Goal: Information Seeking & Learning: Learn about a topic

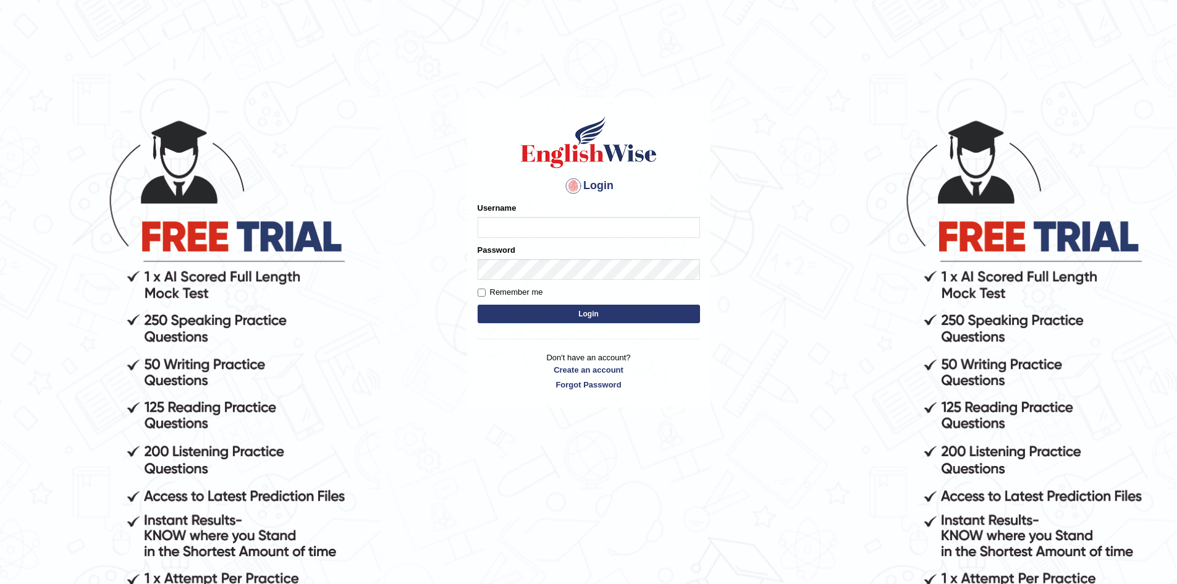
click at [515, 222] on input "Username" at bounding box center [589, 227] width 222 height 21
drag, startPoint x: 483, startPoint y: 229, endPoint x: 551, endPoint y: 234, distance: 68.2
click at [551, 234] on input "Sangita9362" at bounding box center [589, 227] width 222 height 21
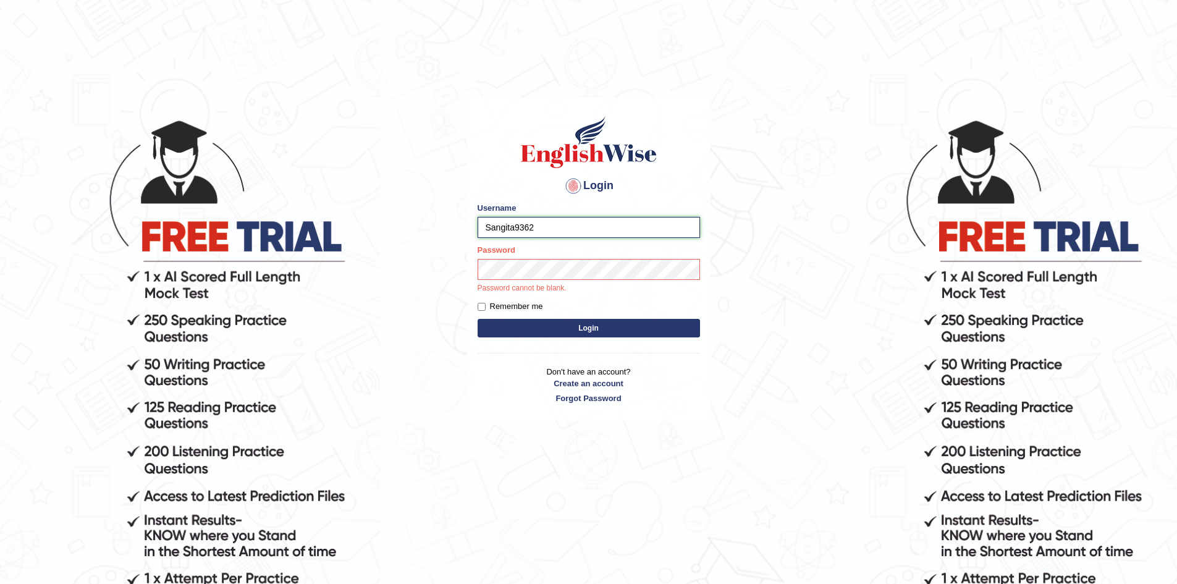
drag, startPoint x: 485, startPoint y: 226, endPoint x: 543, endPoint y: 226, distance: 57.5
click at [543, 226] on input "Sangita9362" at bounding box center [589, 227] width 222 height 21
type input "C"
click at [507, 222] on input "Username" at bounding box center [589, 227] width 222 height 21
drag, startPoint x: 480, startPoint y: 229, endPoint x: 559, endPoint y: 235, distance: 78.7
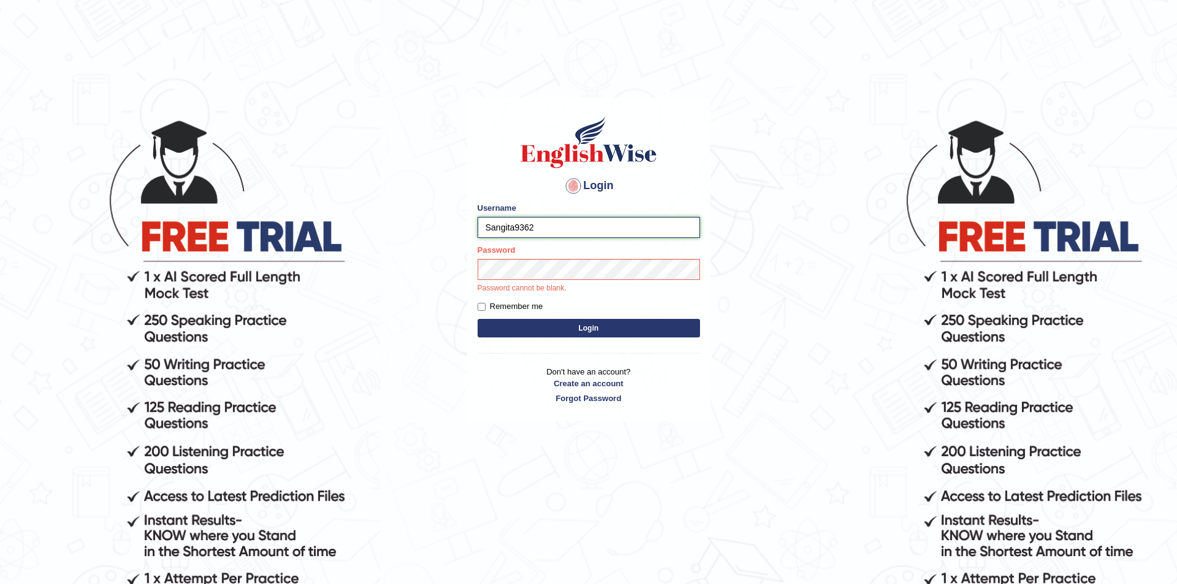
click at [559, 235] on input "Sangita9362" at bounding box center [589, 227] width 222 height 21
type input "sangita9362"
click at [478, 319] on button "Login" at bounding box center [589, 328] width 222 height 19
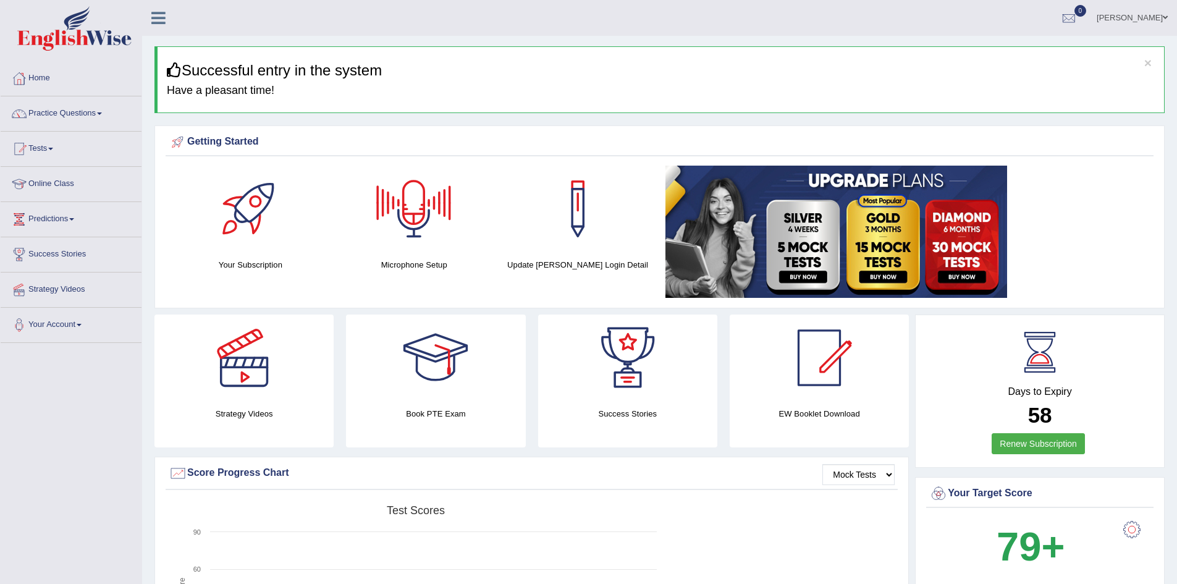
click at [416, 215] on div at bounding box center [414, 209] width 87 height 87
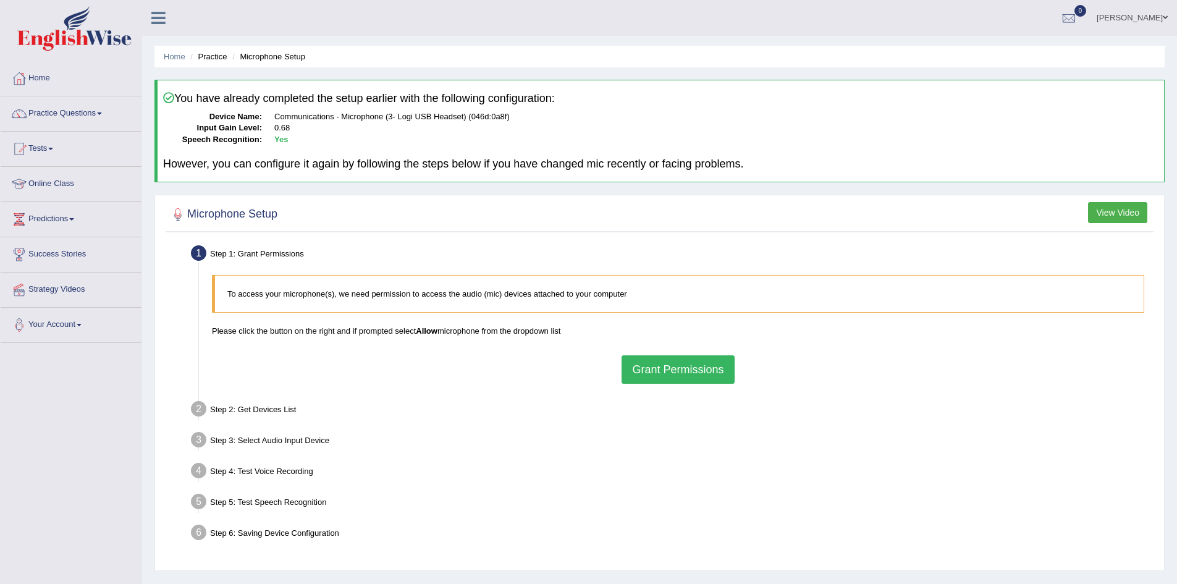
click at [667, 363] on button "Grant Permissions" at bounding box center [678, 369] width 112 height 28
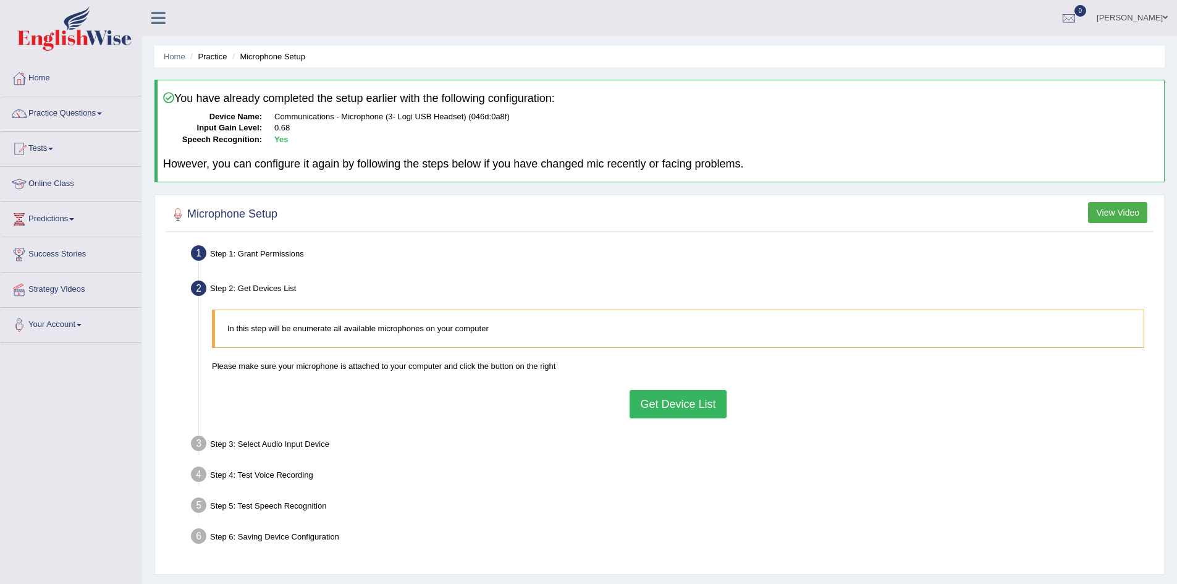
click at [662, 405] on button "Get Device List" at bounding box center [678, 404] width 96 height 28
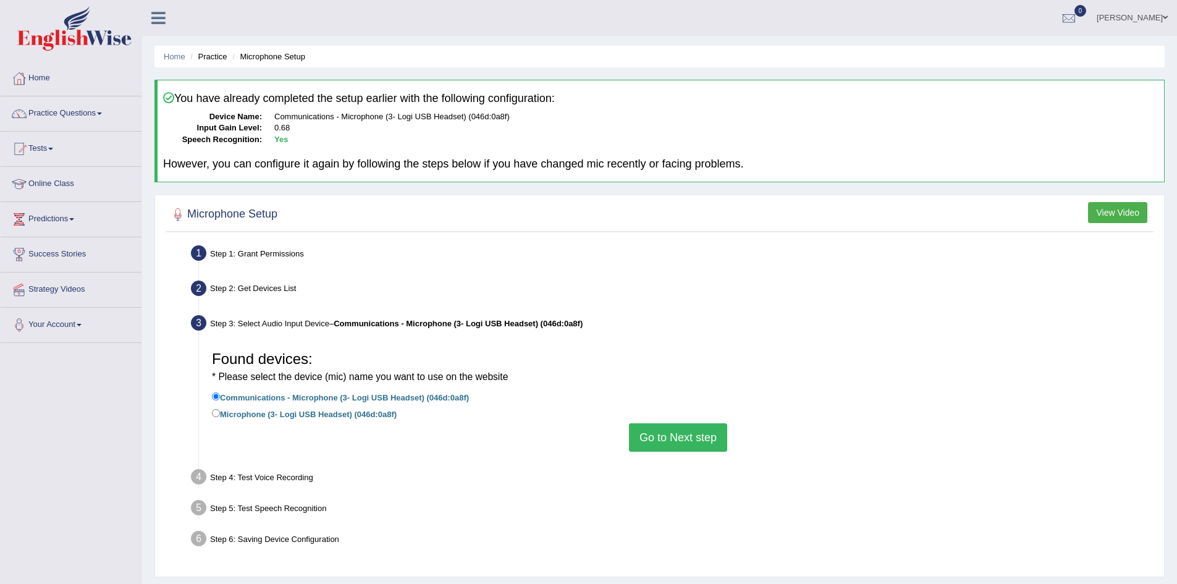
click at [655, 437] on button "Go to Next step" at bounding box center [678, 437] width 98 height 28
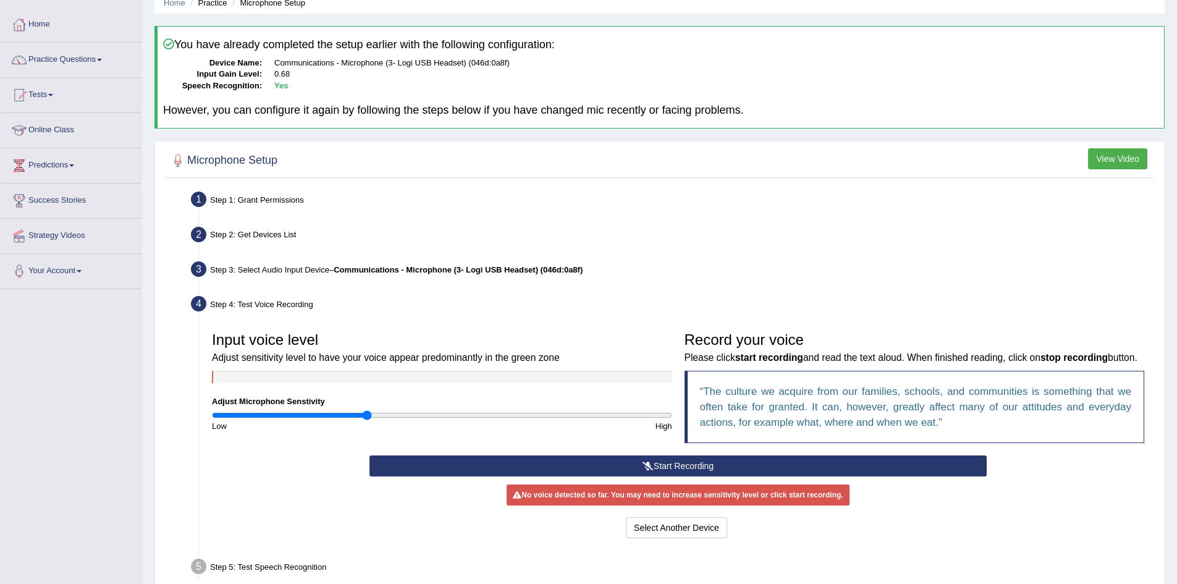
scroll to position [163, 0]
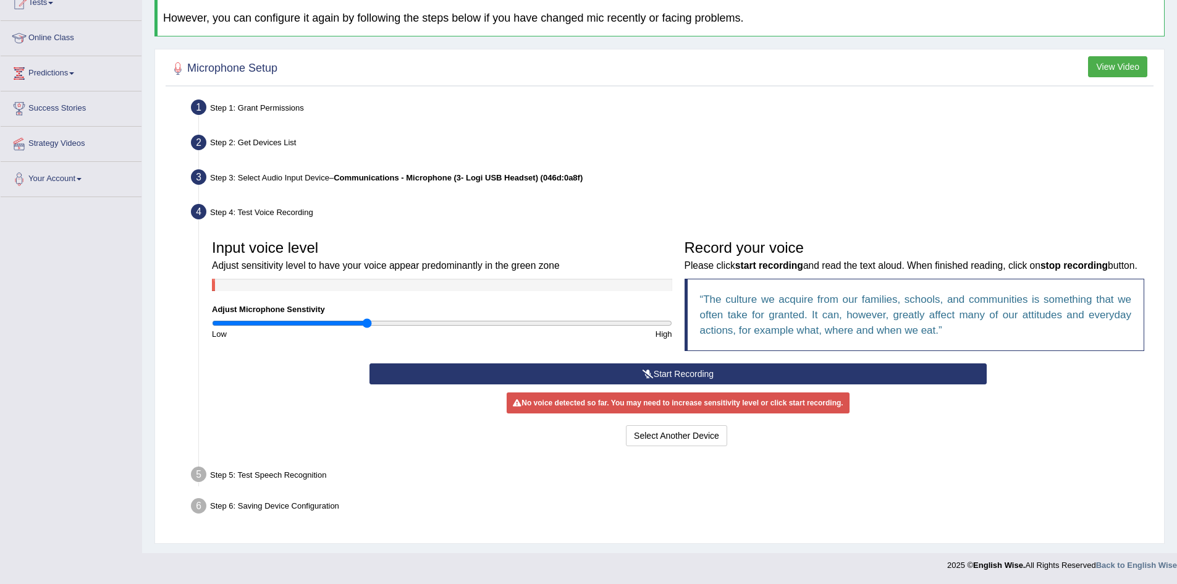
click at [711, 371] on button "Start Recording" at bounding box center [678, 373] width 617 height 21
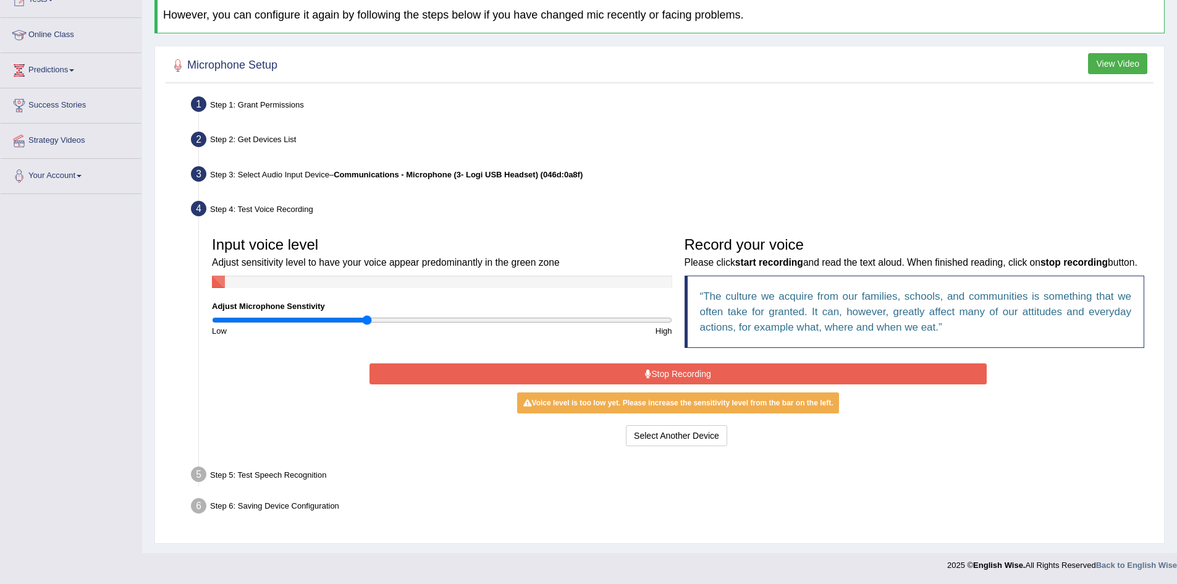
click at [701, 374] on button "Stop Recording" at bounding box center [678, 373] width 617 height 21
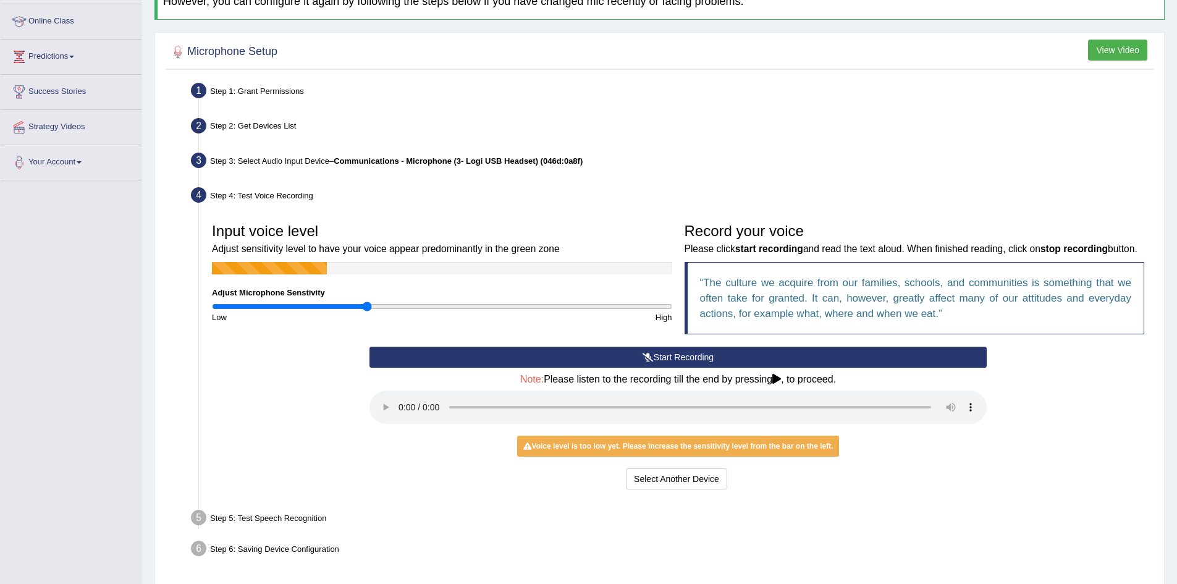
click at [663, 368] on button "Start Recording" at bounding box center [678, 357] width 617 height 21
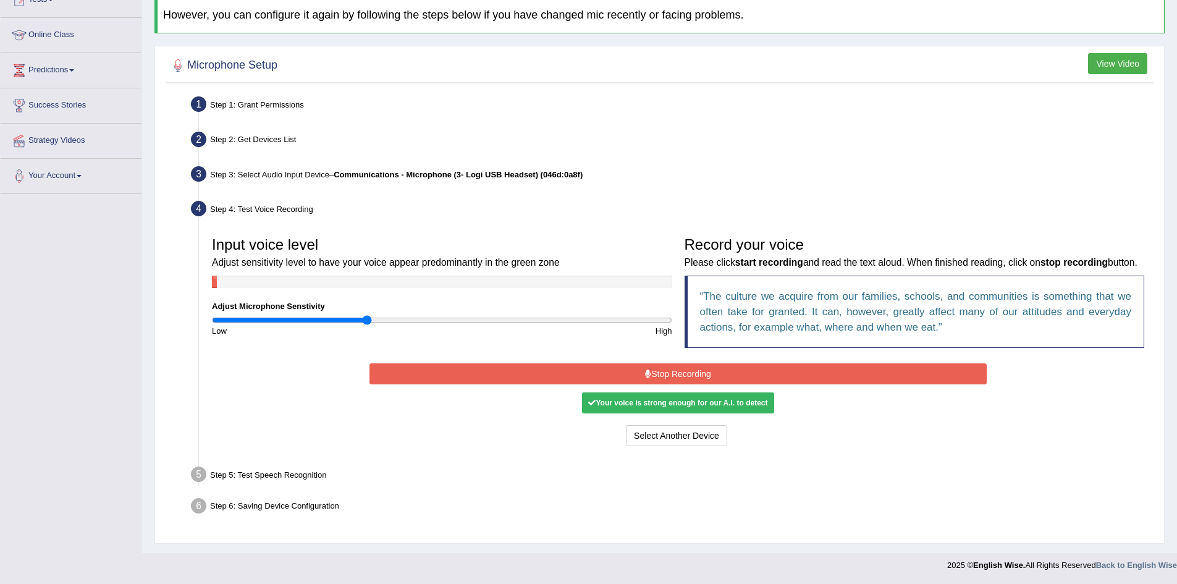
click at [658, 406] on div "Your voice is strong enough for our A.I. to detect" at bounding box center [678, 402] width 192 height 21
click at [687, 374] on button "Stop Recording" at bounding box center [678, 373] width 617 height 21
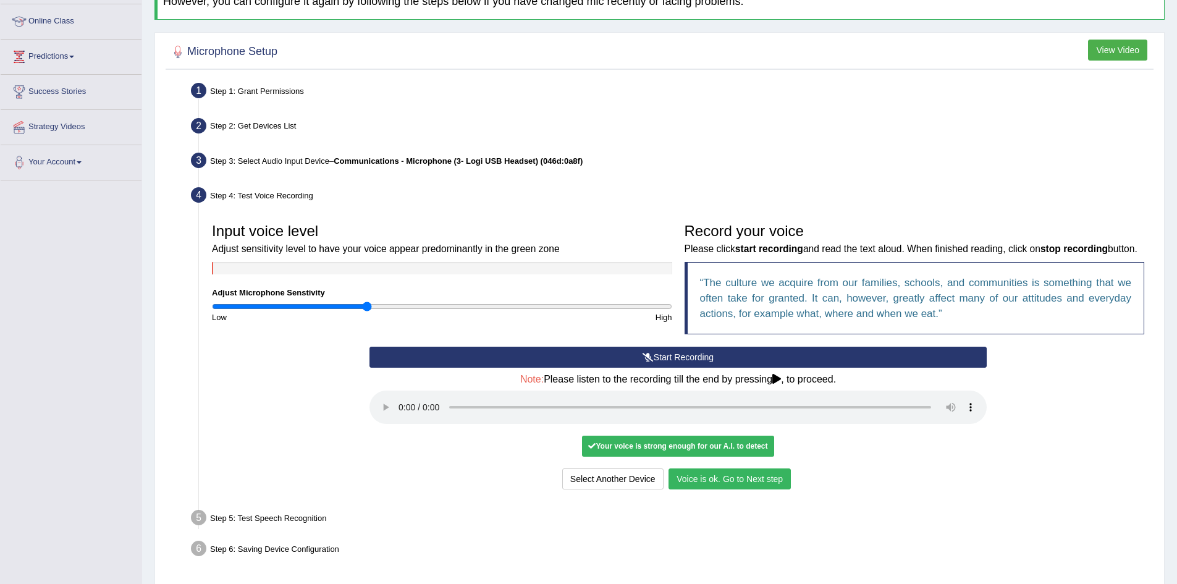
click at [742, 489] on button "Voice is ok. Go to Next step" at bounding box center [730, 478] width 122 height 21
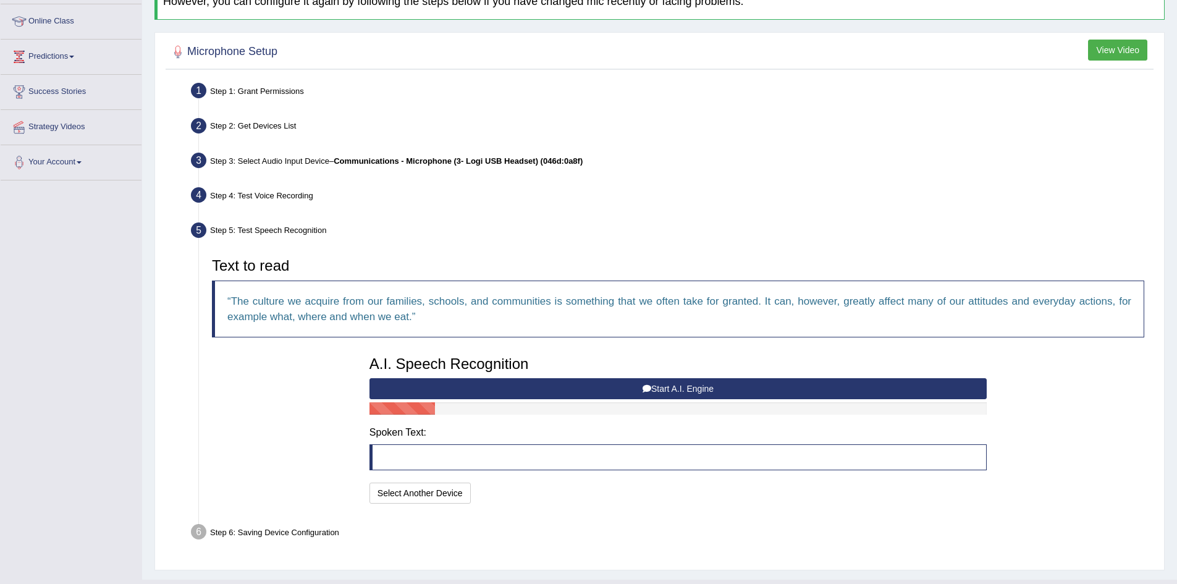
click at [662, 395] on button "Start A.I. Engine" at bounding box center [678, 388] width 617 height 21
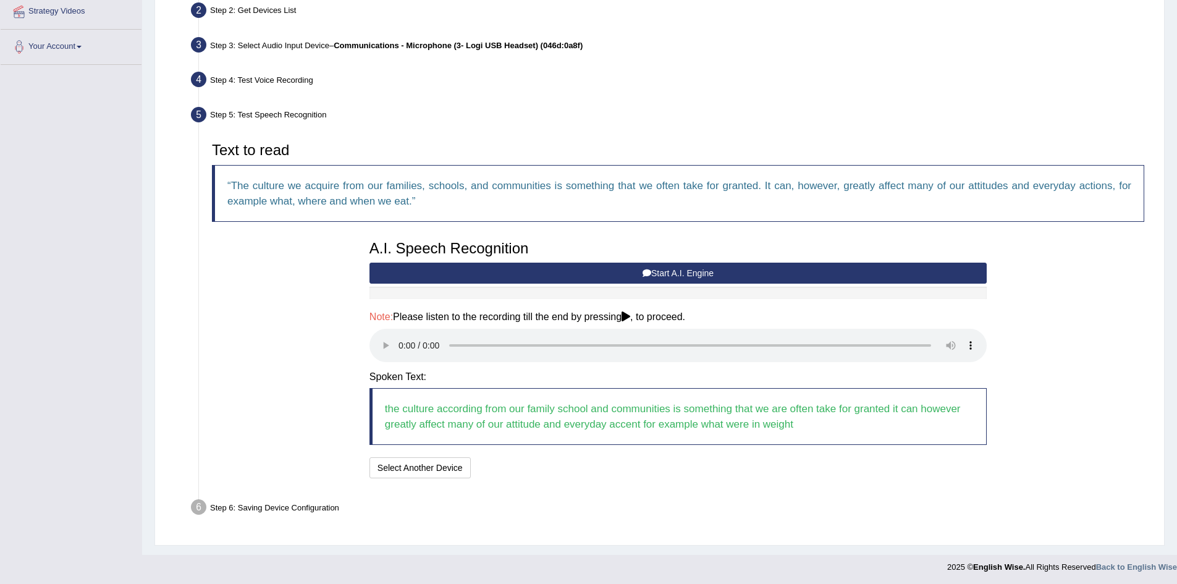
scroll to position [280, 0]
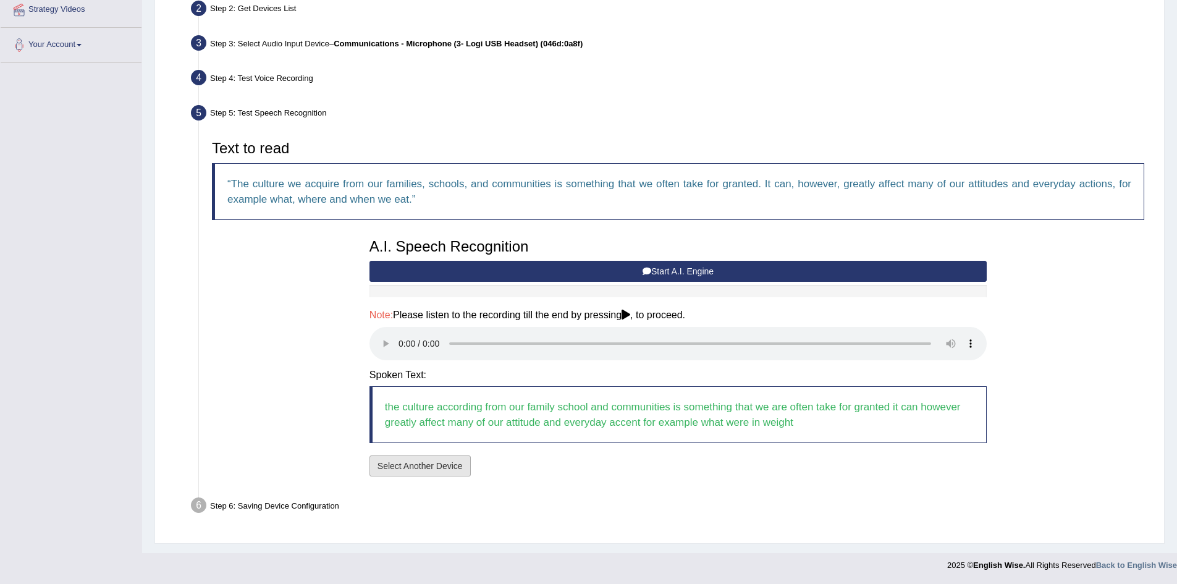
click at [421, 468] on button "Select Another Device" at bounding box center [420, 465] width 101 height 21
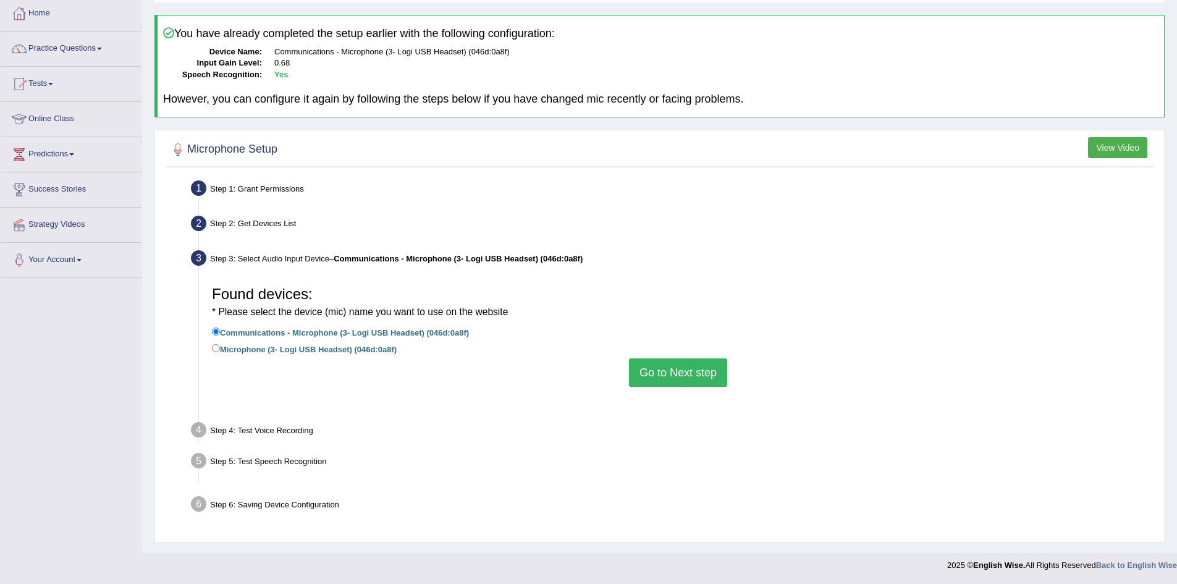
scroll to position [65, 0]
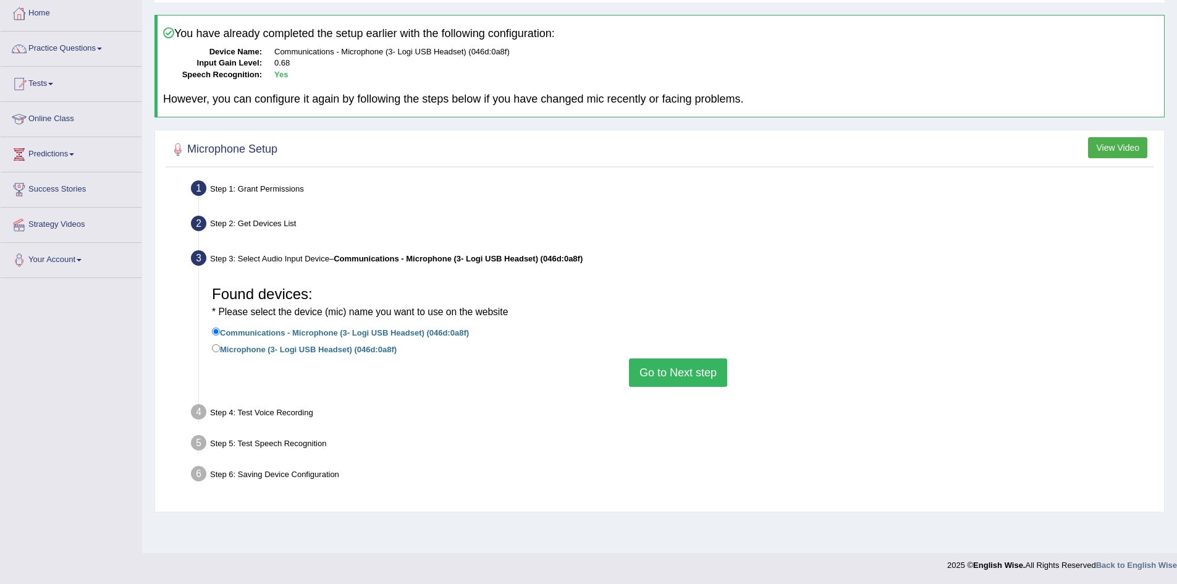
click at [697, 371] on button "Go to Next step" at bounding box center [678, 372] width 98 height 28
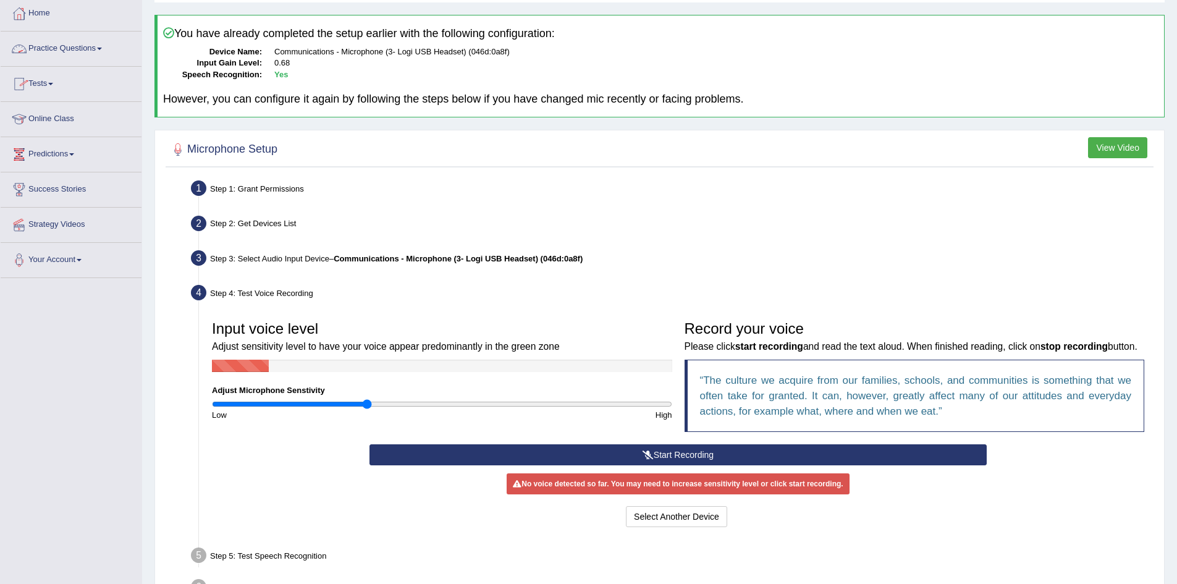
click at [101, 46] on link "Practice Questions" at bounding box center [71, 47] width 141 height 31
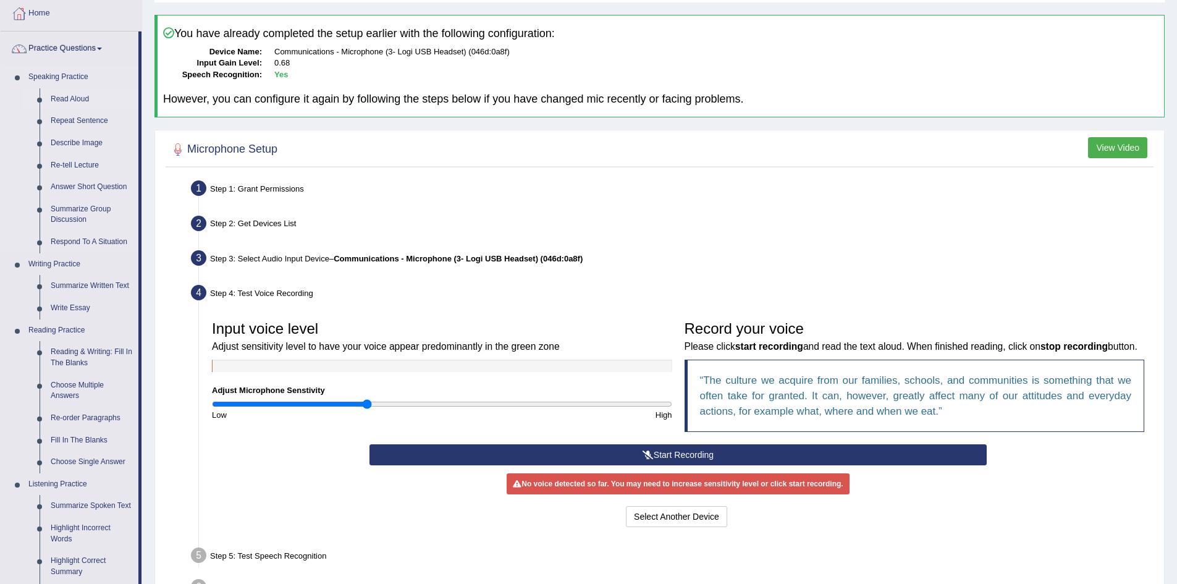
click at [70, 95] on link "Read Aloud" at bounding box center [91, 99] width 93 height 22
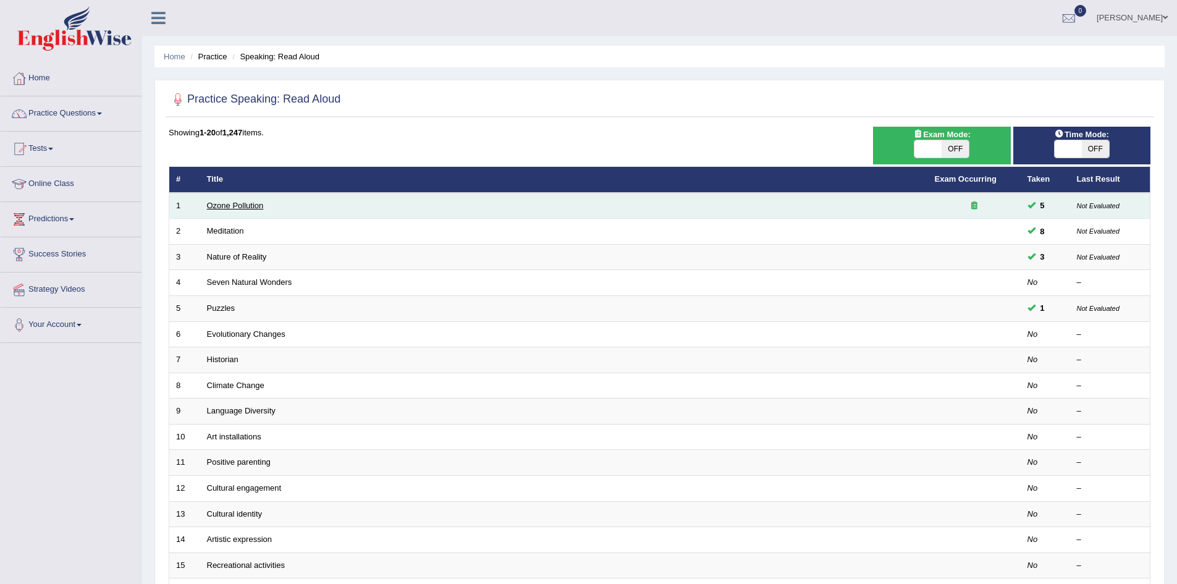
click at [247, 207] on link "Ozone Pollution" at bounding box center [235, 205] width 57 height 9
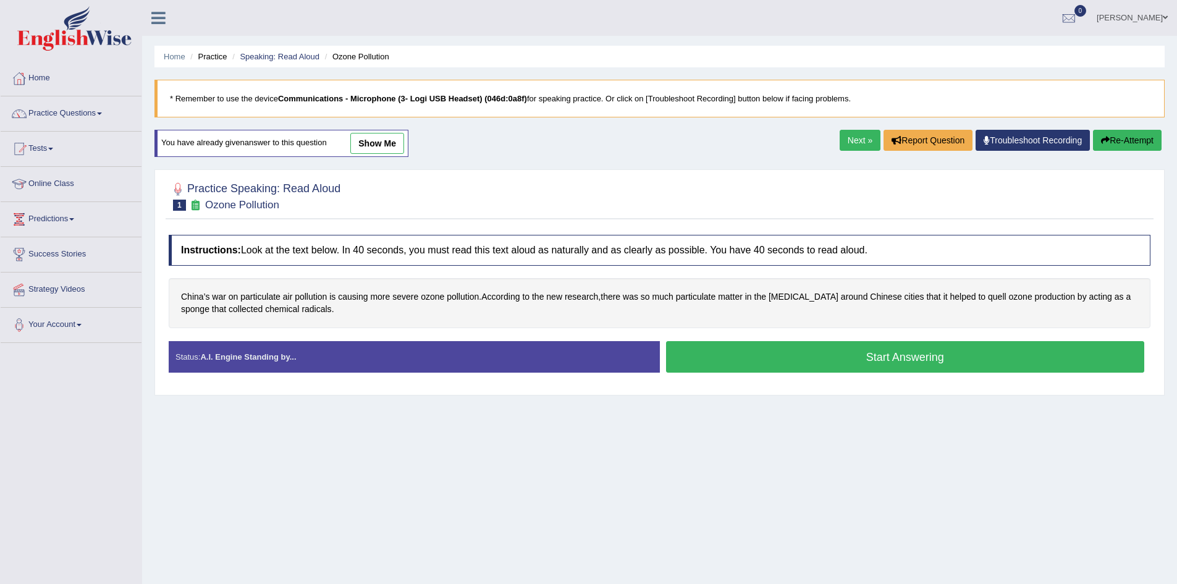
click at [692, 355] on button "Start Answering" at bounding box center [905, 357] width 479 height 32
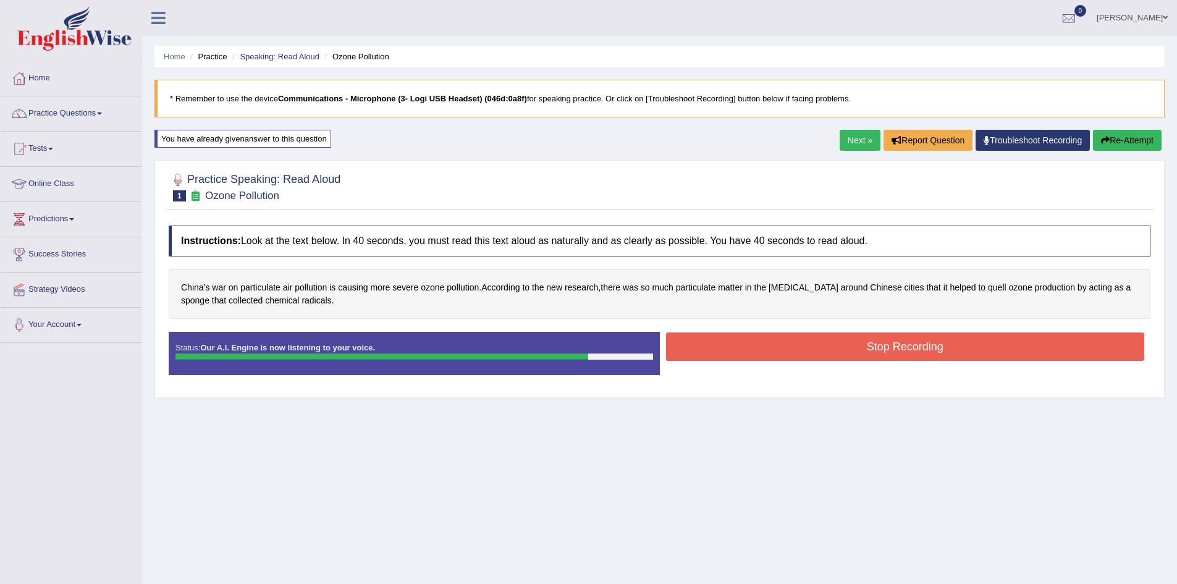
click at [702, 349] on button "Stop Recording" at bounding box center [905, 346] width 479 height 28
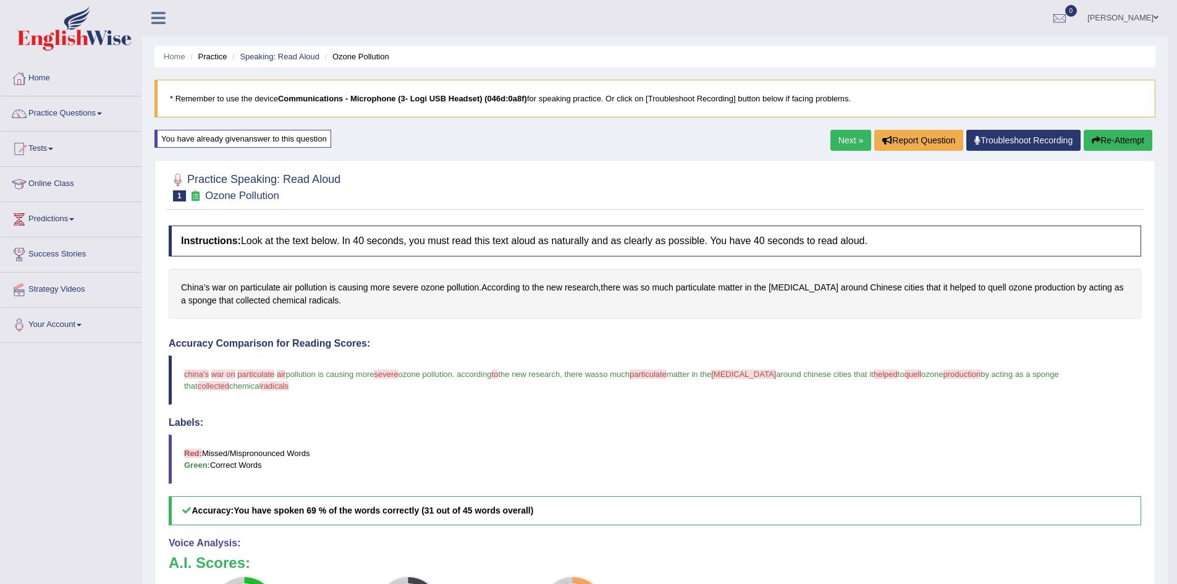
click at [1113, 141] on button "Re-Attempt" at bounding box center [1118, 140] width 69 height 21
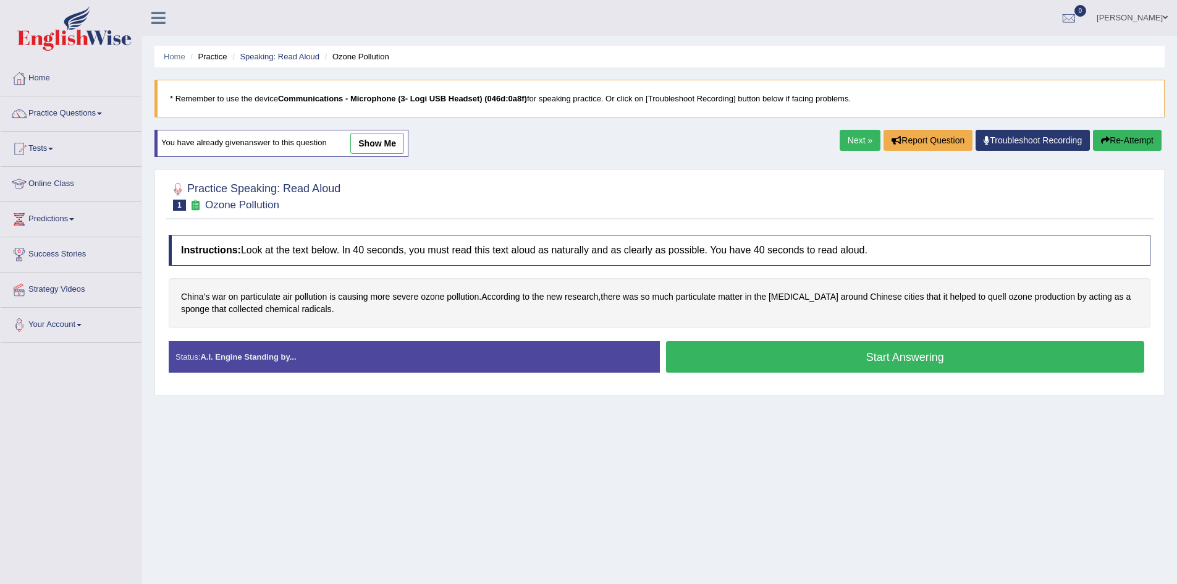
click at [800, 352] on button "Start Answering" at bounding box center [905, 357] width 479 height 32
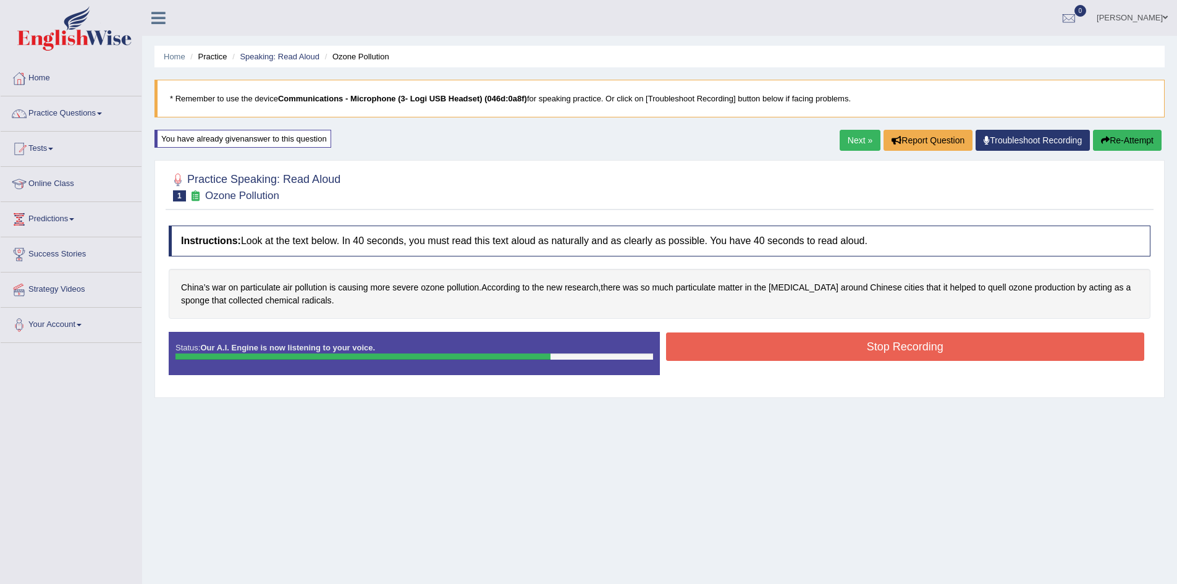
click at [796, 356] on button "Stop Recording" at bounding box center [905, 346] width 479 height 28
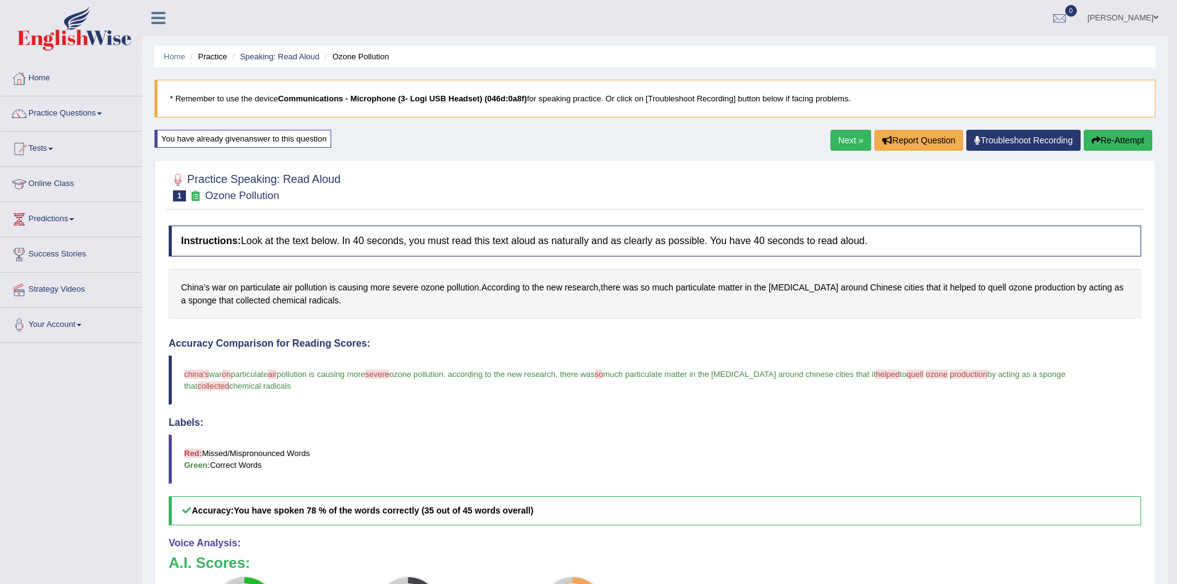
click at [1120, 139] on button "Re-Attempt" at bounding box center [1118, 140] width 69 height 21
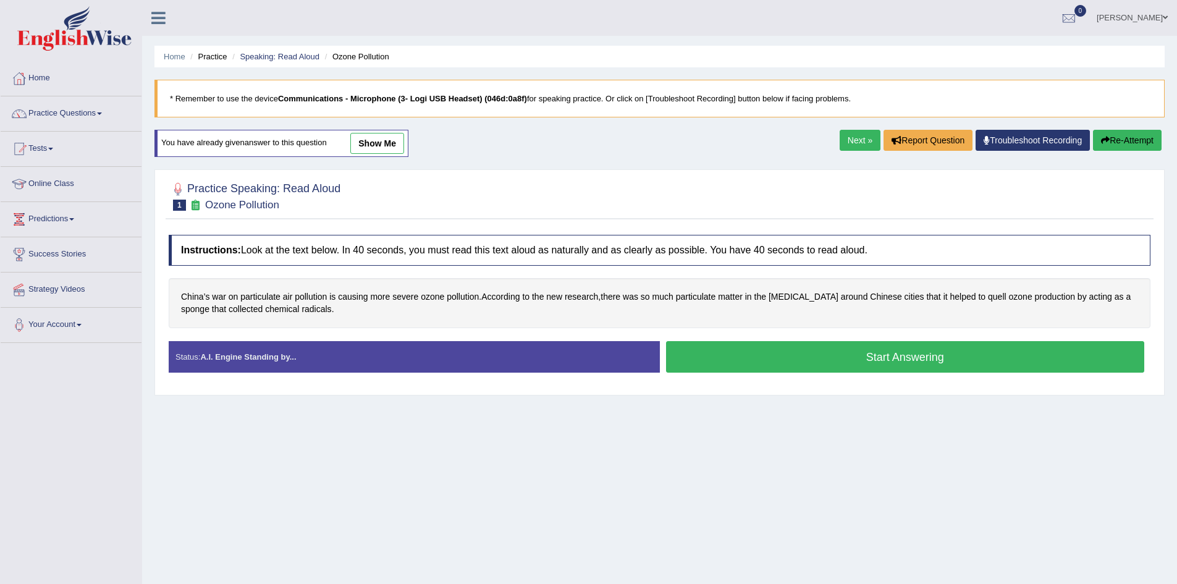
click at [818, 352] on button "Start Answering" at bounding box center [905, 357] width 479 height 32
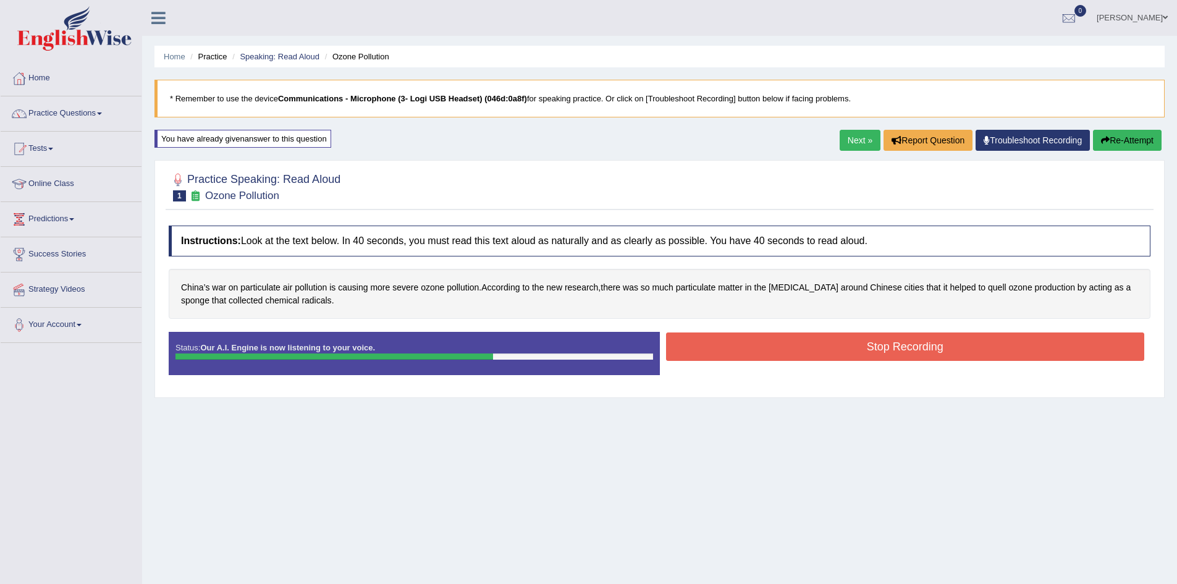
click at [818, 352] on button "Stop Recording" at bounding box center [905, 346] width 479 height 28
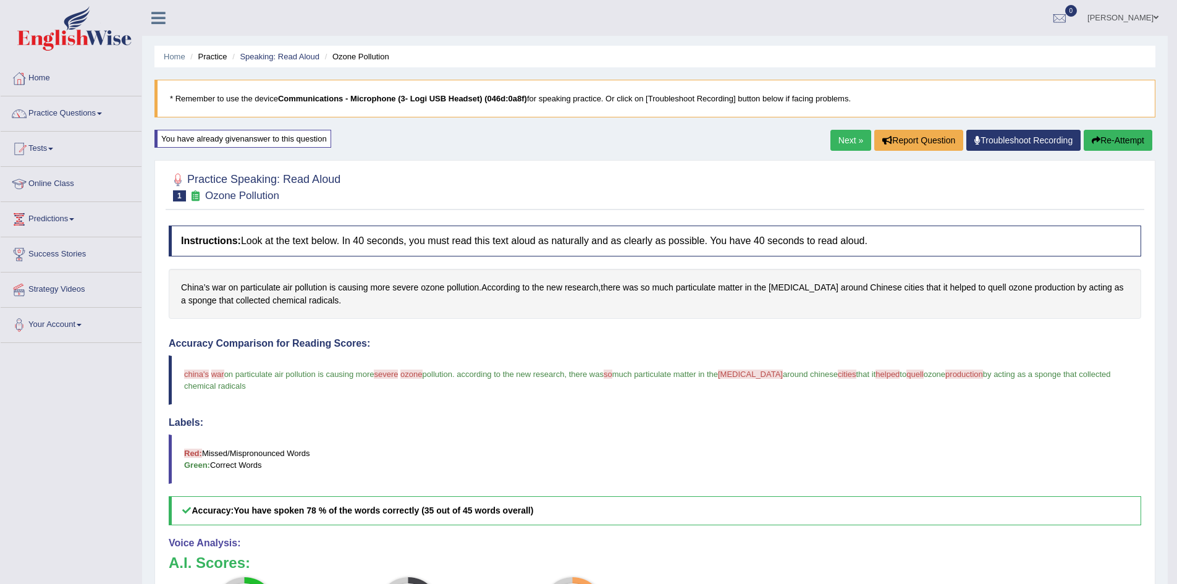
click at [1100, 136] on button "Re-Attempt" at bounding box center [1118, 140] width 69 height 21
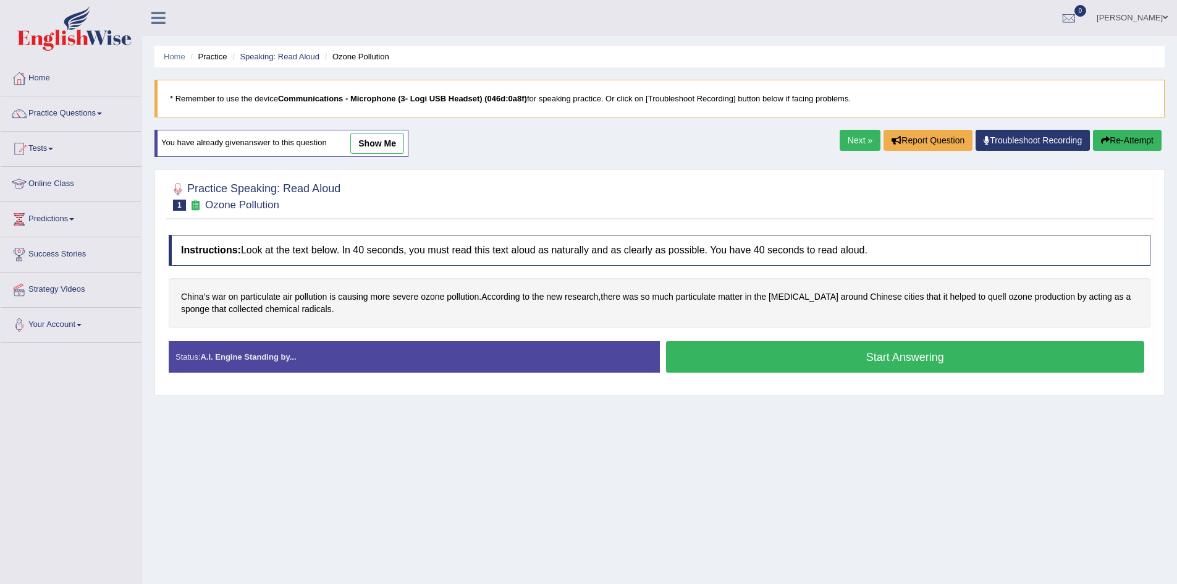
click at [818, 353] on button "Start Answering" at bounding box center [905, 357] width 479 height 32
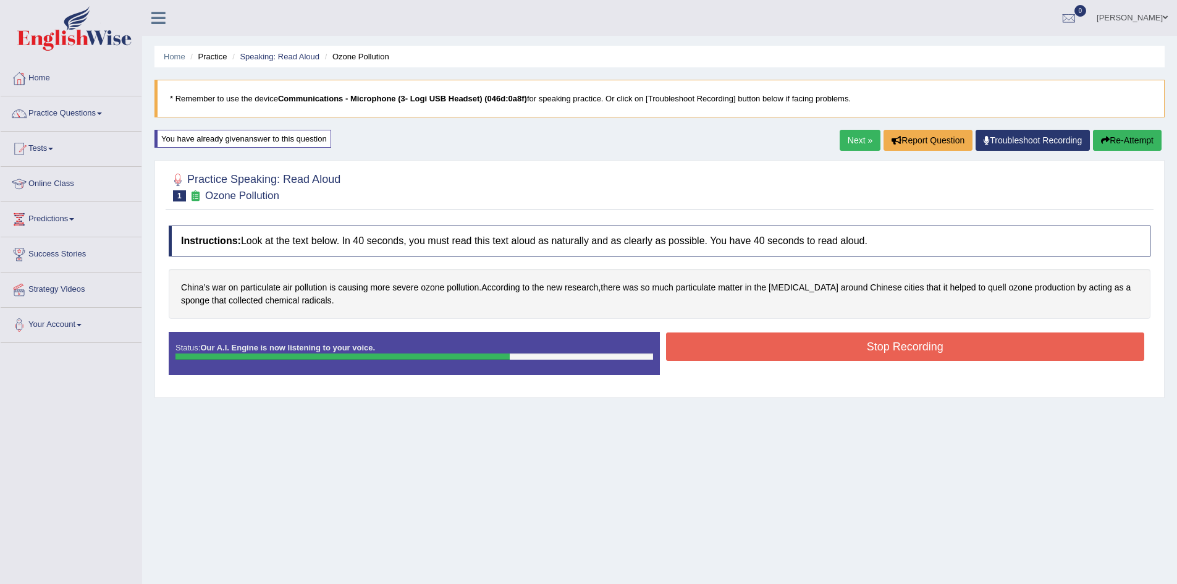
click at [834, 342] on button "Stop Recording" at bounding box center [905, 346] width 479 height 28
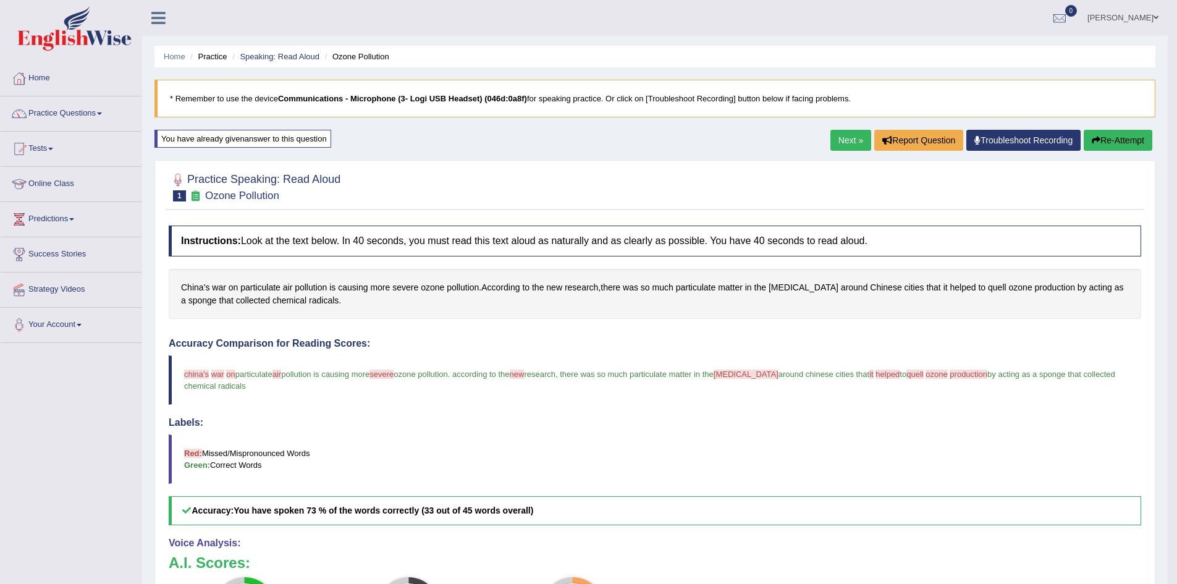
click at [845, 139] on link "Next »" at bounding box center [851, 140] width 41 height 21
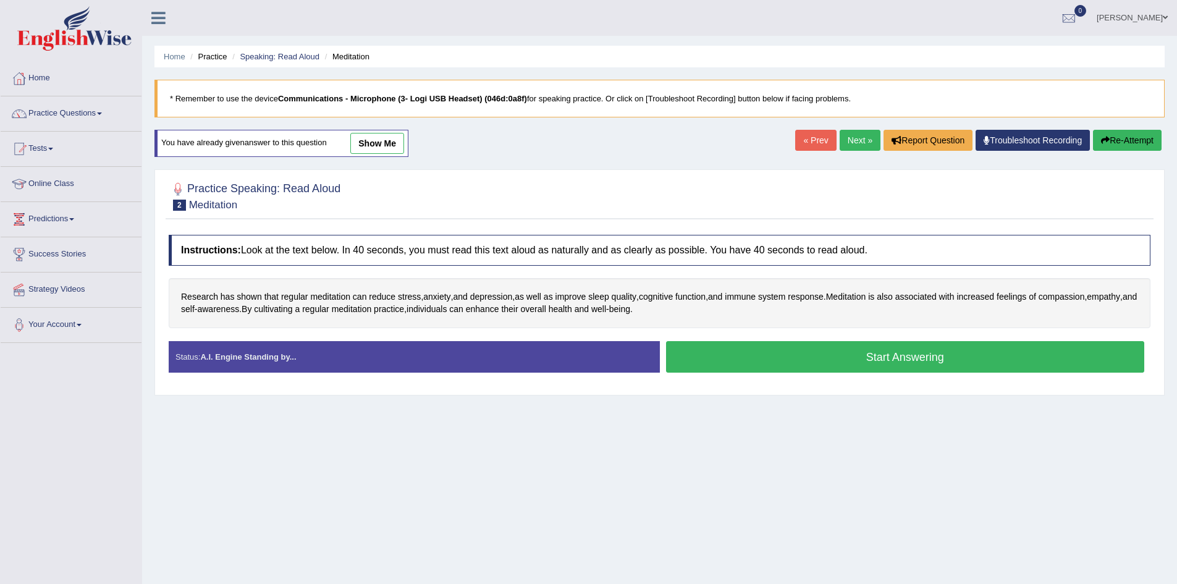
click at [713, 358] on button "Start Answering" at bounding box center [905, 357] width 479 height 32
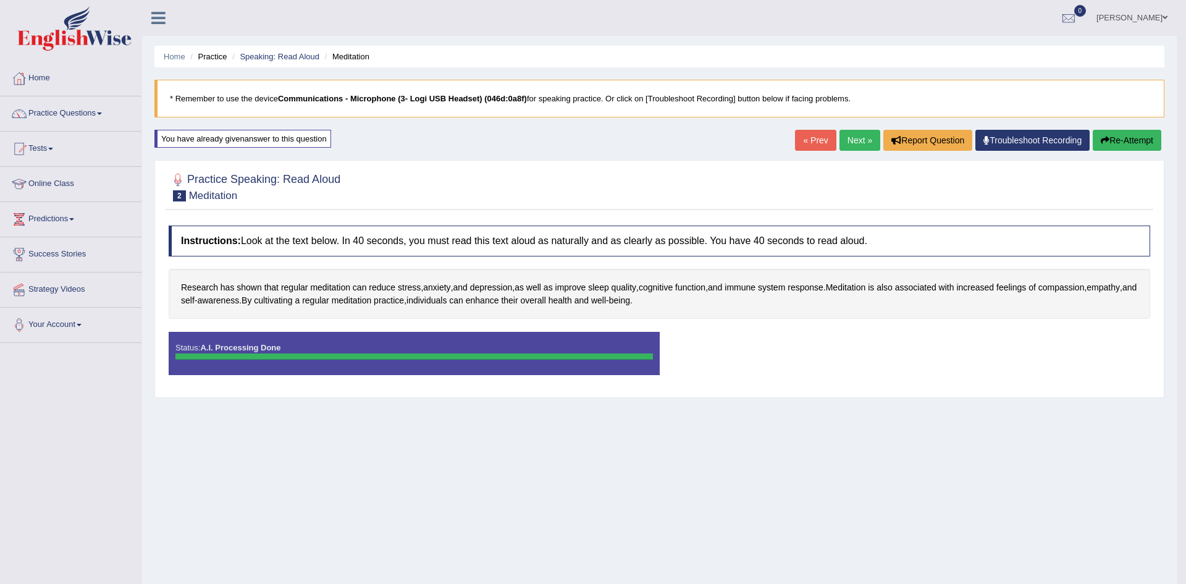
click at [858, 337] on body "Toggle navigation Home Practice Questions Speaking Practice Read Aloud Repeat S…" at bounding box center [593, 292] width 1186 height 584
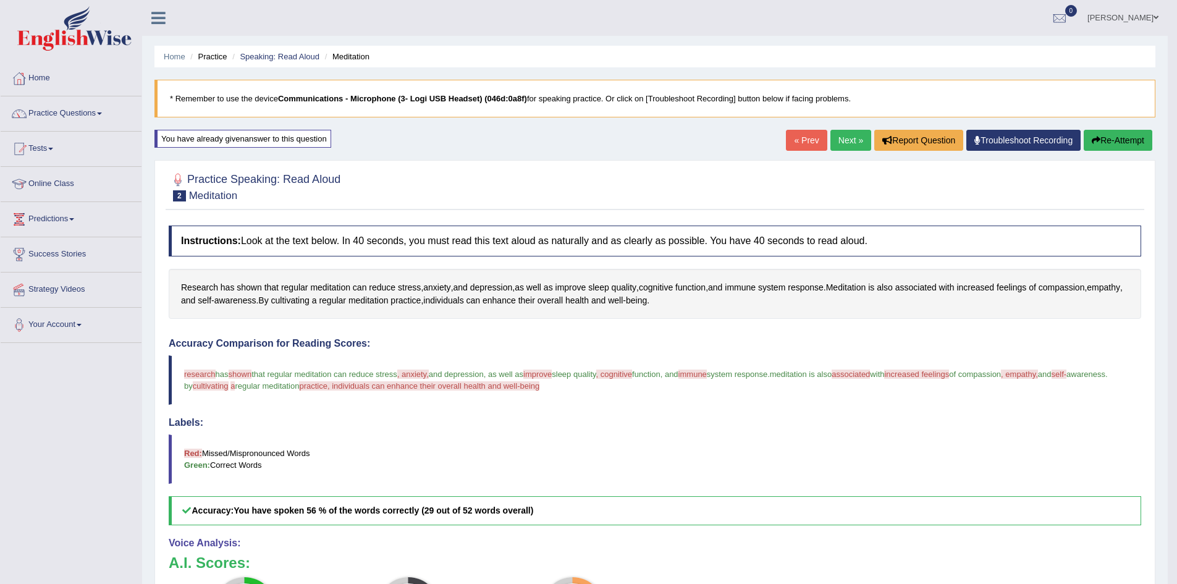
click at [1114, 145] on button "Re-Attempt" at bounding box center [1118, 140] width 69 height 21
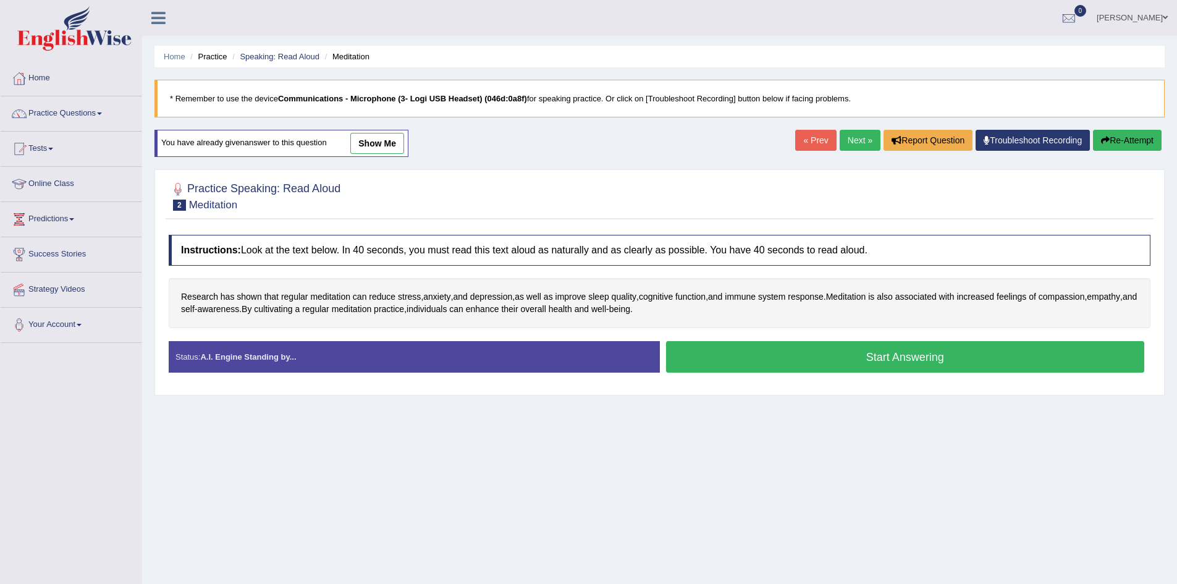
click at [774, 350] on button "Start Answering" at bounding box center [905, 357] width 479 height 32
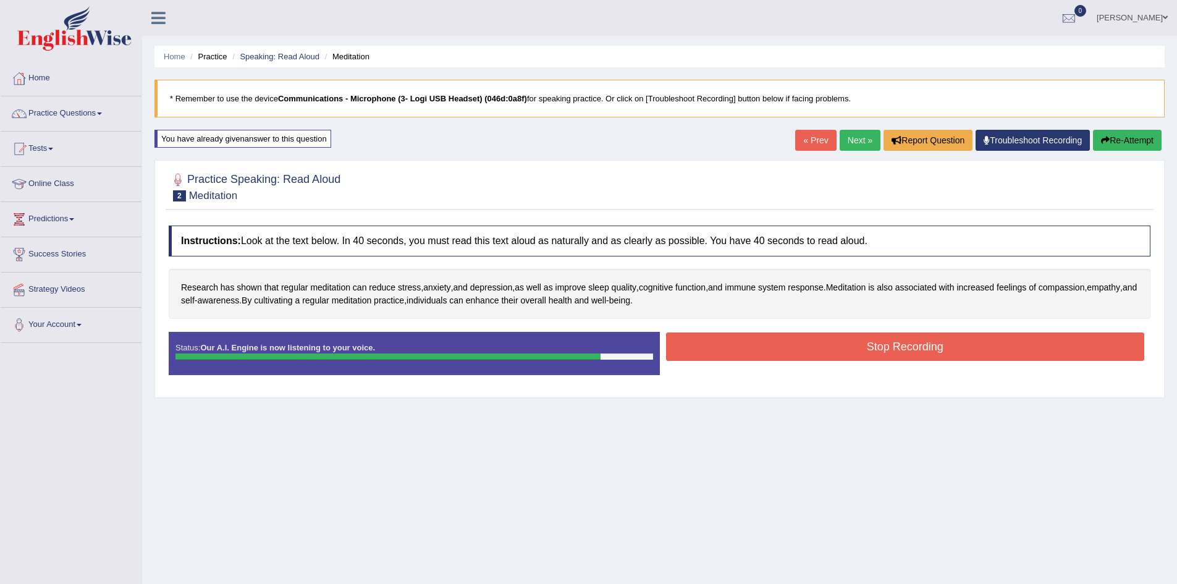
click at [835, 345] on button "Stop Recording" at bounding box center [905, 346] width 479 height 28
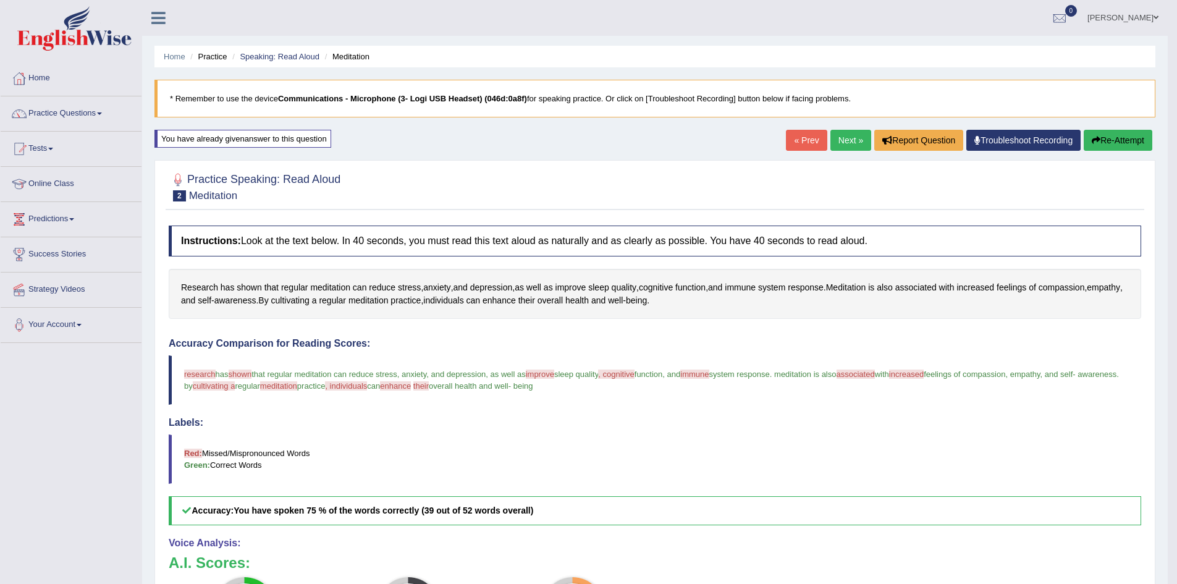
click at [1128, 135] on button "Re-Attempt" at bounding box center [1118, 140] width 69 height 21
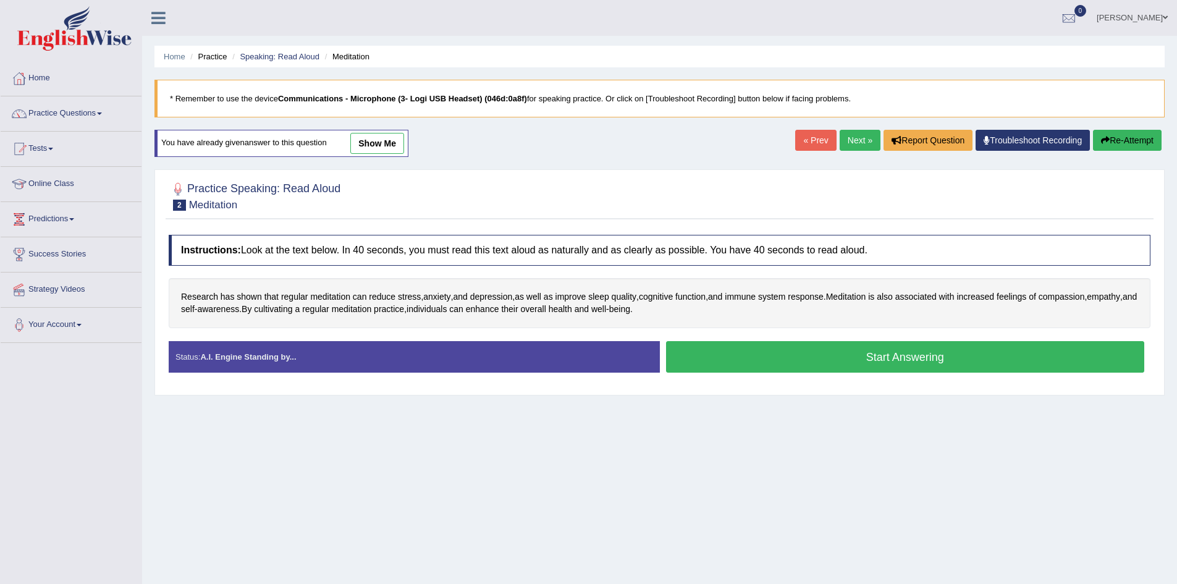
click at [924, 350] on button "Start Answering" at bounding box center [905, 357] width 479 height 32
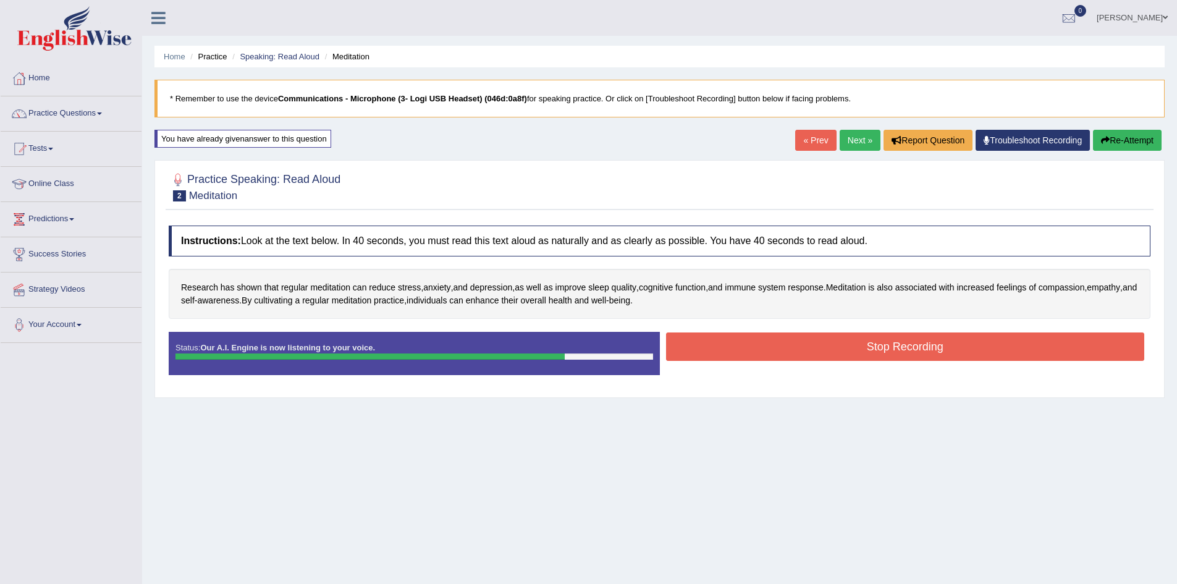
click at [928, 343] on button "Stop Recording" at bounding box center [905, 346] width 479 height 28
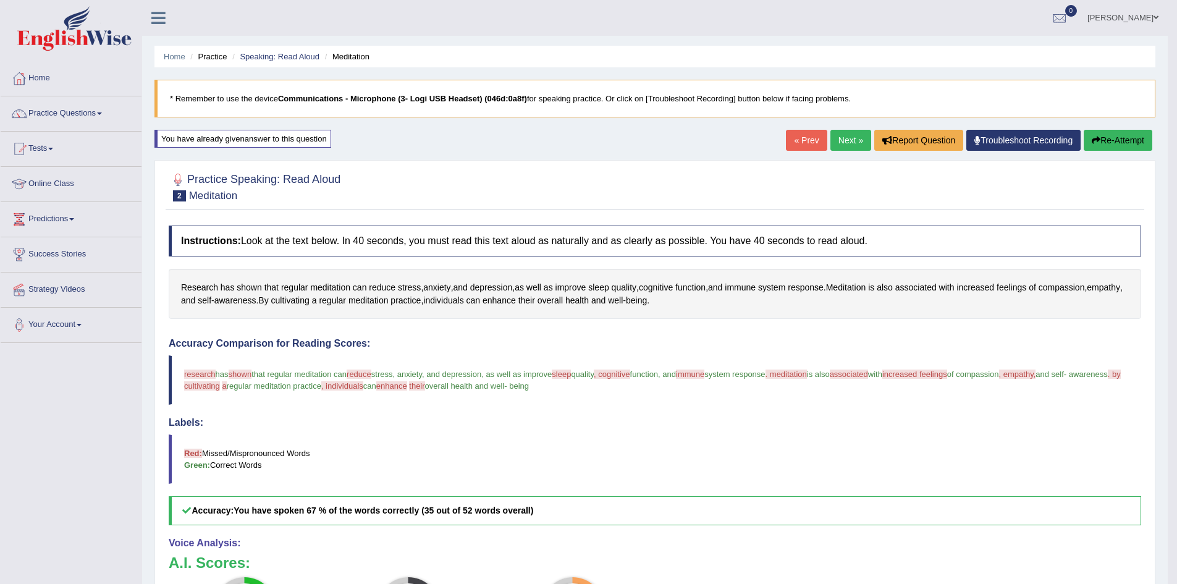
click at [845, 137] on link "Next »" at bounding box center [851, 140] width 41 height 21
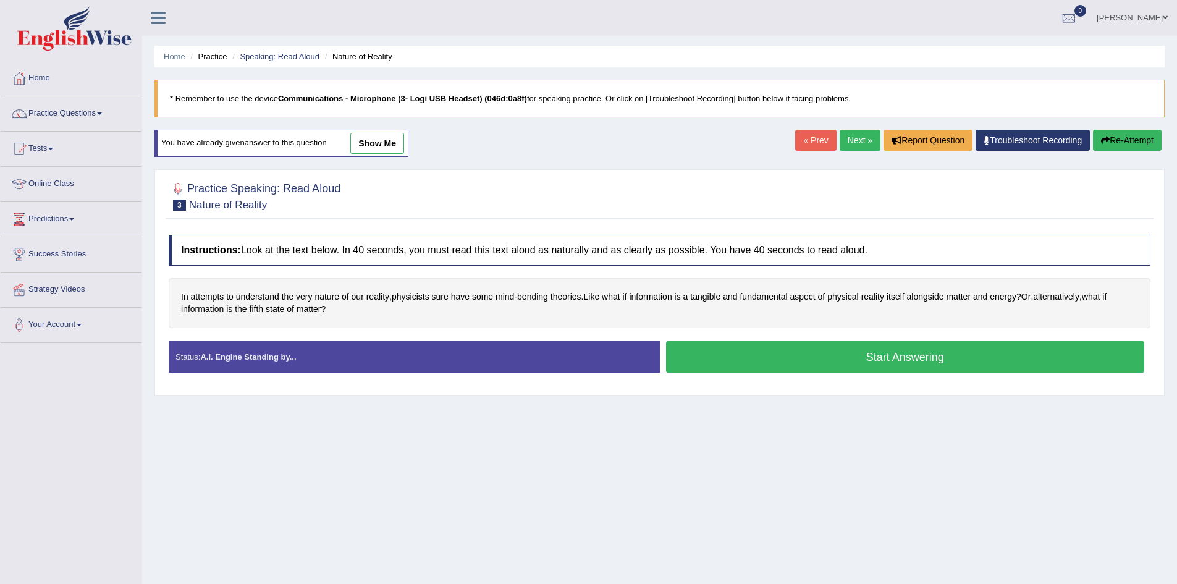
click at [743, 361] on button "Start Answering" at bounding box center [905, 357] width 479 height 32
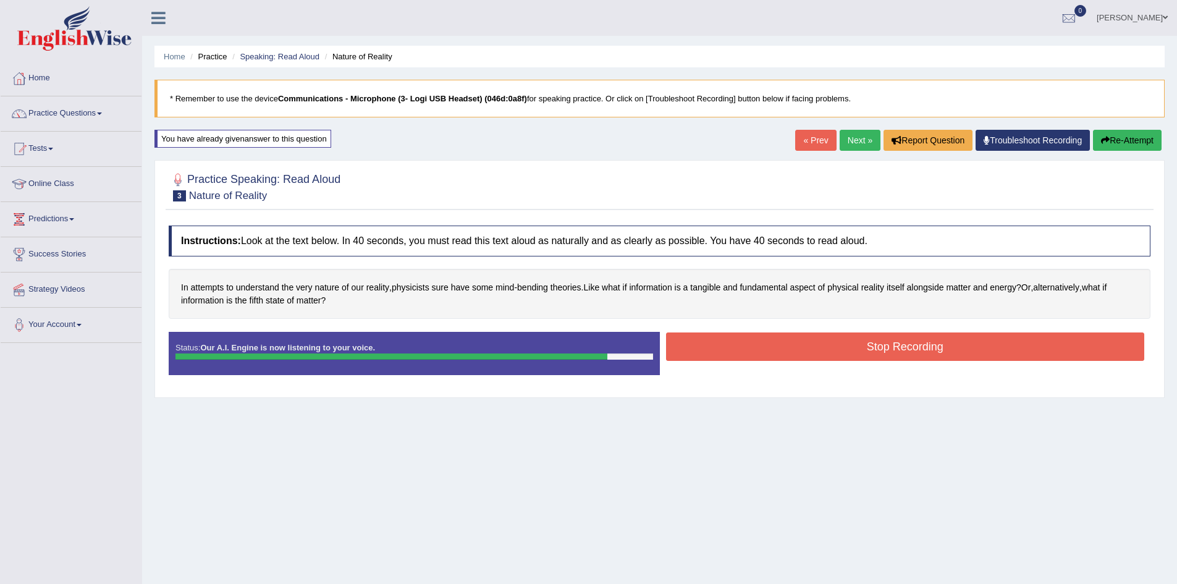
click at [750, 357] on button "Stop Recording" at bounding box center [905, 346] width 479 height 28
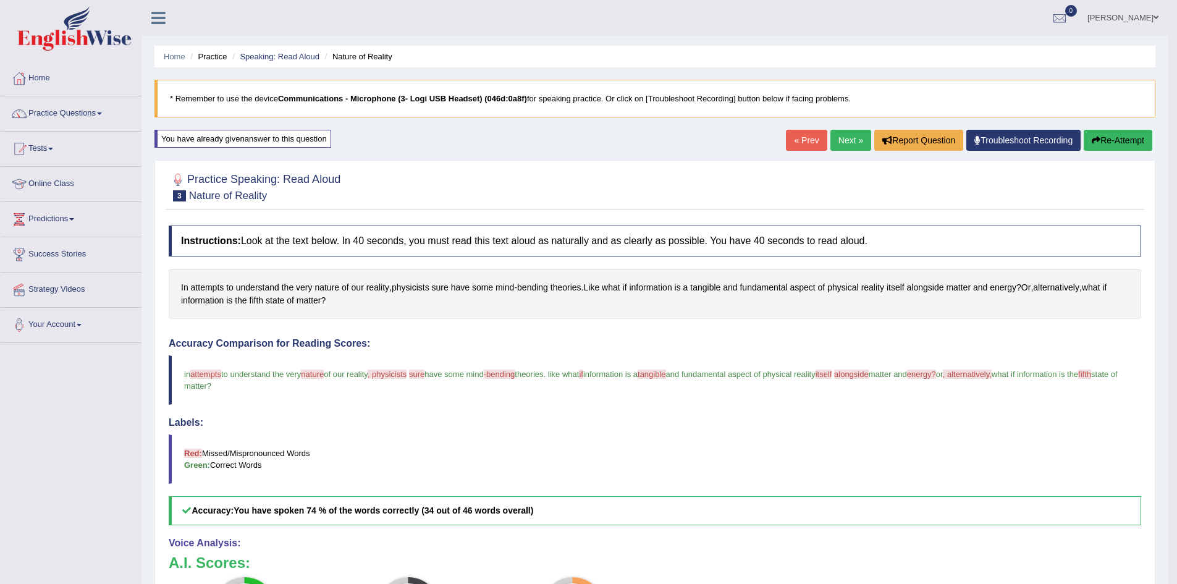
click at [1110, 141] on button "Re-Attempt" at bounding box center [1118, 140] width 69 height 21
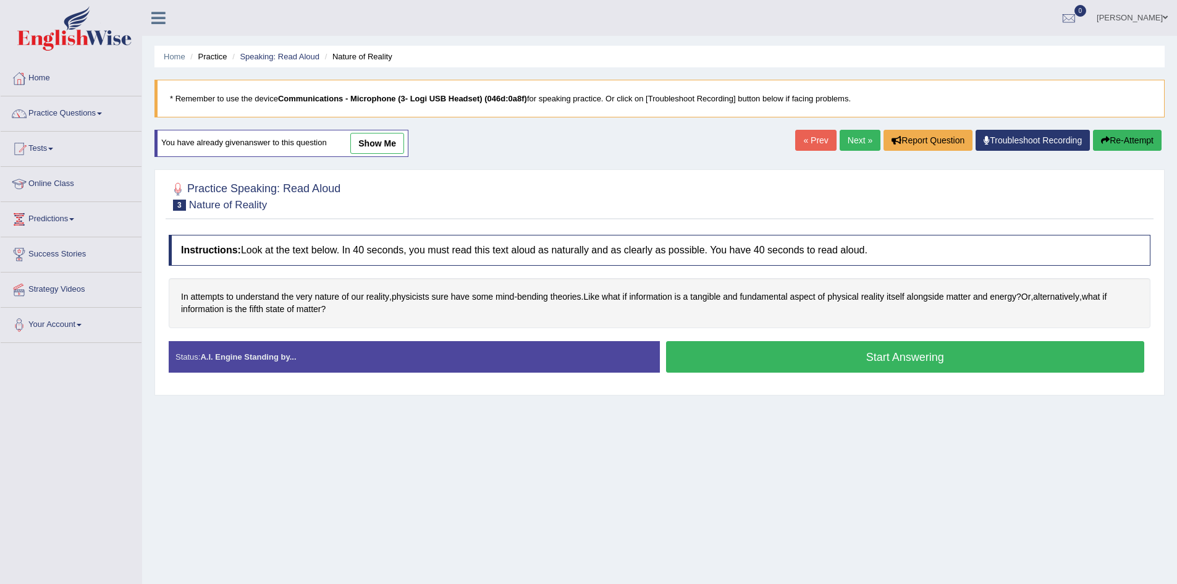
click at [717, 358] on button "Start Answering" at bounding box center [905, 357] width 479 height 32
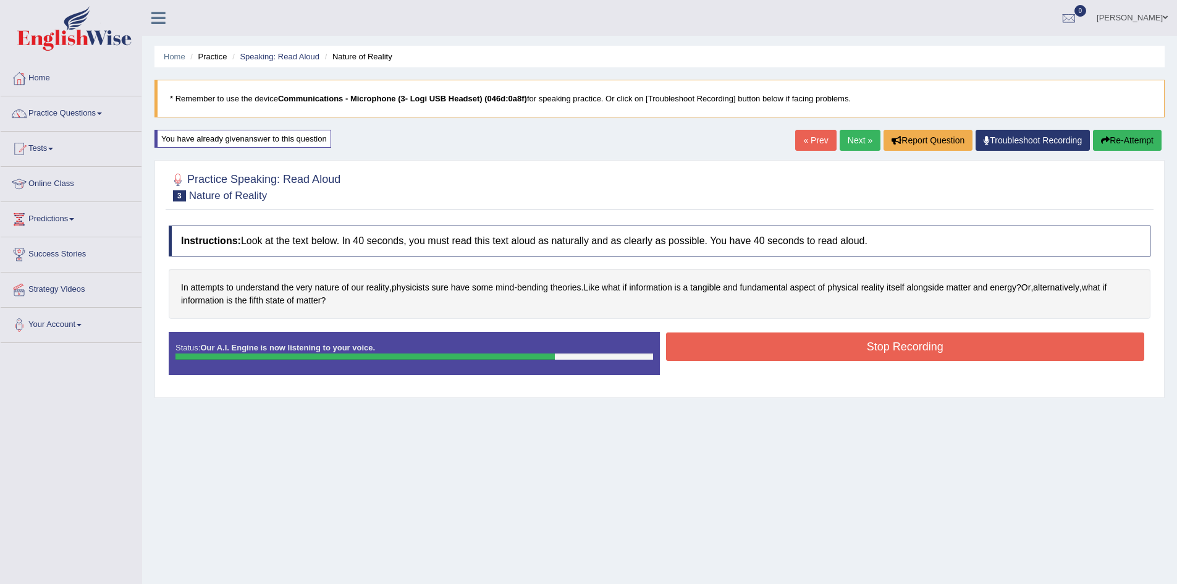
click at [727, 349] on button "Stop Recording" at bounding box center [905, 346] width 479 height 28
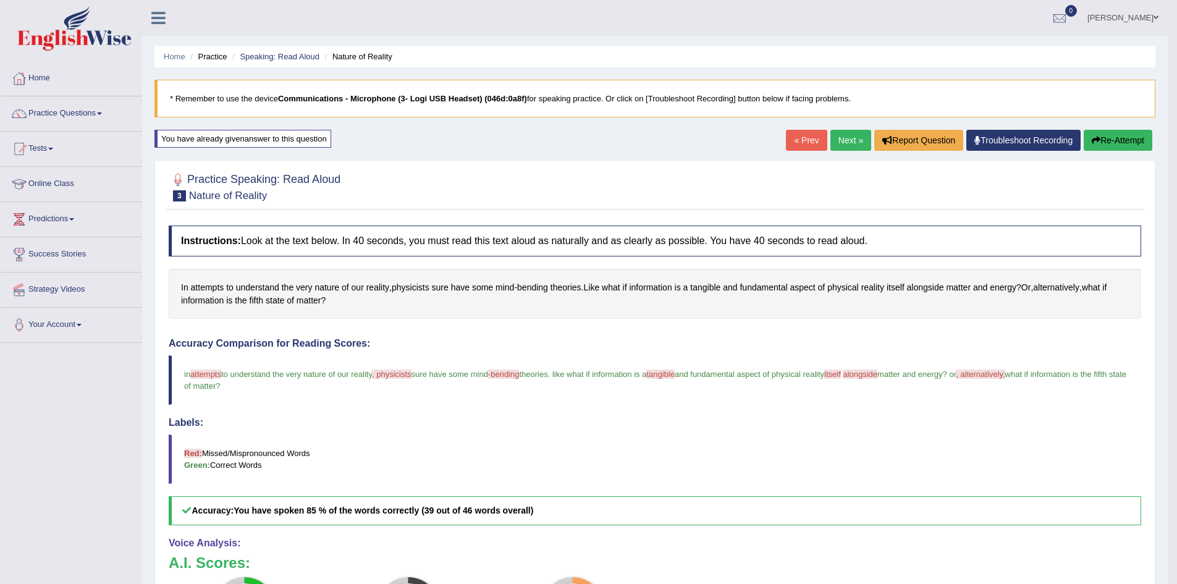
click at [843, 140] on link "Next »" at bounding box center [851, 140] width 41 height 21
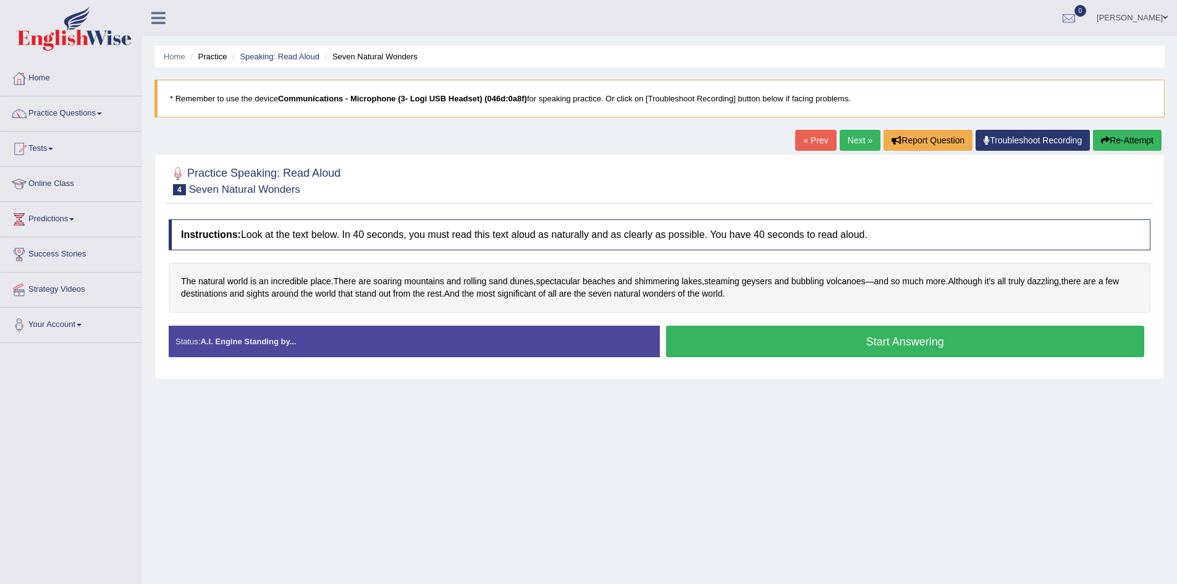
click at [805, 339] on button "Start Answering" at bounding box center [905, 342] width 479 height 32
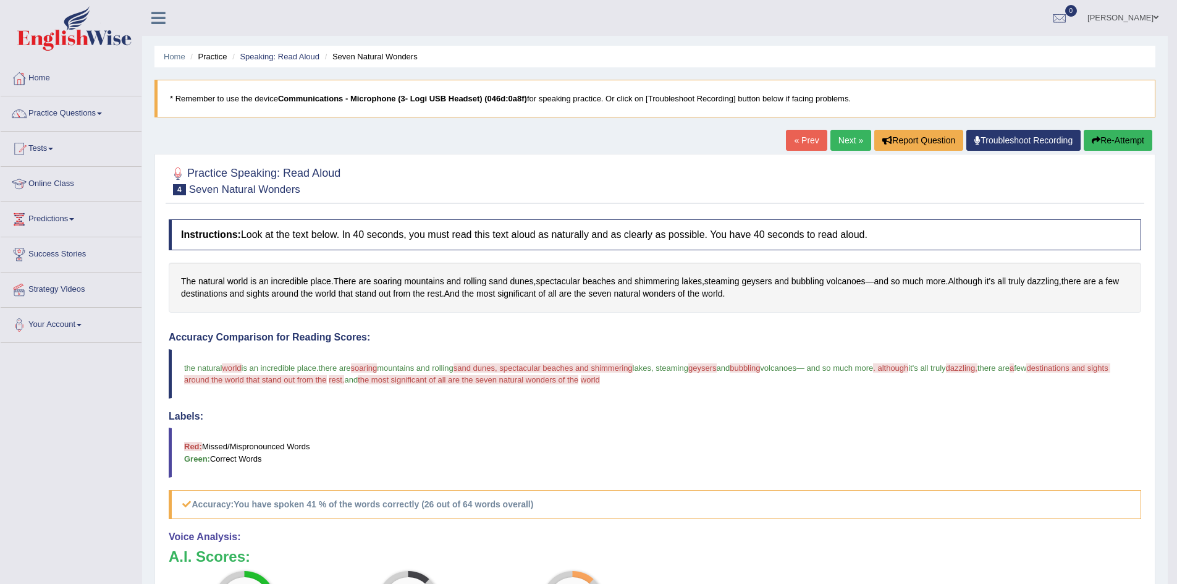
click at [836, 138] on link "Next »" at bounding box center [851, 140] width 41 height 21
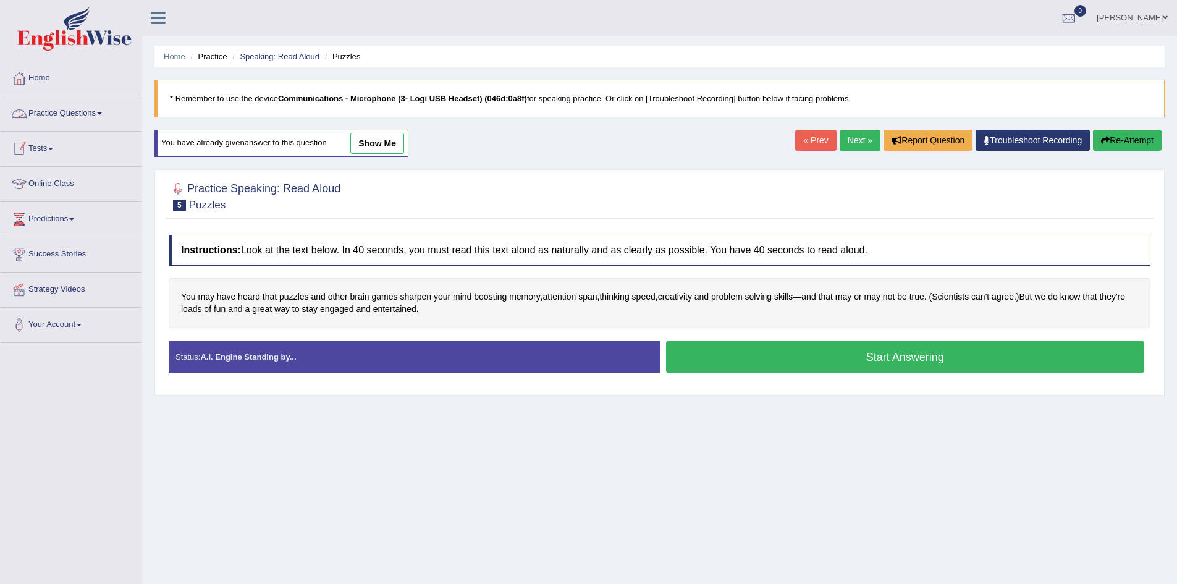
click at [98, 112] on link "Practice Questions" at bounding box center [71, 111] width 141 height 31
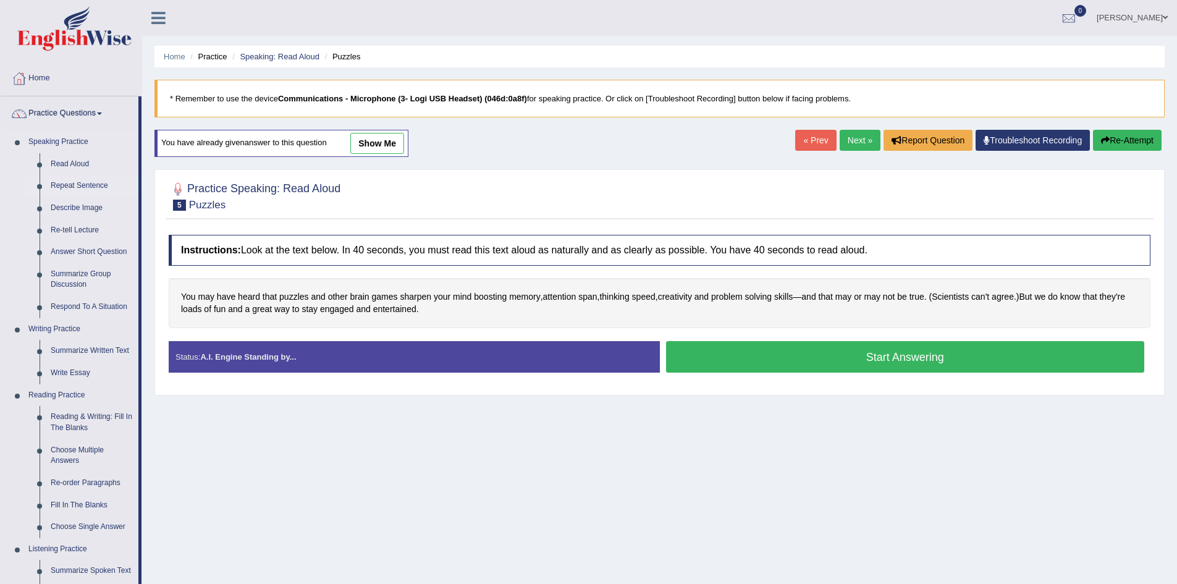
click at [101, 185] on link "Repeat Sentence" at bounding box center [91, 186] width 93 height 22
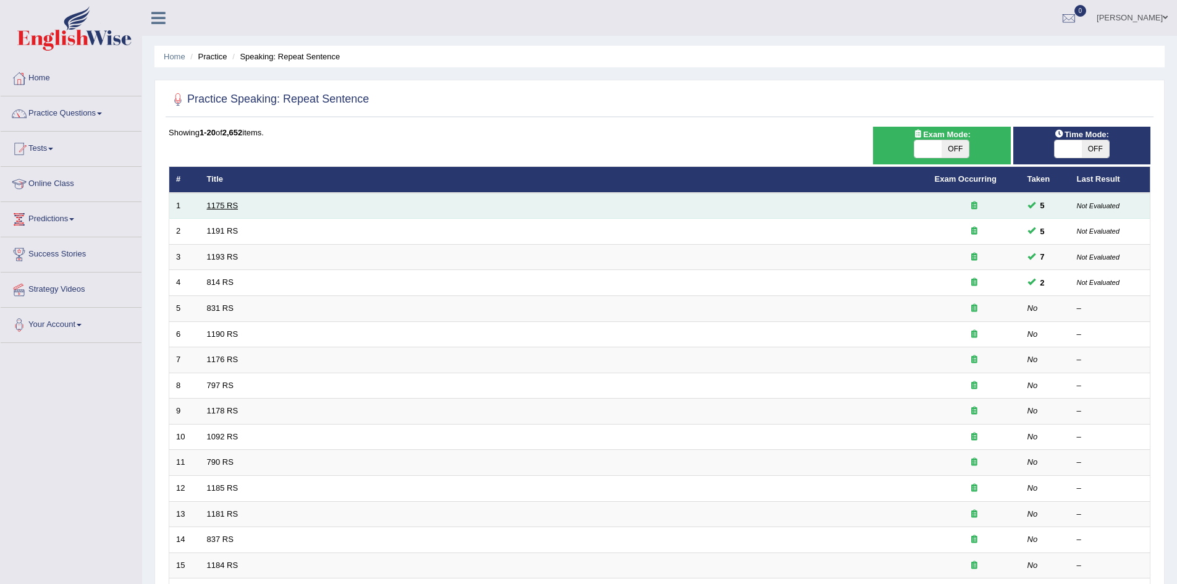
click at [209, 203] on link "1175 RS" at bounding box center [223, 205] width 32 height 9
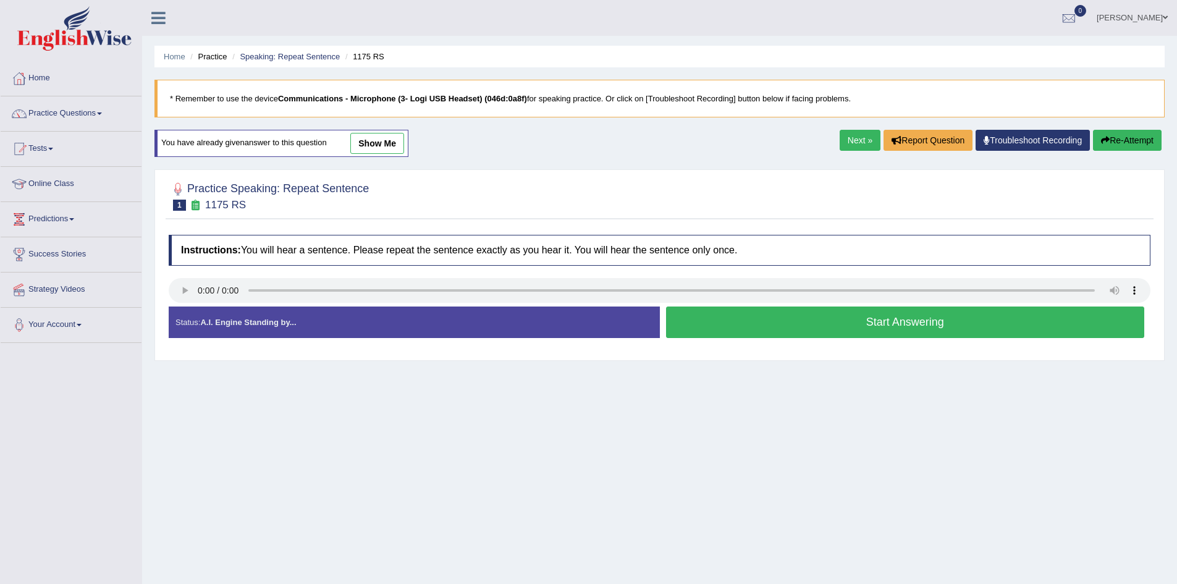
click at [102, 112] on span at bounding box center [99, 113] width 5 height 2
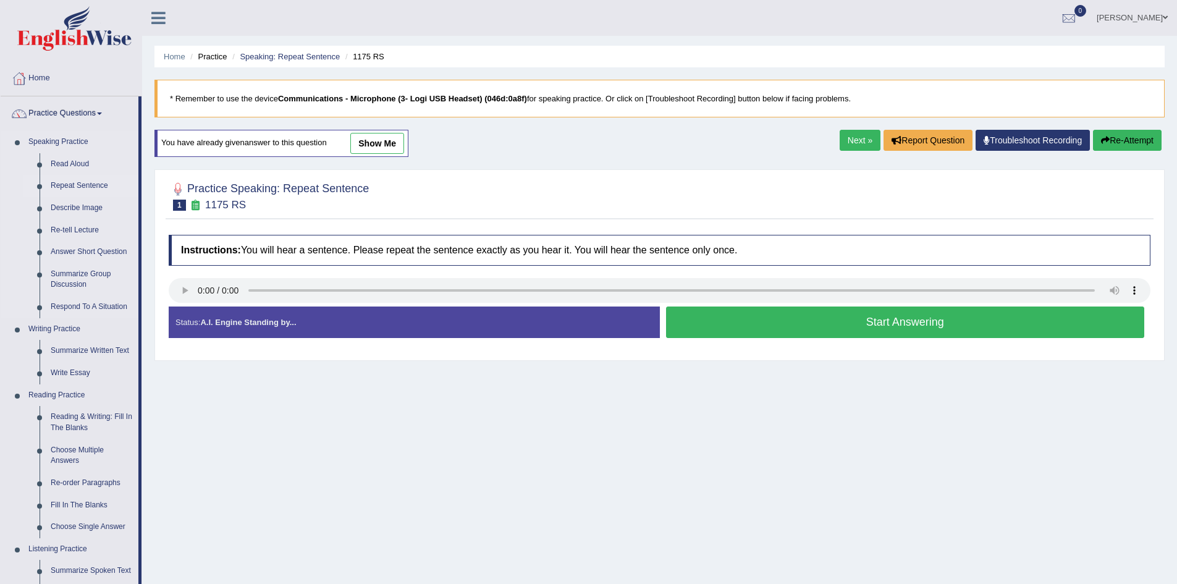
click at [89, 182] on link "Repeat Sentence" at bounding box center [91, 186] width 93 height 22
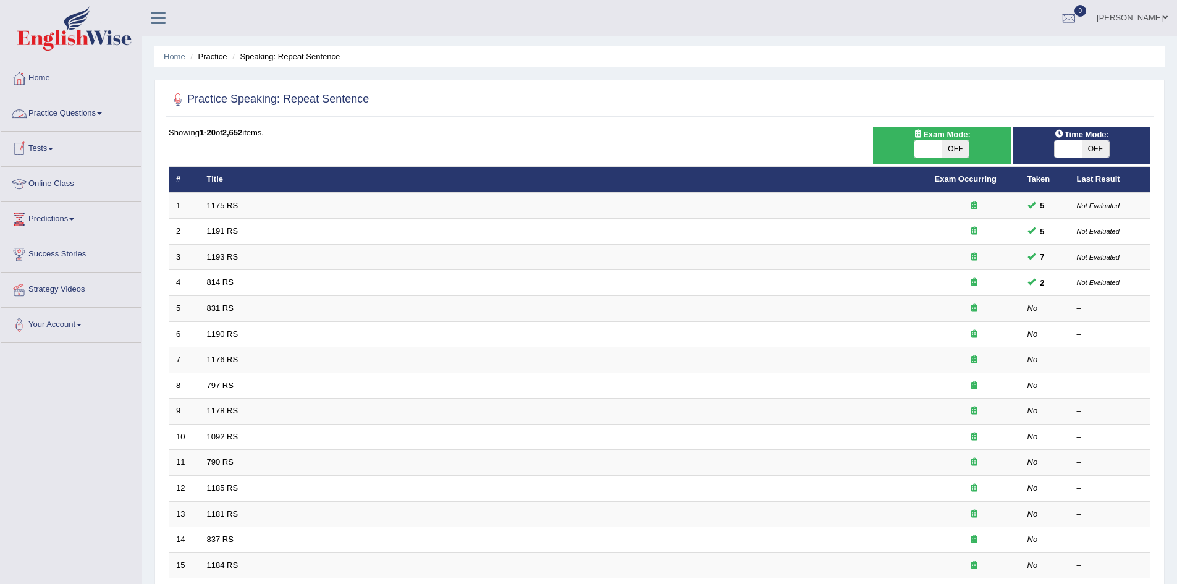
click at [102, 113] on span at bounding box center [99, 113] width 5 height 2
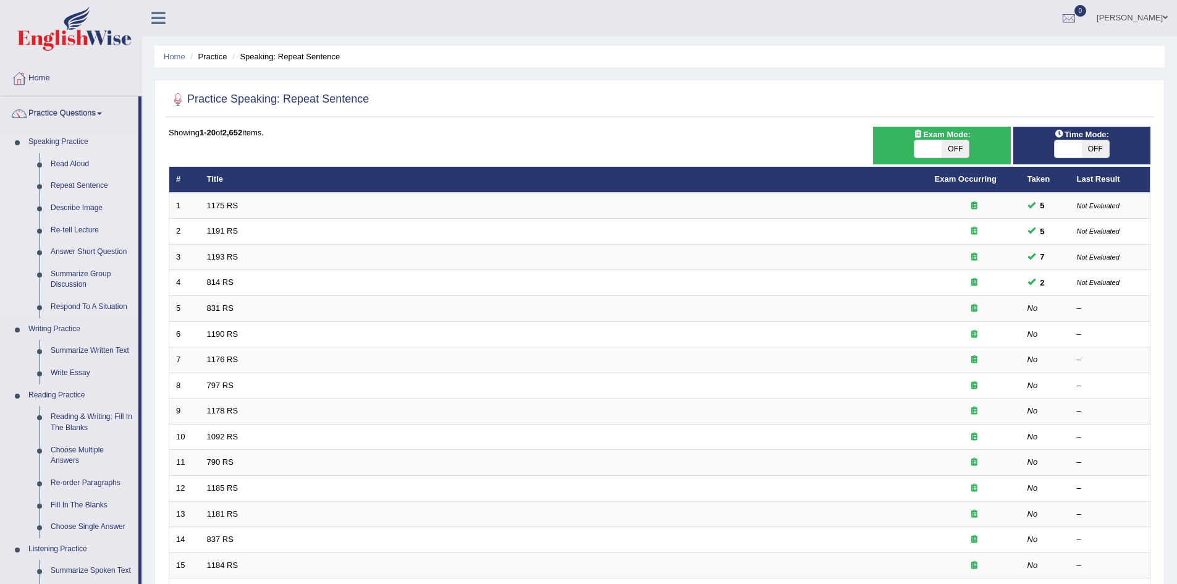
click at [80, 161] on link "Read Aloud" at bounding box center [91, 164] width 93 height 22
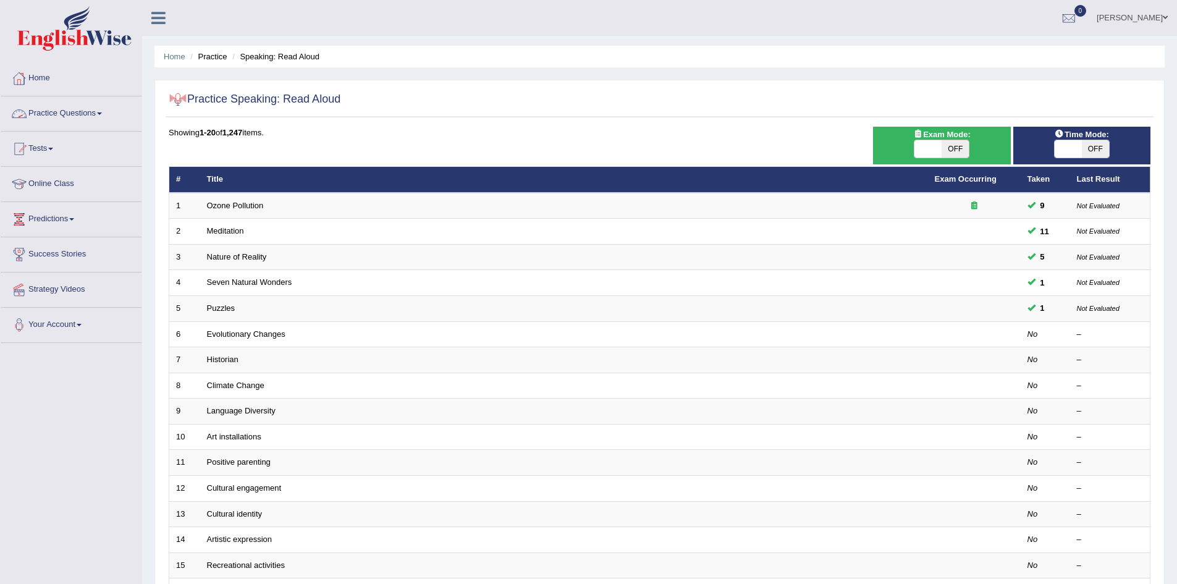
click at [95, 110] on link "Practice Questions" at bounding box center [71, 111] width 141 height 31
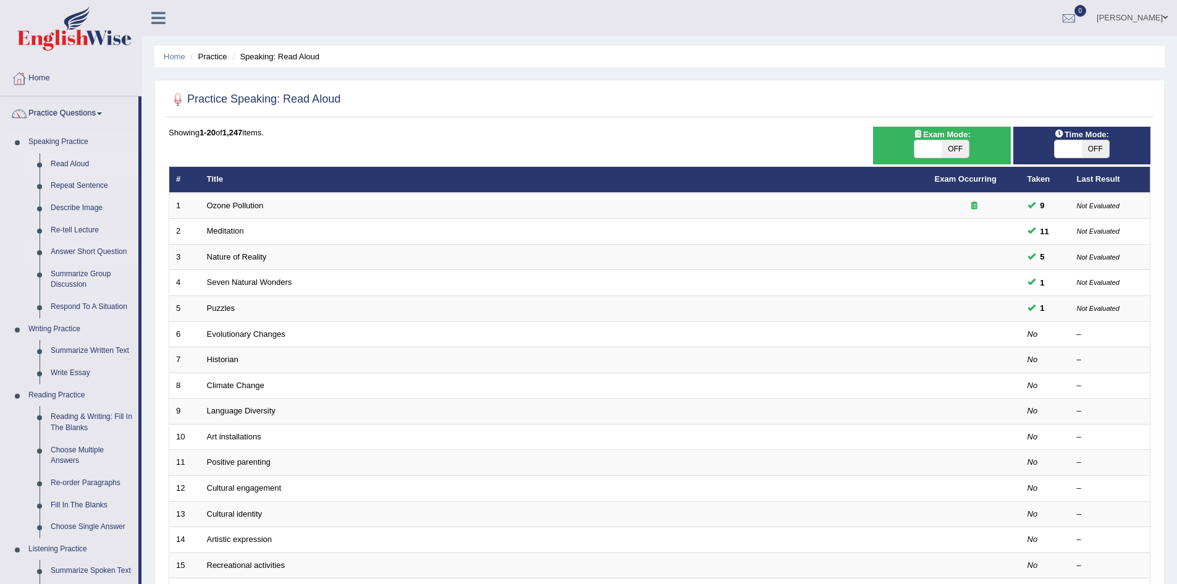
click at [103, 250] on link "Answer Short Question" at bounding box center [91, 252] width 93 height 22
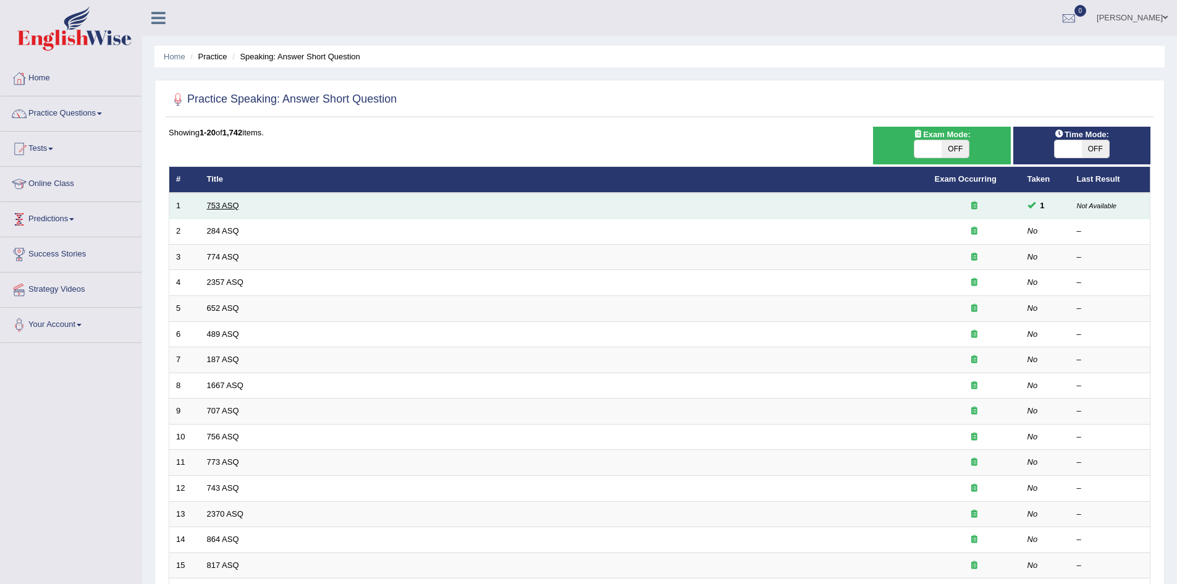
click at [232, 208] on link "753 ASQ" at bounding box center [223, 205] width 32 height 9
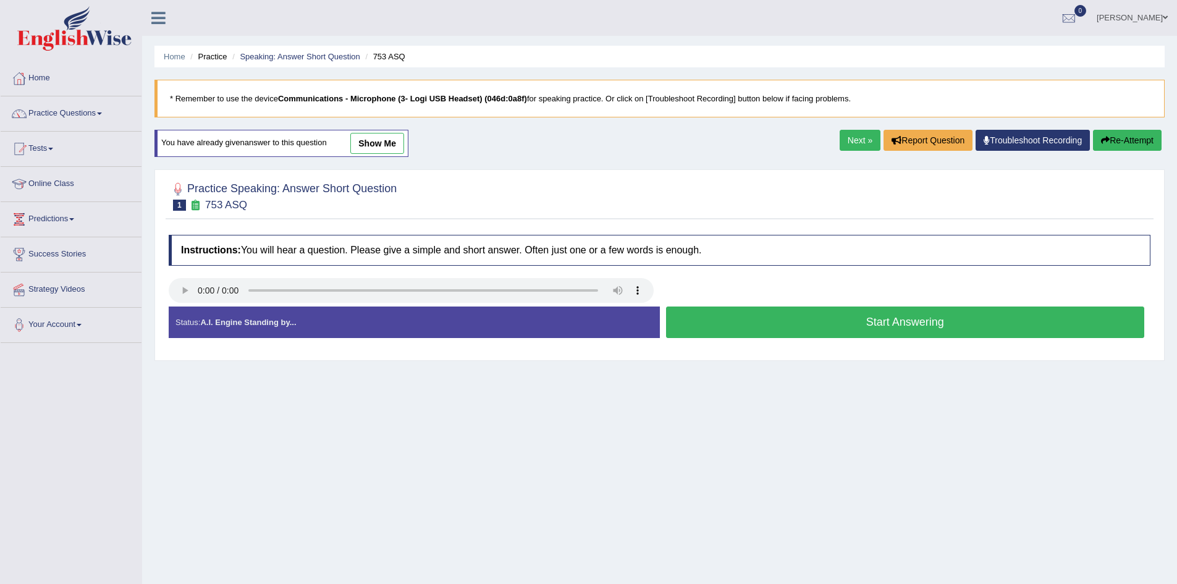
click at [789, 320] on button "Start Answering" at bounding box center [905, 323] width 479 height 32
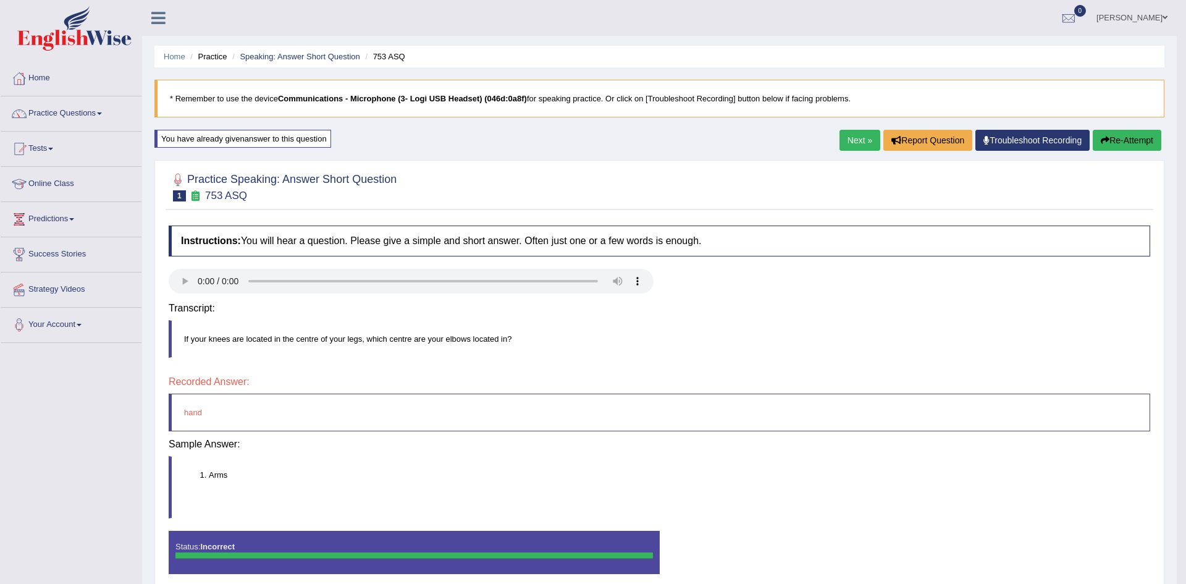
click at [793, 323] on div "Instructions: You will hear a question. Please give a simple and short answer. …" at bounding box center [660, 404] width 988 height 371
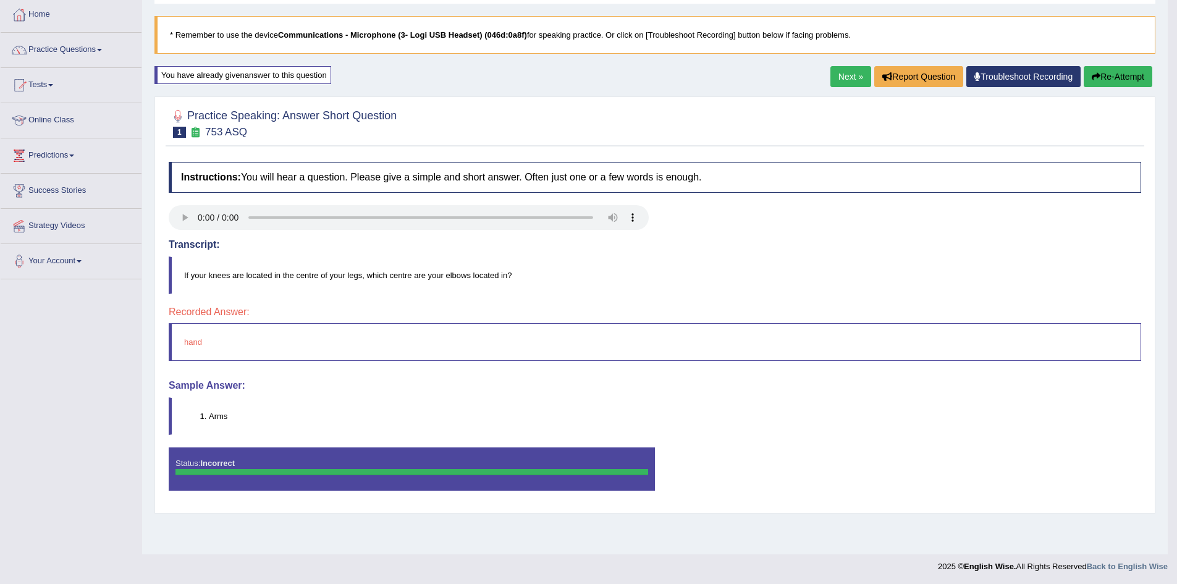
scroll to position [65, 0]
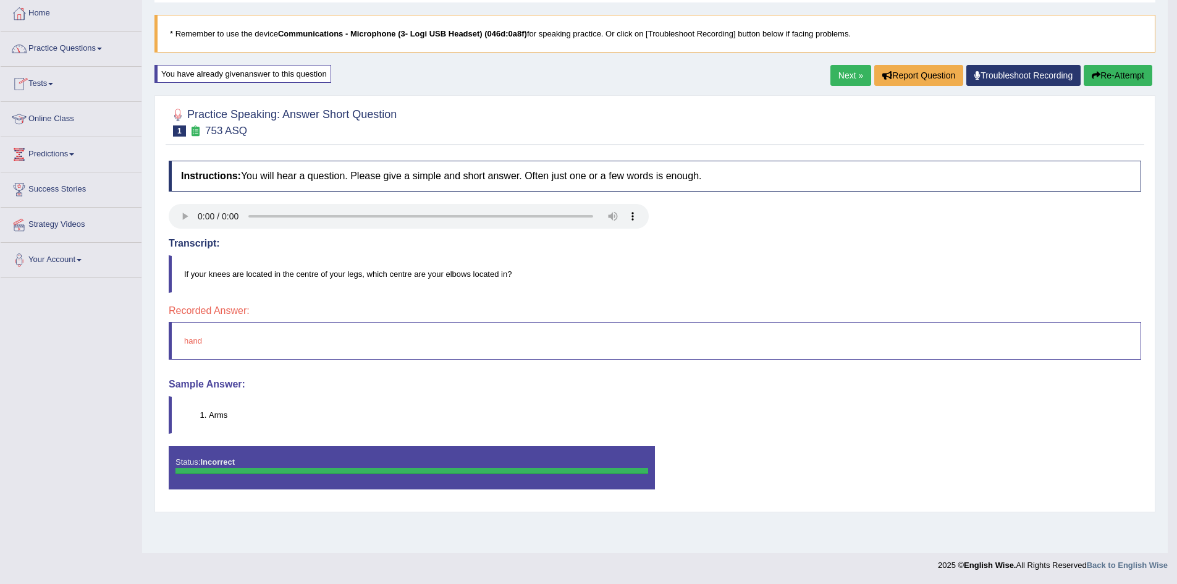
click at [99, 47] on link "Practice Questions" at bounding box center [71, 47] width 141 height 31
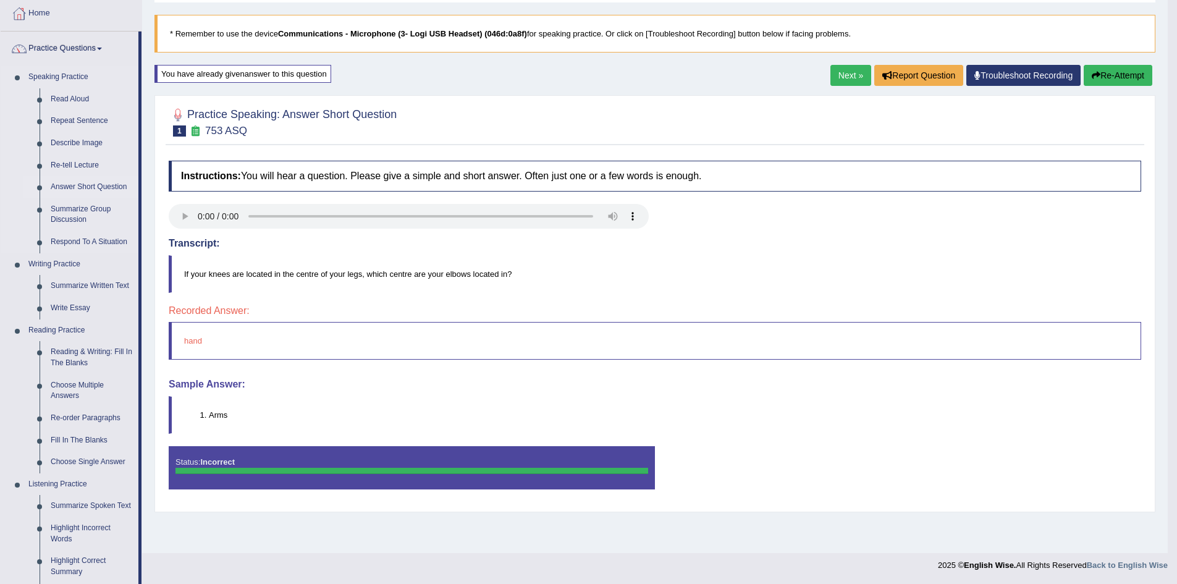
click at [114, 185] on link "Answer Short Question" at bounding box center [91, 187] width 93 height 22
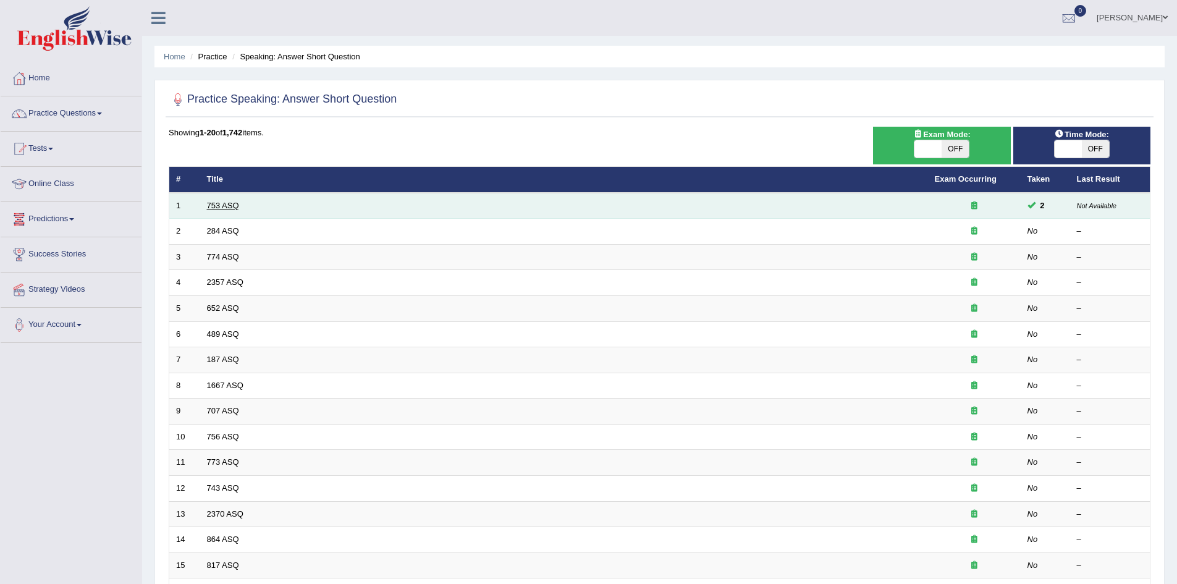
click at [224, 205] on link "753 ASQ" at bounding box center [223, 205] width 32 height 9
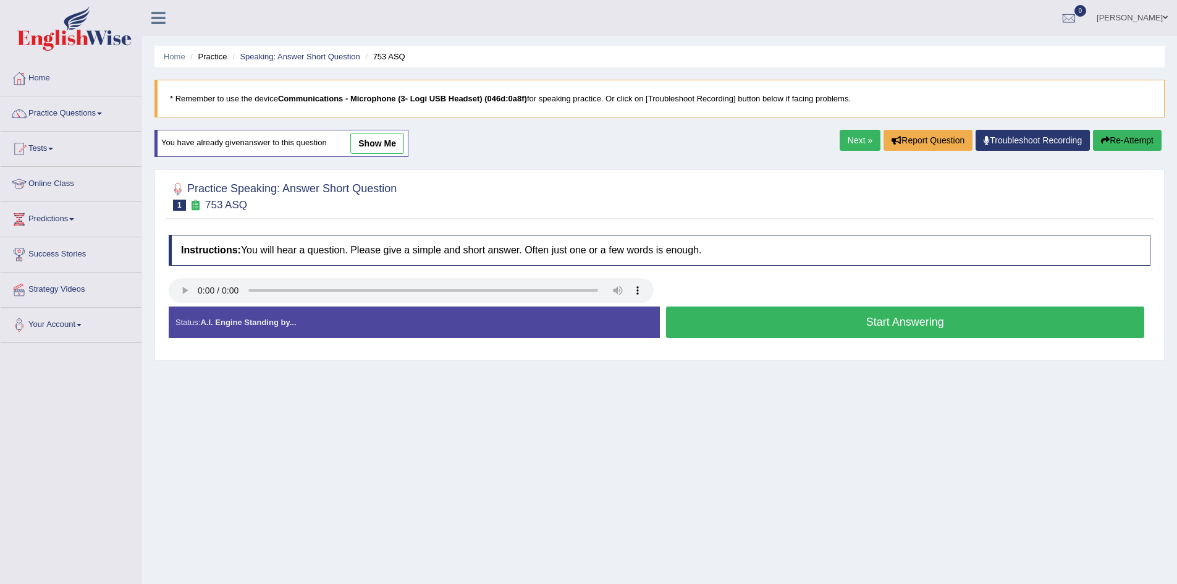
click at [715, 319] on button "Start Answering" at bounding box center [905, 323] width 479 height 32
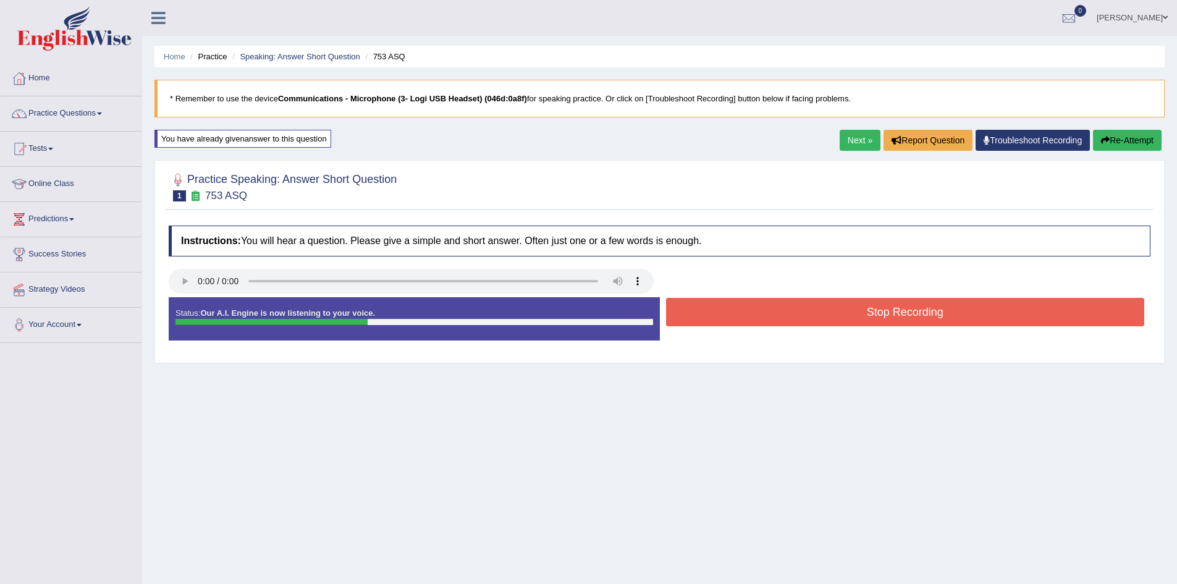
click at [715, 319] on button "Stop Recording" at bounding box center [905, 312] width 479 height 28
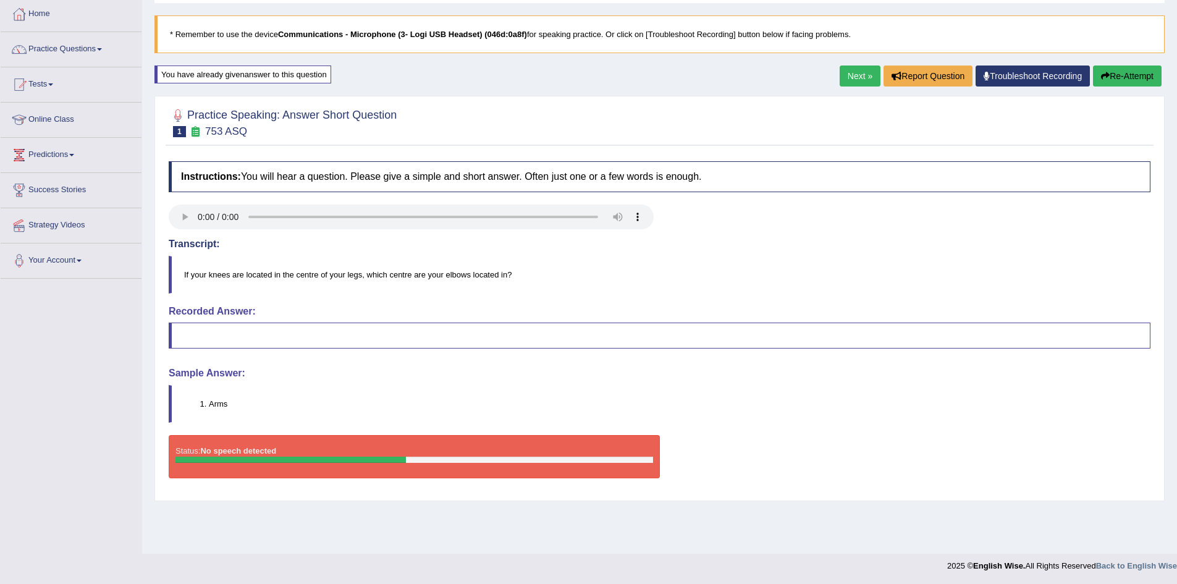
scroll to position [65, 0]
click at [1135, 76] on button "Re-Attempt" at bounding box center [1127, 75] width 69 height 21
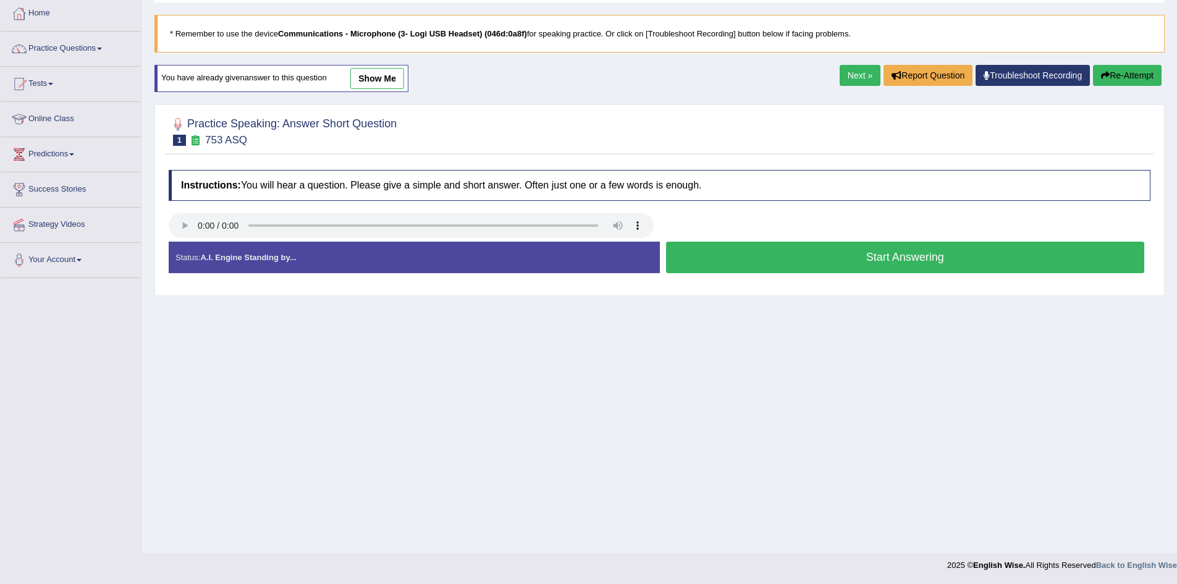
click at [837, 262] on button "Start Answering" at bounding box center [905, 258] width 479 height 32
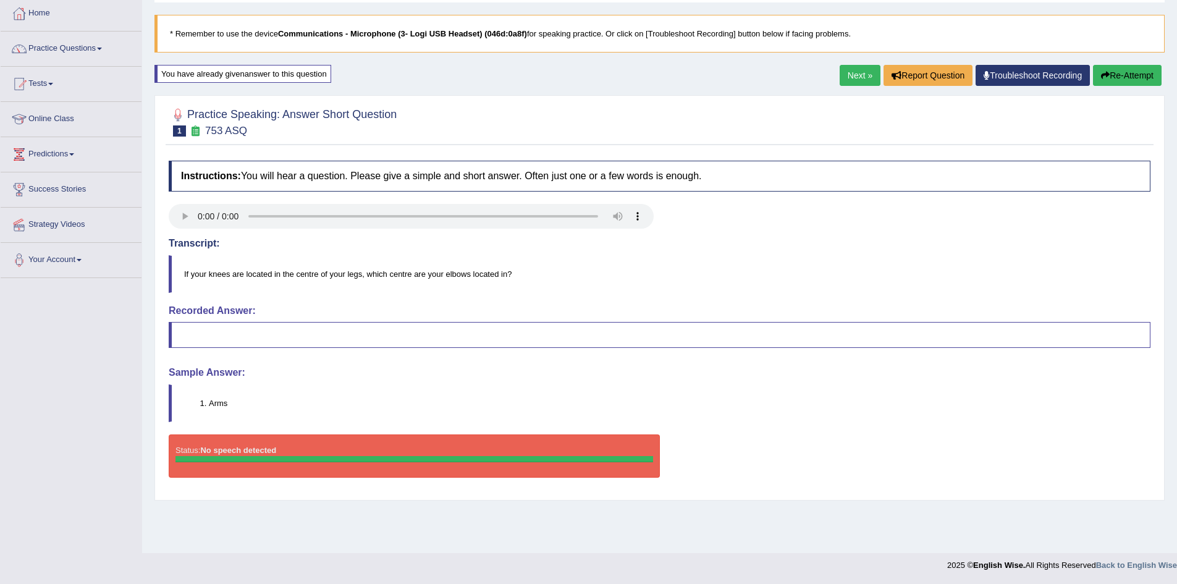
click at [1119, 74] on button "Re-Attempt" at bounding box center [1127, 75] width 69 height 21
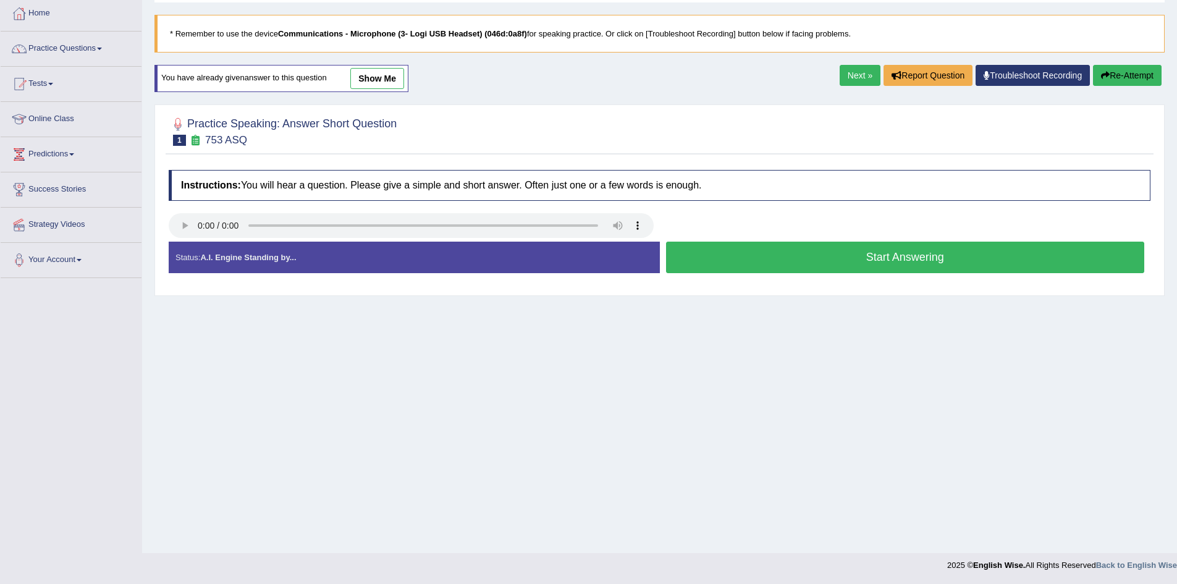
click at [753, 261] on button "Start Answering" at bounding box center [905, 258] width 479 height 32
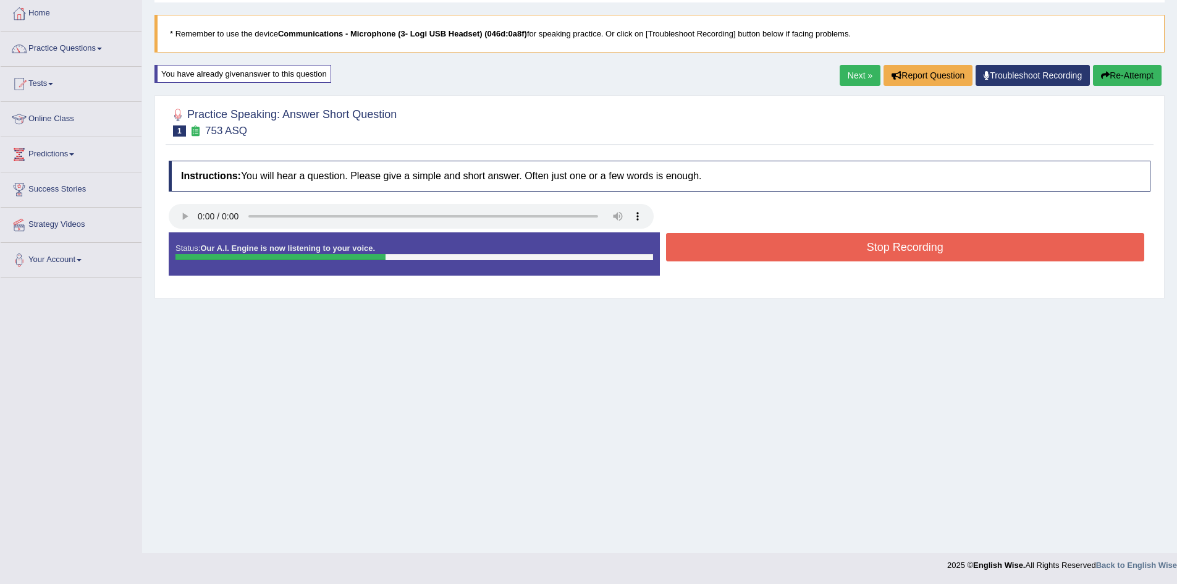
click at [753, 252] on button "Stop Recording" at bounding box center [905, 247] width 479 height 28
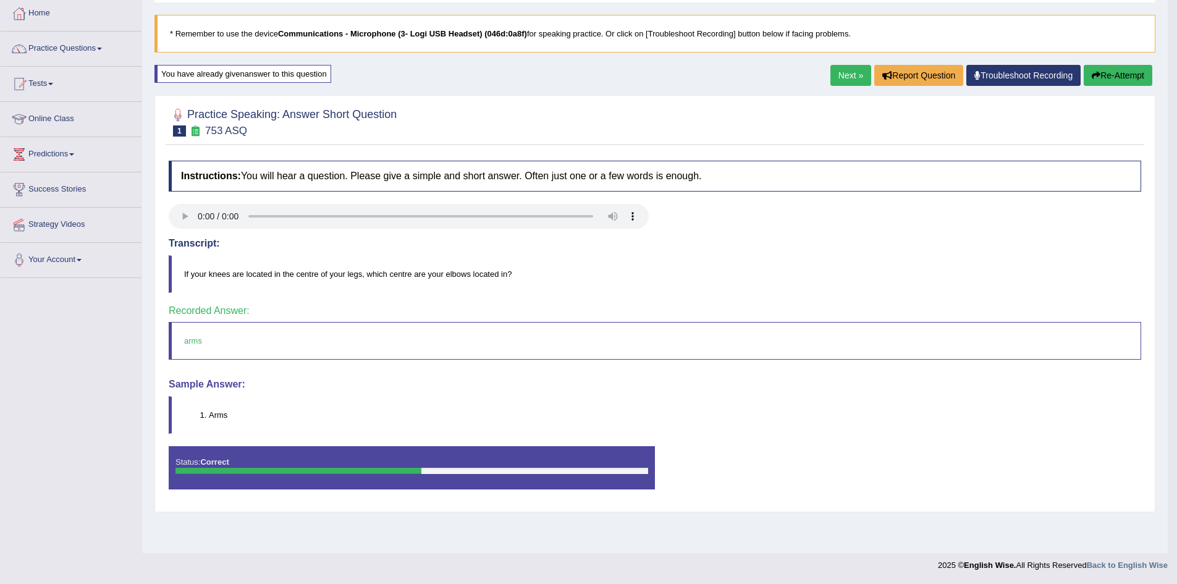
click at [845, 74] on link "Next »" at bounding box center [851, 75] width 41 height 21
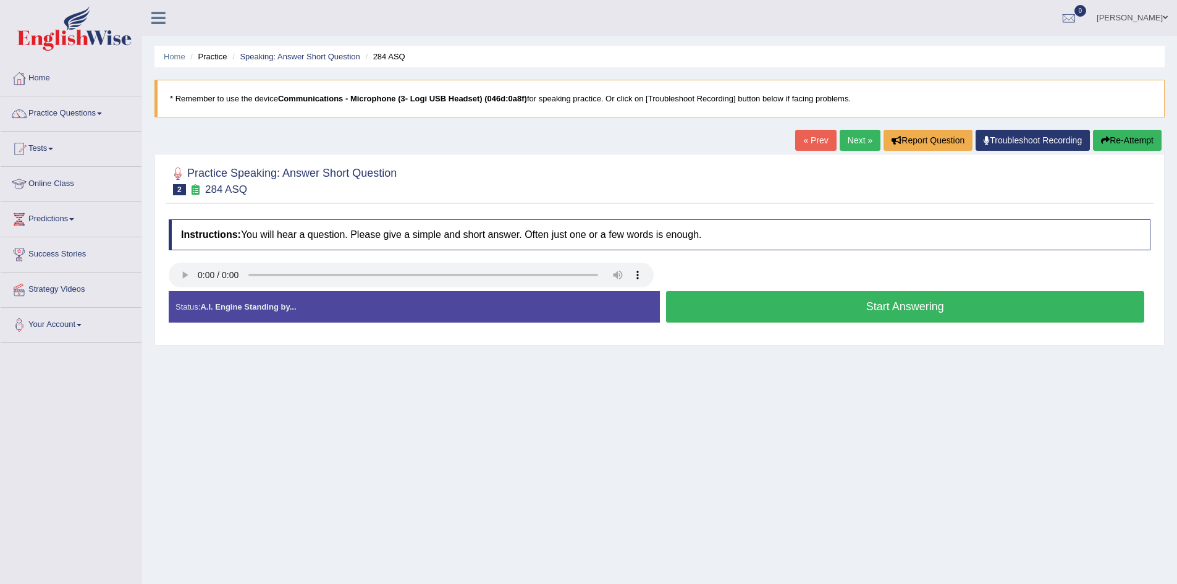
click at [843, 305] on button "Start Answering" at bounding box center [905, 307] width 479 height 32
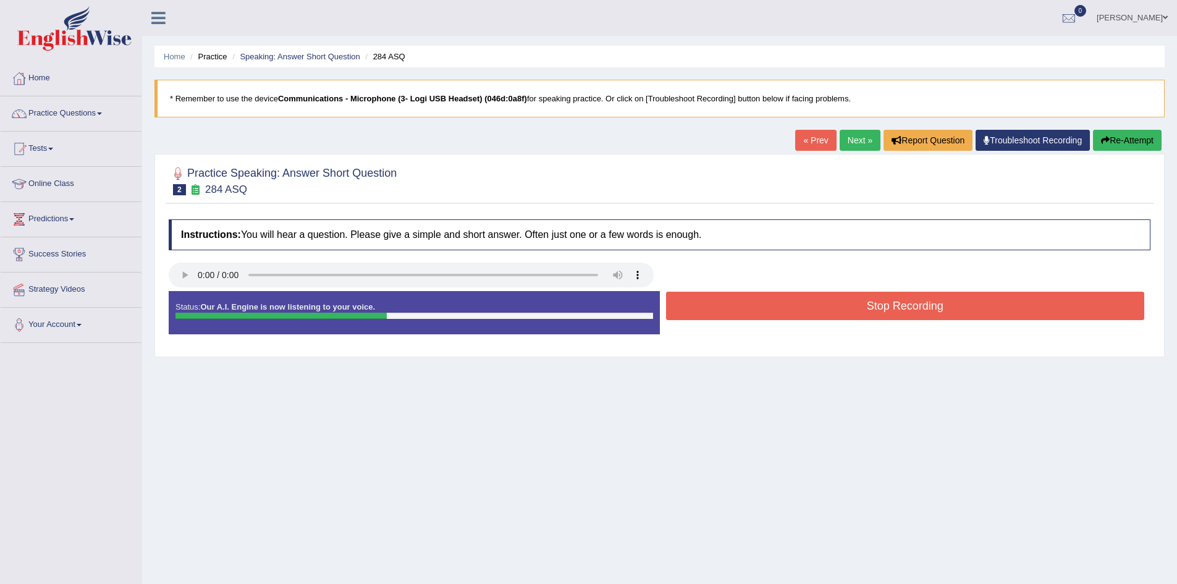
click at [785, 311] on button "Stop Recording" at bounding box center [905, 306] width 479 height 28
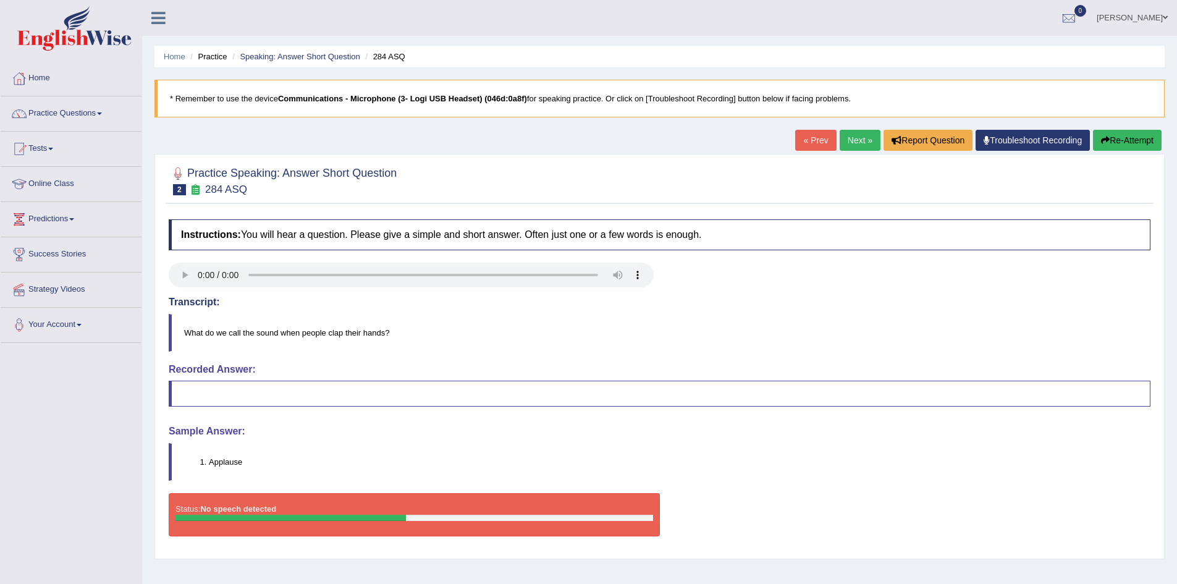
click at [1118, 132] on button "Re-Attempt" at bounding box center [1127, 140] width 69 height 21
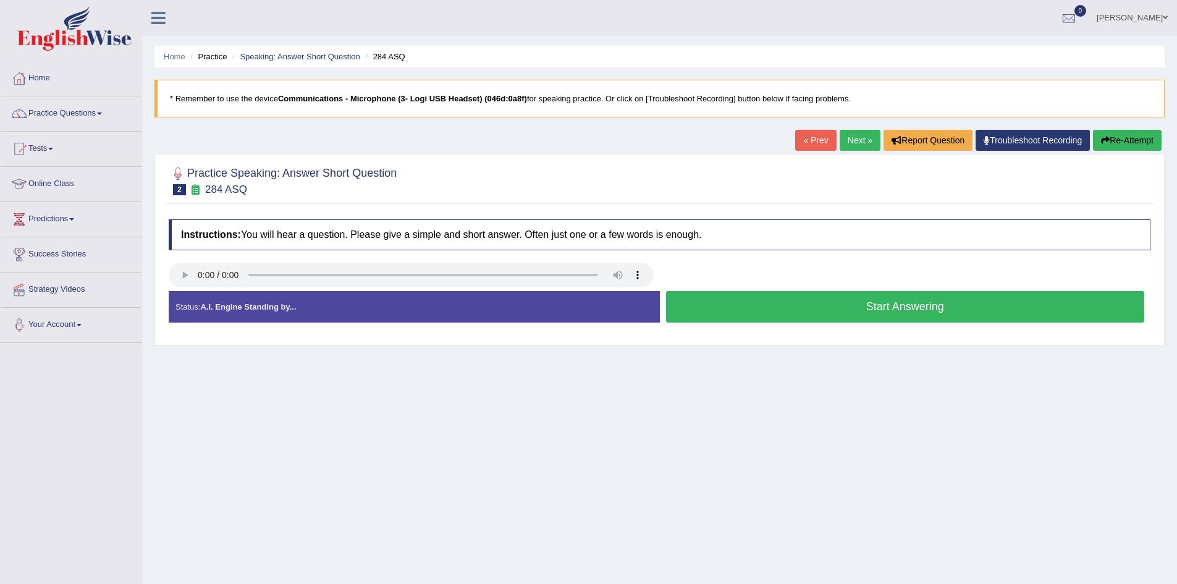
click at [742, 302] on button "Start Answering" at bounding box center [905, 307] width 479 height 32
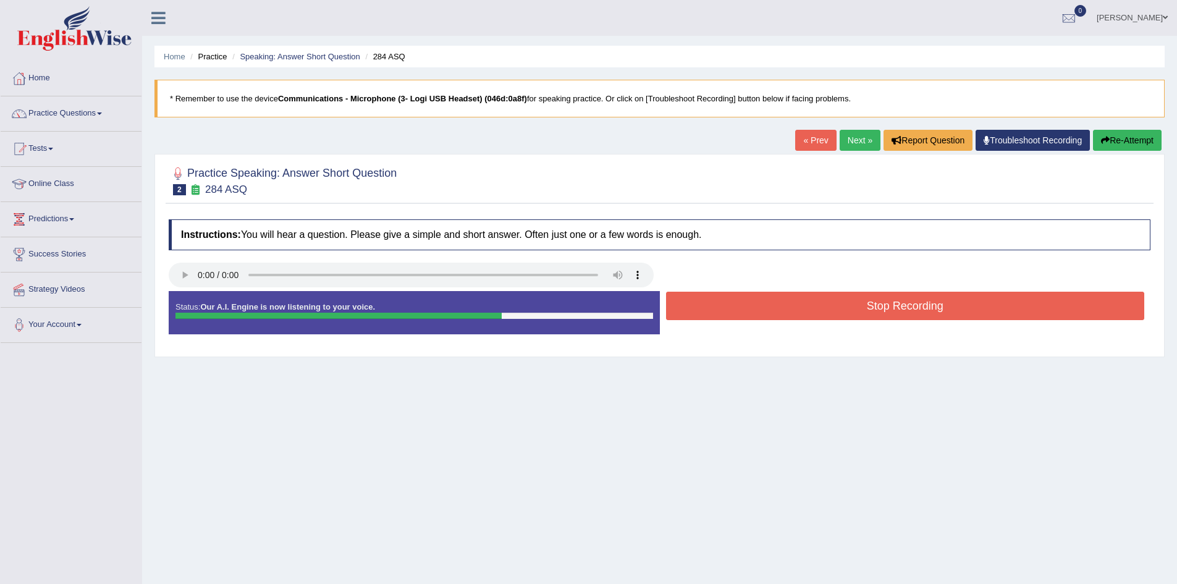
click at [742, 302] on button "Stop Recording" at bounding box center [905, 306] width 479 height 28
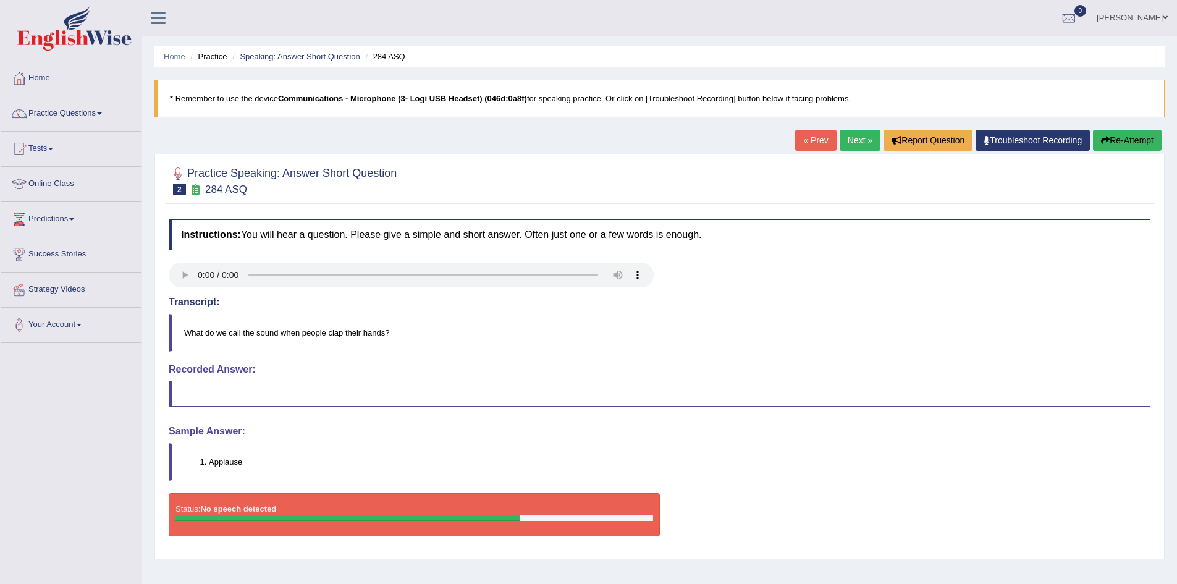
click at [1118, 148] on button "Re-Attempt" at bounding box center [1127, 140] width 69 height 21
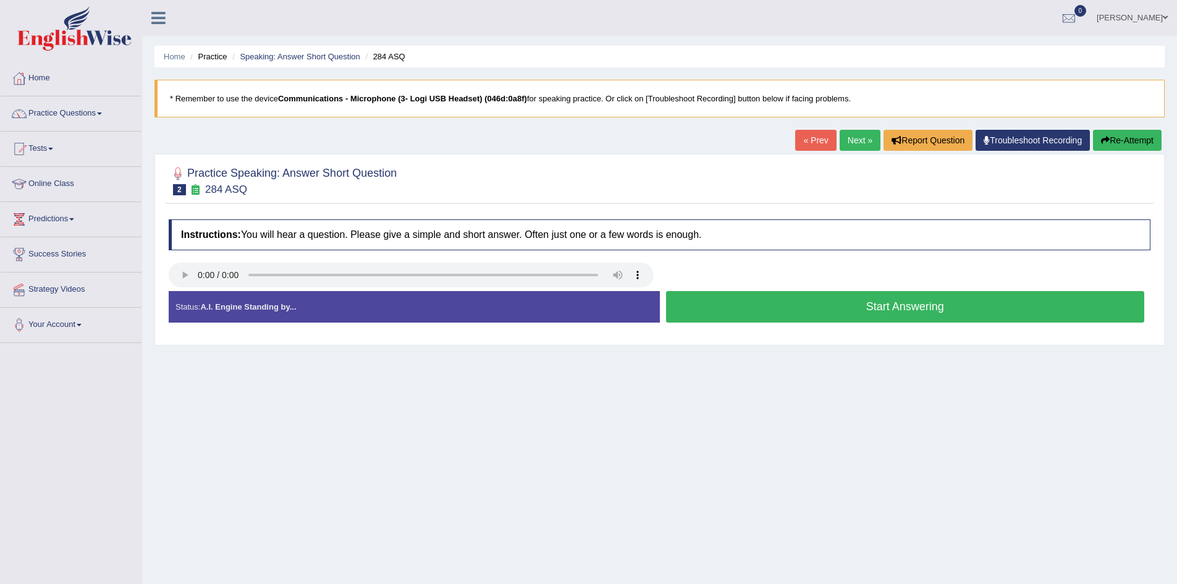
click at [838, 304] on button "Start Answering" at bounding box center [905, 307] width 479 height 32
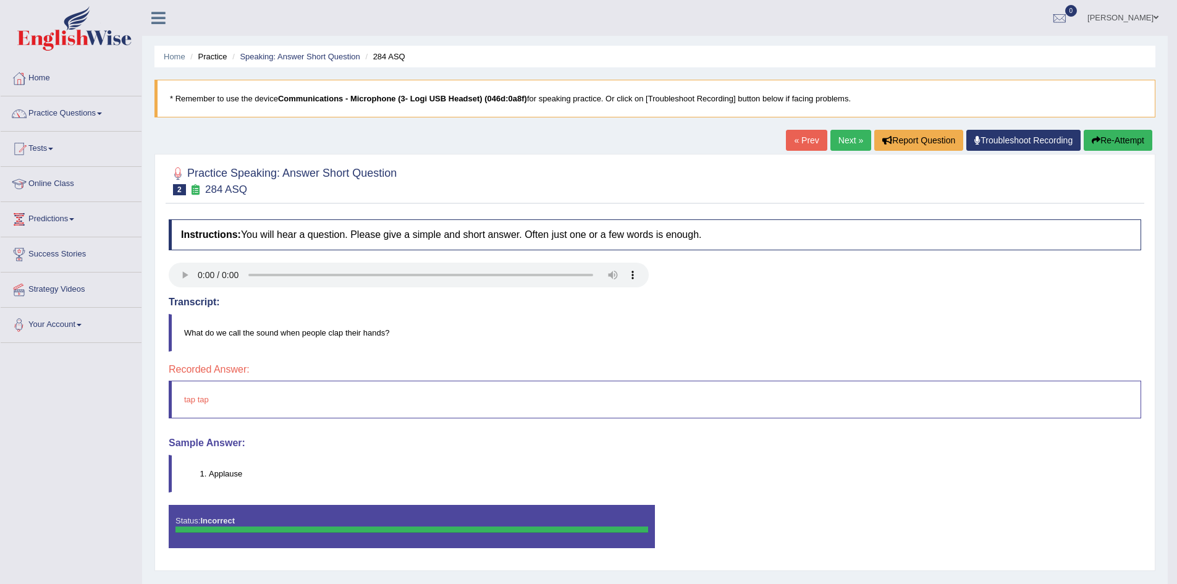
click at [1129, 142] on button "Re-Attempt" at bounding box center [1118, 140] width 69 height 21
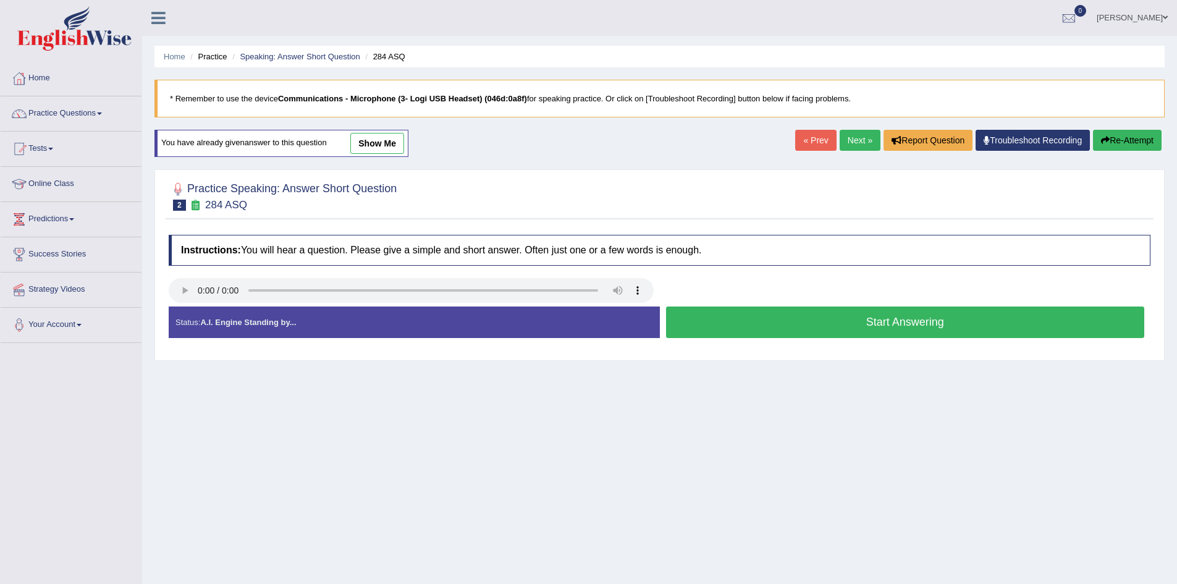
click at [772, 322] on button "Start Answering" at bounding box center [905, 323] width 479 height 32
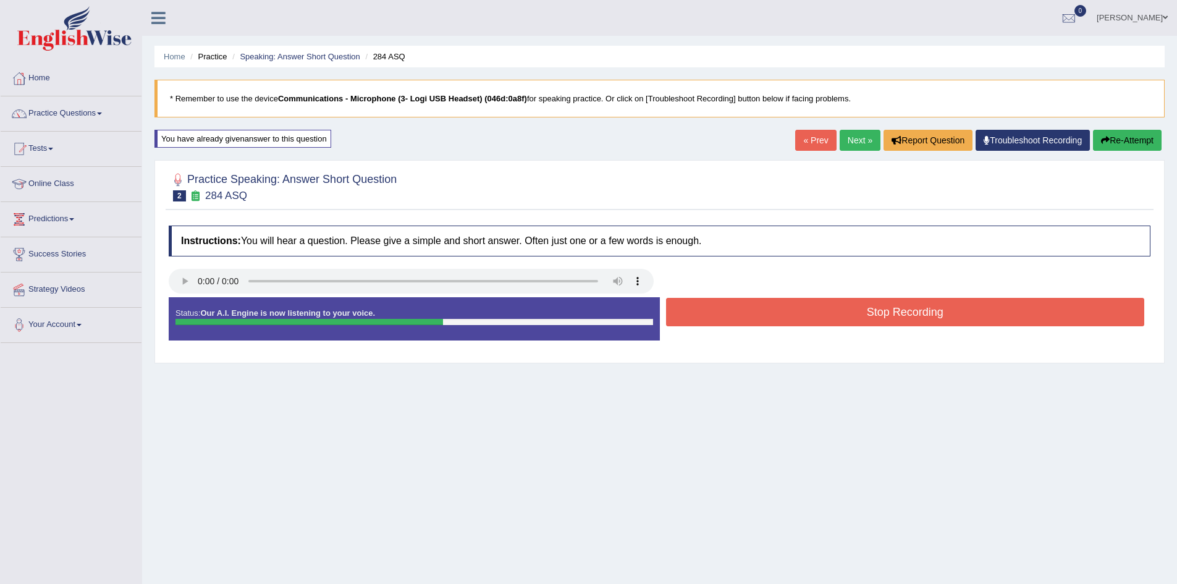
click at [771, 316] on button "Stop Recording" at bounding box center [905, 312] width 479 height 28
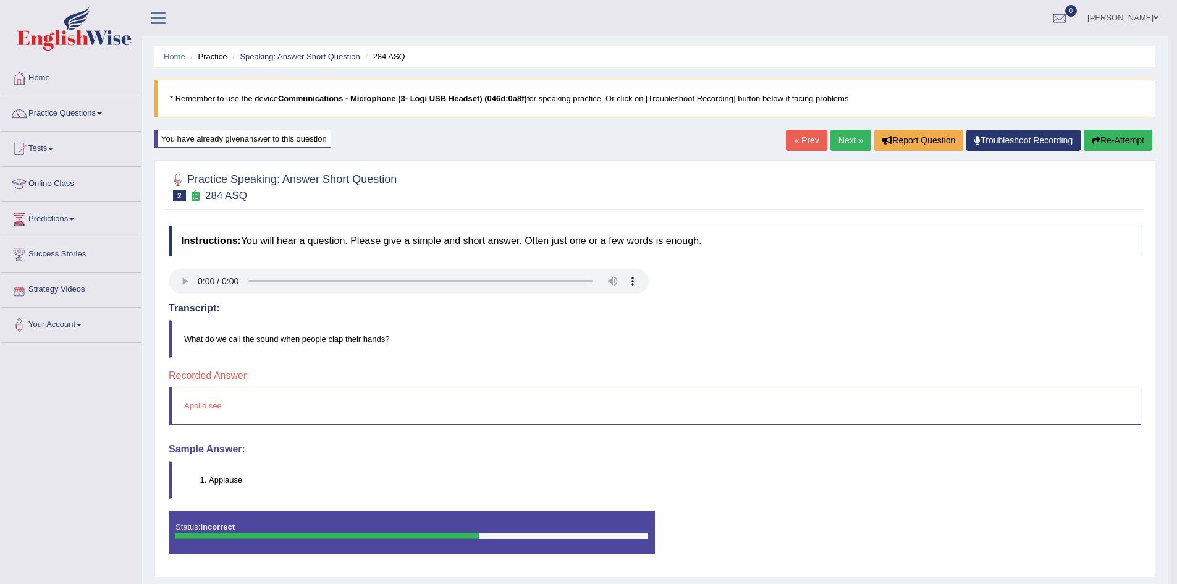
click at [1117, 134] on button "Re-Attempt" at bounding box center [1118, 140] width 69 height 21
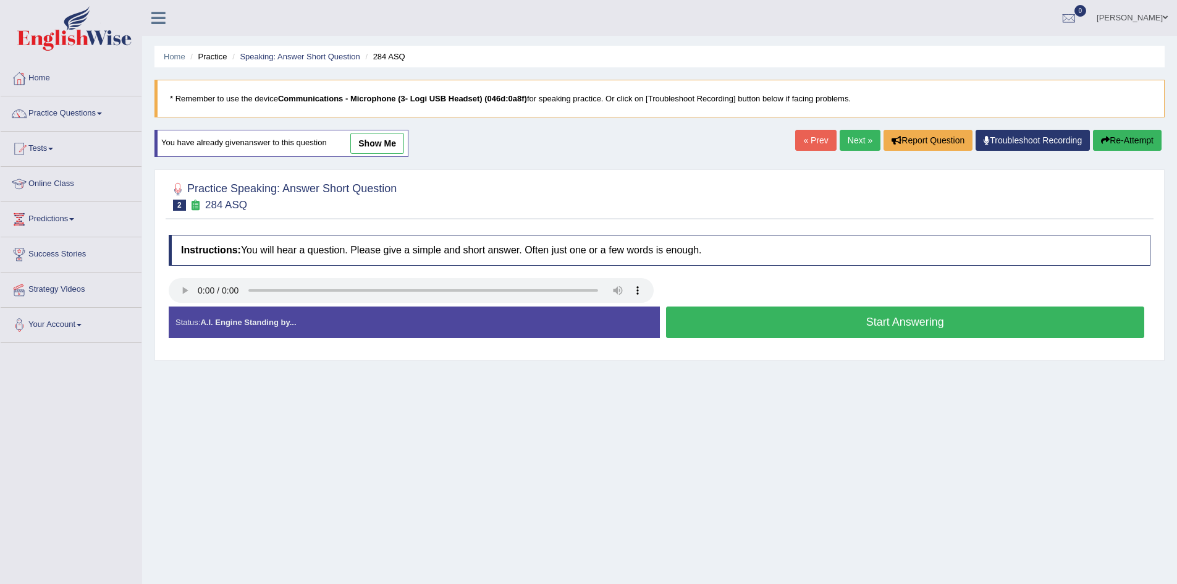
click at [737, 311] on button "Start Answering" at bounding box center [905, 323] width 479 height 32
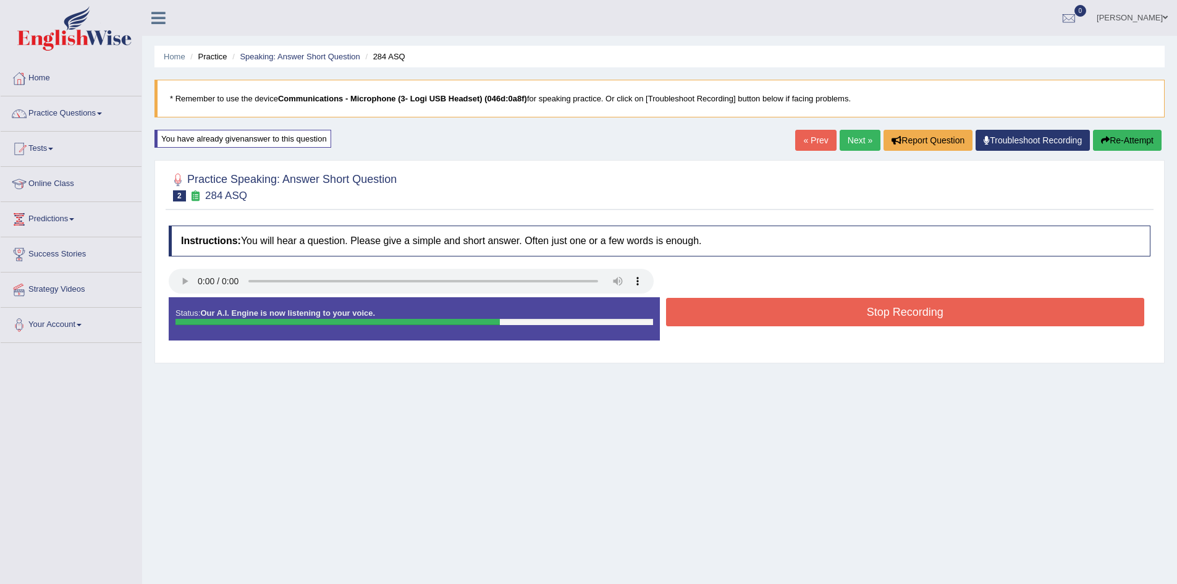
click at [738, 310] on button "Stop Recording" at bounding box center [905, 312] width 479 height 28
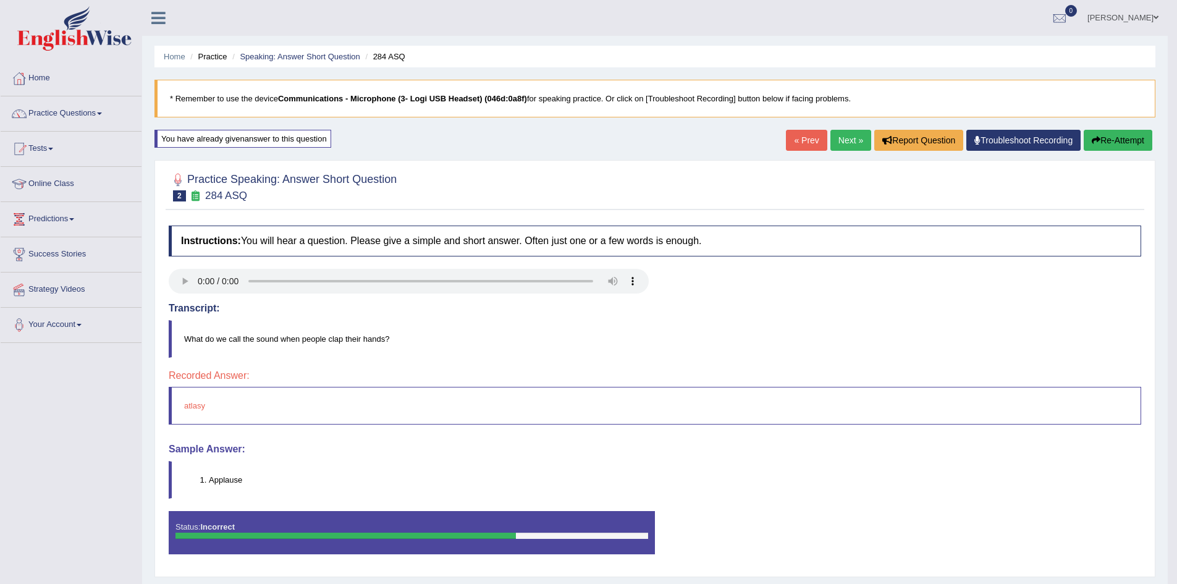
scroll to position [65, 0]
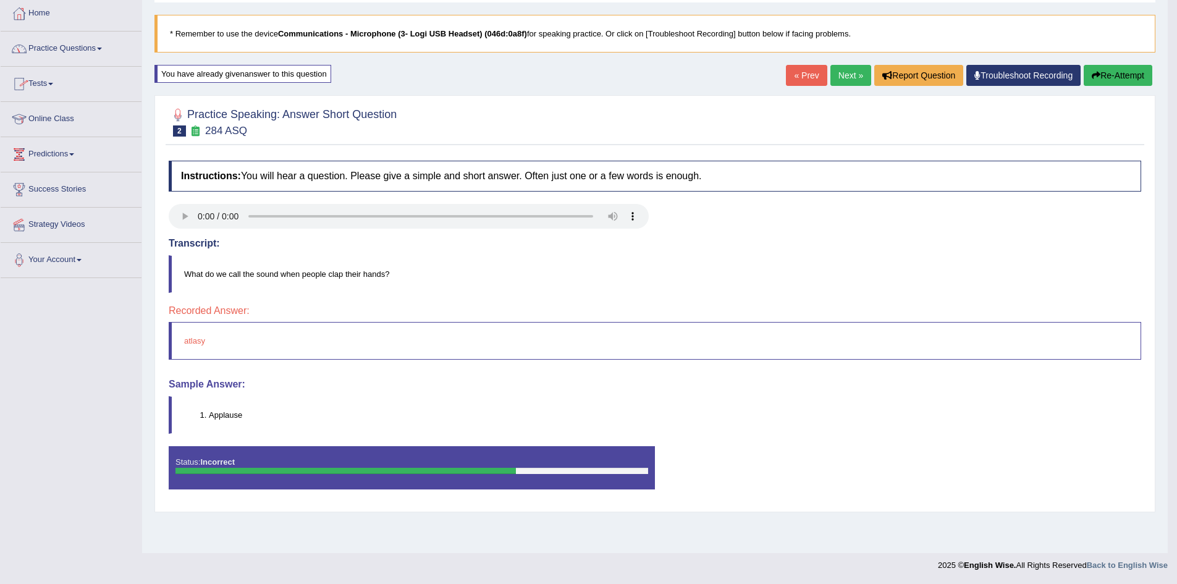
click at [102, 48] on span at bounding box center [99, 49] width 5 height 2
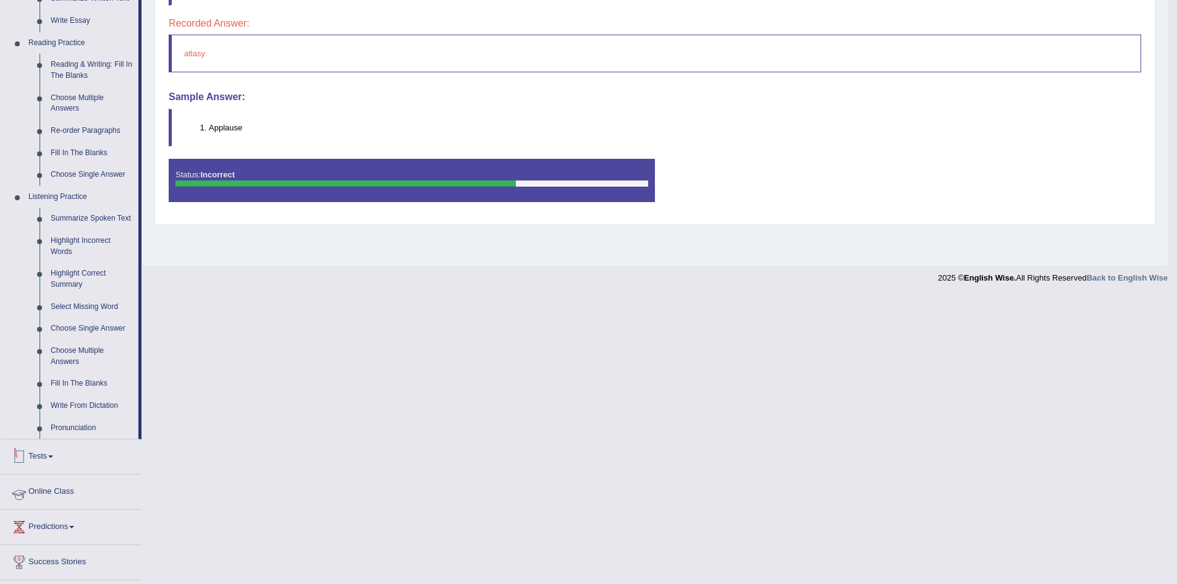
scroll to position [374, 0]
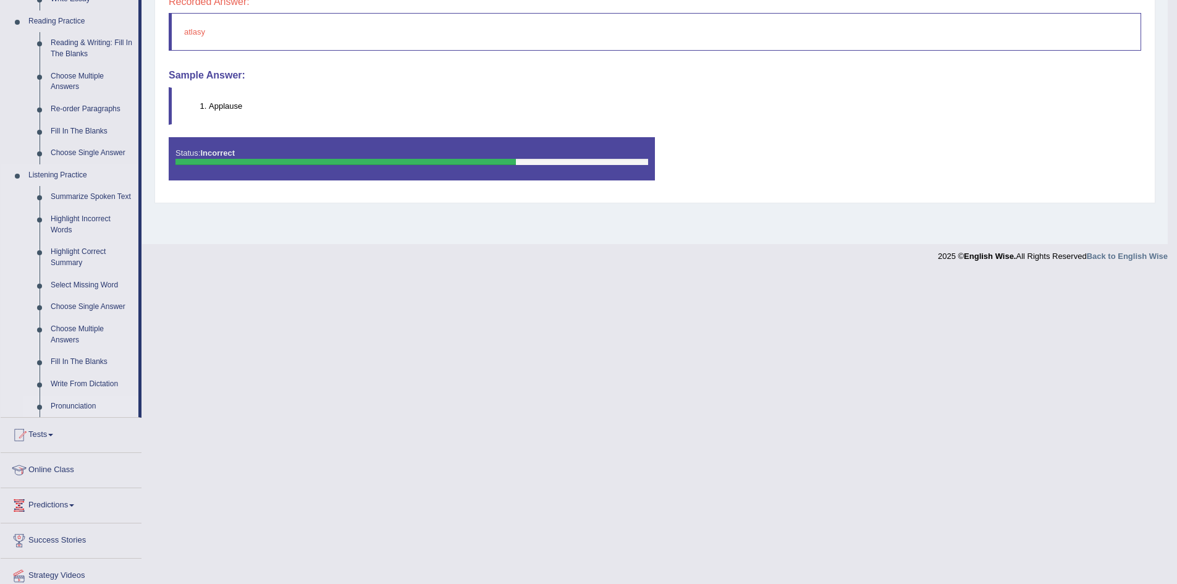
click at [87, 405] on link "Pronunciation" at bounding box center [91, 406] width 93 height 22
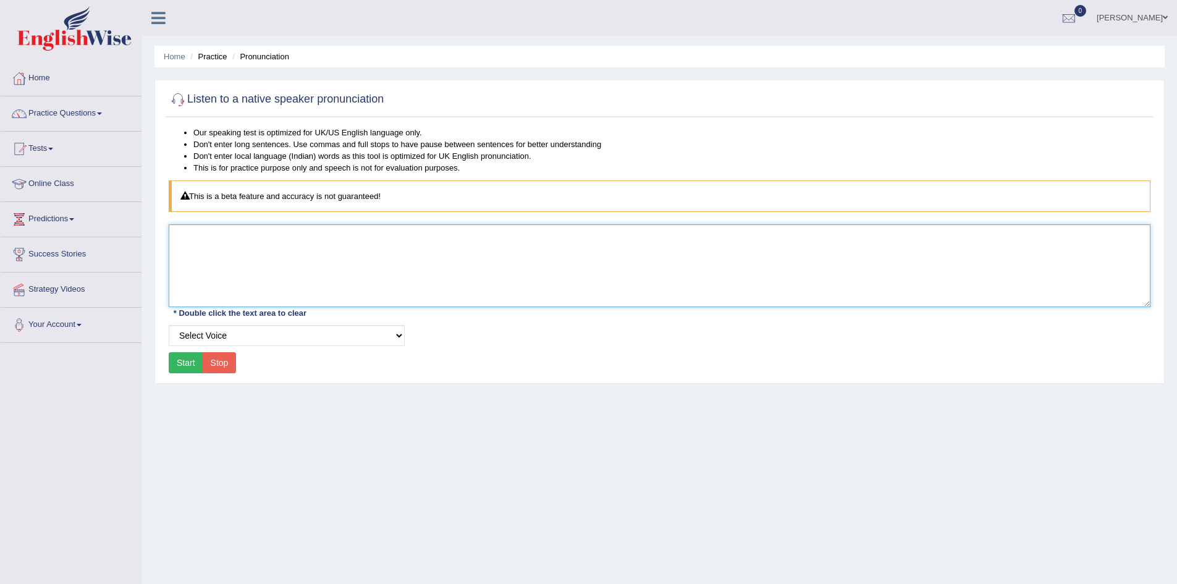
click at [229, 273] on textarea at bounding box center [660, 265] width 982 height 83
type textarea "applouse"
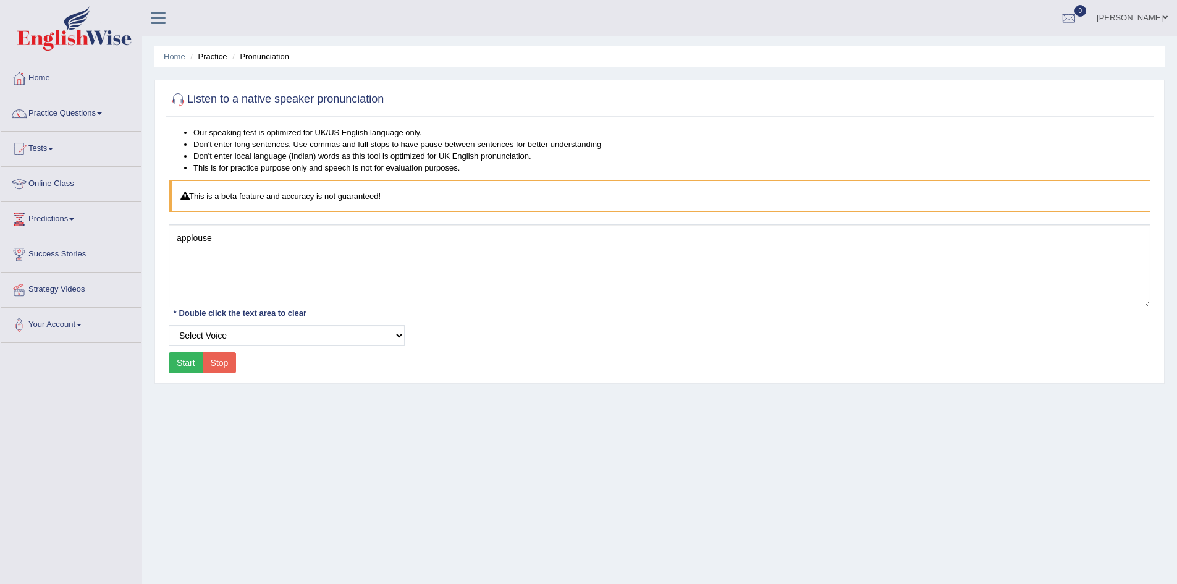
click at [184, 362] on button "Start" at bounding box center [186, 362] width 35 height 21
click at [100, 112] on link "Practice Questions" at bounding box center [71, 111] width 141 height 31
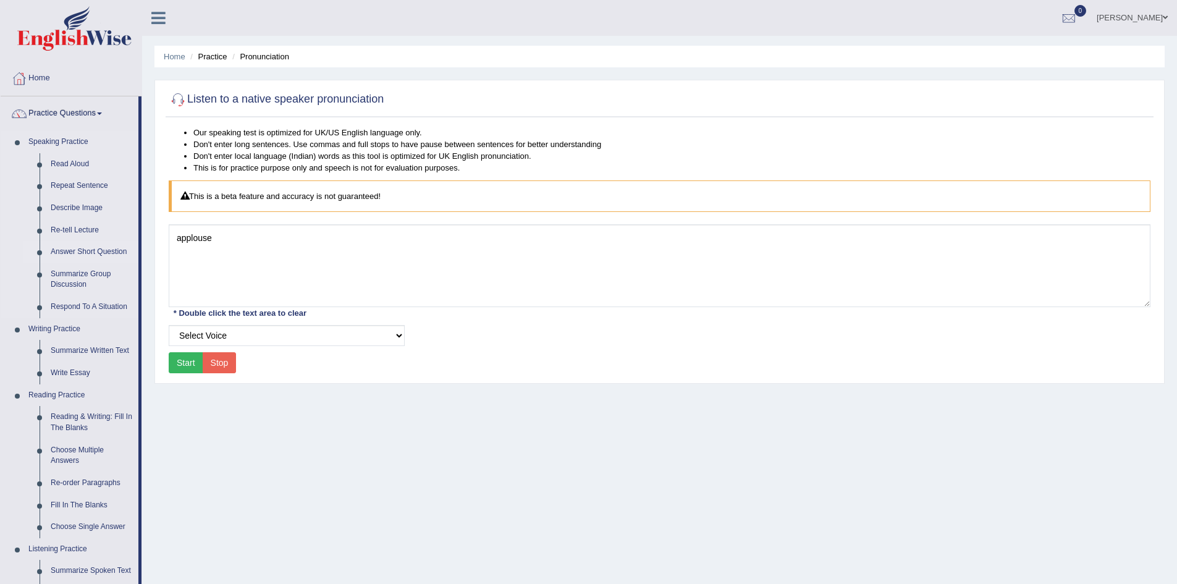
click at [110, 252] on link "Answer Short Question" at bounding box center [91, 252] width 93 height 22
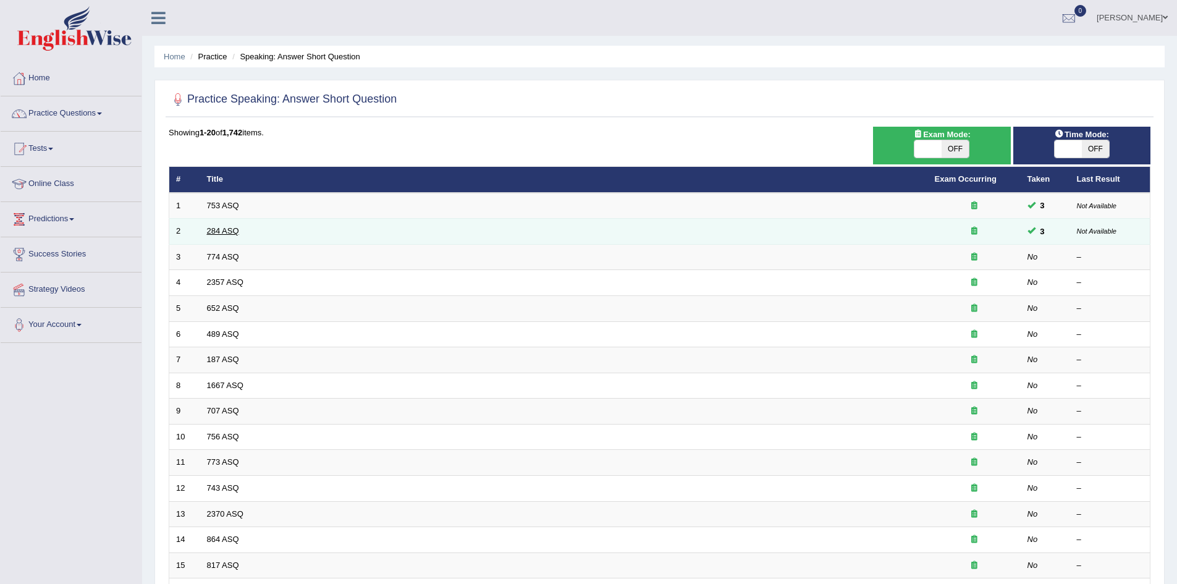
click at [236, 234] on link "284 ASQ" at bounding box center [223, 230] width 32 height 9
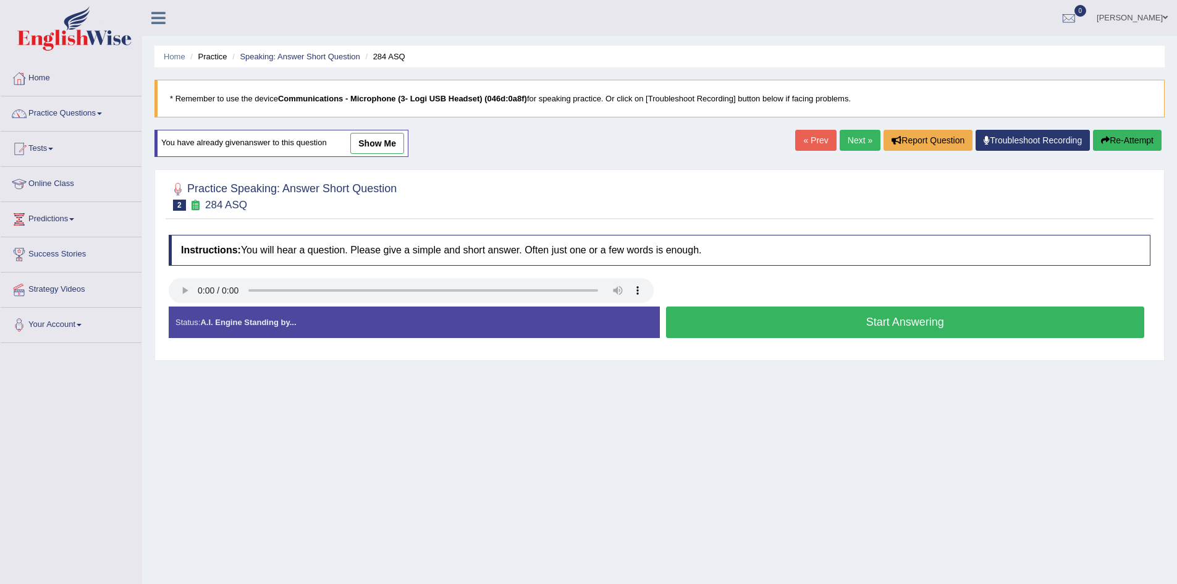
click at [840, 321] on button "Start Answering" at bounding box center [905, 323] width 479 height 32
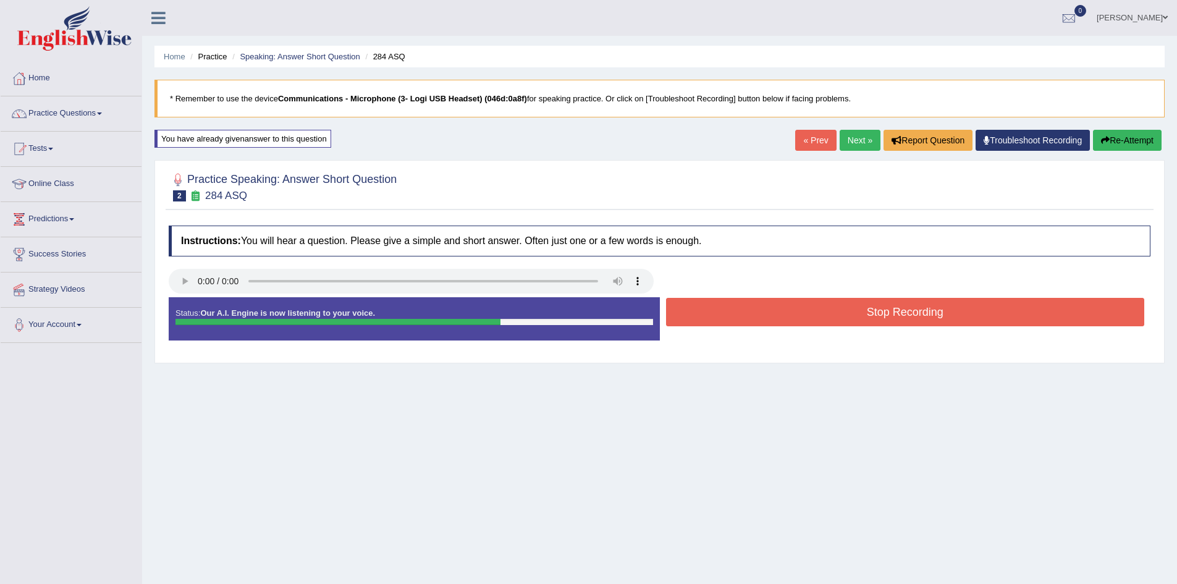
click at [839, 316] on button "Stop Recording" at bounding box center [905, 312] width 479 height 28
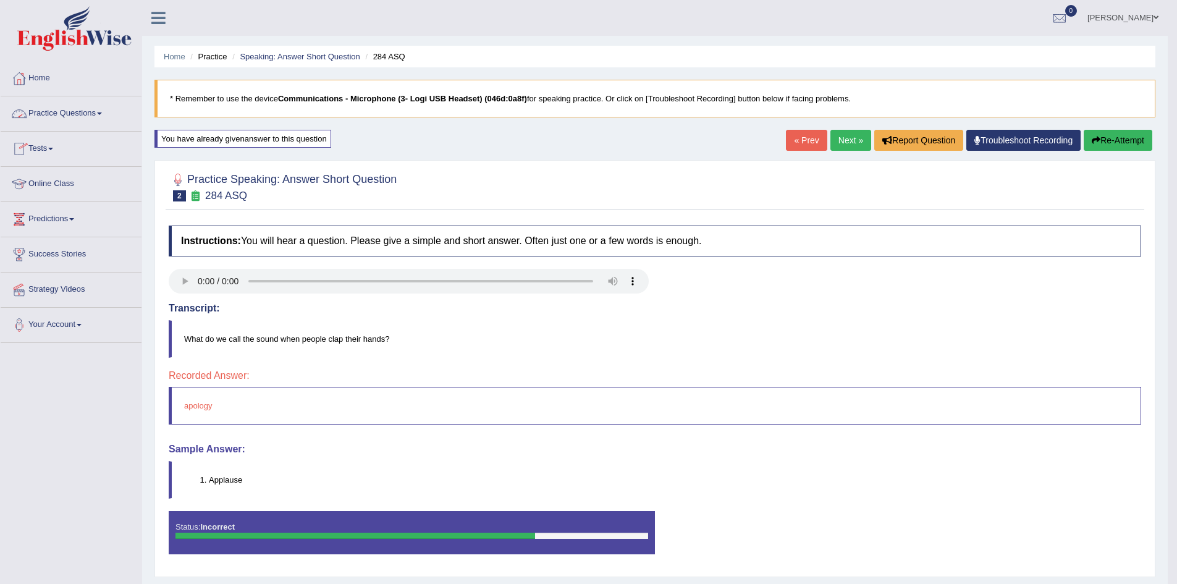
click at [104, 111] on link "Practice Questions" at bounding box center [71, 111] width 141 height 31
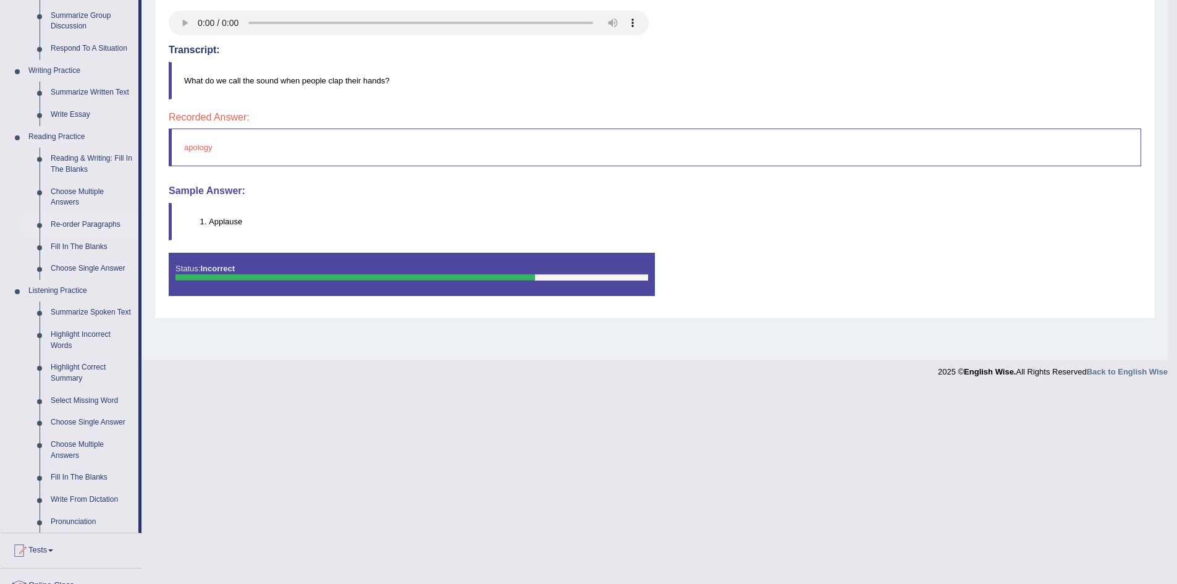
scroll to position [420, 0]
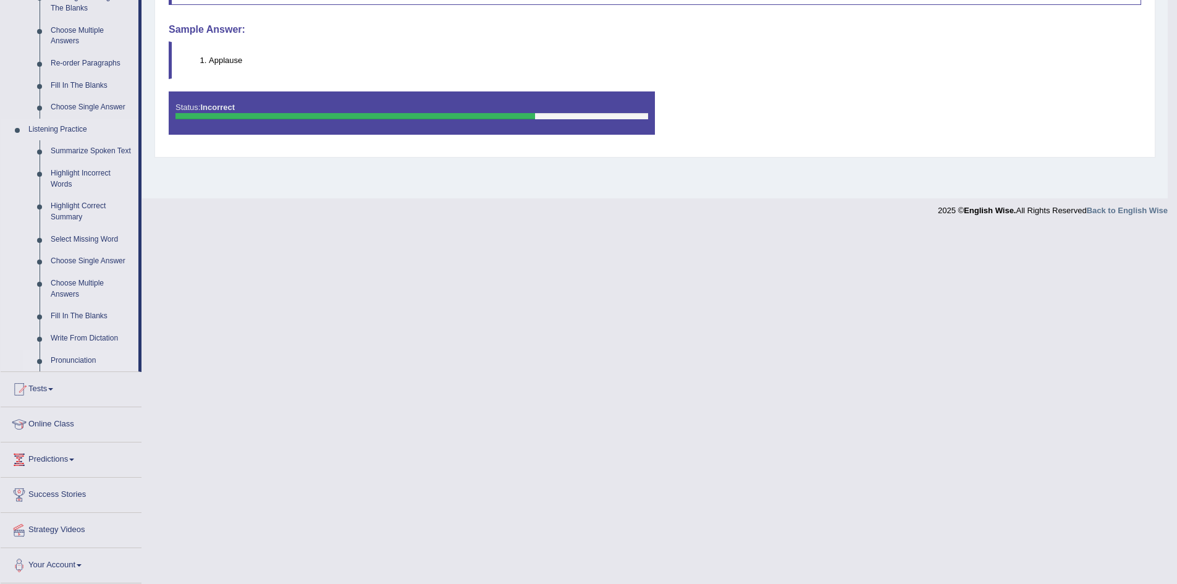
click at [70, 358] on link "Pronunciation" at bounding box center [91, 361] width 93 height 22
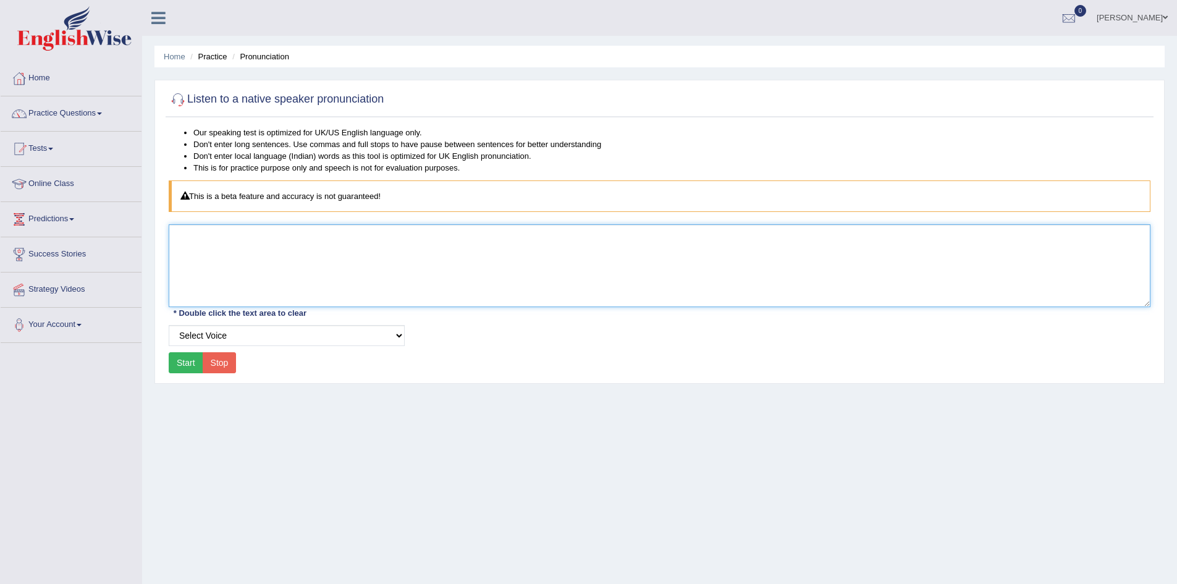
click at [290, 242] on textarea at bounding box center [660, 265] width 982 height 83
type textarea "applause"
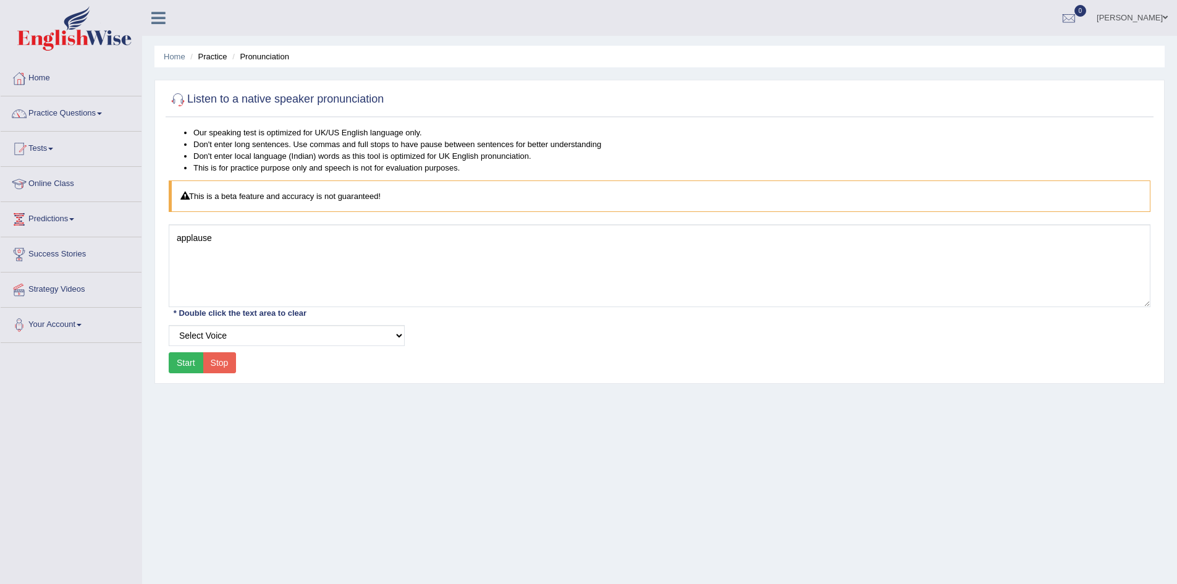
click at [184, 366] on button "Start" at bounding box center [186, 362] width 35 height 21
click at [106, 111] on link "Practice Questions" at bounding box center [71, 111] width 141 height 31
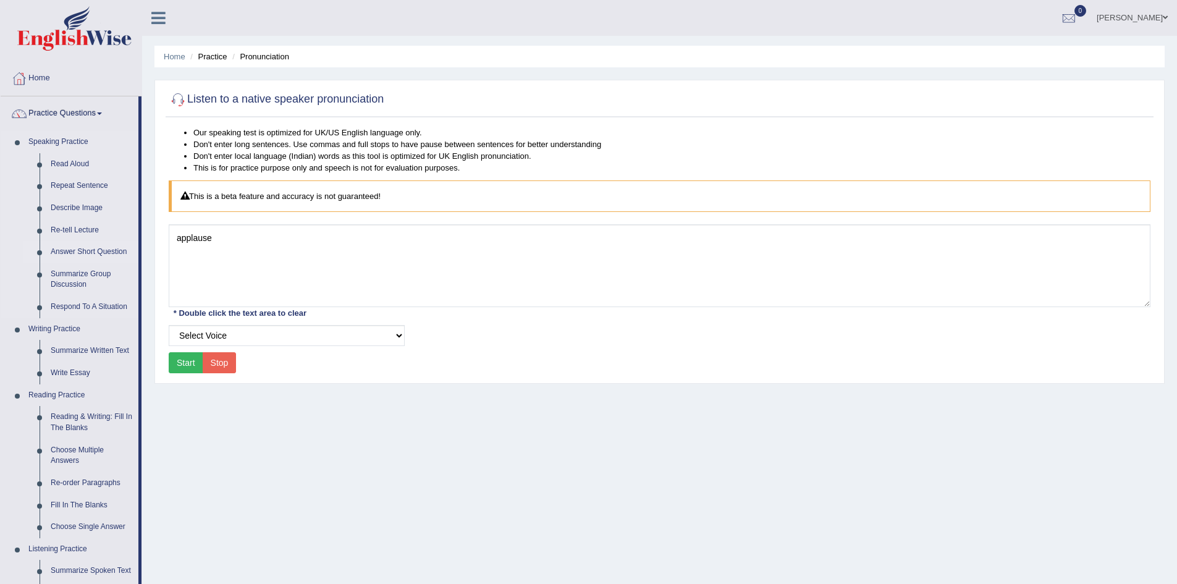
click at [111, 251] on link "Answer Short Question" at bounding box center [91, 252] width 93 height 22
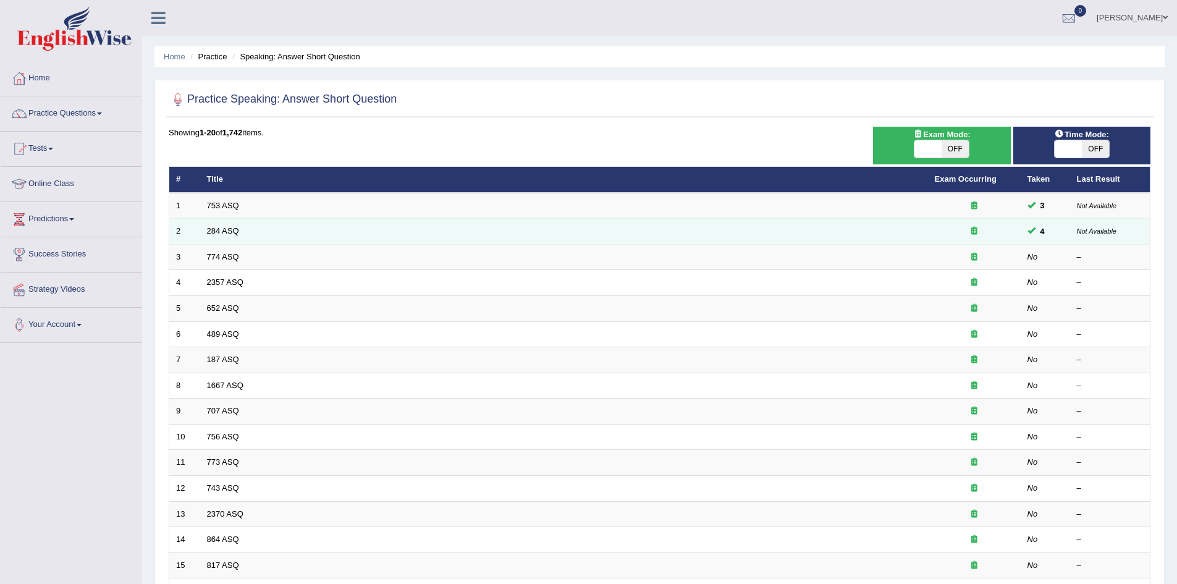
click at [250, 225] on td "284 ASQ" at bounding box center [564, 232] width 728 height 26
click at [228, 229] on link "284 ASQ" at bounding box center [223, 230] width 32 height 9
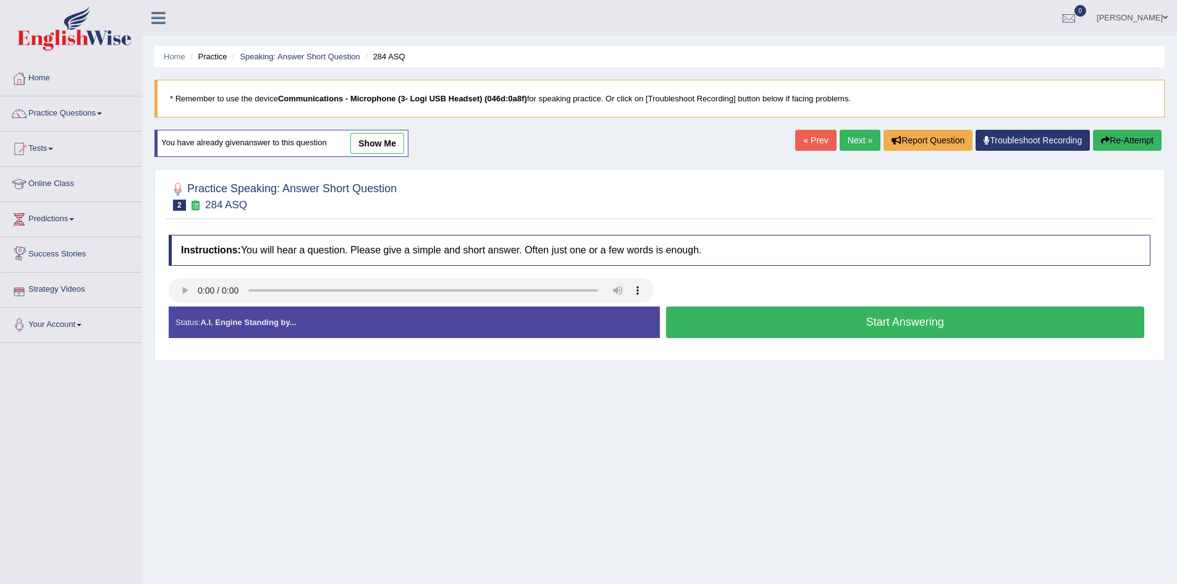
click at [698, 331] on button "Start Answering" at bounding box center [905, 323] width 479 height 32
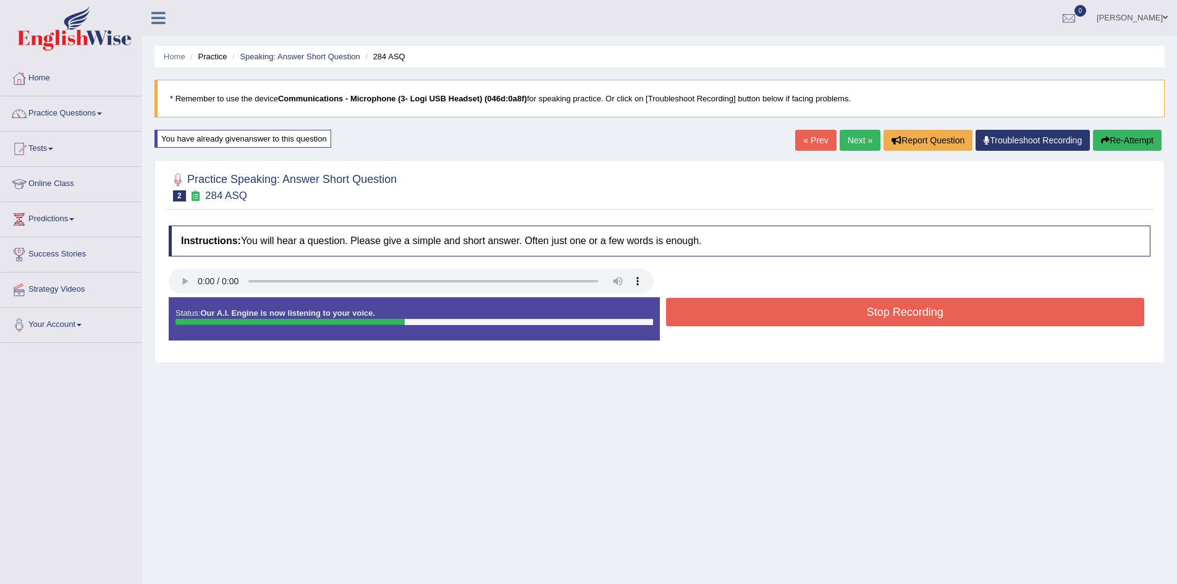
click at [728, 311] on button "Stop Recording" at bounding box center [905, 312] width 479 height 28
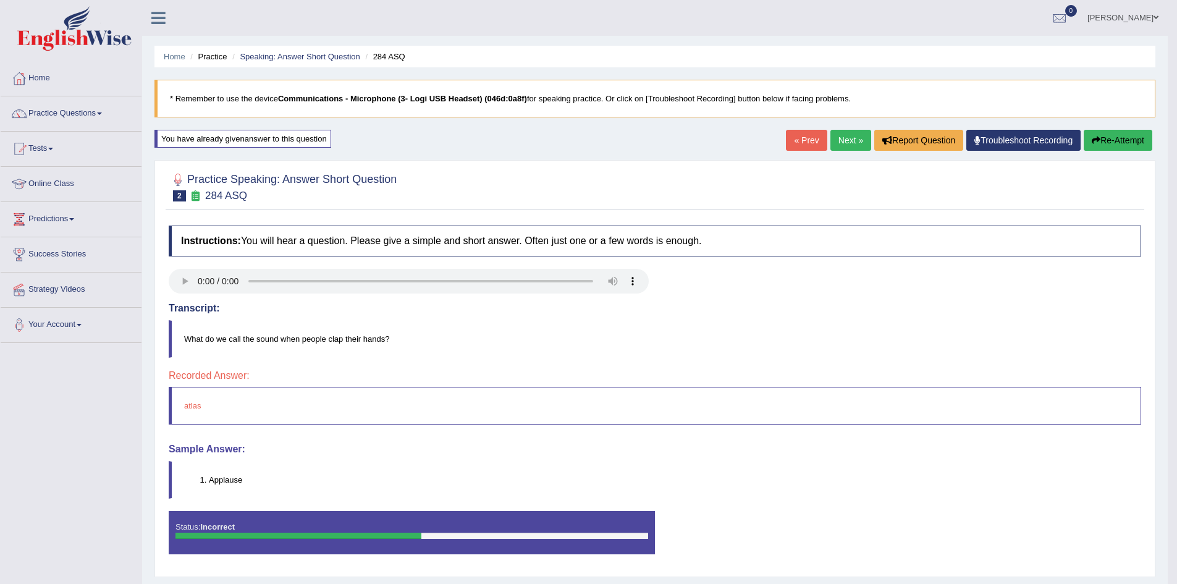
click at [1115, 136] on button "Re-Attempt" at bounding box center [1118, 140] width 69 height 21
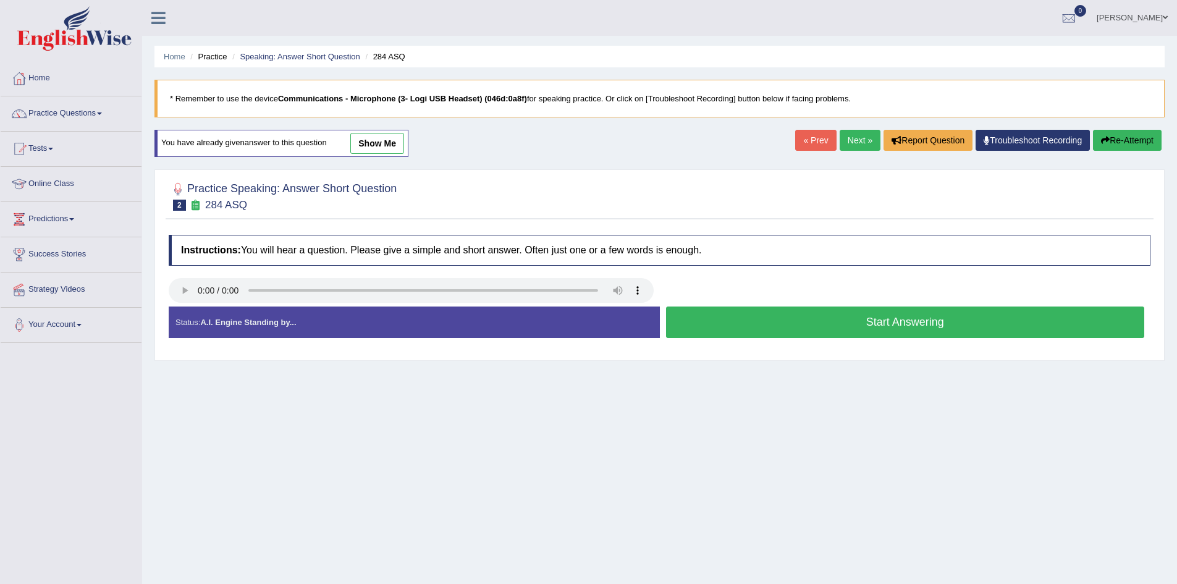
click at [772, 324] on button "Start Answering" at bounding box center [905, 323] width 479 height 32
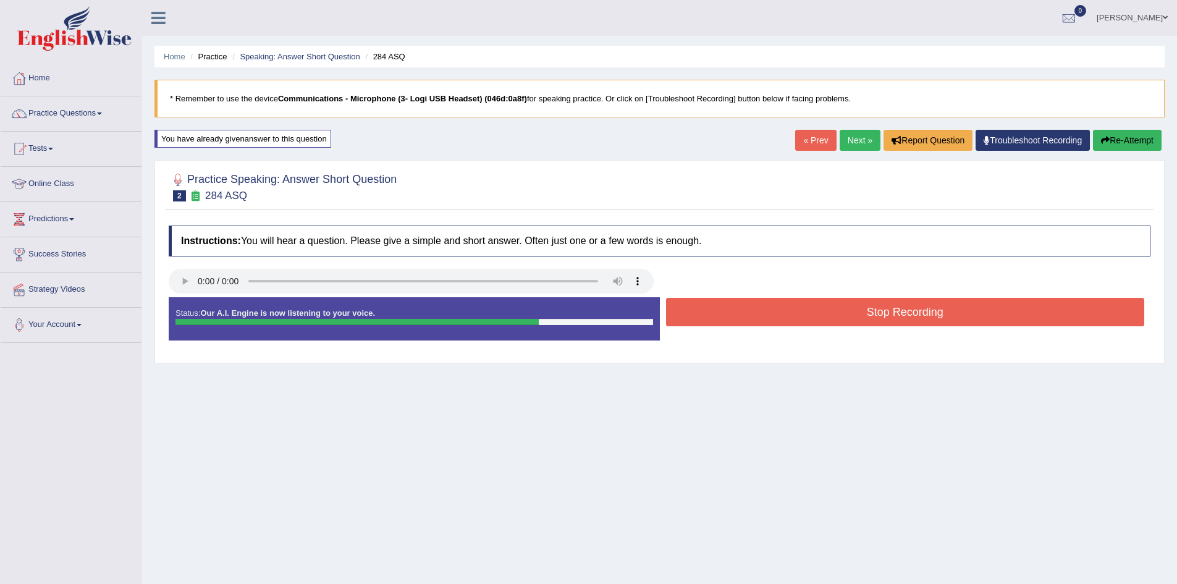
click at [761, 315] on button "Stop Recording" at bounding box center [905, 312] width 479 height 28
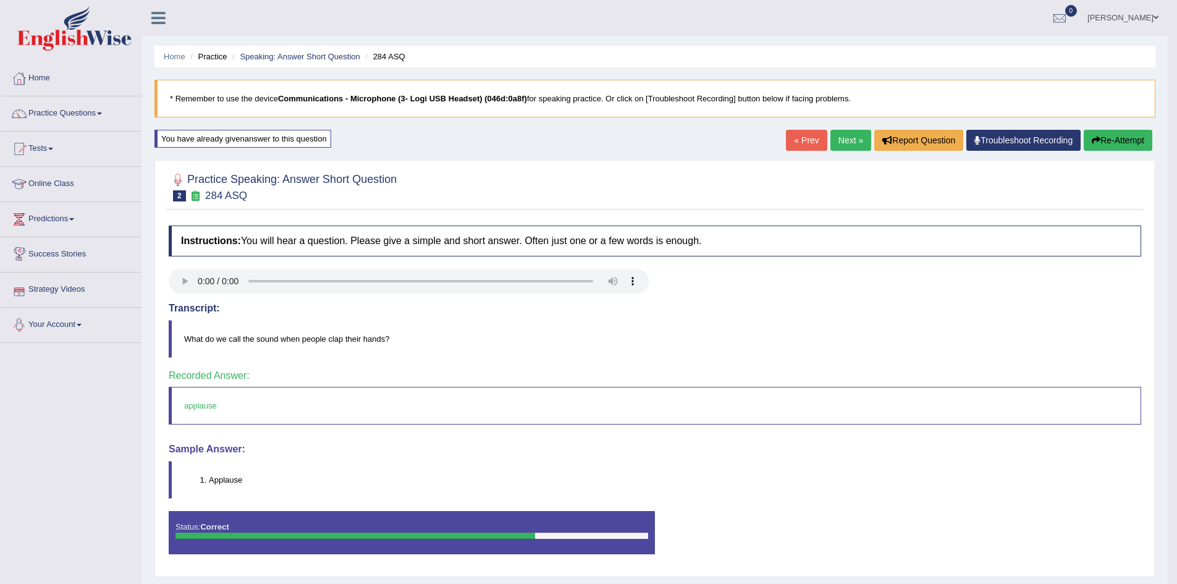
click at [107, 377] on div "Toggle navigation Home Practice Questions Speaking Practice Read Aloud Repeat S…" at bounding box center [584, 321] width 1168 height 643
click at [842, 138] on link "Next »" at bounding box center [851, 140] width 41 height 21
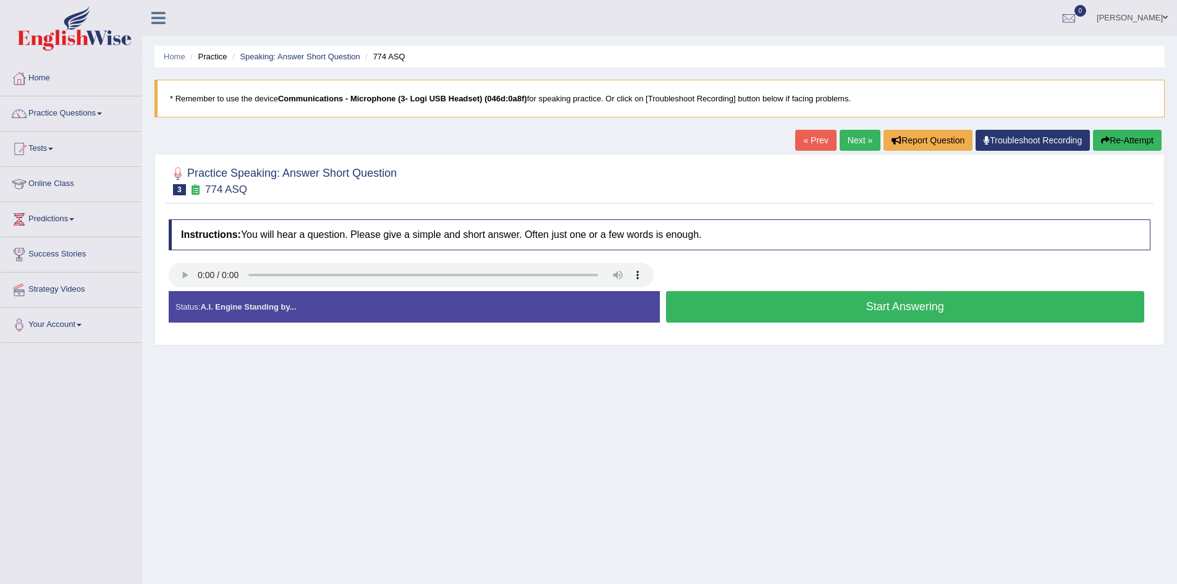
click at [749, 305] on button "Start Answering" at bounding box center [905, 307] width 479 height 32
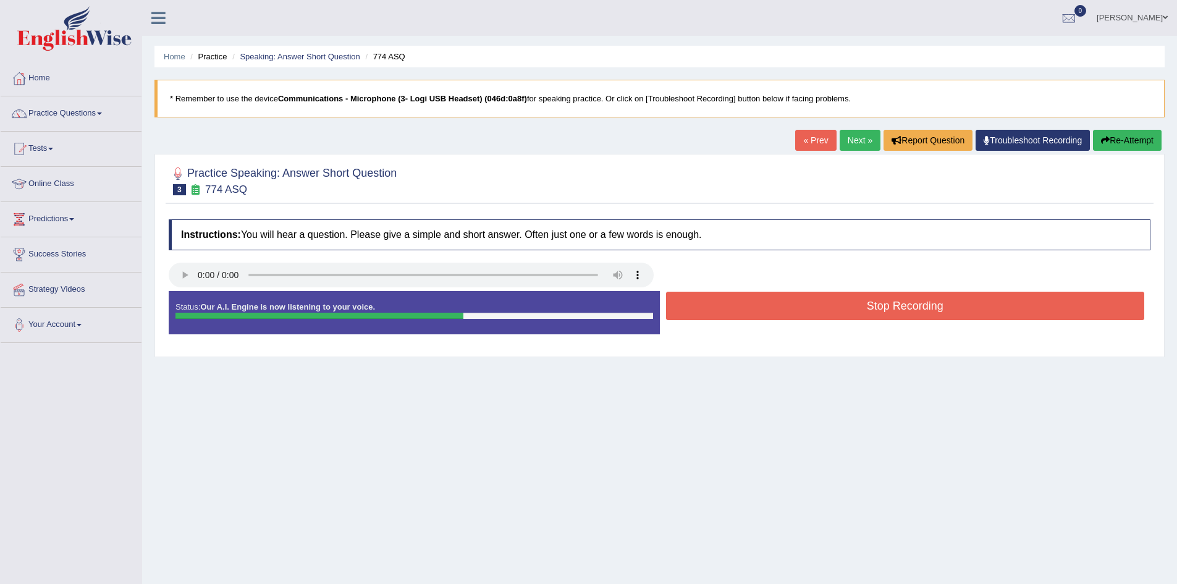
click at [749, 305] on button "Stop Recording" at bounding box center [905, 306] width 479 height 28
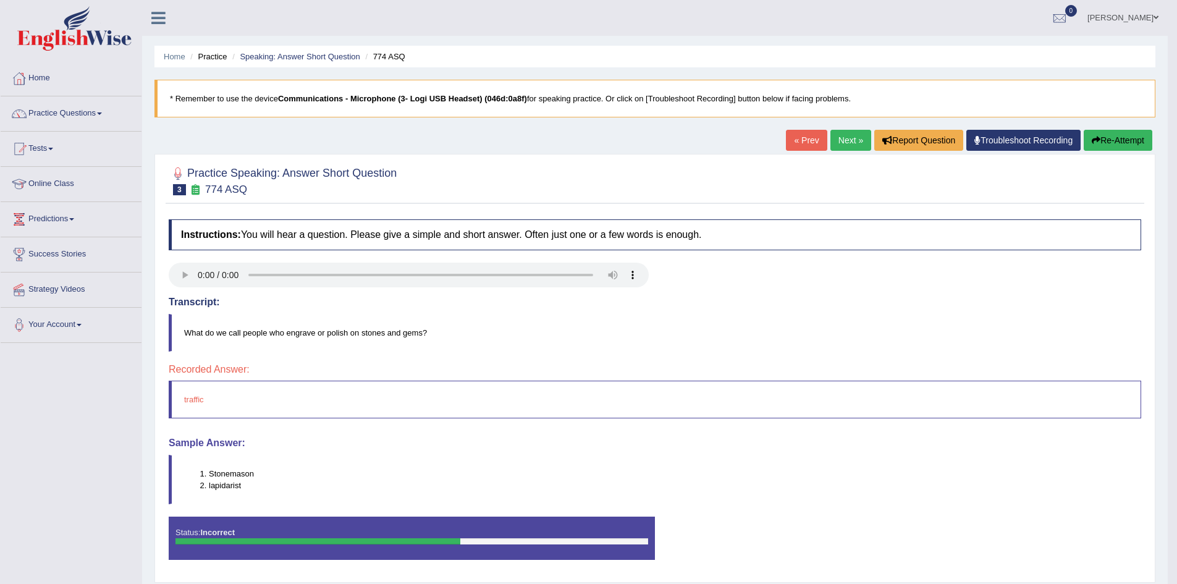
click at [1115, 136] on button "Re-Attempt" at bounding box center [1118, 140] width 69 height 21
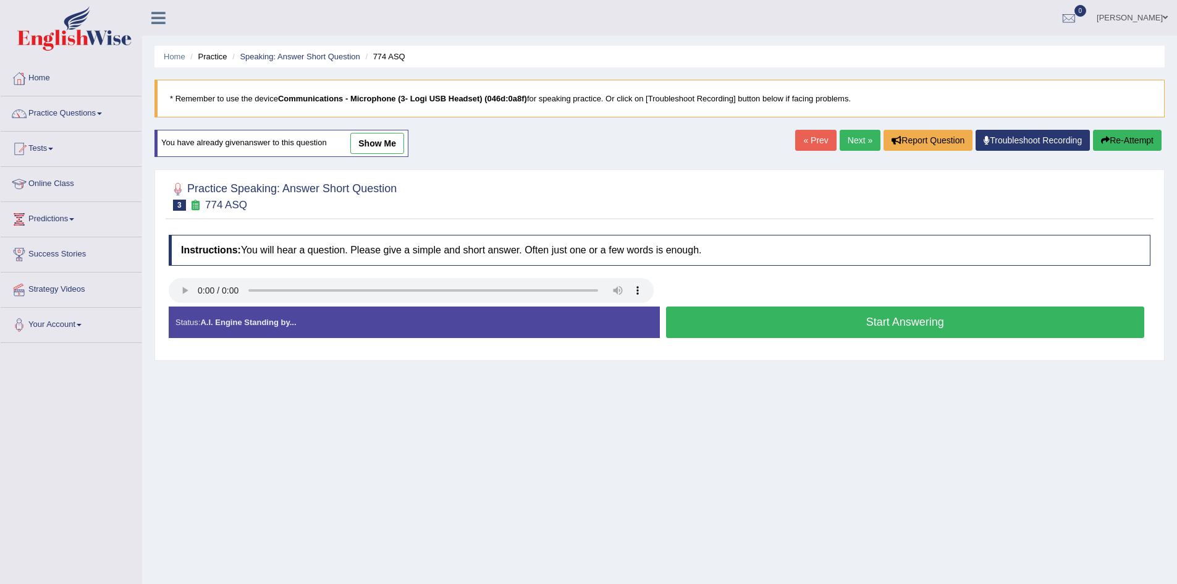
click at [811, 319] on button "Start Answering" at bounding box center [905, 323] width 479 height 32
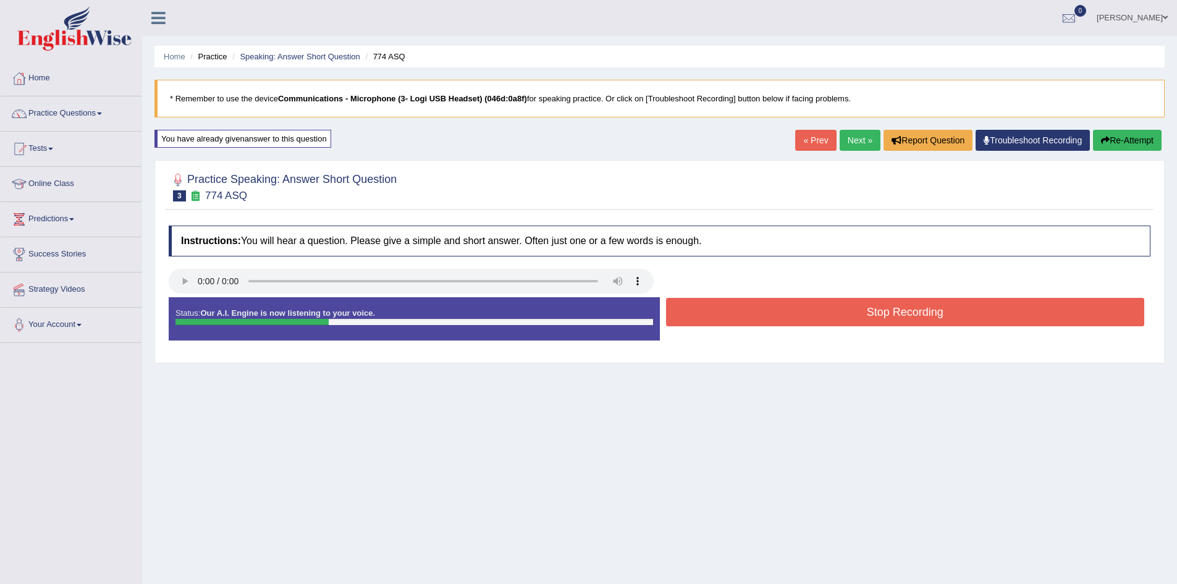
click at [810, 319] on button "Stop Recording" at bounding box center [905, 312] width 479 height 28
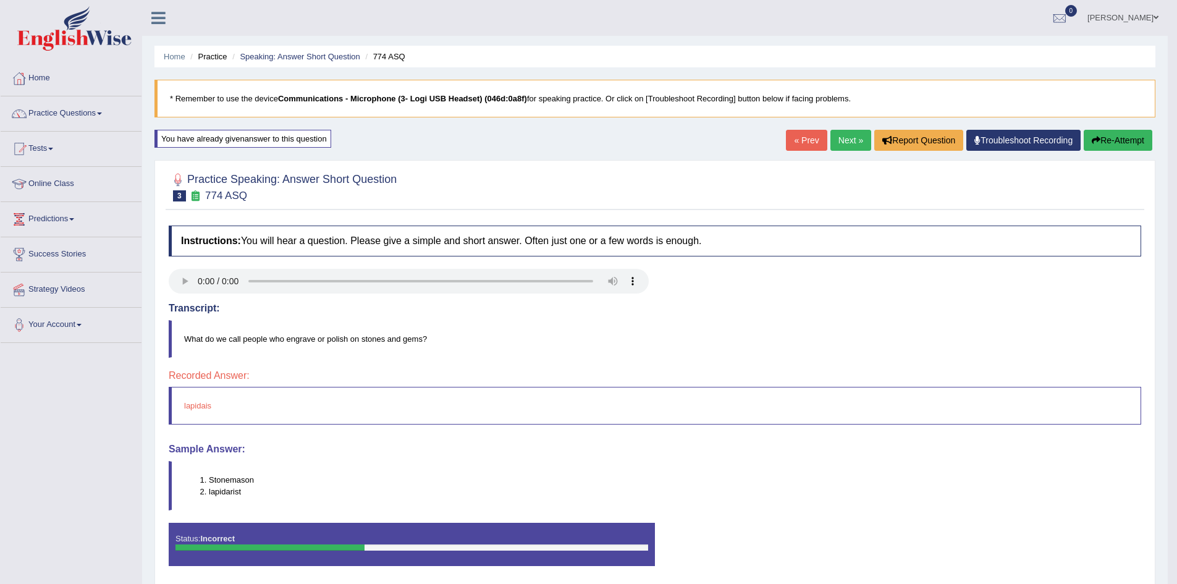
click at [842, 143] on link "Next »" at bounding box center [851, 140] width 41 height 21
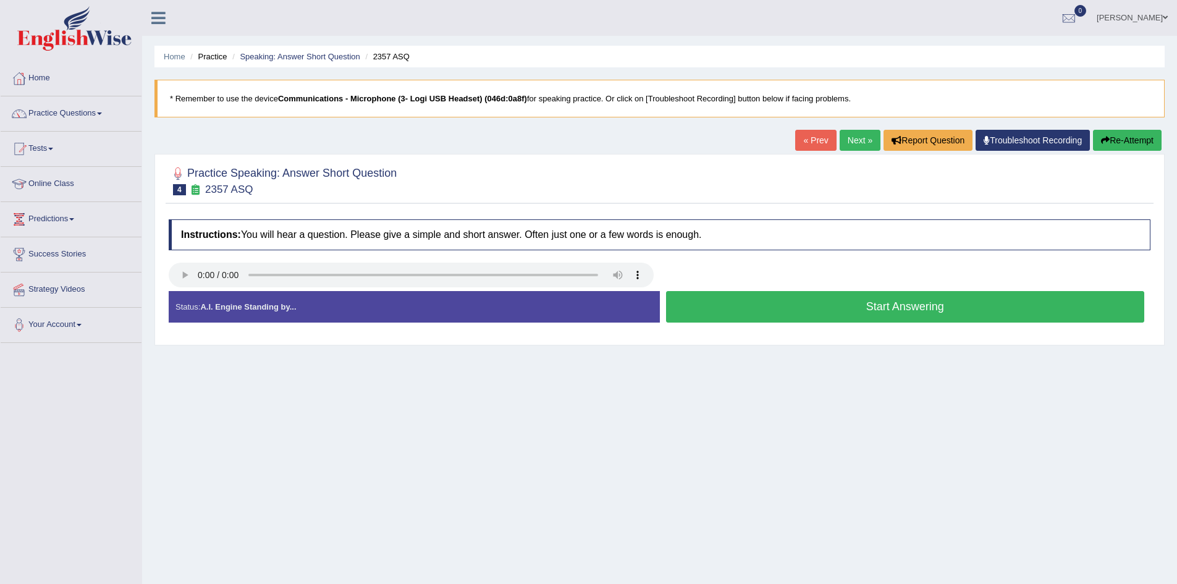
click at [877, 309] on button "Start Answering" at bounding box center [905, 307] width 479 height 32
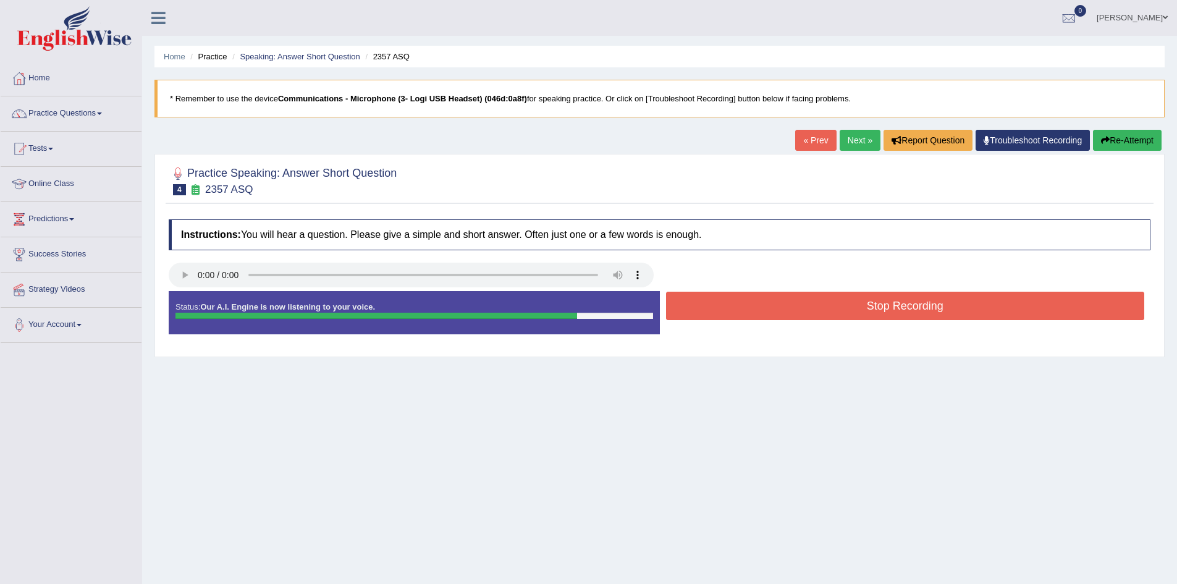
click at [877, 309] on button "Stop Recording" at bounding box center [905, 306] width 479 height 28
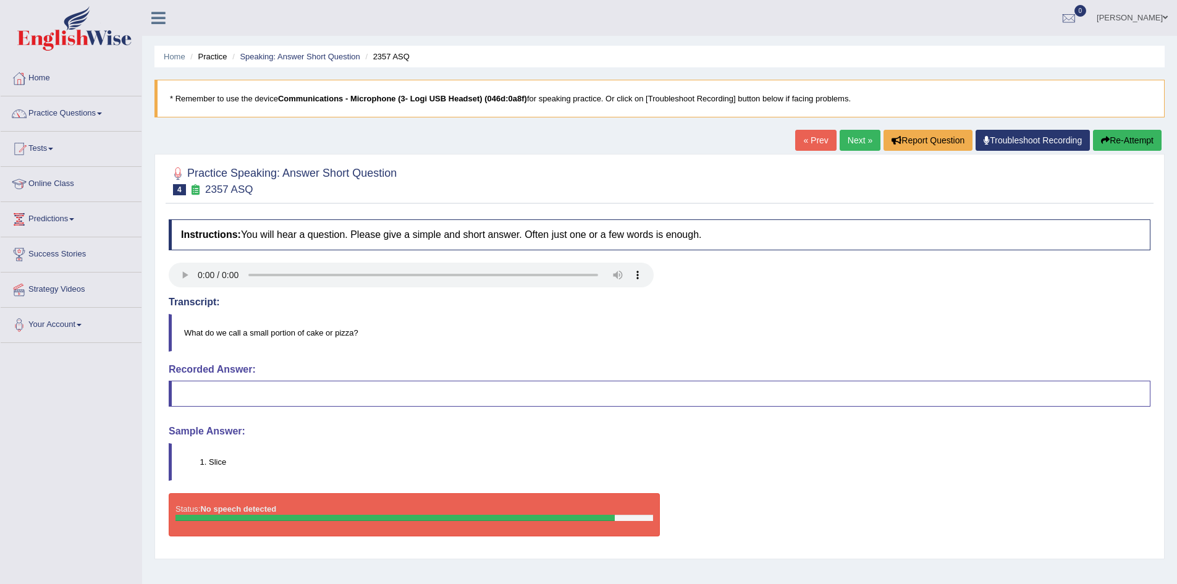
click at [1116, 138] on button "Re-Attempt" at bounding box center [1127, 140] width 69 height 21
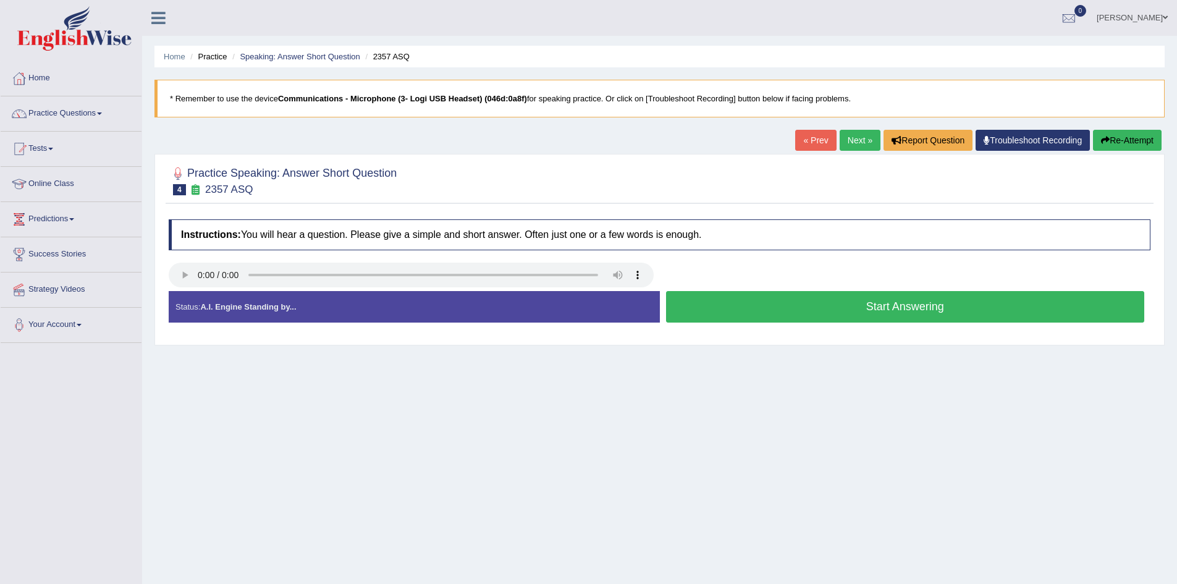
click at [869, 308] on button "Start Answering" at bounding box center [905, 307] width 479 height 32
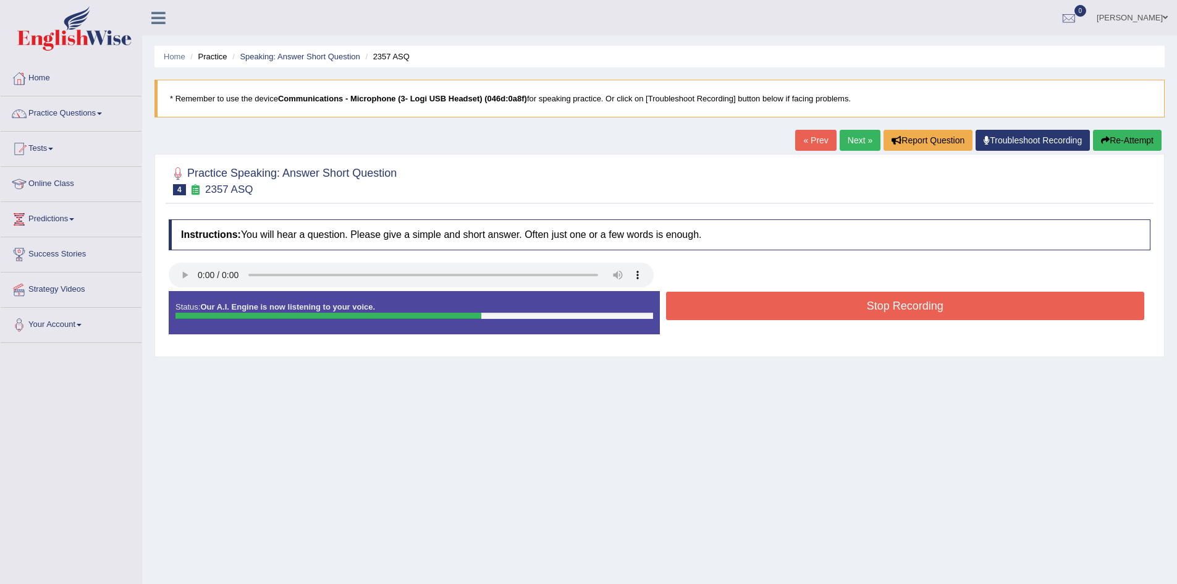
click at [875, 303] on button "Stop Recording" at bounding box center [905, 306] width 479 height 28
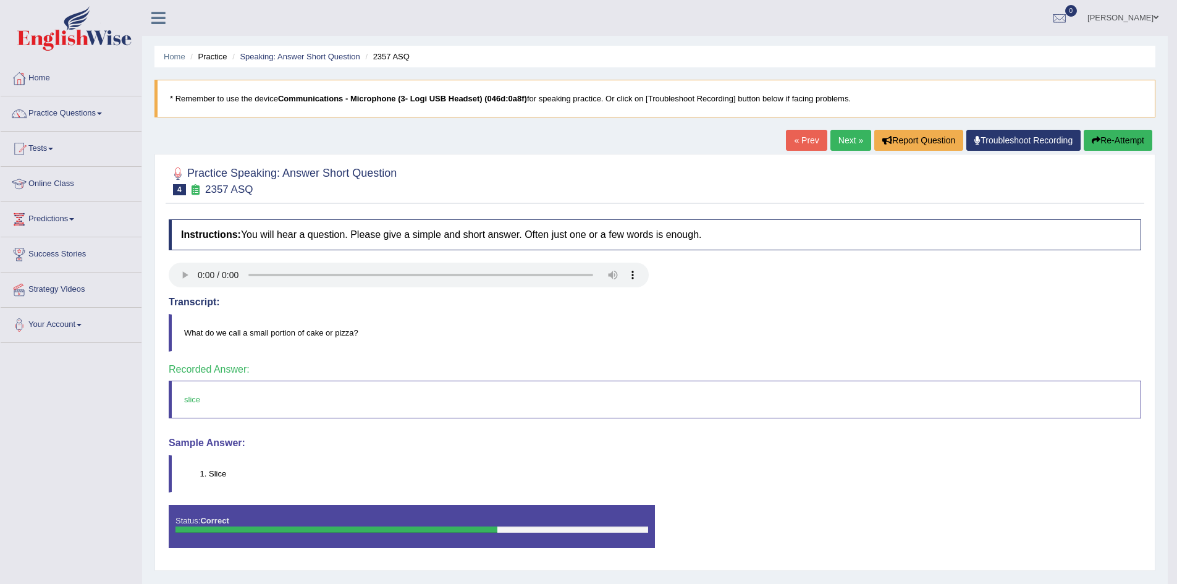
click at [831, 135] on link "Next »" at bounding box center [851, 140] width 41 height 21
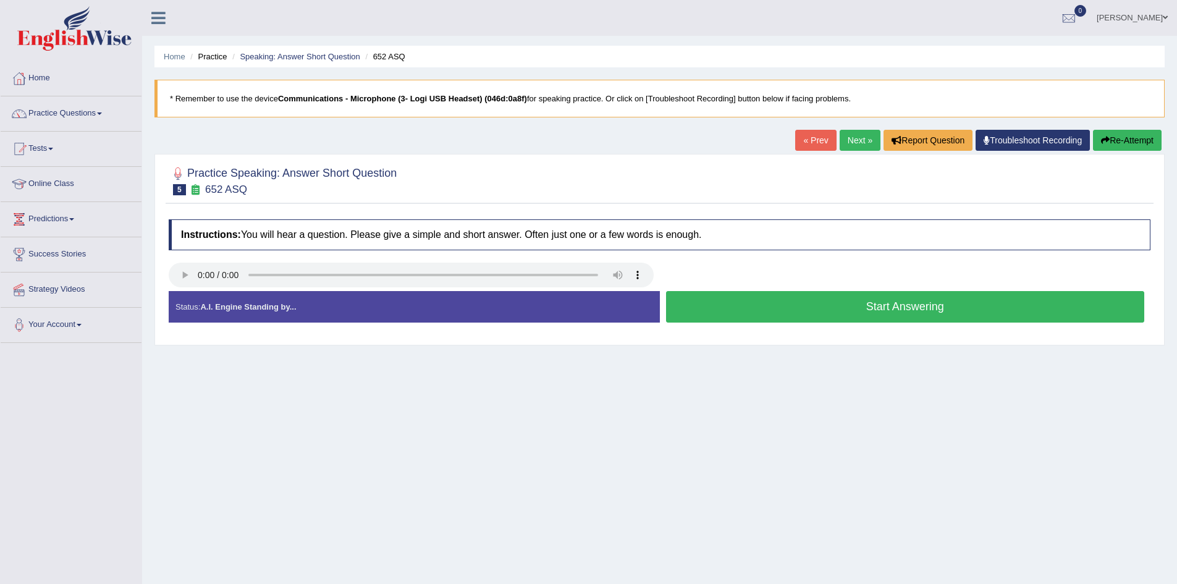
click at [748, 299] on button "Start Answering" at bounding box center [905, 307] width 479 height 32
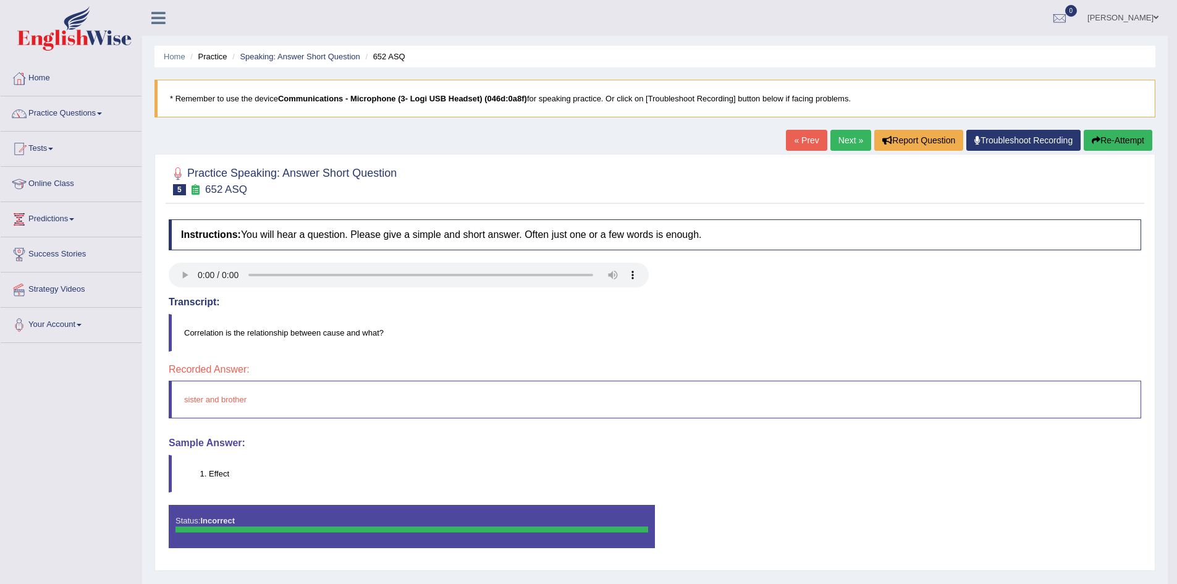
click at [1104, 142] on button "Re-Attempt" at bounding box center [1118, 140] width 69 height 21
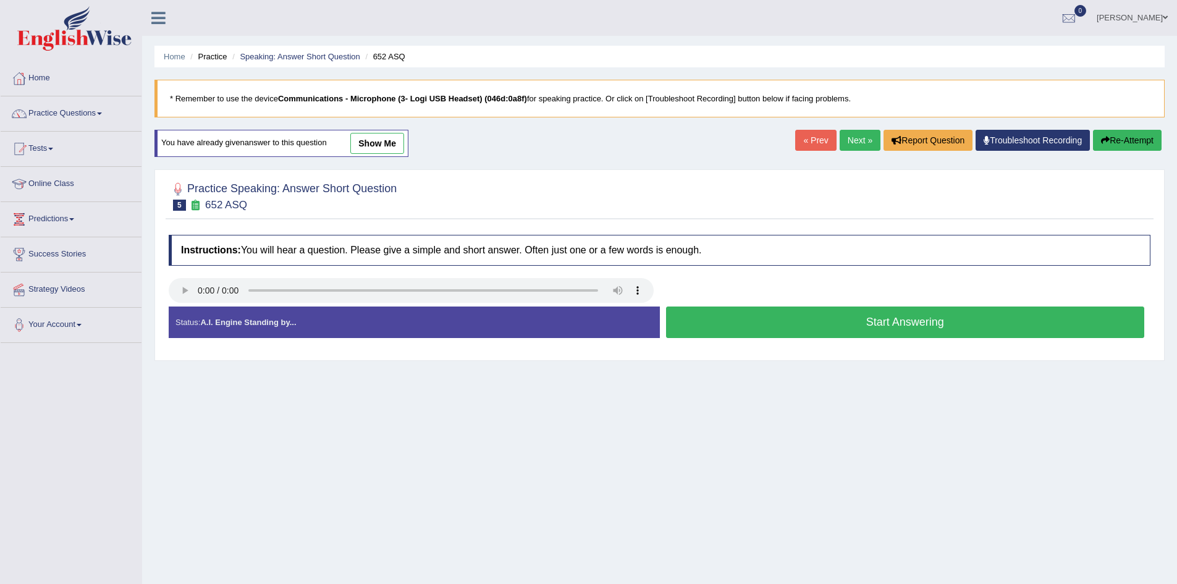
click at [688, 315] on button "Start Answering" at bounding box center [905, 323] width 479 height 32
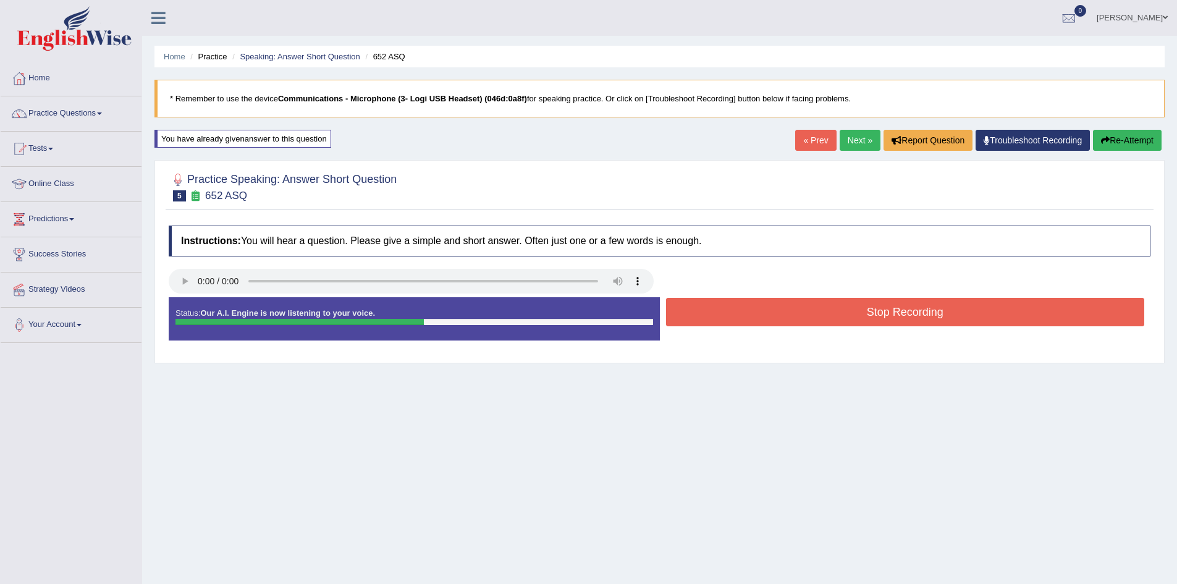
click at [688, 314] on button "Stop Recording" at bounding box center [905, 312] width 479 height 28
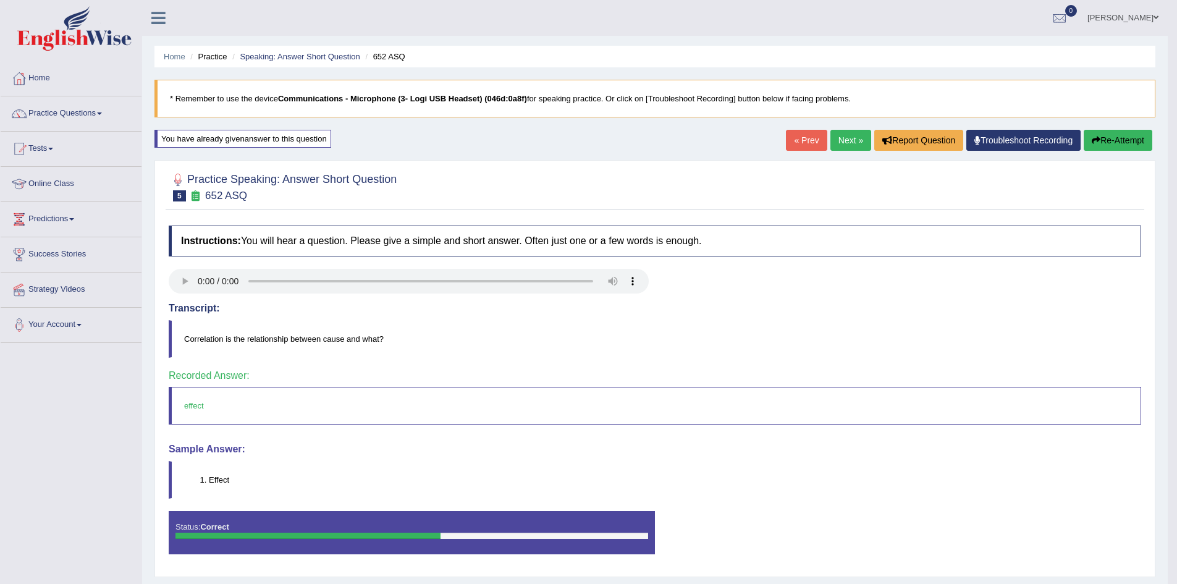
click at [852, 140] on link "Next »" at bounding box center [851, 140] width 41 height 21
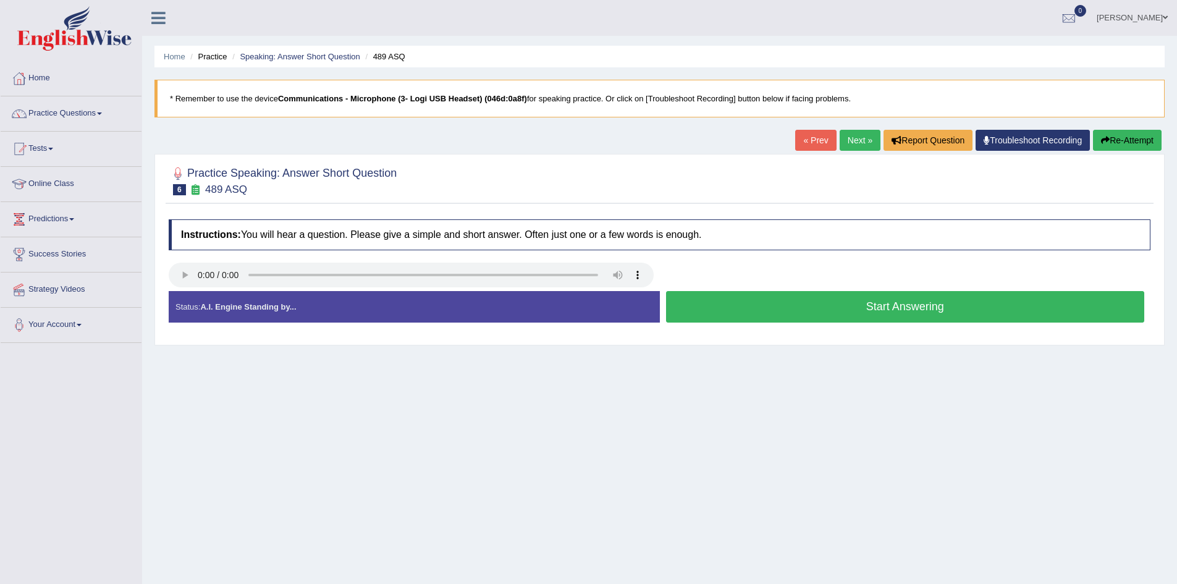
click at [881, 314] on button "Start Answering" at bounding box center [905, 307] width 479 height 32
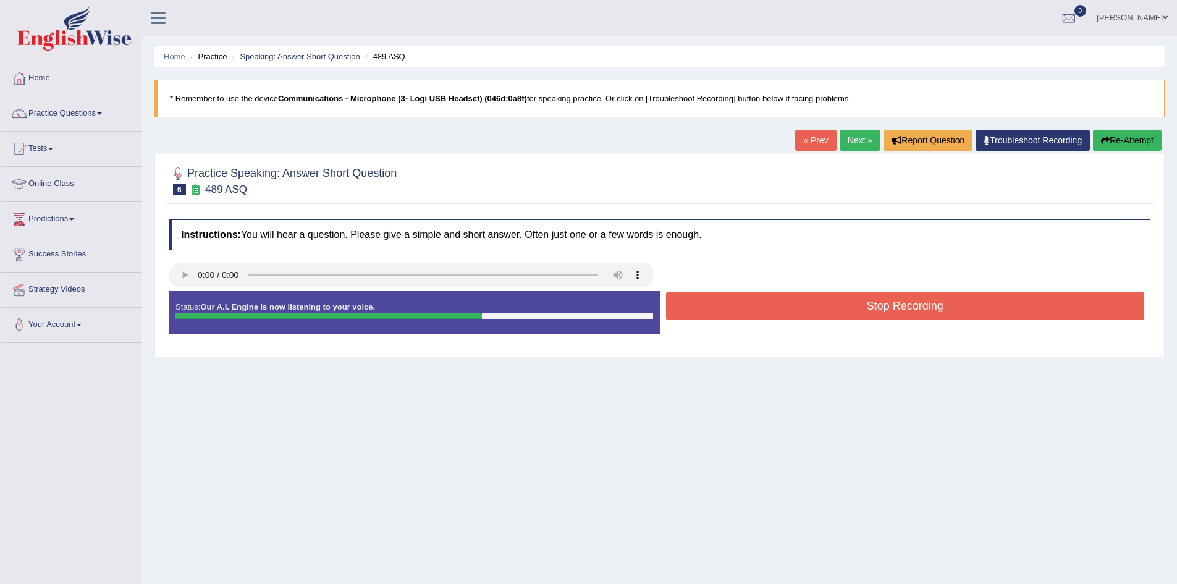
click at [881, 308] on button "Stop Recording" at bounding box center [905, 306] width 479 height 28
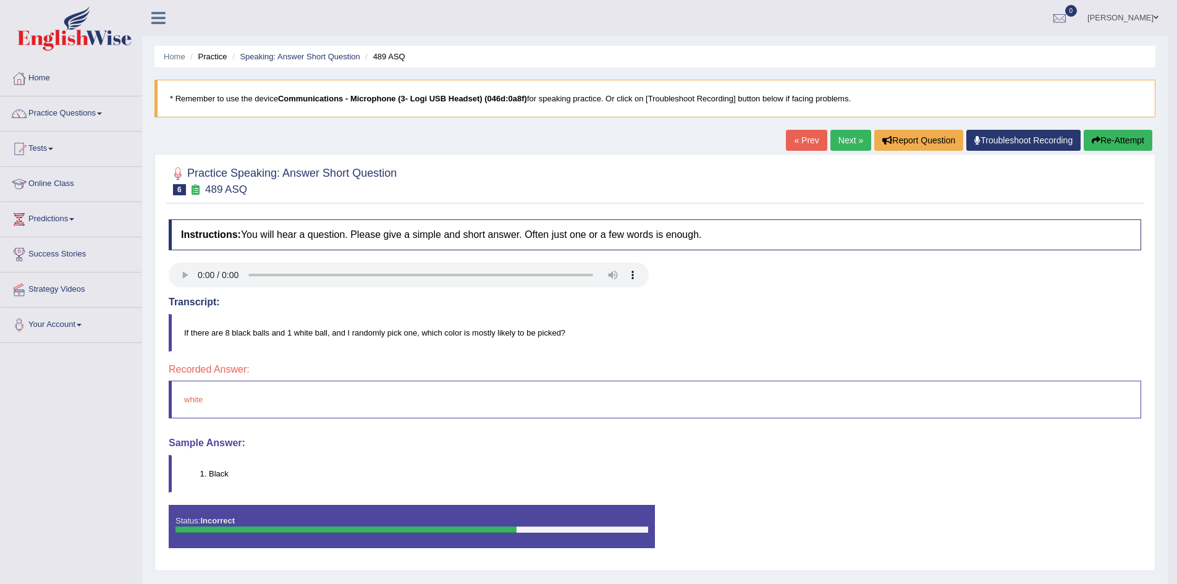
click at [1108, 140] on button "Re-Attempt" at bounding box center [1118, 140] width 69 height 21
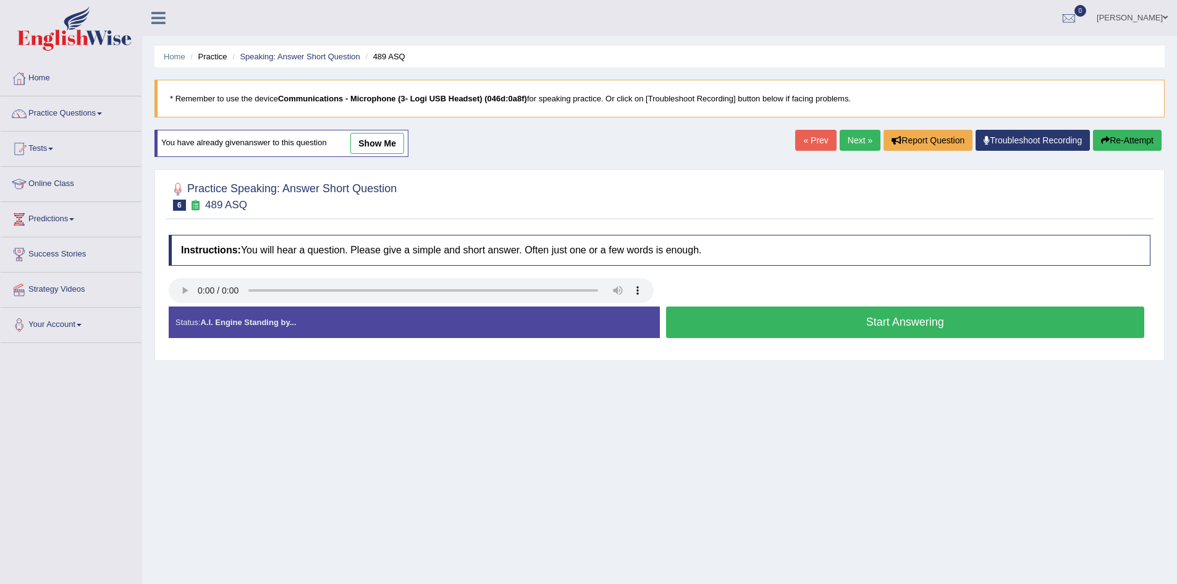
click at [825, 324] on button "Start Answering" at bounding box center [905, 323] width 479 height 32
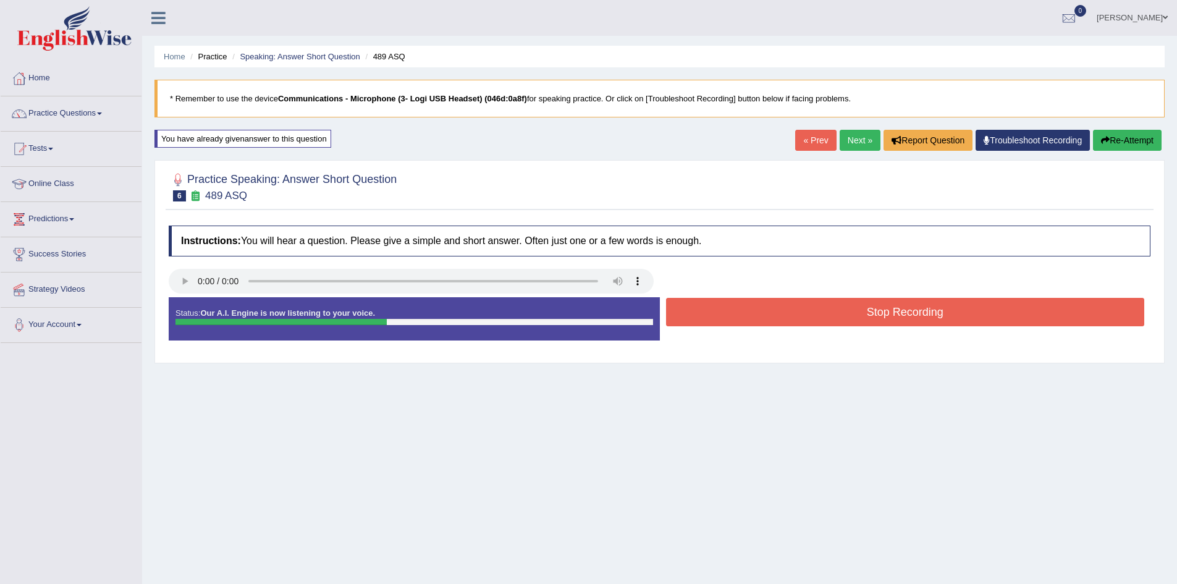
click at [826, 319] on button "Stop Recording" at bounding box center [905, 312] width 479 height 28
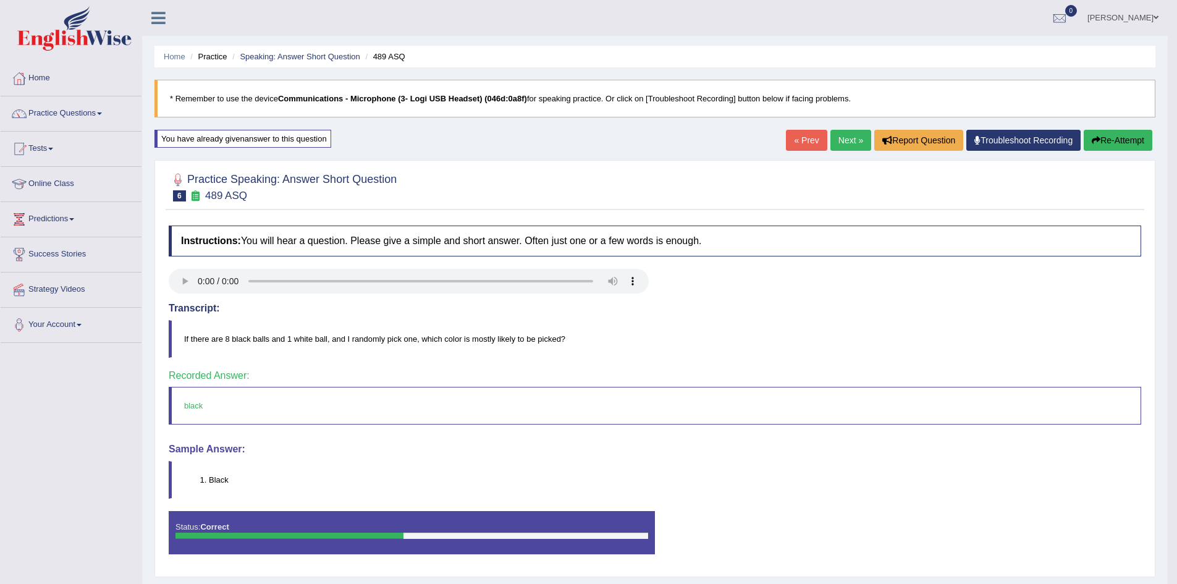
click at [844, 142] on link "Next »" at bounding box center [851, 140] width 41 height 21
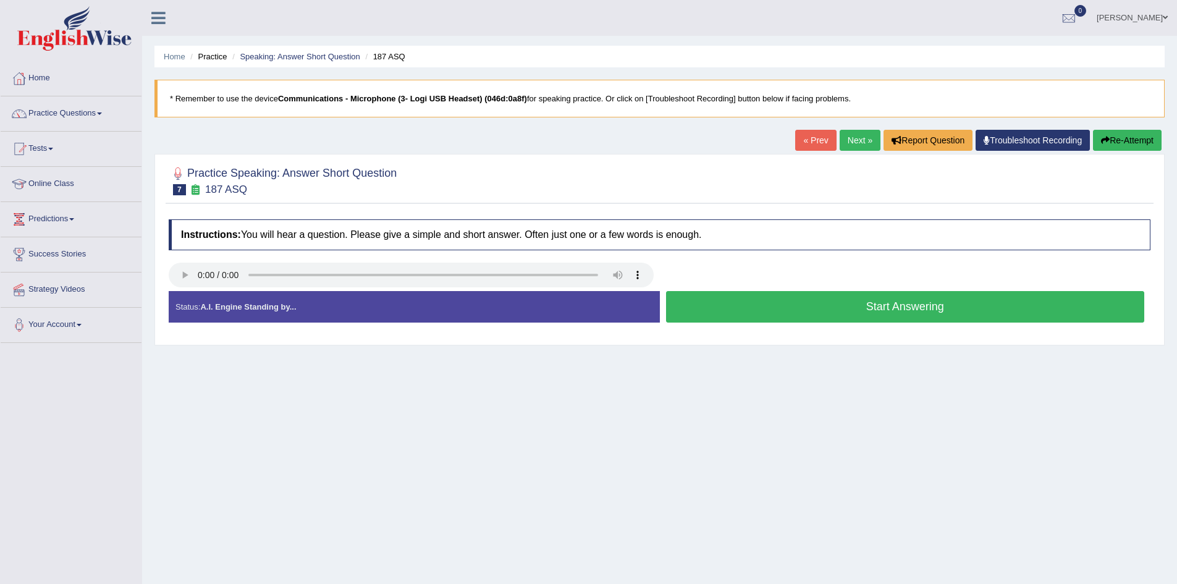
click at [761, 309] on button "Start Answering" at bounding box center [905, 307] width 479 height 32
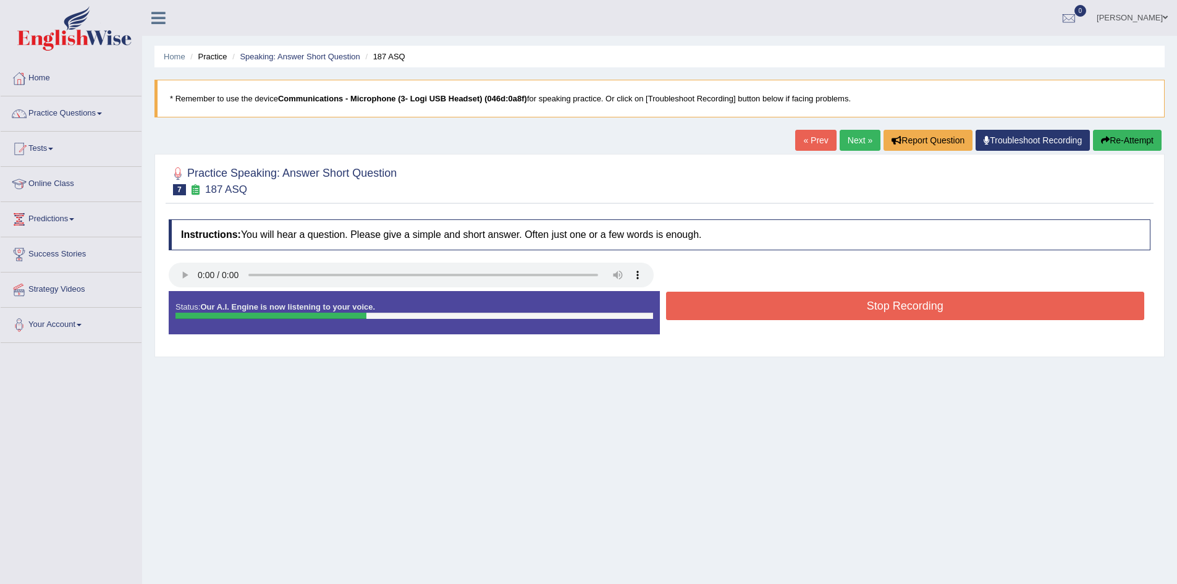
click at [761, 309] on button "Stop Recording" at bounding box center [905, 306] width 479 height 28
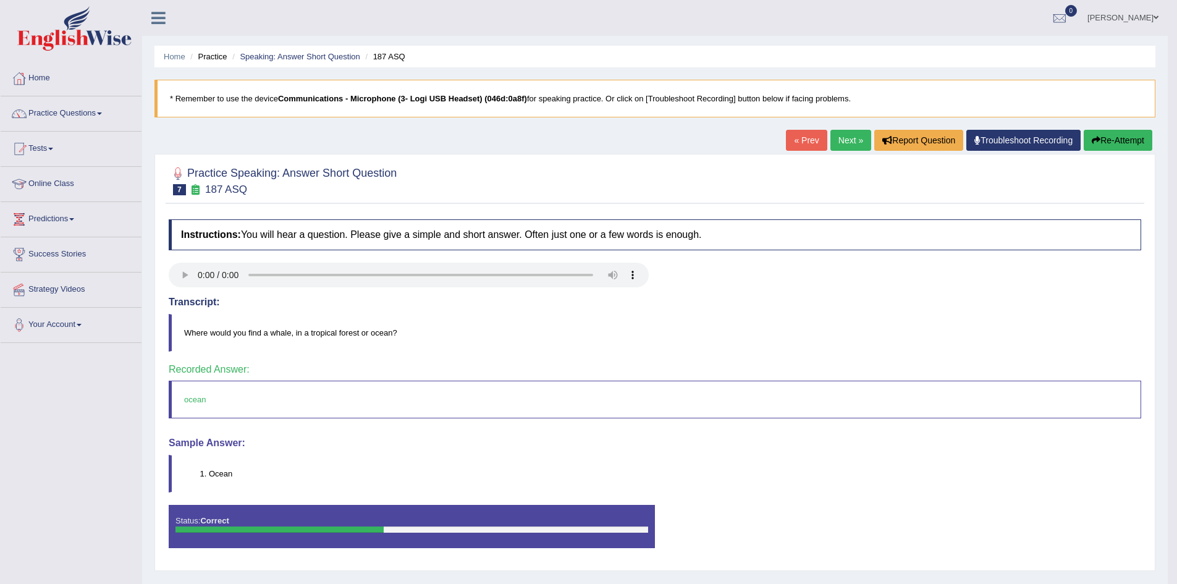
click at [847, 138] on link "Next »" at bounding box center [851, 140] width 41 height 21
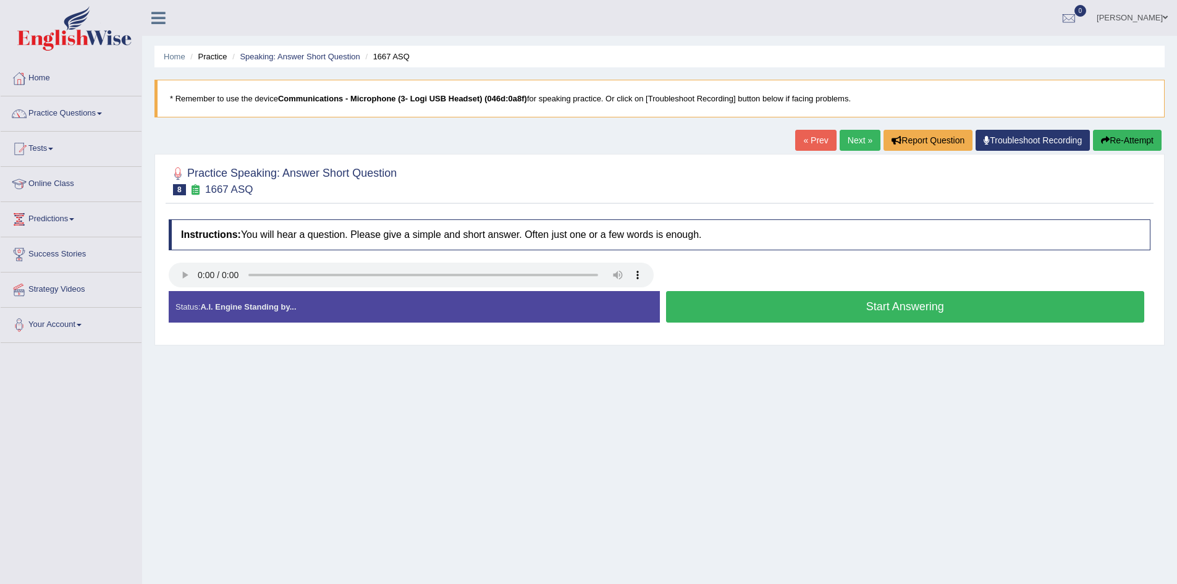
click at [729, 313] on button "Start Answering" at bounding box center [905, 307] width 479 height 32
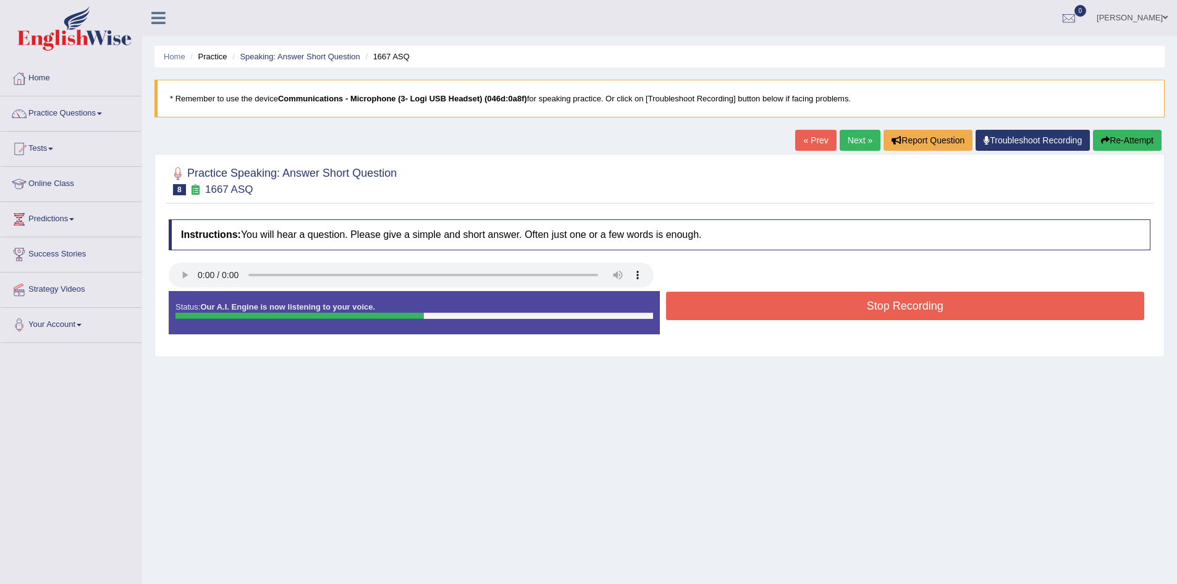
click at [729, 313] on button "Stop Recording" at bounding box center [905, 306] width 479 height 28
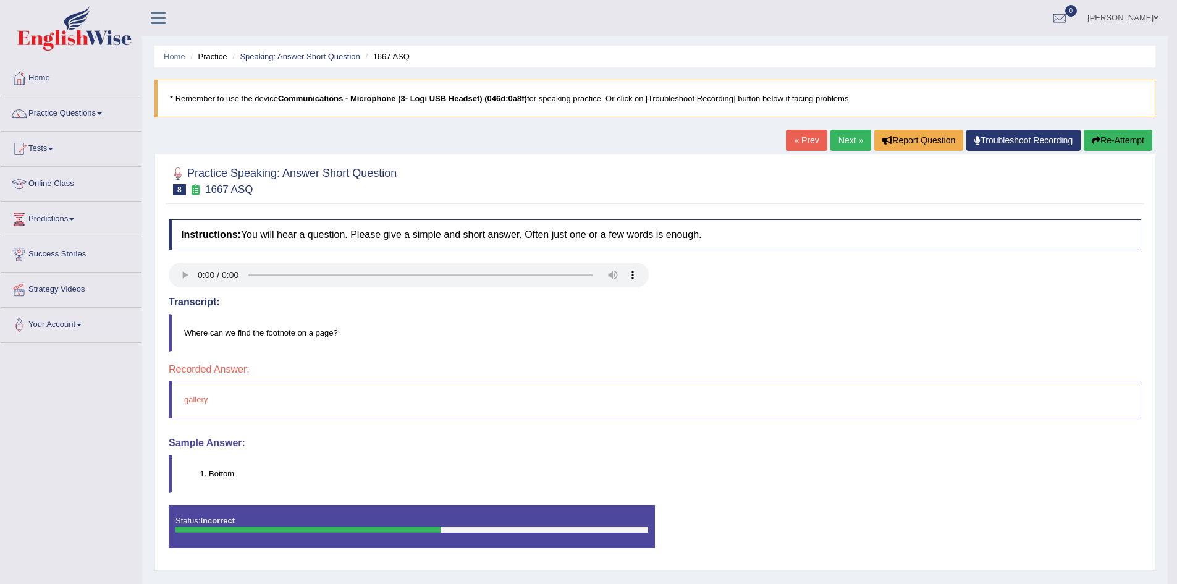
click at [1114, 129] on div "Home Practice Speaking: Answer Short Question 1667 ASQ * Remember to use the de…" at bounding box center [655, 309] width 1026 height 618
click at [1117, 133] on button "Re-Attempt" at bounding box center [1118, 140] width 69 height 21
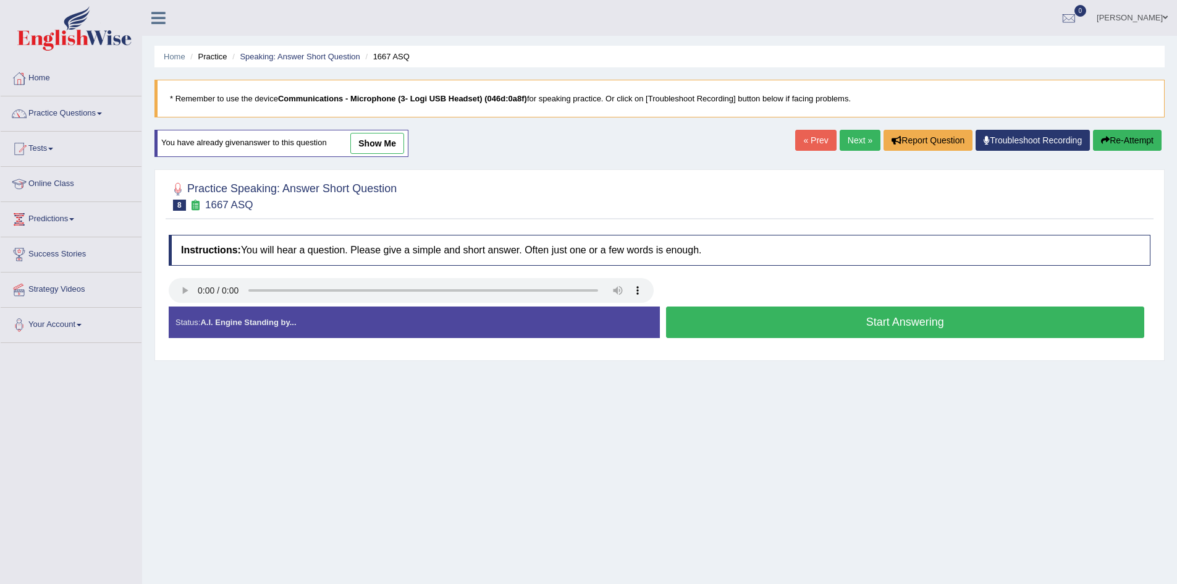
click at [726, 316] on button "Start Answering" at bounding box center [905, 323] width 479 height 32
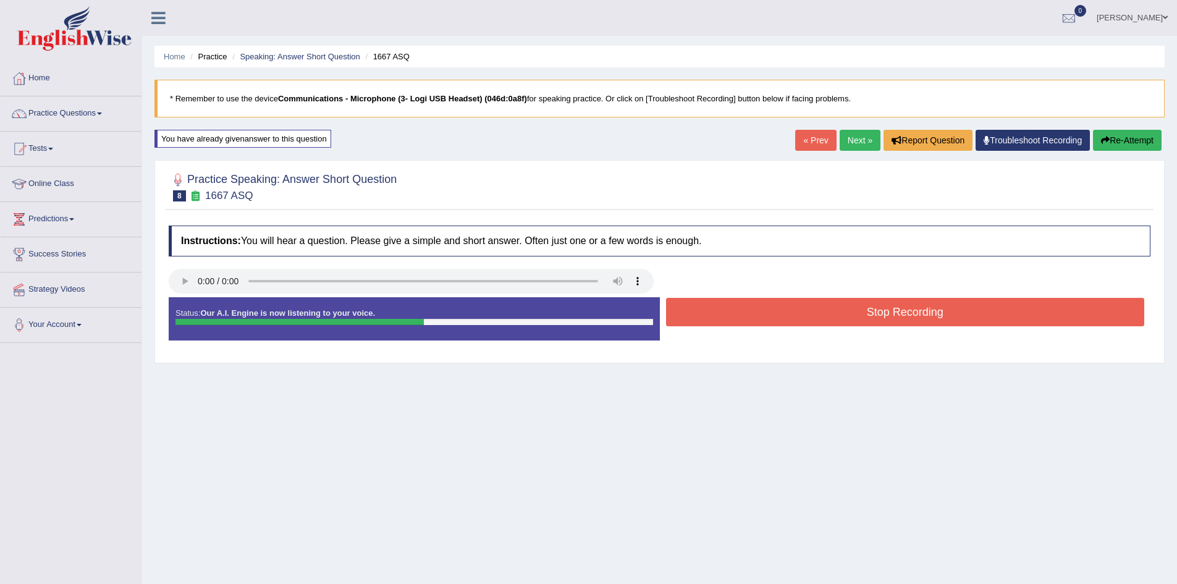
click at [726, 316] on button "Stop Recording" at bounding box center [905, 312] width 479 height 28
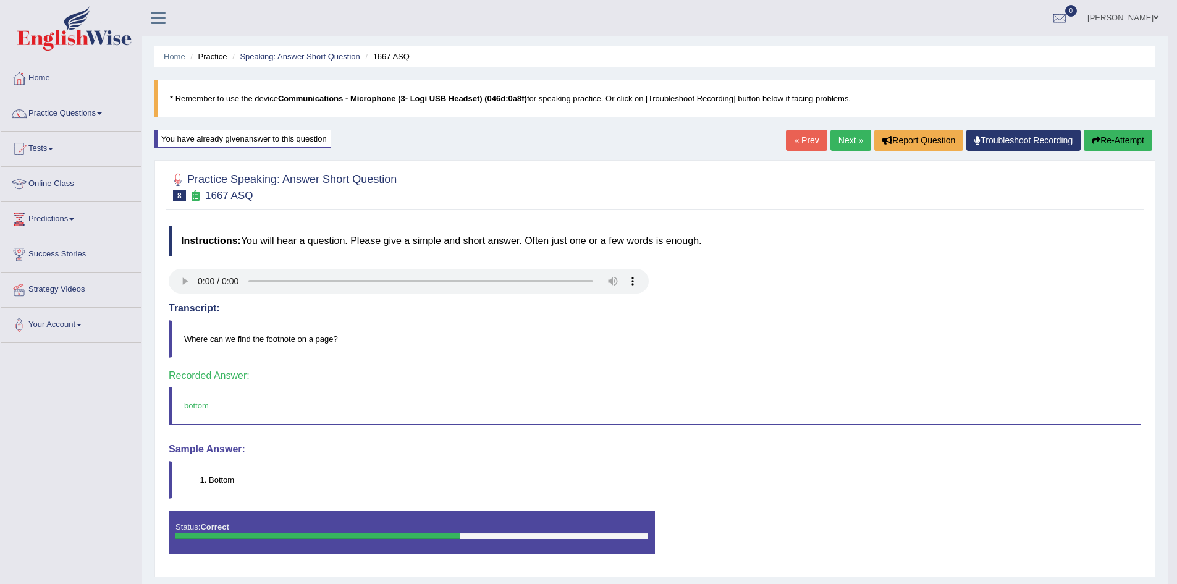
click at [847, 138] on link "Next »" at bounding box center [851, 140] width 41 height 21
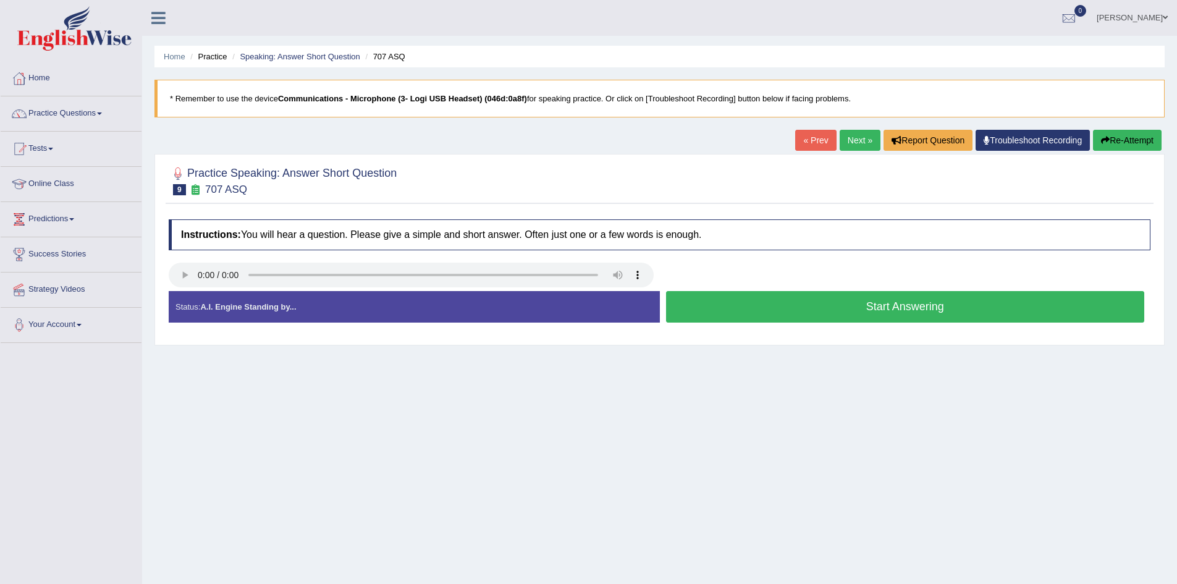
click at [766, 298] on button "Start Answering" at bounding box center [905, 307] width 479 height 32
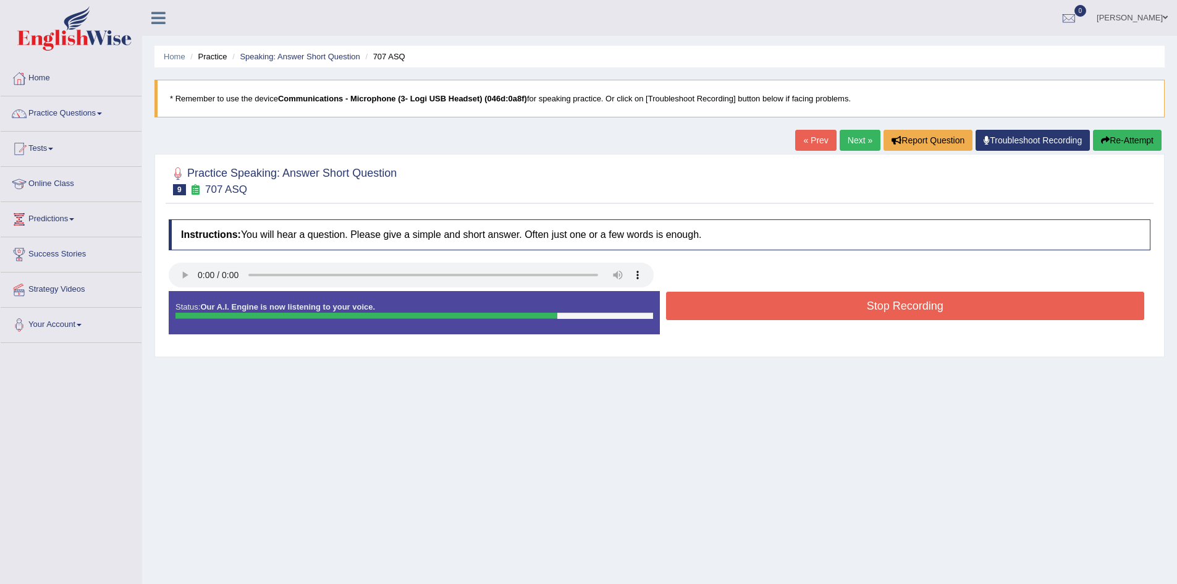
click at [754, 295] on button "Stop Recording" at bounding box center [905, 306] width 479 height 28
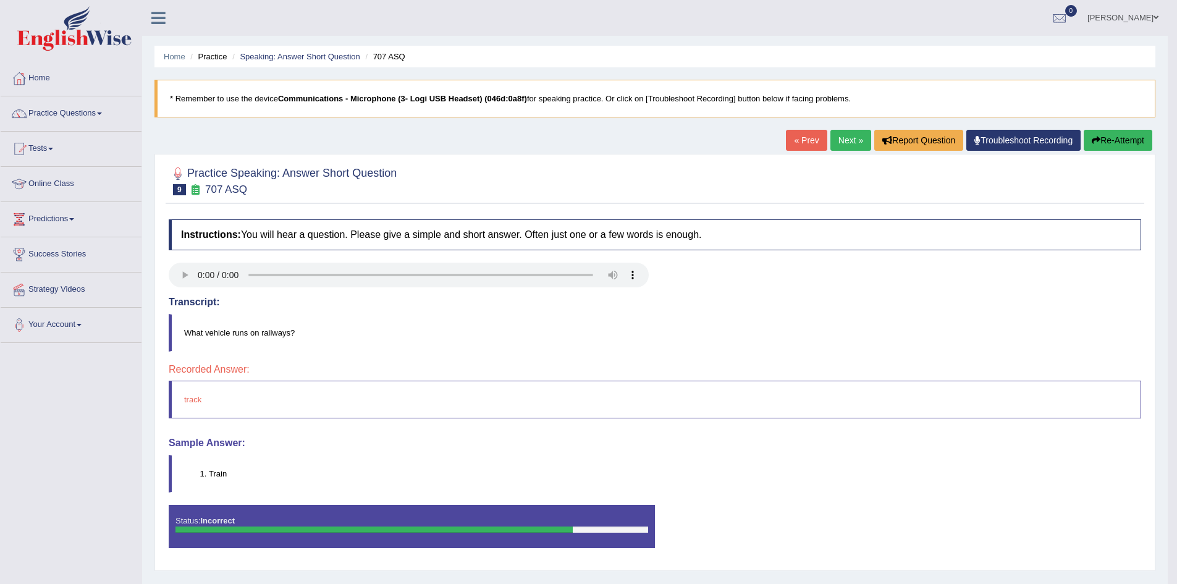
click at [1097, 142] on icon "button" at bounding box center [1096, 140] width 9 height 9
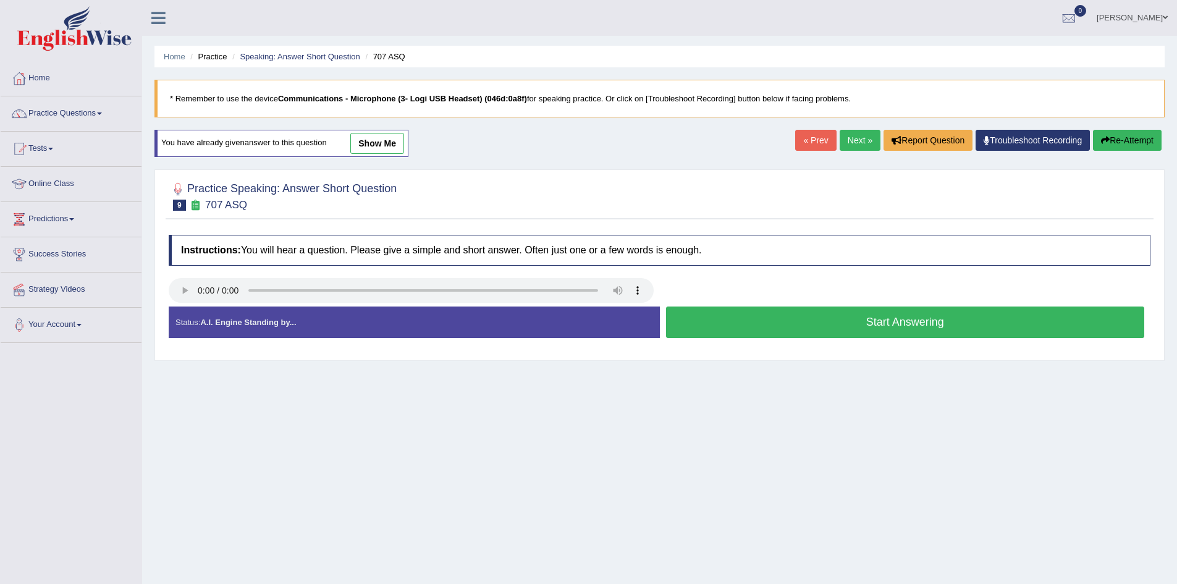
click at [914, 321] on button "Start Answering" at bounding box center [905, 323] width 479 height 32
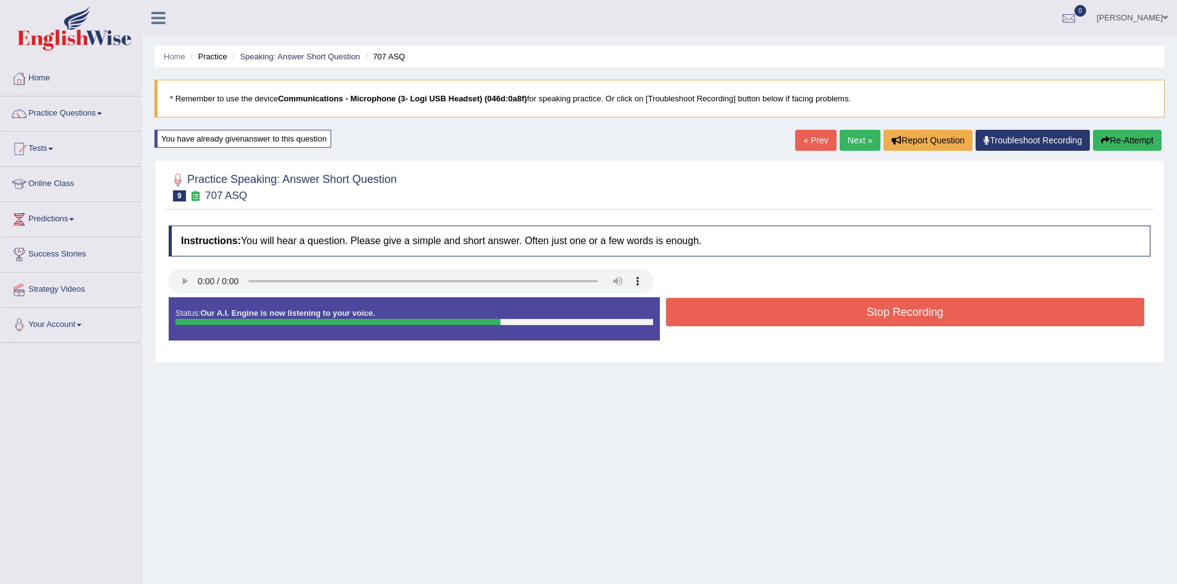
click at [915, 315] on button "Stop Recording" at bounding box center [905, 312] width 479 height 28
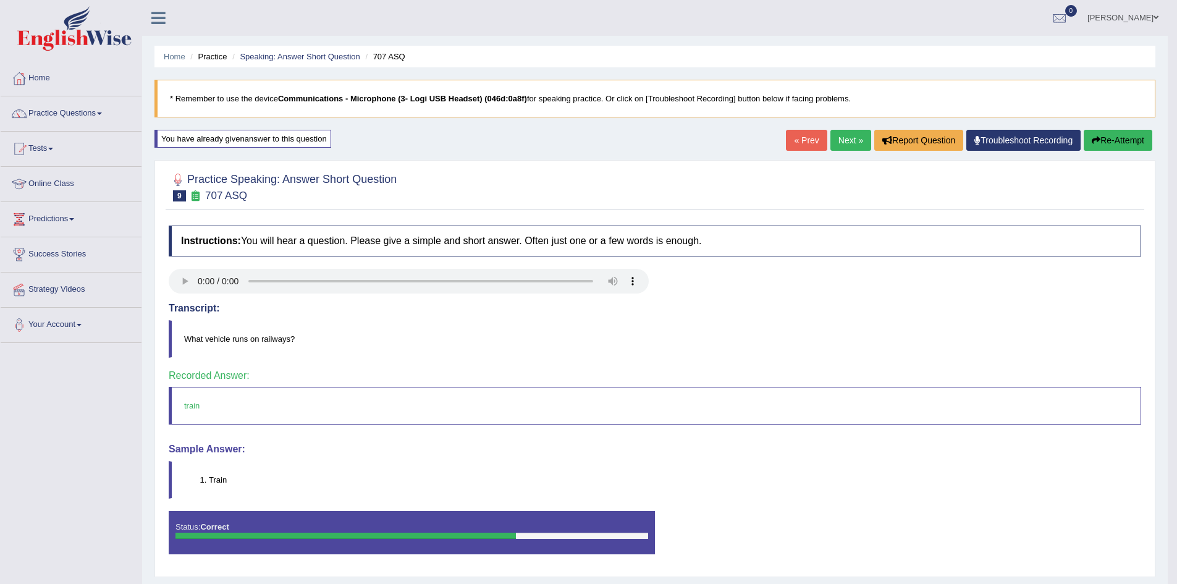
click at [847, 136] on link "Next »" at bounding box center [851, 140] width 41 height 21
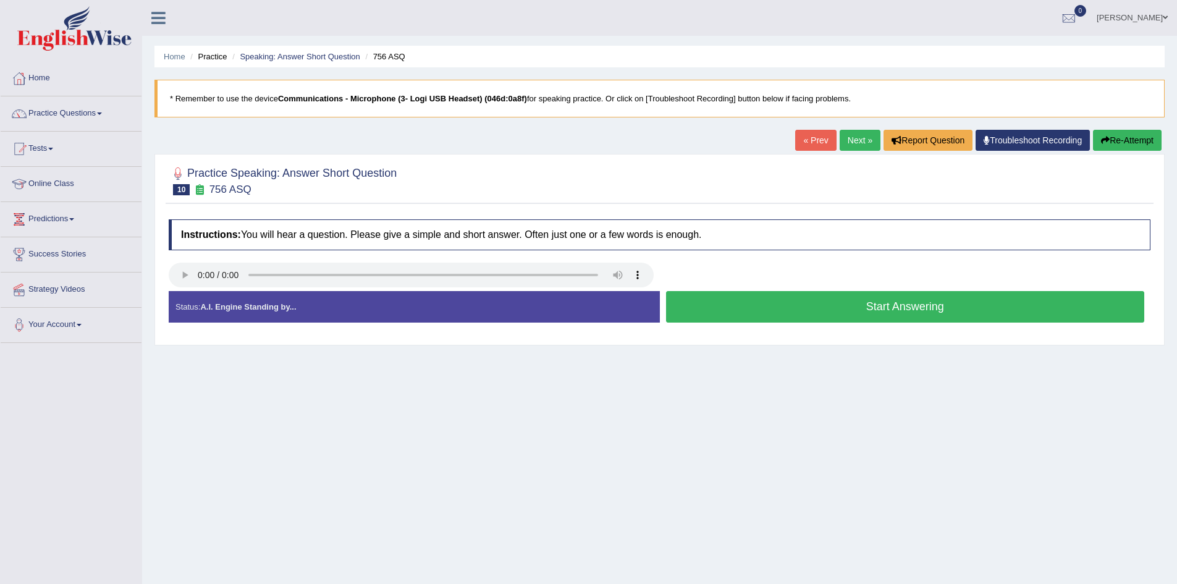
click at [785, 300] on button "Start Answering" at bounding box center [905, 307] width 479 height 32
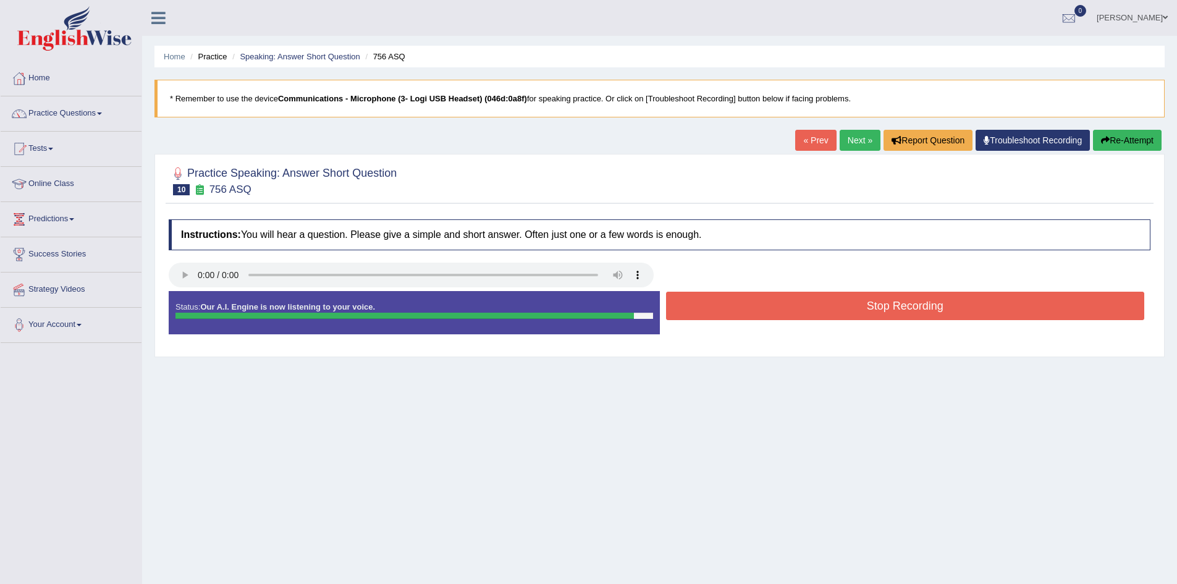
click at [785, 300] on button "Stop Recording" at bounding box center [905, 306] width 479 height 28
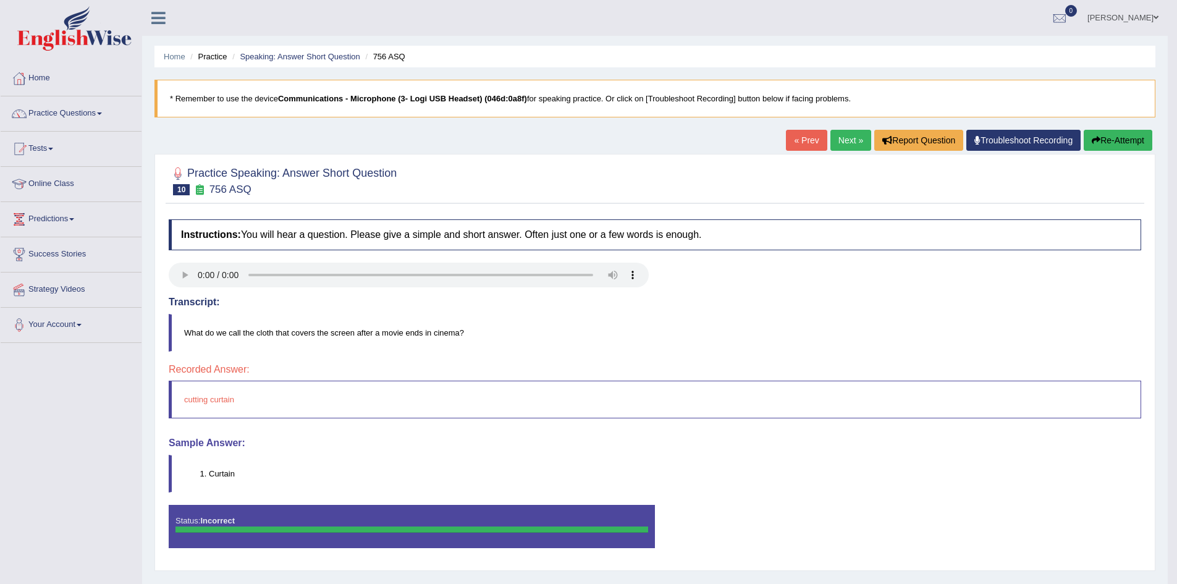
click at [1104, 142] on button "Re-Attempt" at bounding box center [1118, 140] width 69 height 21
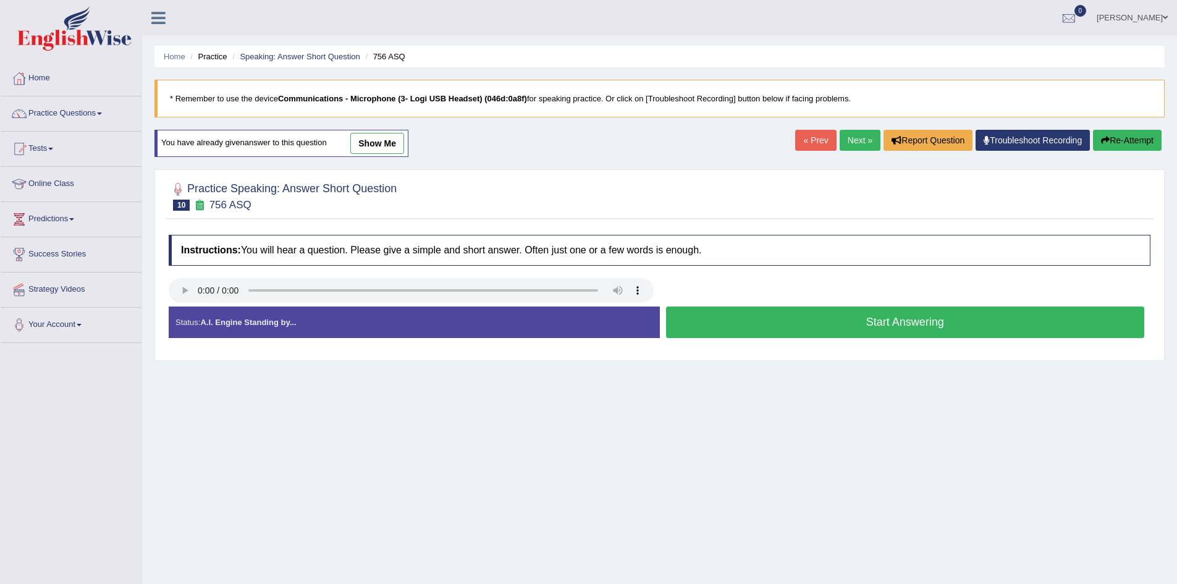
click at [821, 319] on button "Start Answering" at bounding box center [905, 323] width 479 height 32
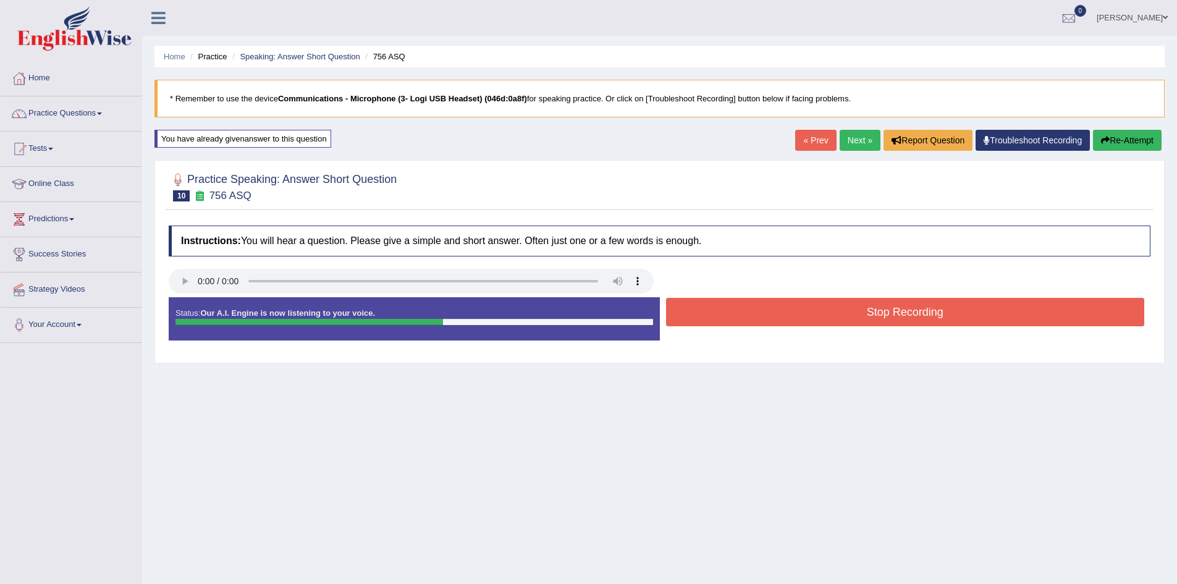
click at [821, 319] on button "Stop Recording" at bounding box center [905, 312] width 479 height 28
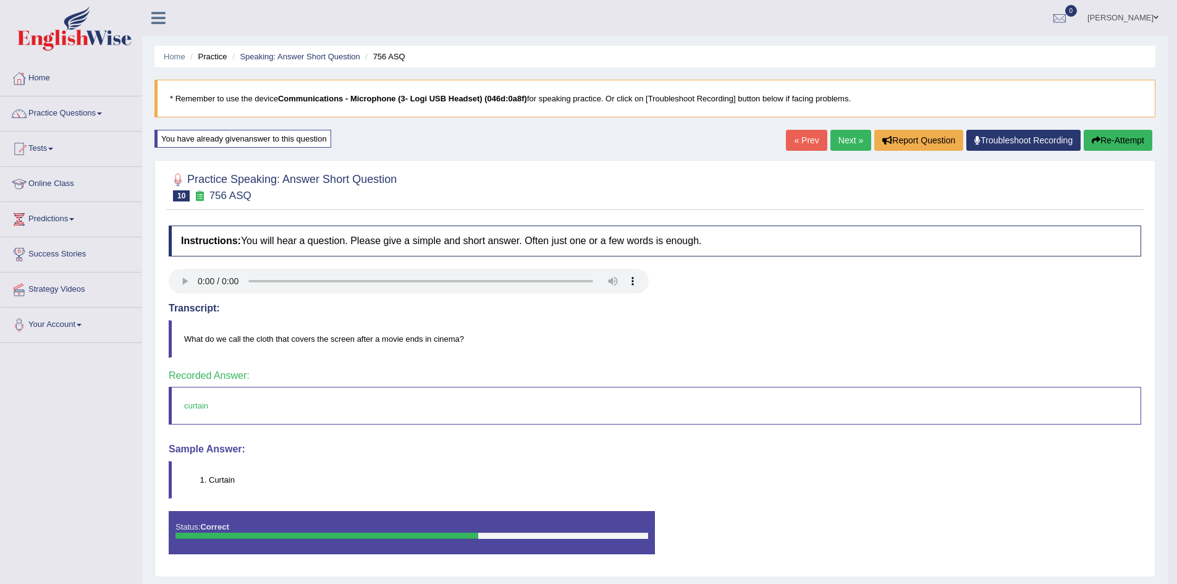
click at [848, 142] on link "Next »" at bounding box center [851, 140] width 41 height 21
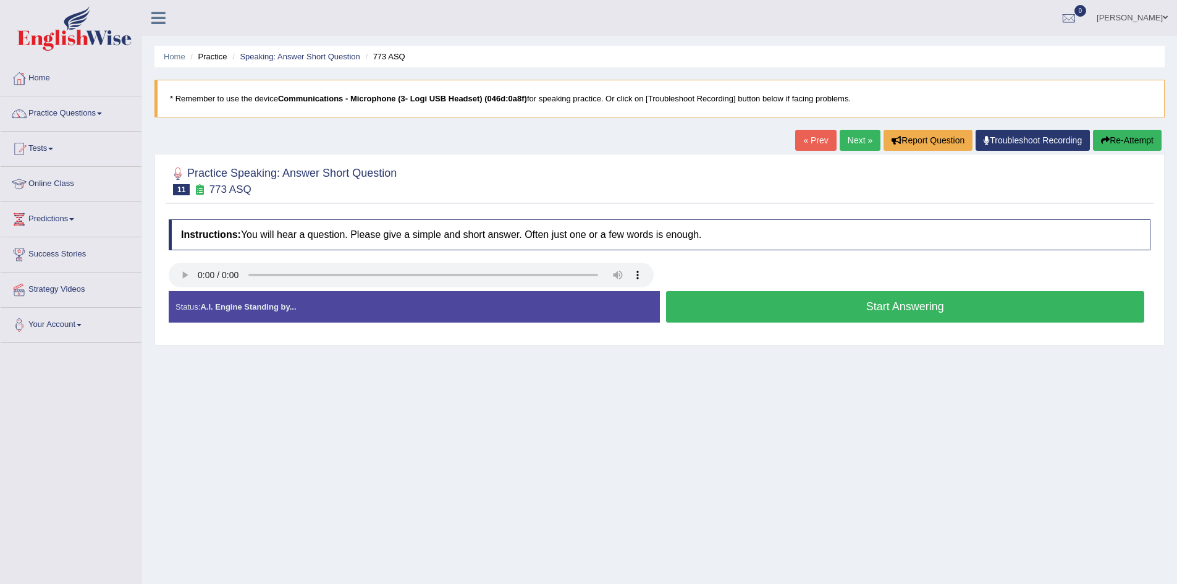
click at [791, 306] on button "Start Answering" at bounding box center [905, 307] width 479 height 32
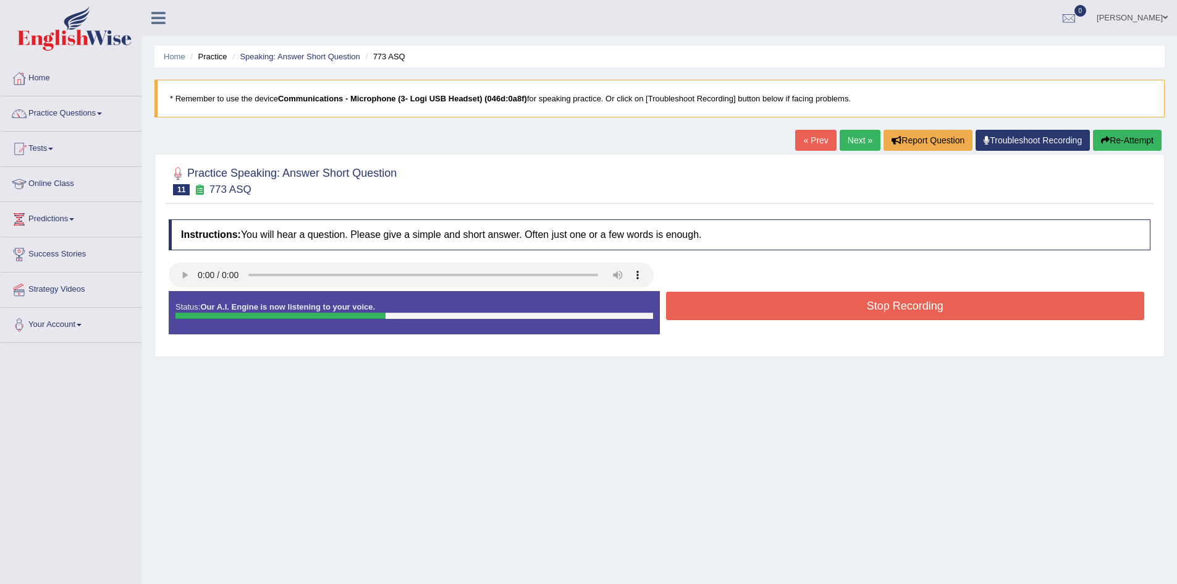
click at [791, 305] on button "Stop Recording" at bounding box center [905, 306] width 479 height 28
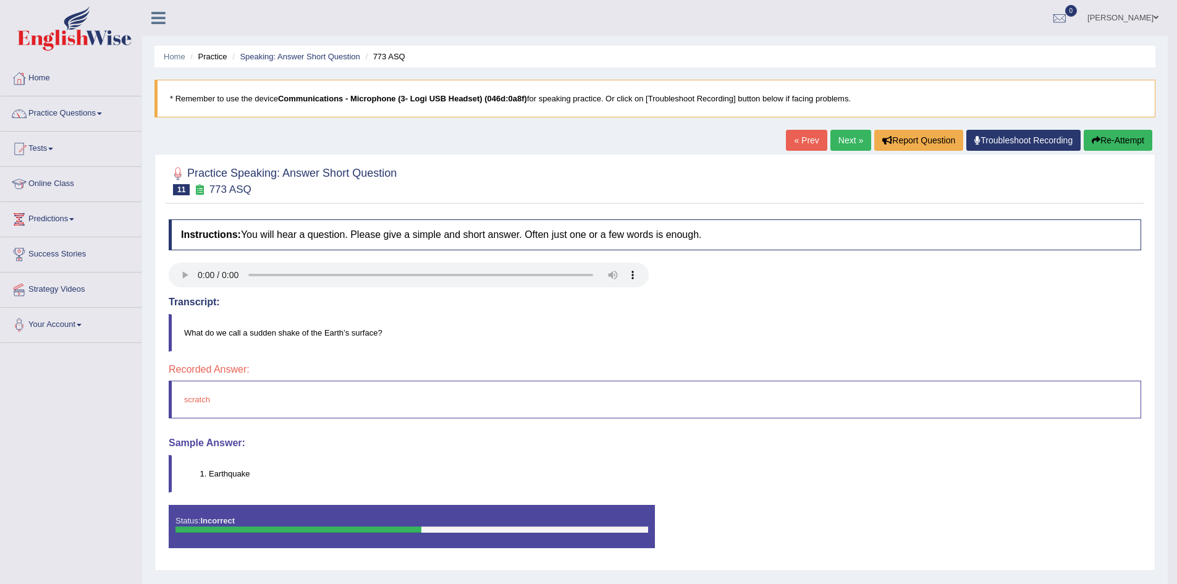
click at [1109, 138] on button "Re-Attempt" at bounding box center [1118, 140] width 69 height 21
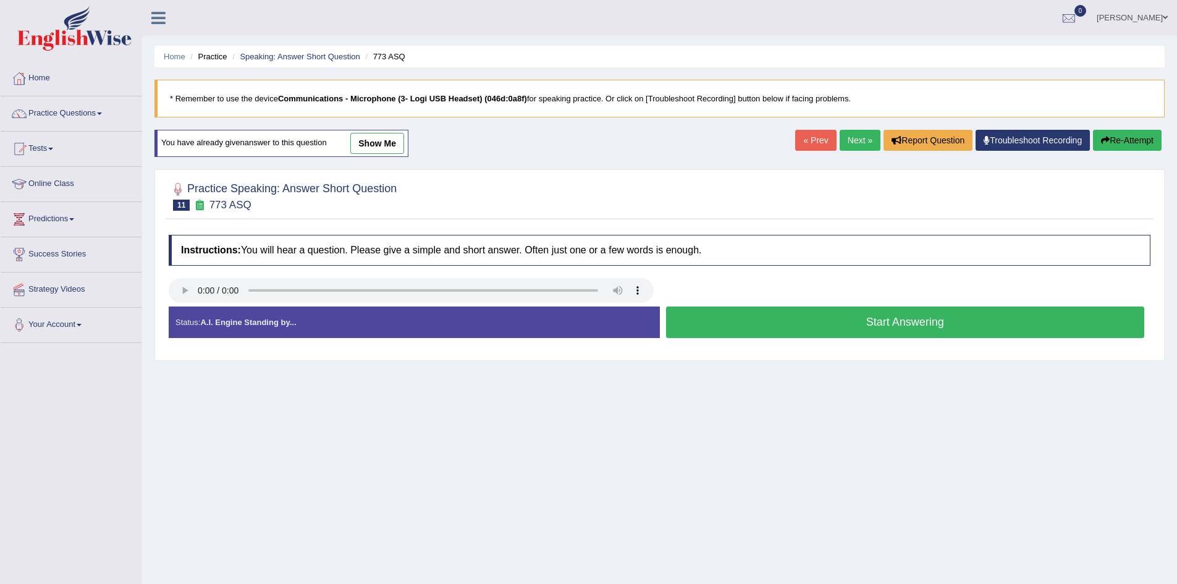
click at [831, 343] on div "Status: A.I. Engine Standing by... Start Answering Stop Recording" at bounding box center [660, 329] width 982 height 44
click at [831, 326] on button "Start Answering" at bounding box center [905, 323] width 479 height 32
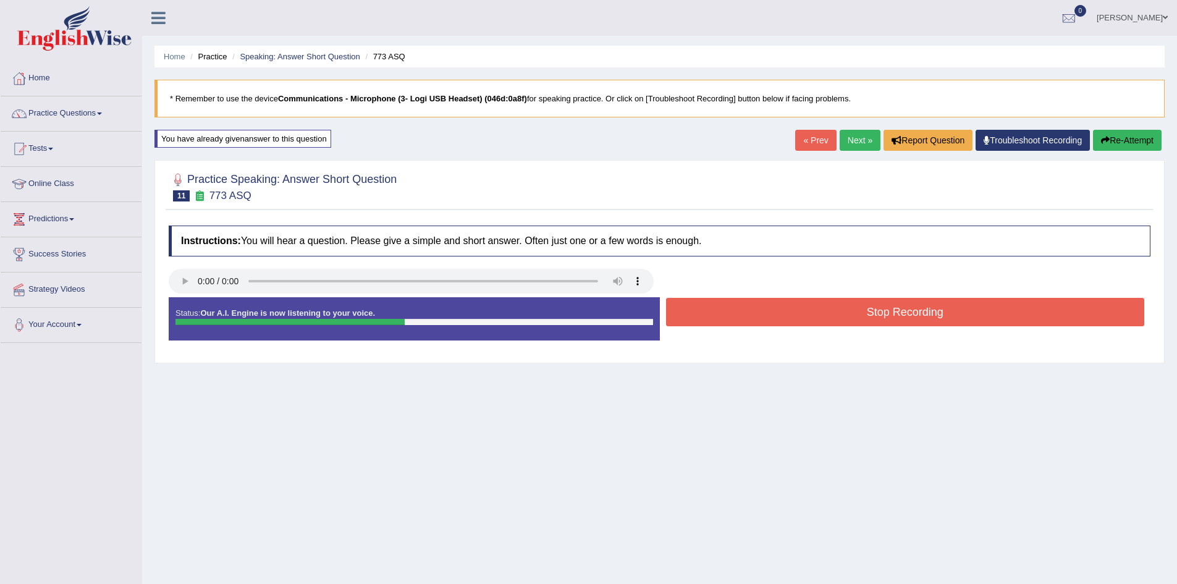
click at [952, 311] on button "Stop Recording" at bounding box center [905, 312] width 479 height 28
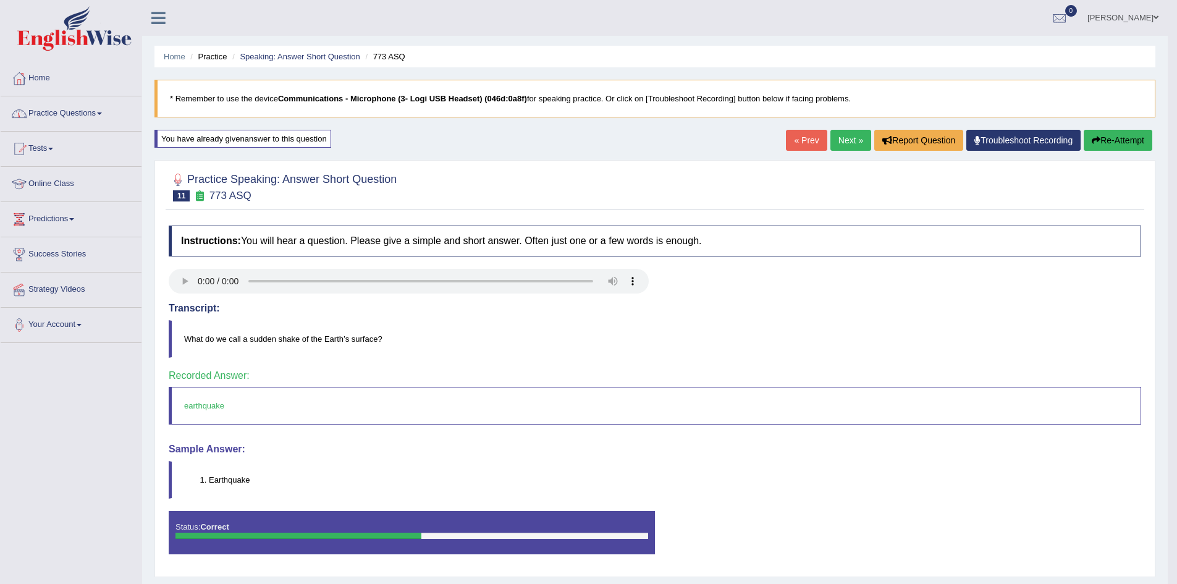
click at [104, 111] on link "Practice Questions" at bounding box center [71, 111] width 141 height 31
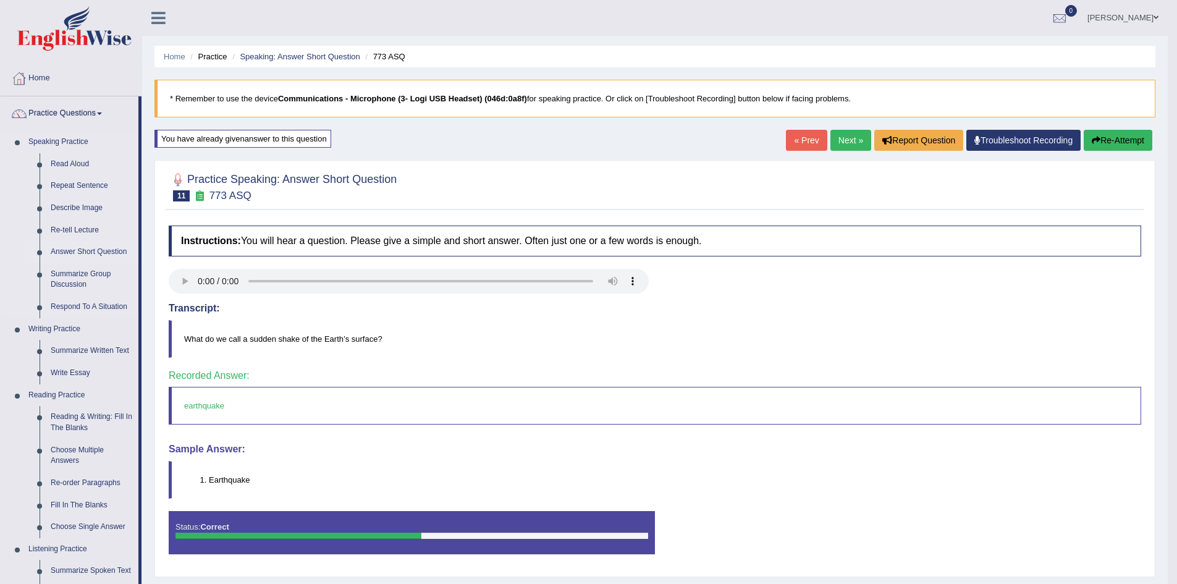
click at [112, 249] on link "Answer Short Question" at bounding box center [91, 252] width 93 height 22
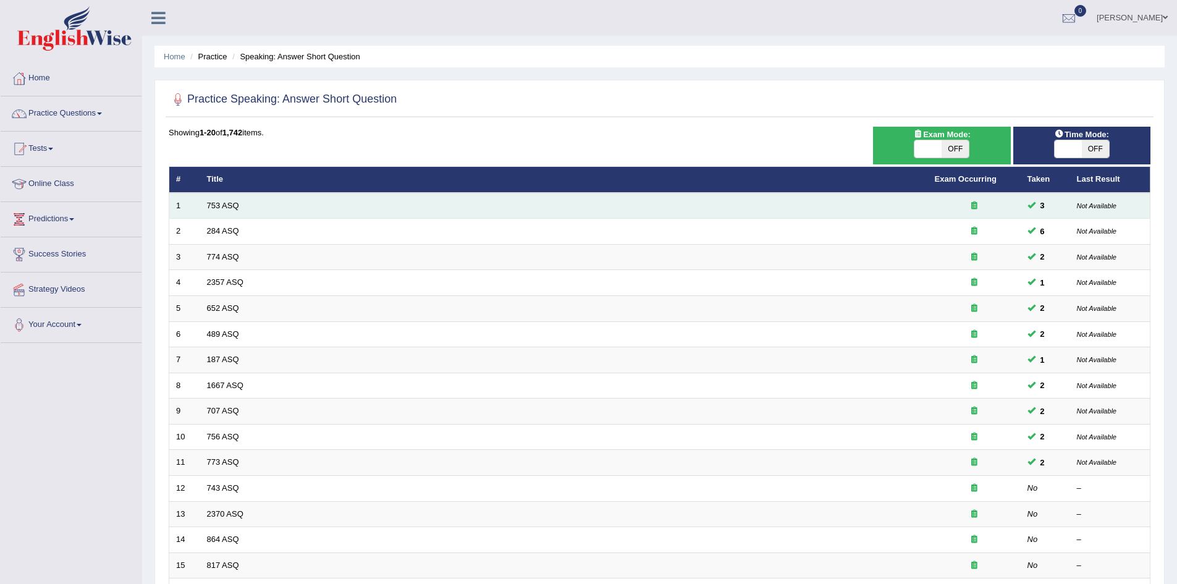
click at [249, 202] on td "753 ASQ" at bounding box center [564, 206] width 728 height 26
click at [234, 204] on link "753 ASQ" at bounding box center [223, 205] width 32 height 9
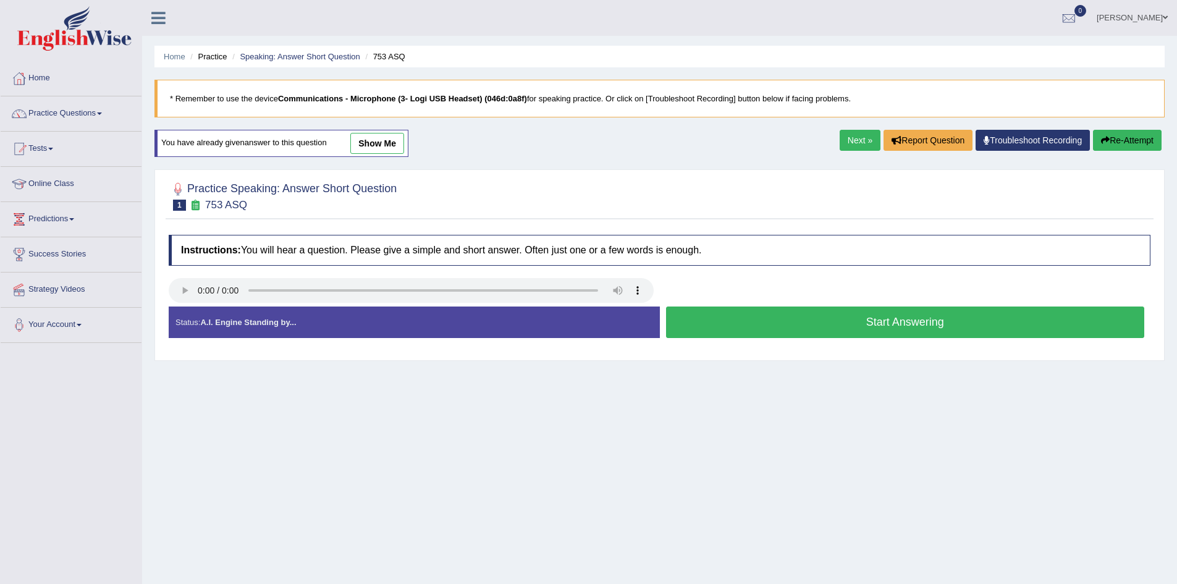
click at [732, 319] on button "Start Answering" at bounding box center [905, 323] width 479 height 32
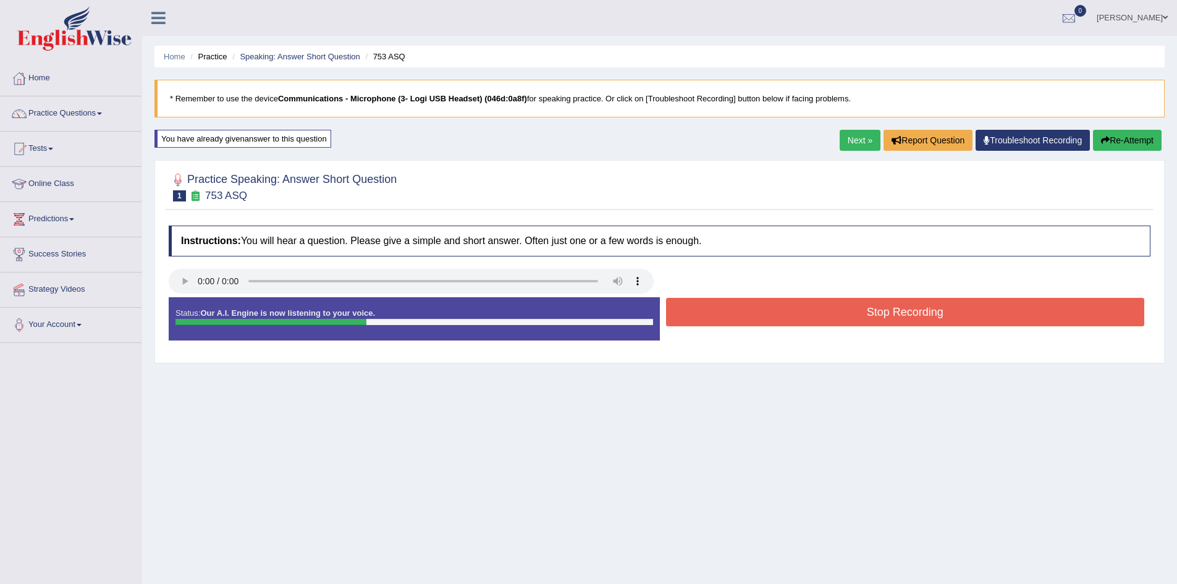
click at [732, 319] on button "Stop Recording" at bounding box center [905, 312] width 479 height 28
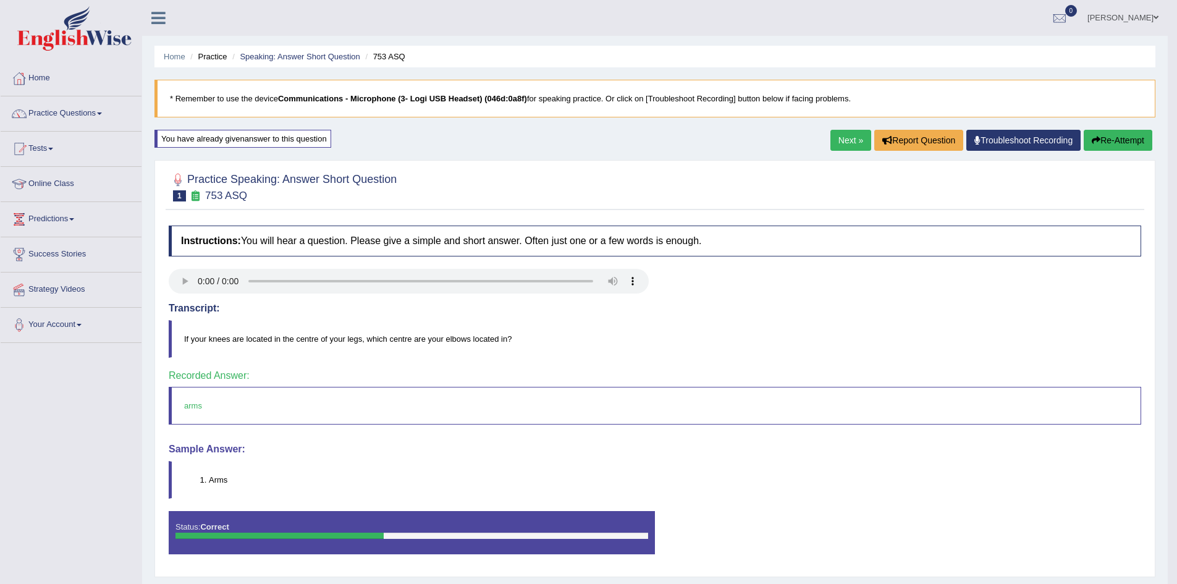
click at [835, 140] on link "Next »" at bounding box center [851, 140] width 41 height 21
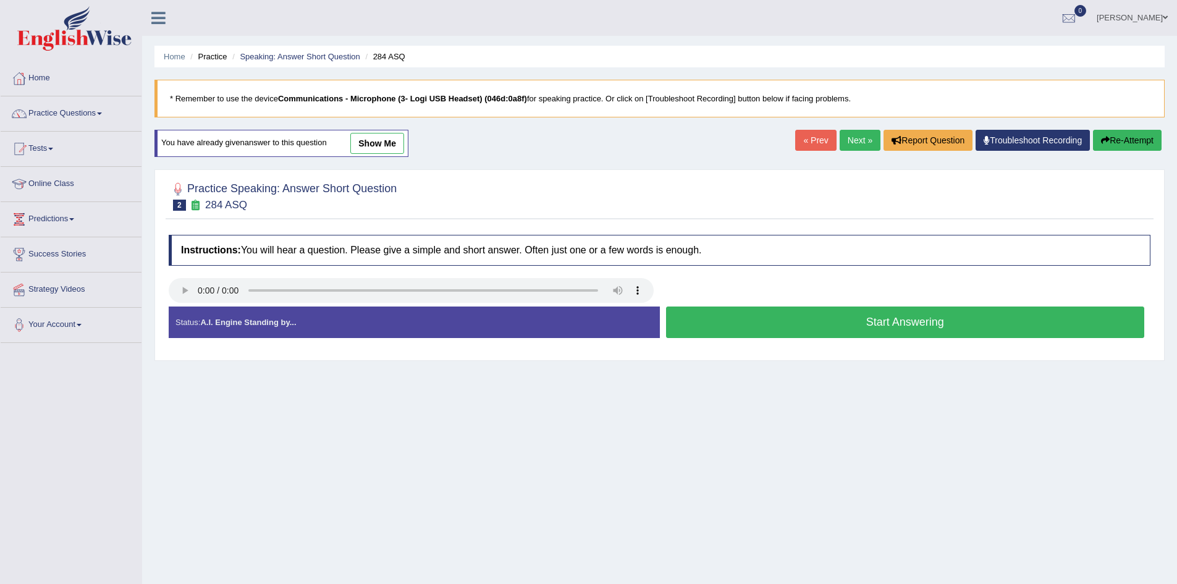
click at [719, 321] on button "Start Answering" at bounding box center [905, 323] width 479 height 32
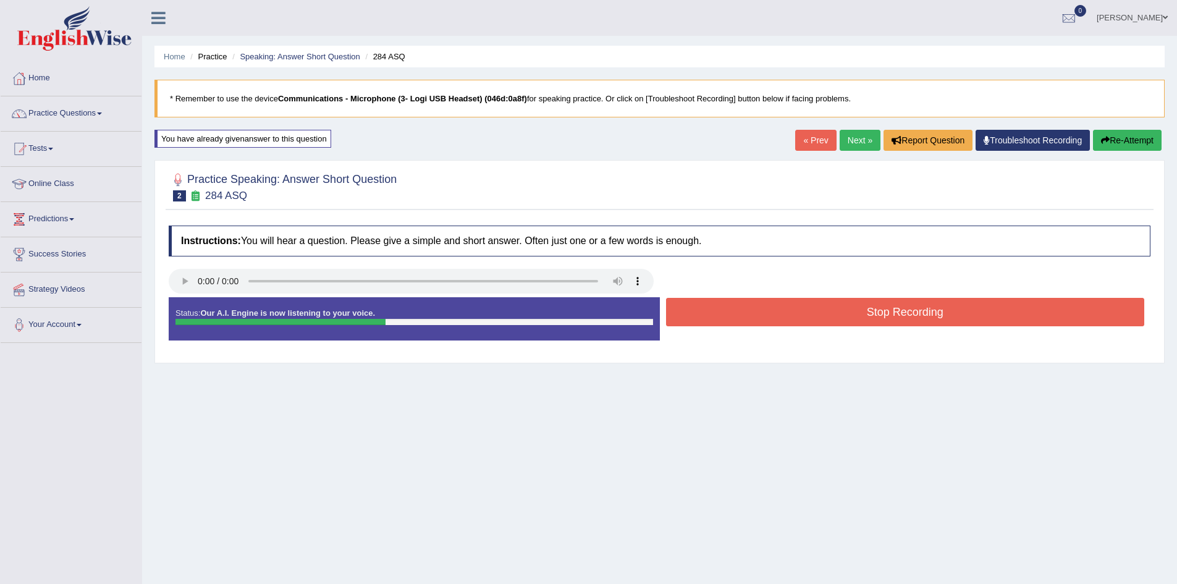
click at [719, 321] on button "Stop Recording" at bounding box center [905, 312] width 479 height 28
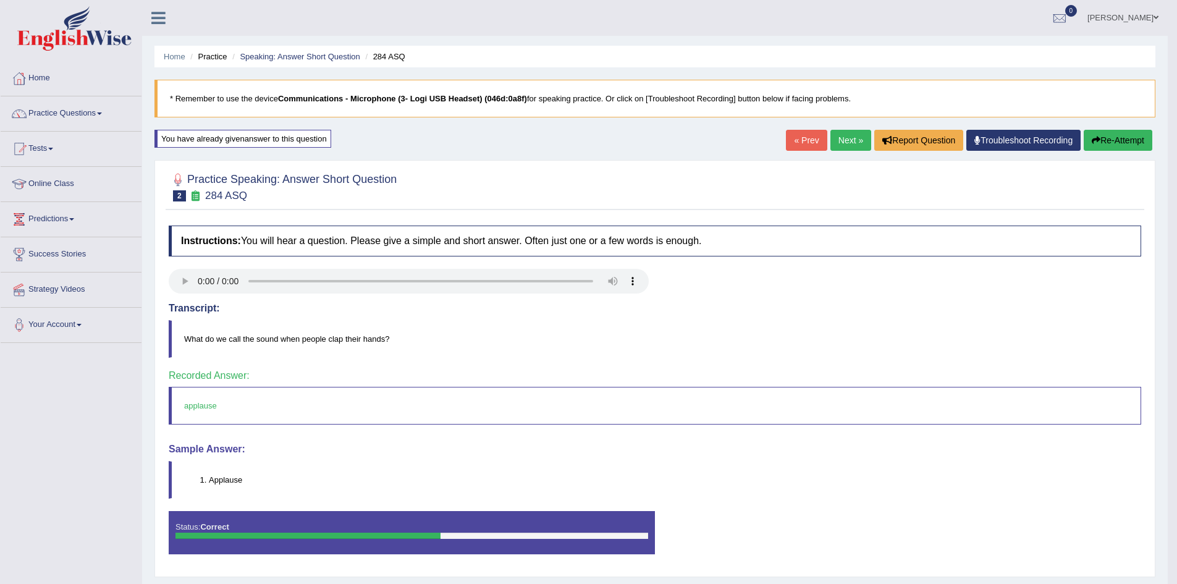
click at [842, 137] on link "Next »" at bounding box center [851, 140] width 41 height 21
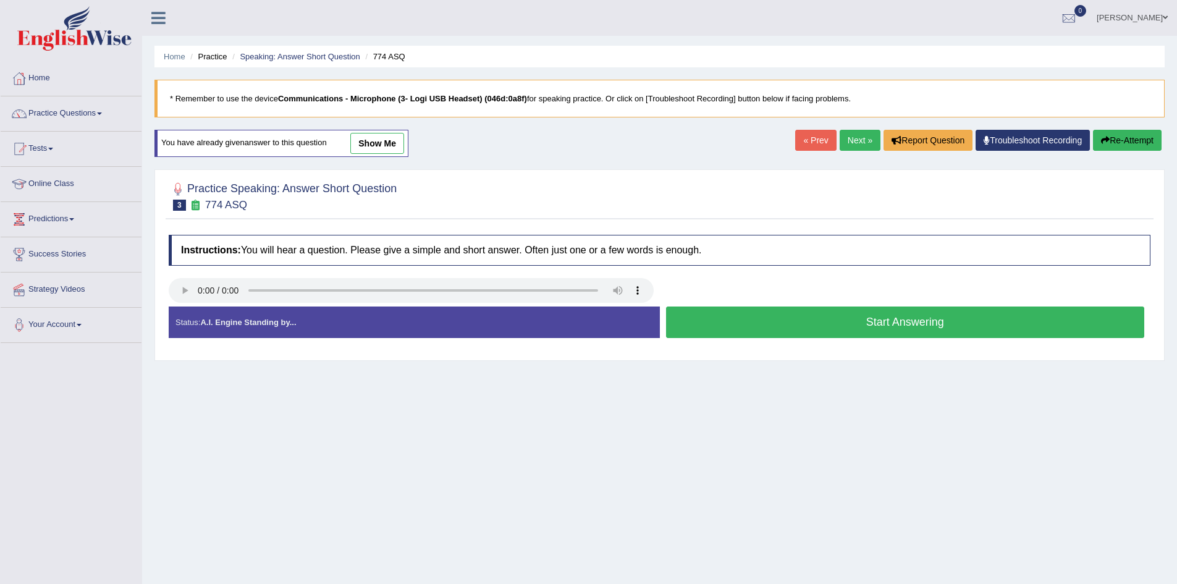
click at [850, 140] on link "Next »" at bounding box center [860, 140] width 41 height 21
click at [873, 327] on button "Start Answering" at bounding box center [905, 323] width 479 height 32
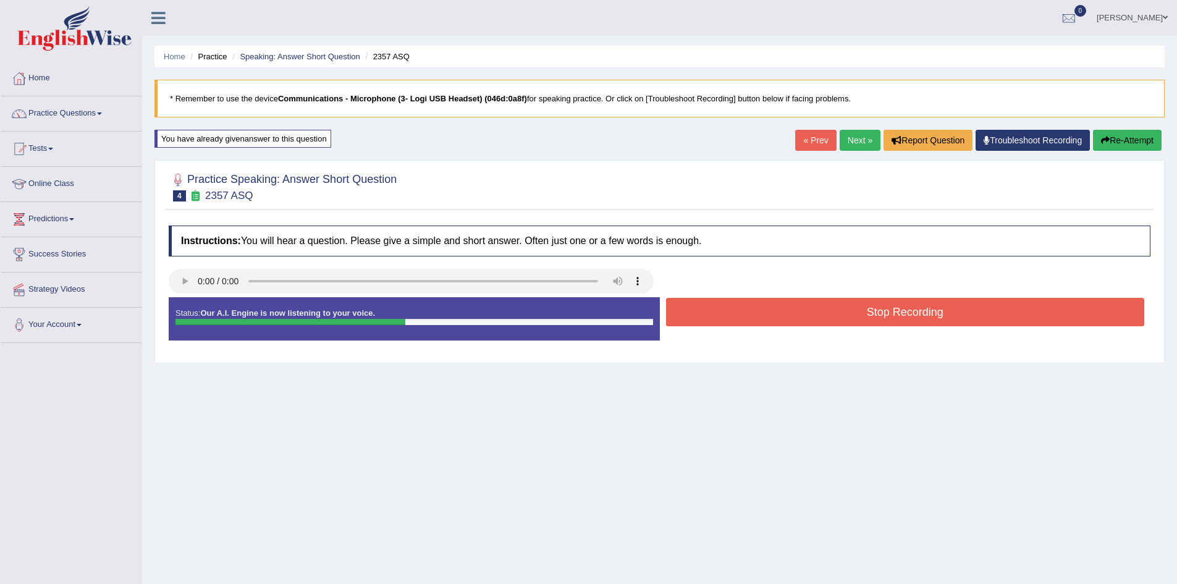
click at [859, 317] on button "Stop Recording" at bounding box center [905, 312] width 479 height 28
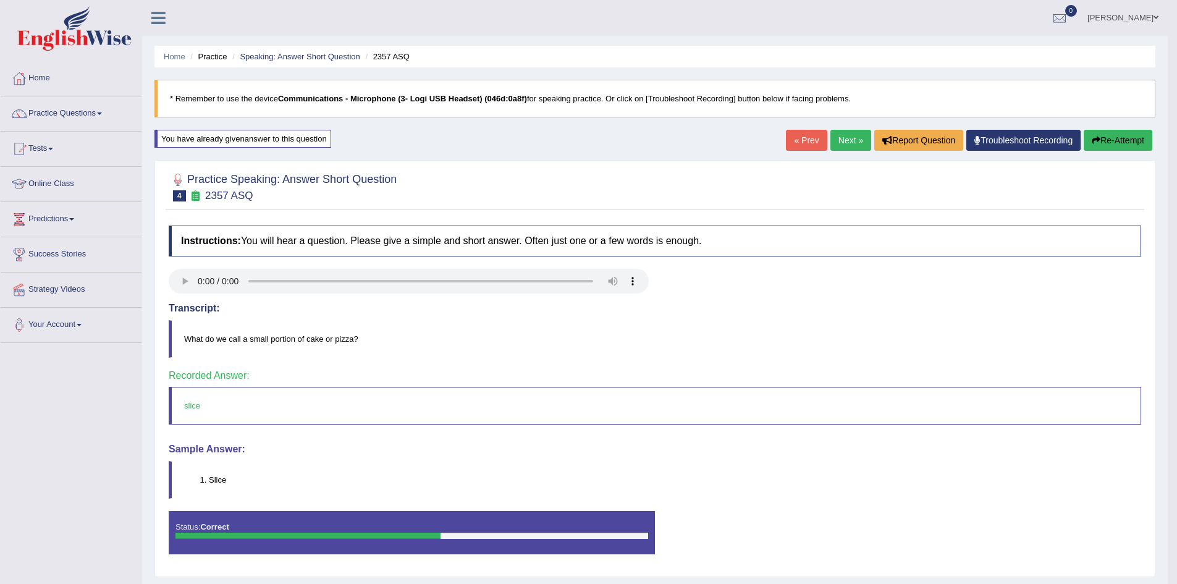
click at [837, 143] on link "Next »" at bounding box center [851, 140] width 41 height 21
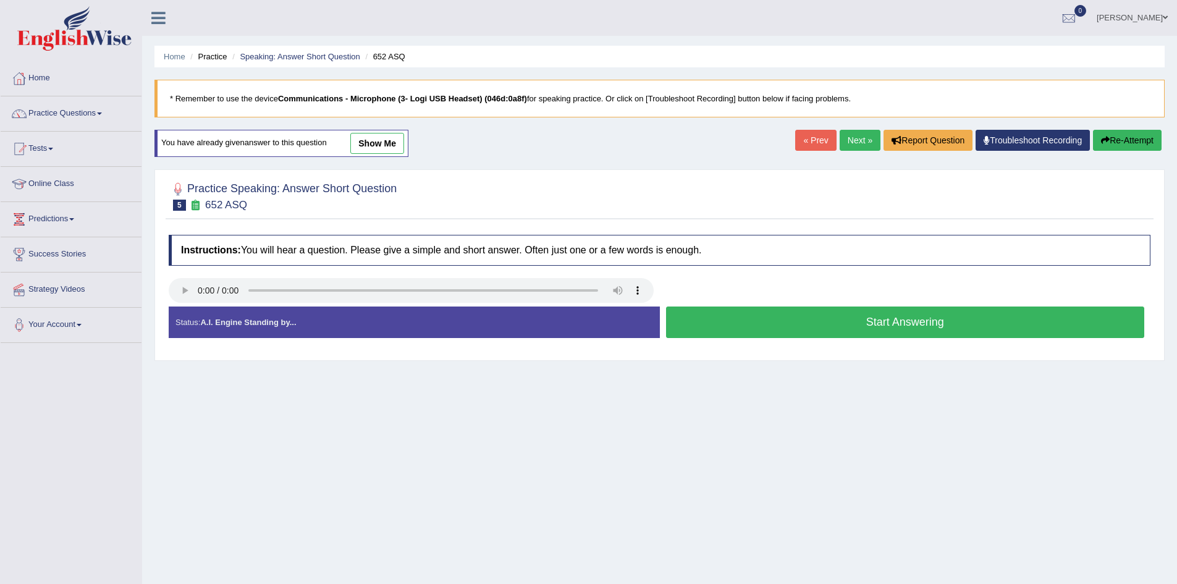
click at [741, 318] on button "Start Answering" at bounding box center [905, 323] width 479 height 32
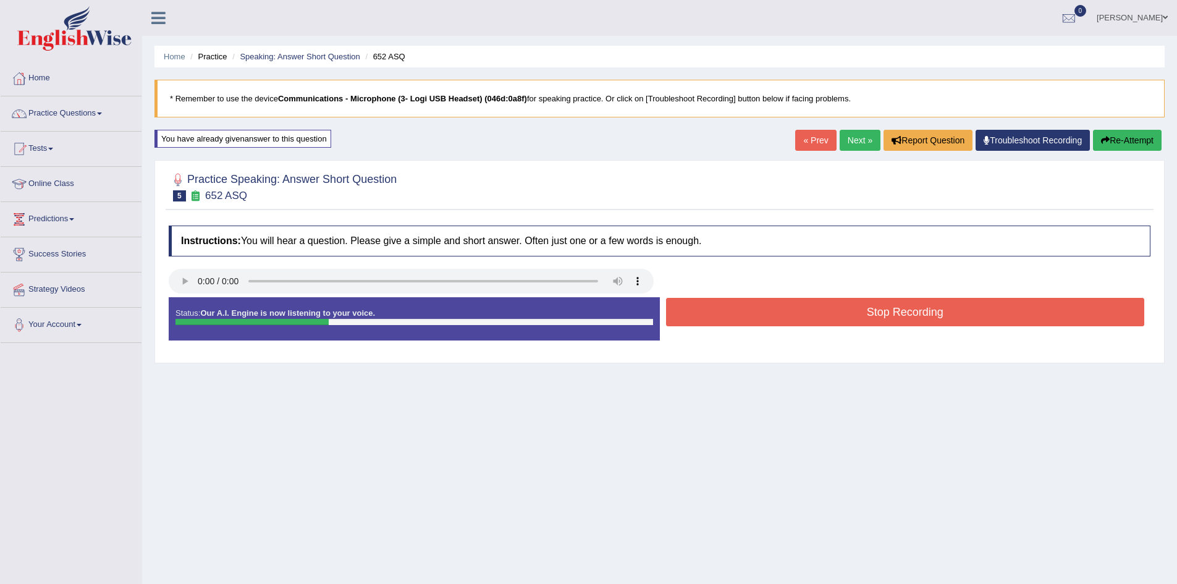
click at [740, 315] on button "Stop Recording" at bounding box center [905, 312] width 479 height 28
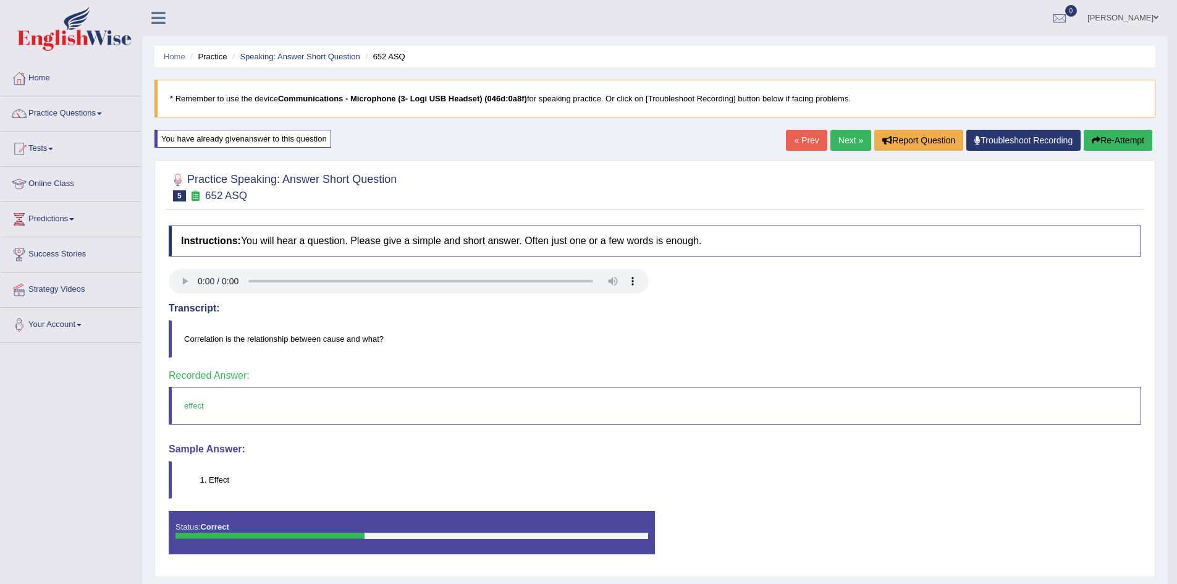
click at [855, 145] on link "Next »" at bounding box center [851, 140] width 41 height 21
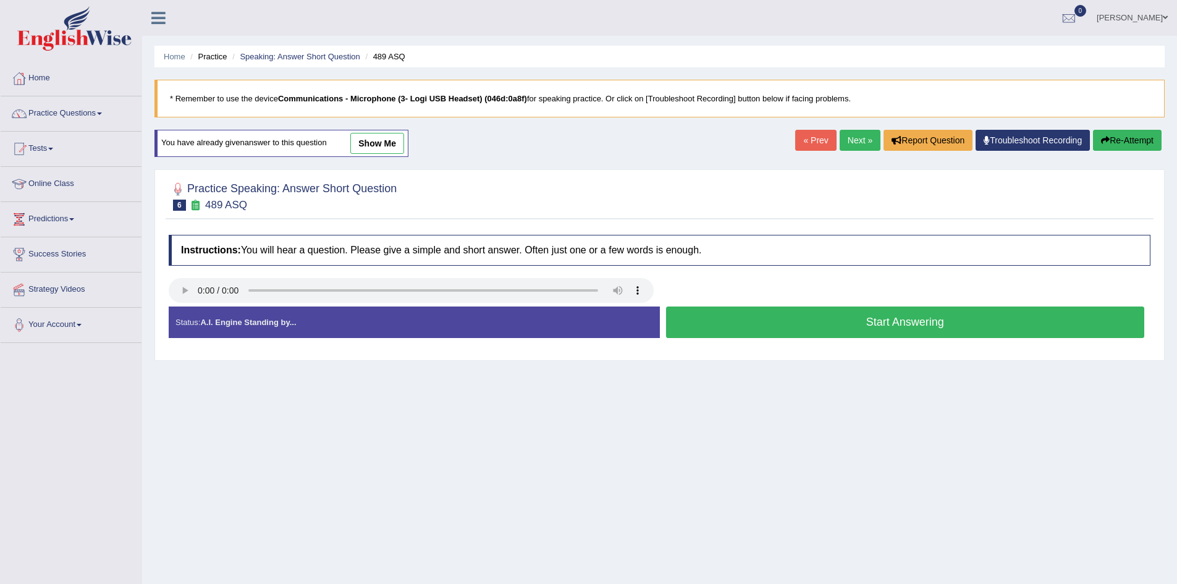
click at [761, 323] on button "Start Answering" at bounding box center [905, 323] width 479 height 32
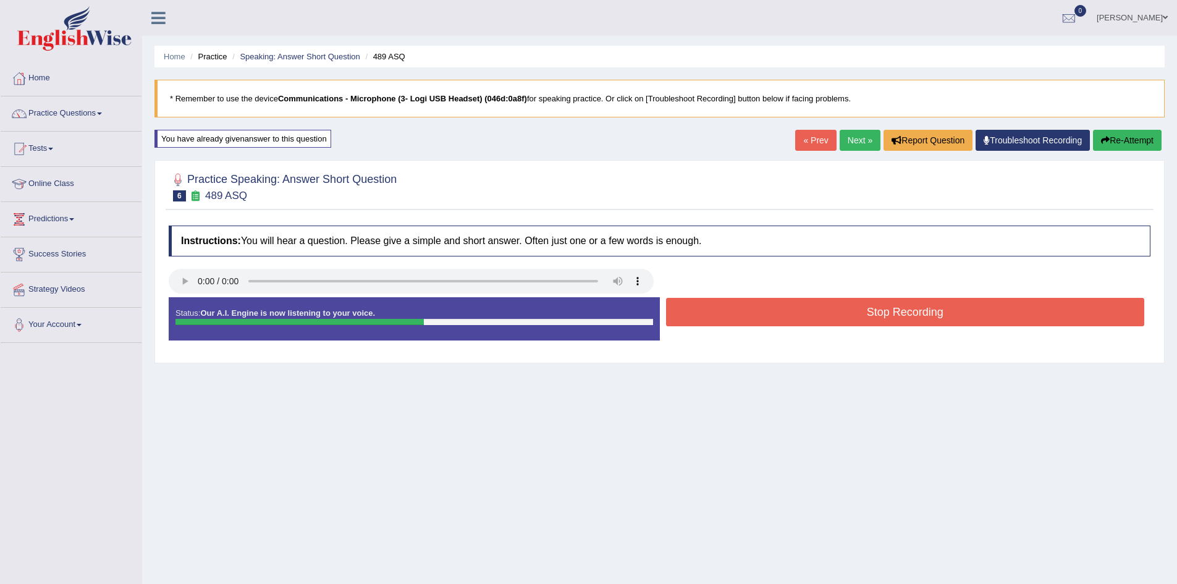
click at [761, 319] on button "Stop Recording" at bounding box center [905, 312] width 479 height 28
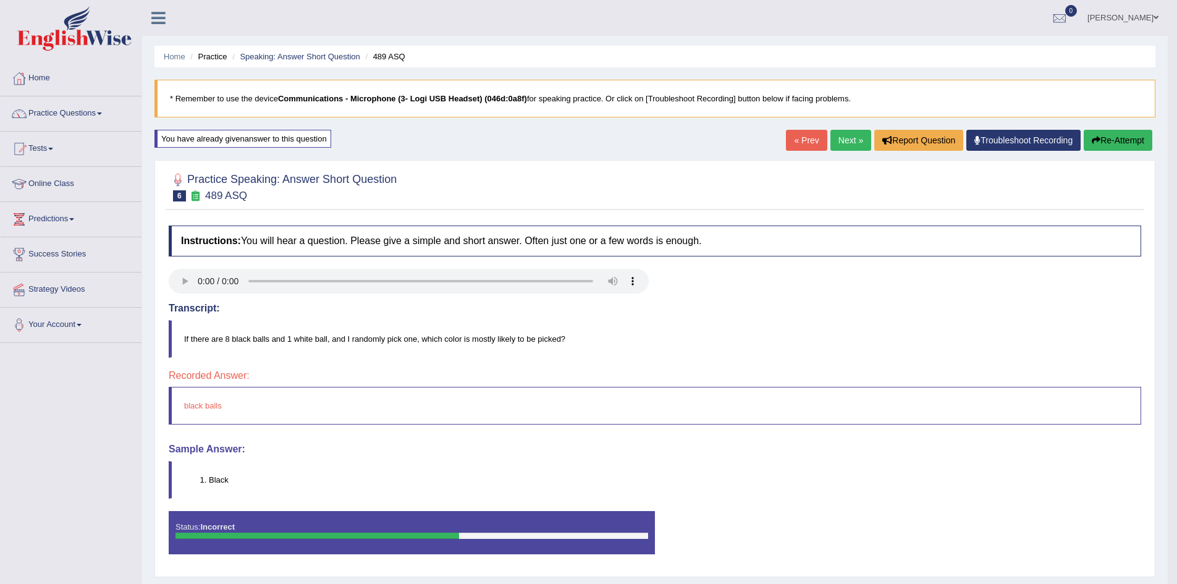
click at [853, 142] on link "Next »" at bounding box center [851, 140] width 41 height 21
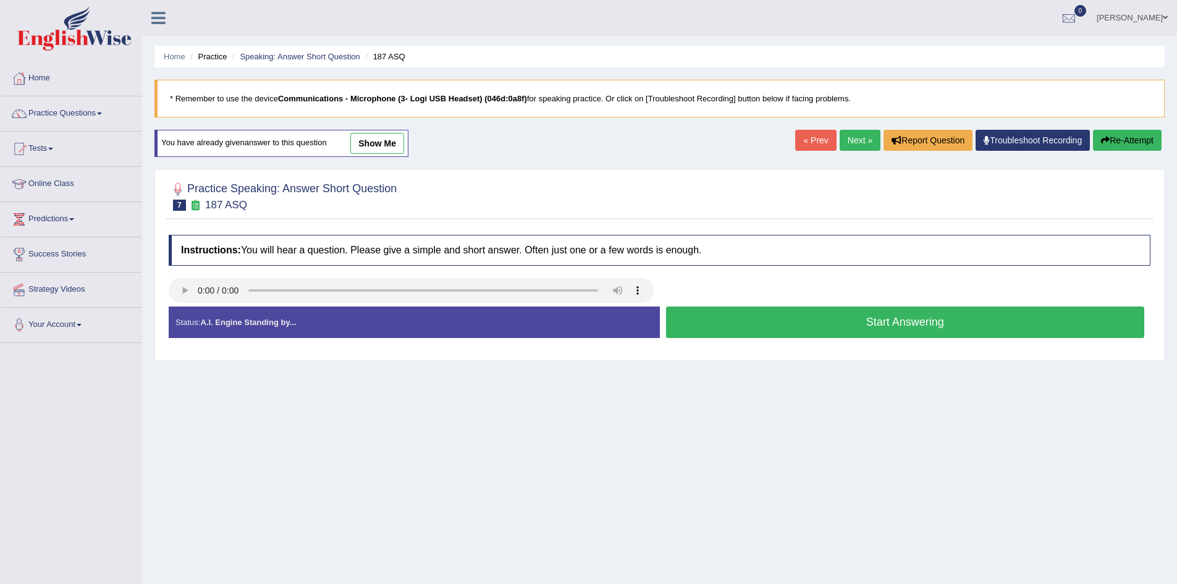
click at [840, 318] on button "Start Answering" at bounding box center [905, 323] width 479 height 32
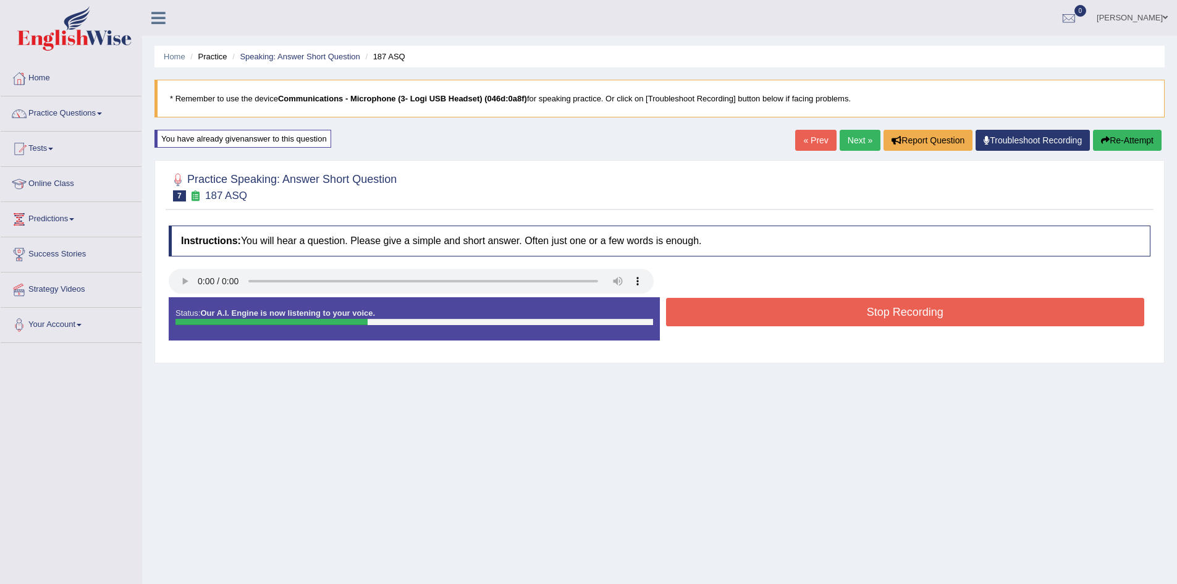
click at [790, 316] on button "Stop Recording" at bounding box center [905, 312] width 479 height 28
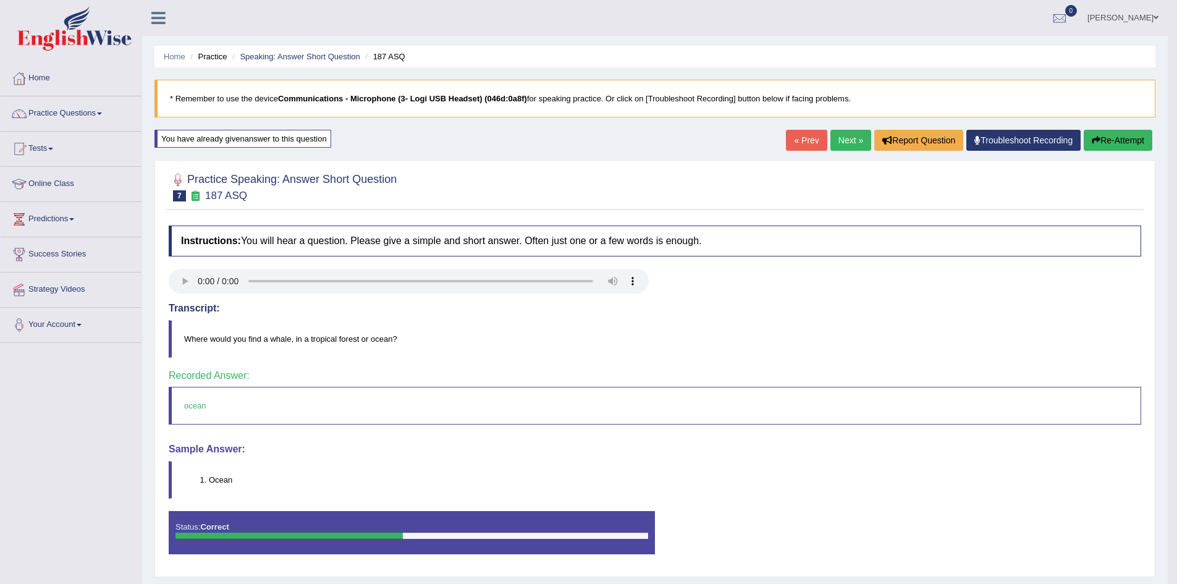
click at [855, 134] on link "Next »" at bounding box center [851, 140] width 41 height 21
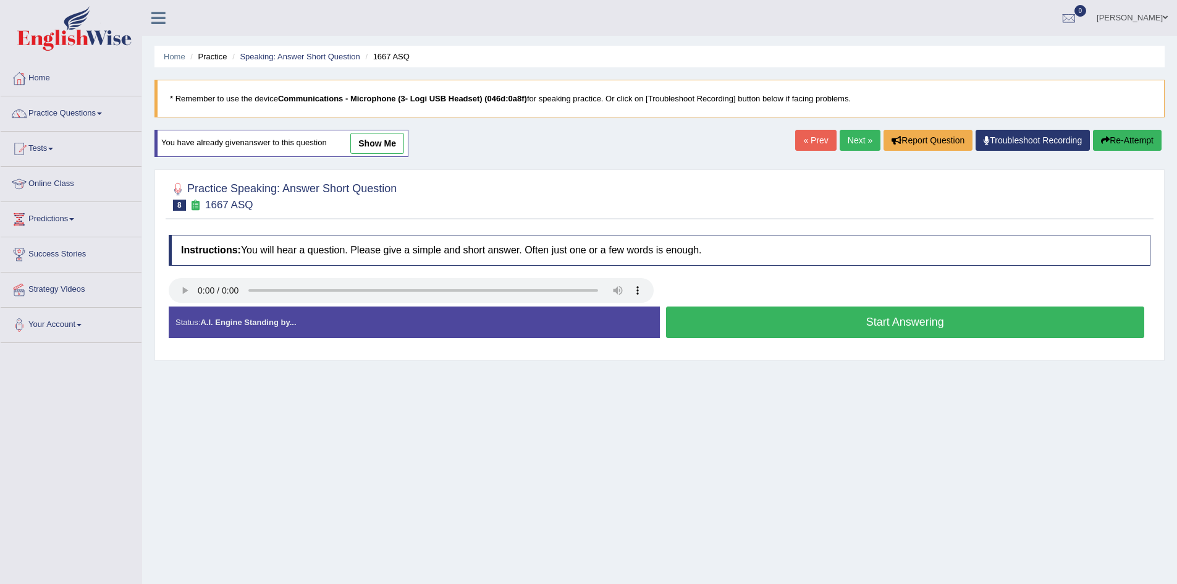
click at [879, 329] on button "Start Answering" at bounding box center [905, 323] width 479 height 32
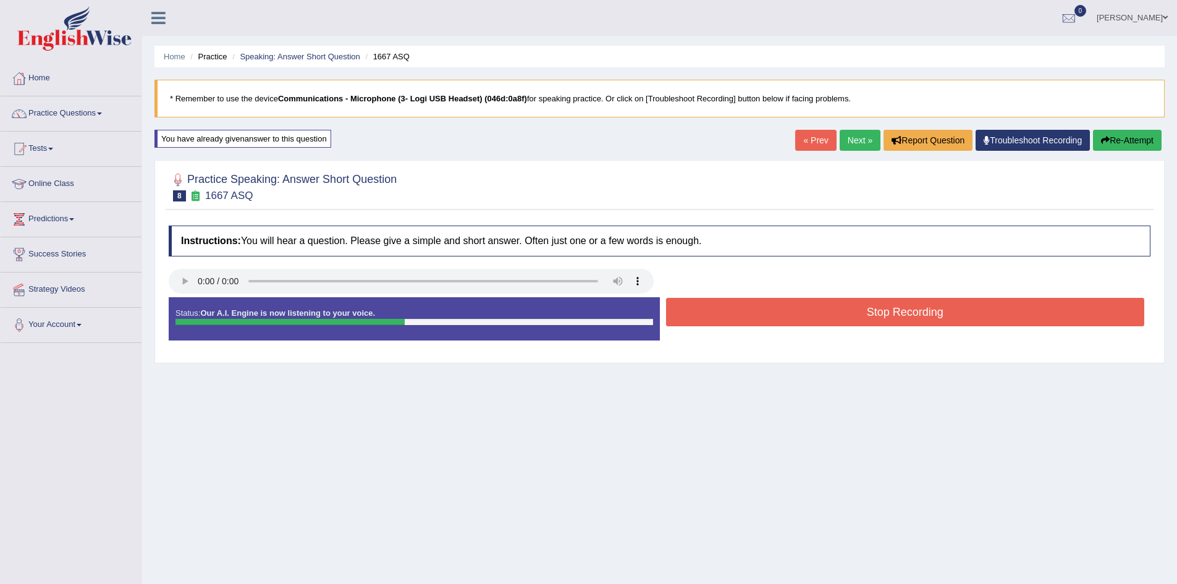
click at [839, 305] on button "Stop Recording" at bounding box center [905, 312] width 479 height 28
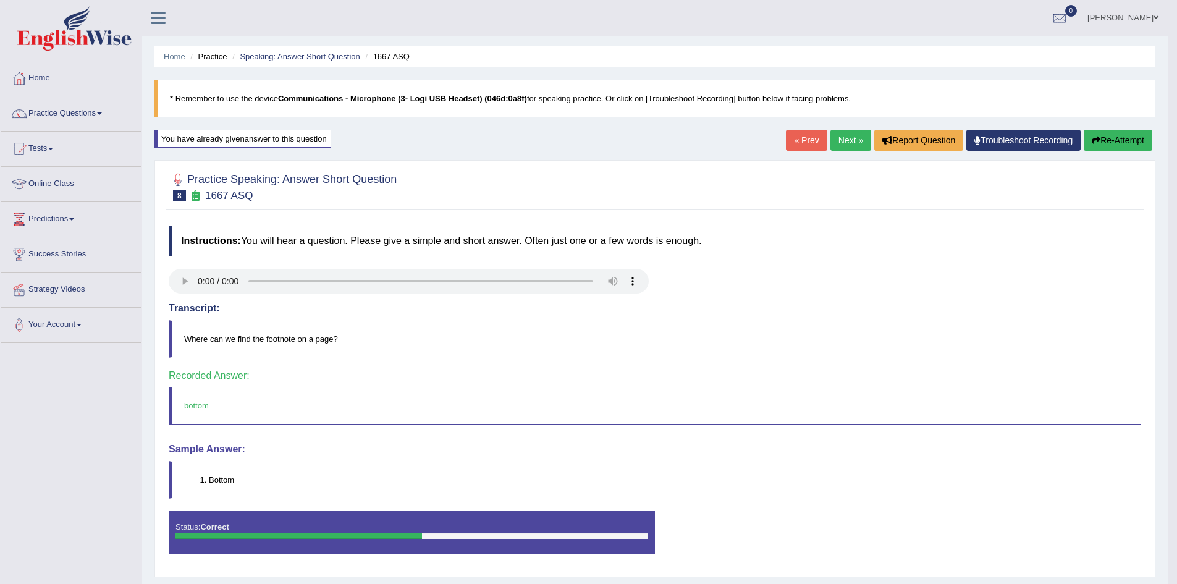
click at [843, 143] on link "Next »" at bounding box center [851, 140] width 41 height 21
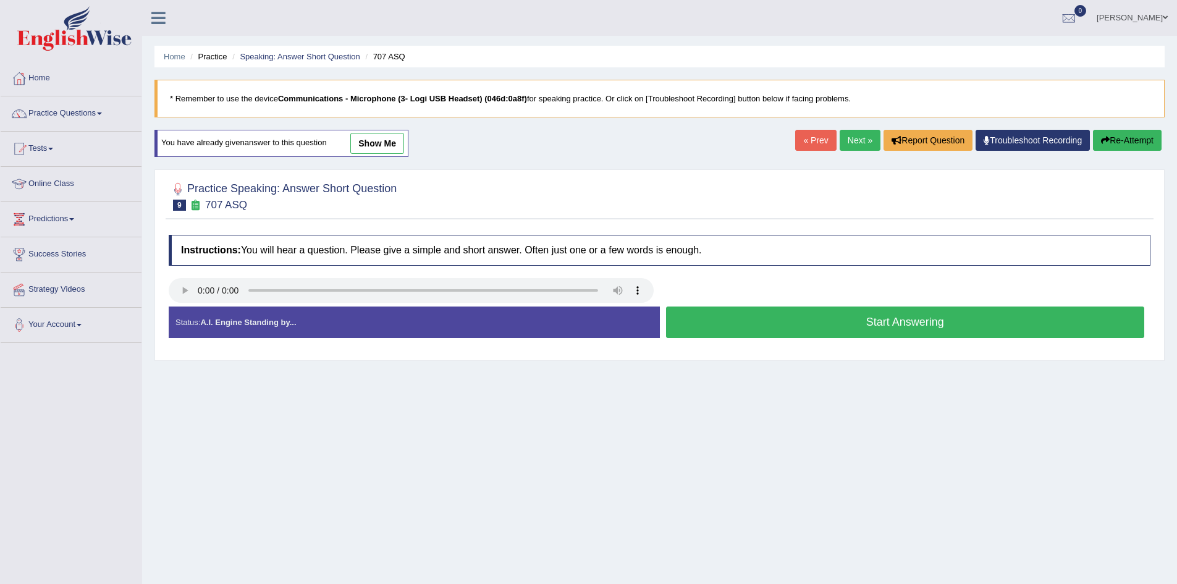
click at [717, 317] on button "Start Answering" at bounding box center [905, 323] width 479 height 32
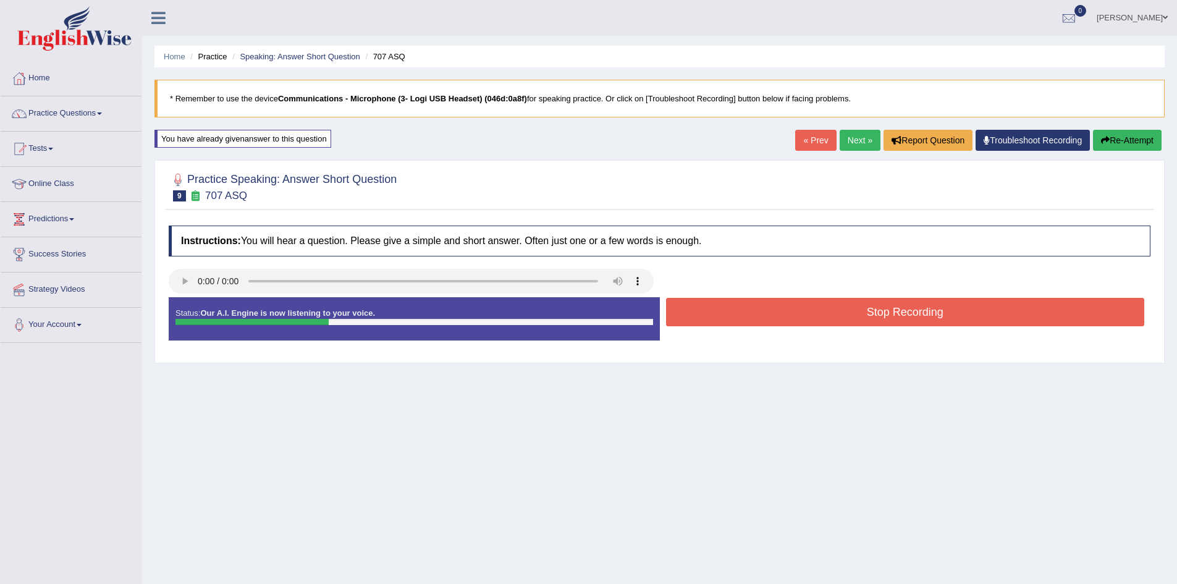
click at [745, 308] on button "Stop Recording" at bounding box center [905, 312] width 479 height 28
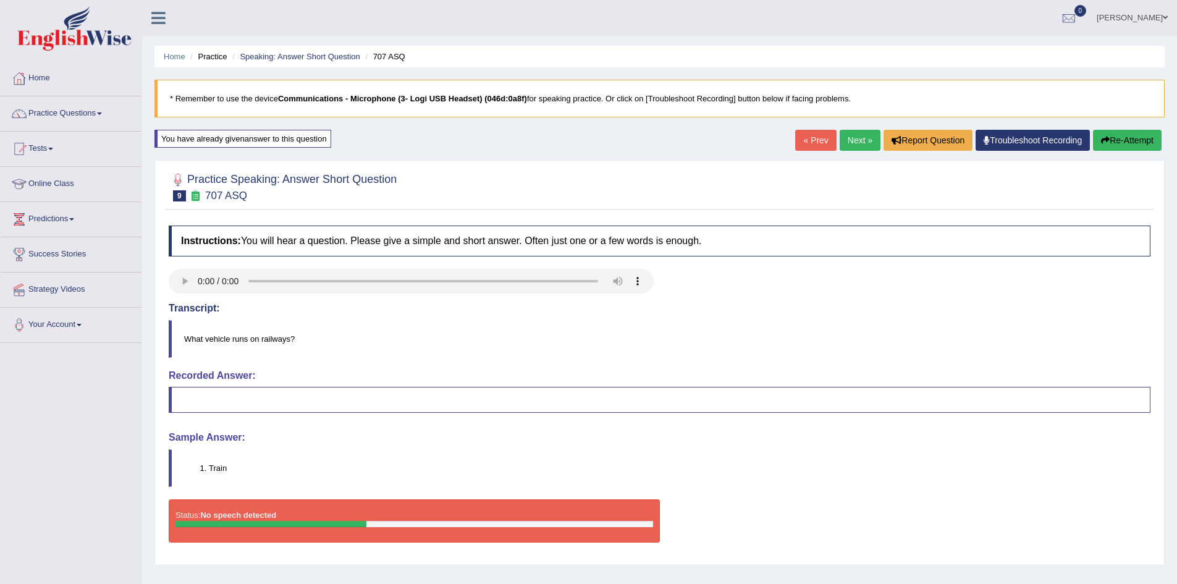
click at [853, 142] on link "Next »" at bounding box center [860, 140] width 41 height 21
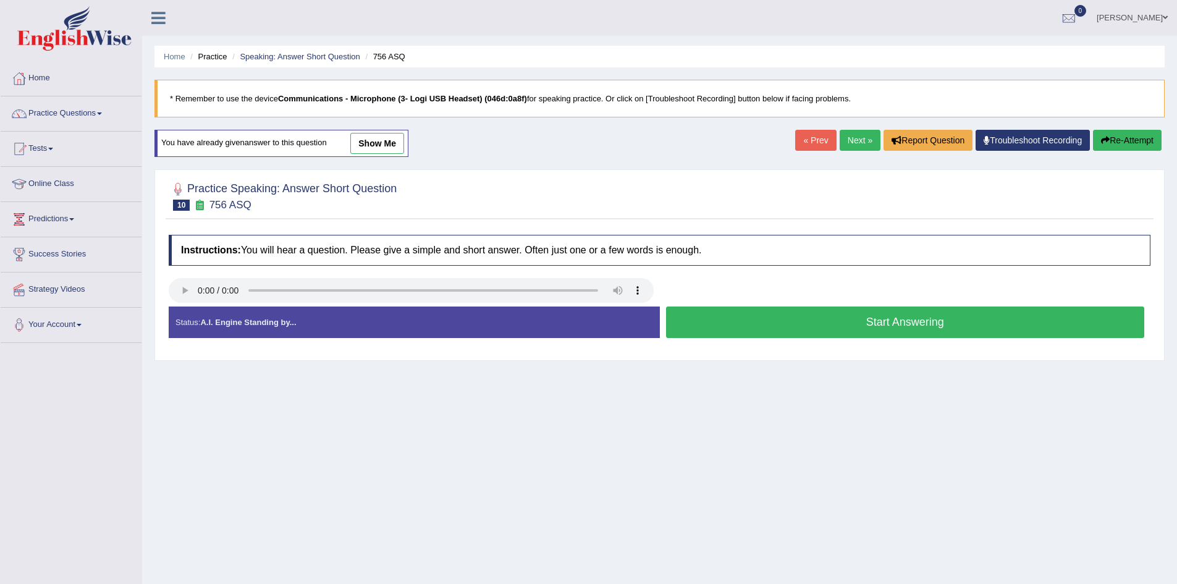
click at [759, 320] on button "Start Answering" at bounding box center [905, 323] width 479 height 32
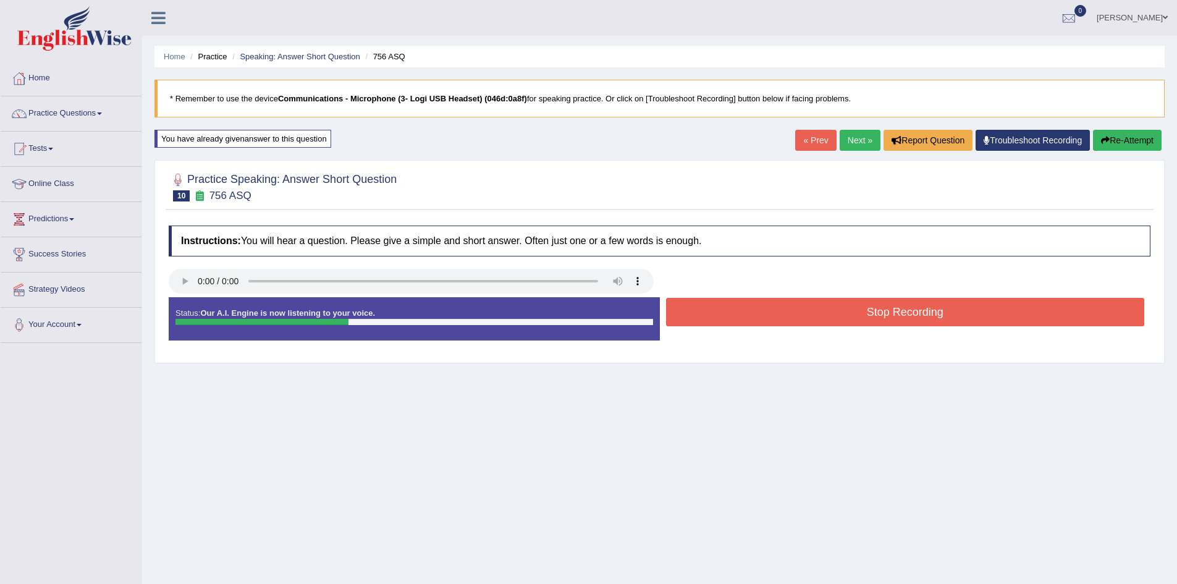
click at [759, 320] on button "Stop Recording" at bounding box center [905, 312] width 479 height 28
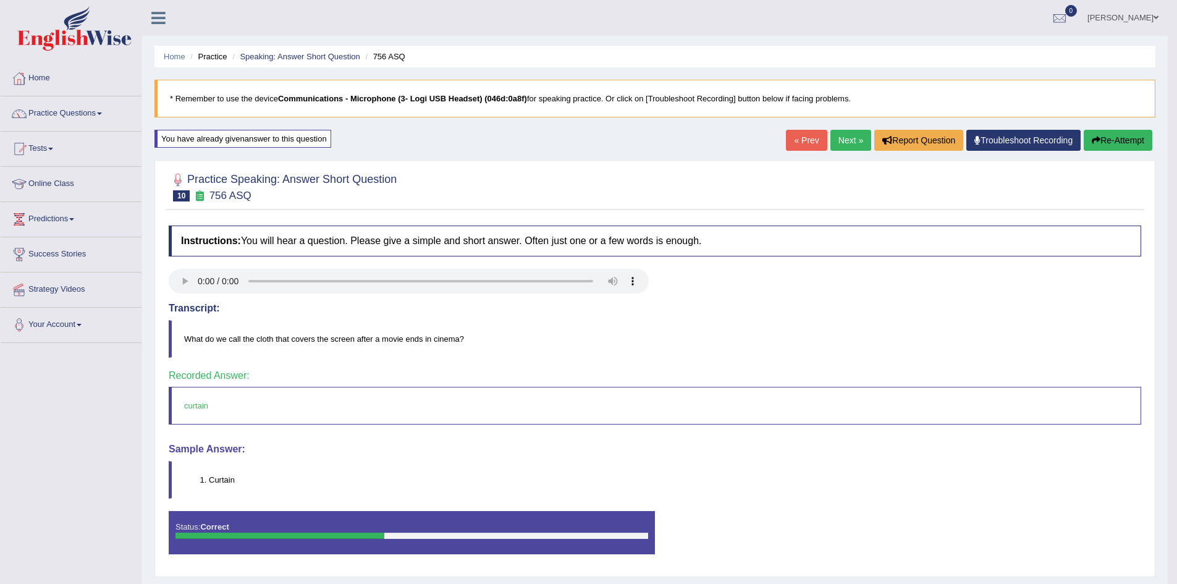
click at [846, 139] on link "Next »" at bounding box center [851, 140] width 41 height 21
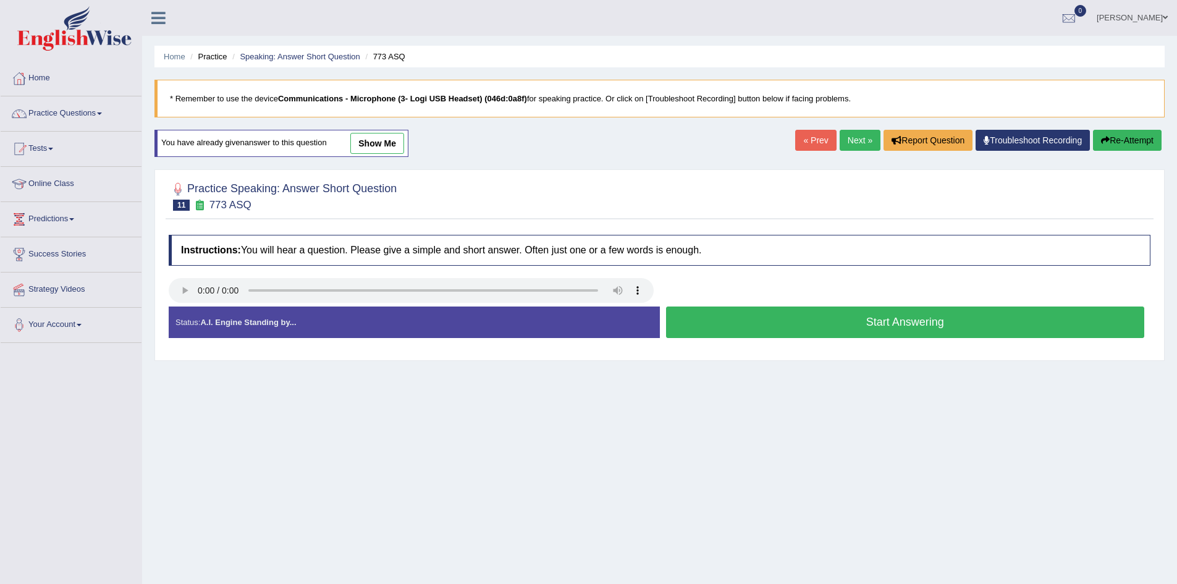
click at [709, 326] on button "Start Answering" at bounding box center [905, 323] width 479 height 32
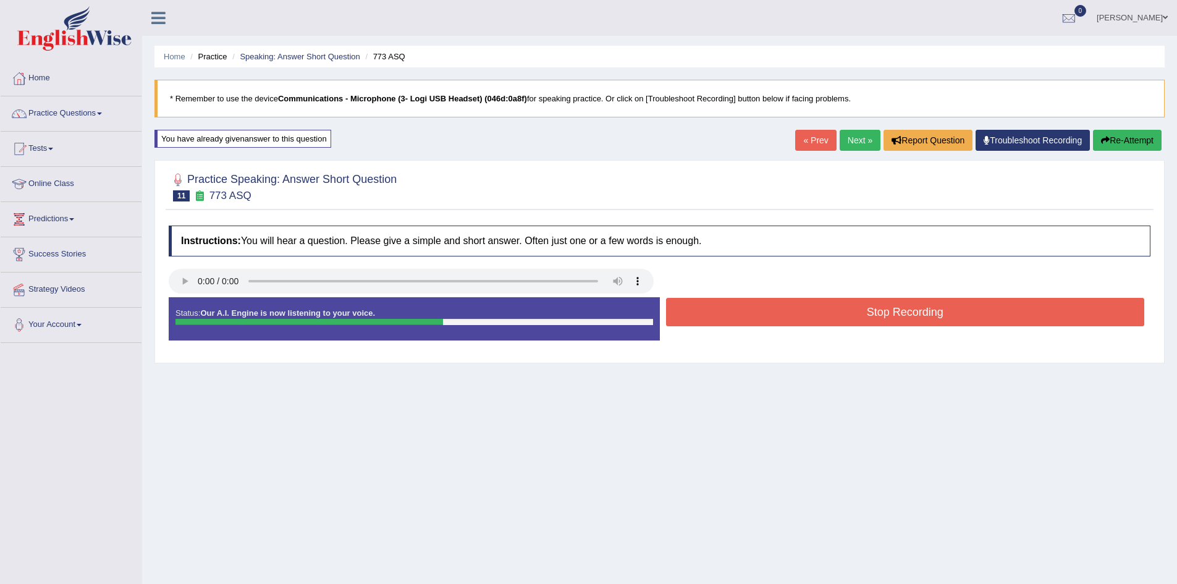
click at [709, 315] on button "Stop Recording" at bounding box center [905, 312] width 479 height 28
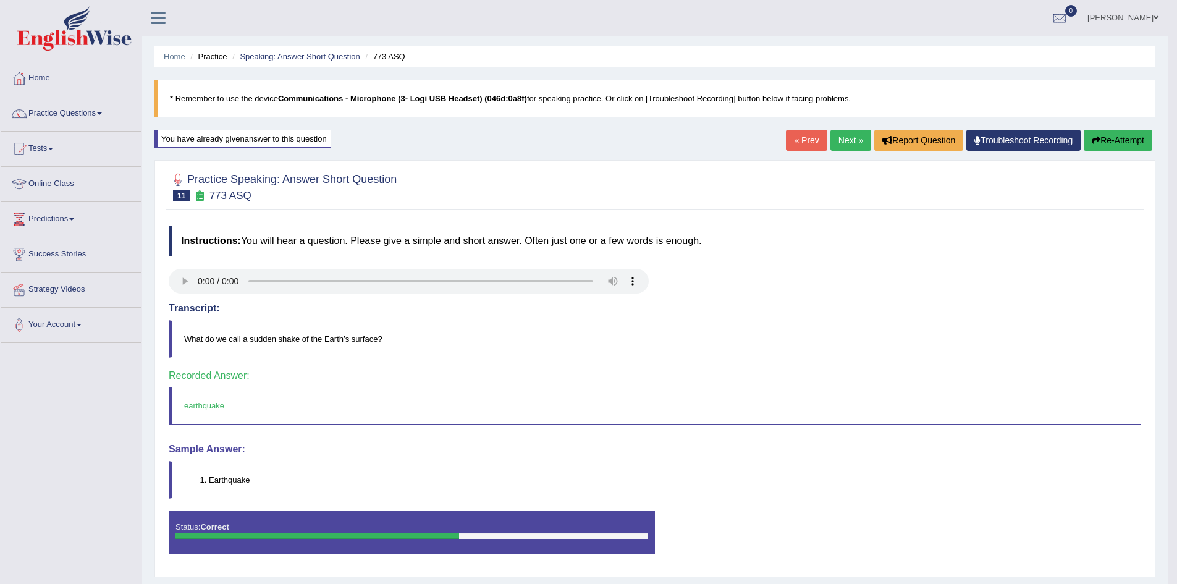
click at [852, 140] on link "Next »" at bounding box center [851, 140] width 41 height 21
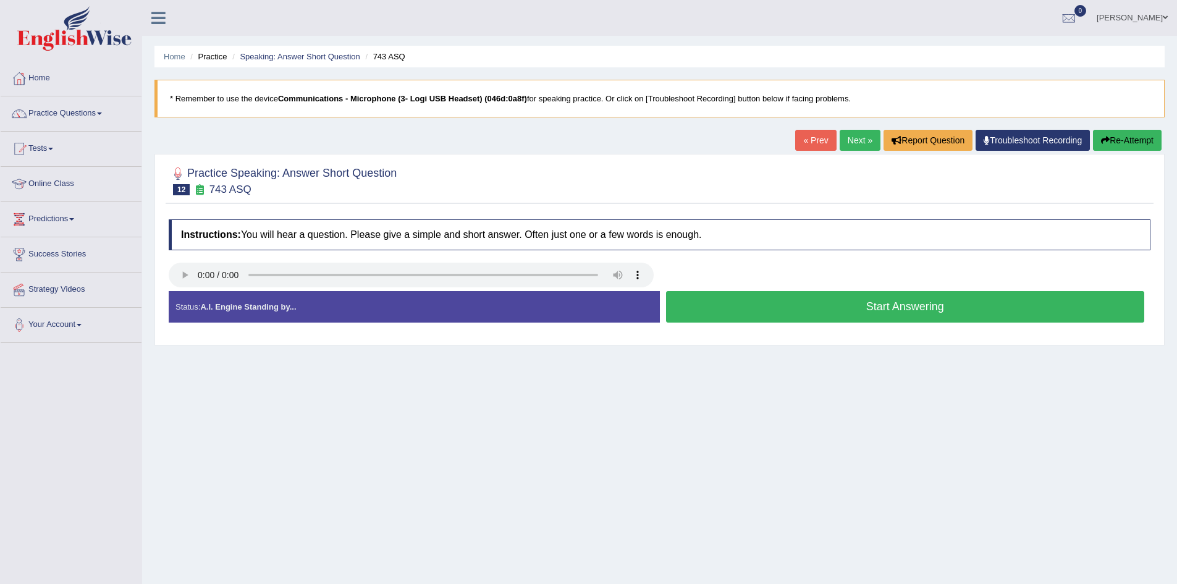
click at [879, 303] on button "Start Answering" at bounding box center [905, 307] width 479 height 32
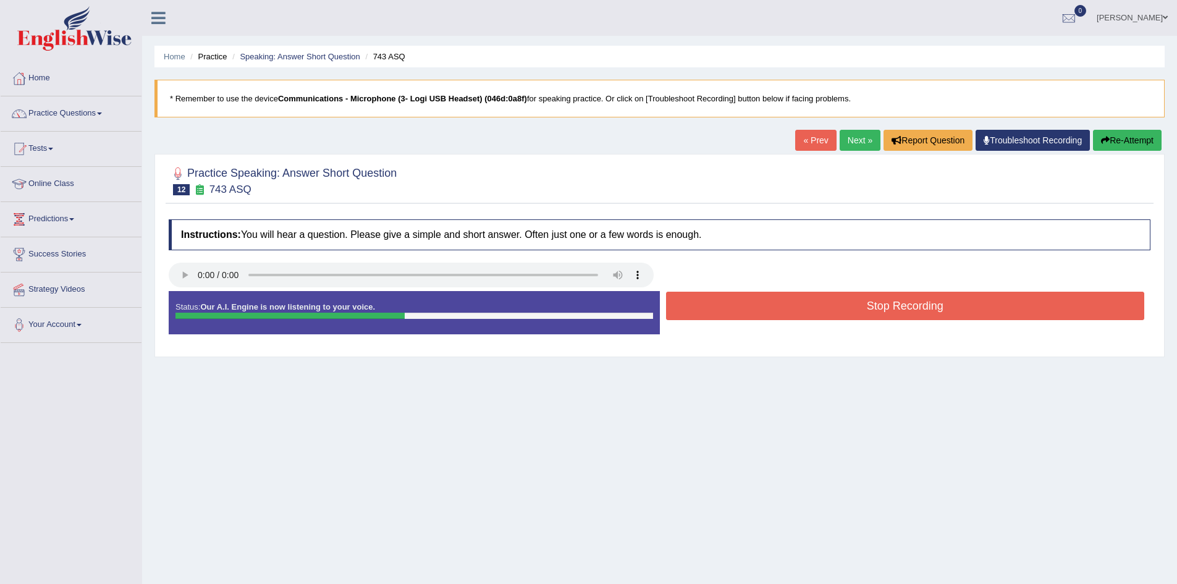
click at [876, 304] on button "Stop Recording" at bounding box center [905, 306] width 479 height 28
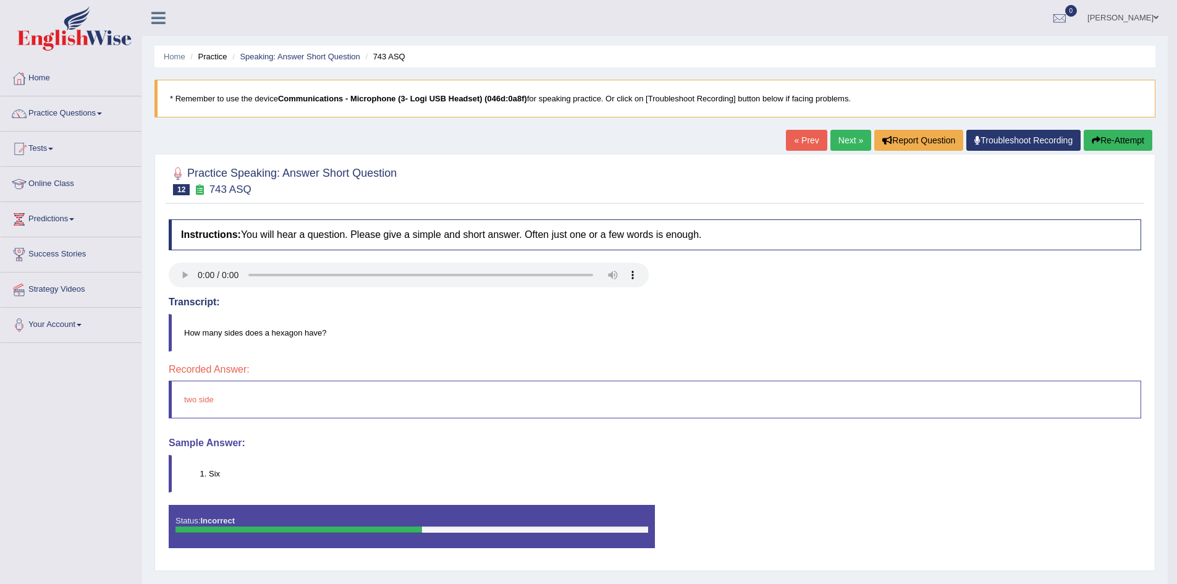
click at [1112, 137] on button "Re-Attempt" at bounding box center [1118, 140] width 69 height 21
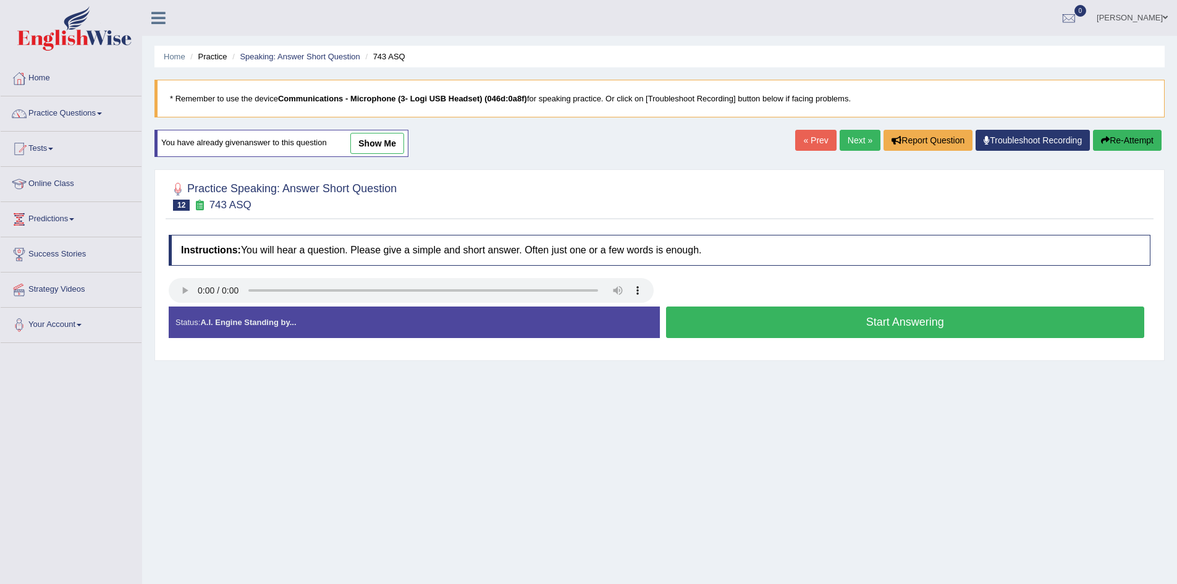
click at [761, 316] on button "Start Answering" at bounding box center [905, 323] width 479 height 32
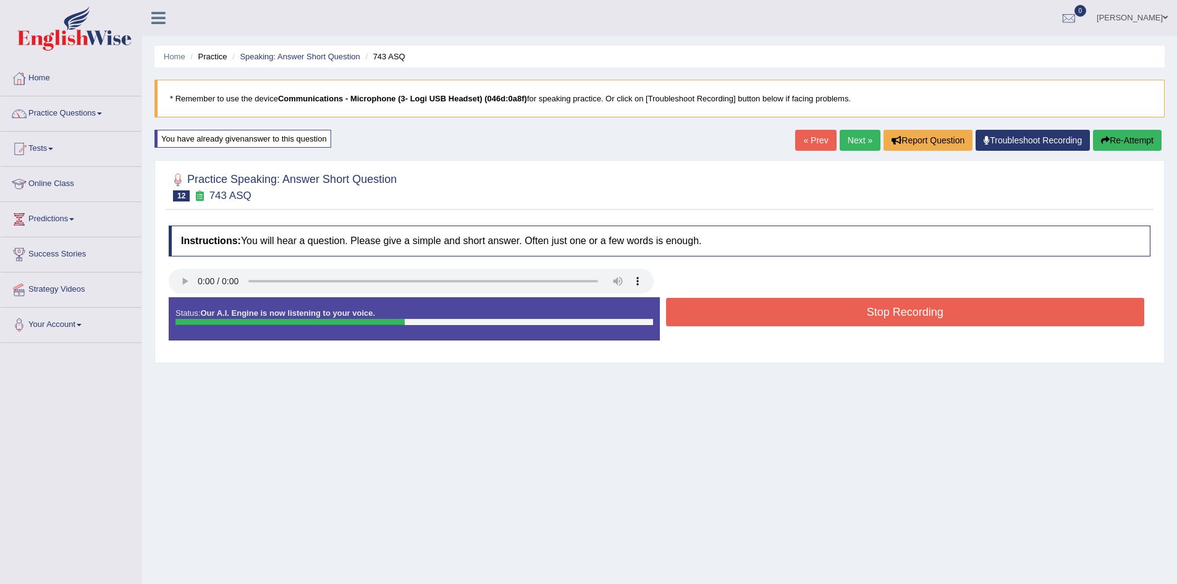
click at [765, 311] on button "Stop Recording" at bounding box center [905, 312] width 479 height 28
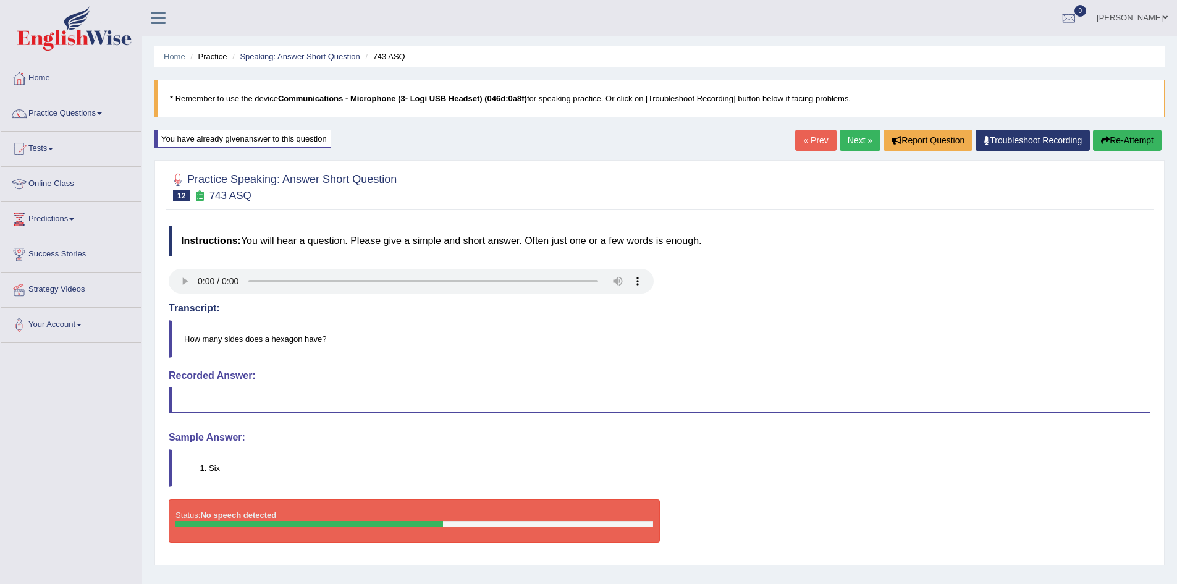
click at [864, 138] on link "Next »" at bounding box center [860, 140] width 41 height 21
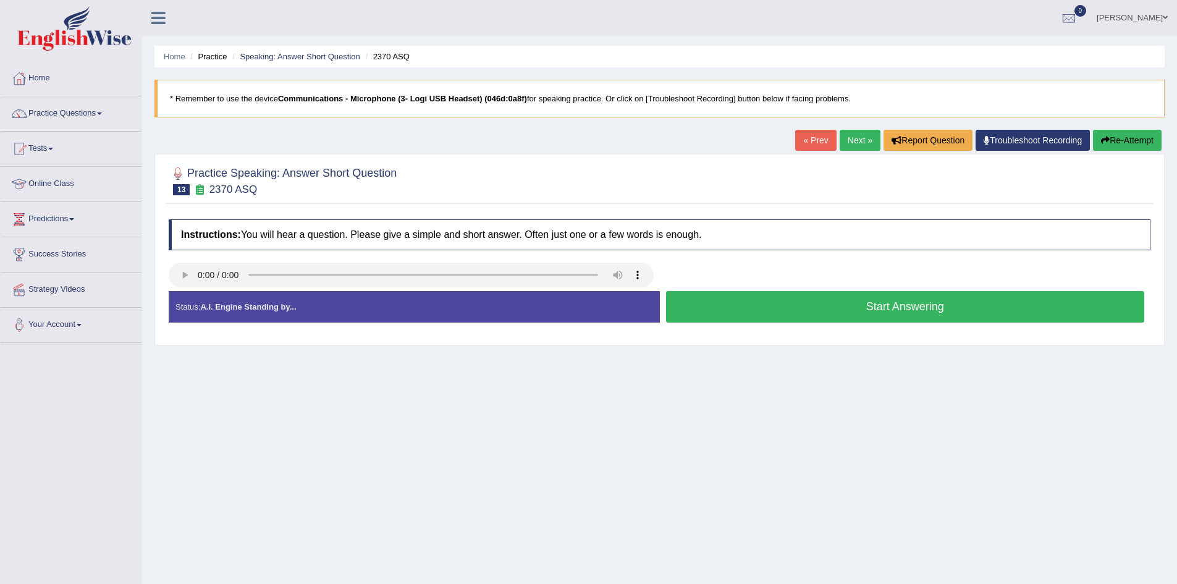
click at [722, 301] on button "Start Answering" at bounding box center [905, 307] width 479 height 32
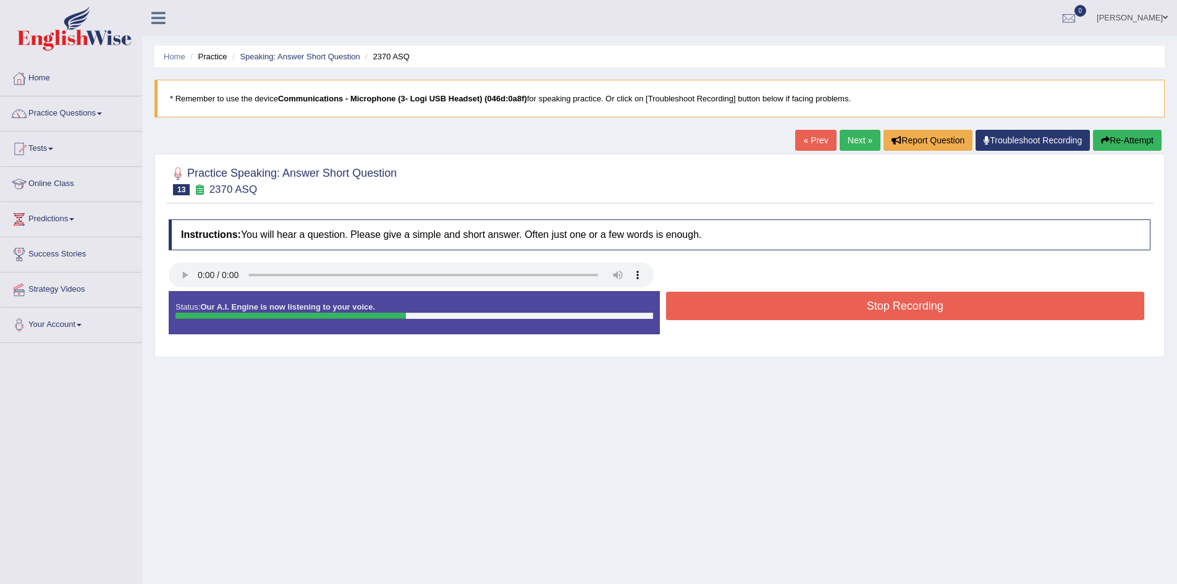
click at [722, 301] on button "Stop Recording" at bounding box center [905, 306] width 479 height 28
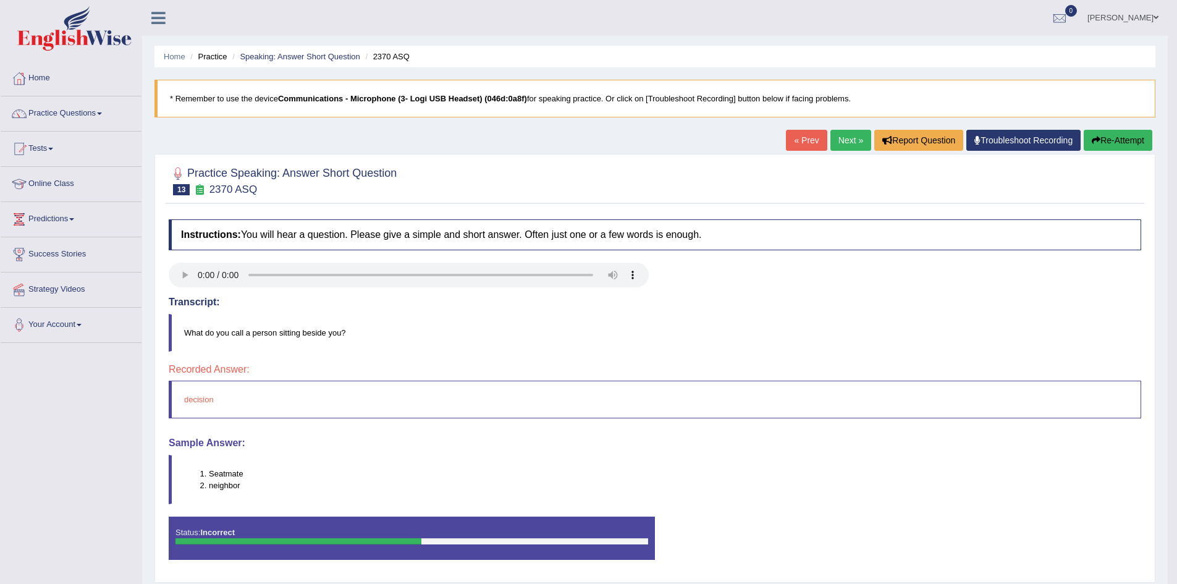
click at [1098, 140] on button "Re-Attempt" at bounding box center [1118, 140] width 69 height 21
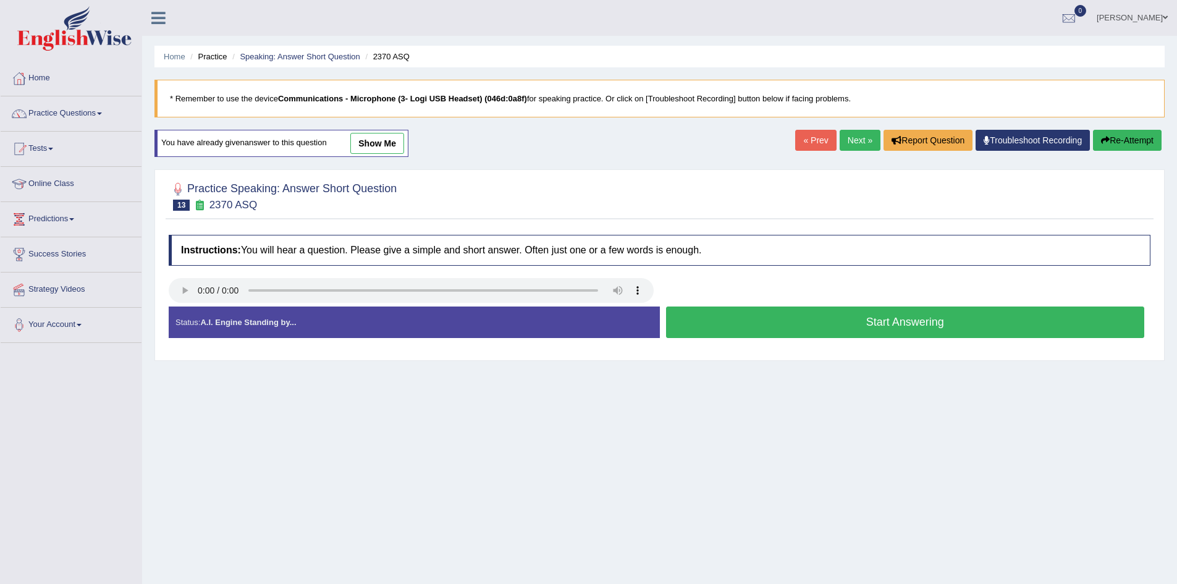
click at [842, 324] on button "Start Answering" at bounding box center [905, 323] width 479 height 32
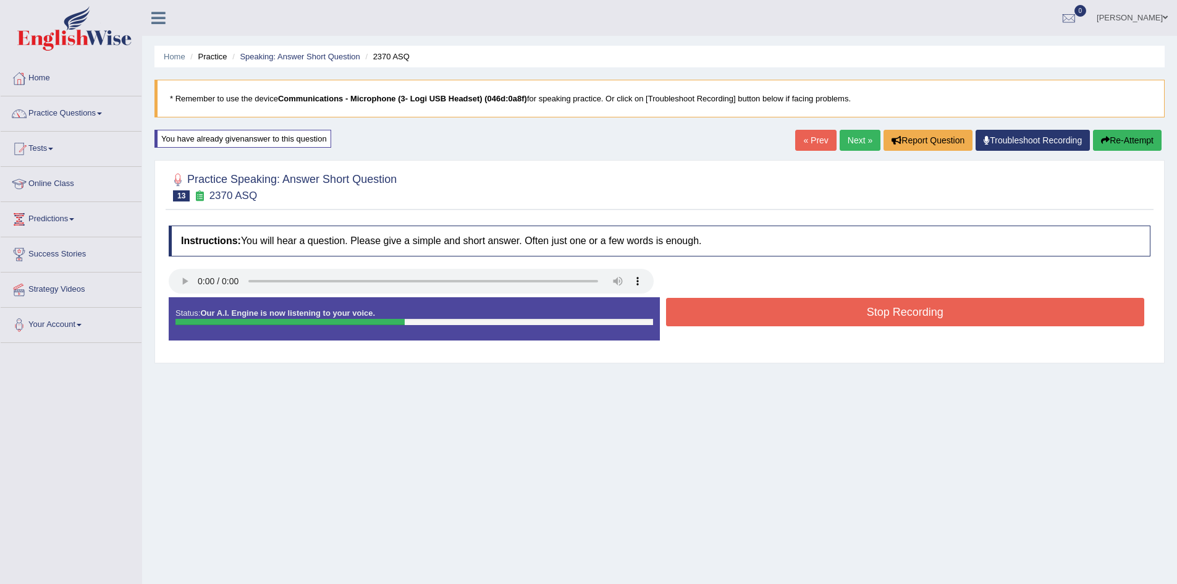
click at [840, 319] on button "Stop Recording" at bounding box center [905, 312] width 479 height 28
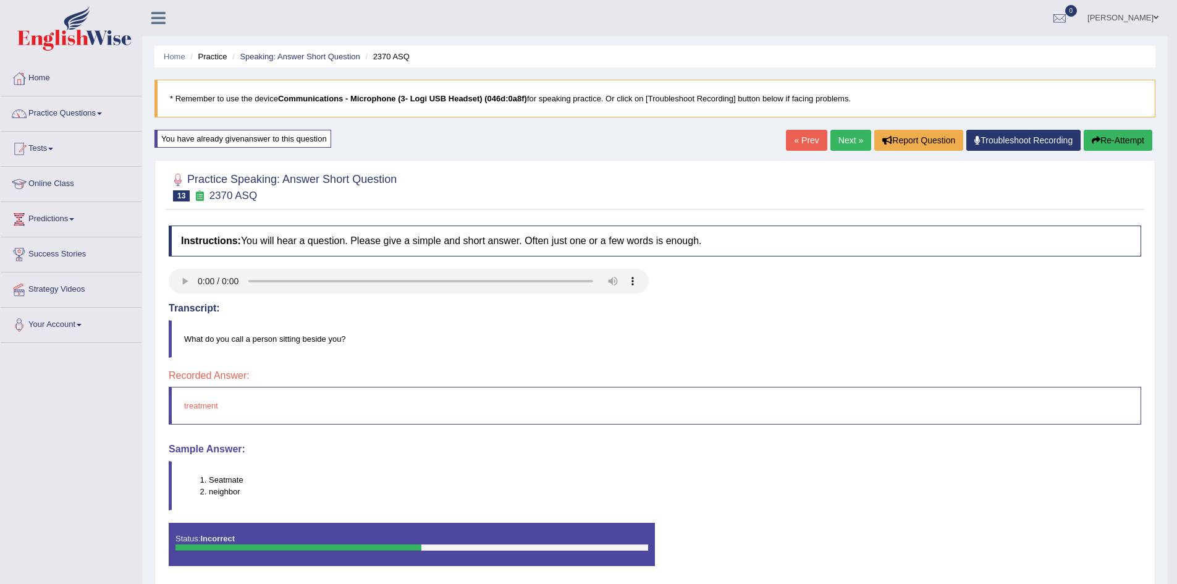
click at [1121, 139] on button "Re-Attempt" at bounding box center [1118, 140] width 69 height 21
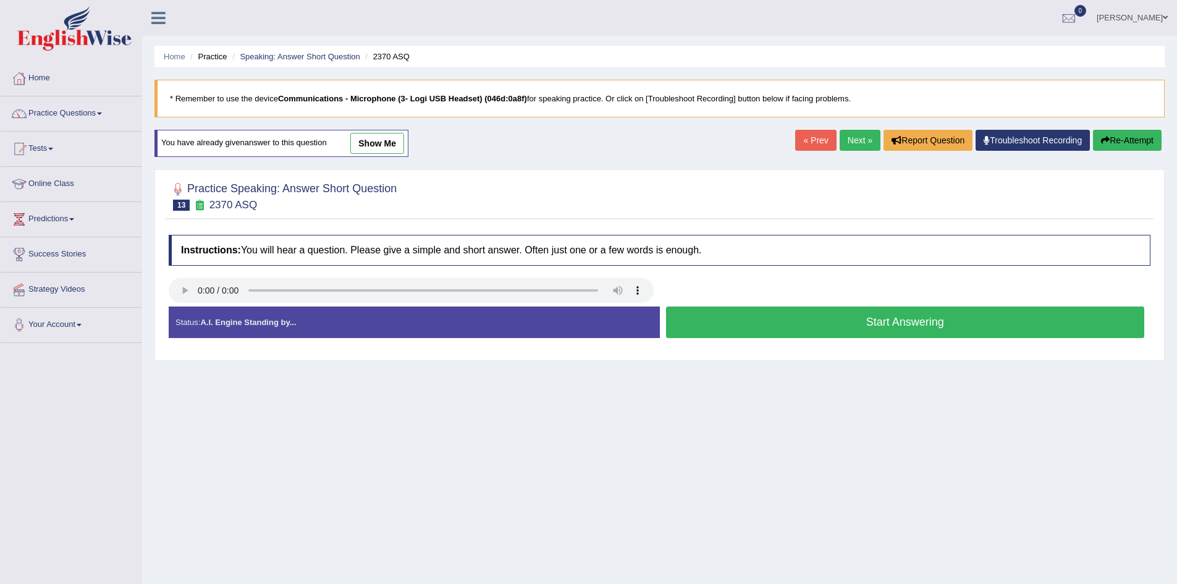
click at [844, 321] on button "Start Answering" at bounding box center [905, 323] width 479 height 32
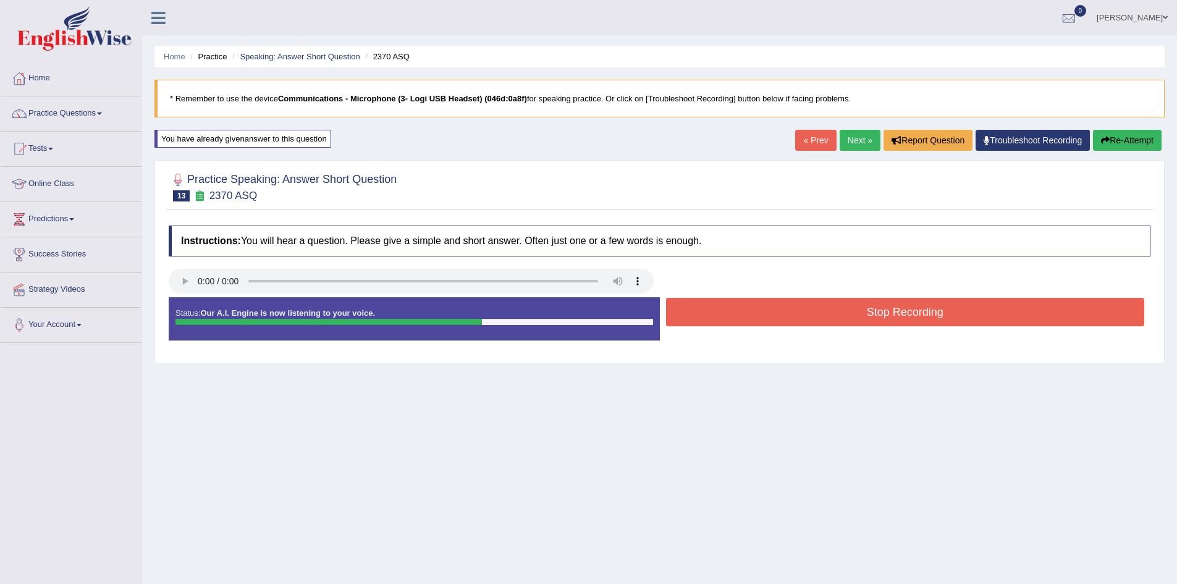
click at [844, 319] on button "Stop Recording" at bounding box center [905, 312] width 479 height 28
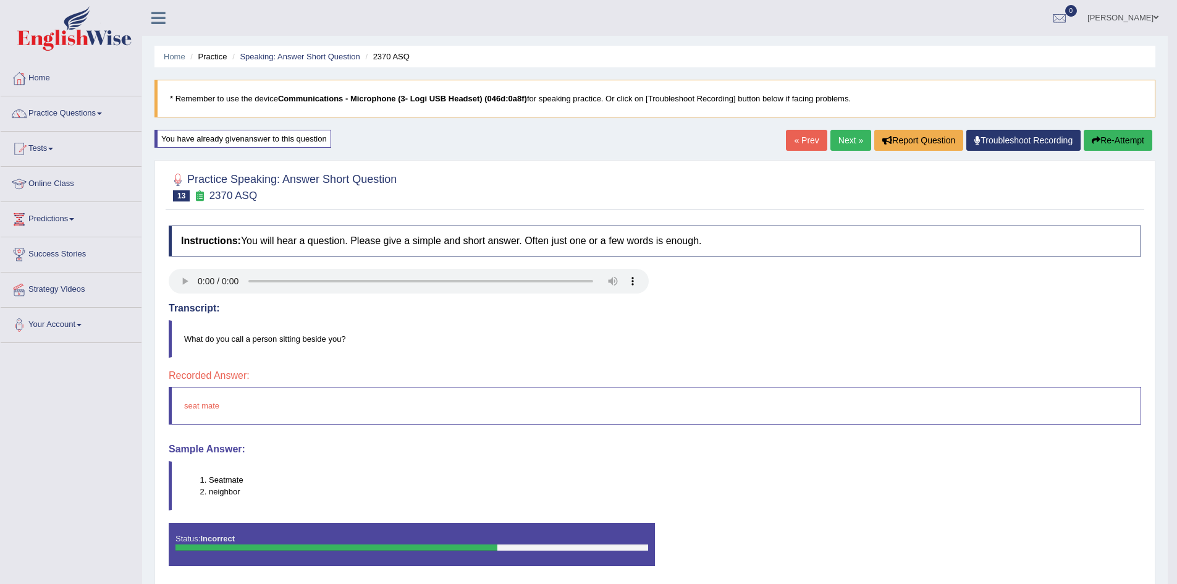
click at [1123, 133] on button "Re-Attempt" at bounding box center [1118, 140] width 69 height 21
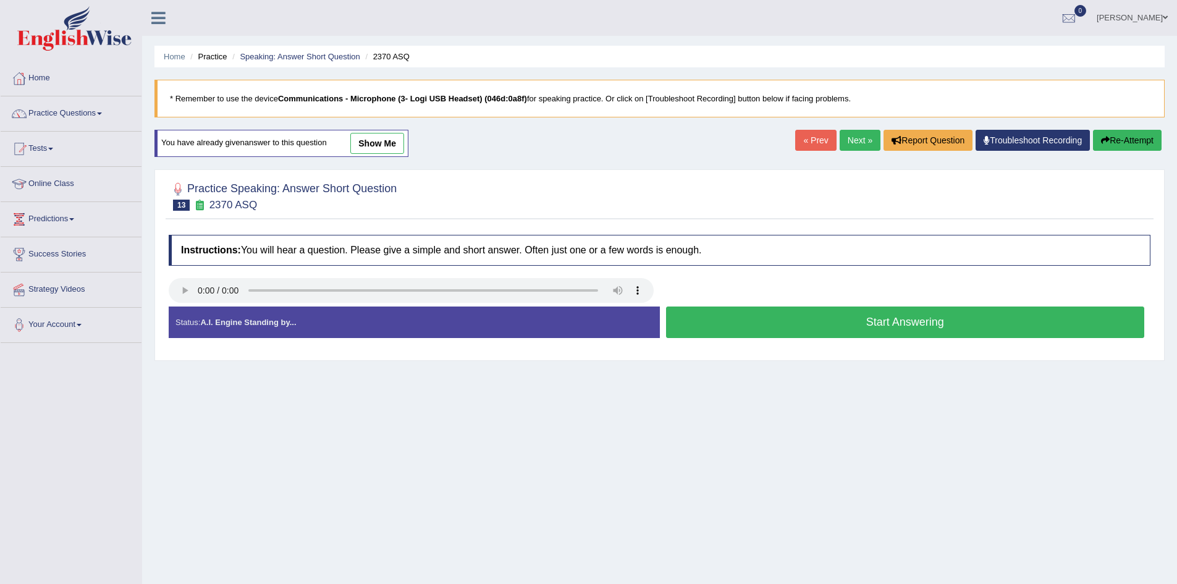
click at [780, 315] on button "Start Answering" at bounding box center [905, 323] width 479 height 32
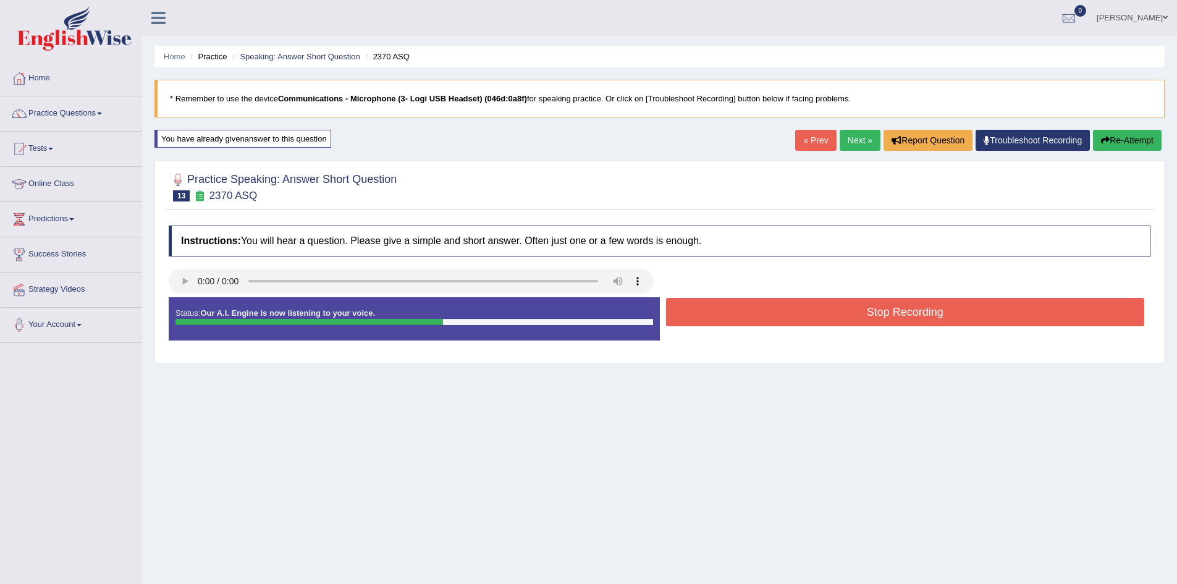
click at [971, 302] on button "Stop Recording" at bounding box center [905, 312] width 479 height 28
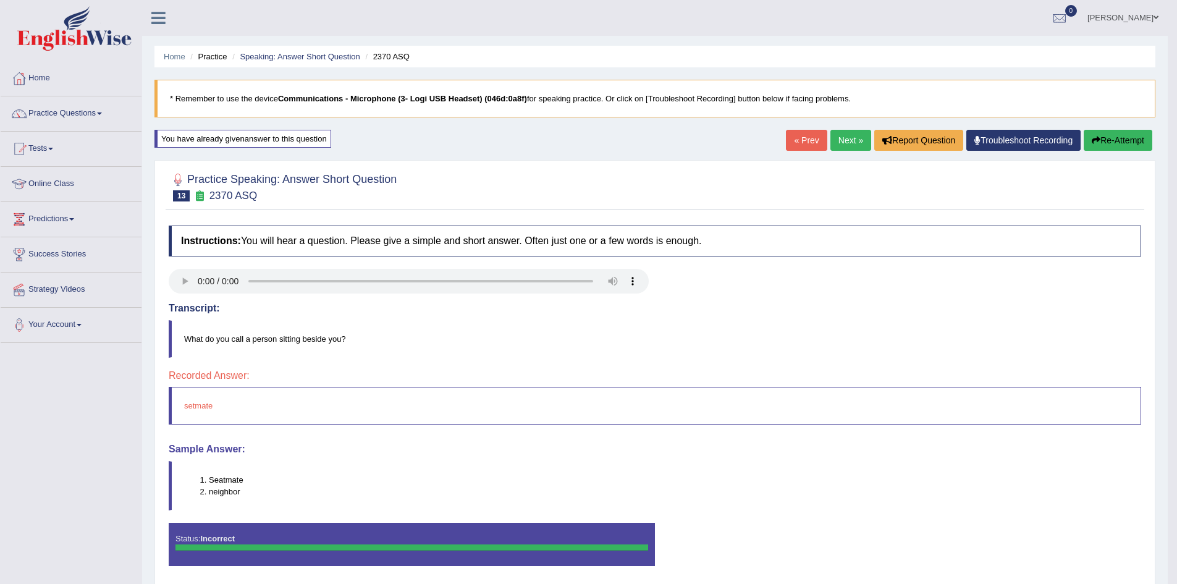
click at [1121, 140] on button "Re-Attempt" at bounding box center [1118, 140] width 69 height 21
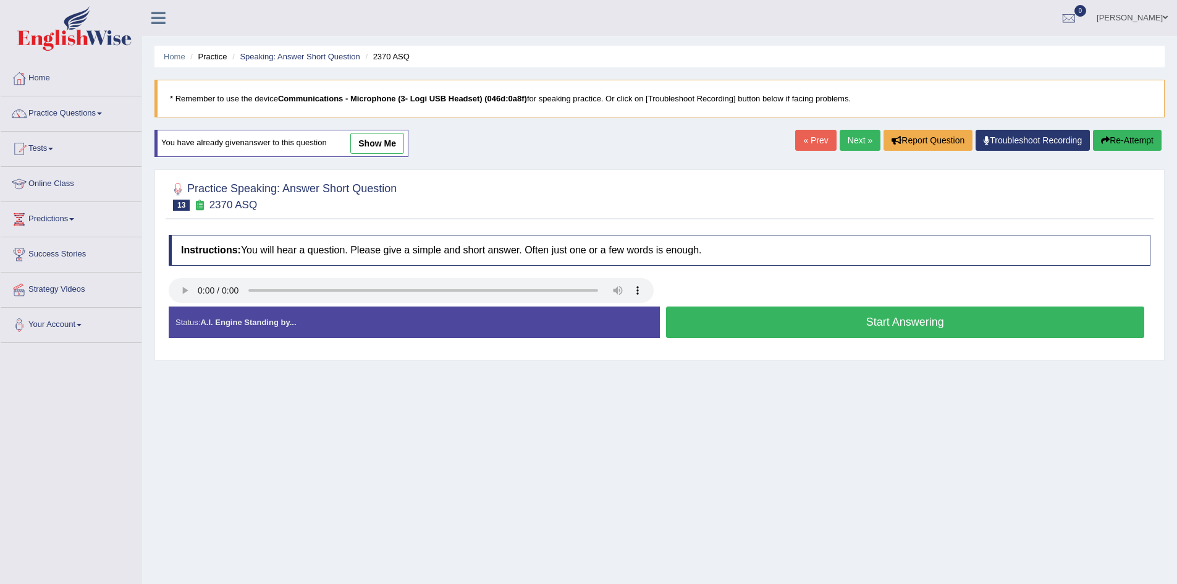
click at [889, 326] on button "Start Answering" at bounding box center [905, 323] width 479 height 32
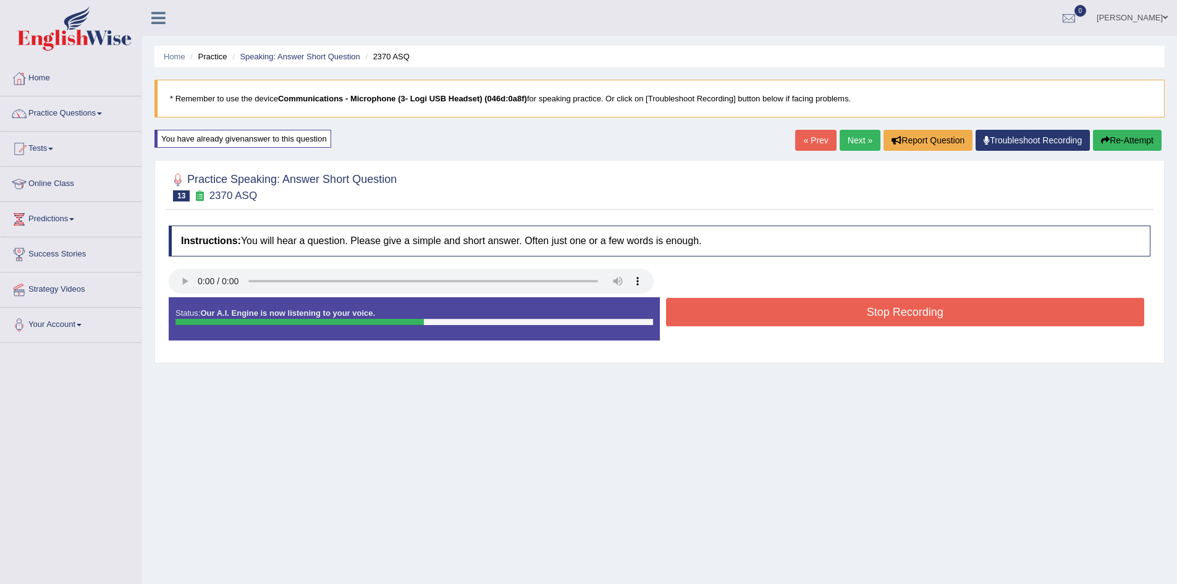
click at [889, 318] on button "Stop Recording" at bounding box center [905, 312] width 479 height 28
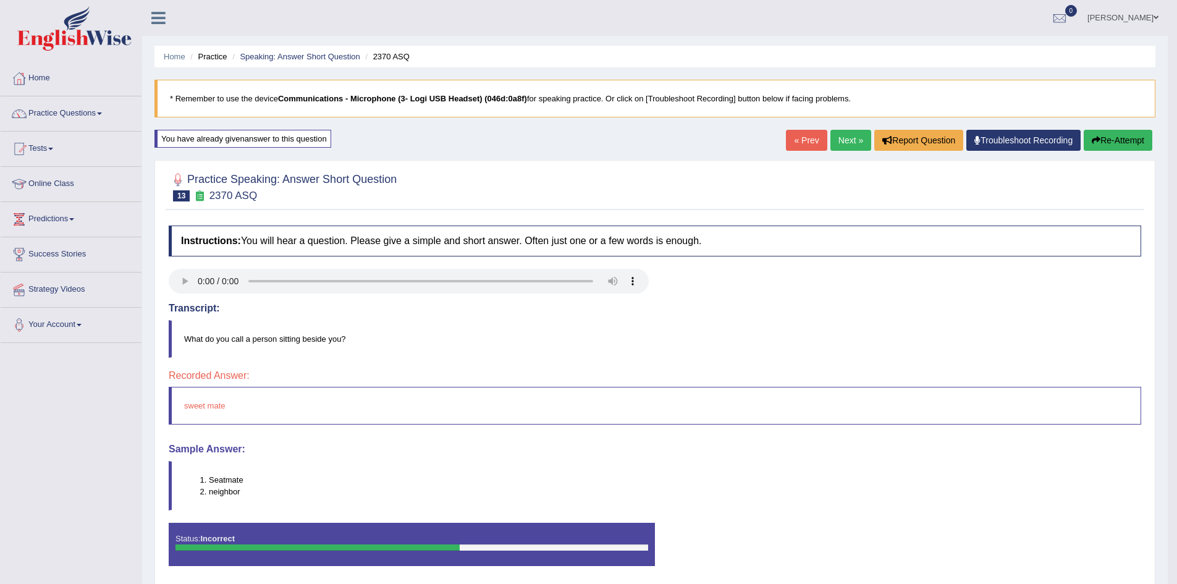
click at [1130, 141] on button "Re-Attempt" at bounding box center [1118, 140] width 69 height 21
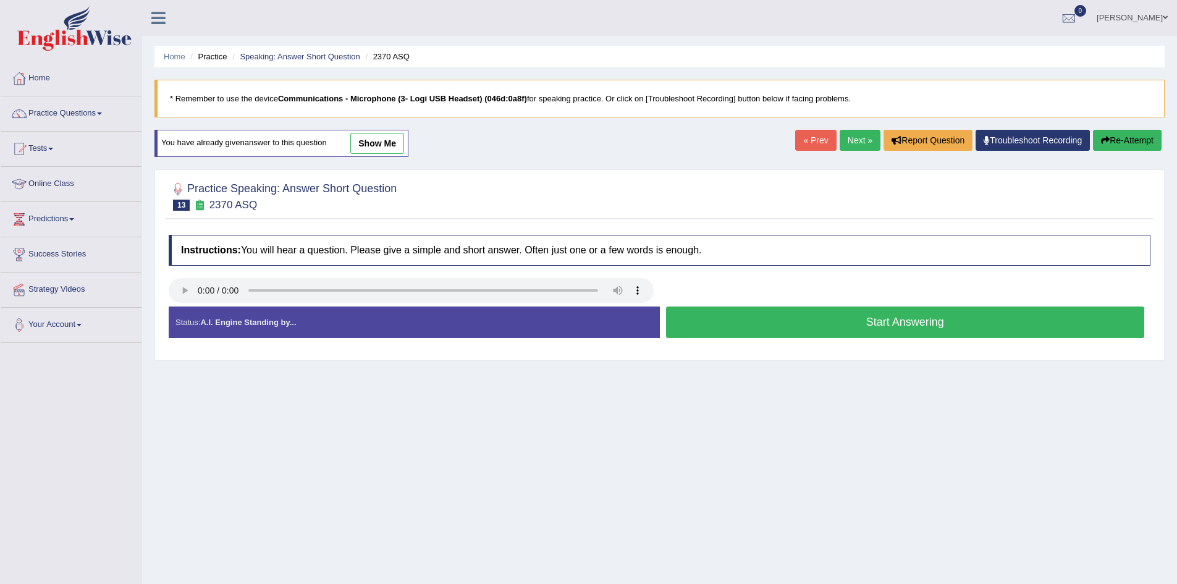
click at [855, 316] on button "Start Answering" at bounding box center [905, 323] width 479 height 32
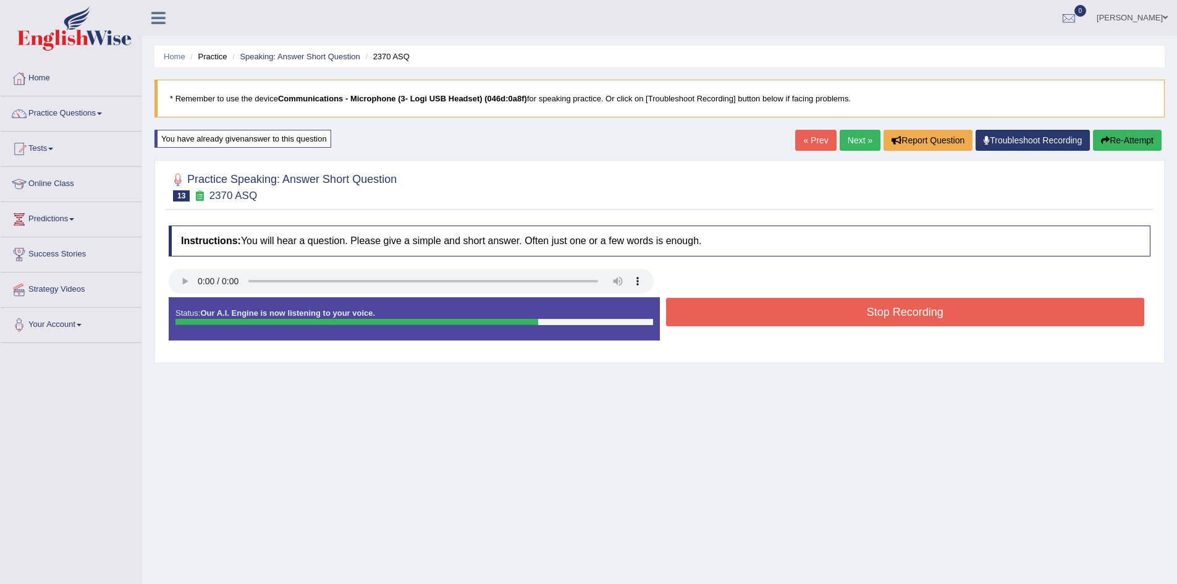
click at [858, 312] on button "Stop Recording" at bounding box center [905, 312] width 479 height 28
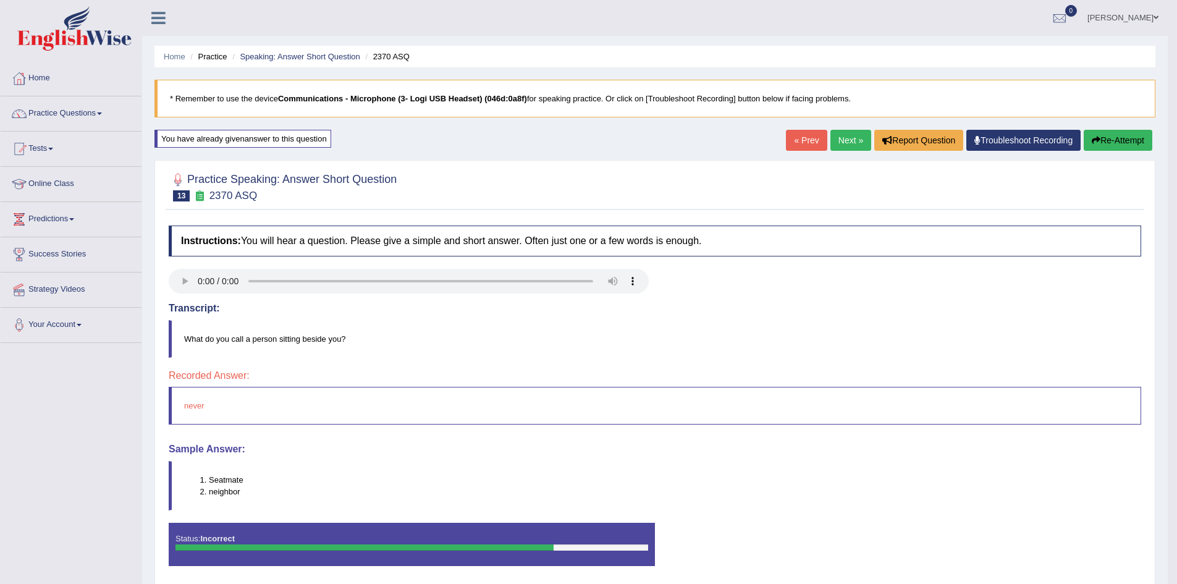
drag, startPoint x: 1120, startPoint y: 138, endPoint x: 1117, endPoint y: 148, distance: 11.0
click at [1120, 142] on button "Re-Attempt" at bounding box center [1118, 140] width 69 height 21
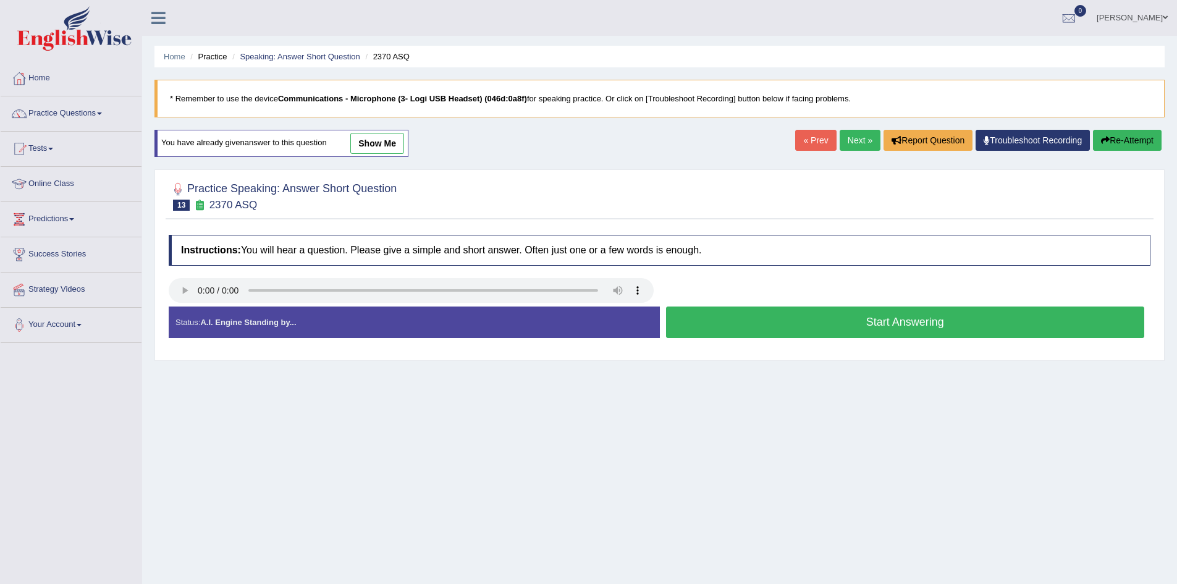
click at [794, 323] on button "Start Answering" at bounding box center [905, 323] width 479 height 32
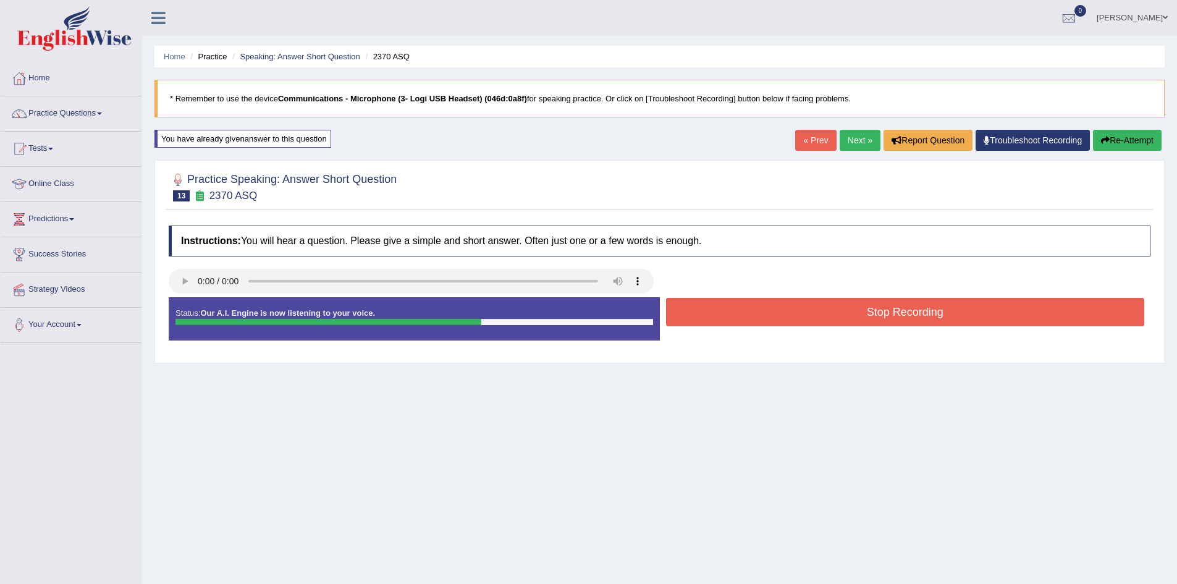
click at [798, 313] on button "Stop Recording" at bounding box center [905, 312] width 479 height 28
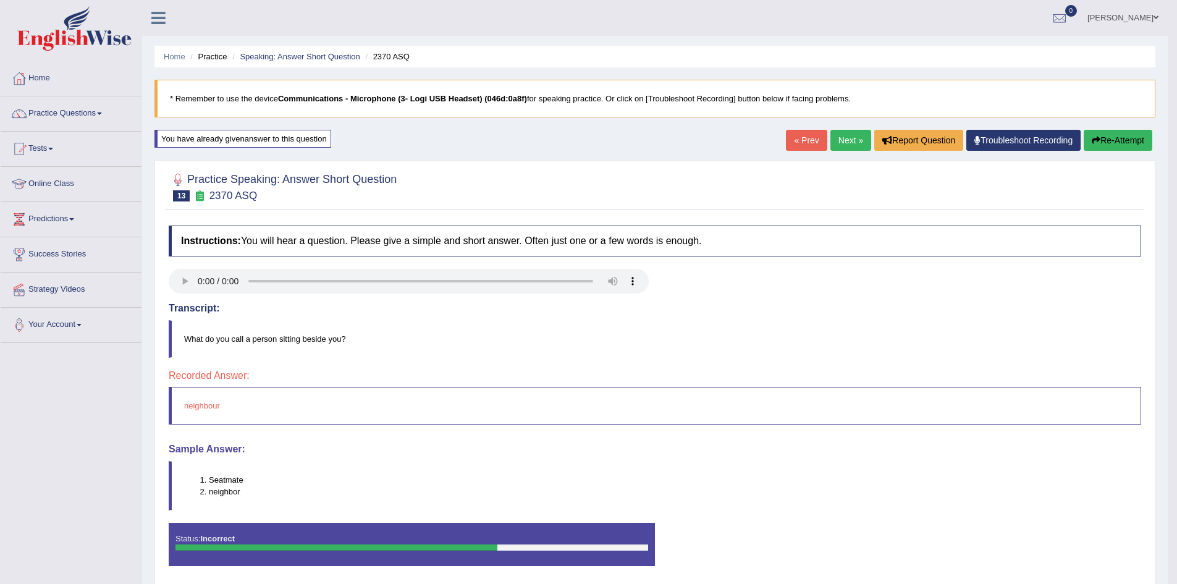
click at [1116, 143] on button "Re-Attempt" at bounding box center [1118, 140] width 69 height 21
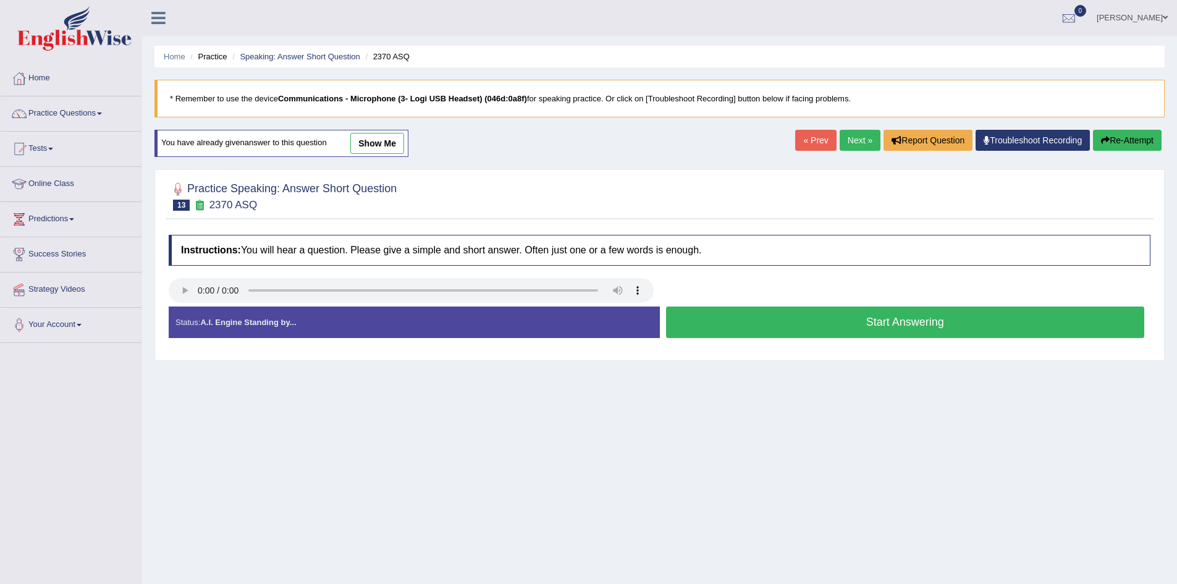
click at [924, 317] on button "Start Answering" at bounding box center [905, 323] width 479 height 32
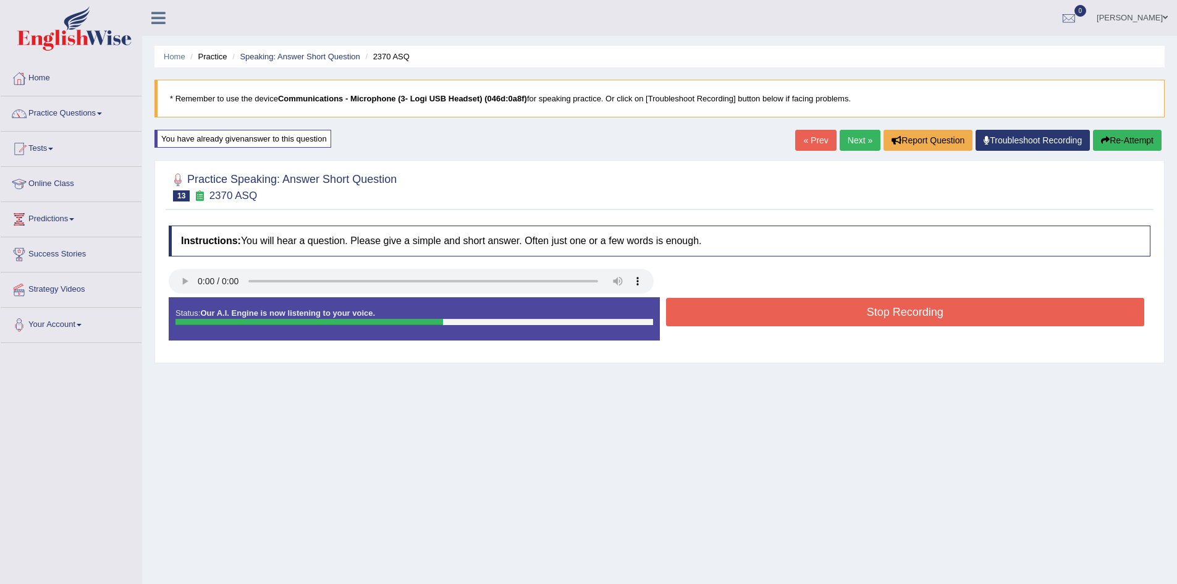
click at [927, 313] on button "Stop Recording" at bounding box center [905, 312] width 479 height 28
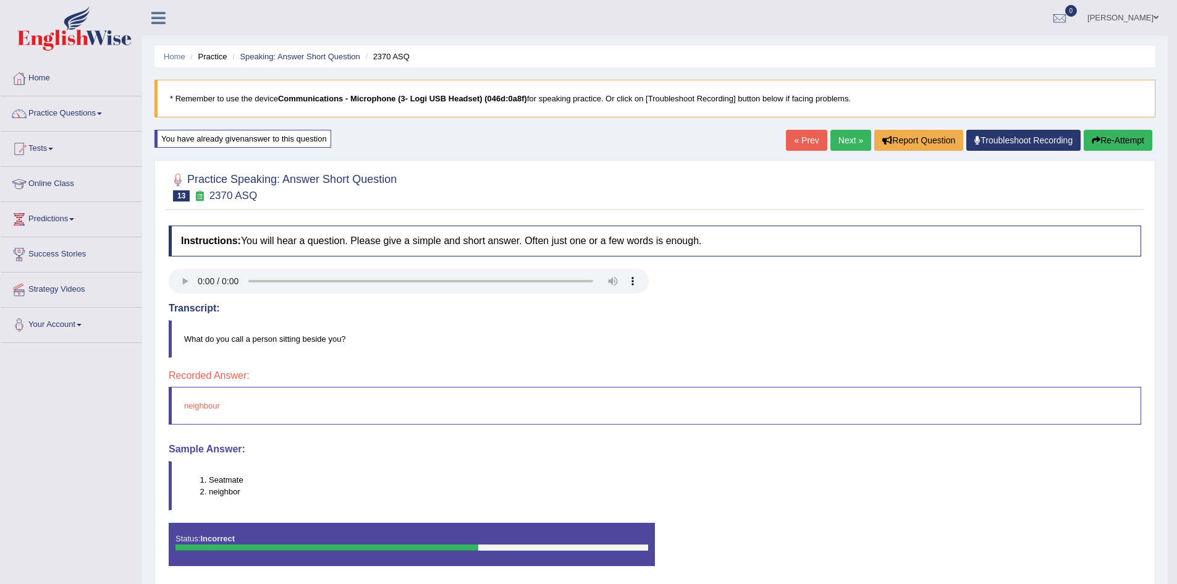
click at [1141, 136] on button "Re-Attempt" at bounding box center [1118, 140] width 69 height 21
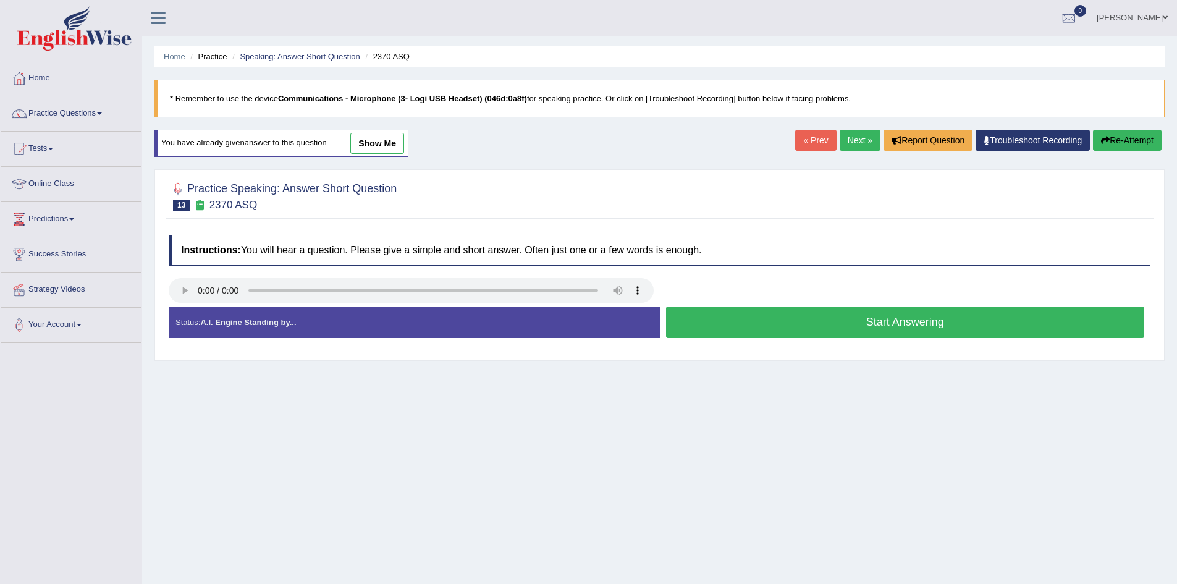
click at [942, 319] on button "Start Answering" at bounding box center [905, 323] width 479 height 32
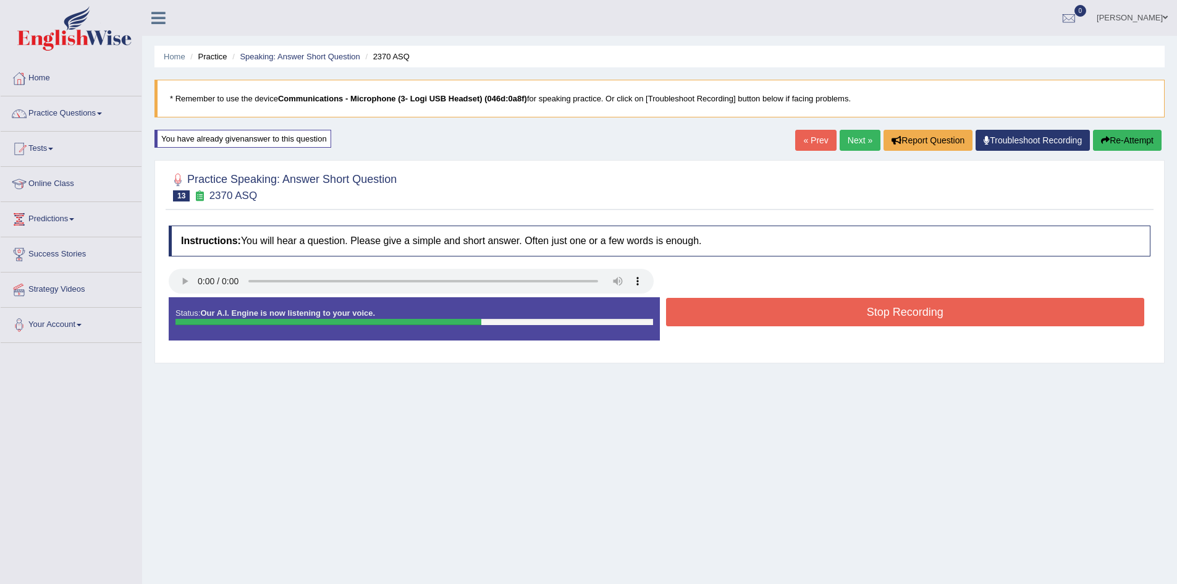
click at [943, 312] on button "Stop Recording" at bounding box center [905, 312] width 479 height 28
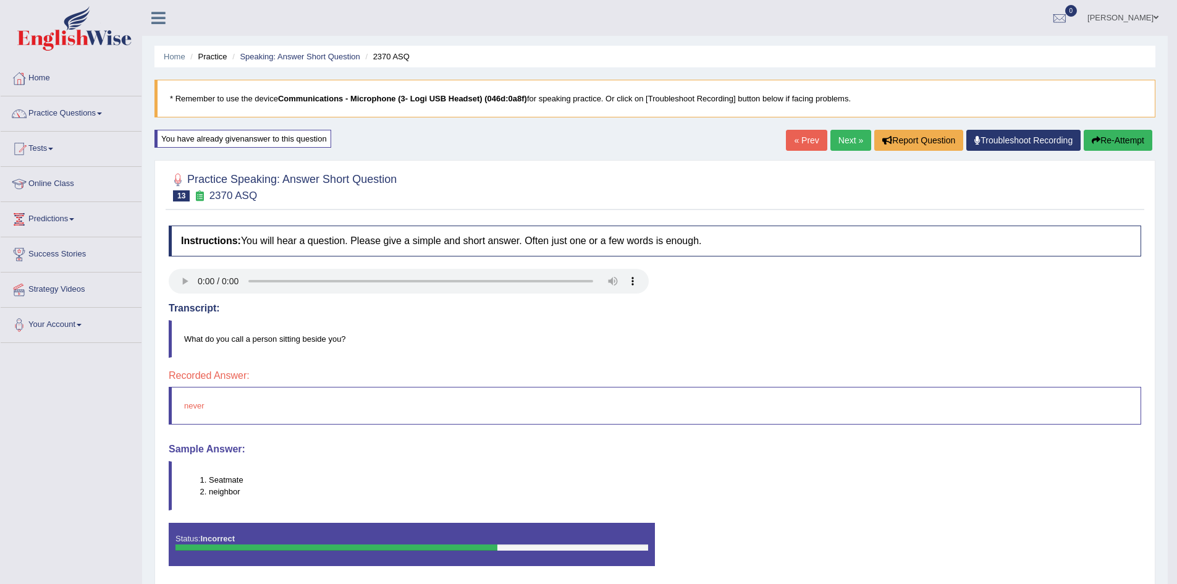
click at [1103, 133] on button "Re-Attempt" at bounding box center [1118, 140] width 69 height 21
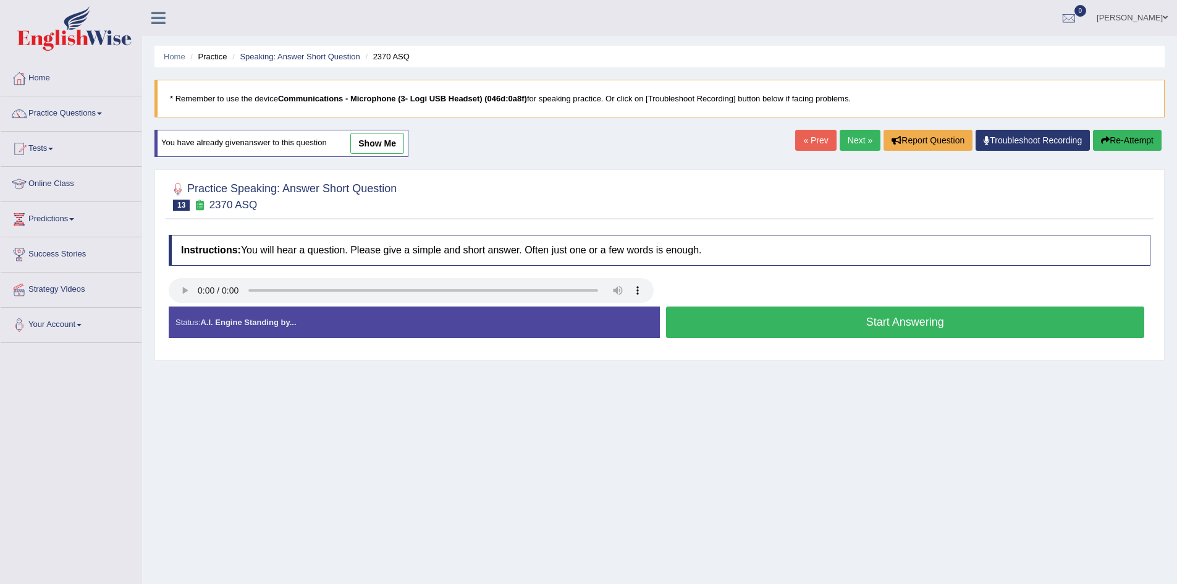
click at [856, 315] on button "Start Answering" at bounding box center [905, 323] width 479 height 32
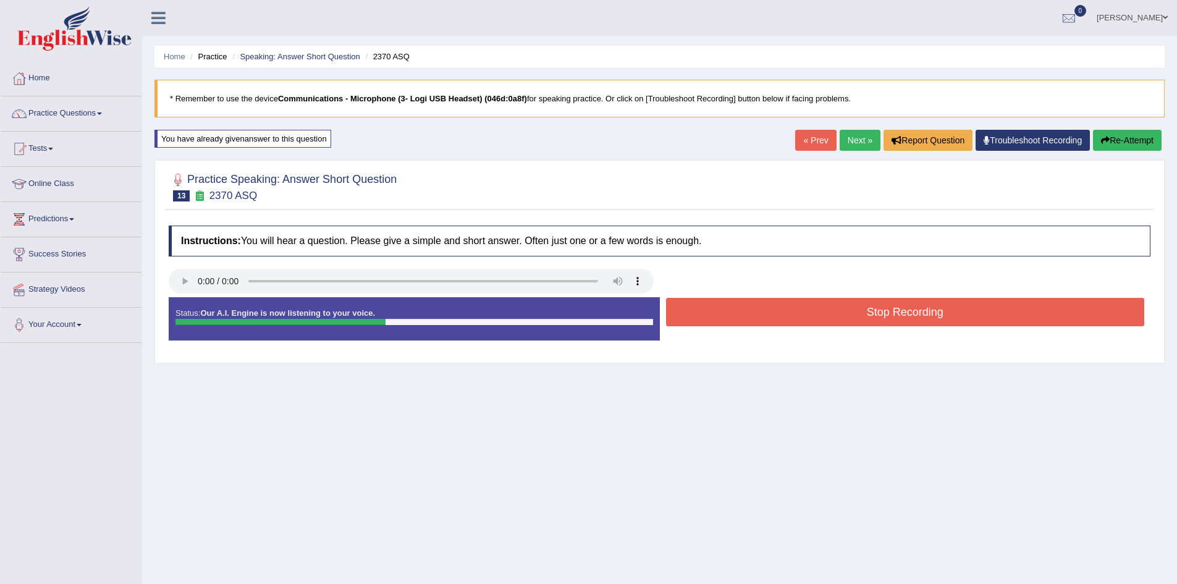
click at [868, 302] on button "Stop Recording" at bounding box center [905, 312] width 479 height 28
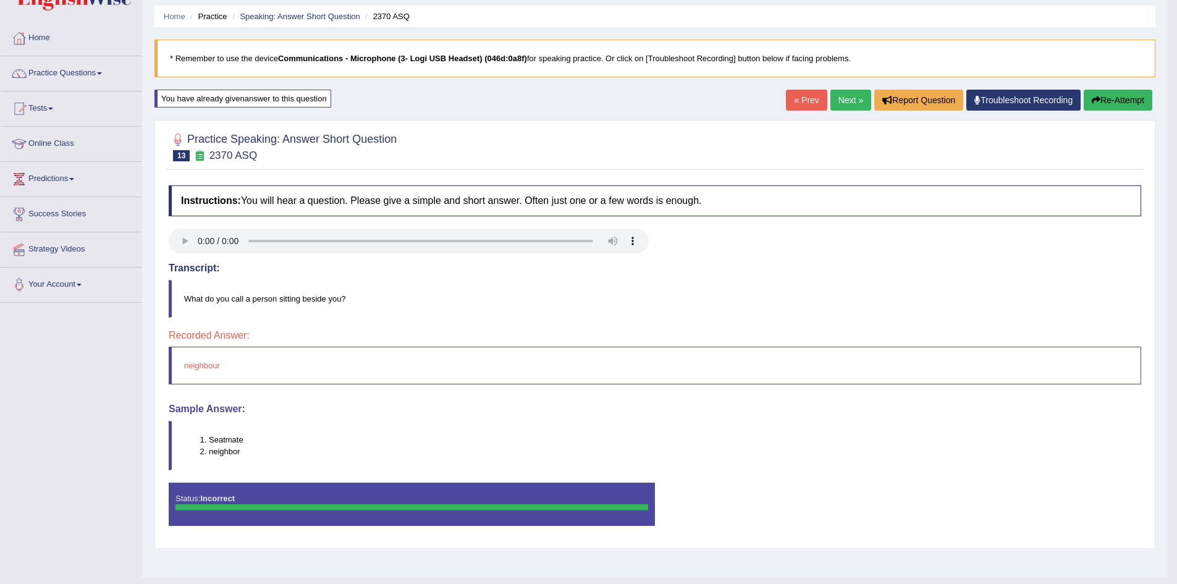
scroll to position [65, 0]
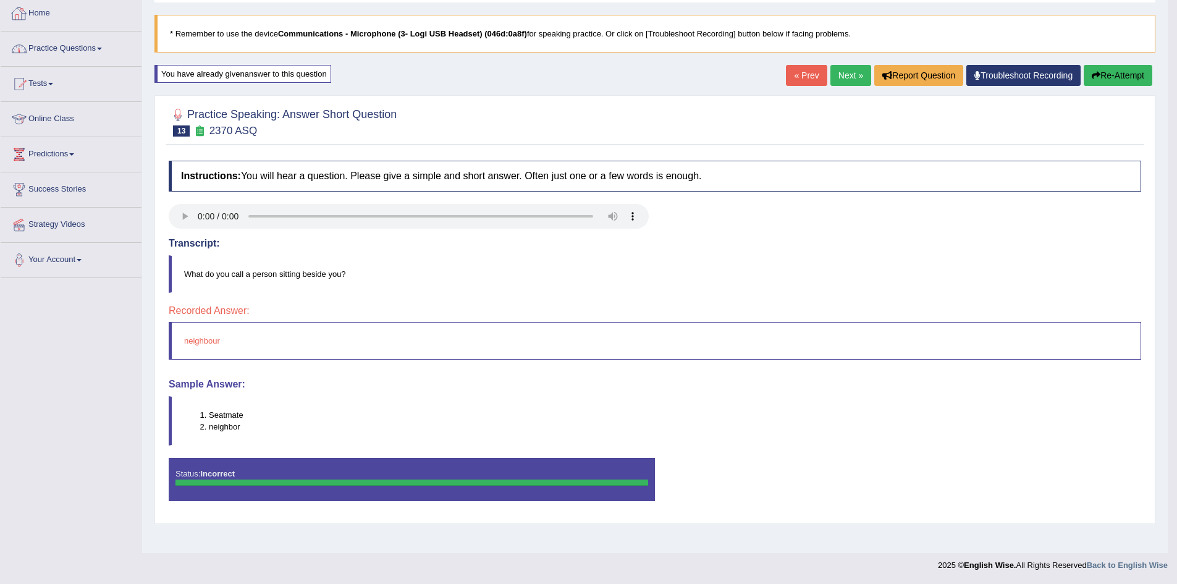
click at [102, 48] on span at bounding box center [99, 49] width 5 height 2
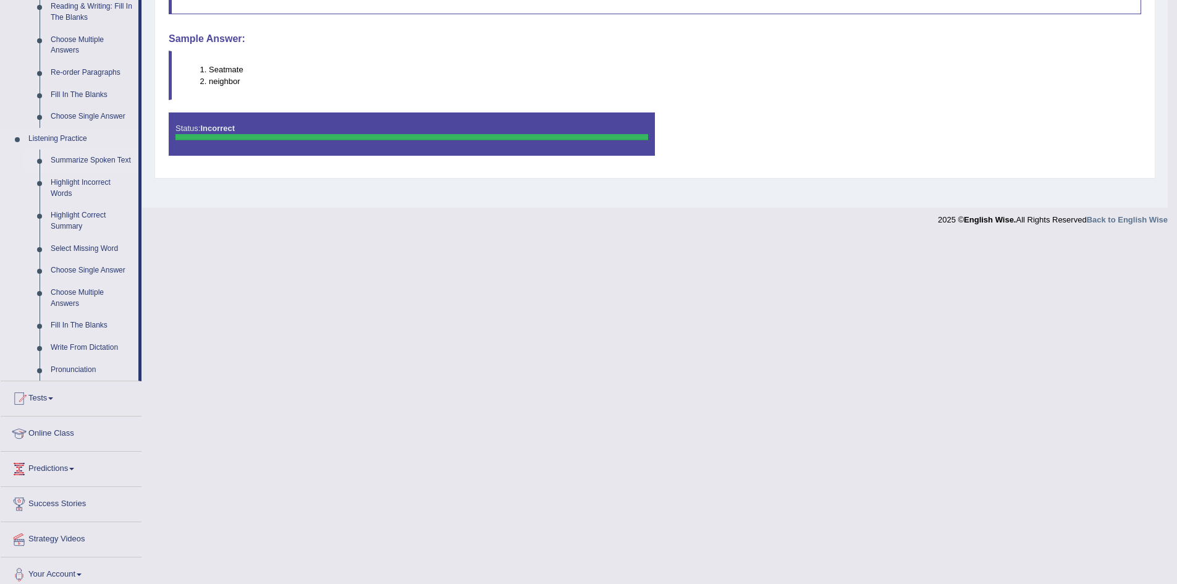
scroll to position [420, 0]
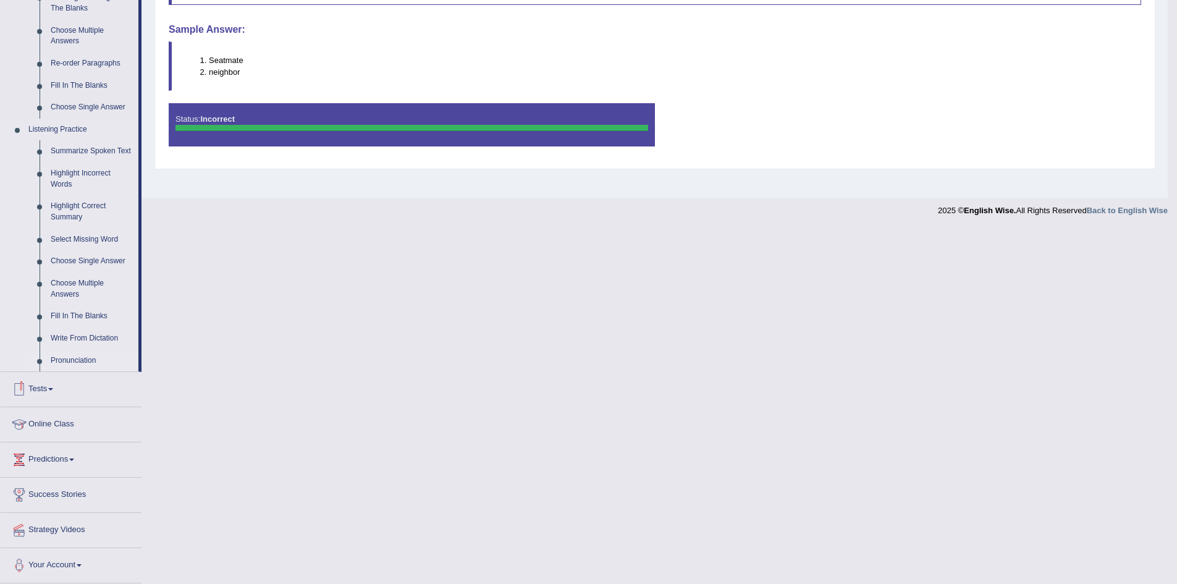
click at [81, 360] on link "Pronunciation" at bounding box center [91, 361] width 93 height 22
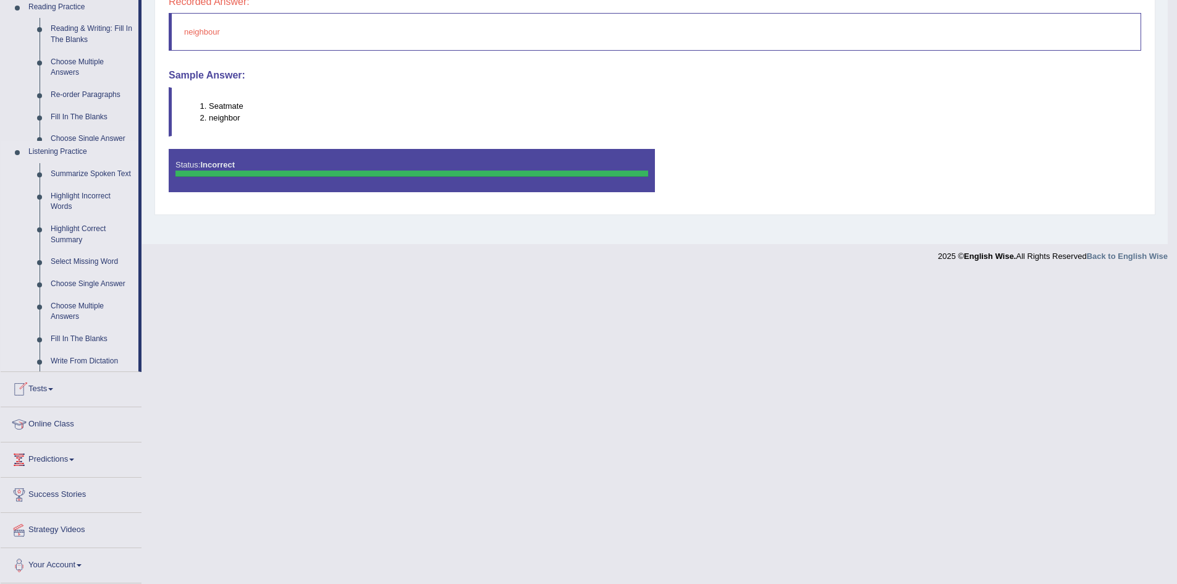
scroll to position [288, 0]
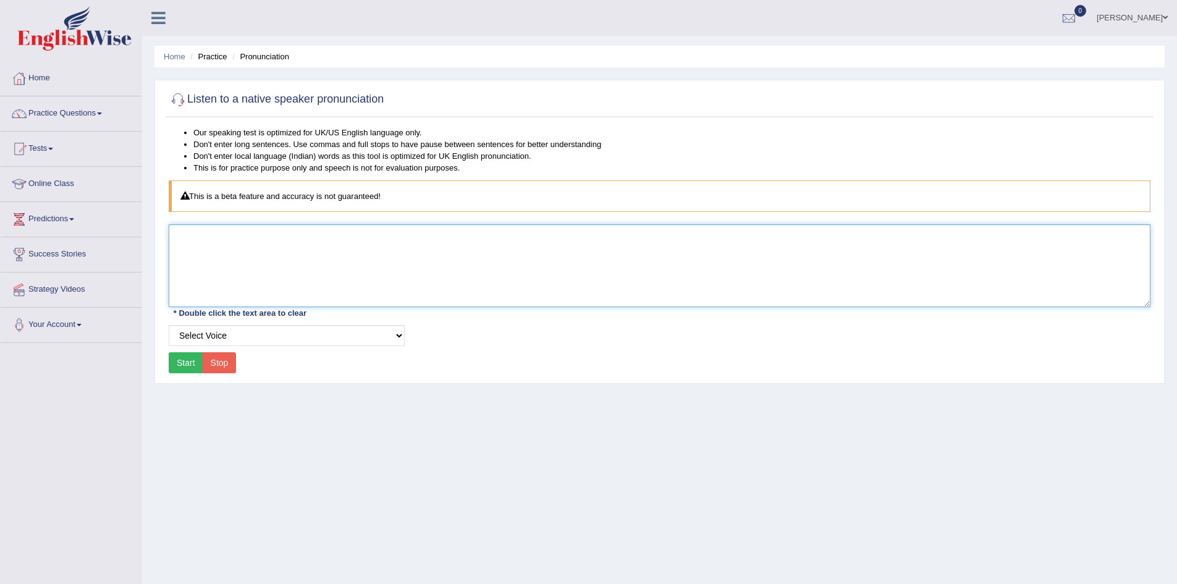
click at [293, 265] on textarea at bounding box center [660, 265] width 982 height 83
click at [293, 265] on textarea "neibhor" at bounding box center [660, 265] width 982 height 83
type textarea "neighbor"
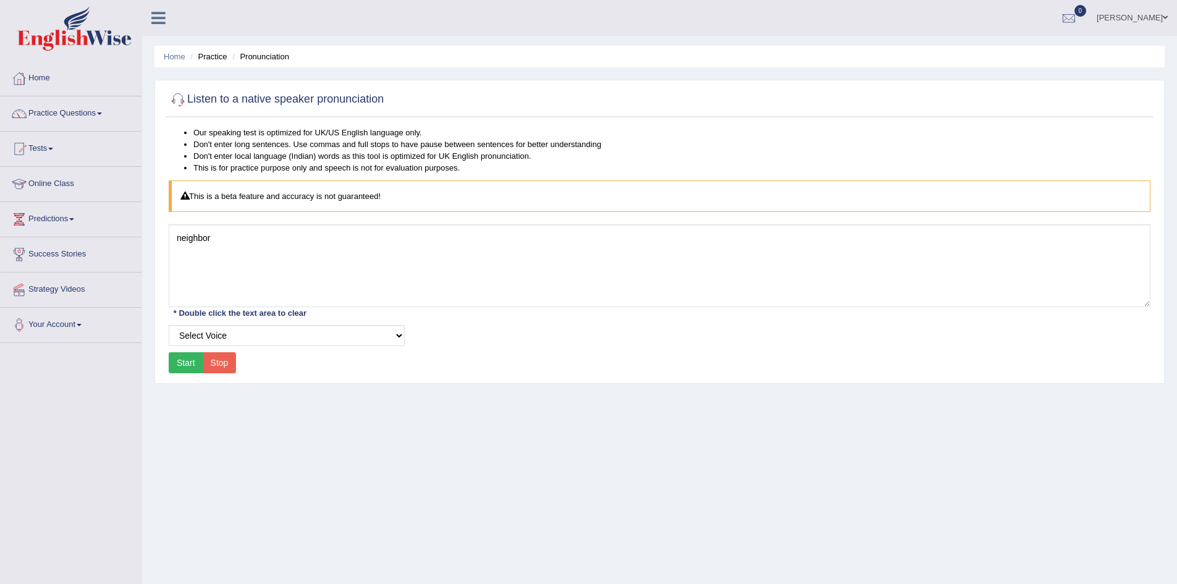
click at [188, 360] on button "Start" at bounding box center [186, 362] width 35 height 21
click at [187, 361] on button "Start" at bounding box center [186, 362] width 35 height 21
click at [186, 361] on button "Start" at bounding box center [186, 362] width 35 height 21
click at [102, 113] on span at bounding box center [99, 113] width 5 height 2
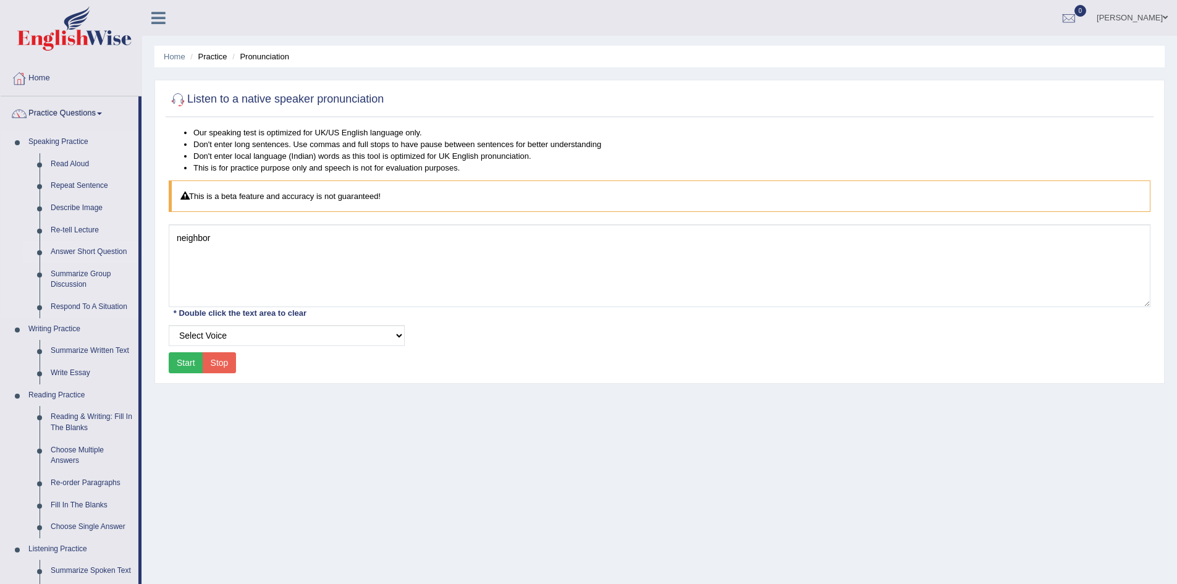
click at [105, 251] on link "Answer Short Question" at bounding box center [91, 252] width 93 height 22
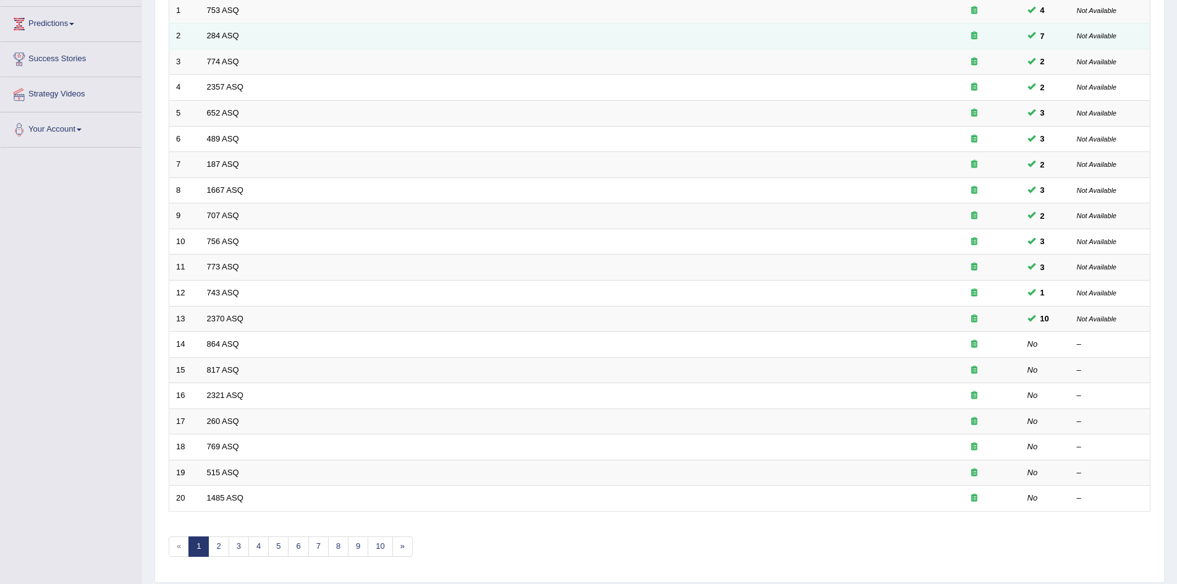
scroll to position [234, 0]
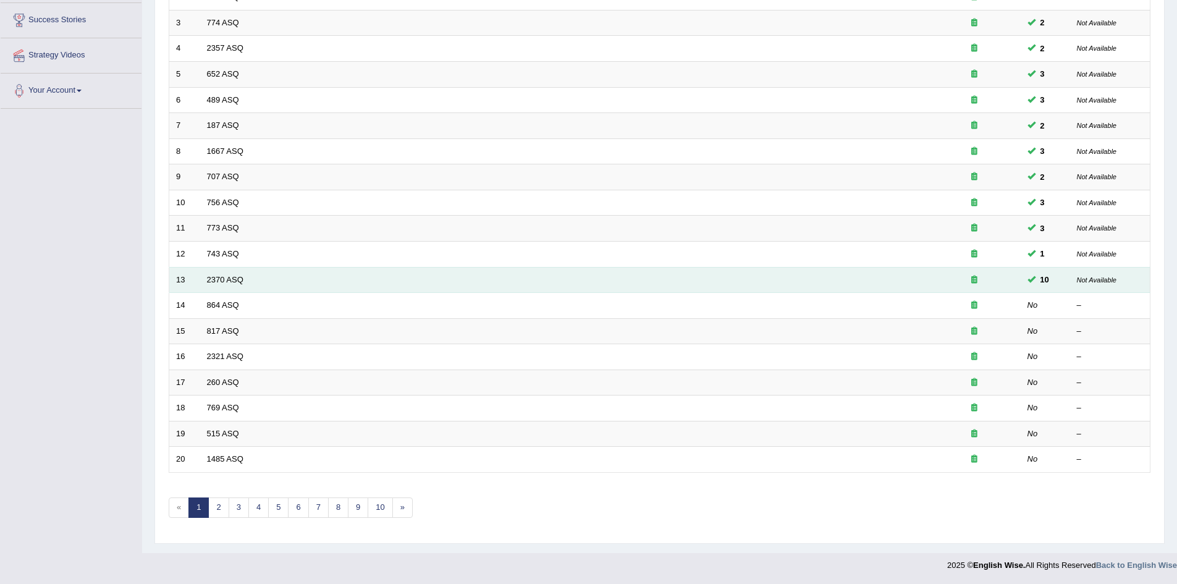
click at [730, 285] on td "2370 ASQ" at bounding box center [564, 280] width 728 height 26
click at [224, 281] on link "2370 ASQ" at bounding box center [225, 279] width 36 height 9
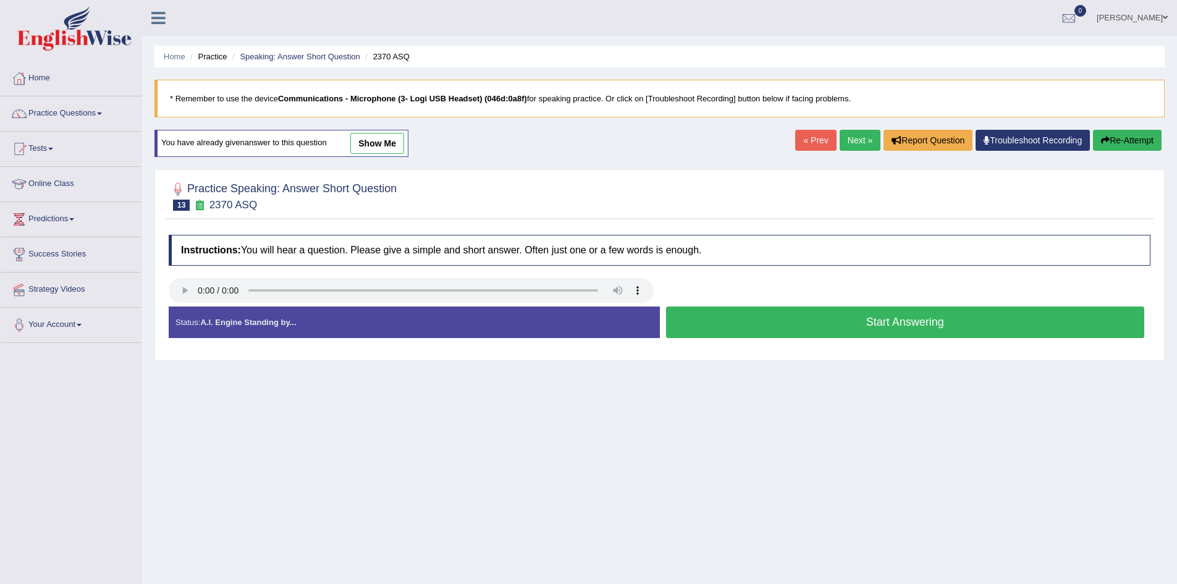
click at [725, 316] on button "Start Answering" at bounding box center [905, 323] width 479 height 32
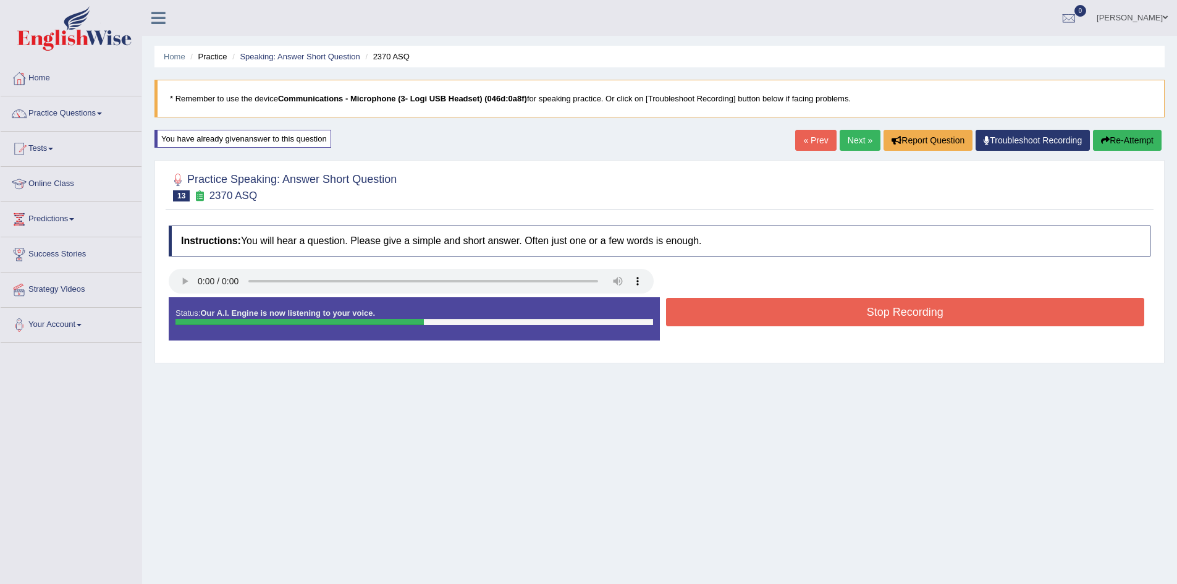
click at [725, 316] on button "Stop Recording" at bounding box center [905, 312] width 479 height 28
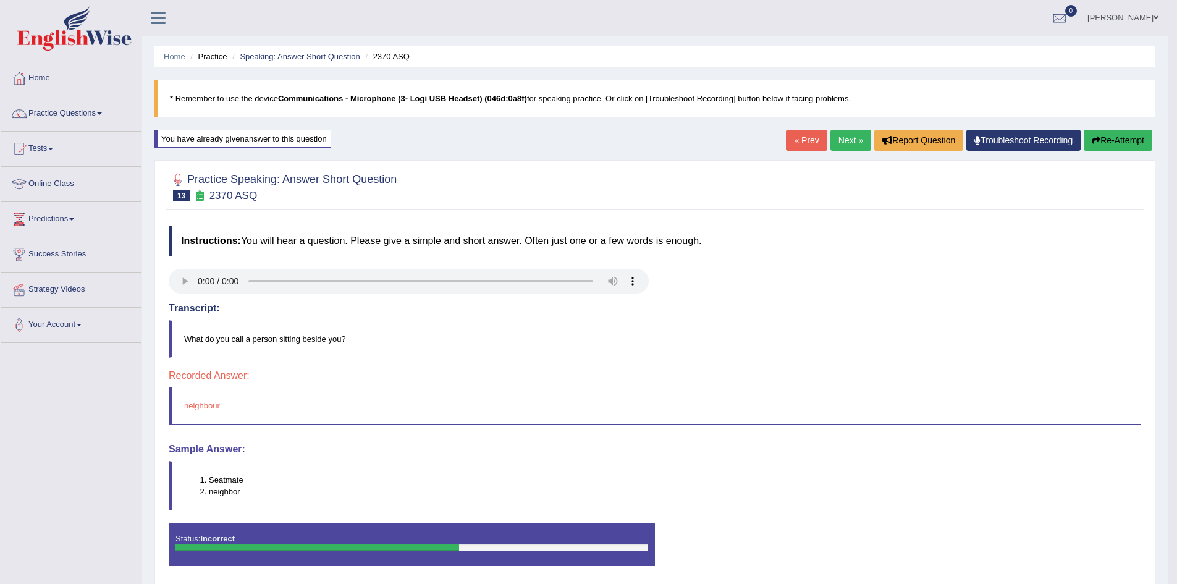
click at [1106, 142] on button "Re-Attempt" at bounding box center [1118, 140] width 69 height 21
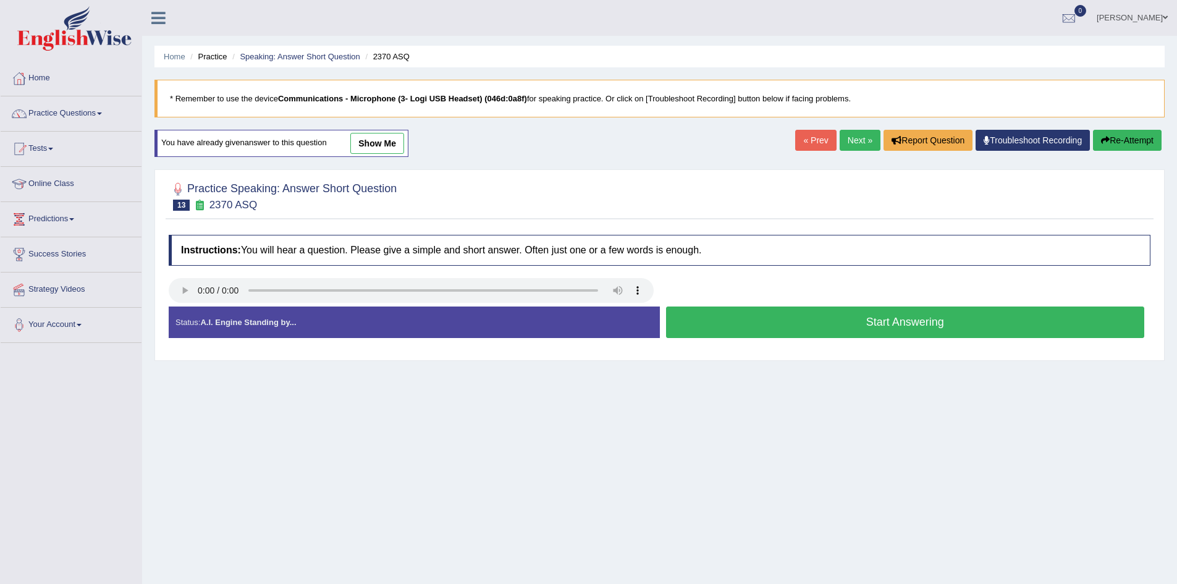
click at [833, 316] on button "Start Answering" at bounding box center [905, 323] width 479 height 32
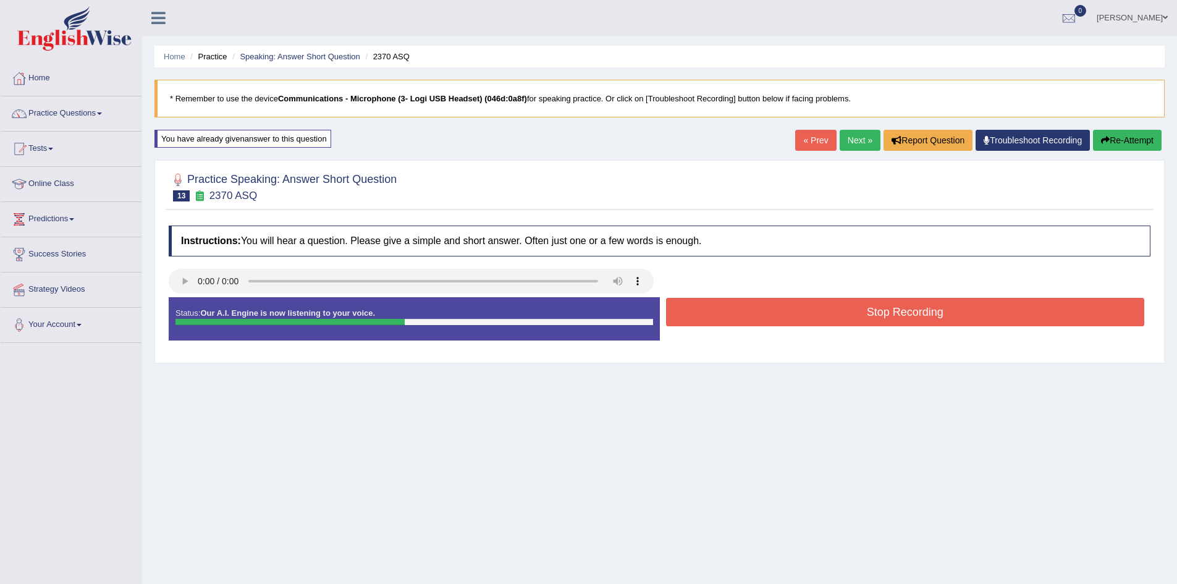
click at [833, 316] on button "Stop Recording" at bounding box center [905, 312] width 479 height 28
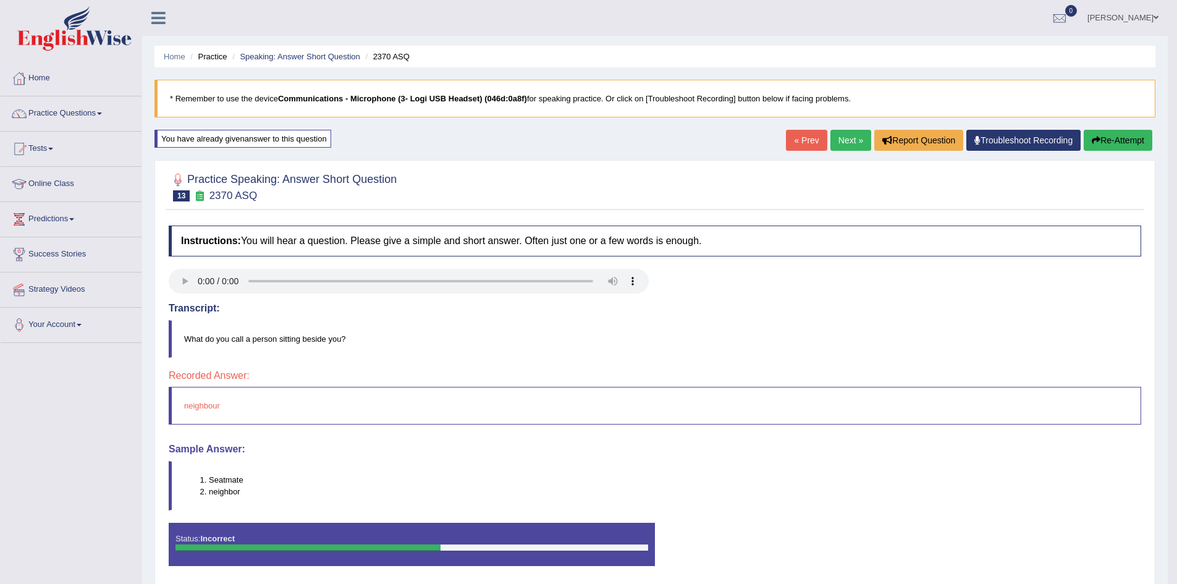
click at [1127, 138] on button "Re-Attempt" at bounding box center [1118, 140] width 69 height 21
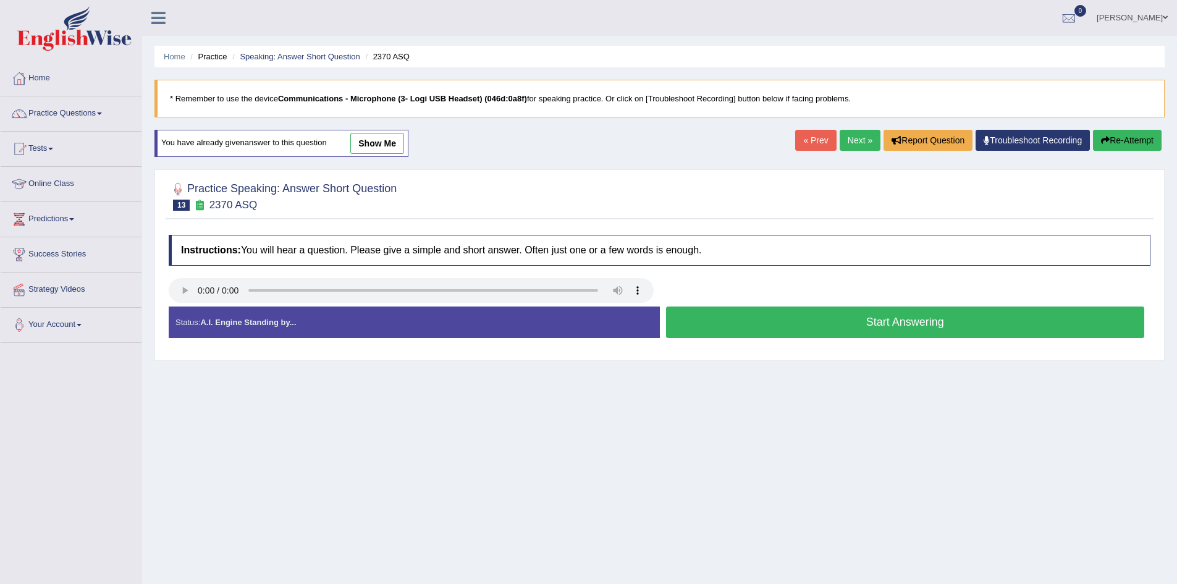
click at [900, 315] on button "Start Answering" at bounding box center [905, 323] width 479 height 32
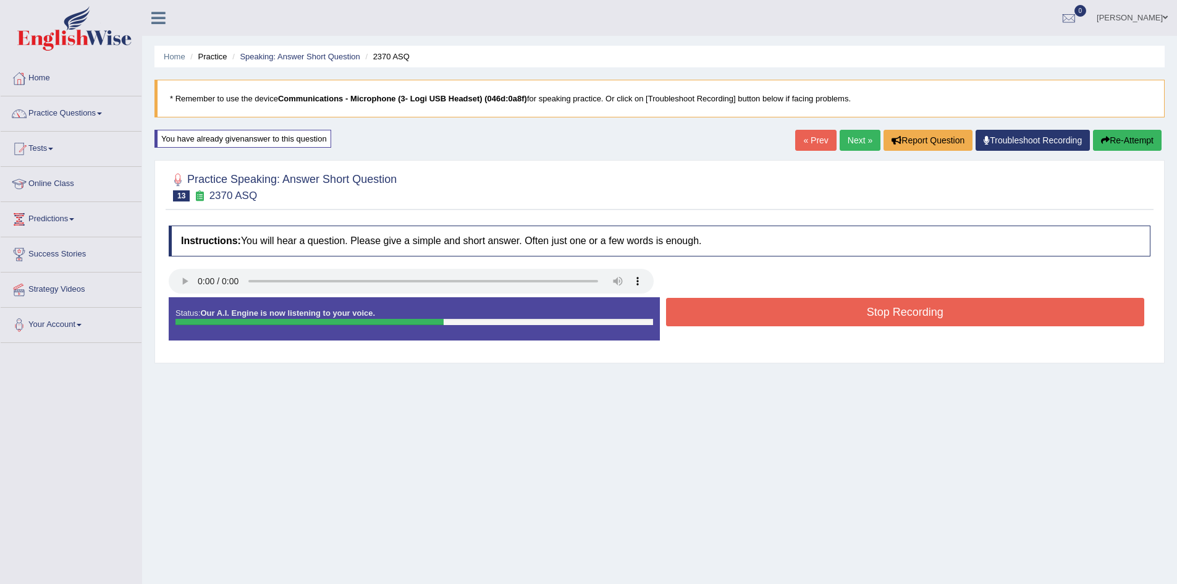
click at [900, 313] on button "Stop Recording" at bounding box center [905, 312] width 479 height 28
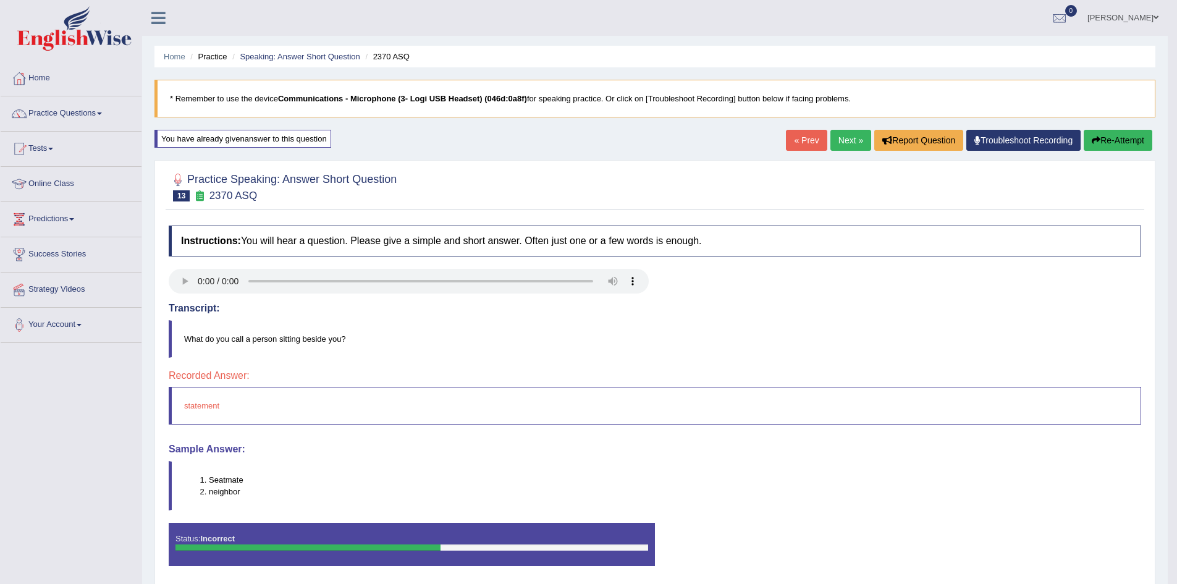
click at [1124, 130] on button "Re-Attempt" at bounding box center [1118, 140] width 69 height 21
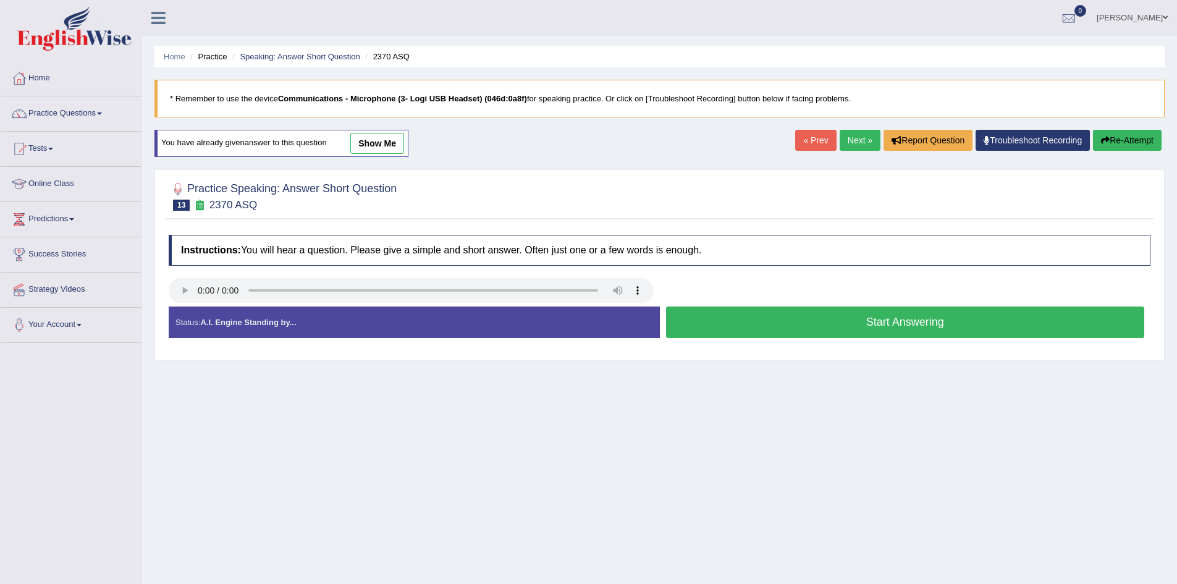
click at [938, 320] on button "Start Answering" at bounding box center [905, 323] width 479 height 32
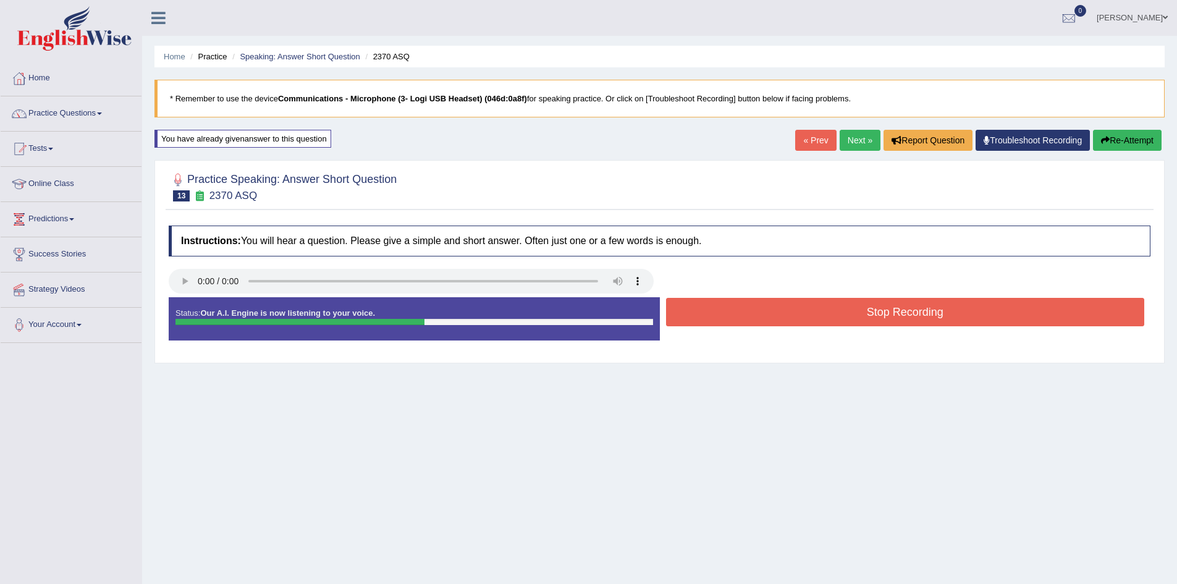
click at [938, 320] on button "Stop Recording" at bounding box center [905, 312] width 479 height 28
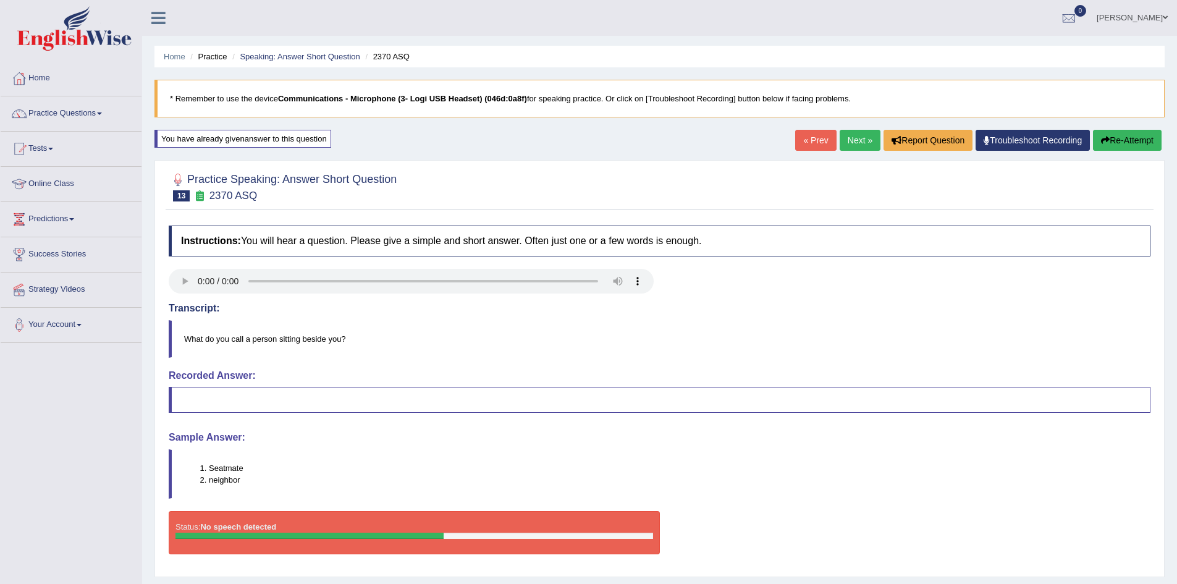
click at [1133, 132] on button "Re-Attempt" at bounding box center [1127, 140] width 69 height 21
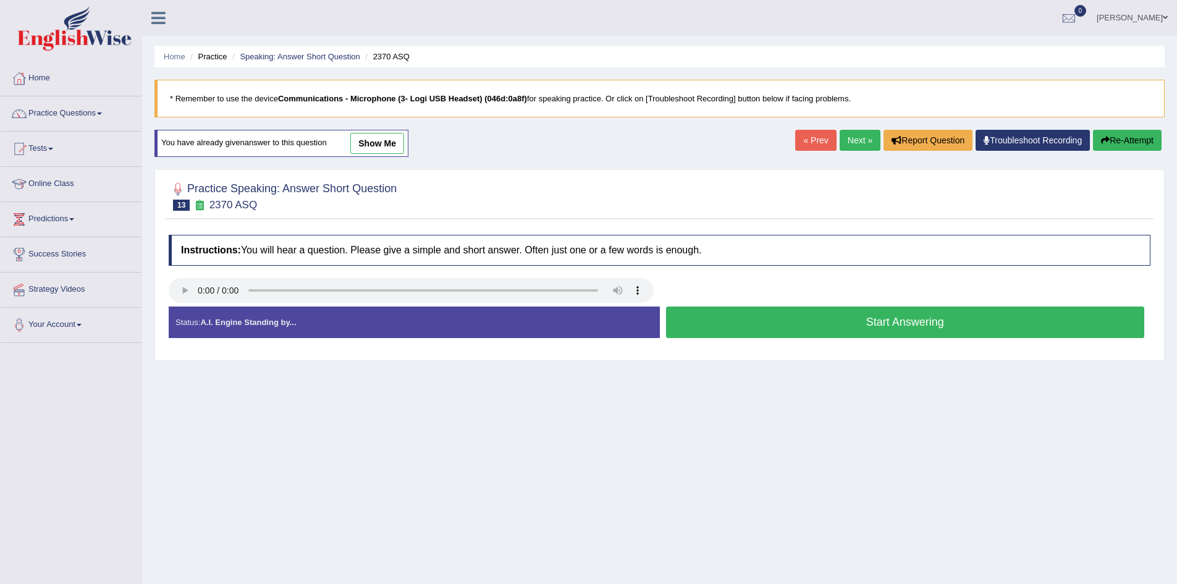
click at [983, 328] on button "Start Answering" at bounding box center [905, 323] width 479 height 32
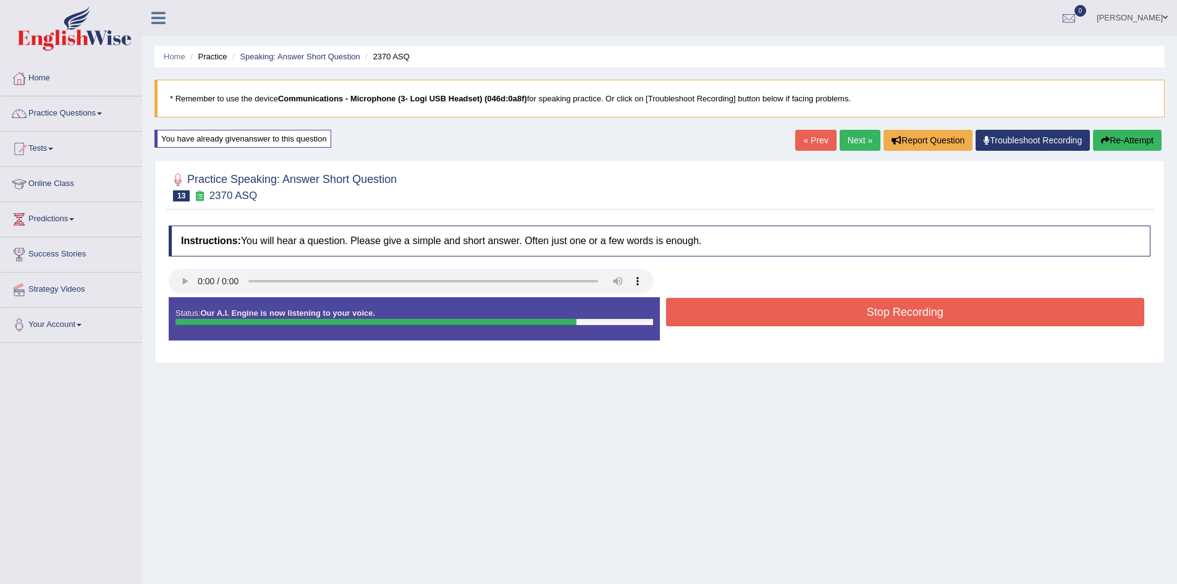
click at [983, 318] on button "Stop Recording" at bounding box center [905, 312] width 479 height 28
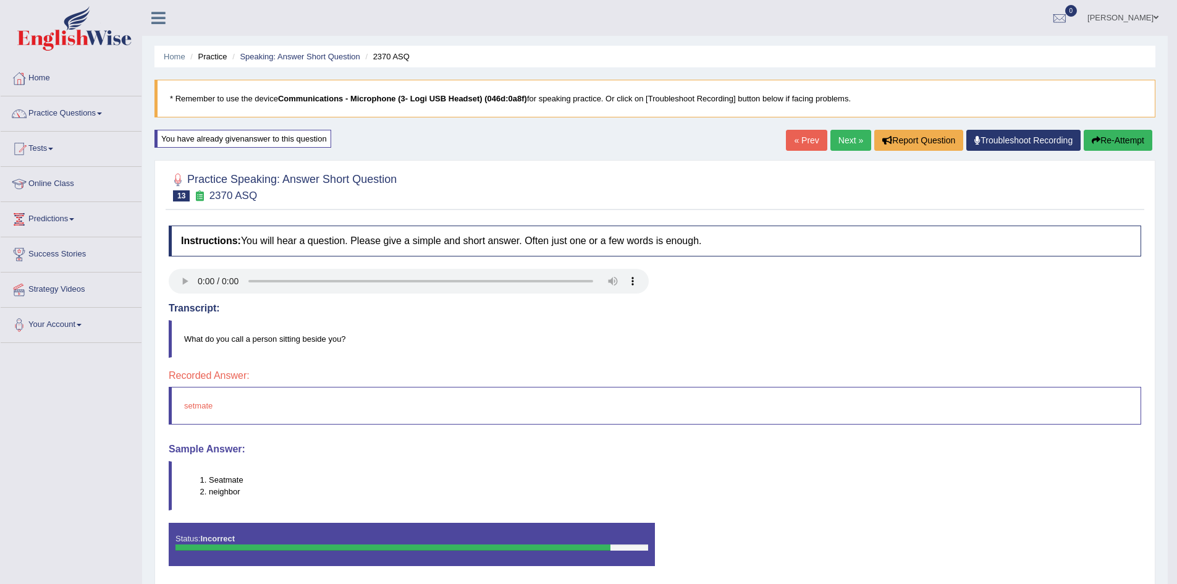
click at [1127, 145] on button "Re-Attempt" at bounding box center [1118, 140] width 69 height 21
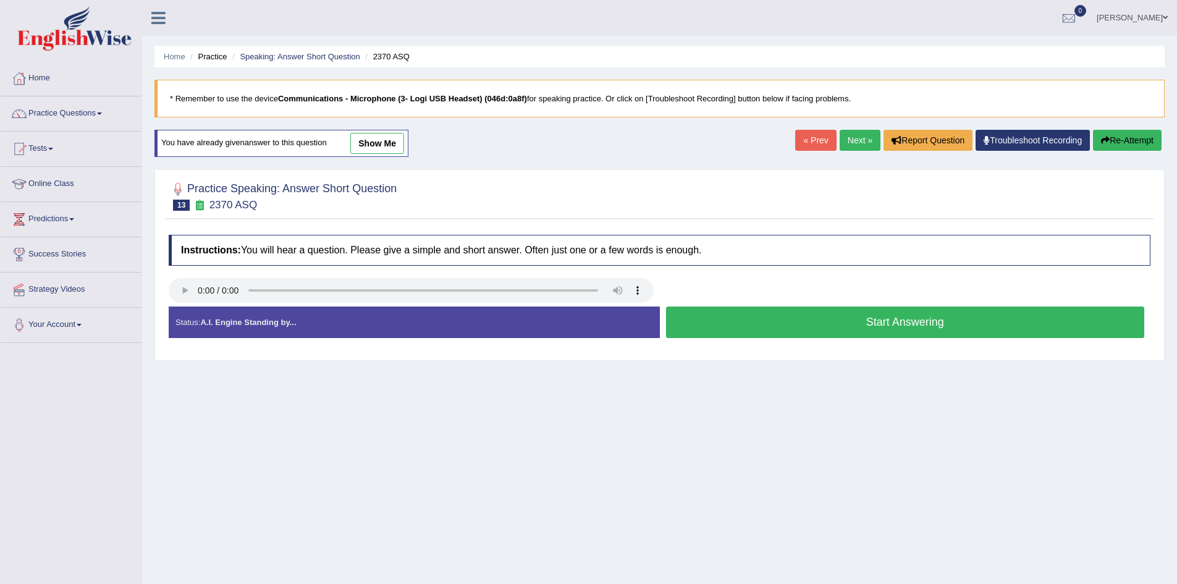
click at [1018, 323] on button "Start Answering" at bounding box center [905, 323] width 479 height 32
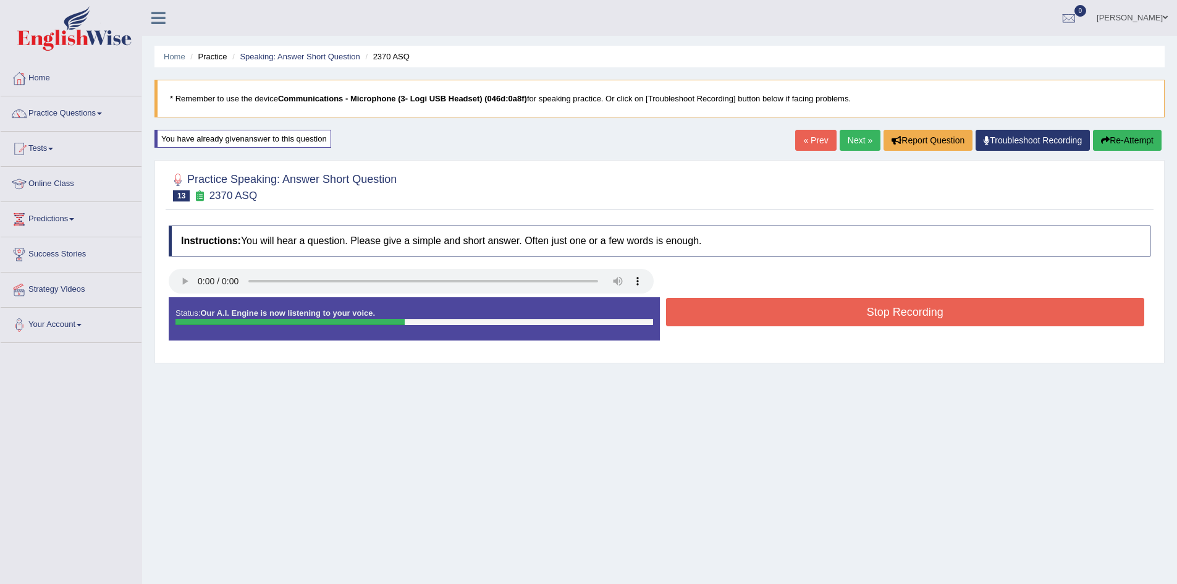
click at [1018, 322] on button "Stop Recording" at bounding box center [905, 312] width 479 height 28
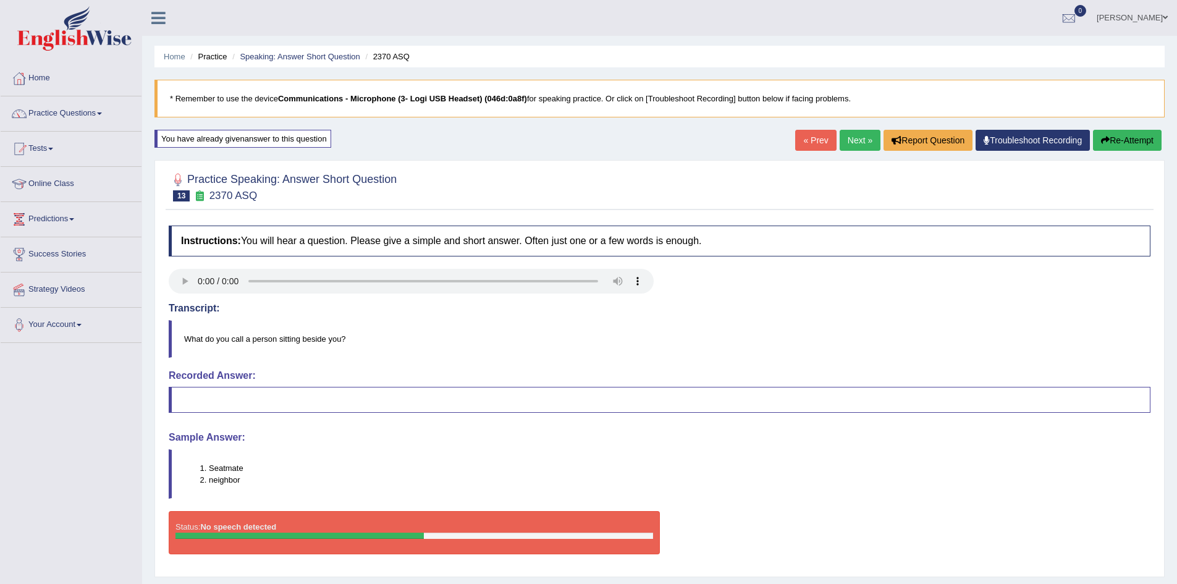
click at [851, 140] on link "Next »" at bounding box center [860, 140] width 41 height 21
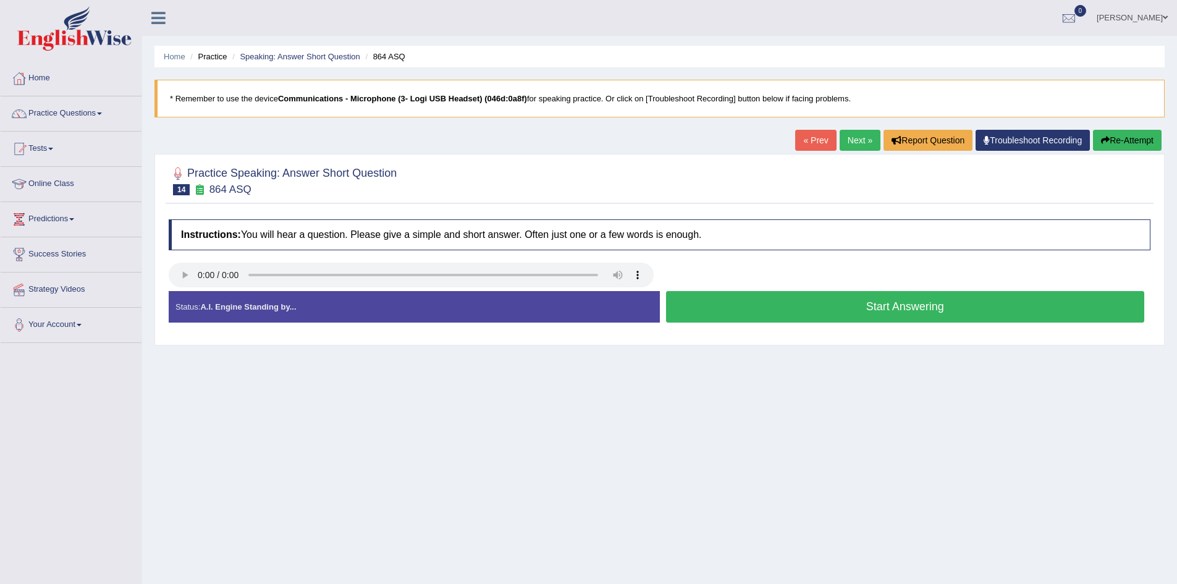
click at [732, 295] on button "Start Answering" at bounding box center [905, 307] width 479 height 32
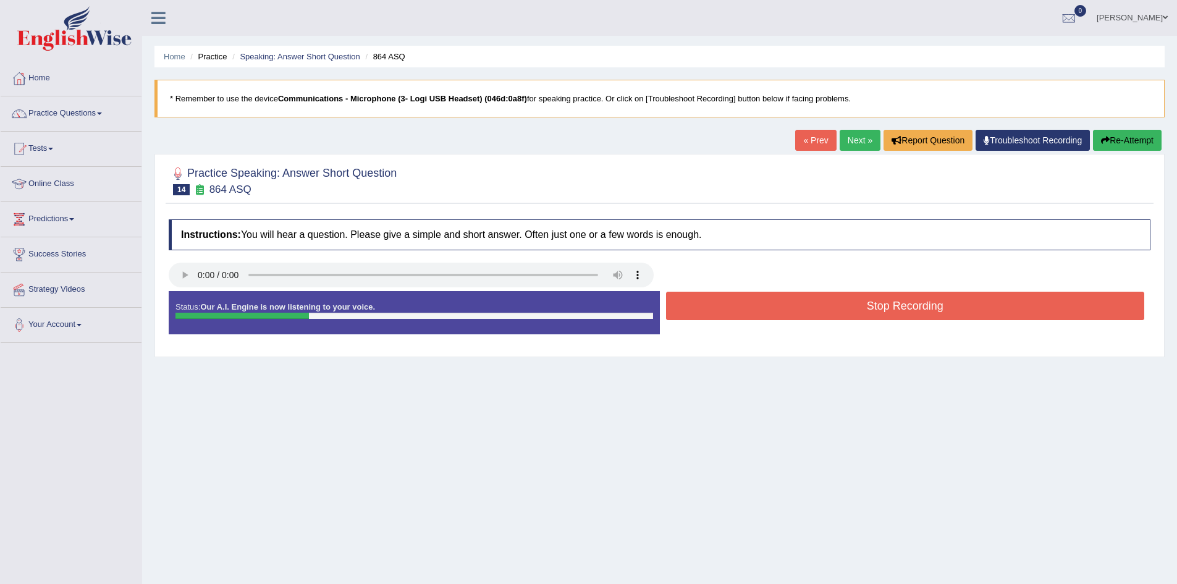
click at [745, 303] on button "Stop Recording" at bounding box center [905, 306] width 479 height 28
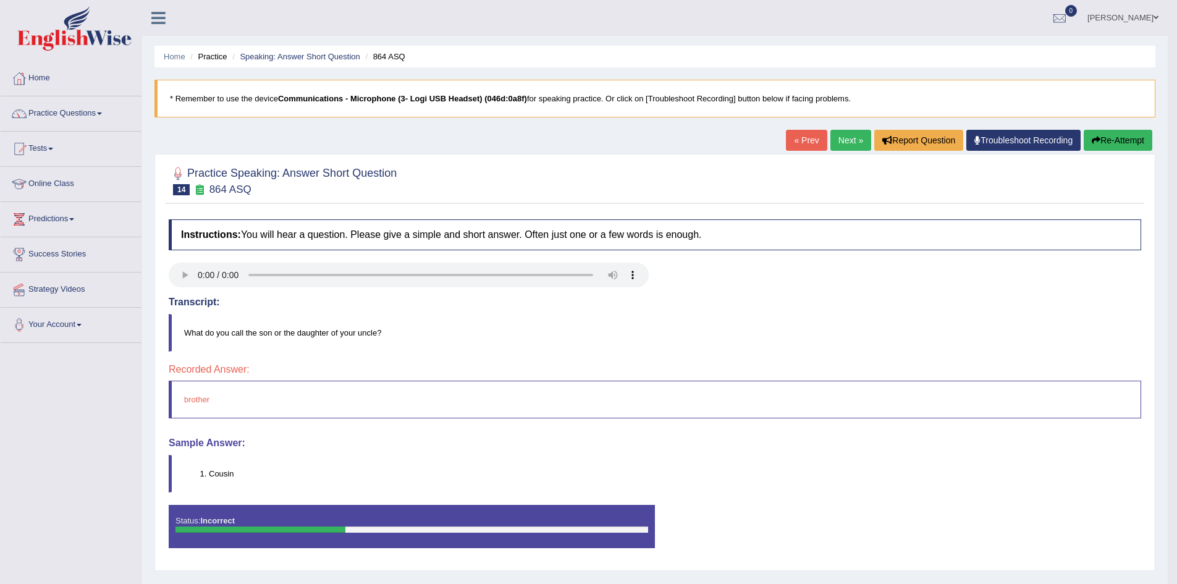
click at [1109, 137] on button "Re-Attempt" at bounding box center [1118, 140] width 69 height 21
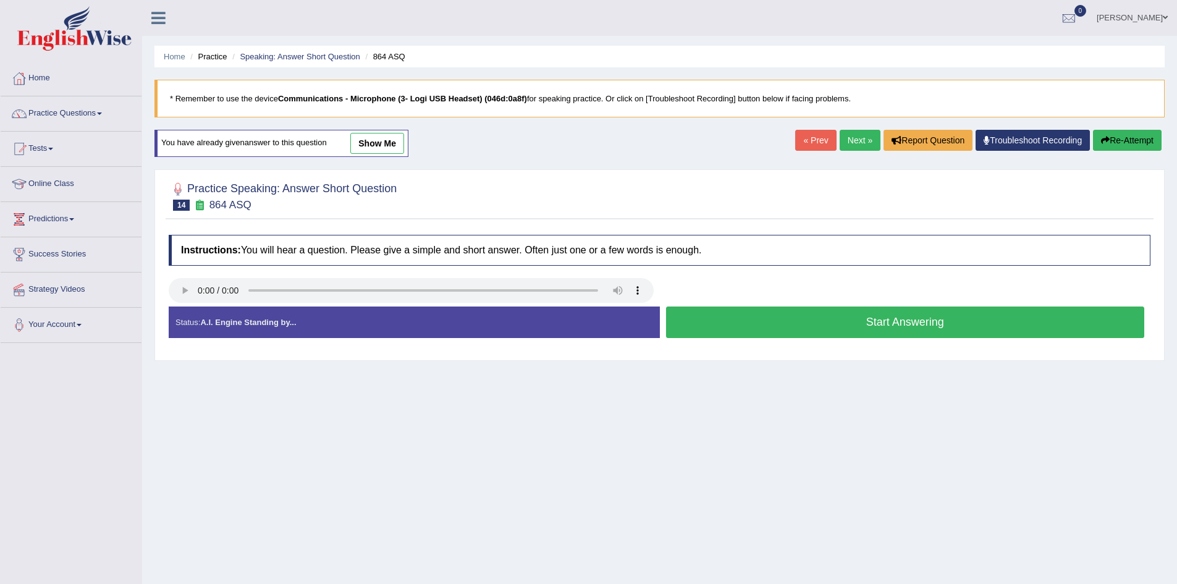
click at [756, 316] on button "Start Answering" at bounding box center [905, 323] width 479 height 32
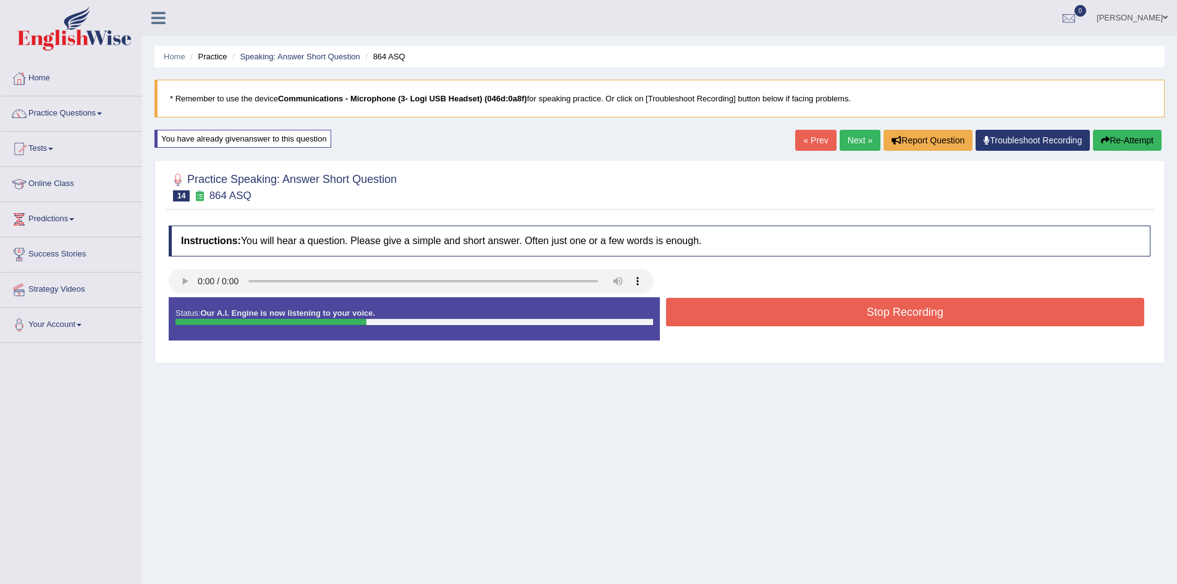
click at [754, 311] on button "Stop Recording" at bounding box center [905, 312] width 479 height 28
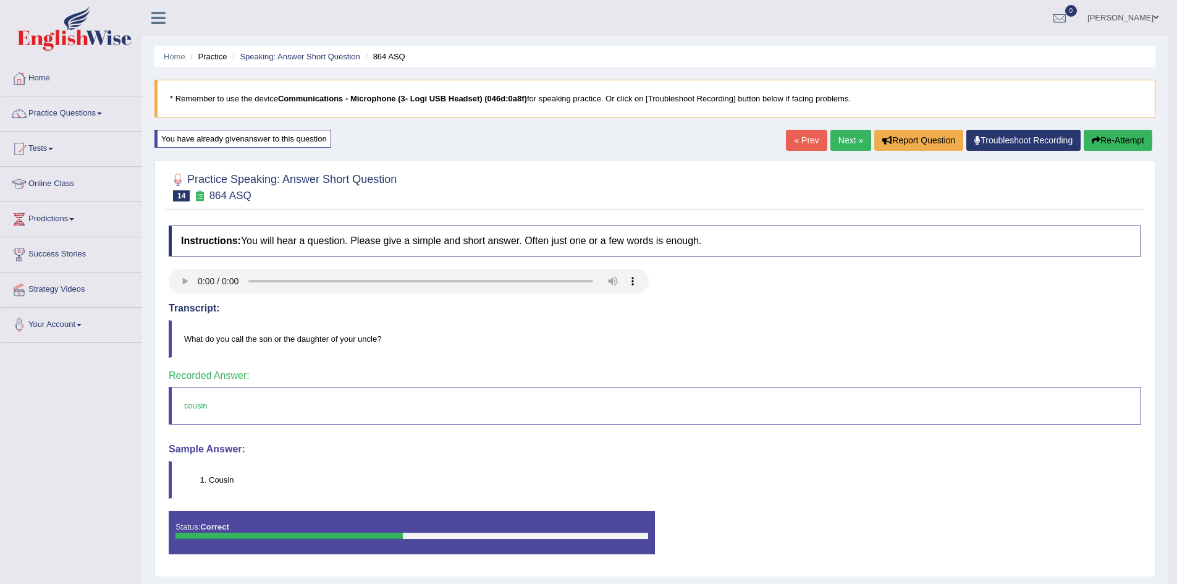
click at [834, 137] on link "Next »" at bounding box center [851, 140] width 41 height 21
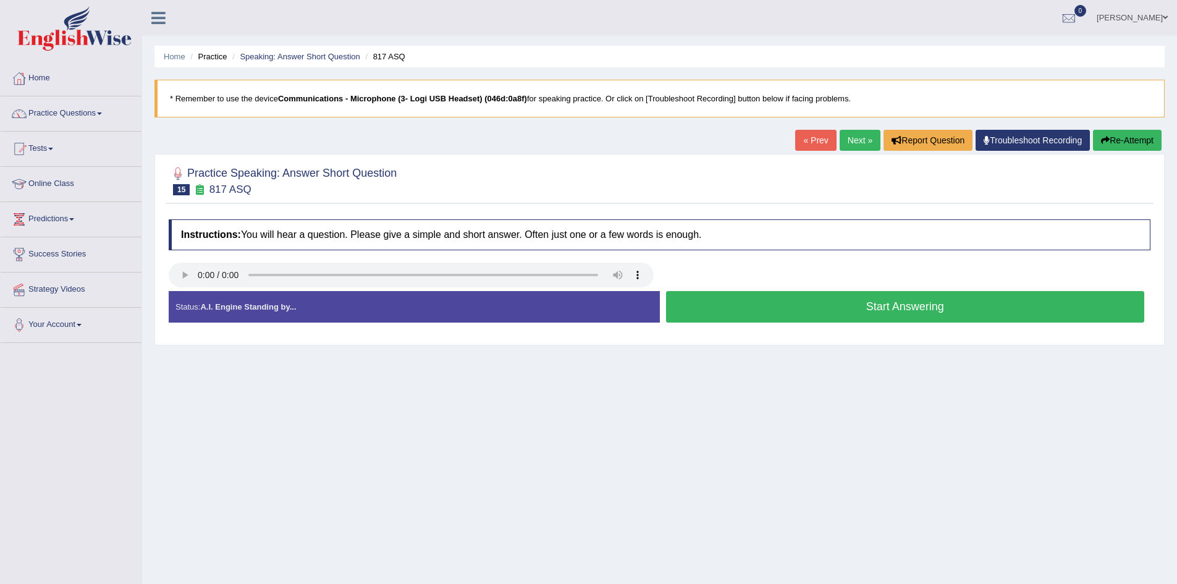
click at [935, 303] on button "Start Answering" at bounding box center [905, 307] width 479 height 32
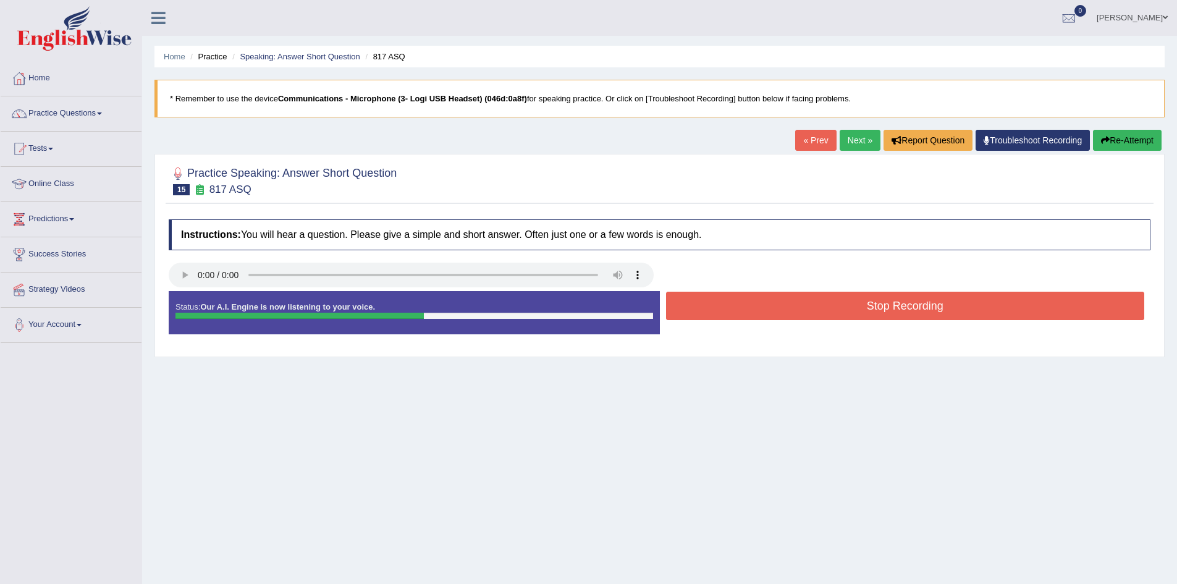
click at [935, 301] on button "Stop Recording" at bounding box center [905, 306] width 479 height 28
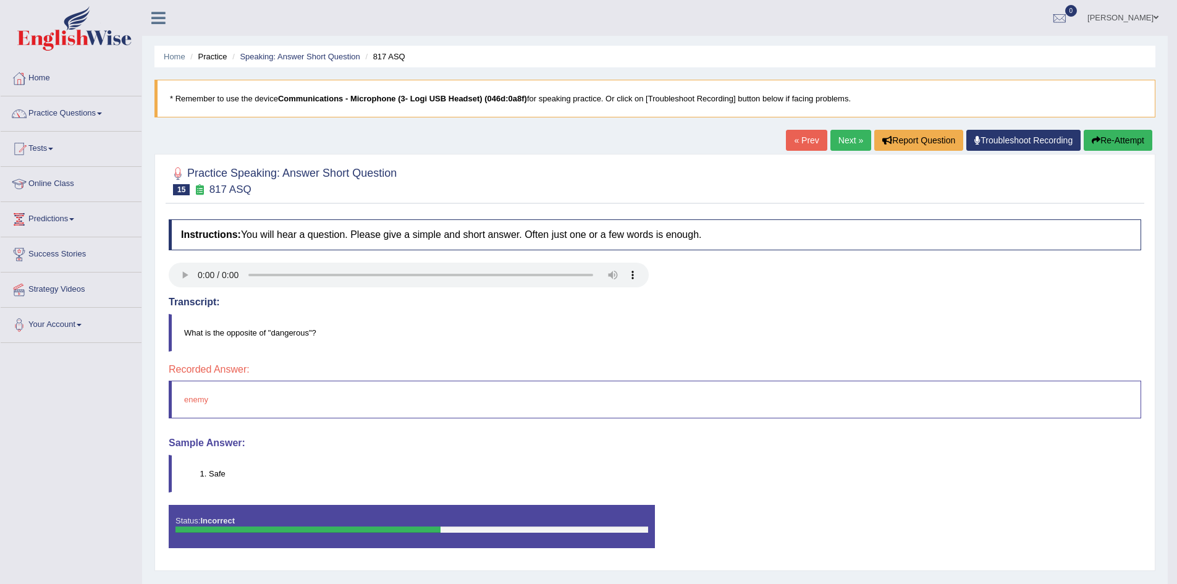
click at [1114, 140] on button "Re-Attempt" at bounding box center [1118, 140] width 69 height 21
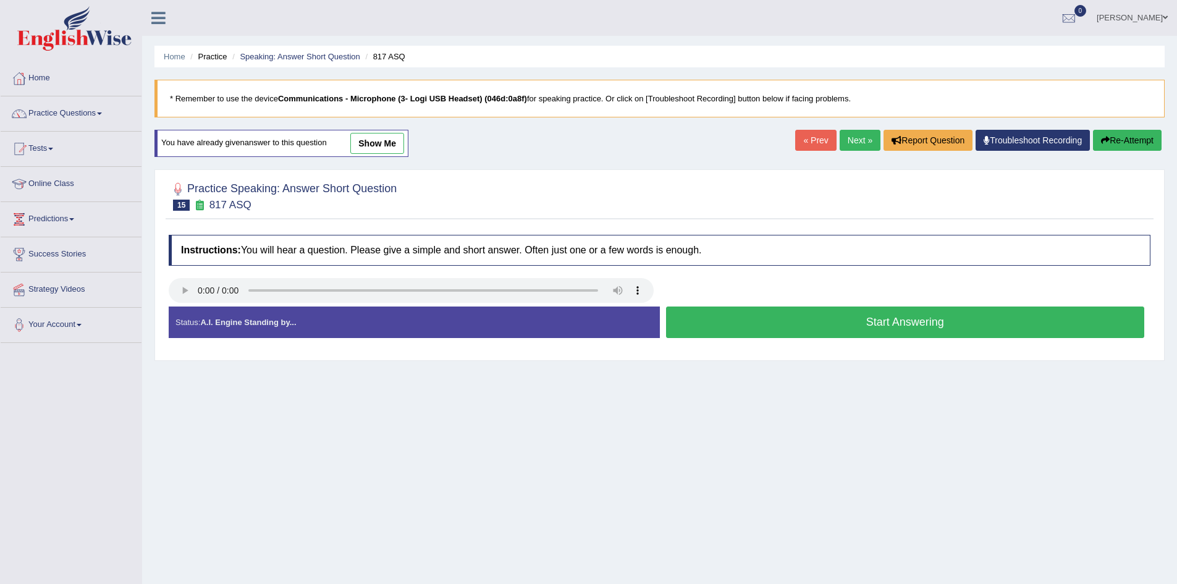
click at [806, 314] on button "Start Answering" at bounding box center [905, 323] width 479 height 32
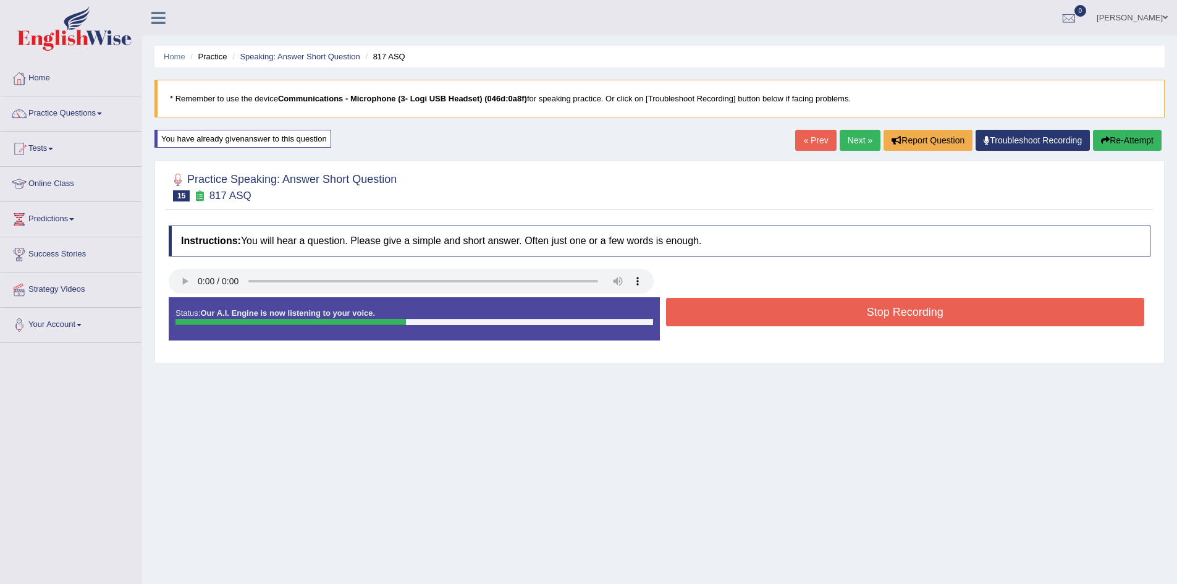
click at [804, 310] on button "Stop Recording" at bounding box center [905, 312] width 479 height 28
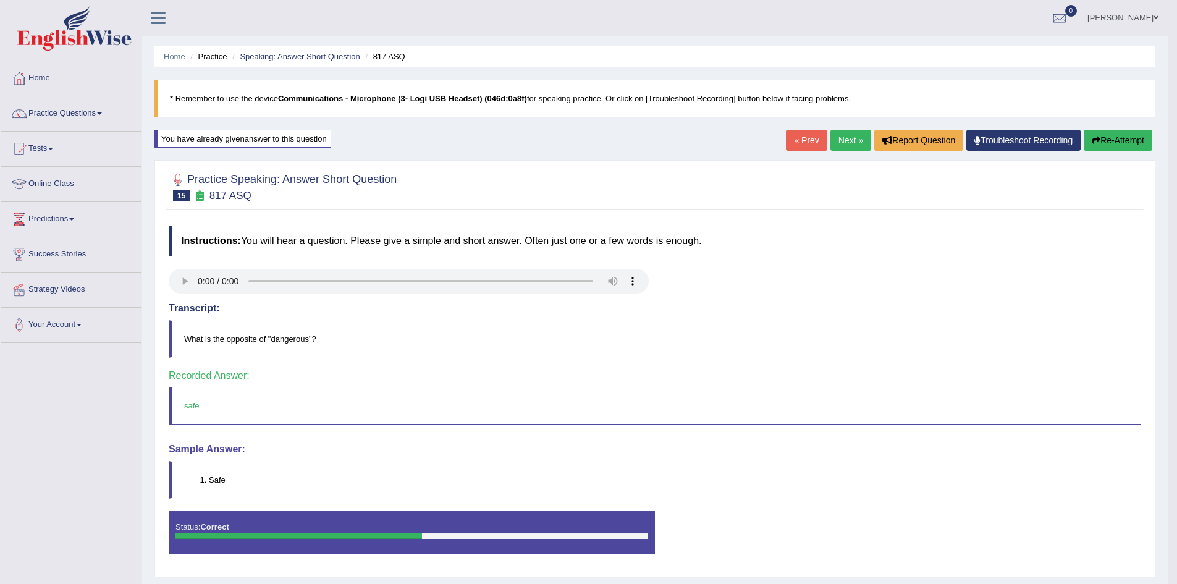
click at [842, 138] on link "Next »" at bounding box center [851, 140] width 41 height 21
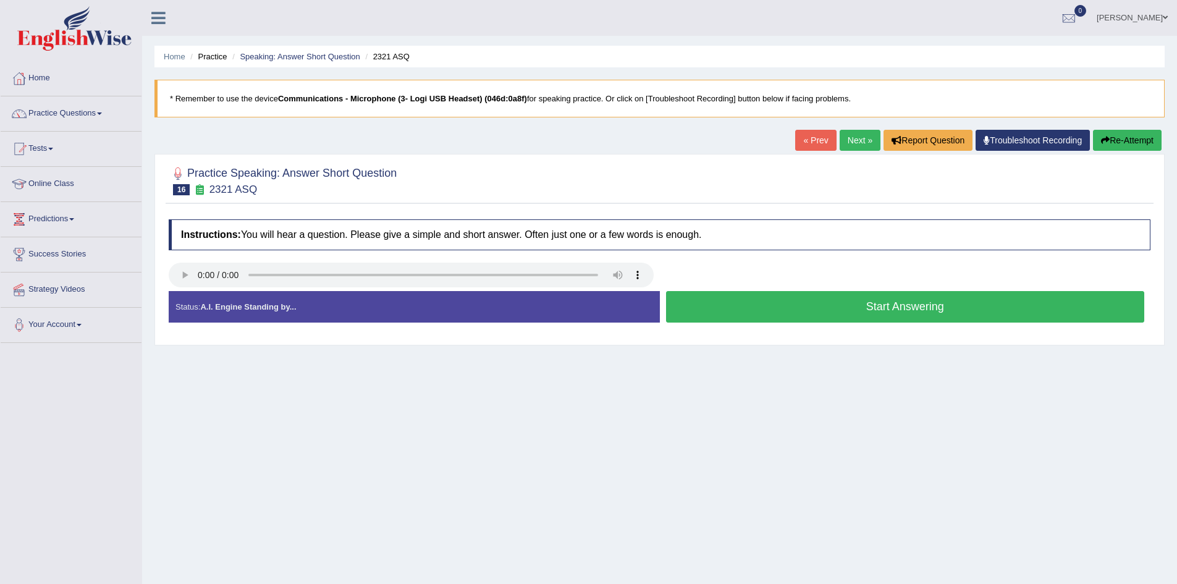
click at [816, 303] on button "Start Answering" at bounding box center [905, 307] width 479 height 32
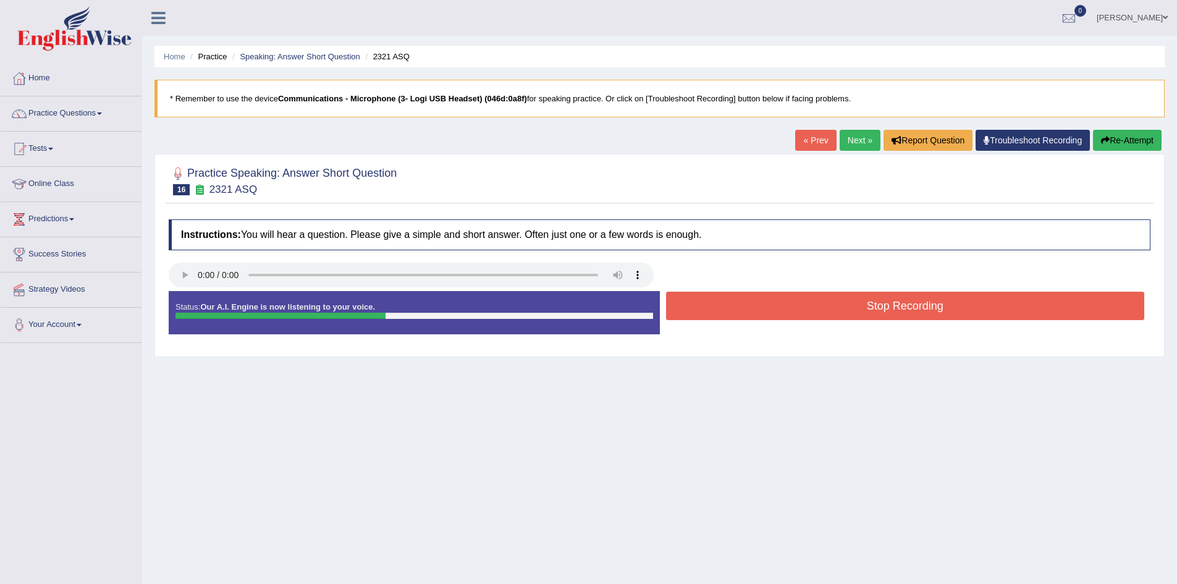
click at [814, 303] on button "Stop Recording" at bounding box center [905, 306] width 479 height 28
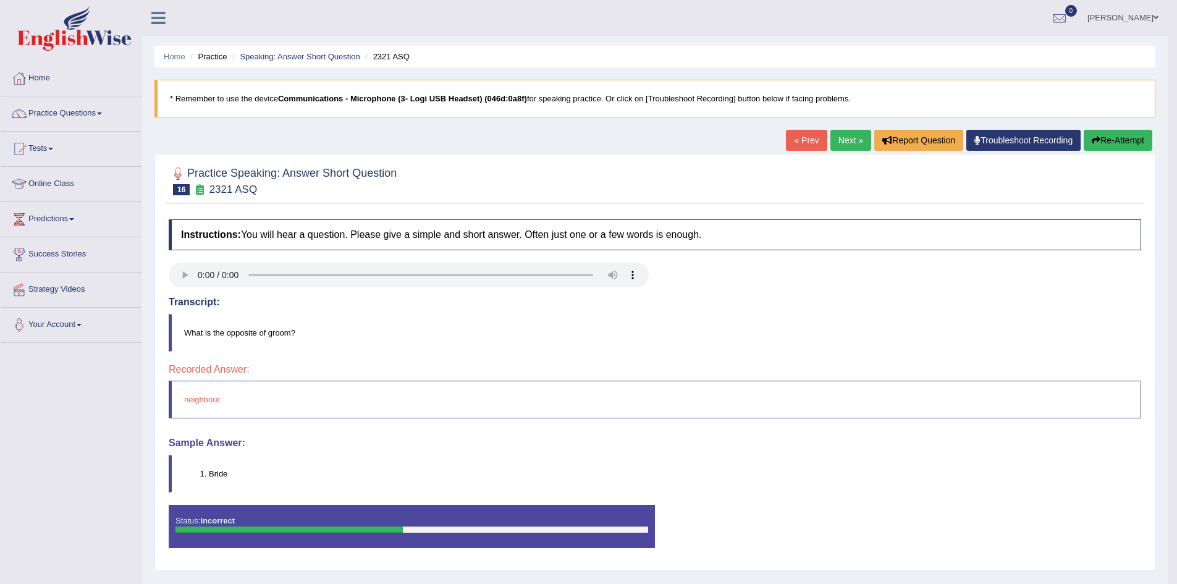
click at [1106, 142] on button "Re-Attempt" at bounding box center [1118, 140] width 69 height 21
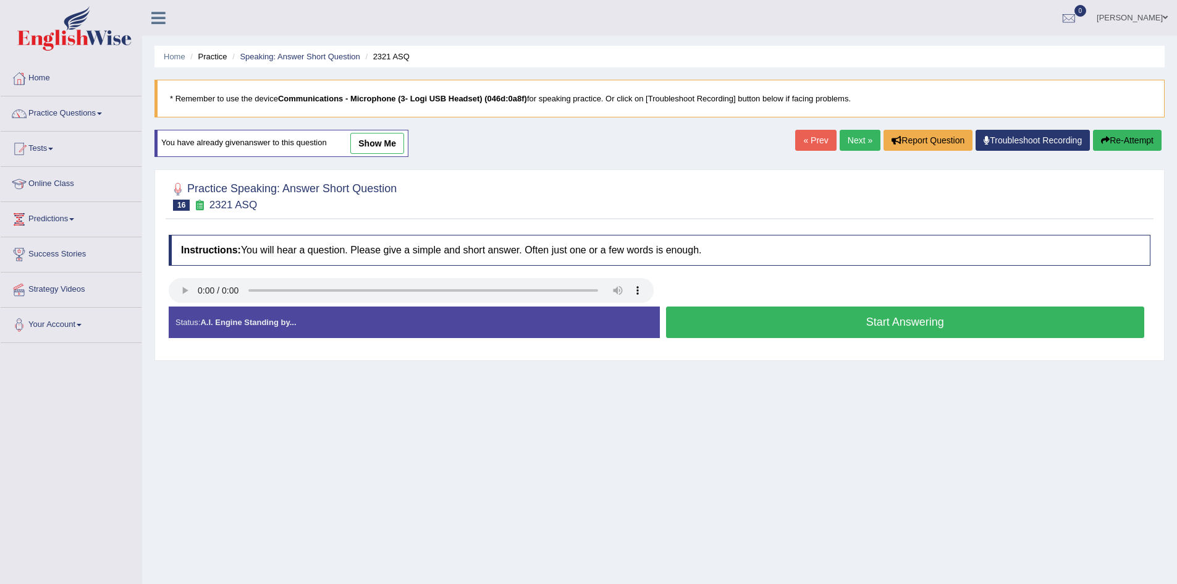
click at [808, 312] on button "Start Answering" at bounding box center [905, 323] width 479 height 32
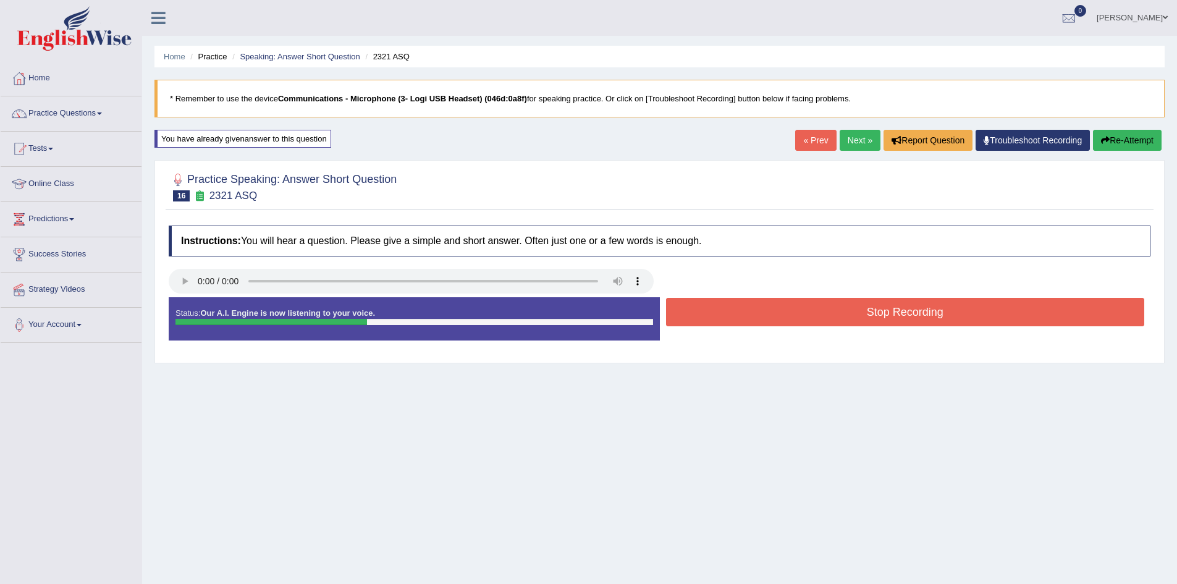
click at [808, 312] on button "Stop Recording" at bounding box center [905, 312] width 479 height 28
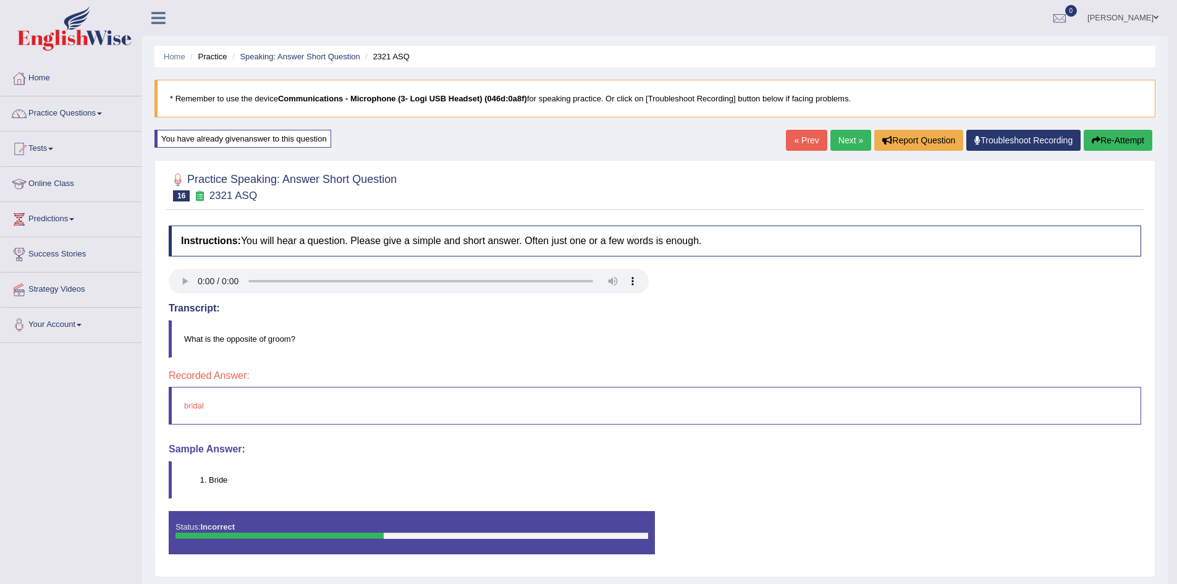
click at [831, 143] on link "Next »" at bounding box center [851, 140] width 41 height 21
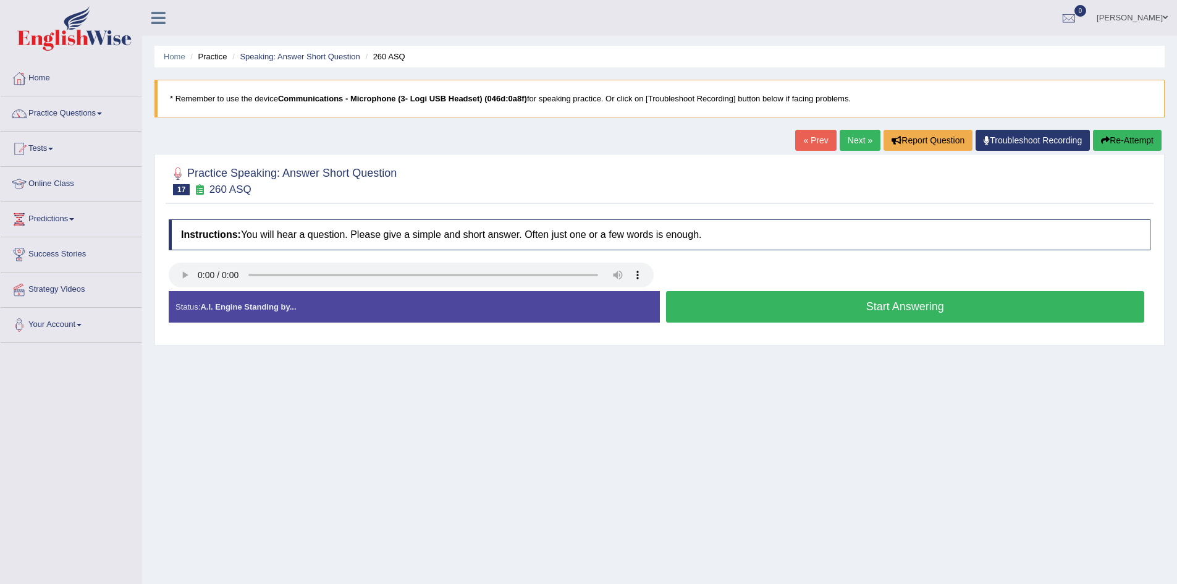
click at [697, 307] on button "Start Answering" at bounding box center [905, 307] width 479 height 32
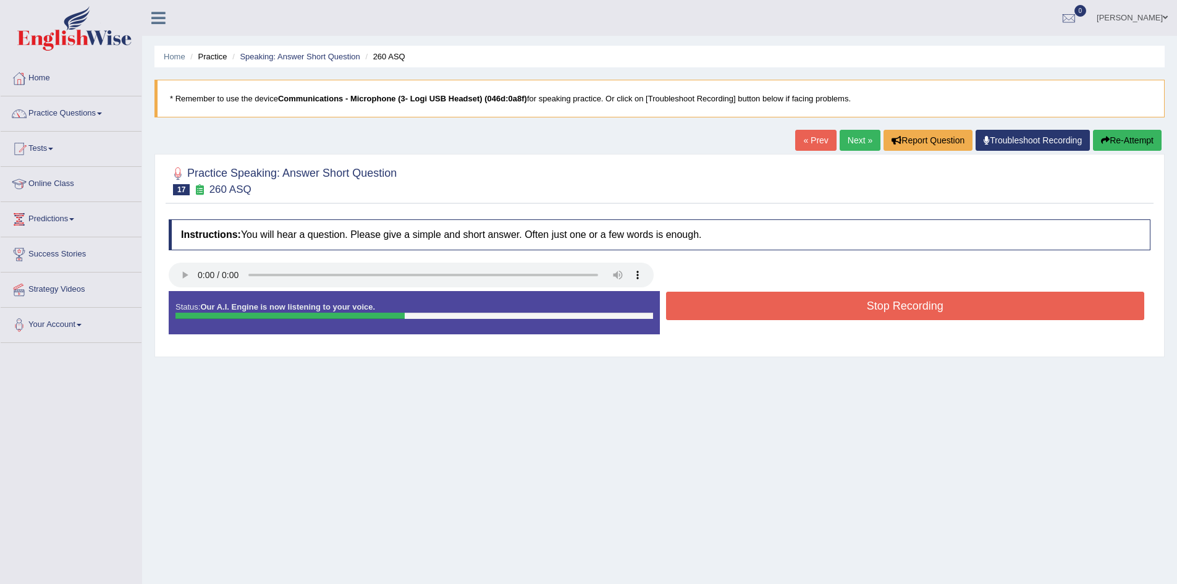
click at [698, 305] on button "Stop Recording" at bounding box center [905, 306] width 479 height 28
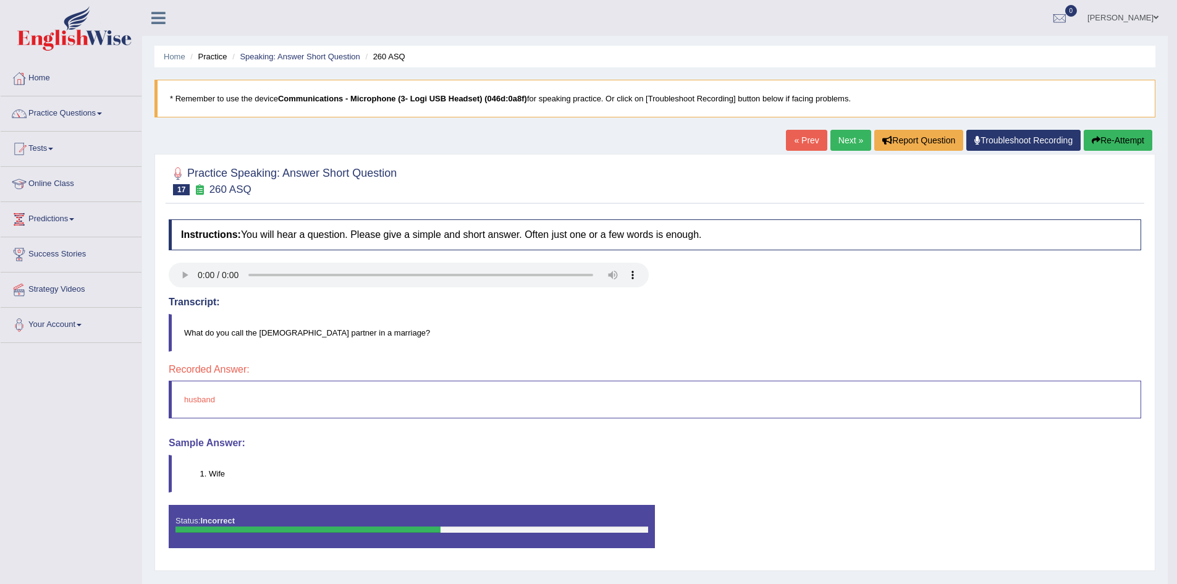
click at [1120, 138] on button "Re-Attempt" at bounding box center [1118, 140] width 69 height 21
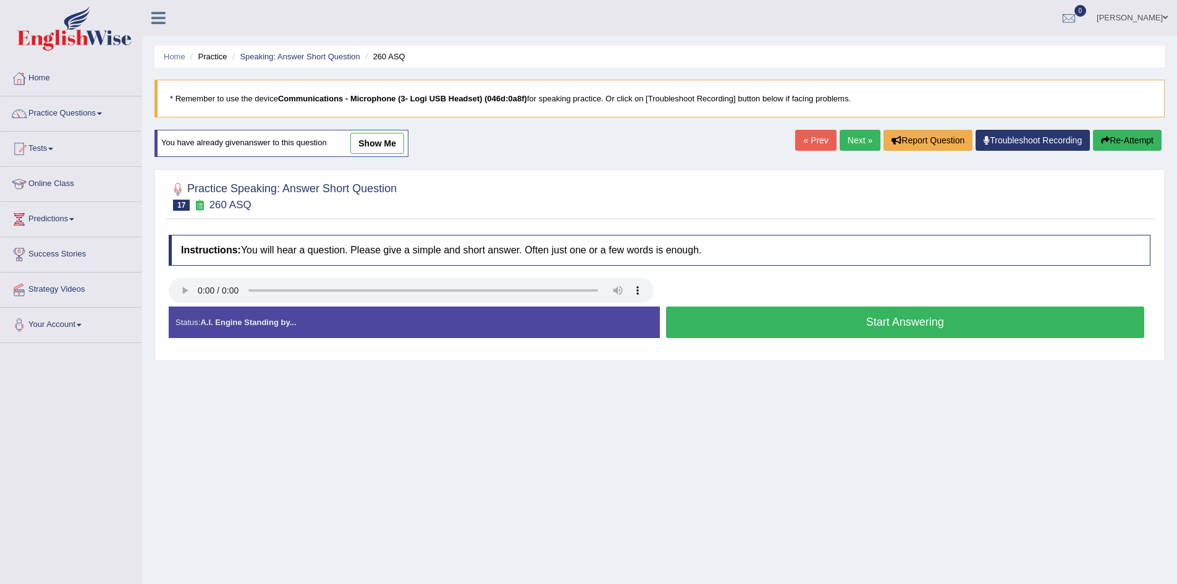
drag, startPoint x: 501, startPoint y: 334, endPoint x: 516, endPoint y: 329, distance: 16.0
click at [728, 315] on button "Start Answering" at bounding box center [905, 323] width 479 height 32
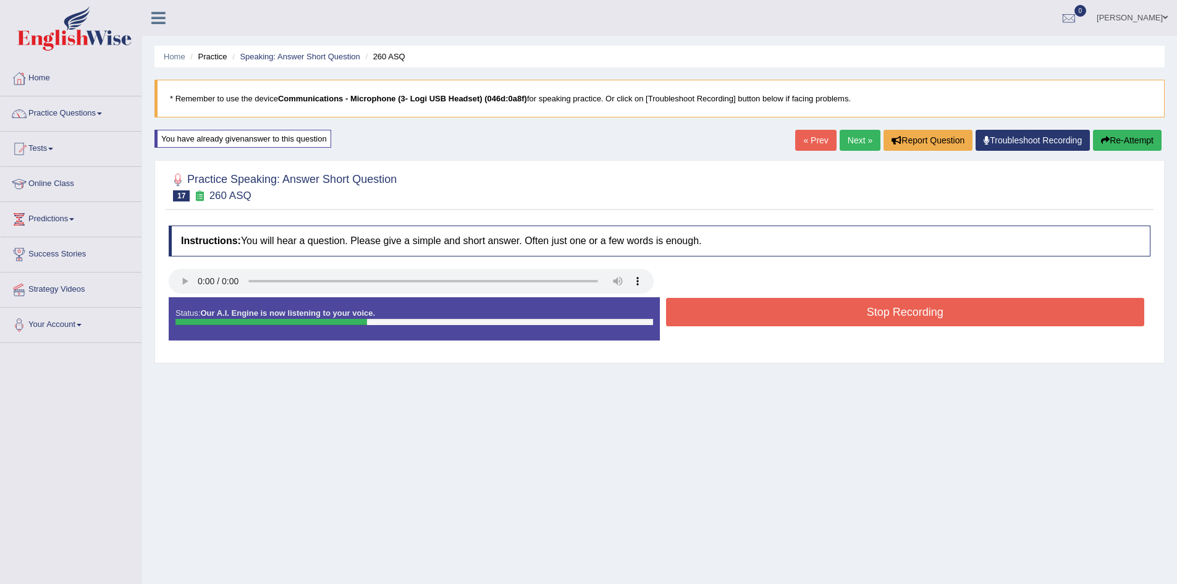
click at [738, 315] on button "Stop Recording" at bounding box center [905, 312] width 479 height 28
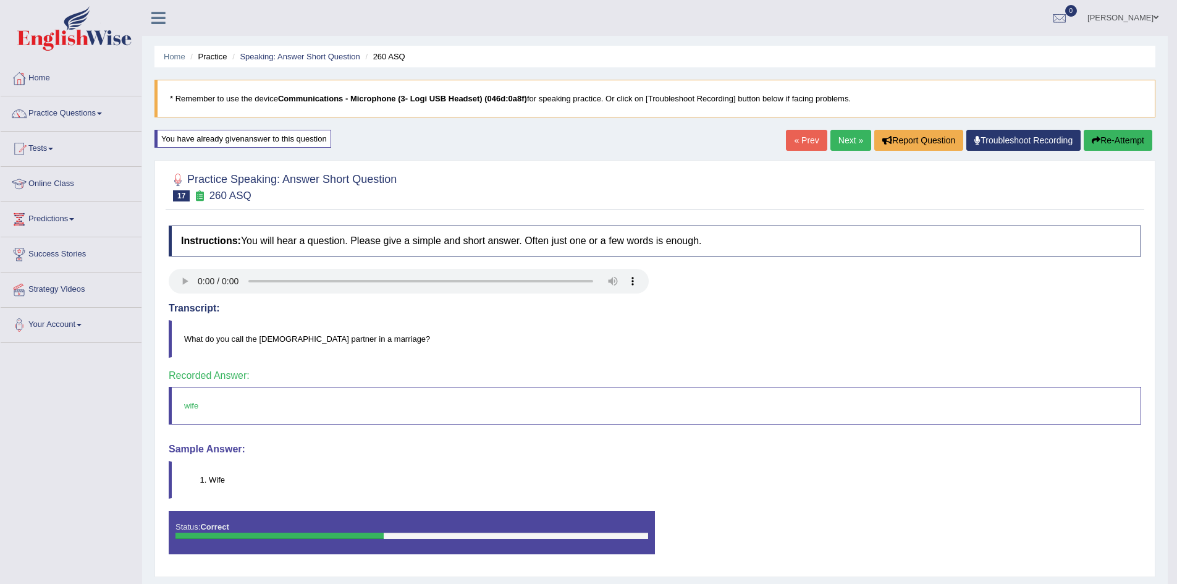
click at [843, 136] on link "Next »" at bounding box center [851, 140] width 41 height 21
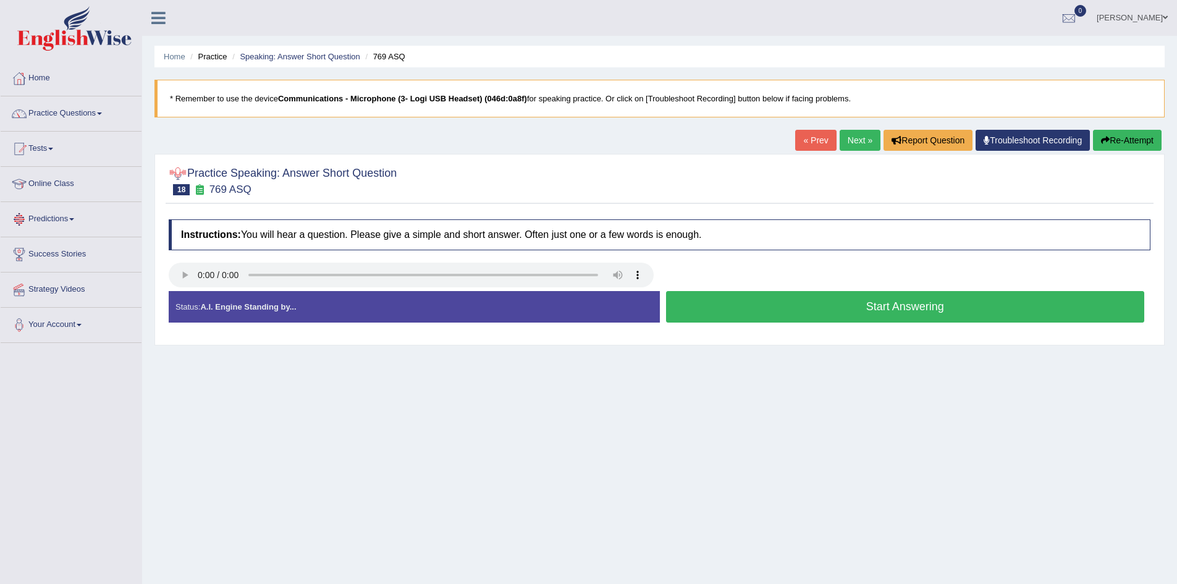
click at [769, 297] on button "Start Answering" at bounding box center [905, 307] width 479 height 32
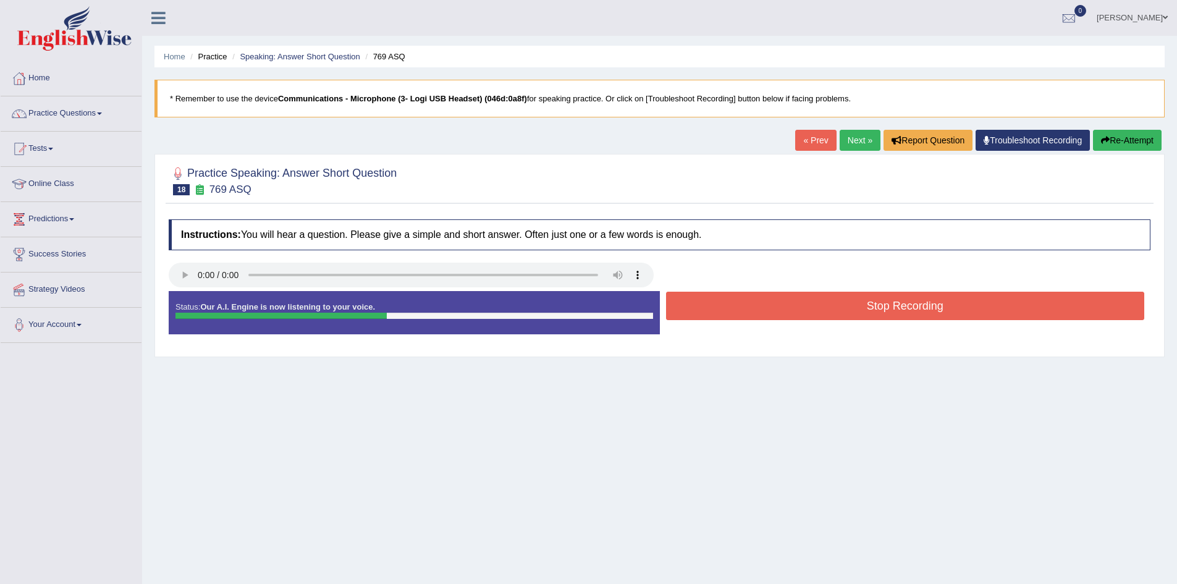
click at [761, 298] on button "Stop Recording" at bounding box center [905, 306] width 479 height 28
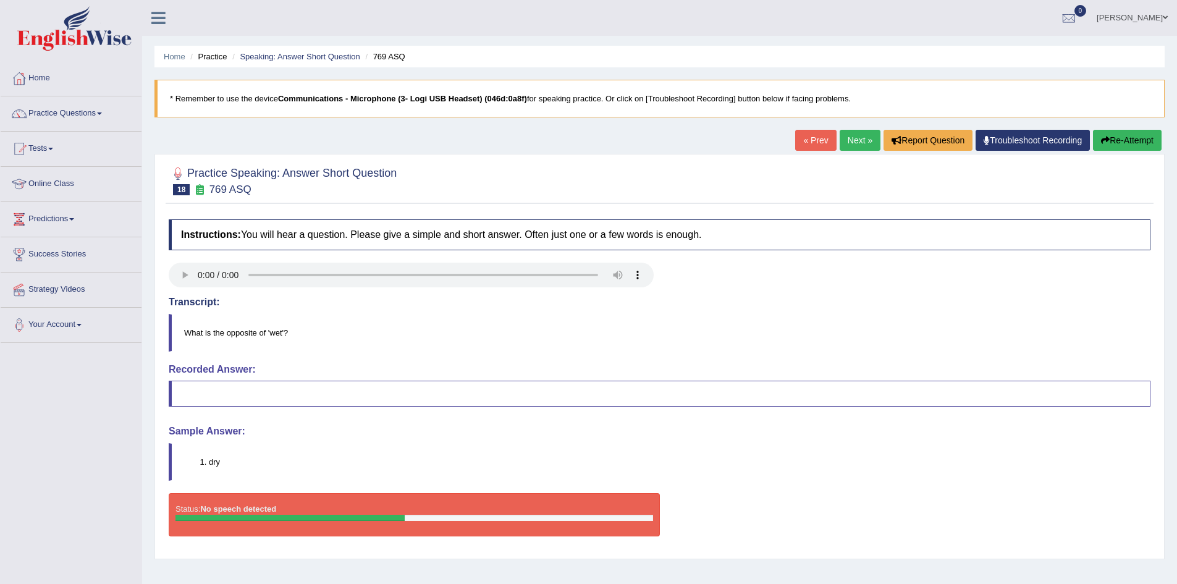
click at [1137, 140] on button "Re-Attempt" at bounding box center [1127, 140] width 69 height 21
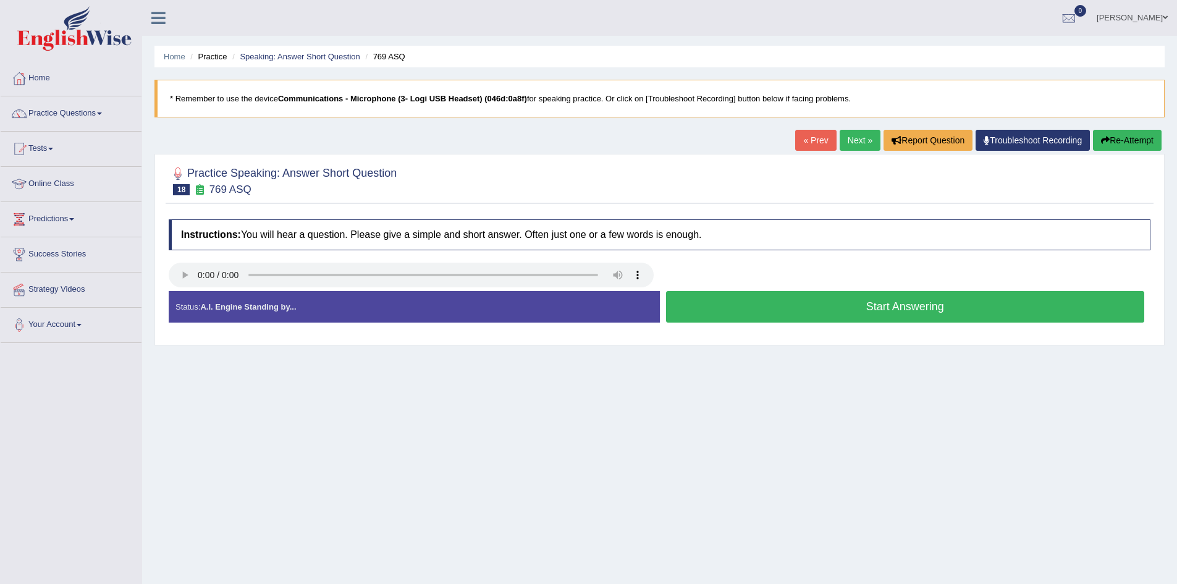
click at [840, 313] on button "Start Answering" at bounding box center [905, 307] width 479 height 32
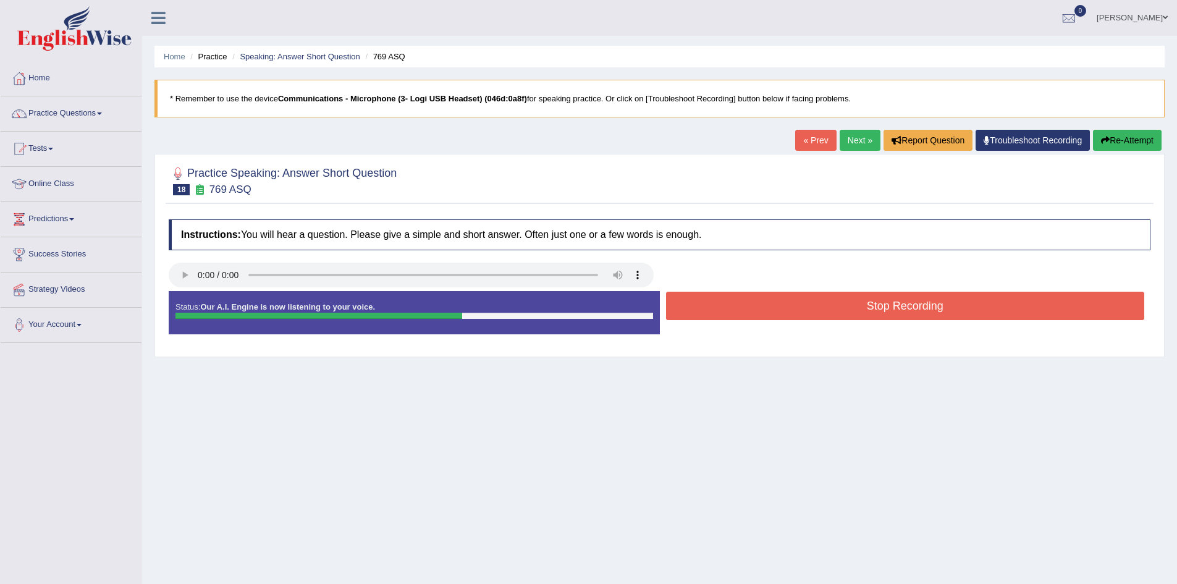
click at [840, 313] on button "Stop Recording" at bounding box center [905, 306] width 479 height 28
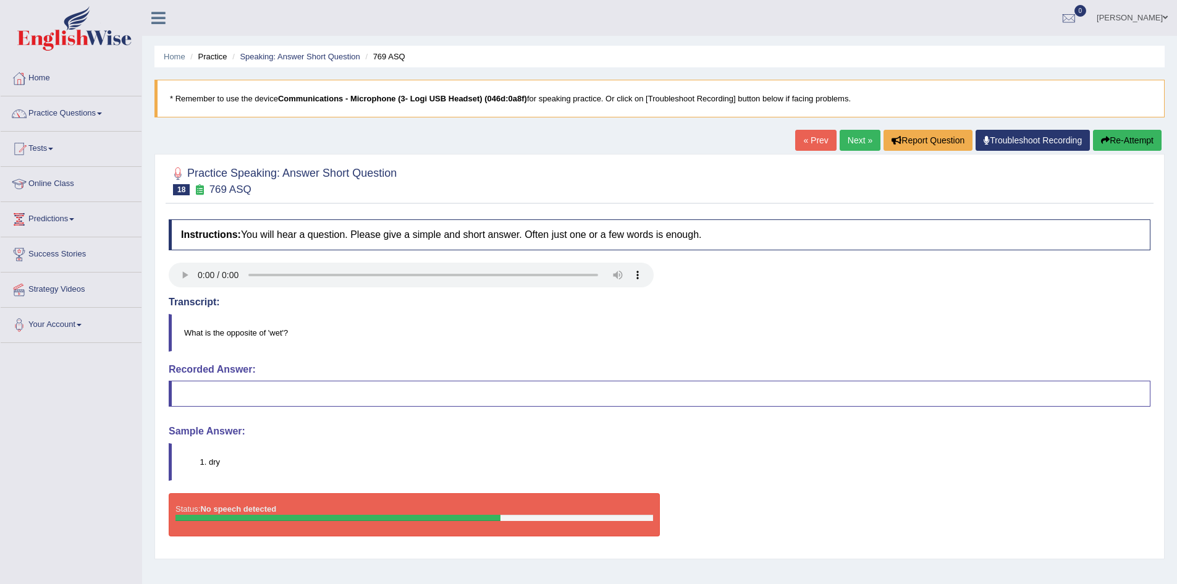
click at [1107, 139] on button "Re-Attempt" at bounding box center [1127, 140] width 69 height 21
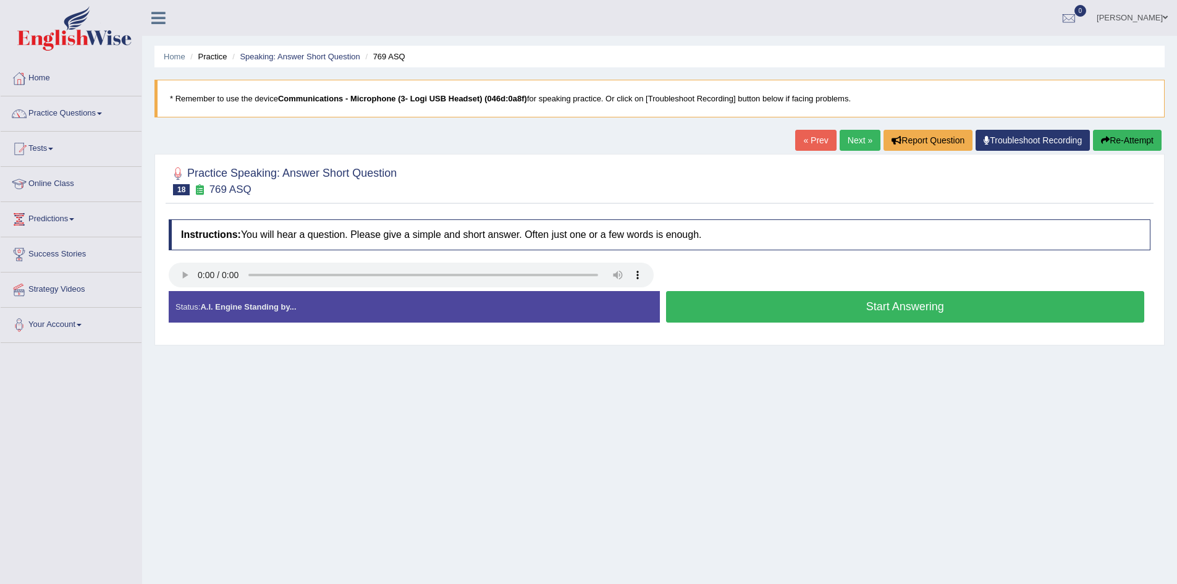
click at [734, 300] on button "Start Answering" at bounding box center [905, 307] width 479 height 32
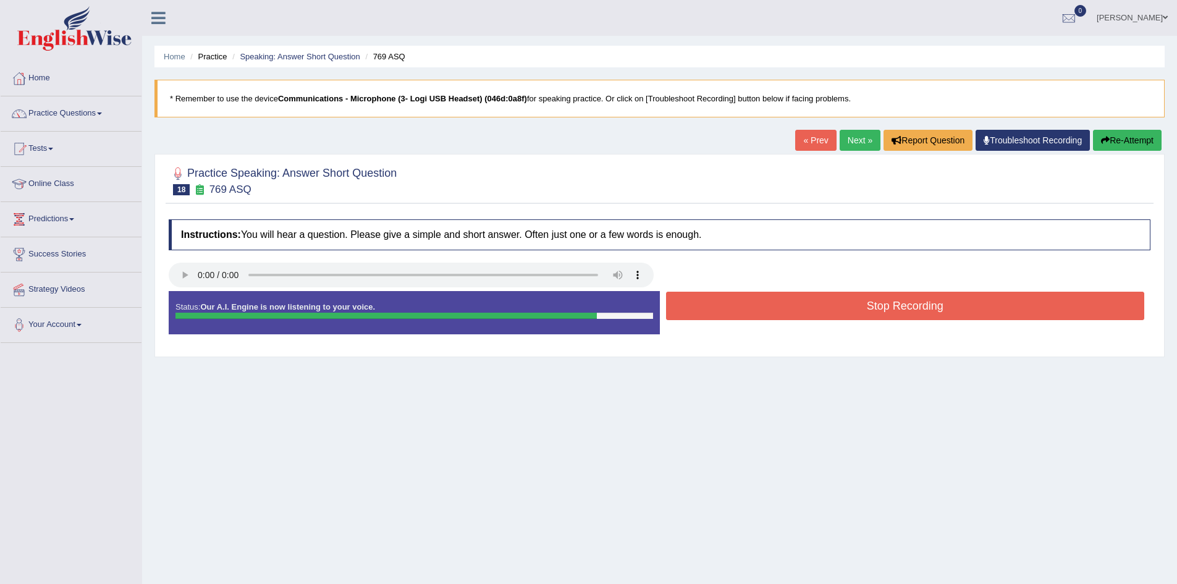
click at [734, 301] on button "Stop Recording" at bounding box center [905, 306] width 479 height 28
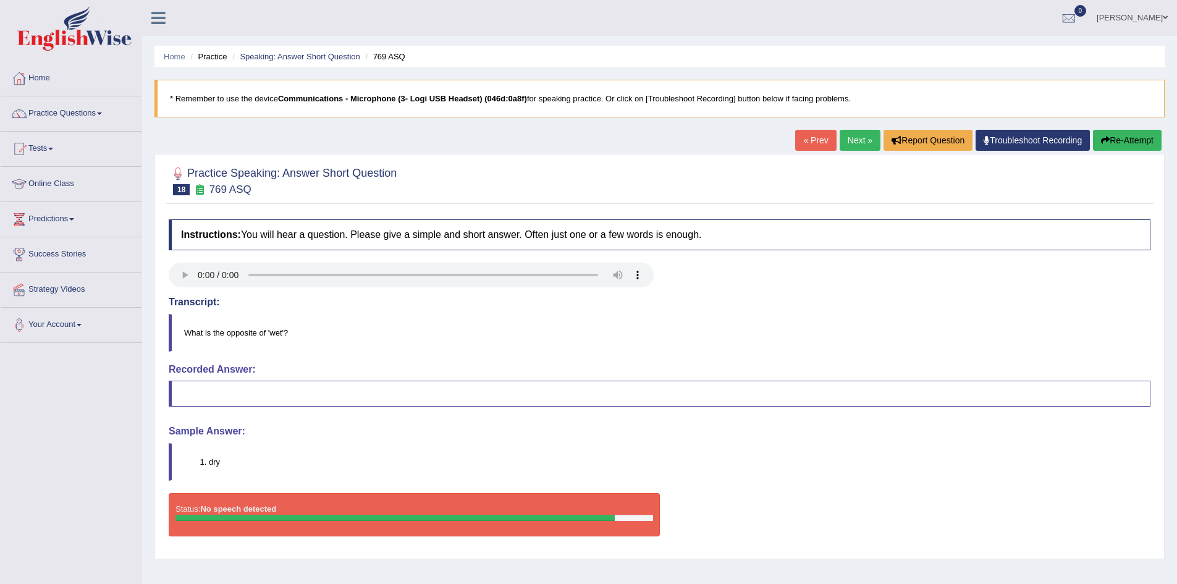
click at [1109, 139] on button "Re-Attempt" at bounding box center [1127, 140] width 69 height 21
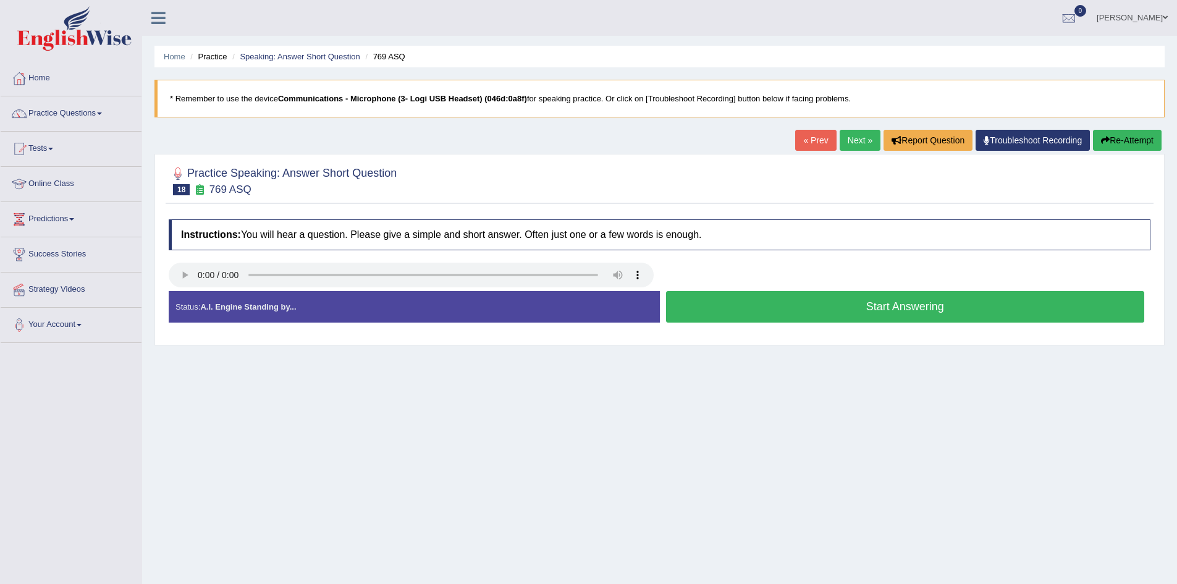
click at [672, 302] on button "Start Answering" at bounding box center [905, 307] width 479 height 32
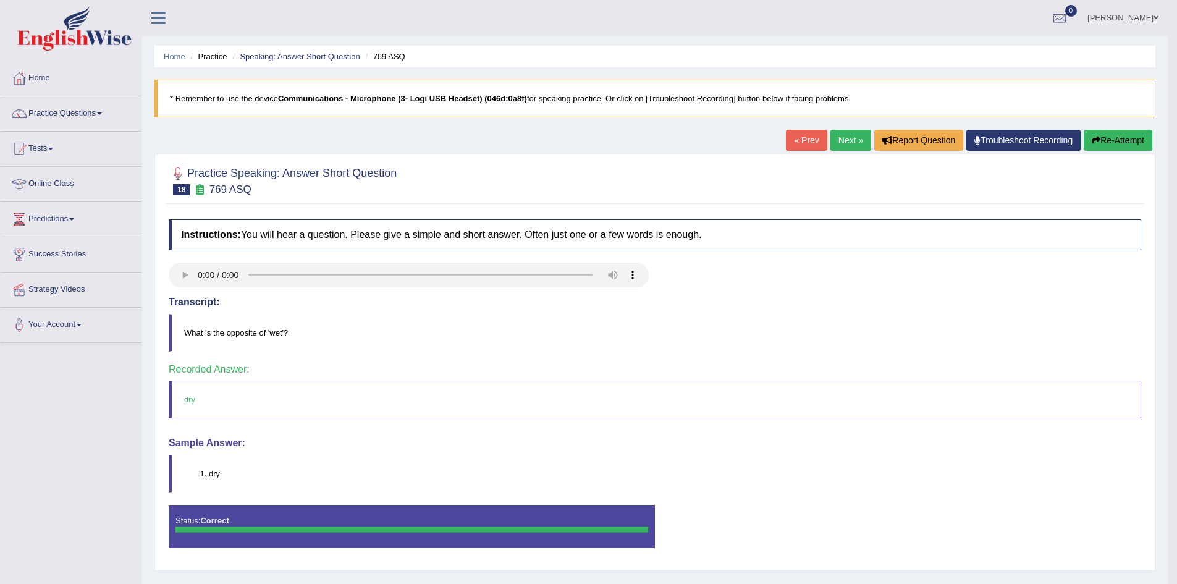
click at [852, 143] on link "Next »" at bounding box center [851, 140] width 41 height 21
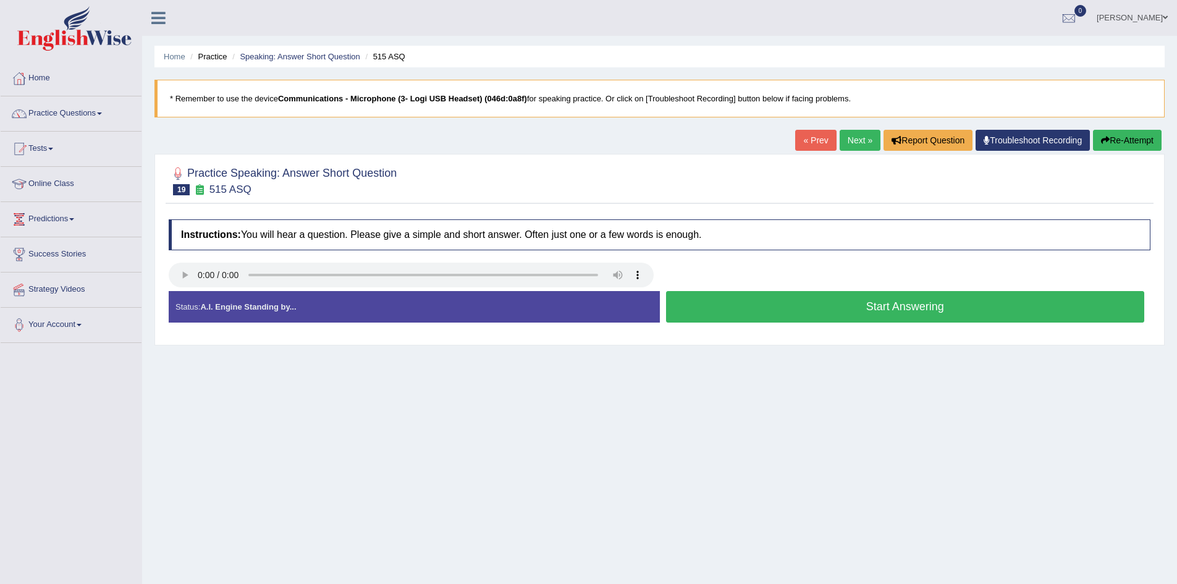
click at [815, 311] on button "Start Answering" at bounding box center [905, 307] width 479 height 32
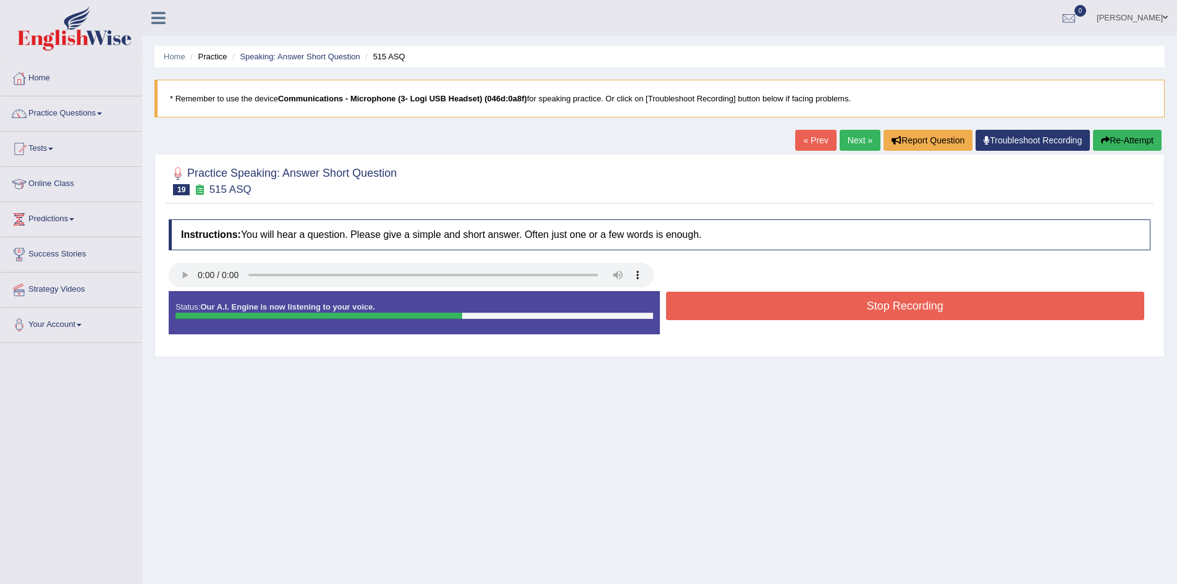
click at [853, 303] on button "Stop Recording" at bounding box center [905, 306] width 479 height 28
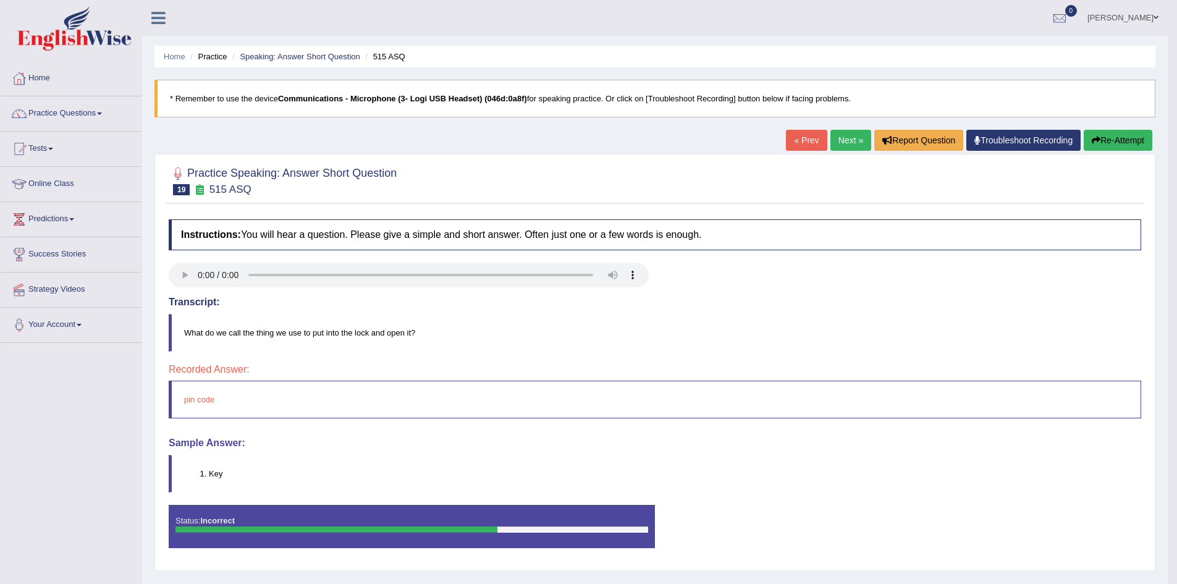
click at [1111, 145] on button "Re-Attempt" at bounding box center [1118, 140] width 69 height 21
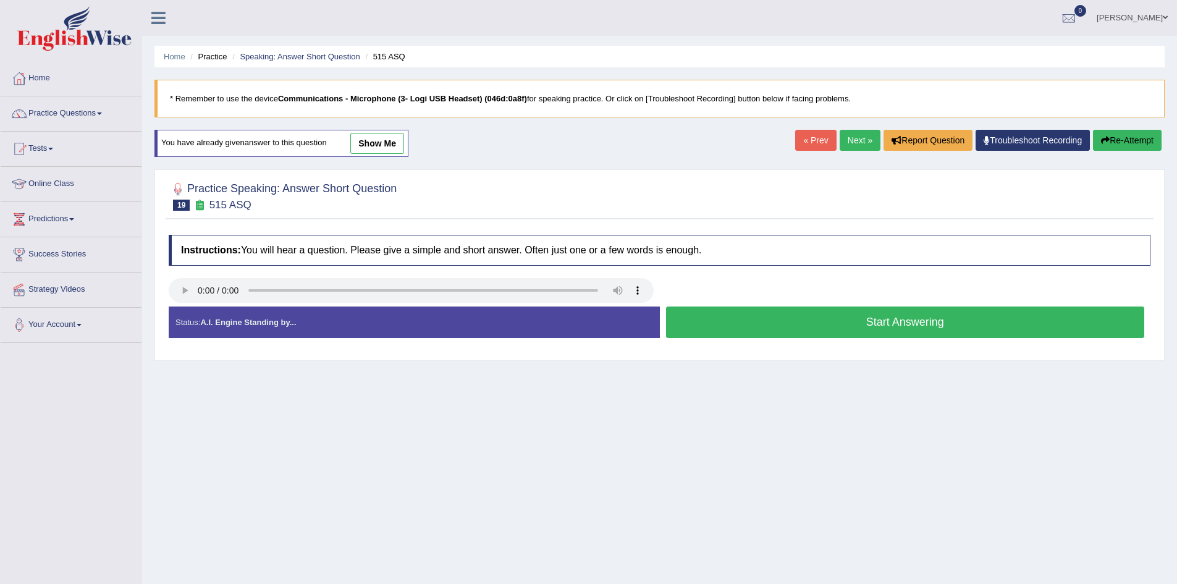
click at [835, 320] on button "Start Answering" at bounding box center [905, 323] width 479 height 32
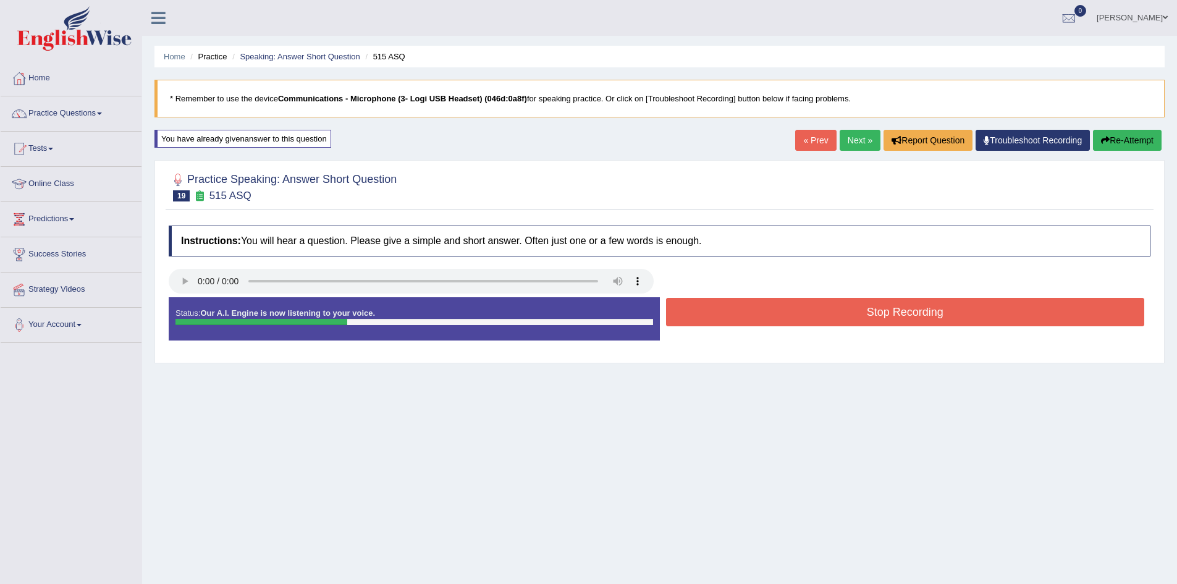
click at [825, 308] on button "Stop Recording" at bounding box center [905, 312] width 479 height 28
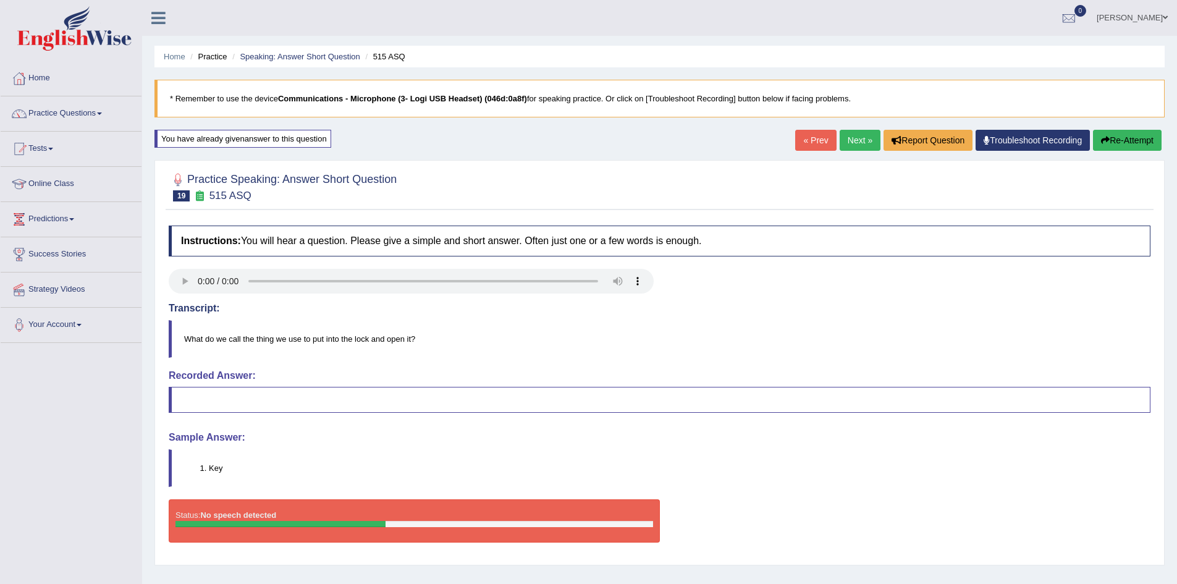
click at [854, 142] on link "Next »" at bounding box center [860, 140] width 41 height 21
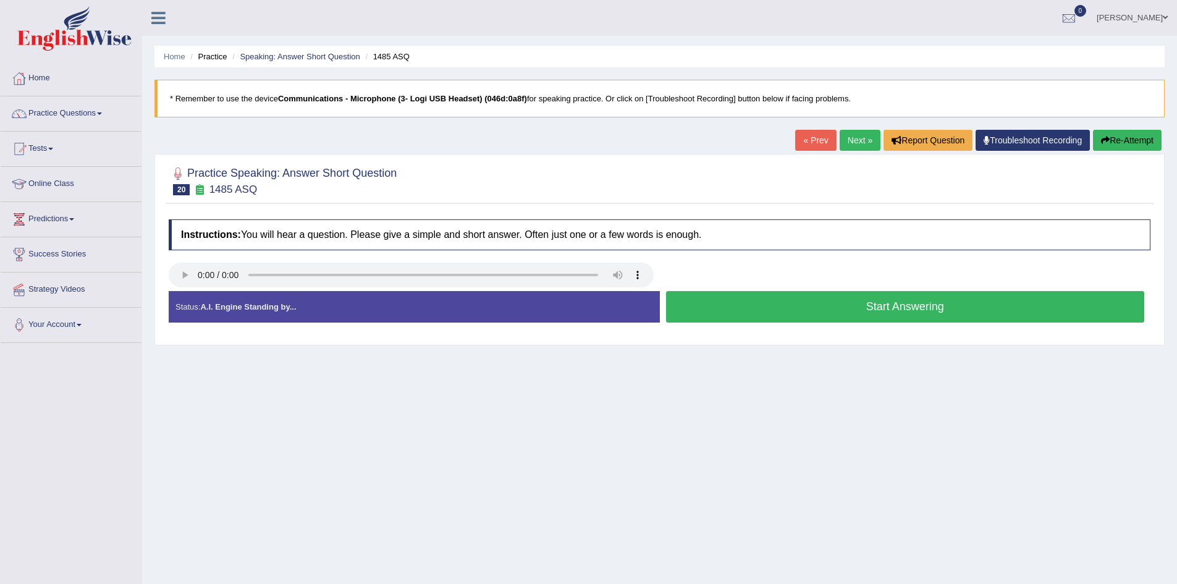
click at [873, 300] on button "Start Answering" at bounding box center [905, 307] width 479 height 32
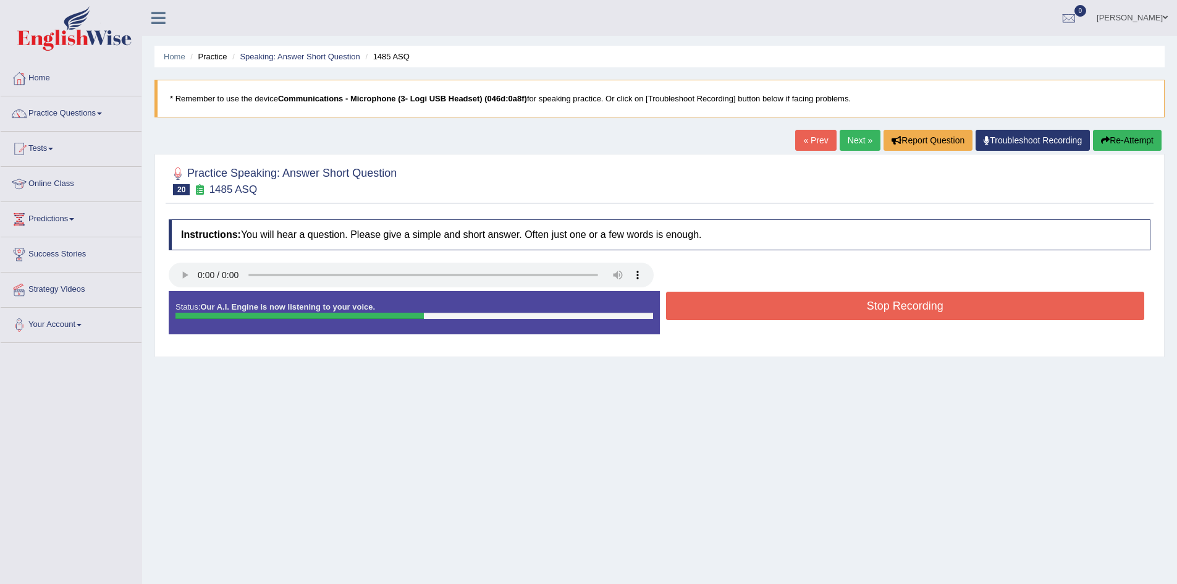
click at [873, 300] on button "Stop Recording" at bounding box center [905, 306] width 479 height 28
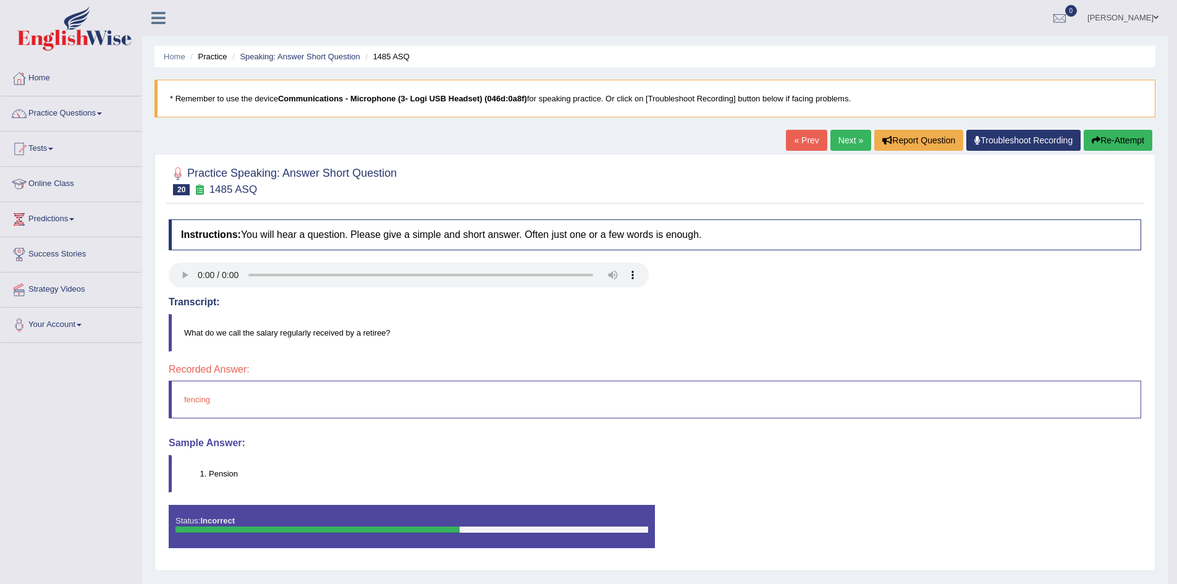
click at [1109, 137] on button "Re-Attempt" at bounding box center [1118, 140] width 69 height 21
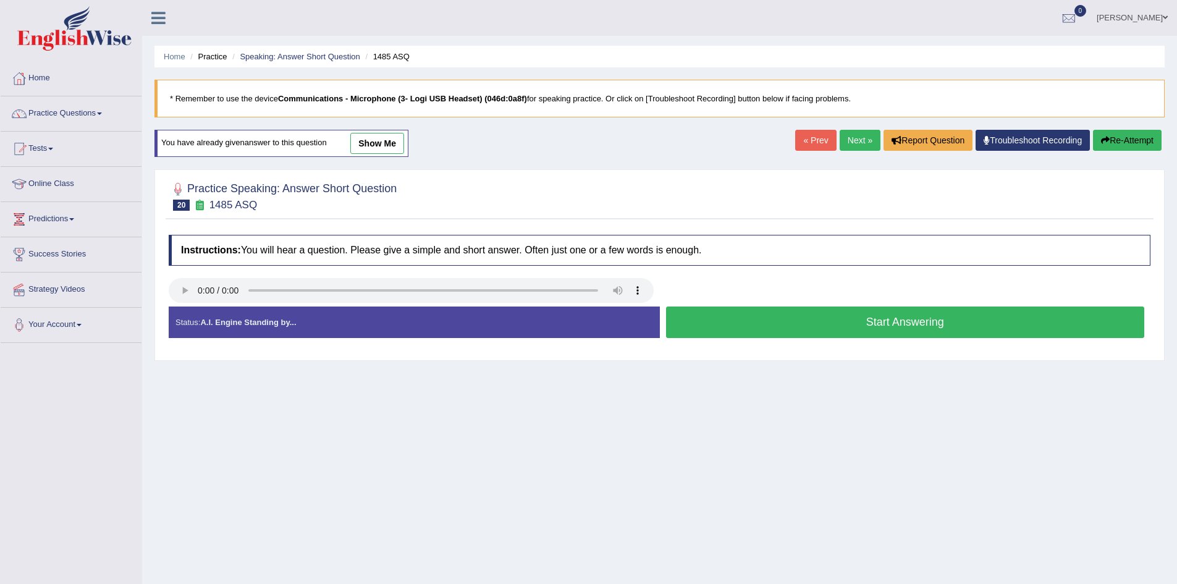
click at [915, 329] on button "Start Answering" at bounding box center [905, 323] width 479 height 32
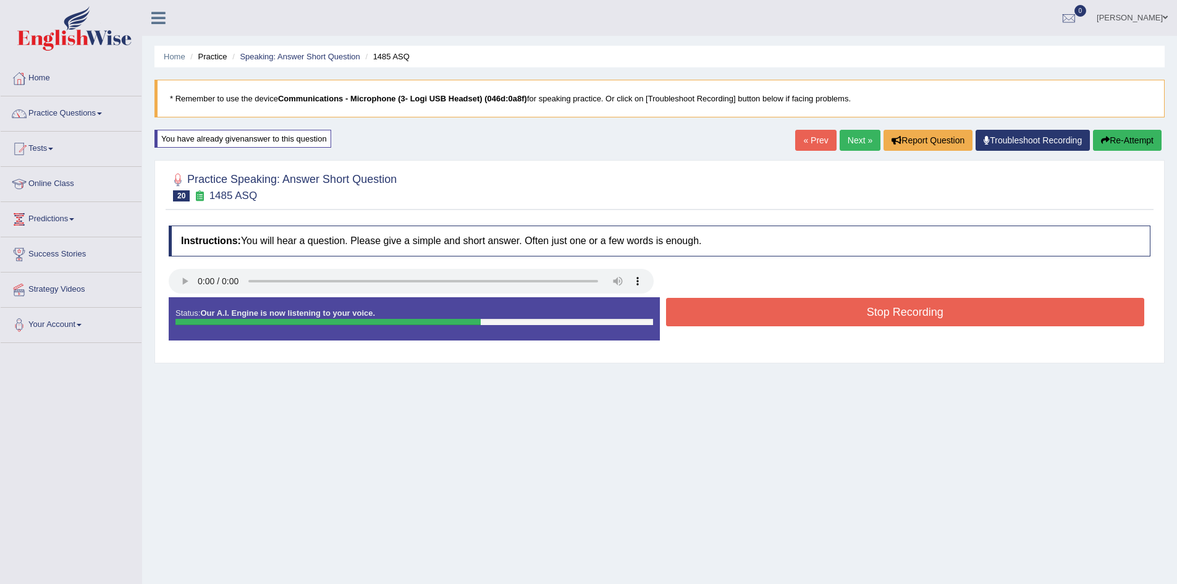
click at [923, 317] on button "Stop Recording" at bounding box center [905, 312] width 479 height 28
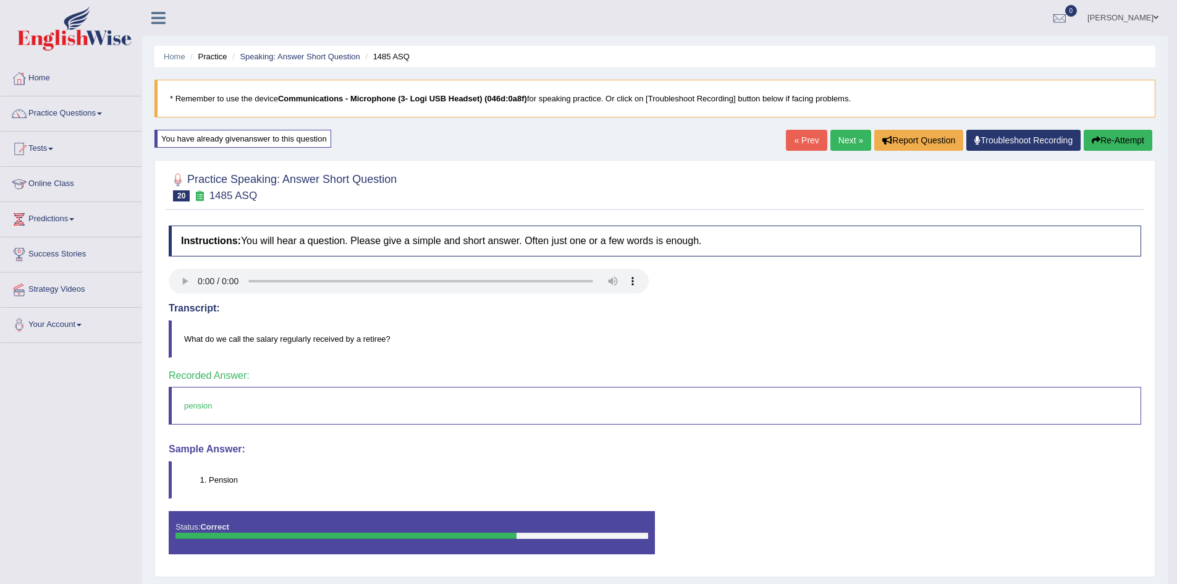
click at [852, 140] on link "Next »" at bounding box center [851, 140] width 41 height 21
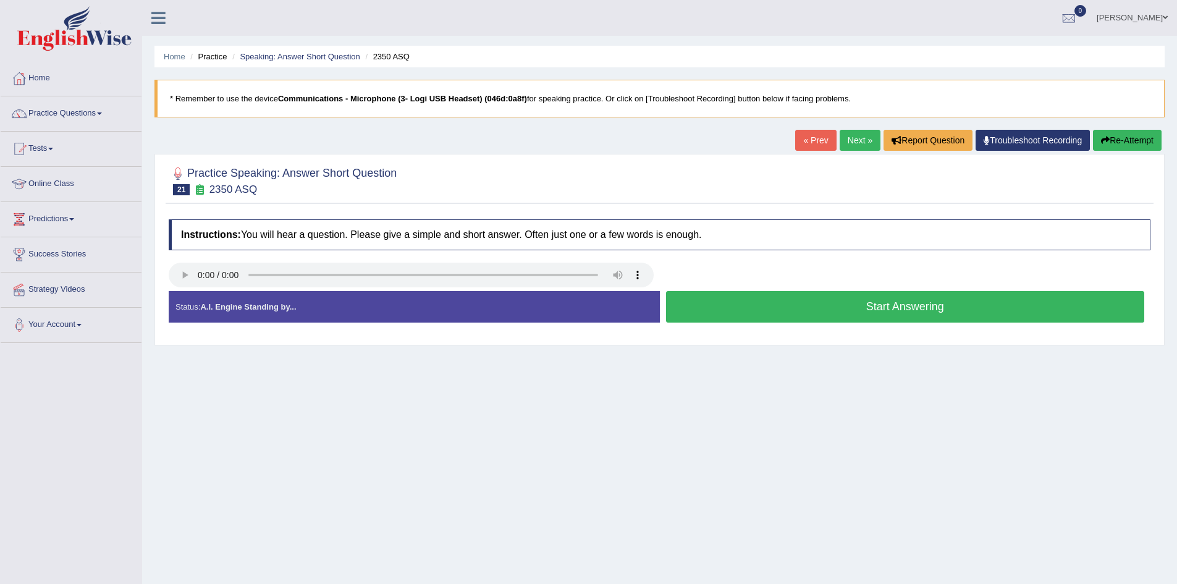
click at [864, 294] on button "Start Answering" at bounding box center [905, 307] width 479 height 32
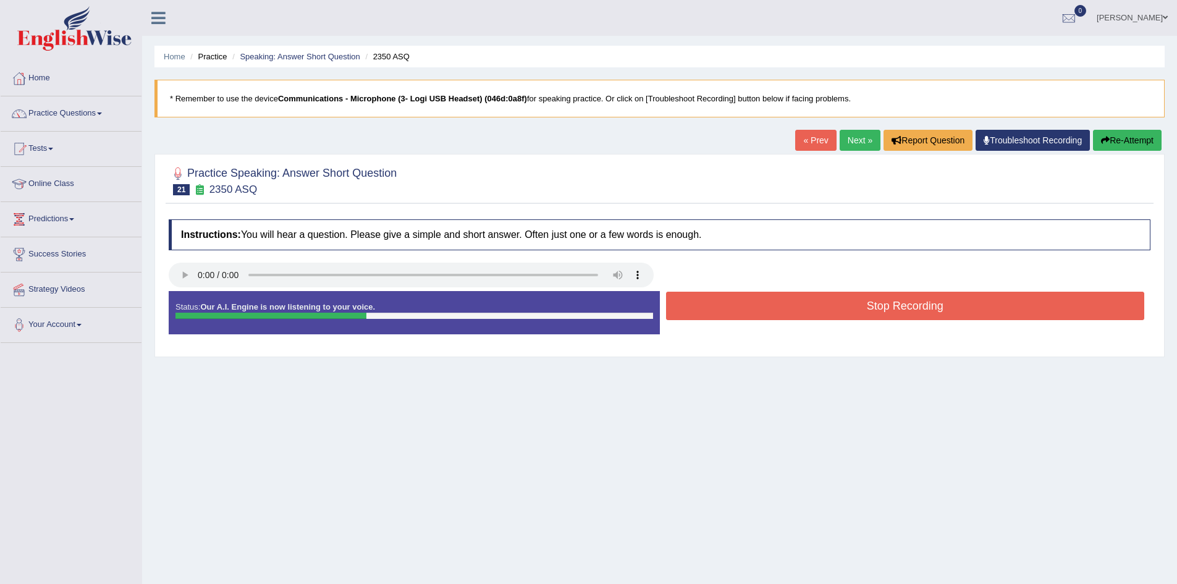
click at [864, 299] on button "Stop Recording" at bounding box center [905, 306] width 479 height 28
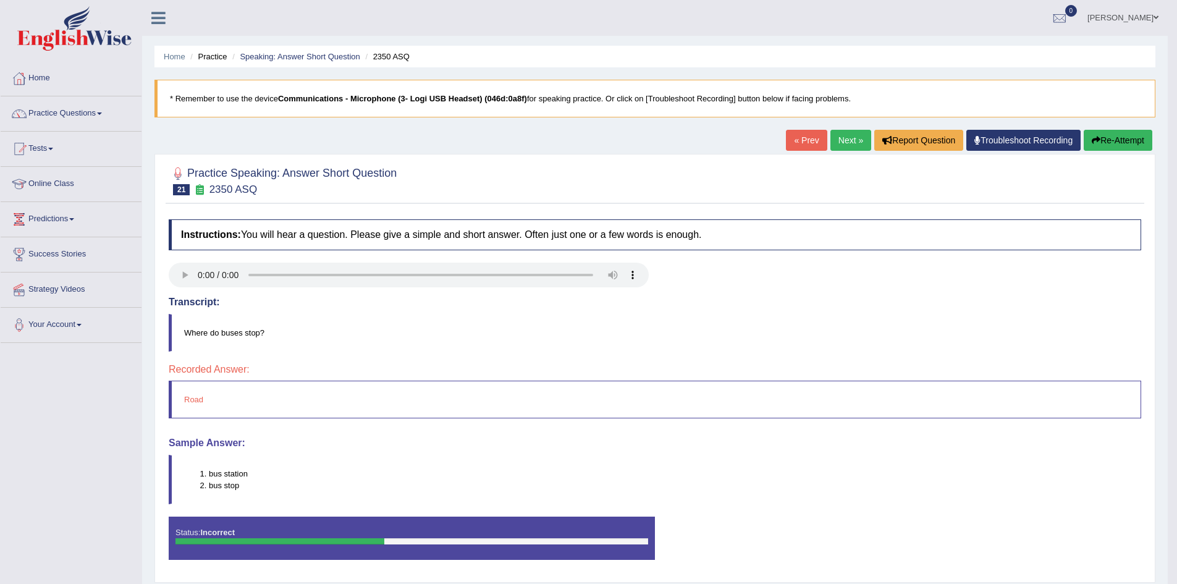
click at [1120, 134] on button "Re-Attempt" at bounding box center [1118, 140] width 69 height 21
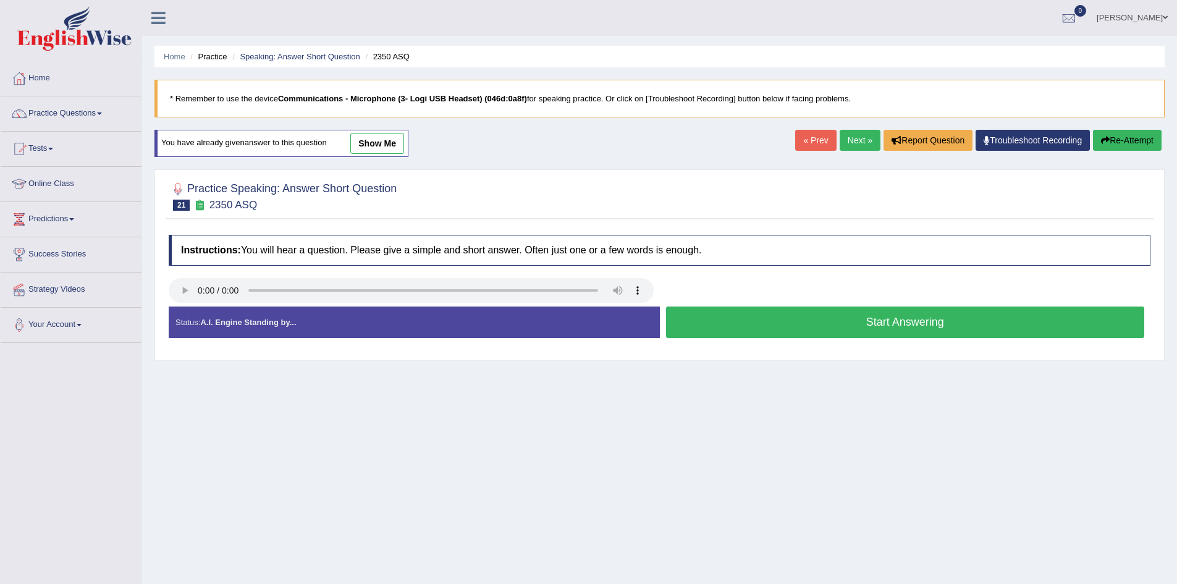
click at [742, 314] on button "Start Answering" at bounding box center [905, 323] width 479 height 32
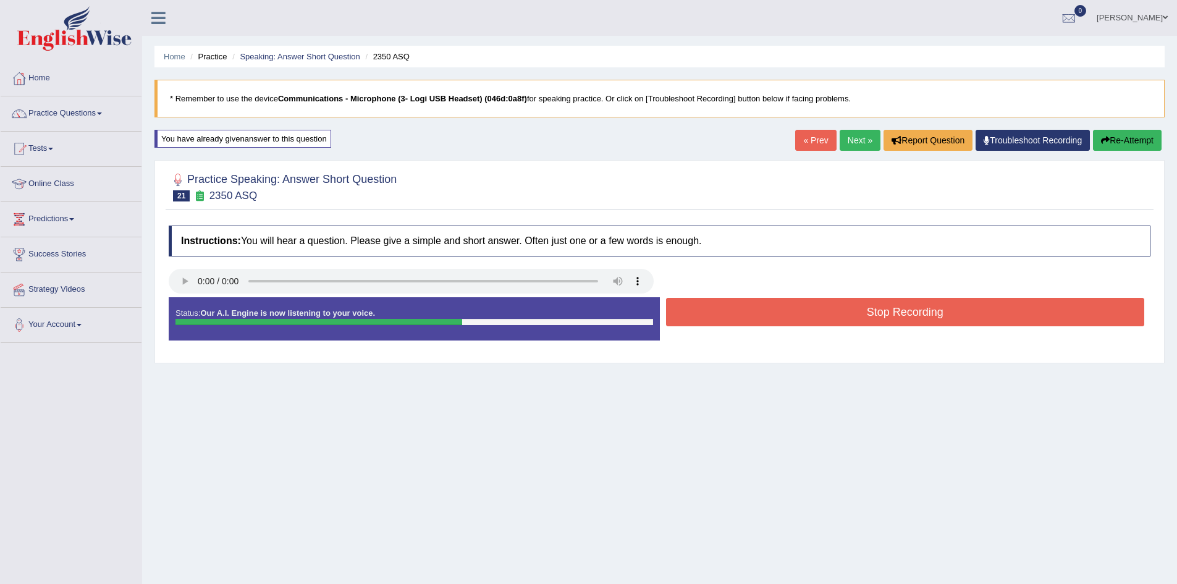
click at [742, 314] on button "Stop Recording" at bounding box center [905, 312] width 479 height 28
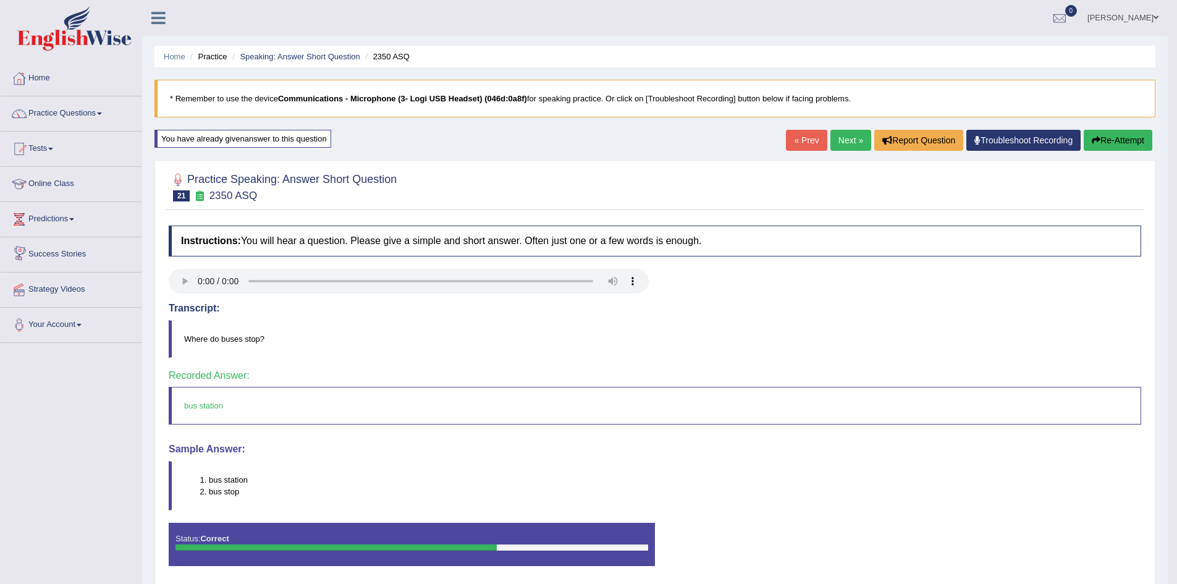
click at [848, 137] on link "Next »" at bounding box center [851, 140] width 41 height 21
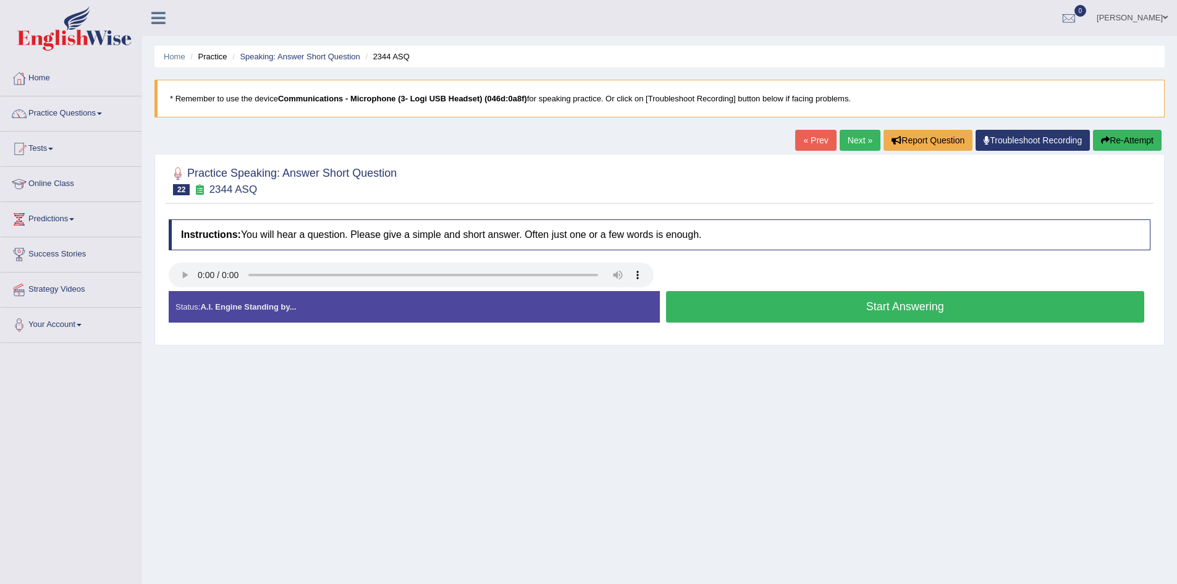
click at [810, 303] on button "Start Answering" at bounding box center [905, 307] width 479 height 32
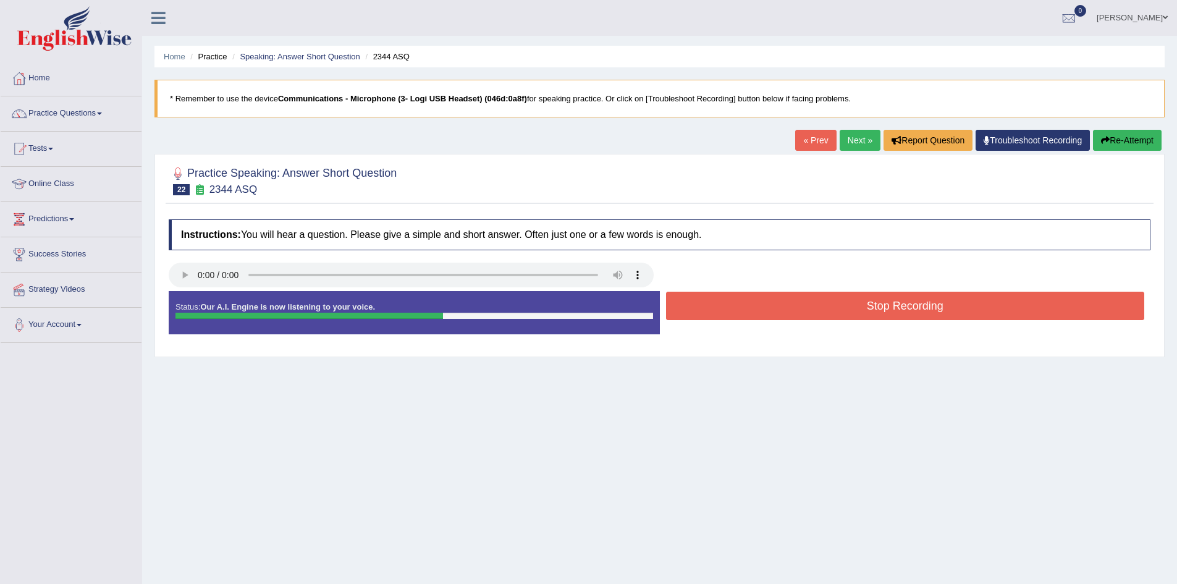
click at [809, 303] on button "Stop Recording" at bounding box center [905, 306] width 479 height 28
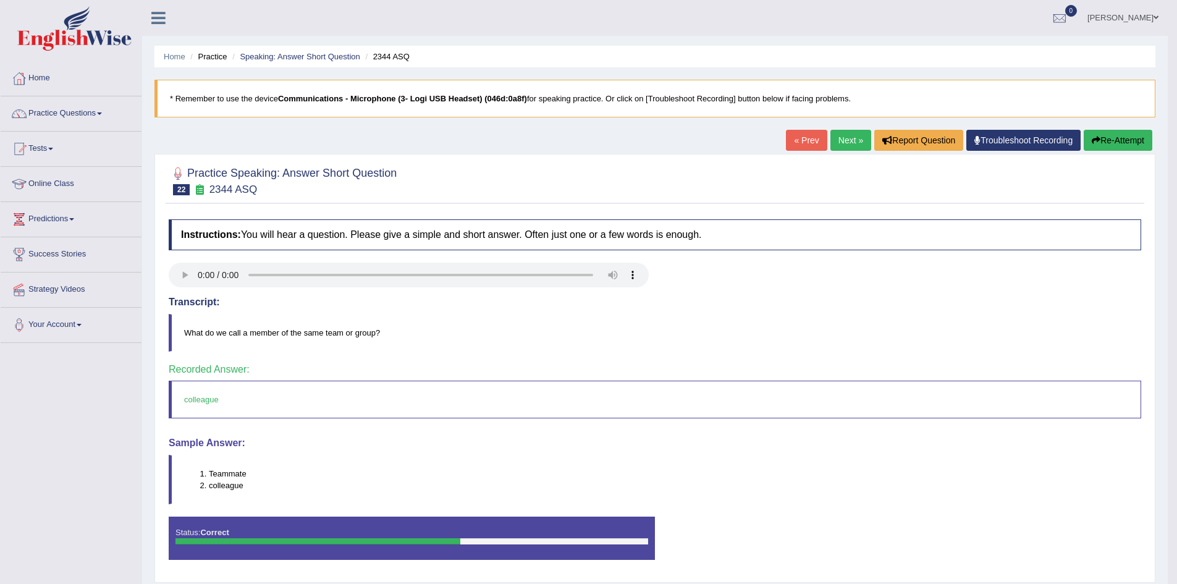
click at [849, 140] on link "Next »" at bounding box center [851, 140] width 41 height 21
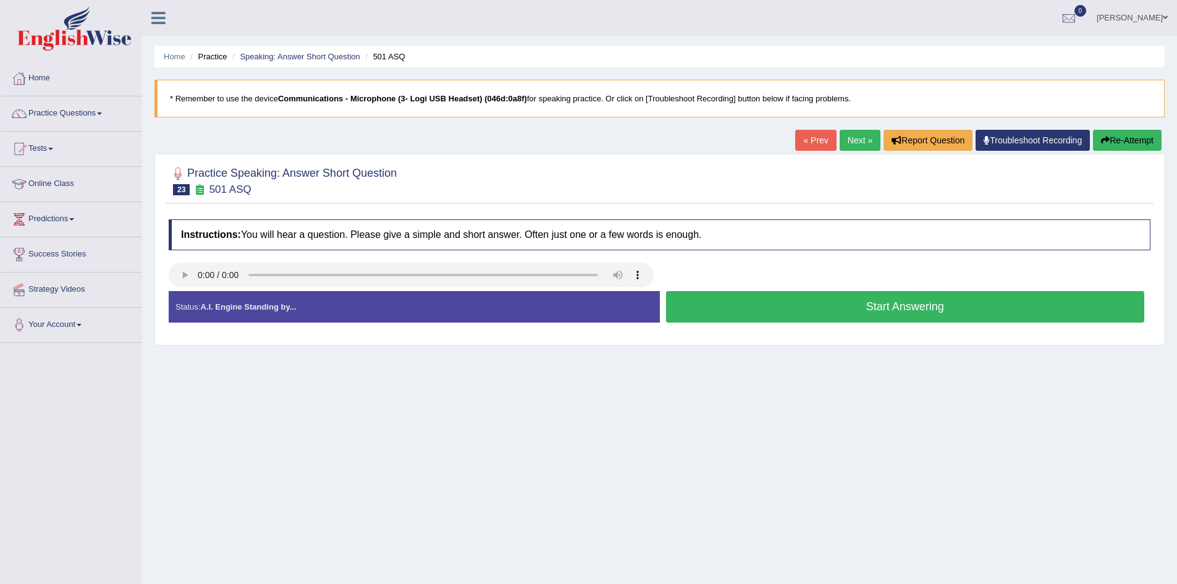
click at [692, 308] on button "Start Answering" at bounding box center [905, 307] width 479 height 32
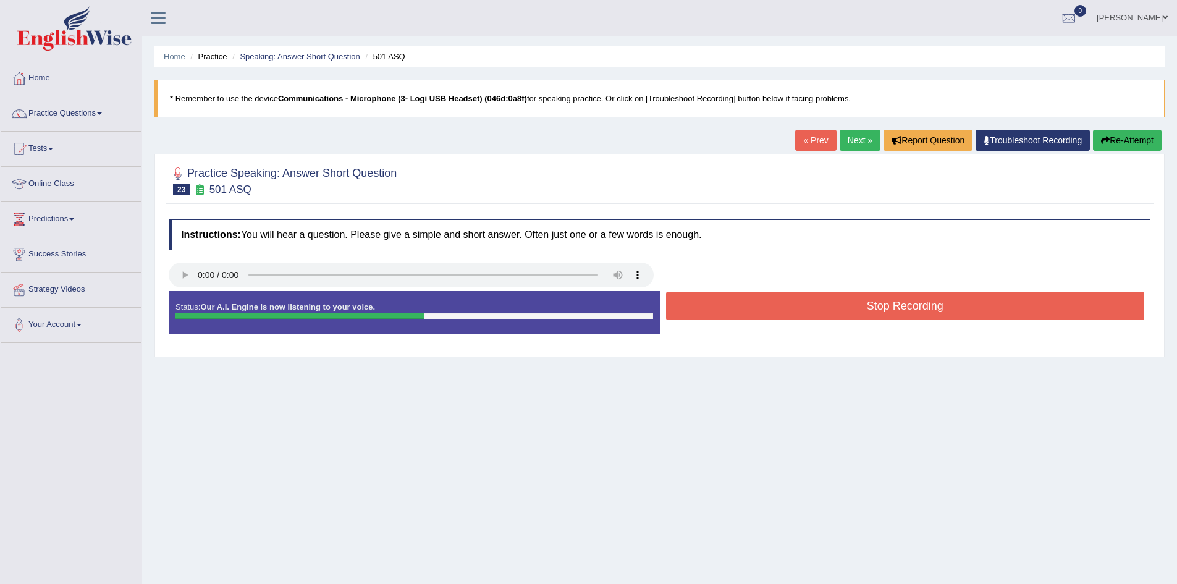
click at [692, 308] on button "Stop Recording" at bounding box center [905, 306] width 479 height 28
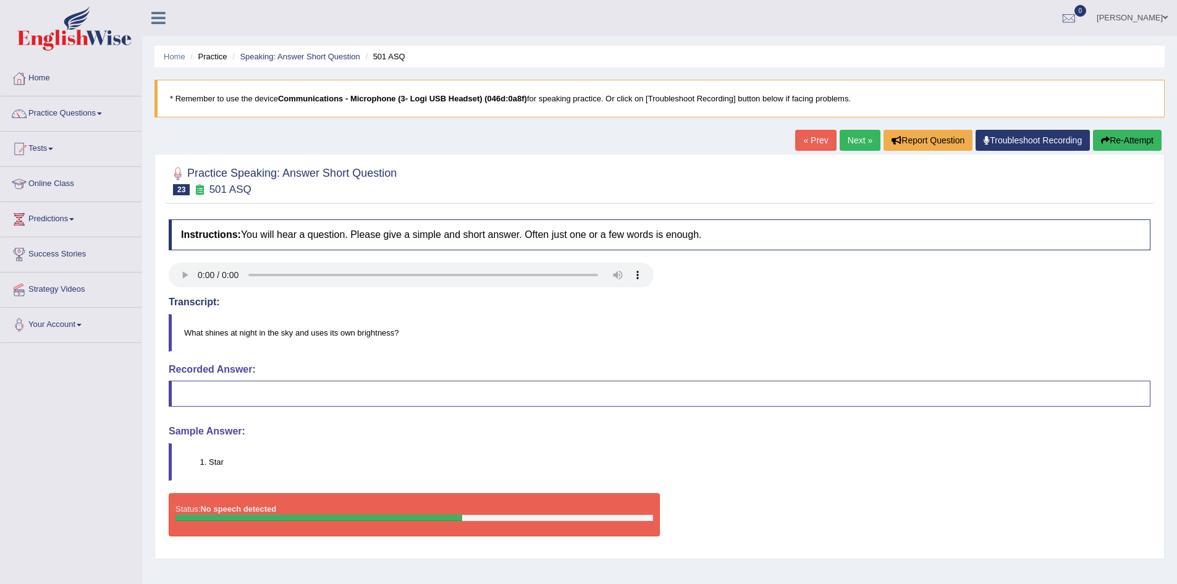
click at [1117, 137] on button "Re-Attempt" at bounding box center [1127, 140] width 69 height 21
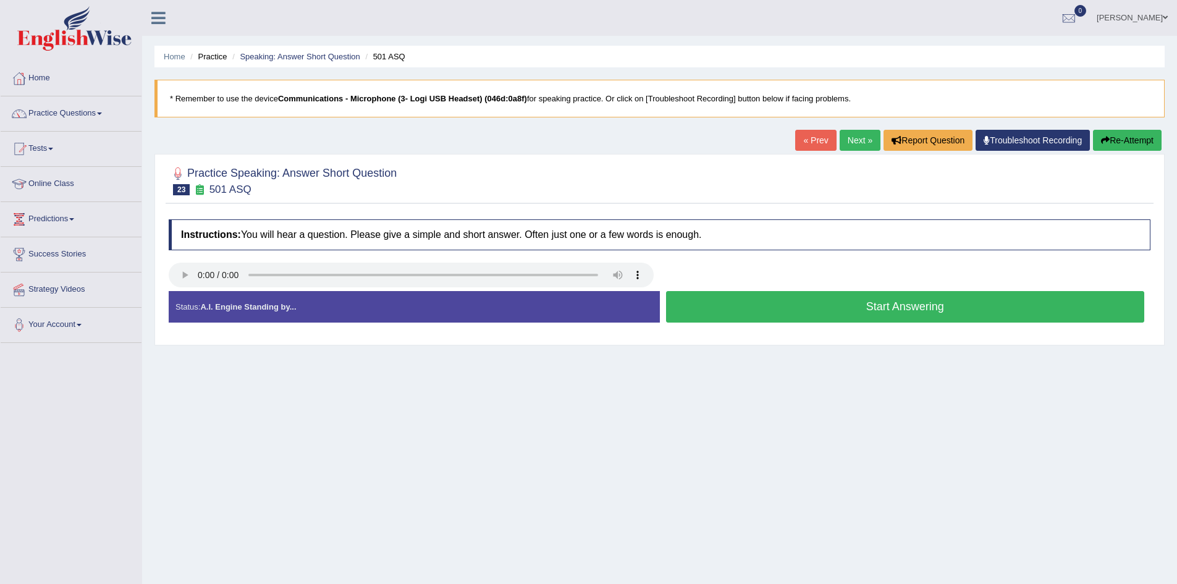
click at [871, 306] on button "Start Answering" at bounding box center [905, 307] width 479 height 32
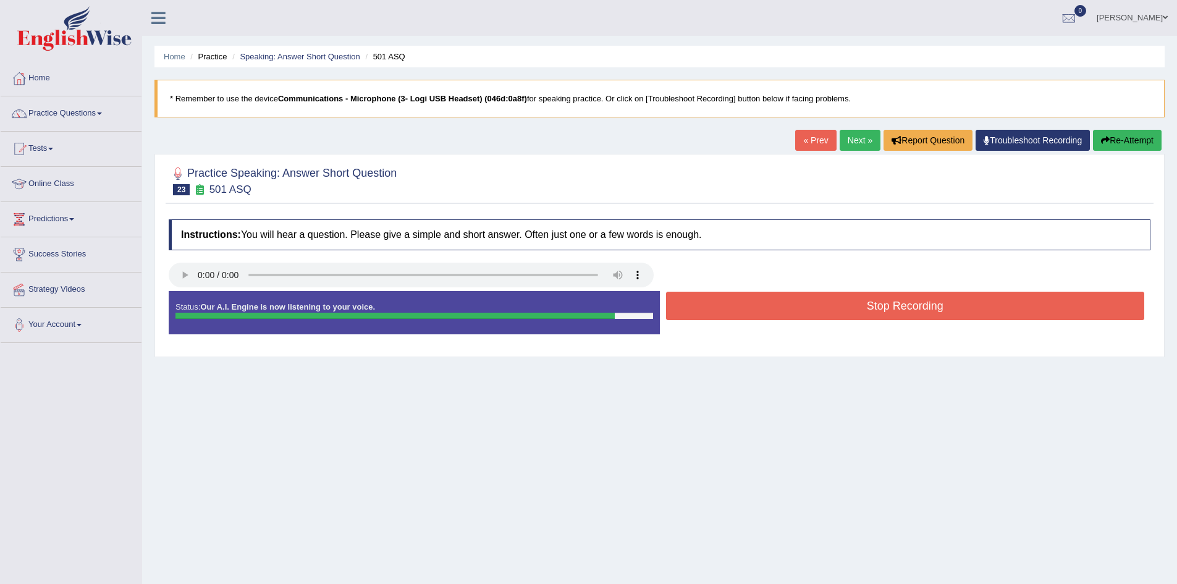
click at [869, 311] on button "Stop Recording" at bounding box center [905, 306] width 479 height 28
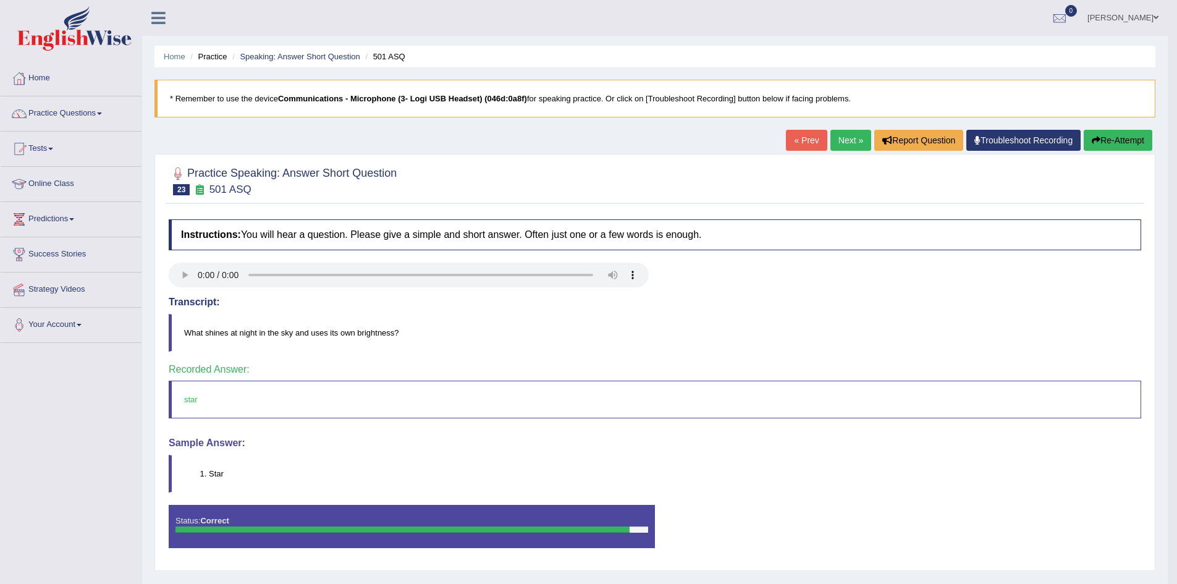
click at [837, 133] on link "Next »" at bounding box center [851, 140] width 41 height 21
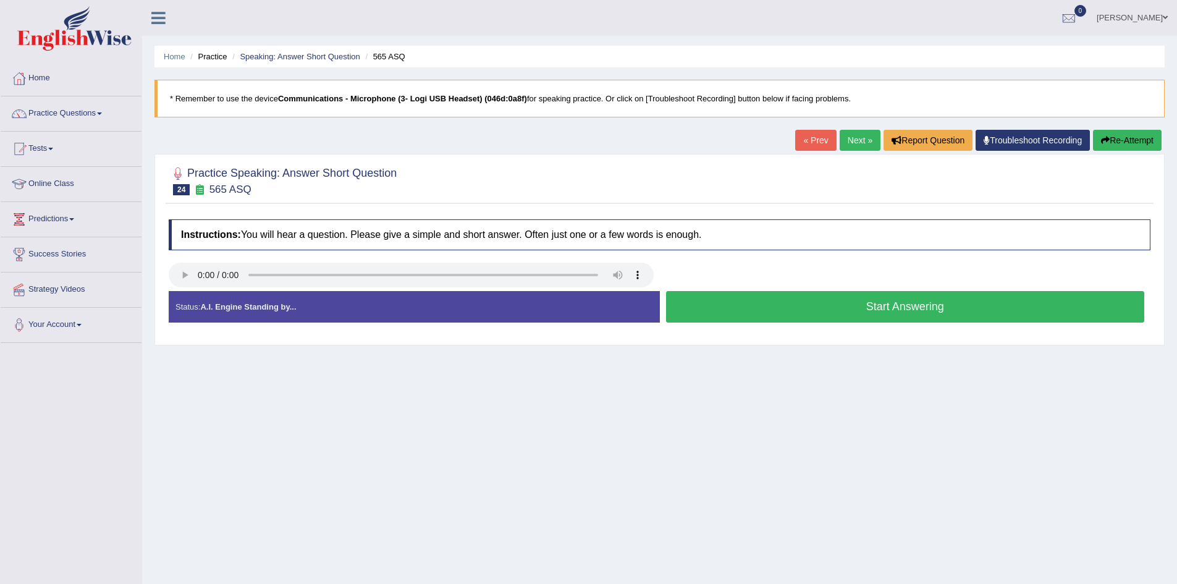
click at [782, 299] on button "Start Answering" at bounding box center [905, 307] width 479 height 32
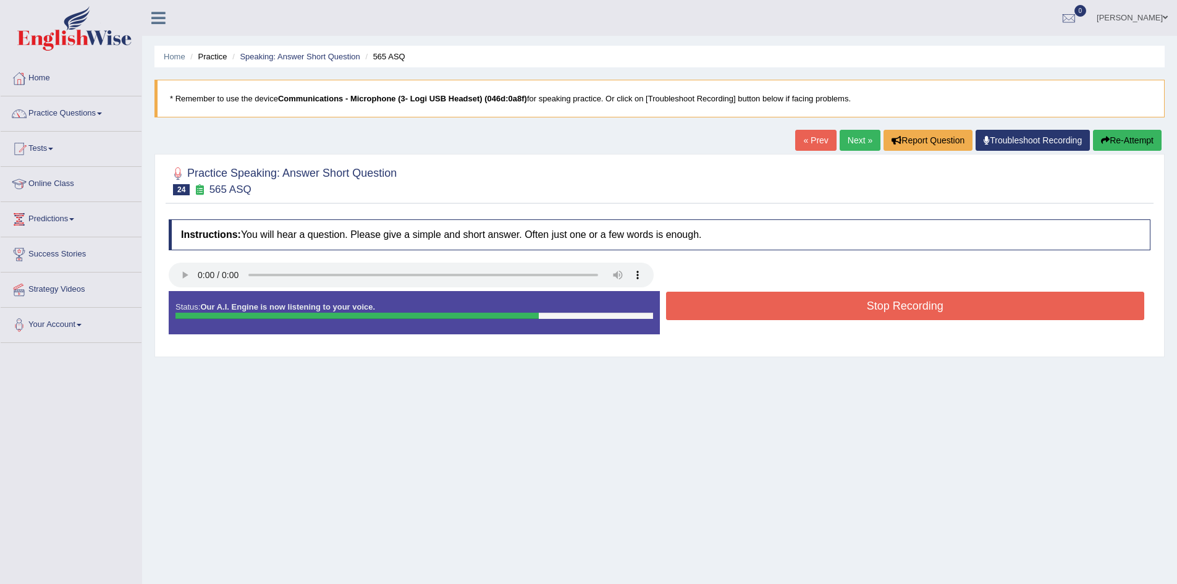
click at [782, 299] on button "Stop Recording" at bounding box center [905, 306] width 479 height 28
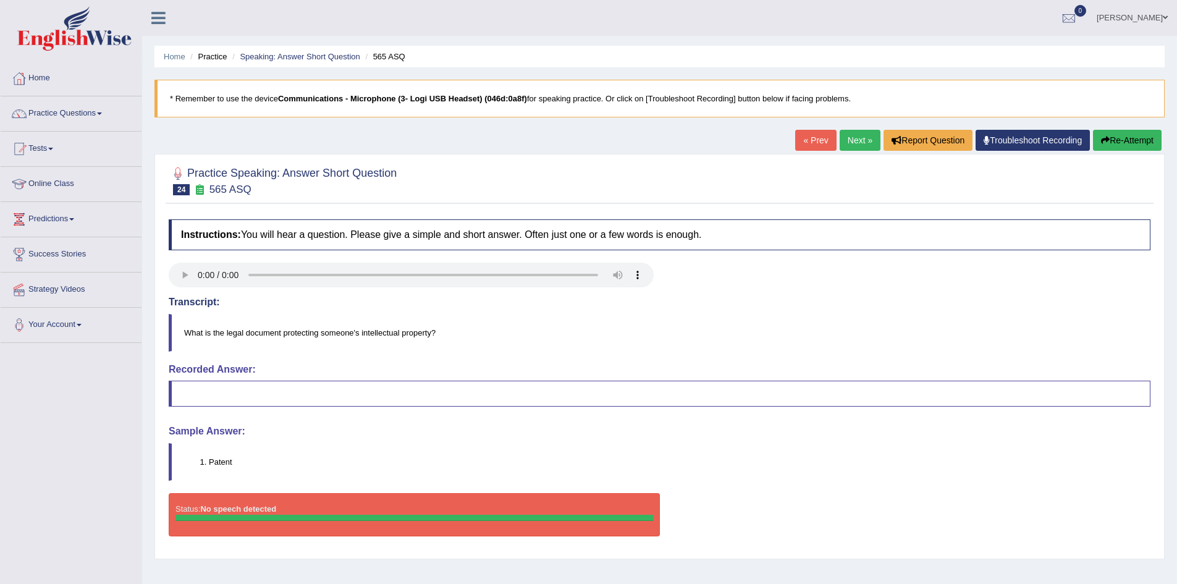
click at [1112, 137] on button "Re-Attempt" at bounding box center [1127, 140] width 69 height 21
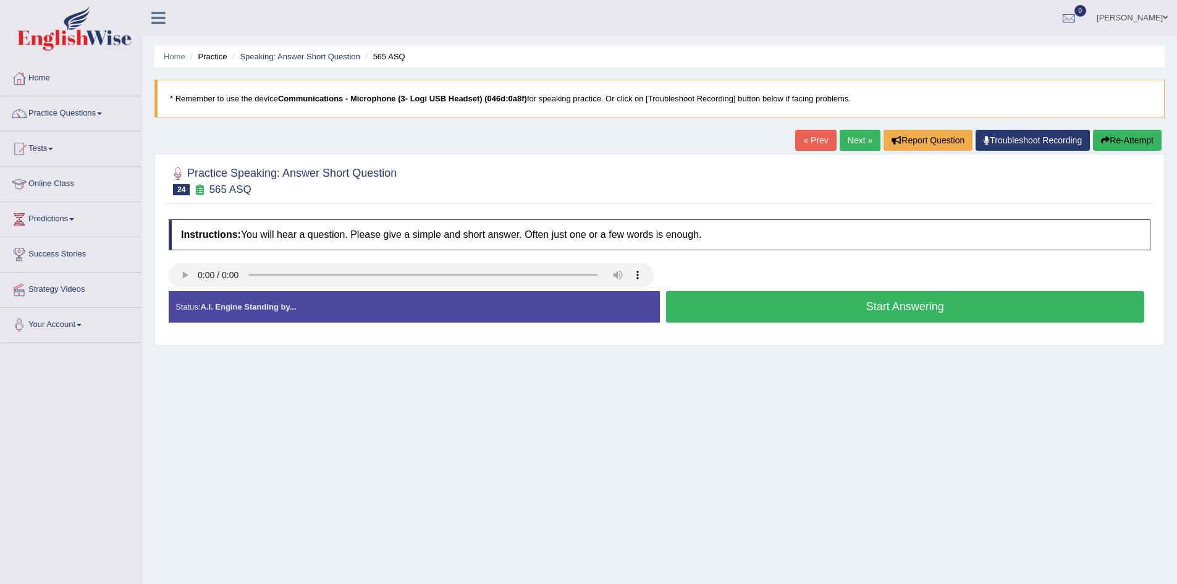
click at [674, 305] on button "Start Answering" at bounding box center [905, 307] width 479 height 32
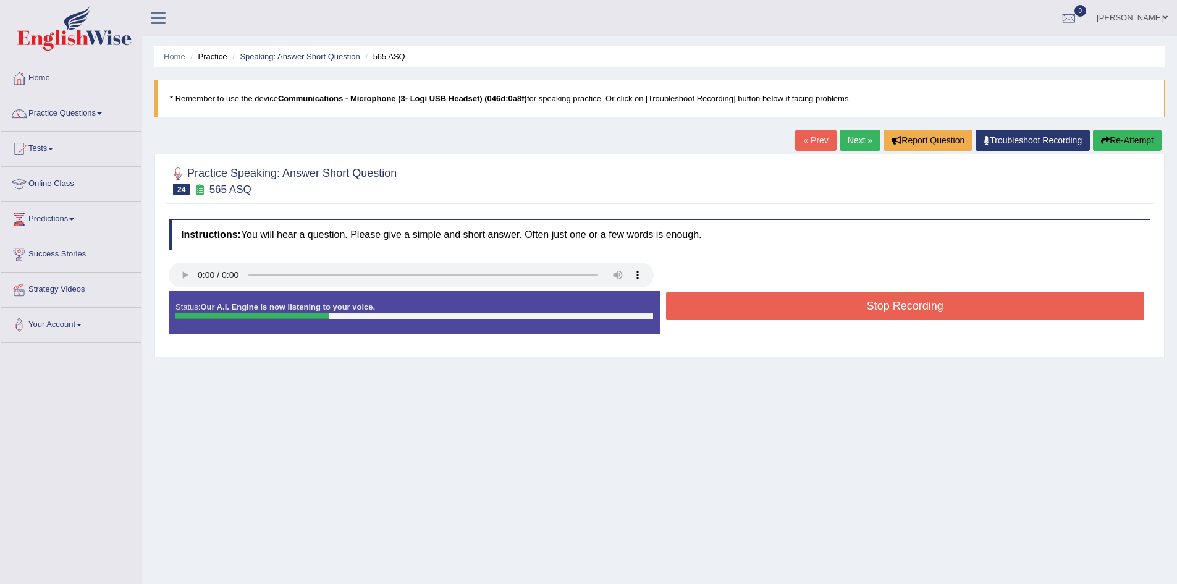
click at [684, 302] on button "Stop Recording" at bounding box center [905, 306] width 479 height 28
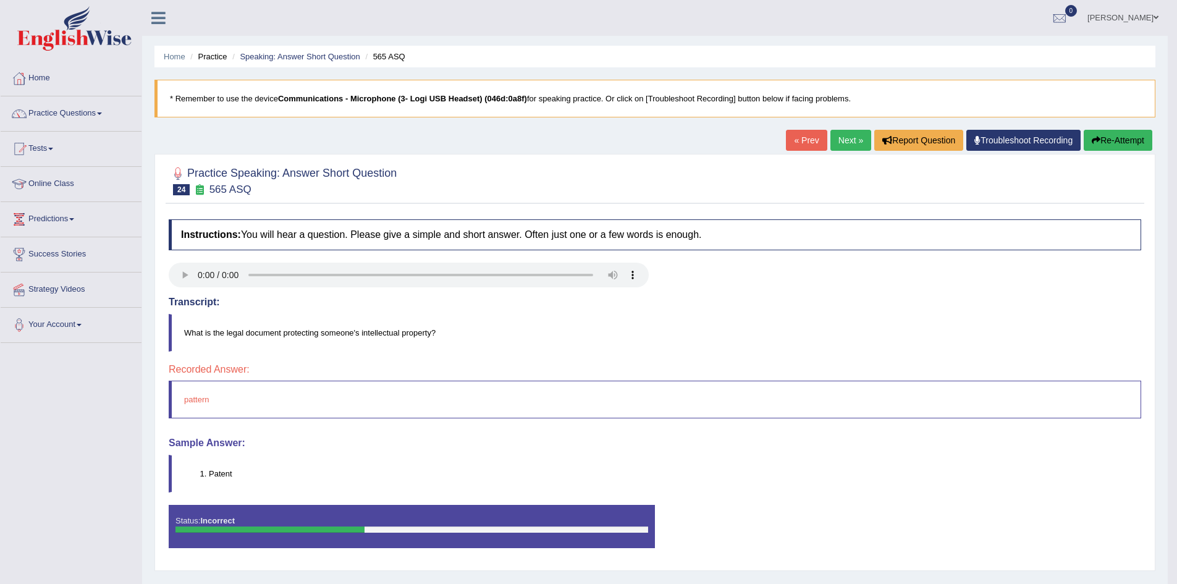
click at [1114, 132] on button "Re-Attempt" at bounding box center [1118, 140] width 69 height 21
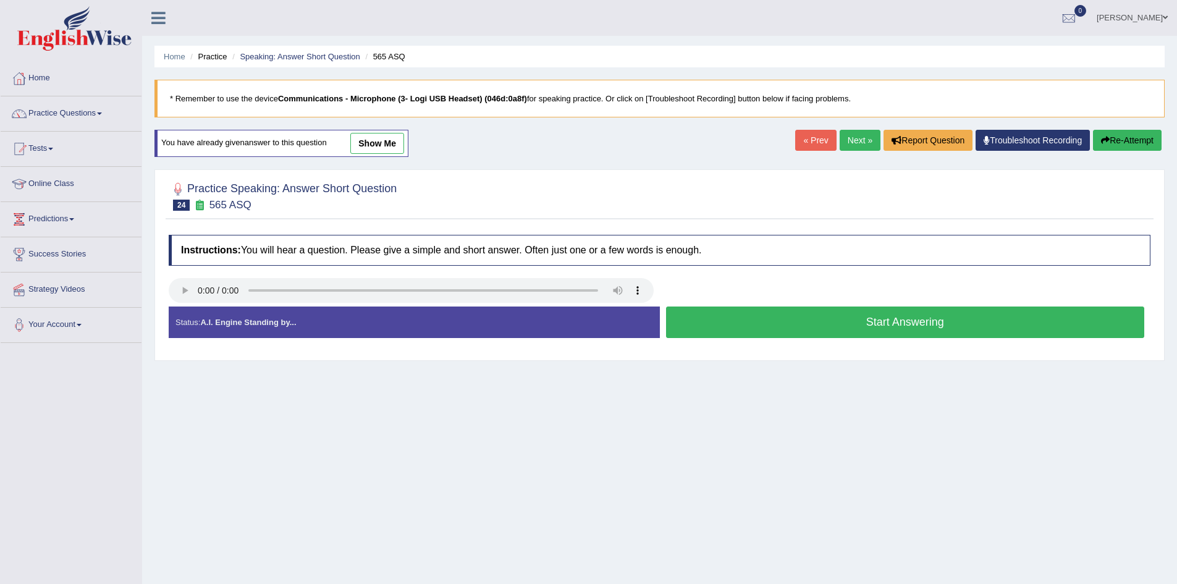
click at [774, 323] on button "Start Answering" at bounding box center [905, 323] width 479 height 32
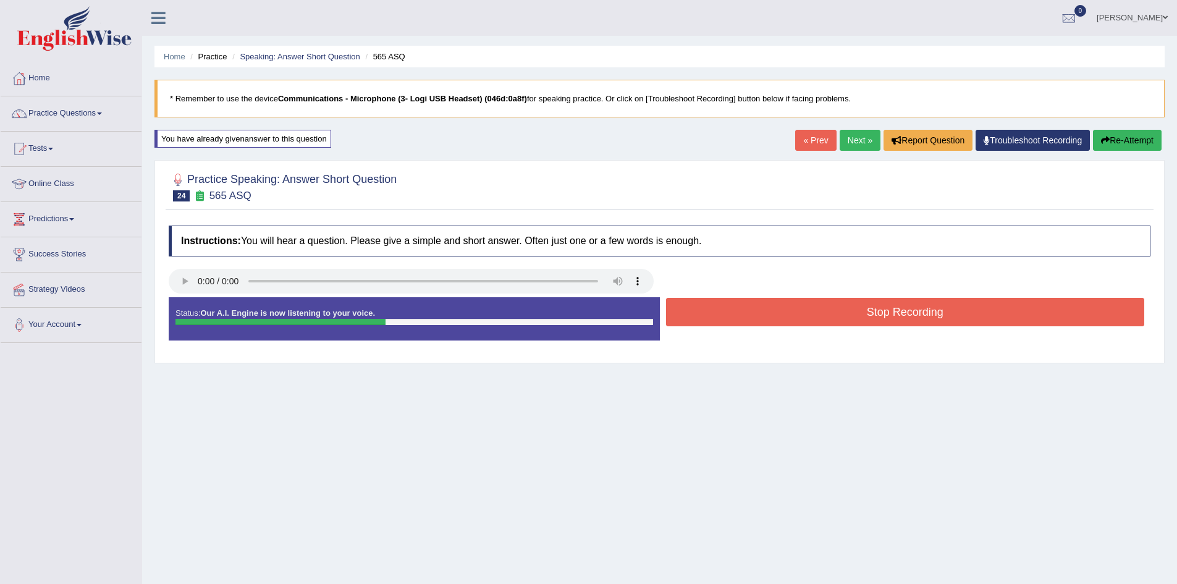
click at [775, 315] on button "Stop Recording" at bounding box center [905, 312] width 479 height 28
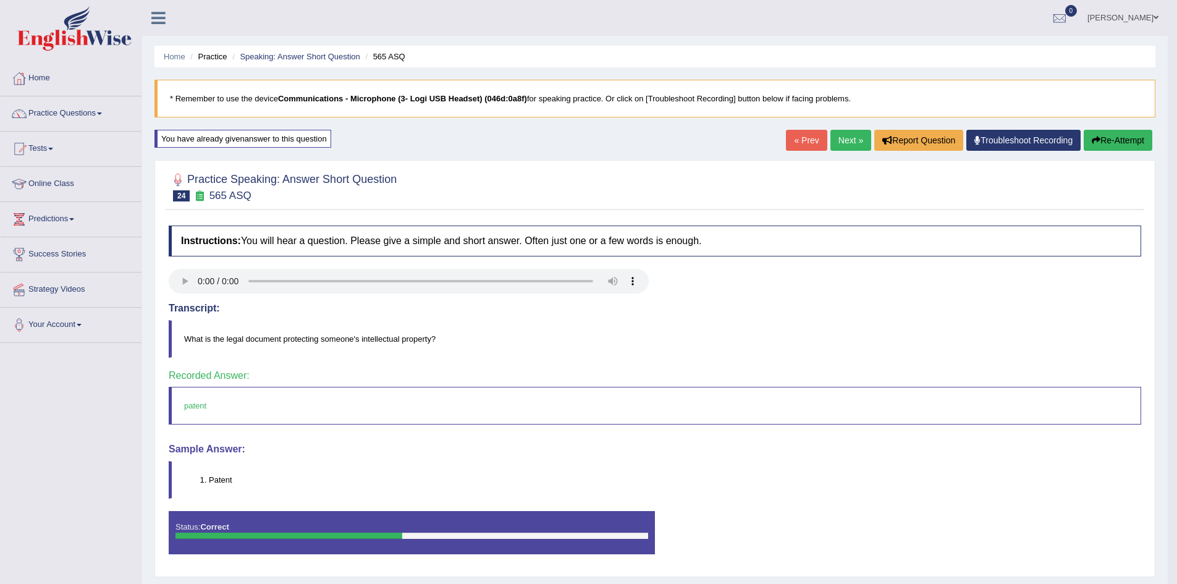
click at [852, 141] on link "Next »" at bounding box center [851, 140] width 41 height 21
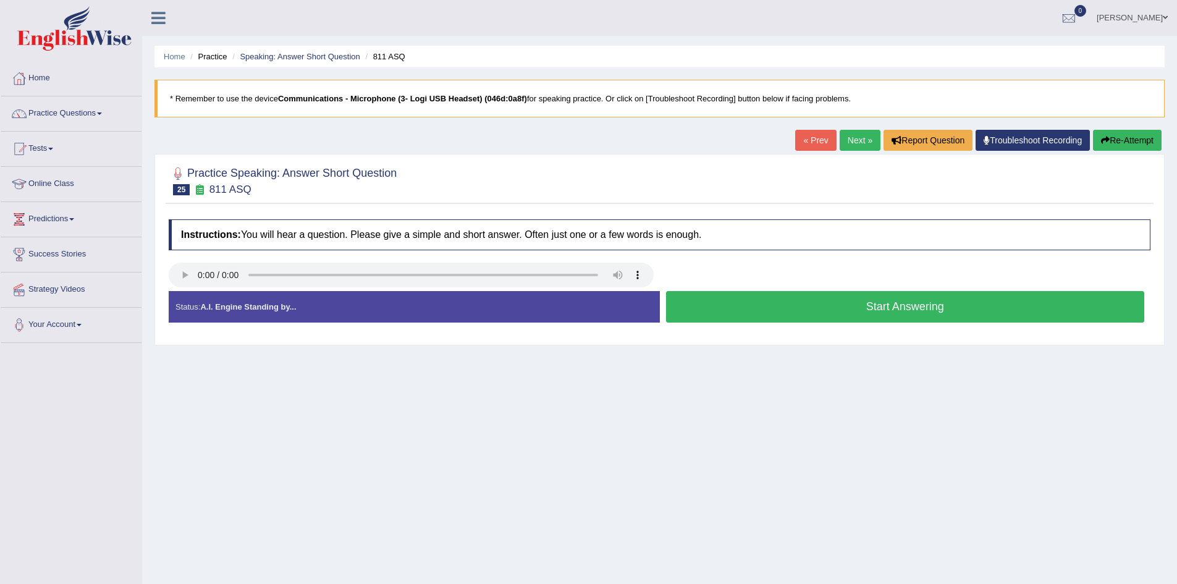
click at [761, 306] on button "Start Answering" at bounding box center [905, 307] width 479 height 32
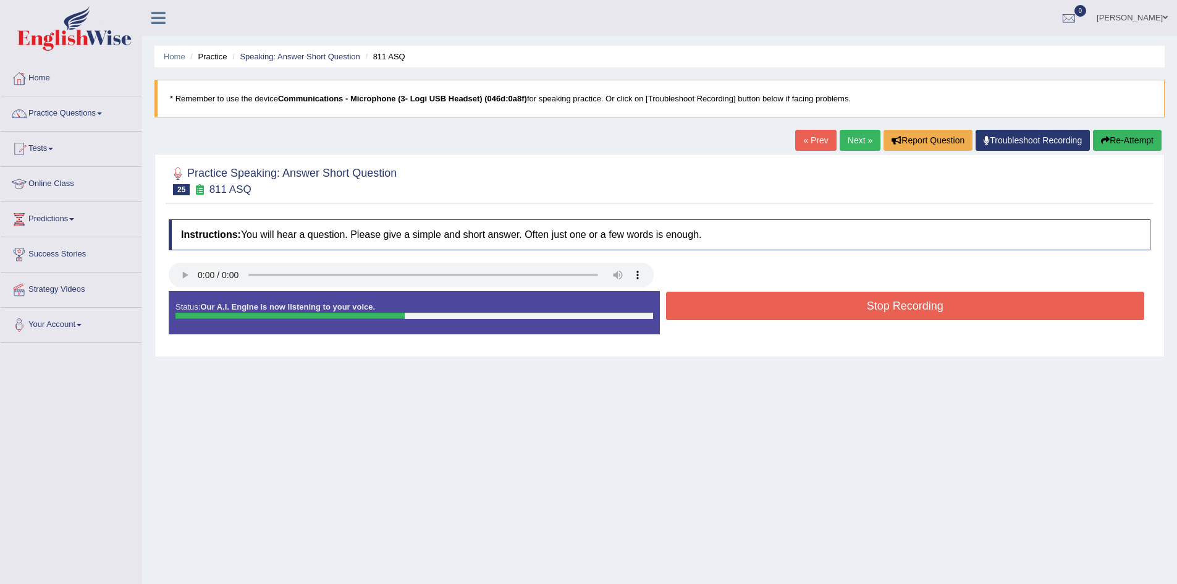
click at [762, 306] on button "Stop Recording" at bounding box center [905, 306] width 479 height 28
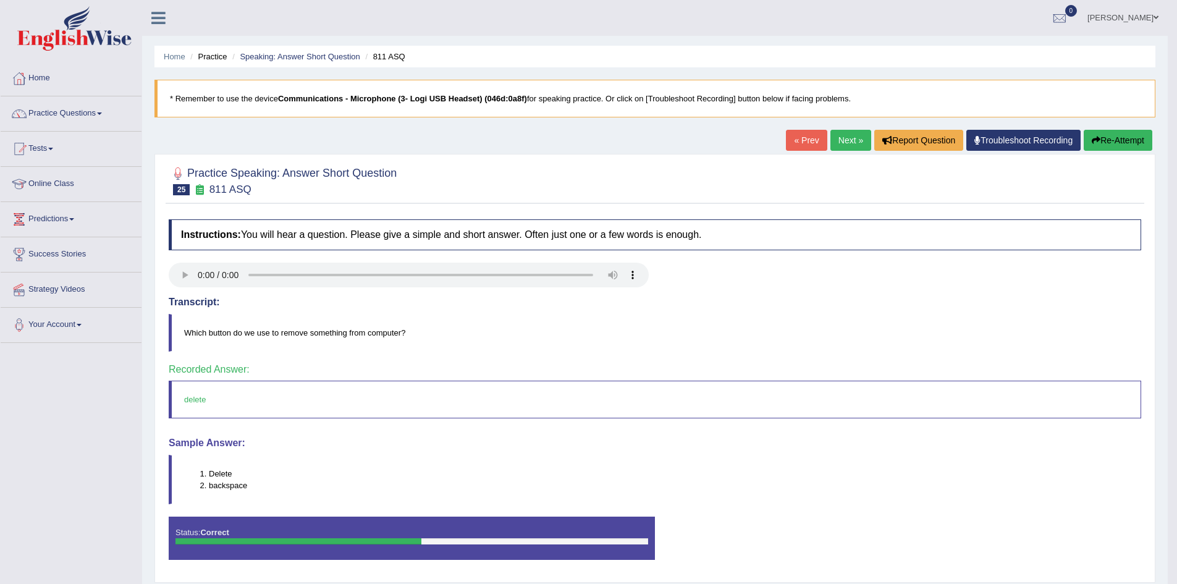
click at [1114, 140] on button "Re-Attempt" at bounding box center [1118, 140] width 69 height 21
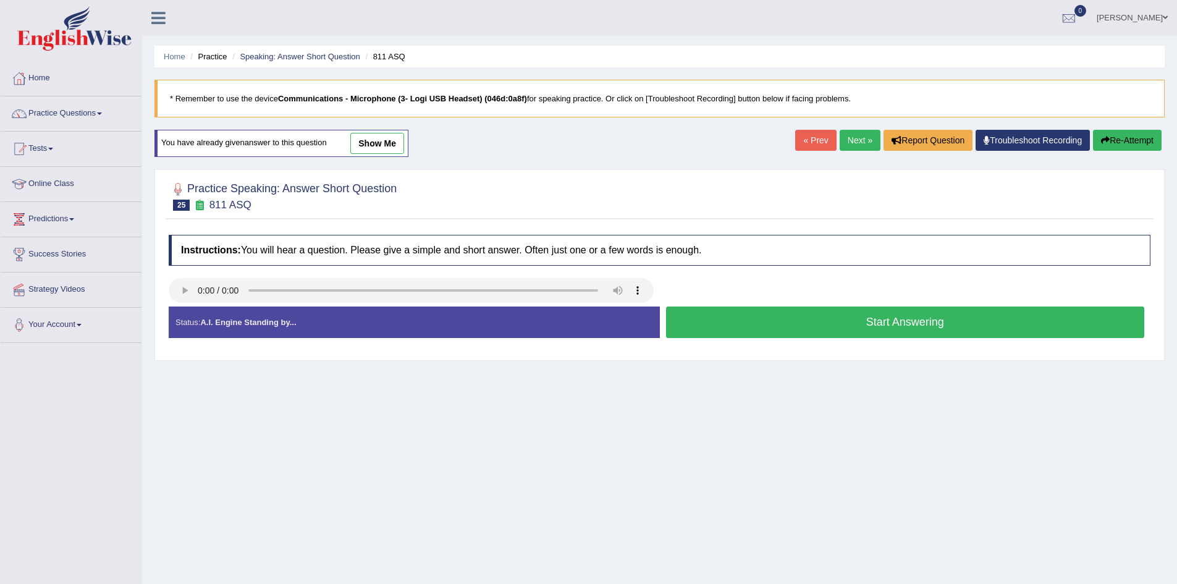
click at [869, 330] on button "Start Answering" at bounding box center [905, 323] width 479 height 32
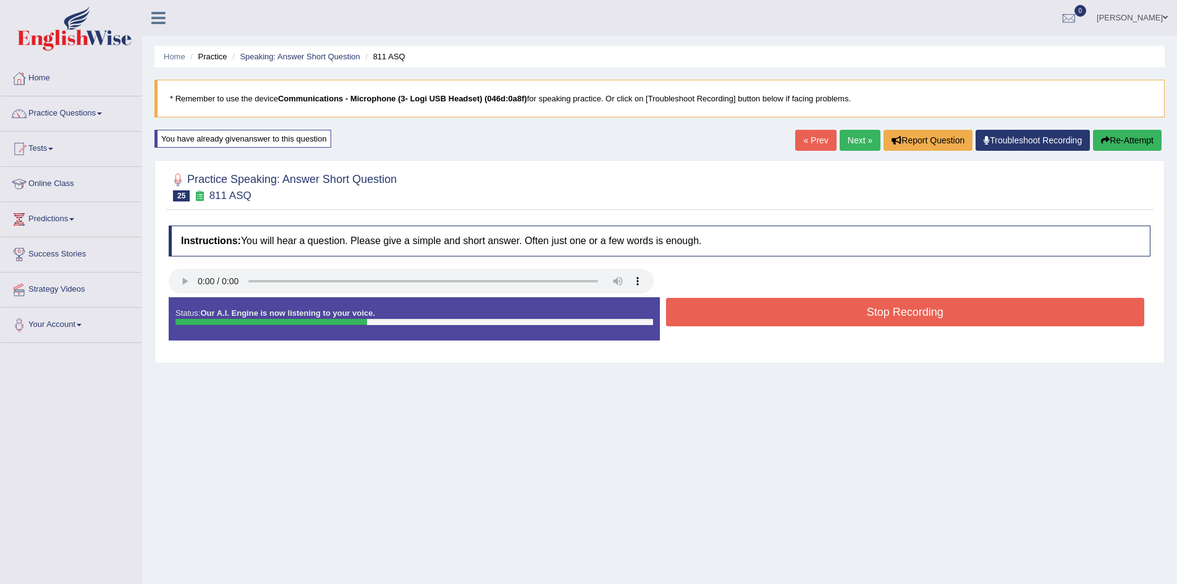
click at [881, 311] on button "Stop Recording" at bounding box center [905, 312] width 479 height 28
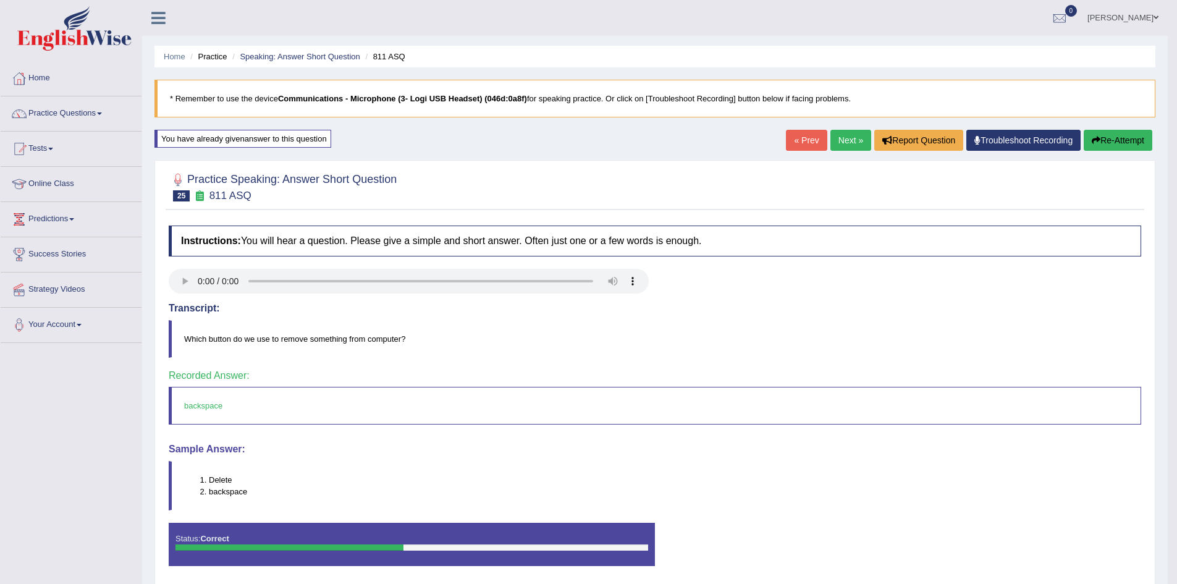
click at [842, 138] on link "Next »" at bounding box center [851, 140] width 41 height 21
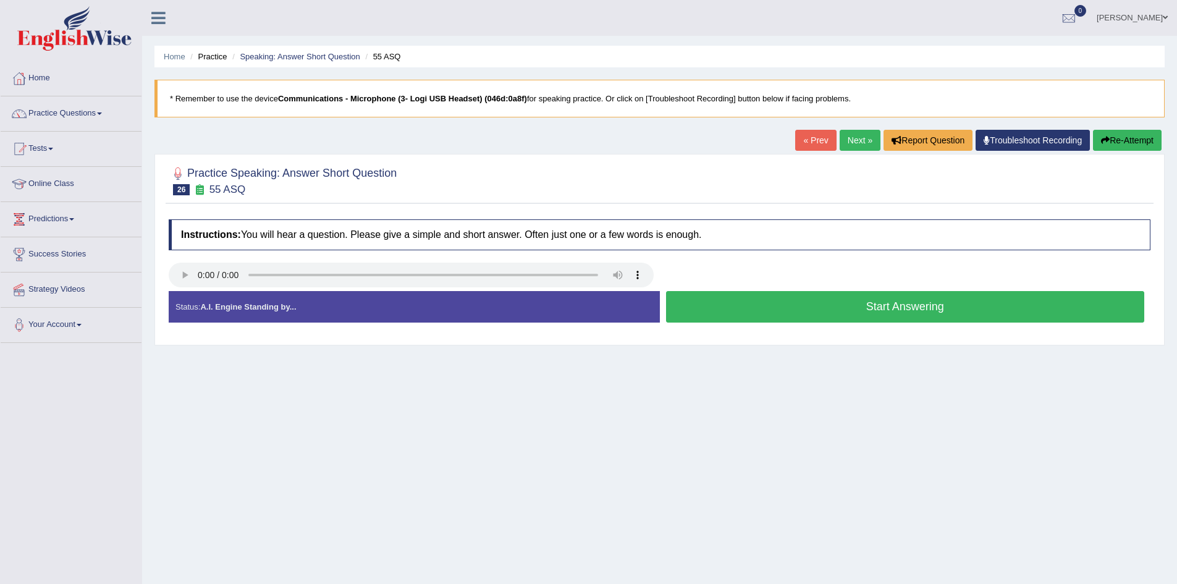
click at [723, 297] on button "Start Answering" at bounding box center [905, 307] width 479 height 32
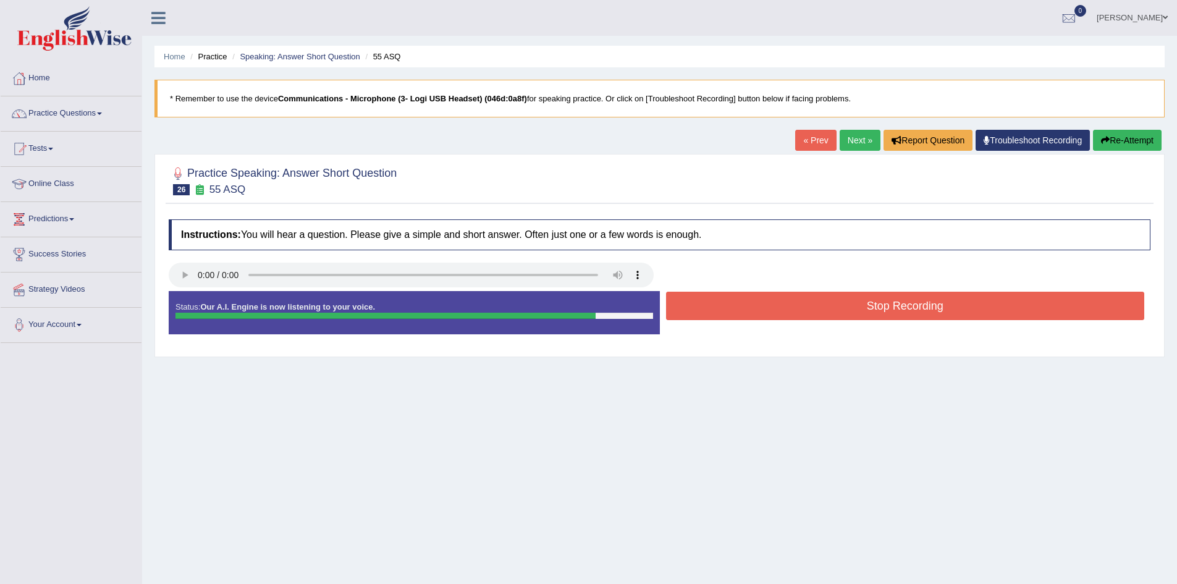
click at [723, 297] on button "Stop Recording" at bounding box center [905, 306] width 479 height 28
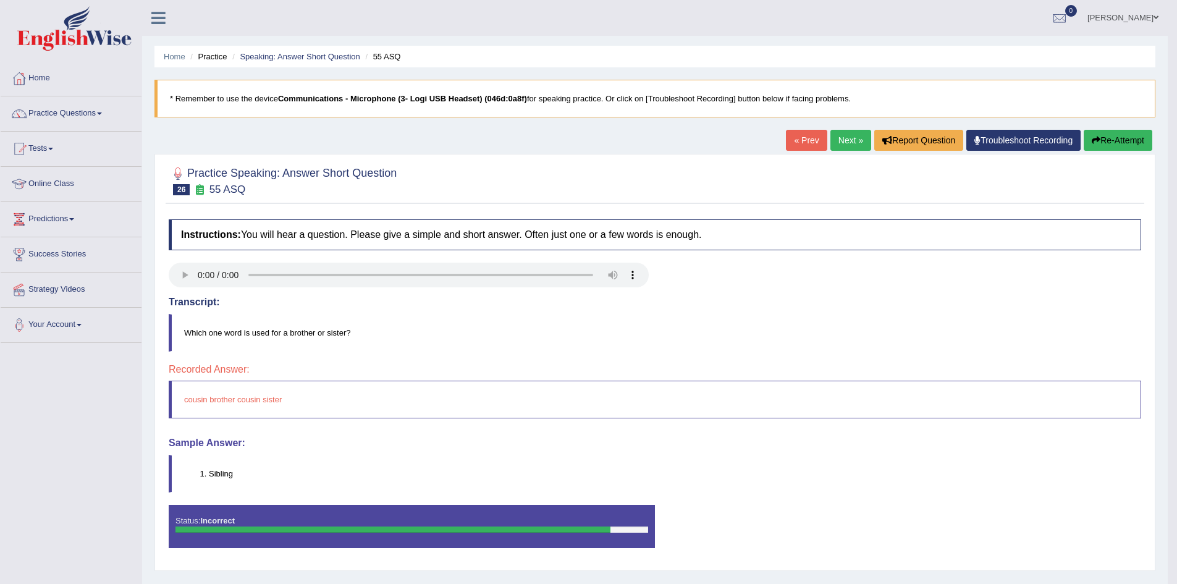
click at [1111, 138] on button "Re-Attempt" at bounding box center [1118, 140] width 69 height 21
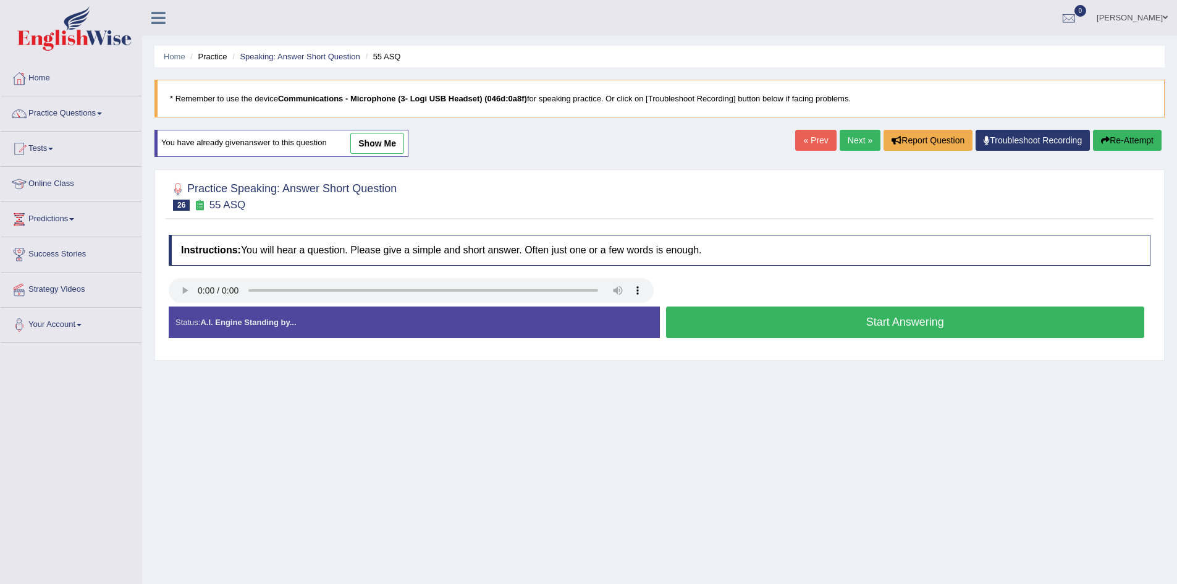
click at [698, 321] on button "Start Answering" at bounding box center [905, 323] width 479 height 32
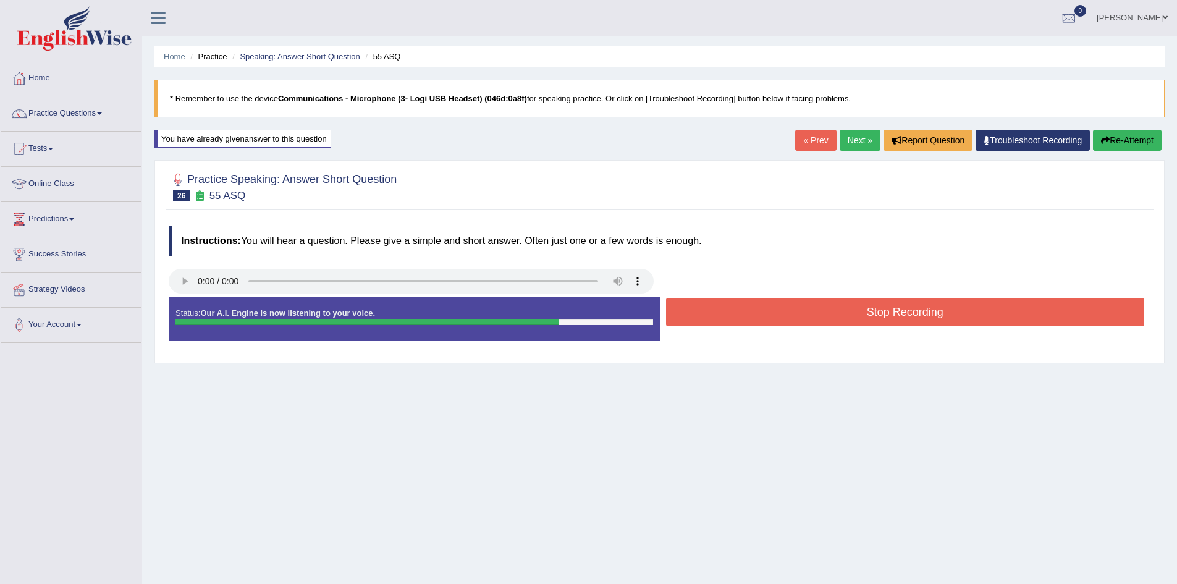
click at [888, 314] on button "Stop Recording" at bounding box center [905, 312] width 479 height 28
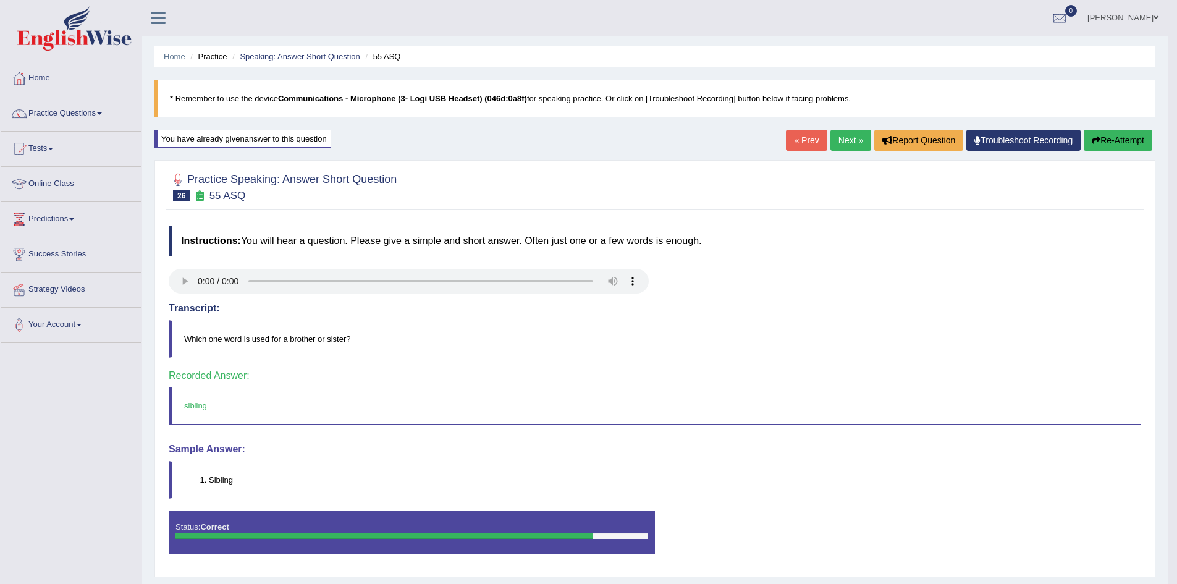
click at [849, 145] on link "Next »" at bounding box center [851, 140] width 41 height 21
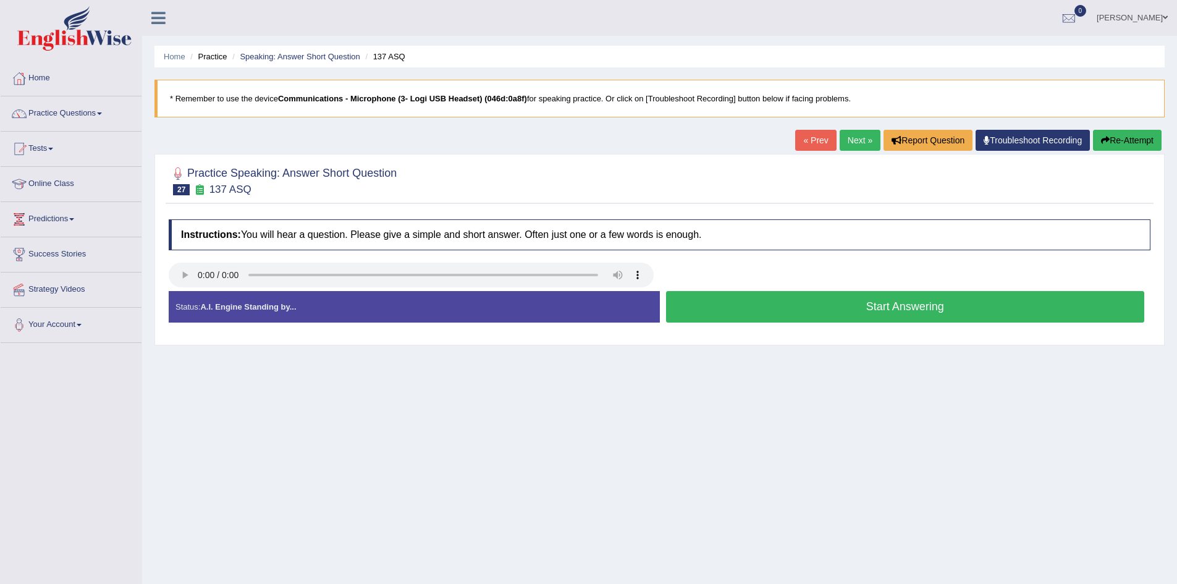
click at [779, 302] on button "Start Answering" at bounding box center [905, 307] width 479 height 32
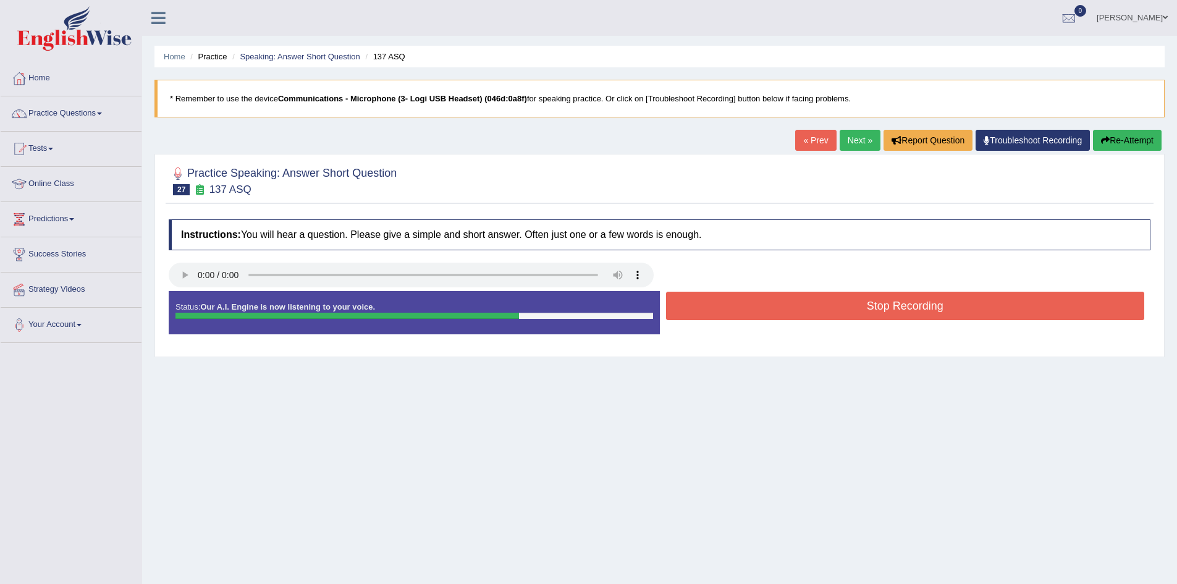
click at [777, 301] on button "Stop Recording" at bounding box center [905, 306] width 479 height 28
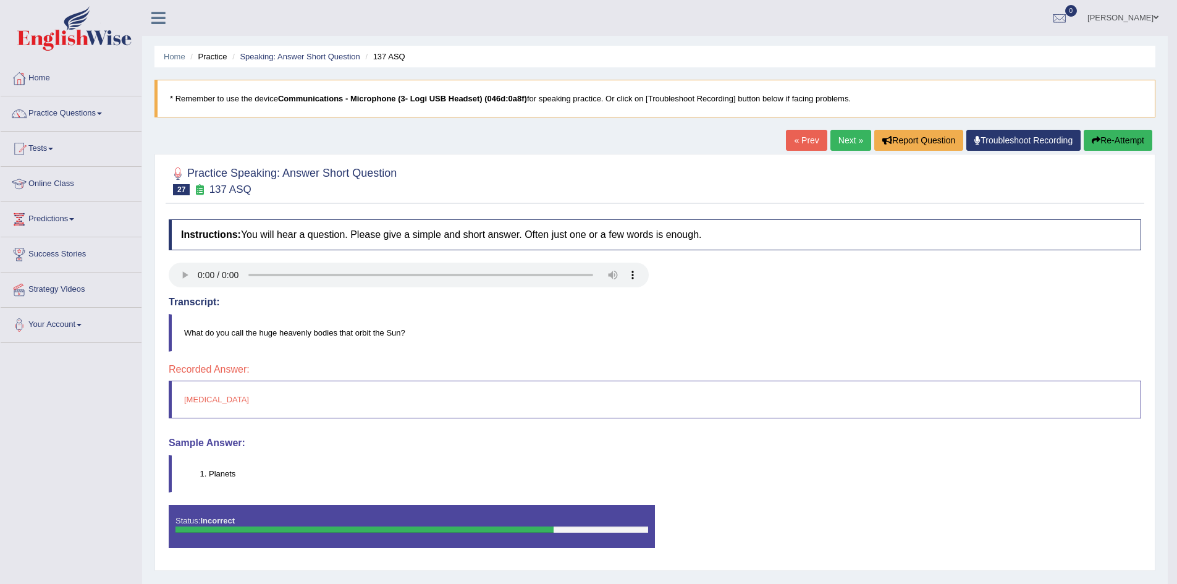
click at [1120, 134] on button "Re-Attempt" at bounding box center [1118, 140] width 69 height 21
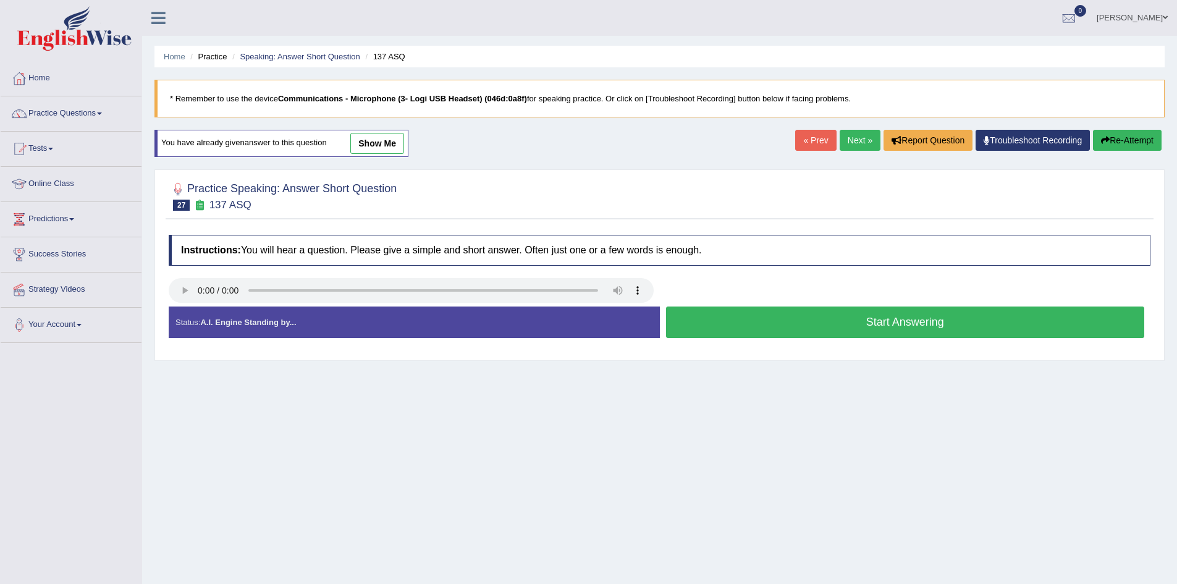
click at [776, 315] on button "Start Answering" at bounding box center [905, 323] width 479 height 32
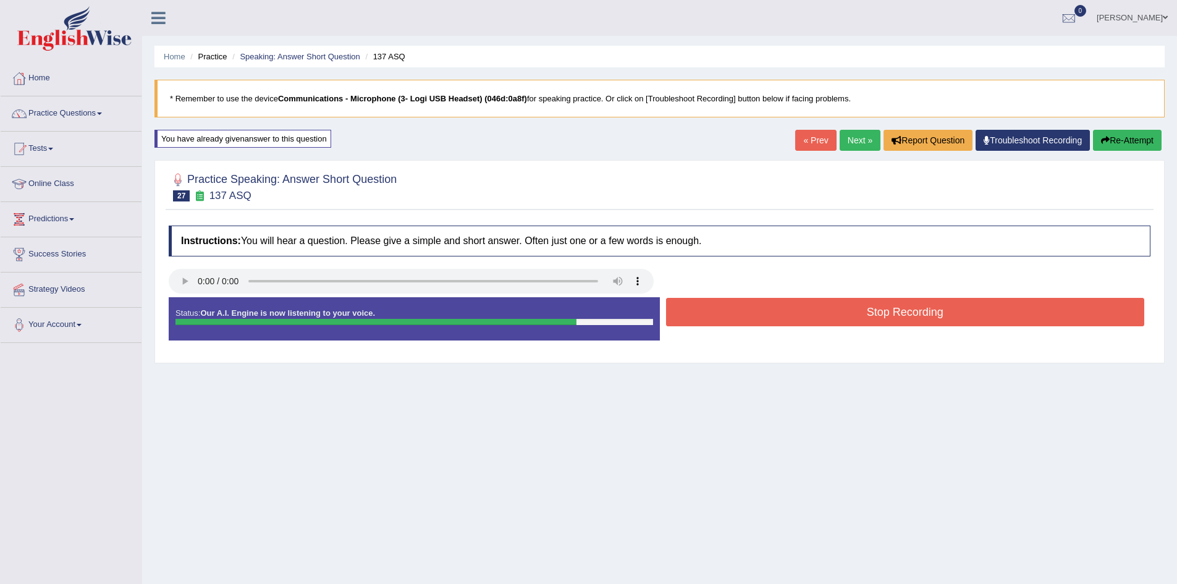
click at [802, 306] on button "Stop Recording" at bounding box center [905, 312] width 479 height 28
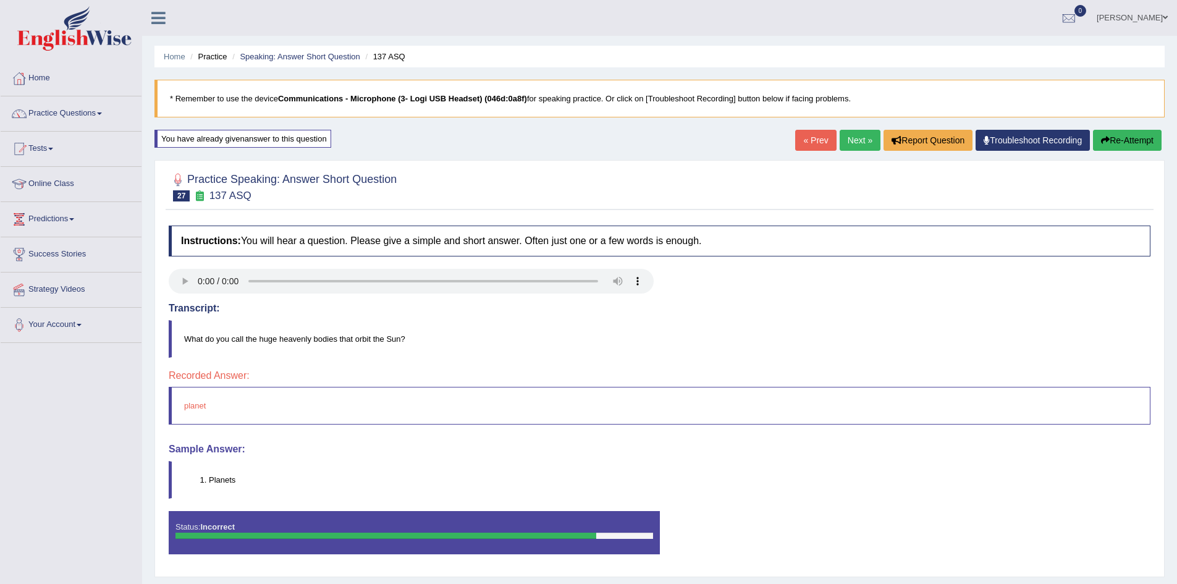
click at [865, 142] on link "Next »" at bounding box center [860, 140] width 41 height 21
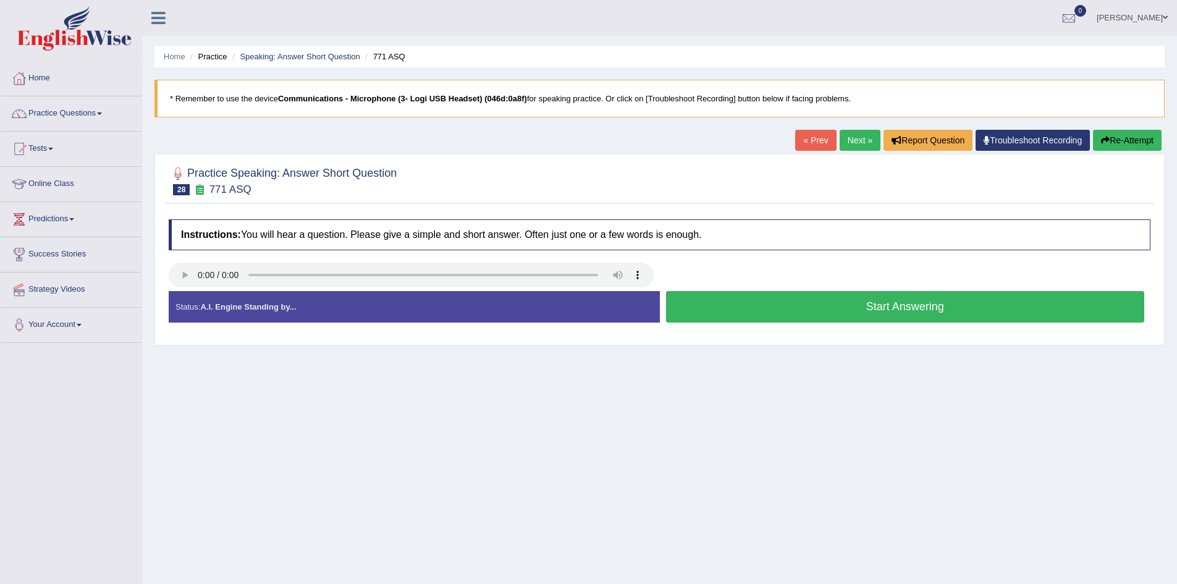
click at [774, 312] on button "Start Answering" at bounding box center [905, 307] width 479 height 32
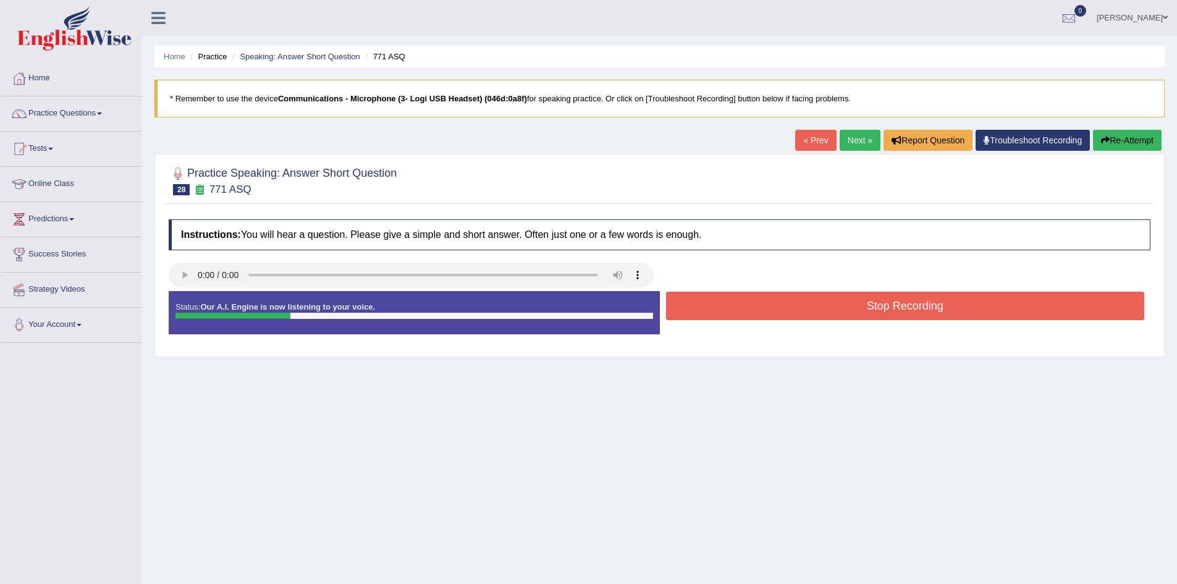
click at [727, 315] on button "Stop Recording" at bounding box center [905, 306] width 479 height 28
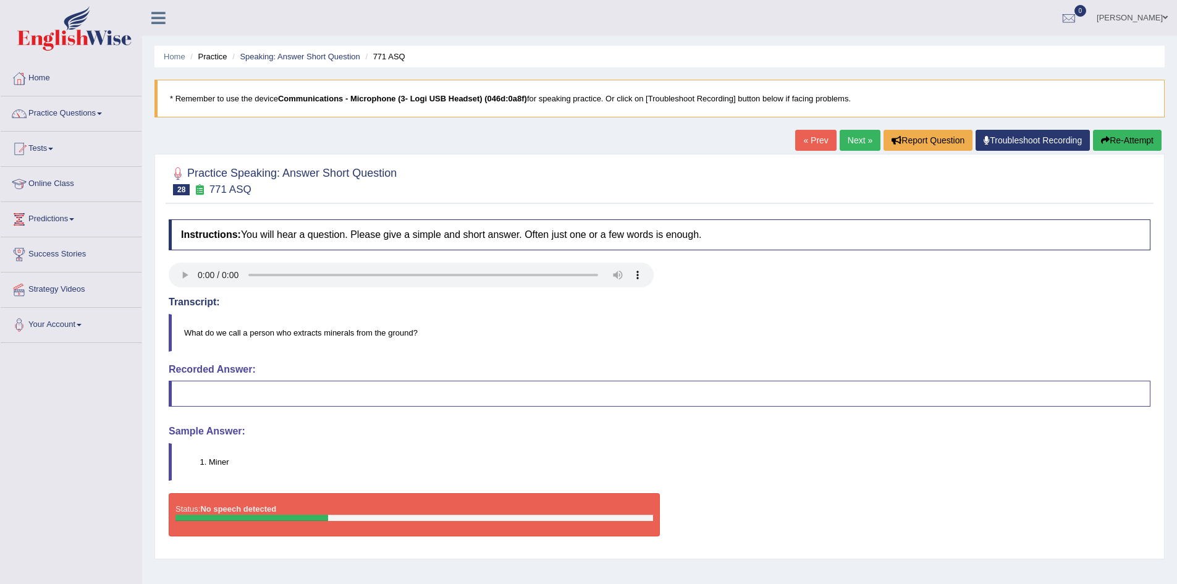
click at [1107, 138] on icon "button" at bounding box center [1105, 140] width 9 height 9
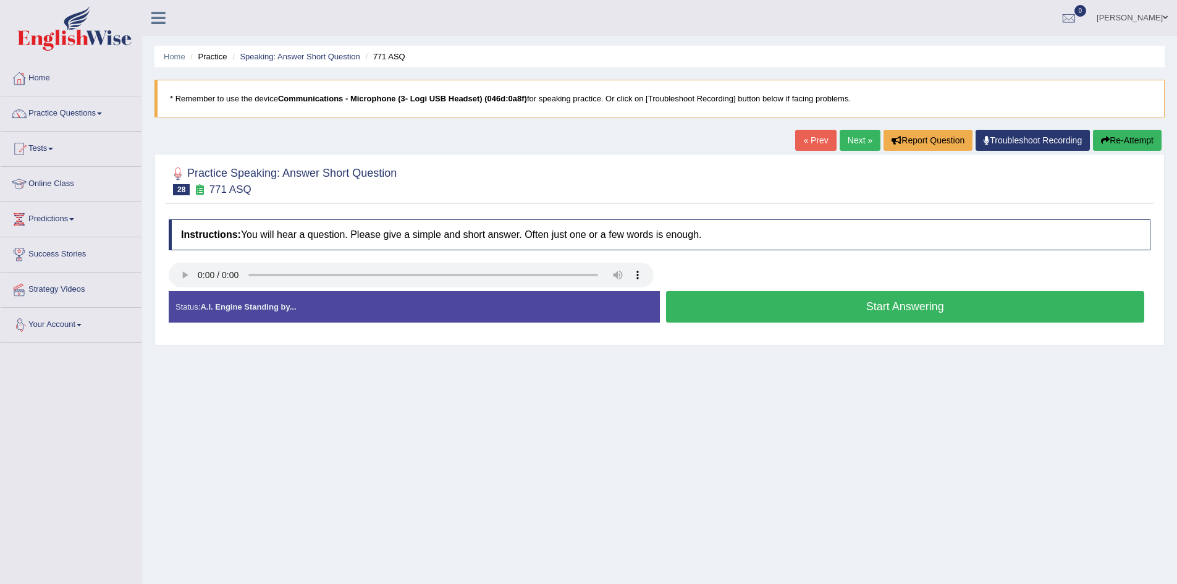
click at [821, 309] on button "Start Answering" at bounding box center [905, 307] width 479 height 32
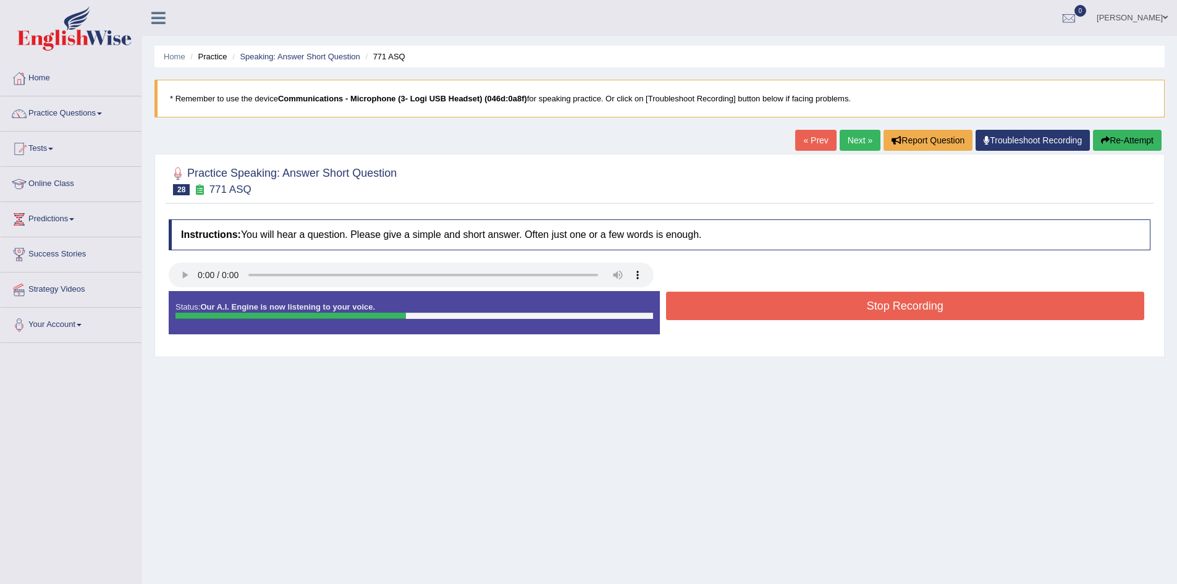
click at [823, 306] on button "Stop Recording" at bounding box center [905, 306] width 479 height 28
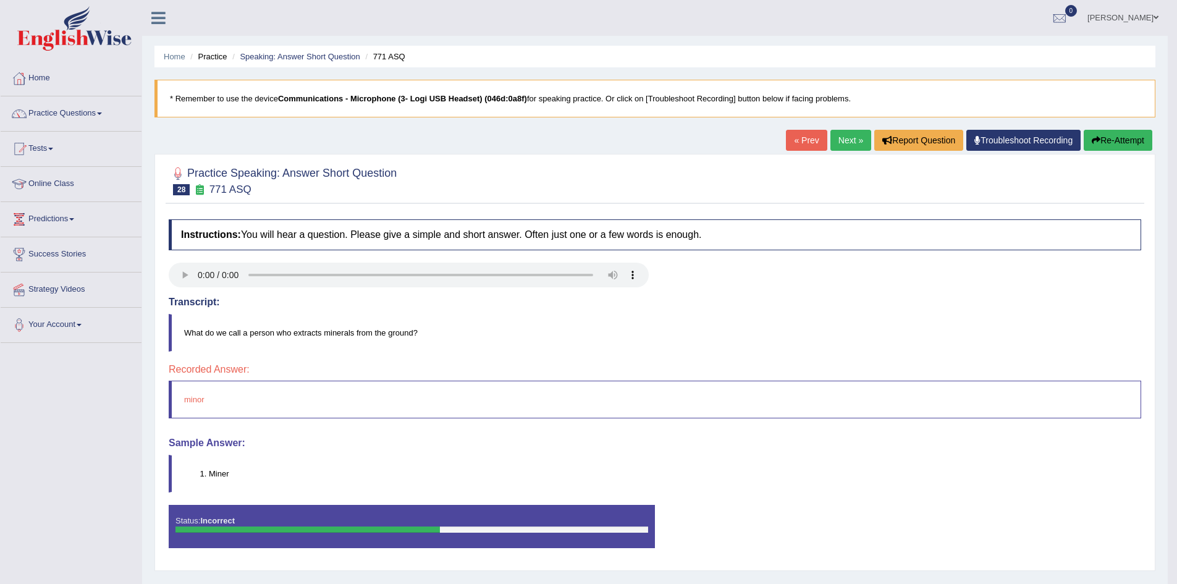
click at [1114, 135] on button "Re-Attempt" at bounding box center [1118, 140] width 69 height 21
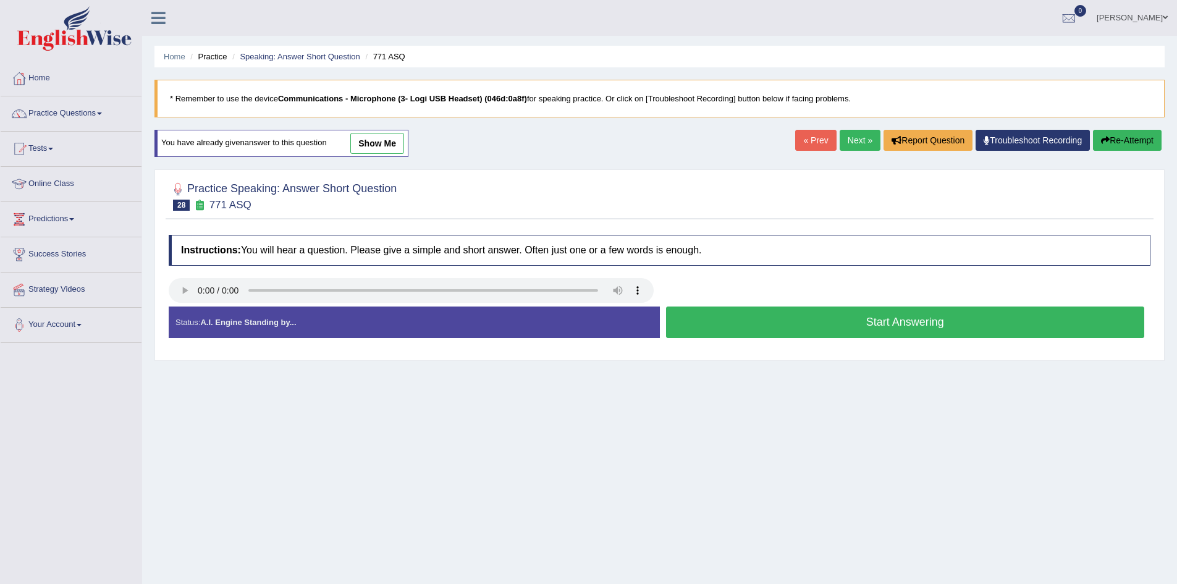
click at [748, 318] on button "Start Answering" at bounding box center [905, 323] width 479 height 32
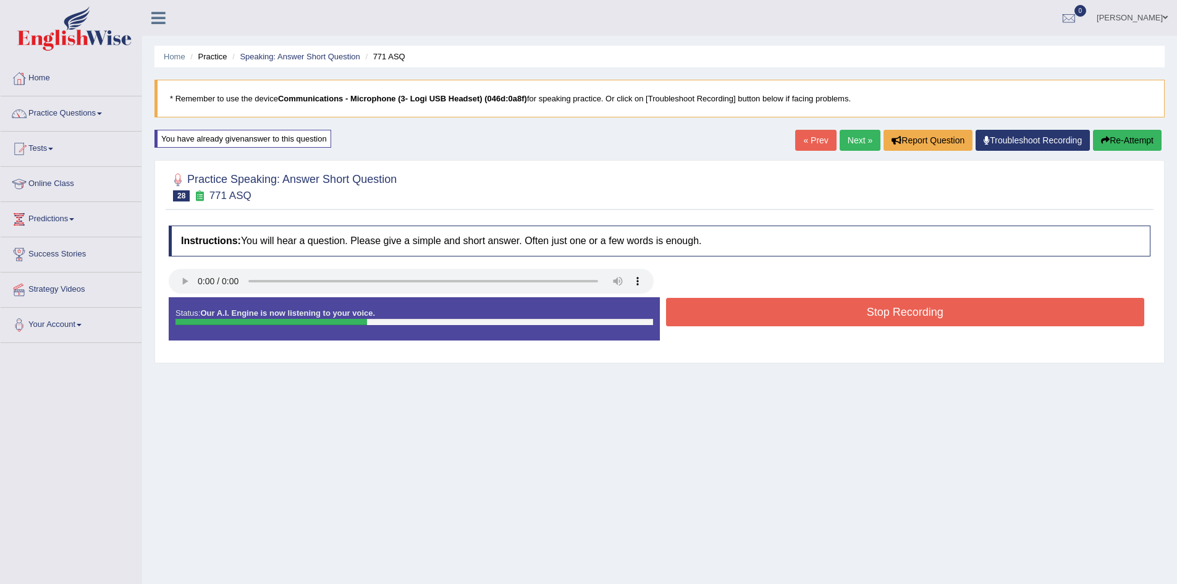
click at [749, 315] on button "Stop Recording" at bounding box center [905, 312] width 479 height 28
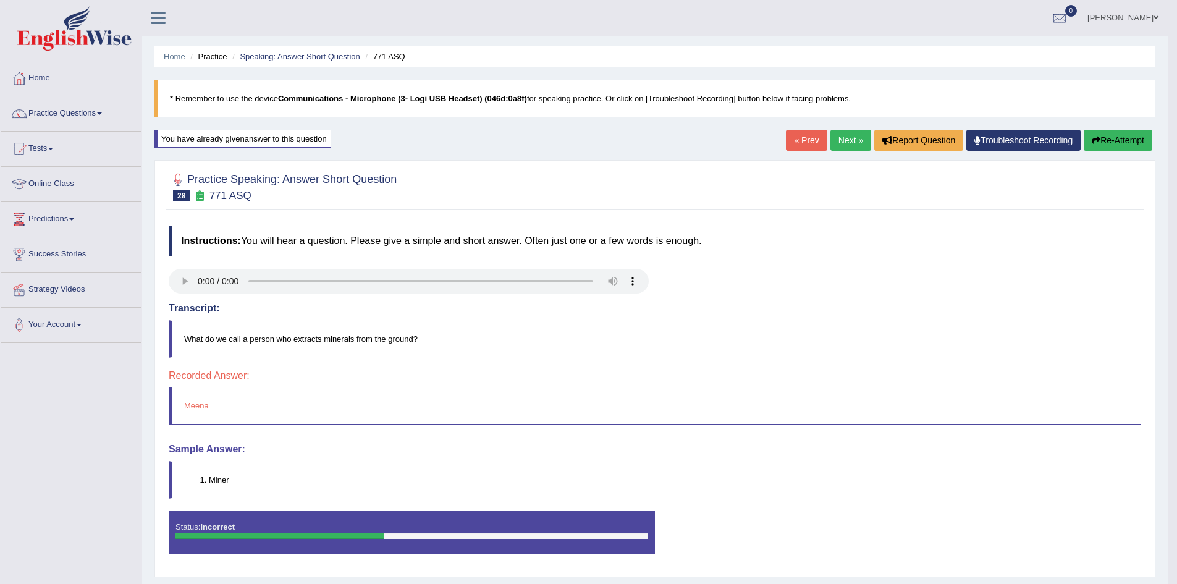
click at [1122, 139] on button "Re-Attempt" at bounding box center [1118, 140] width 69 height 21
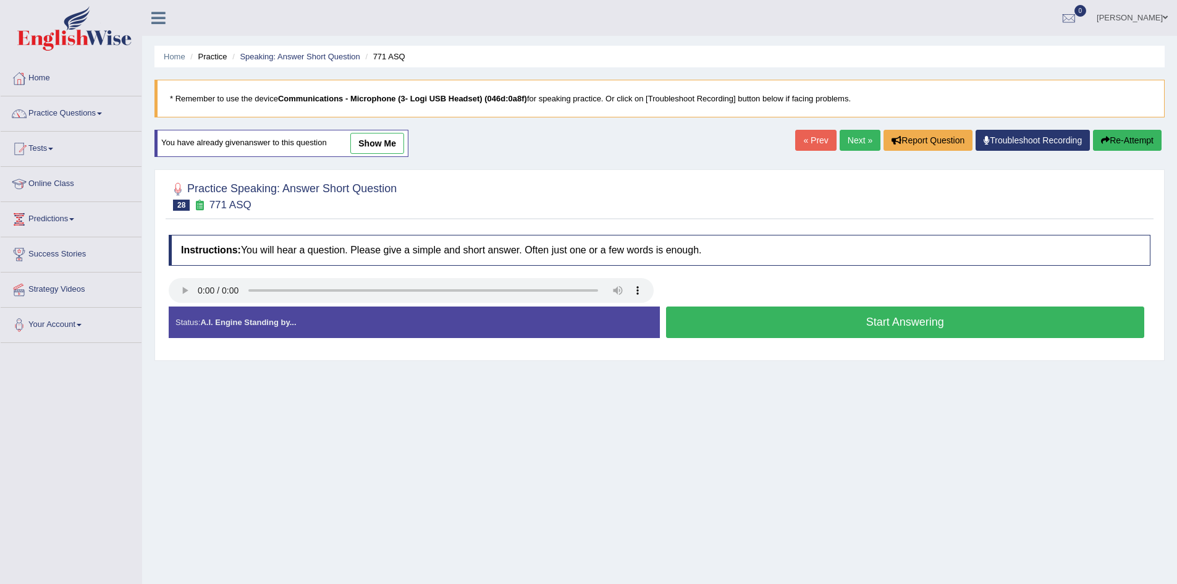
click at [858, 322] on button "Start Answering" at bounding box center [905, 323] width 479 height 32
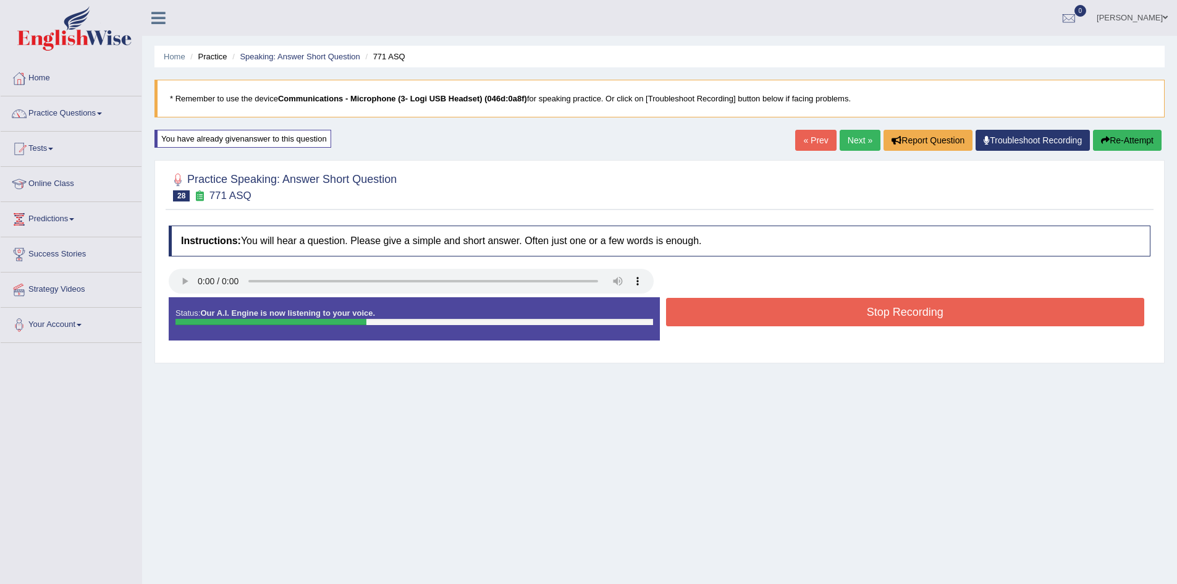
click at [858, 322] on button "Stop Recording" at bounding box center [905, 312] width 479 height 28
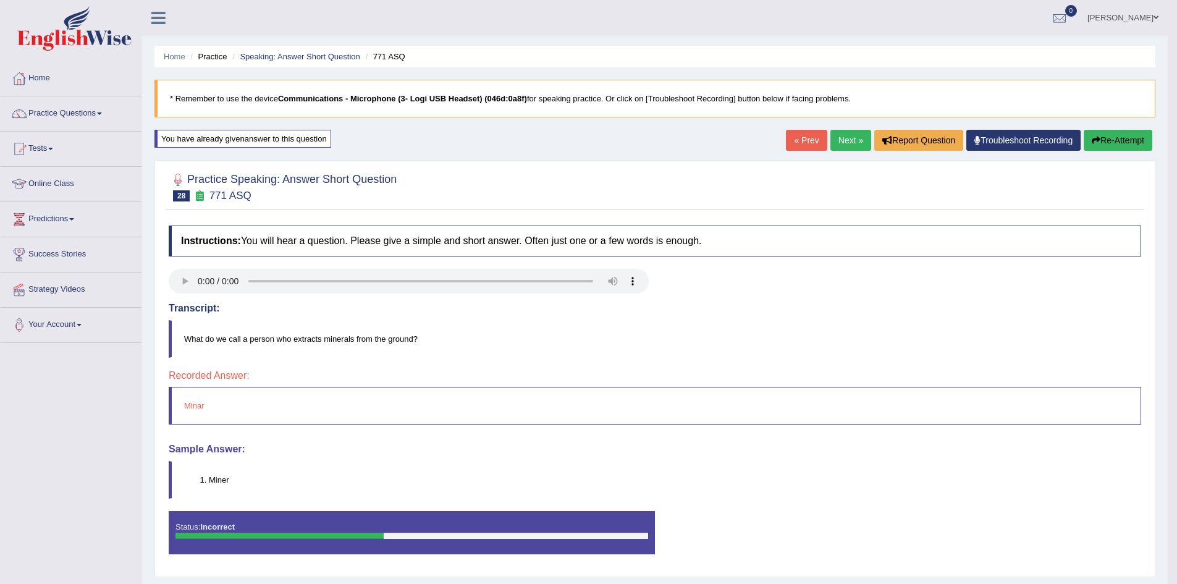
click at [1102, 147] on button "Re-Attempt" at bounding box center [1118, 140] width 69 height 21
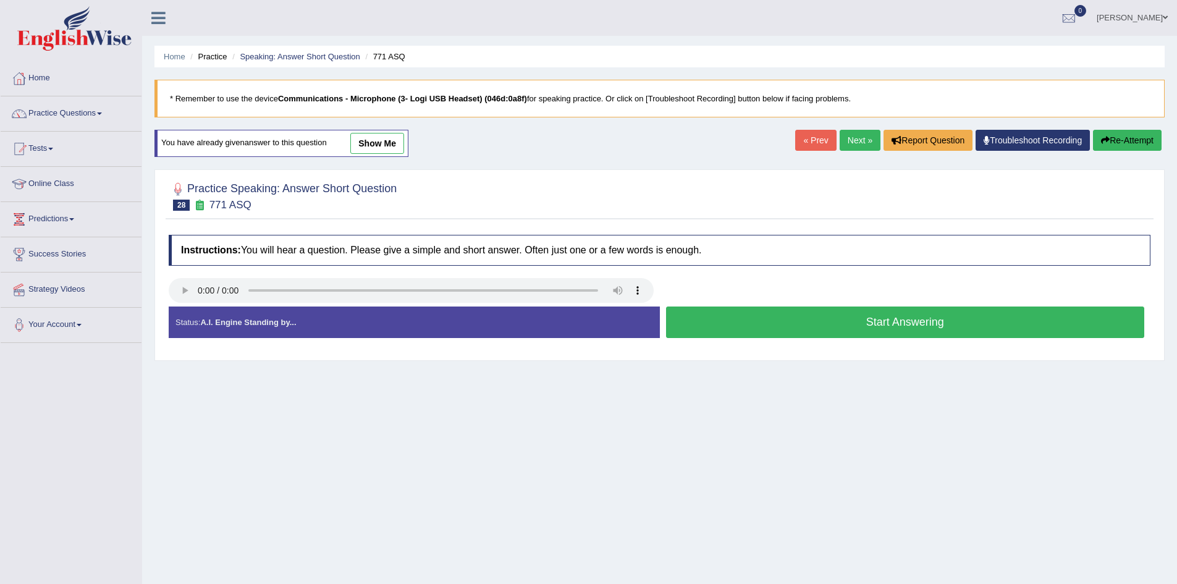
click at [690, 327] on button "Start Answering" at bounding box center [905, 323] width 479 height 32
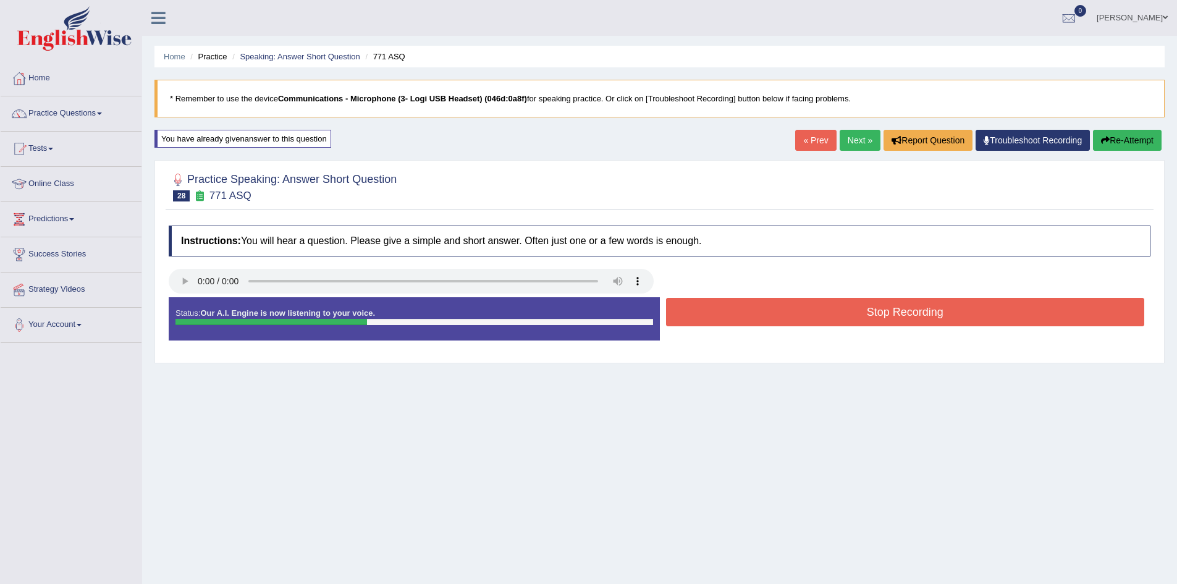
click at [722, 300] on button "Stop Recording" at bounding box center [905, 312] width 479 height 28
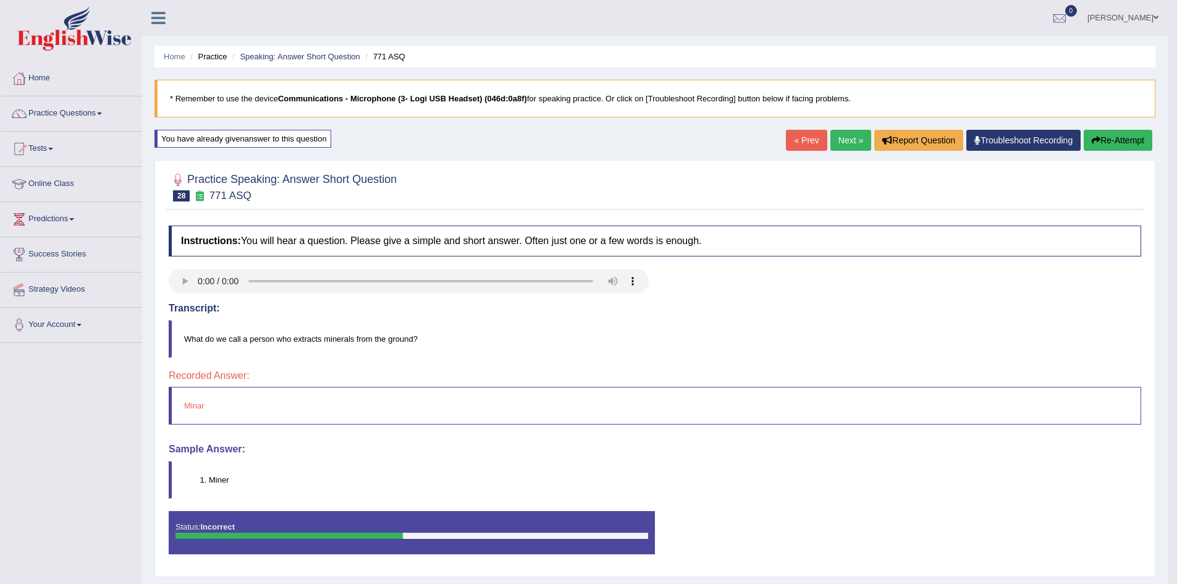
click at [1122, 142] on button "Re-Attempt" at bounding box center [1118, 140] width 69 height 21
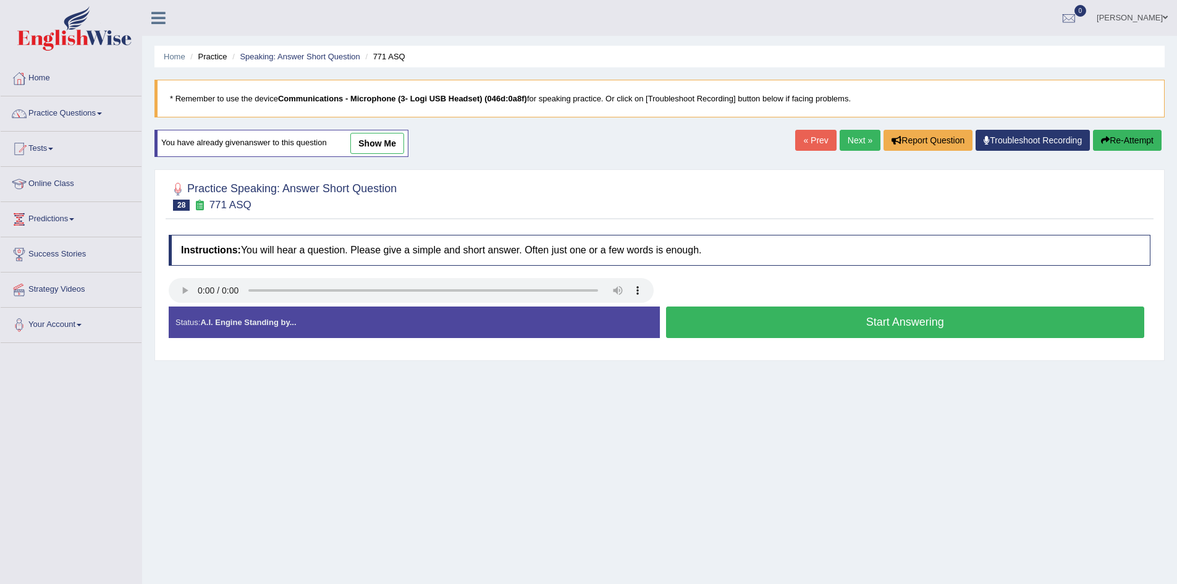
click at [936, 318] on button "Start Answering" at bounding box center [905, 323] width 479 height 32
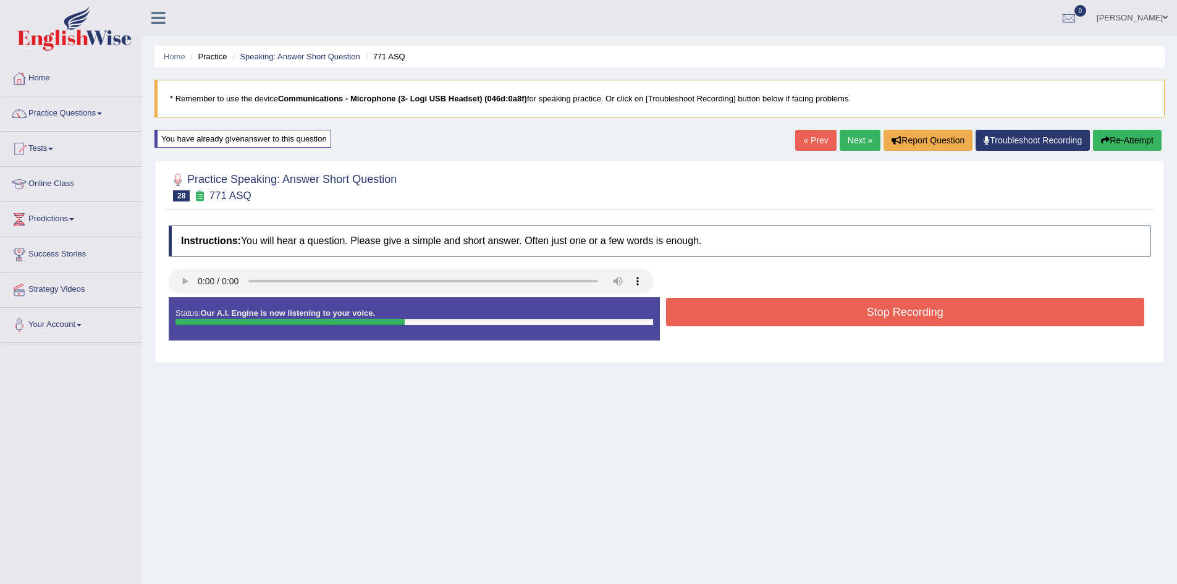
click at [936, 318] on button "Stop Recording" at bounding box center [905, 312] width 479 height 28
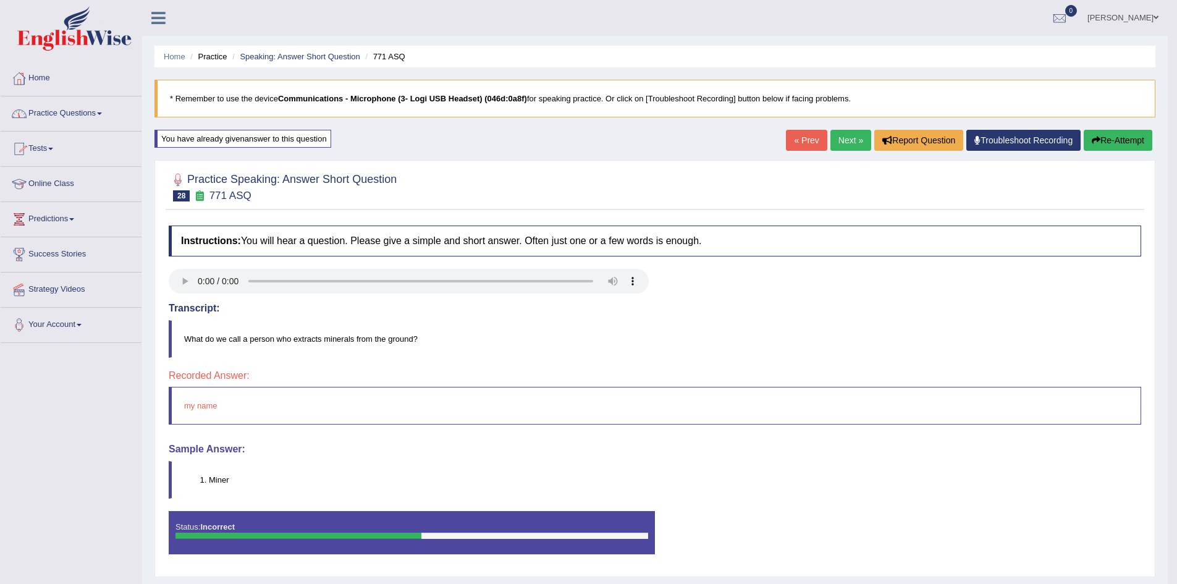
click at [101, 114] on link "Practice Questions" at bounding box center [71, 111] width 141 height 31
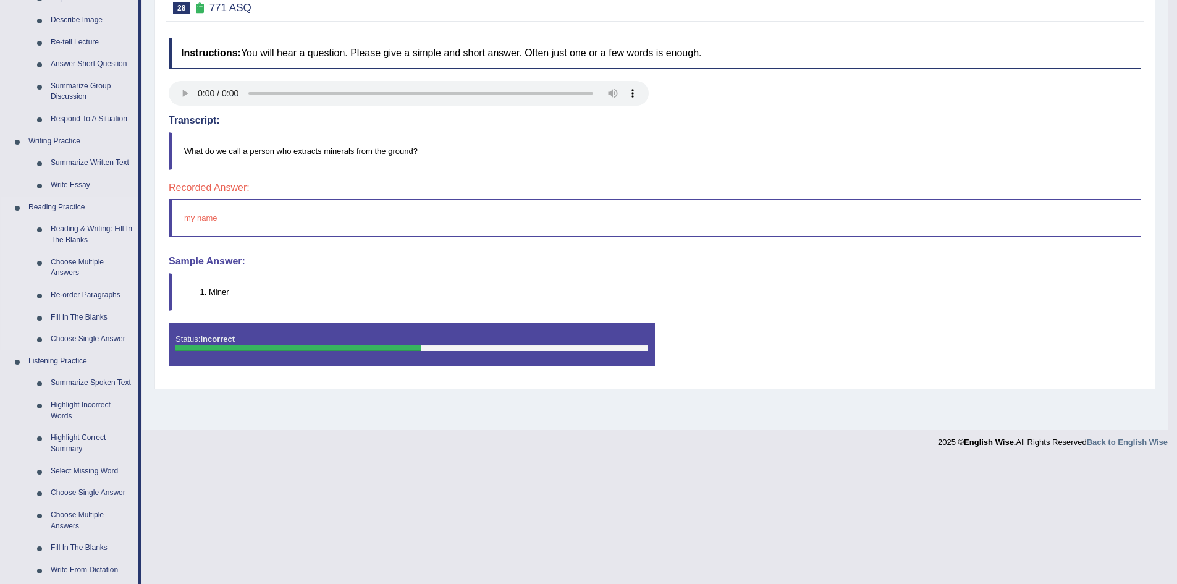
scroll to position [309, 0]
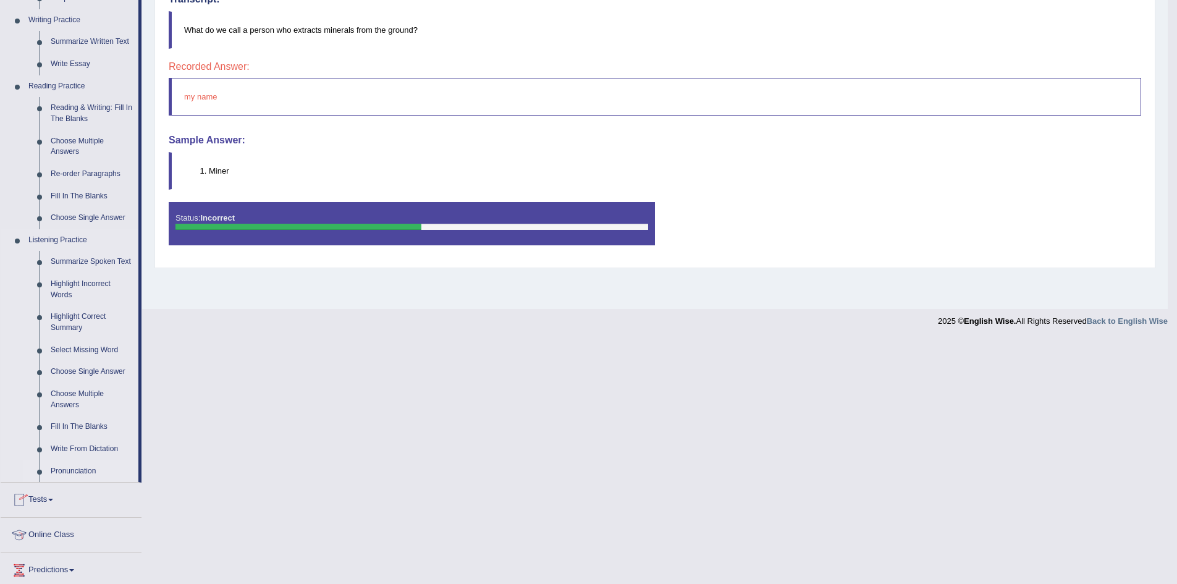
click at [71, 470] on link "Pronunciation" at bounding box center [91, 471] width 93 height 22
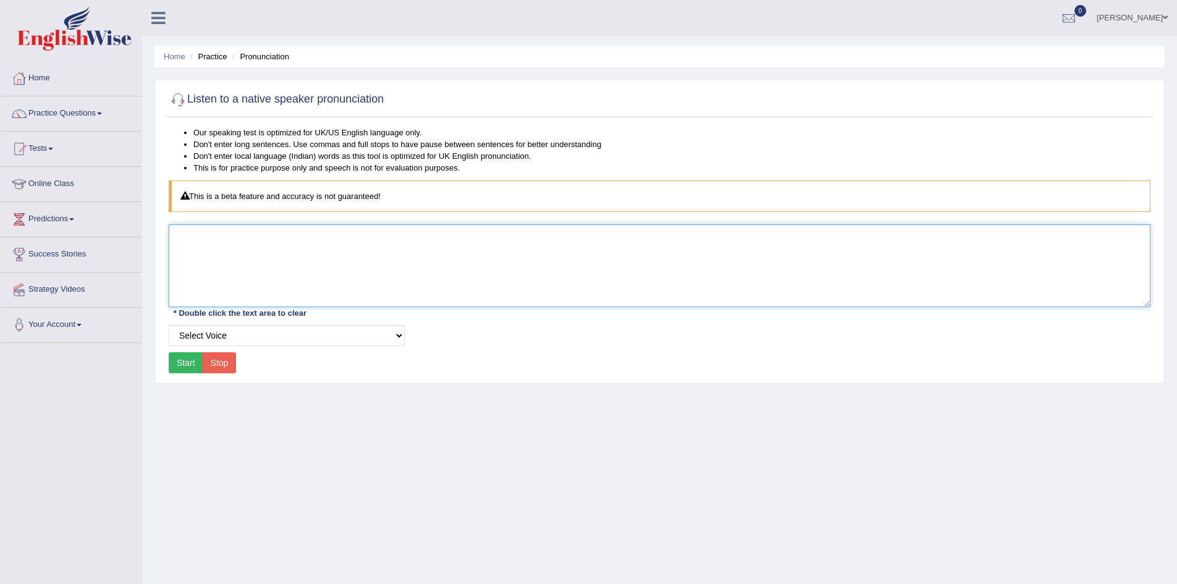
click at [300, 285] on textarea at bounding box center [660, 265] width 982 height 83
type textarea "miner"
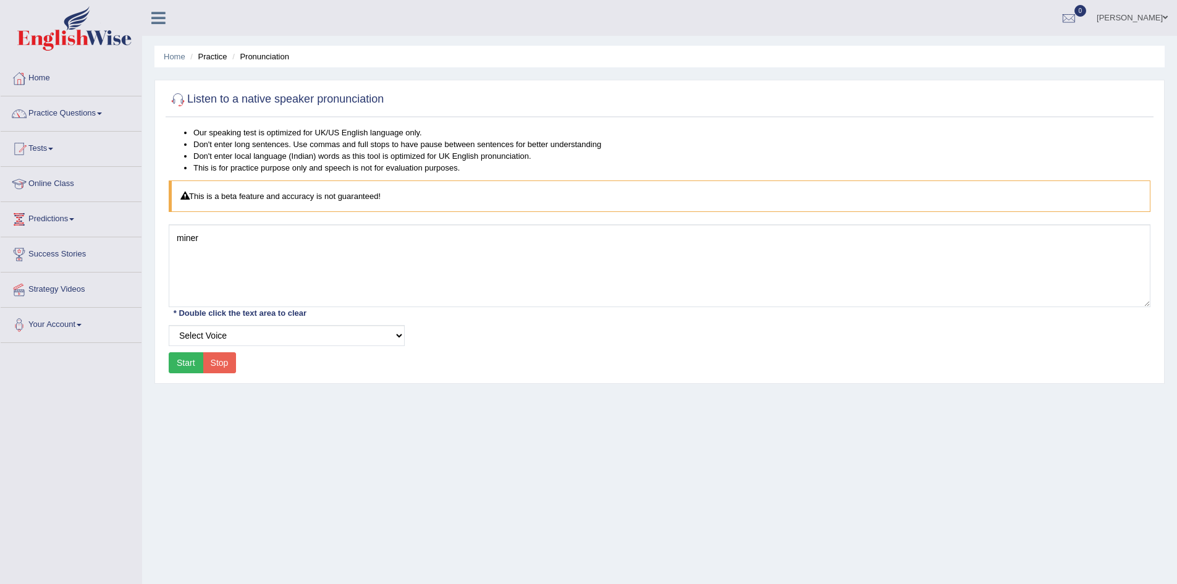
click at [186, 365] on button "Start" at bounding box center [186, 362] width 35 height 21
click at [101, 114] on span at bounding box center [99, 113] width 5 height 2
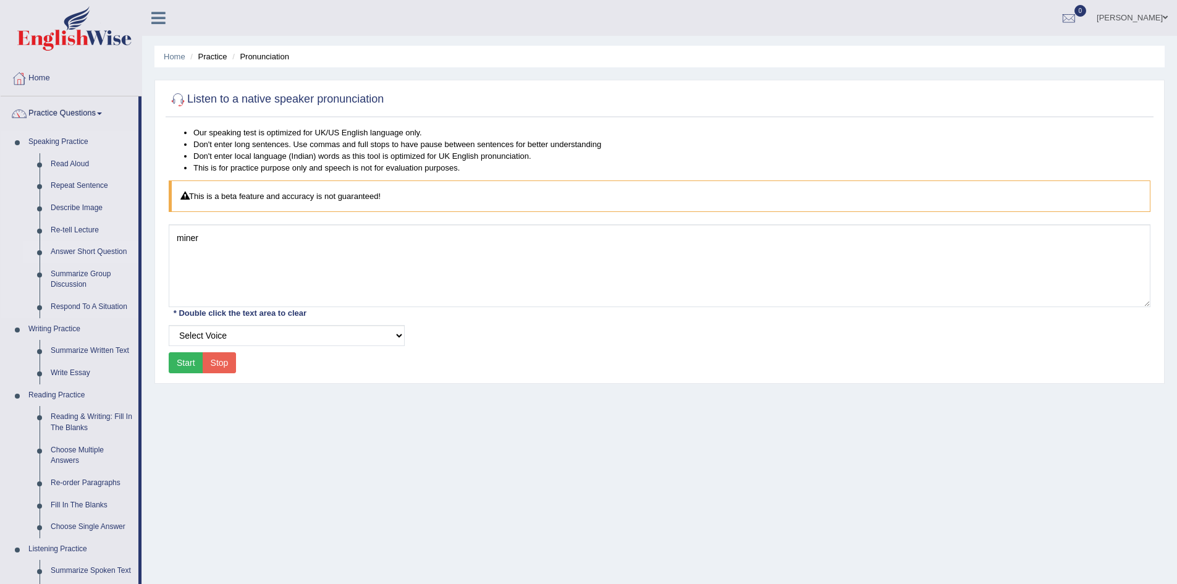
click at [111, 248] on link "Answer Short Question" at bounding box center [91, 252] width 93 height 22
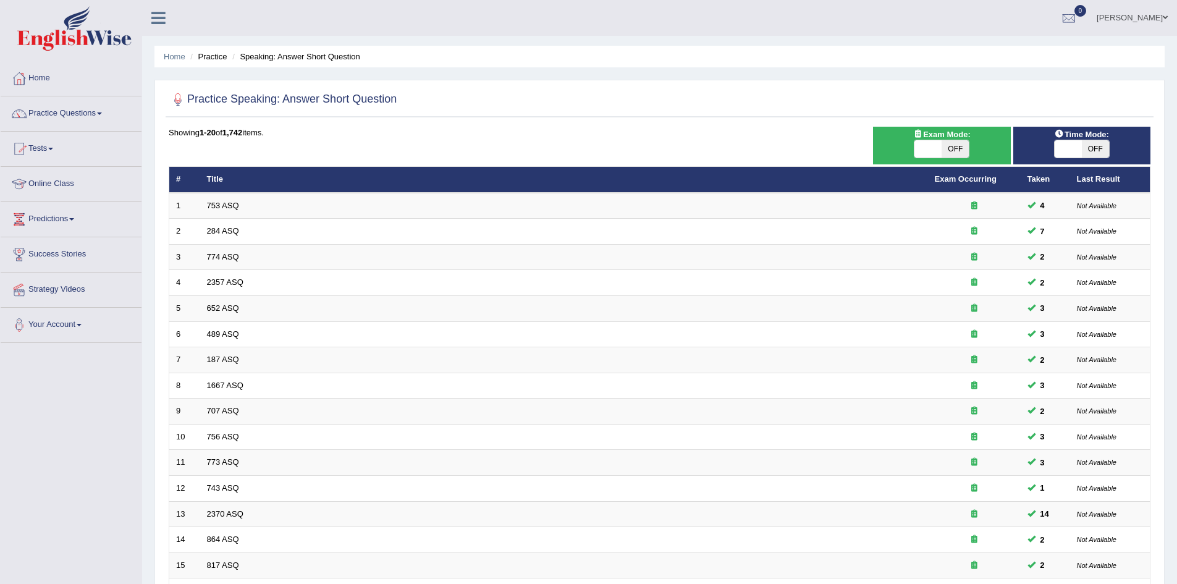
click at [102, 111] on link "Practice Questions" at bounding box center [71, 111] width 141 height 31
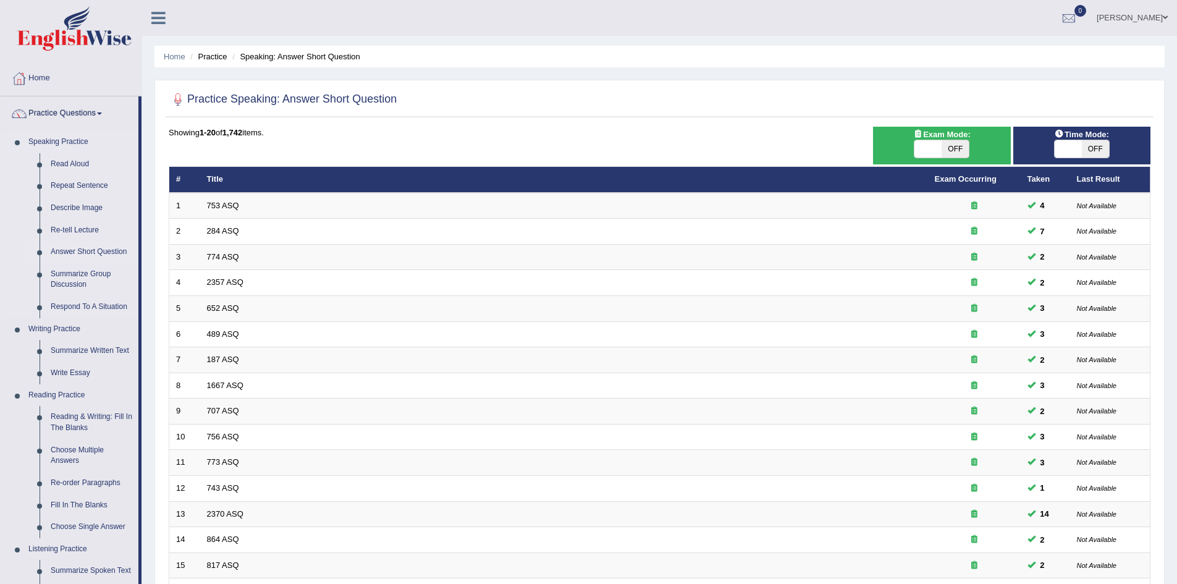
click at [109, 252] on link "Answer Short Question" at bounding box center [91, 252] width 93 height 22
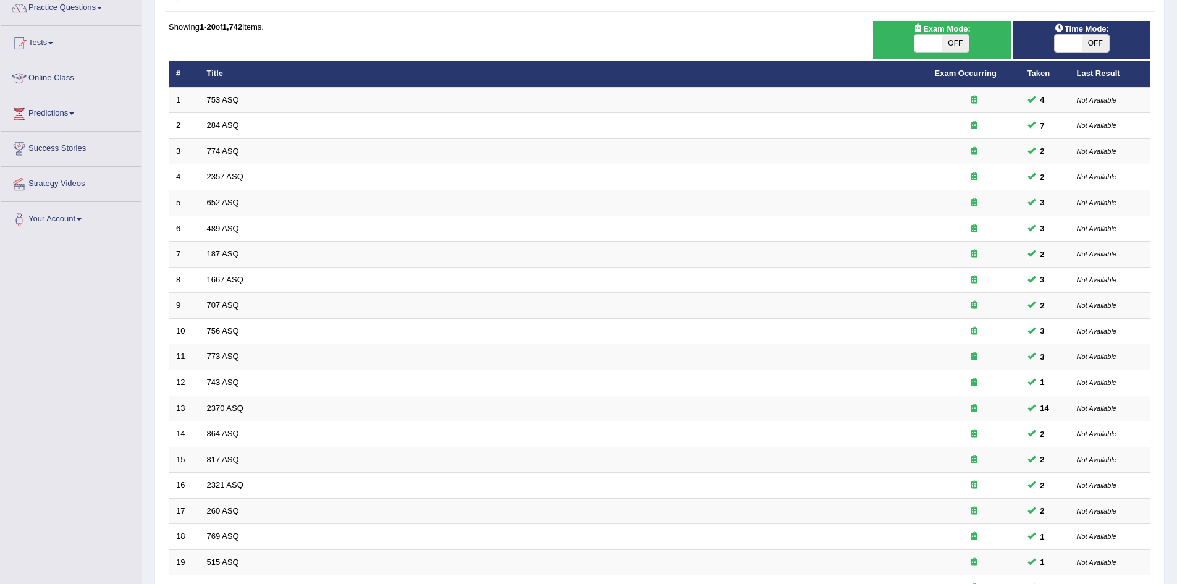
scroll to position [234, 0]
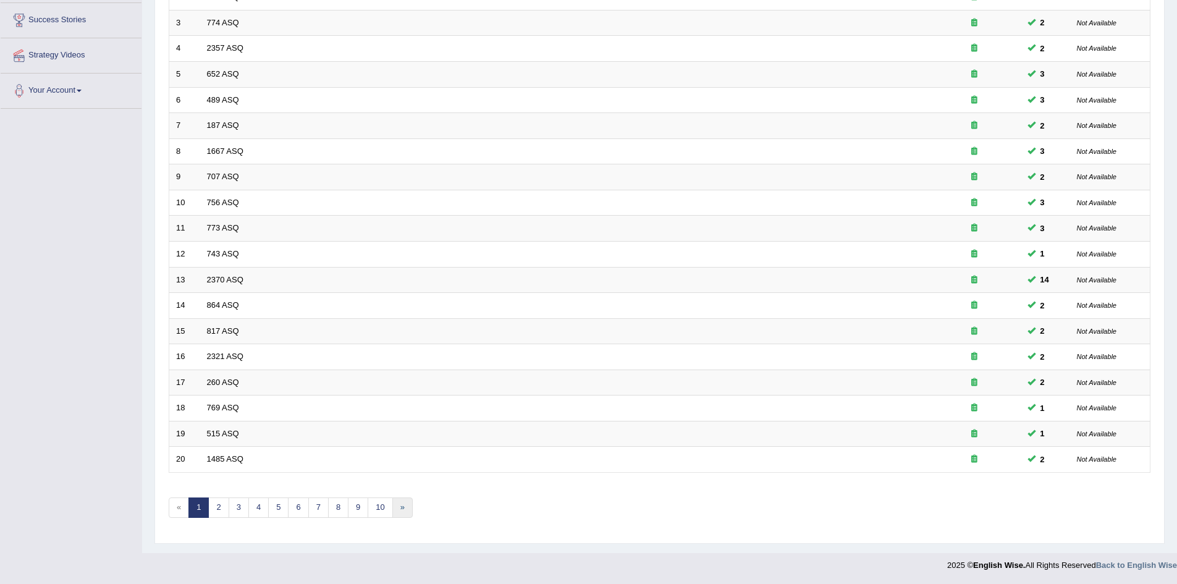
click at [403, 508] on link "»" at bounding box center [402, 507] width 20 height 20
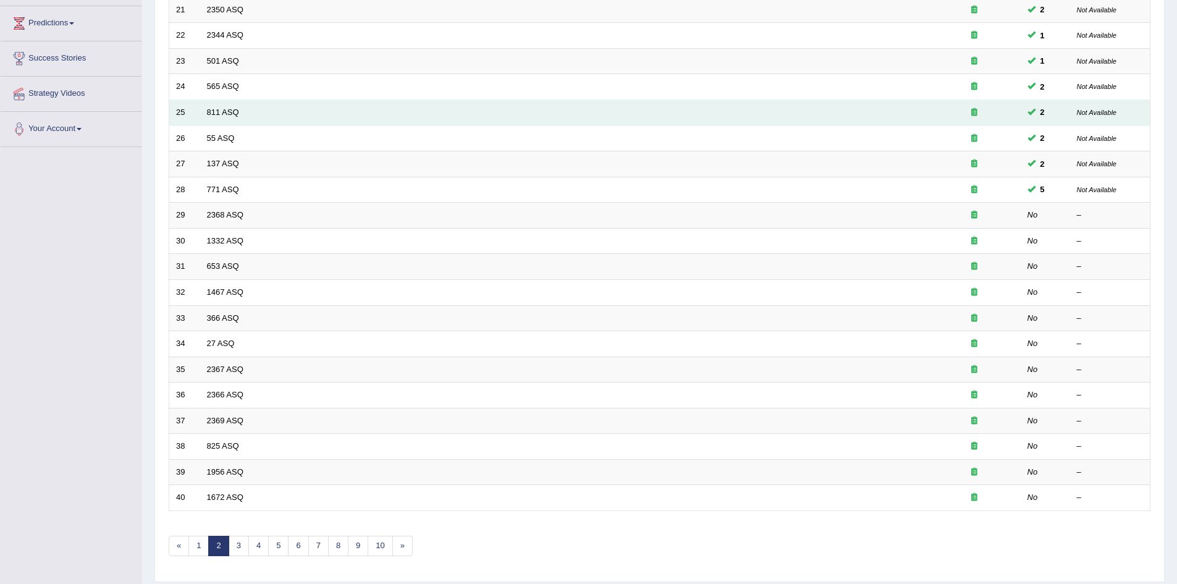
scroll to position [234, 0]
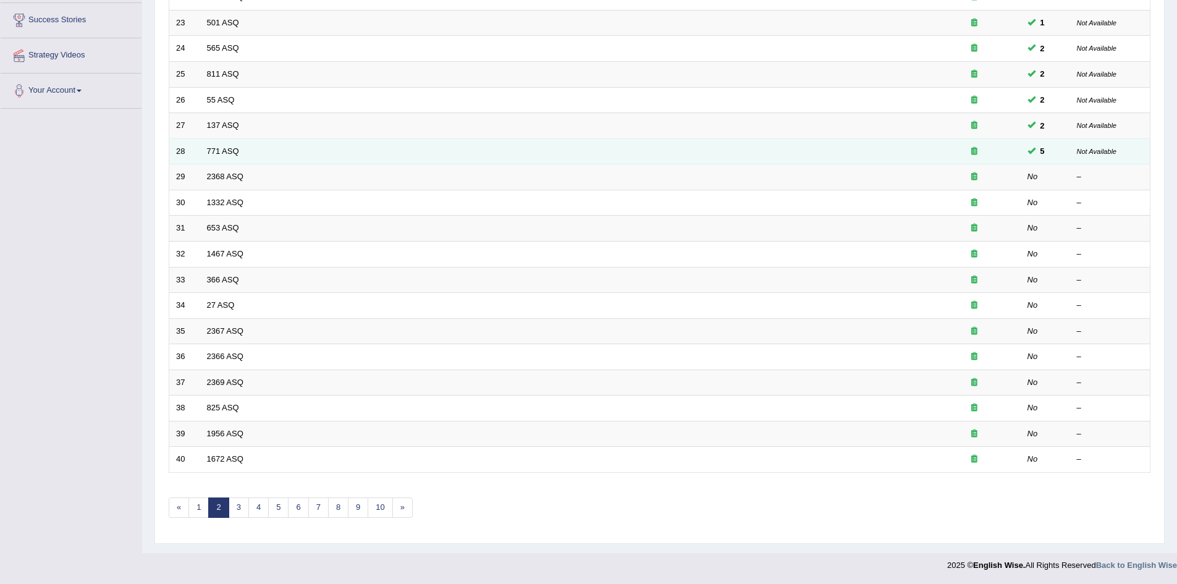
click at [672, 145] on td "771 ASQ" at bounding box center [564, 151] width 728 height 26
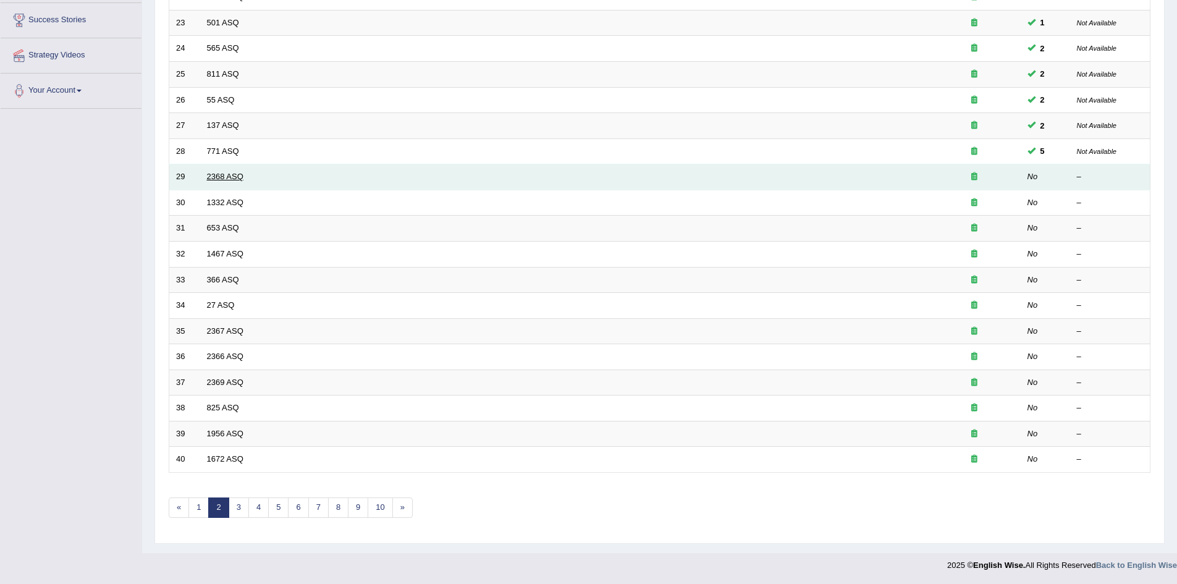
click at [230, 172] on link "2368 ASQ" at bounding box center [225, 176] width 36 height 9
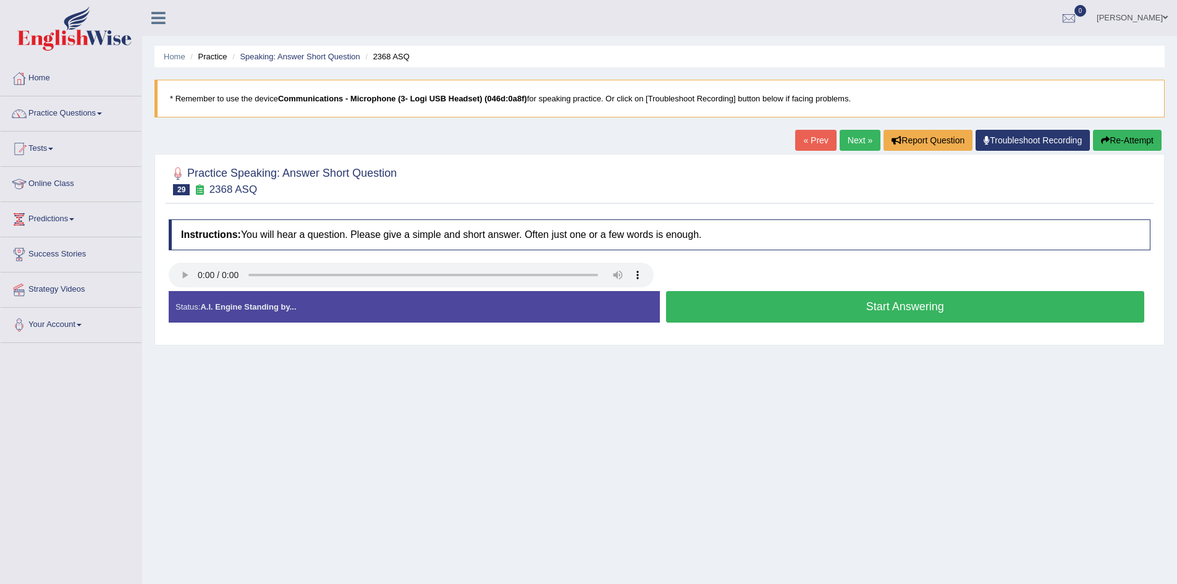
click at [813, 141] on link "« Prev" at bounding box center [815, 140] width 41 height 21
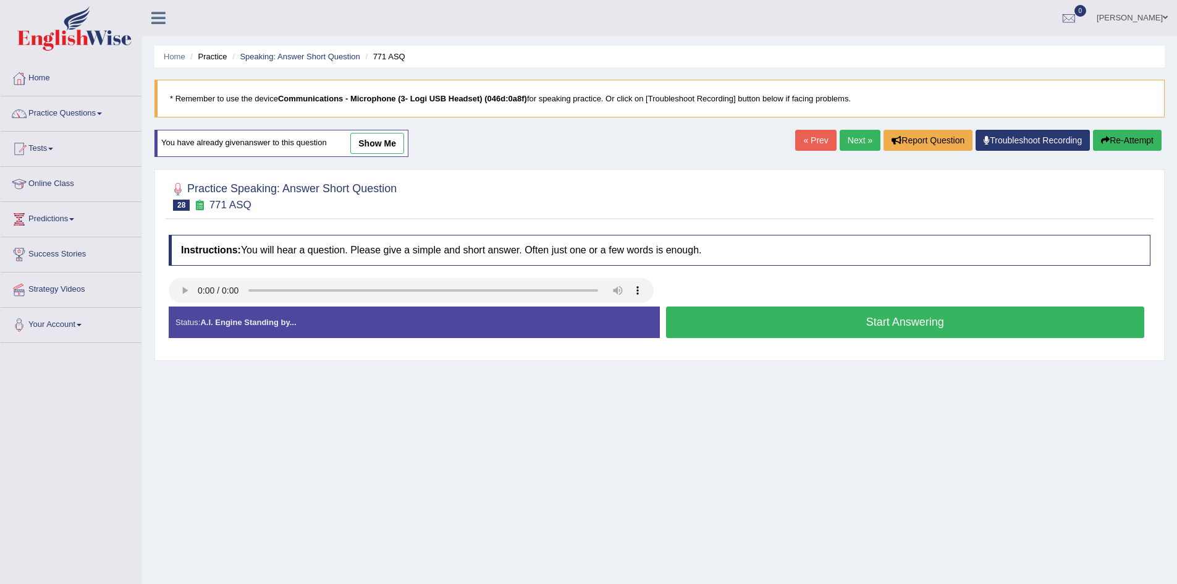
click at [716, 320] on button "Start Answering" at bounding box center [905, 323] width 479 height 32
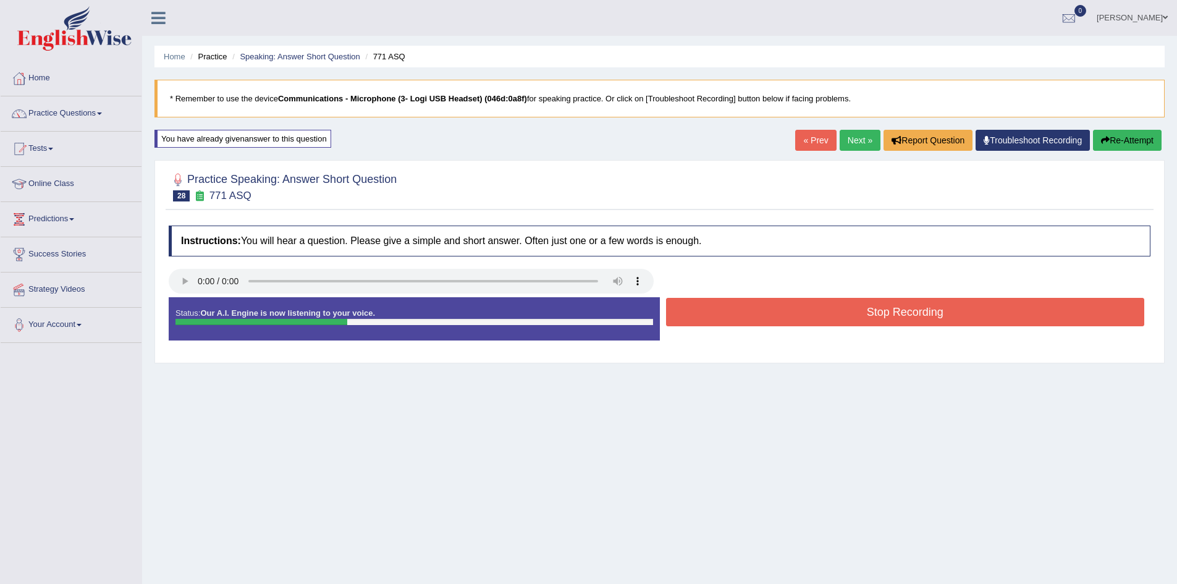
click at [716, 319] on button "Stop Recording" at bounding box center [905, 312] width 479 height 28
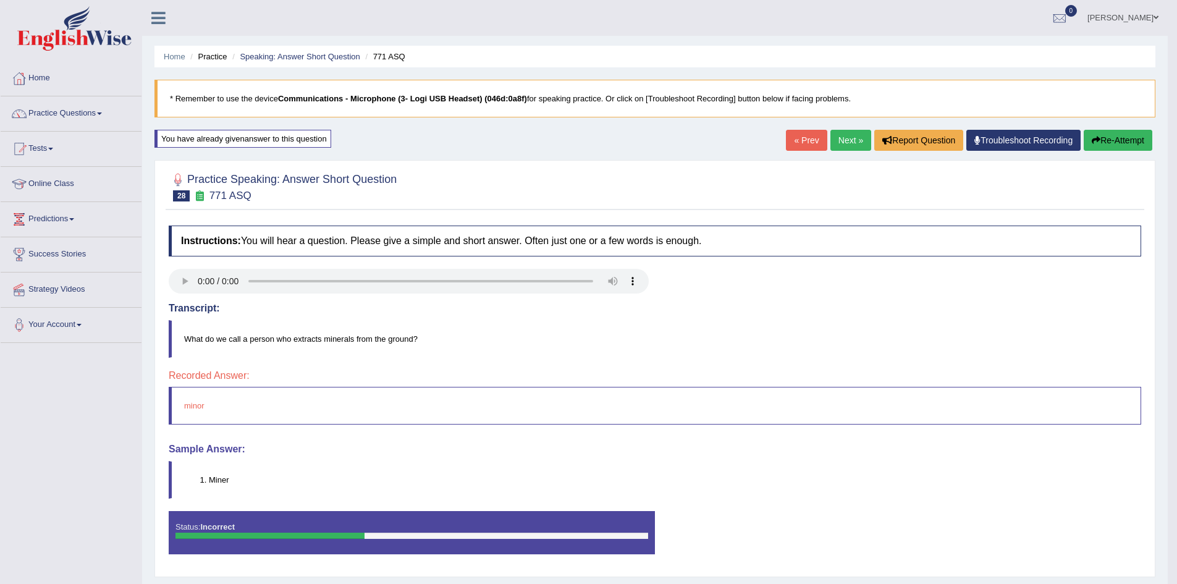
click at [1103, 135] on button "Re-Attempt" at bounding box center [1118, 140] width 69 height 21
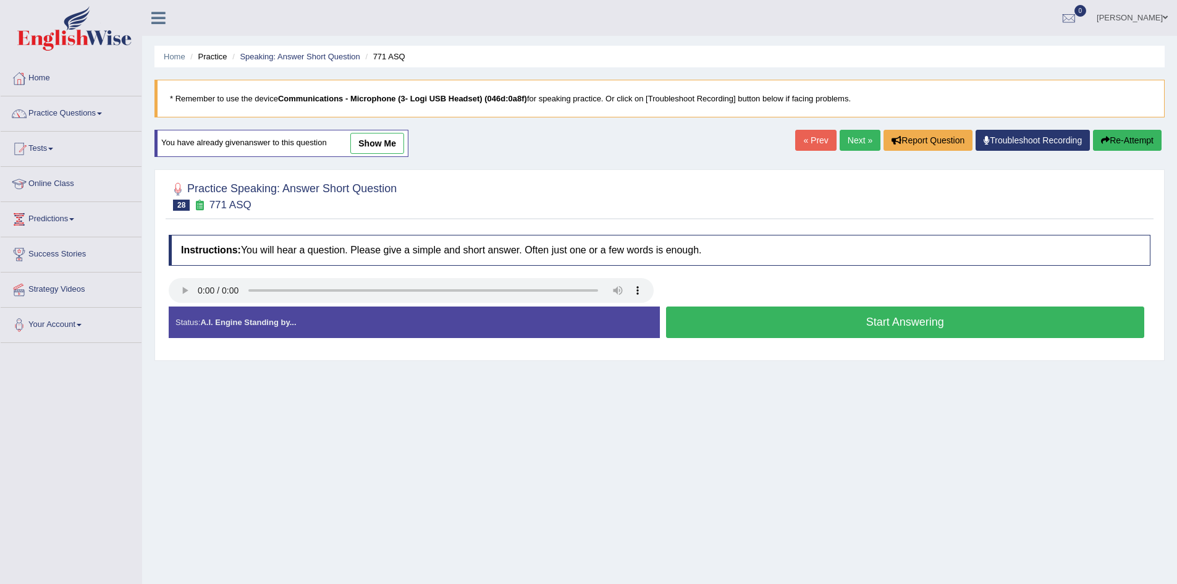
click at [787, 331] on button "Start Answering" at bounding box center [905, 323] width 479 height 32
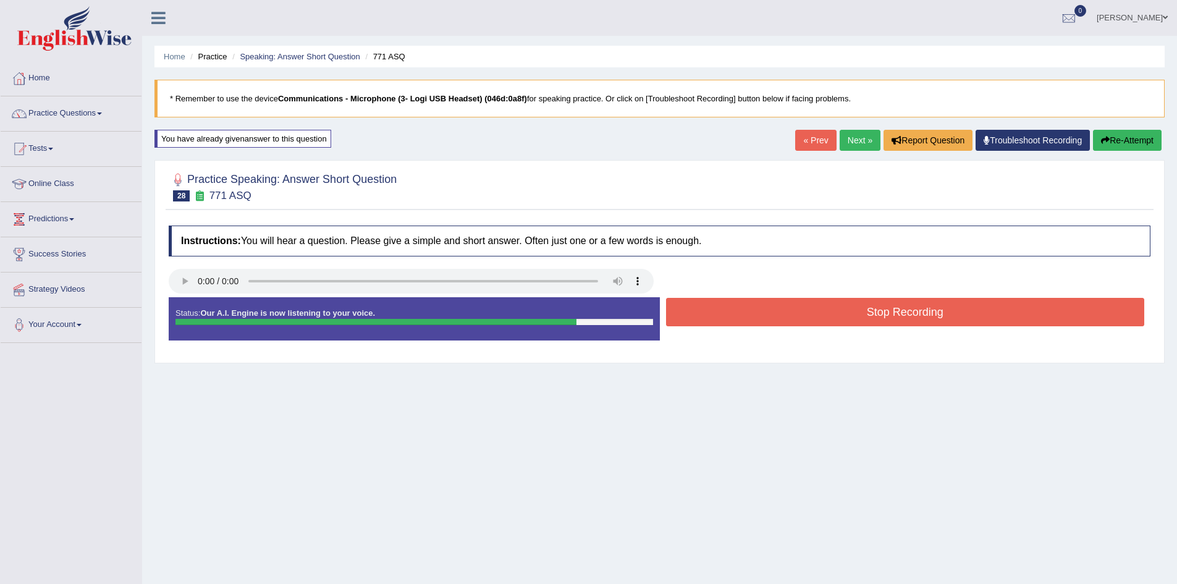
click at [800, 307] on button "Stop Recording" at bounding box center [905, 312] width 479 height 28
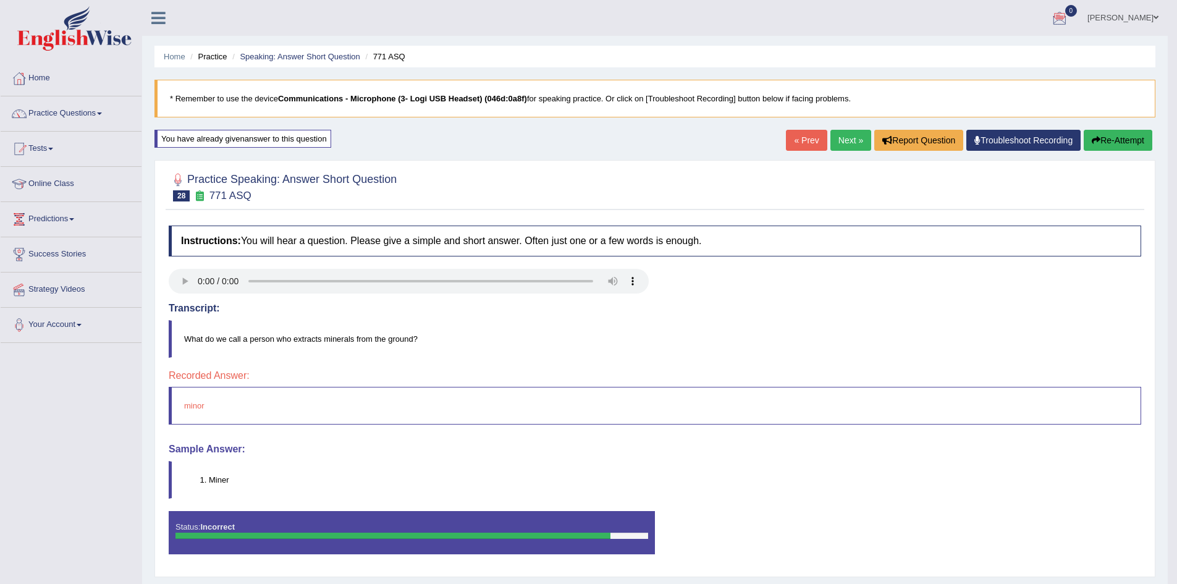
click at [858, 143] on link "Next »" at bounding box center [851, 140] width 41 height 21
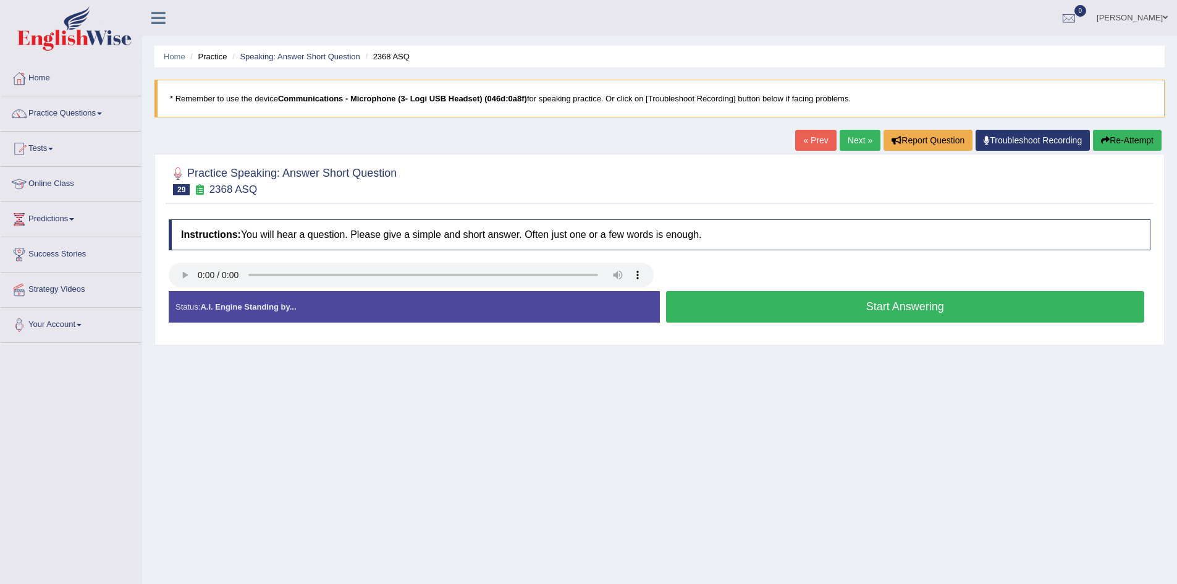
click at [700, 305] on button "Start Answering" at bounding box center [905, 307] width 479 height 32
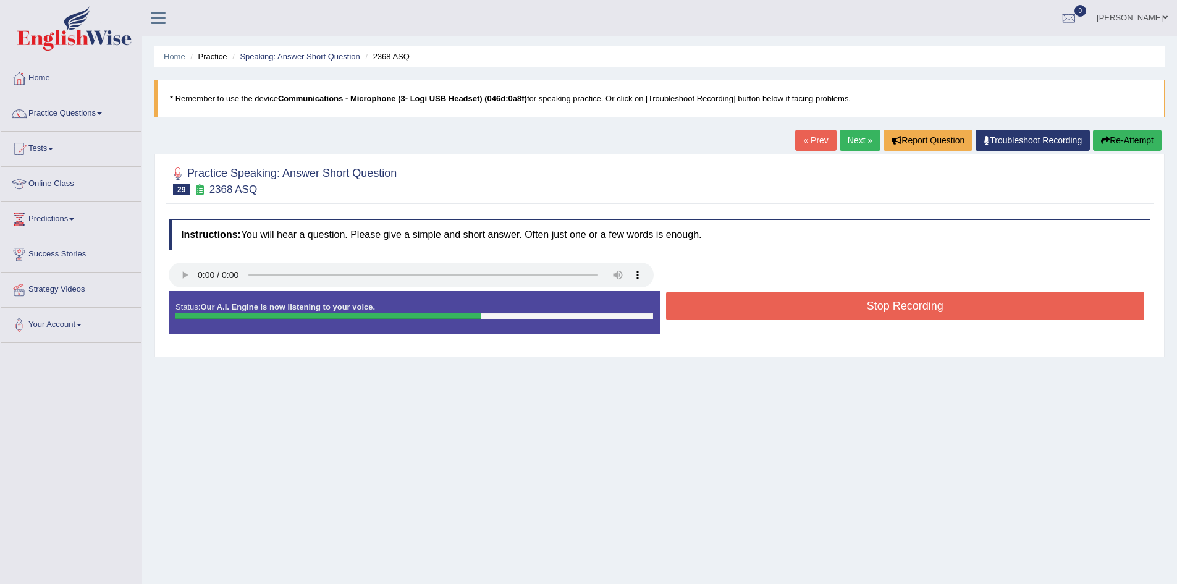
click at [696, 308] on button "Stop Recording" at bounding box center [905, 306] width 479 height 28
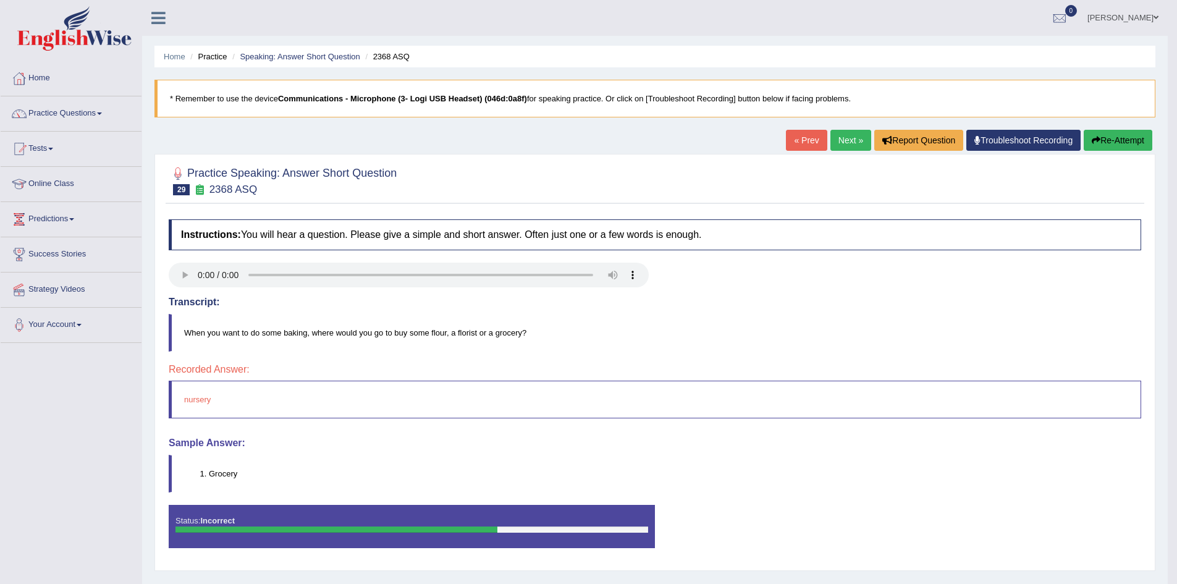
click at [1114, 130] on button "Re-Attempt" at bounding box center [1118, 140] width 69 height 21
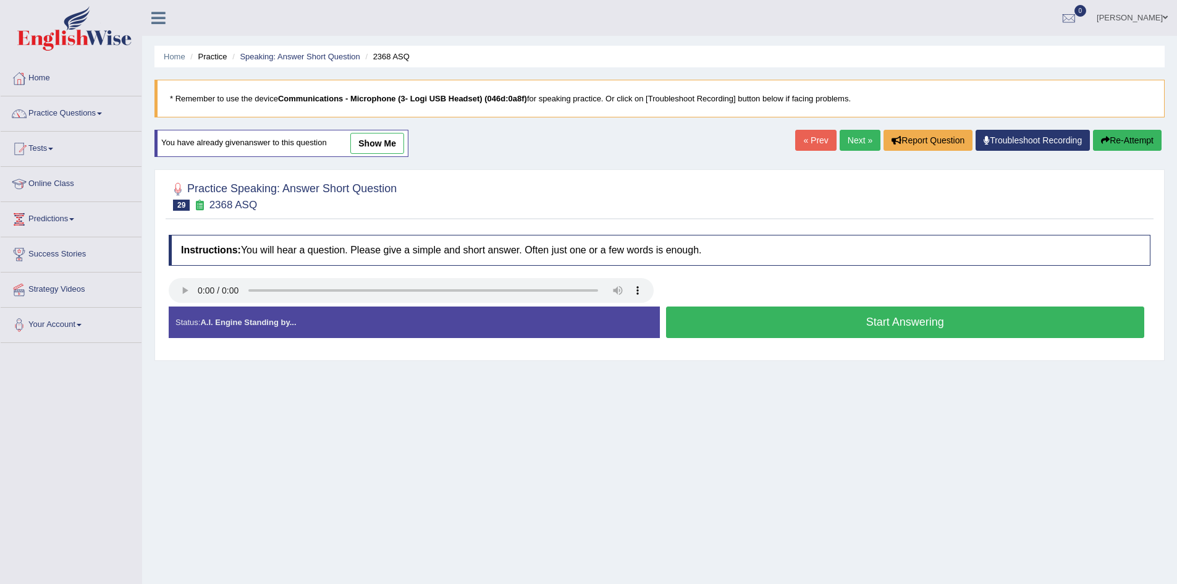
click at [721, 329] on button "Start Answering" at bounding box center [905, 323] width 479 height 32
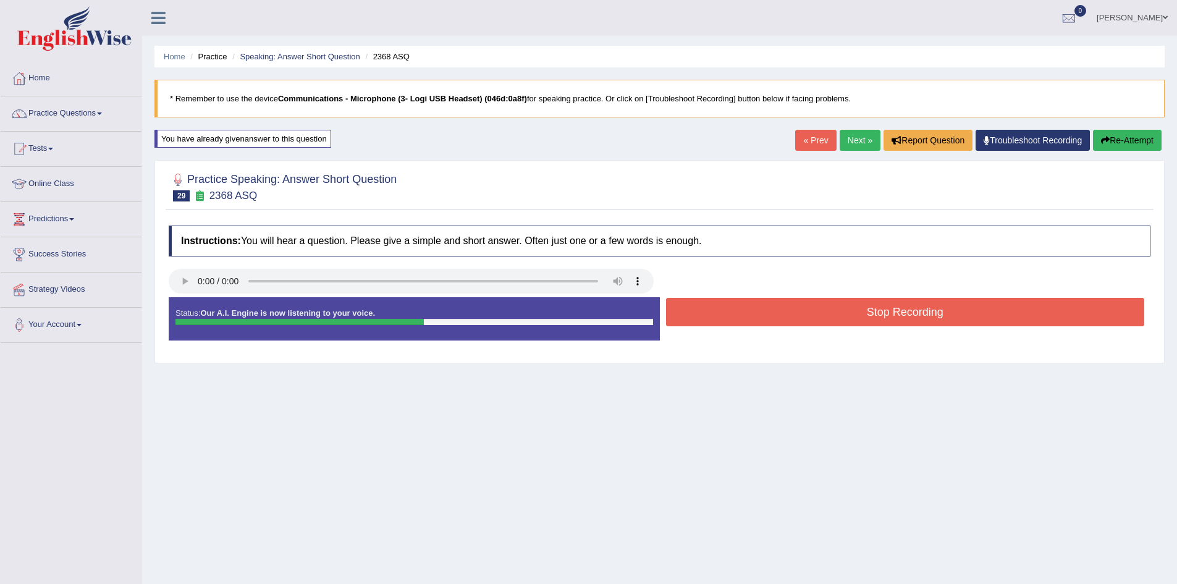
click at [911, 316] on button "Stop Recording" at bounding box center [905, 312] width 479 height 28
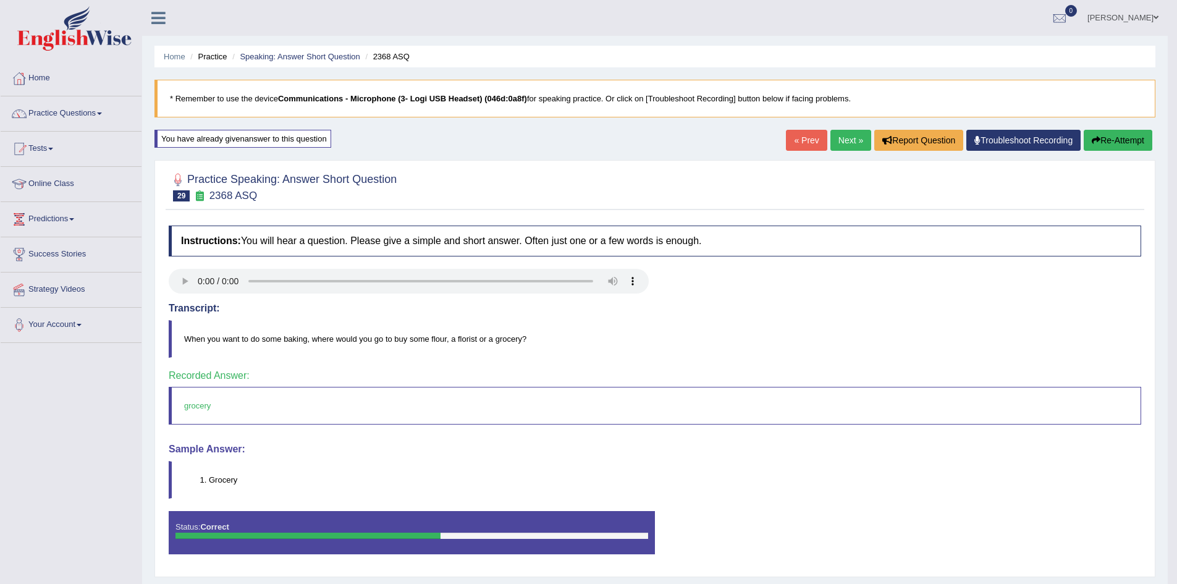
click at [847, 135] on link "Next »" at bounding box center [851, 140] width 41 height 21
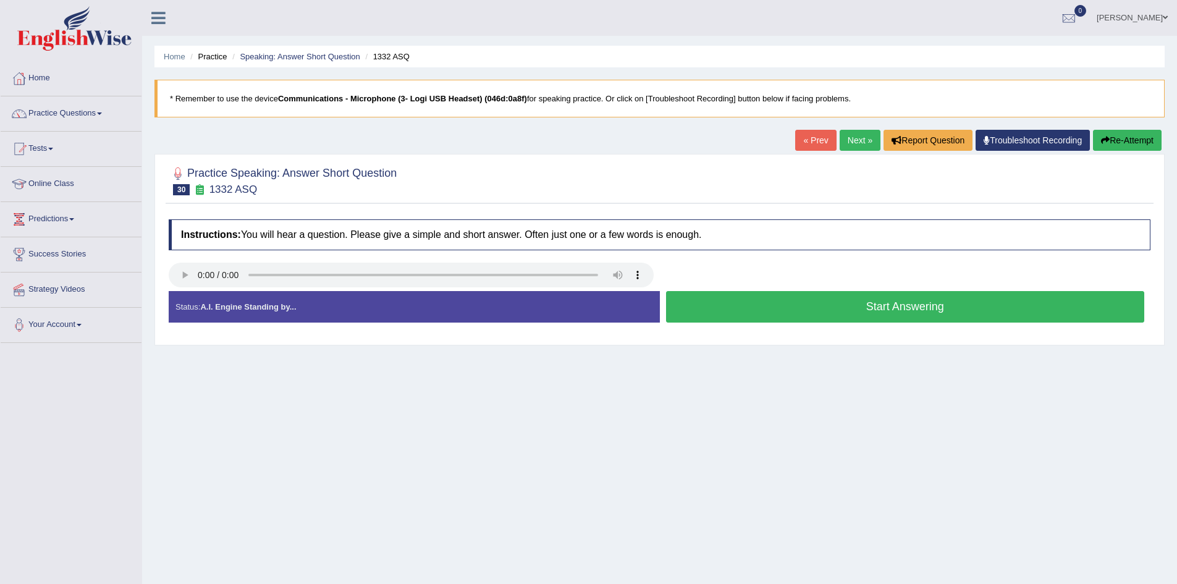
click at [950, 305] on button "Start Answering" at bounding box center [905, 307] width 479 height 32
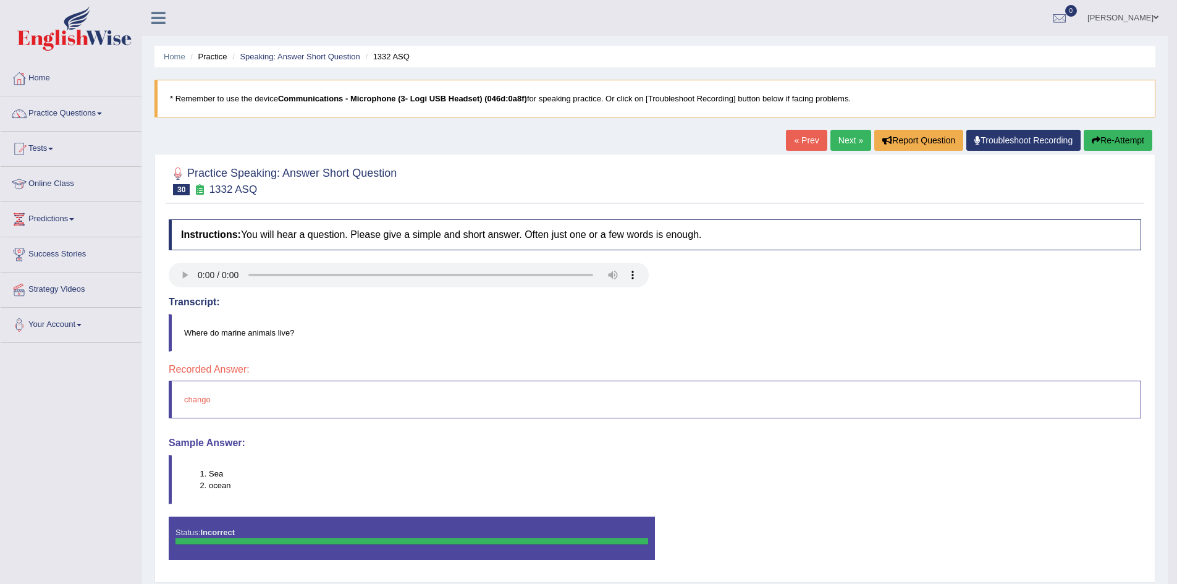
click at [1107, 142] on button "Re-Attempt" at bounding box center [1118, 140] width 69 height 21
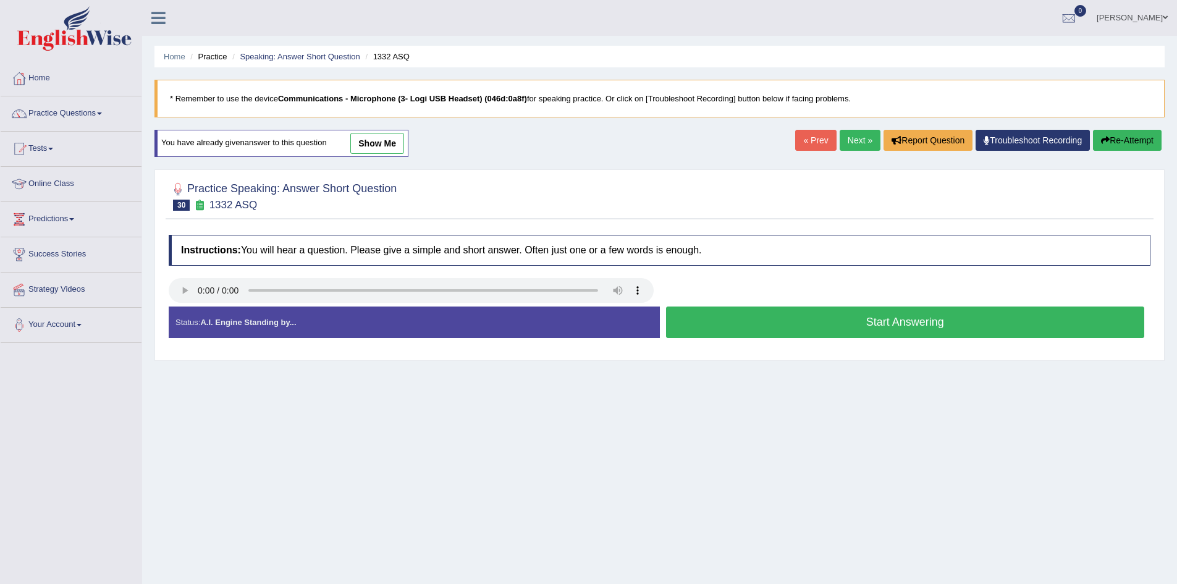
click at [862, 324] on button "Start Answering" at bounding box center [905, 323] width 479 height 32
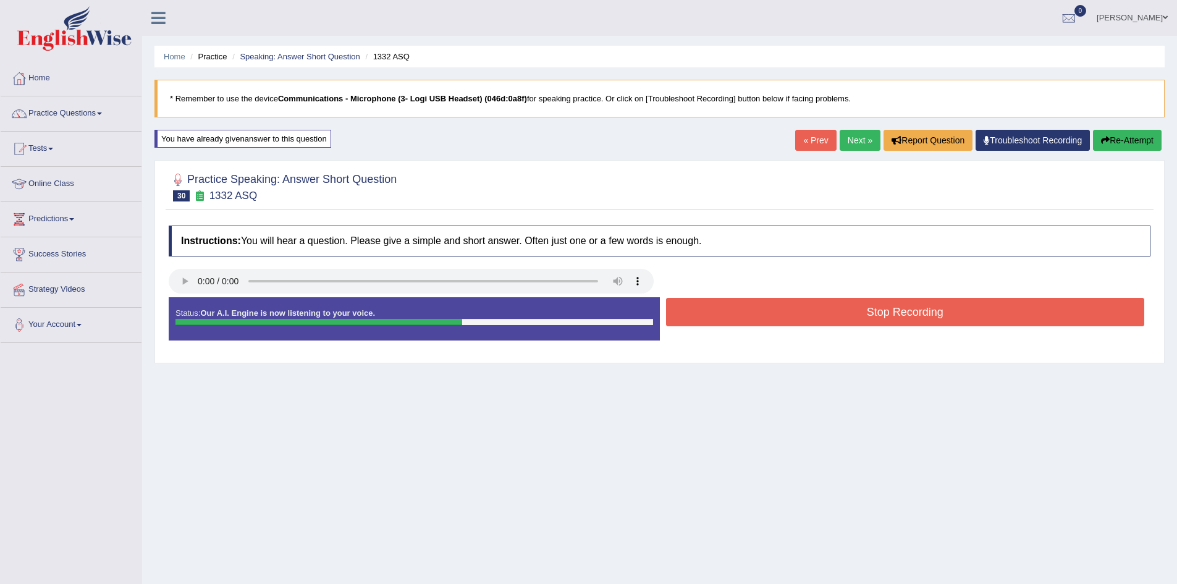
click at [823, 308] on button "Stop Recording" at bounding box center [905, 312] width 479 height 28
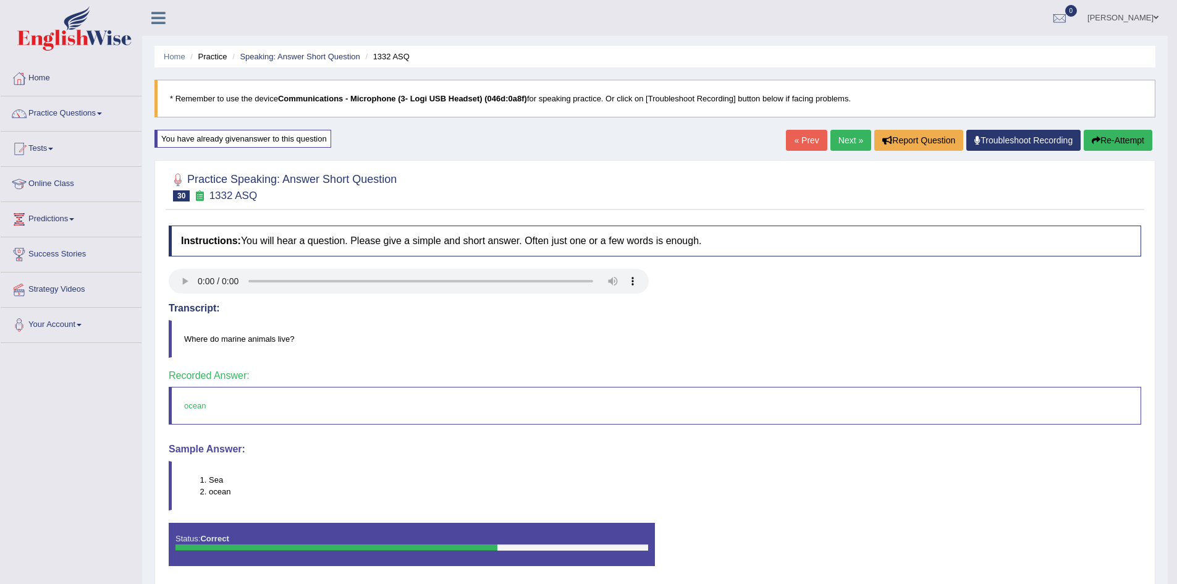
click at [840, 145] on link "Next »" at bounding box center [851, 140] width 41 height 21
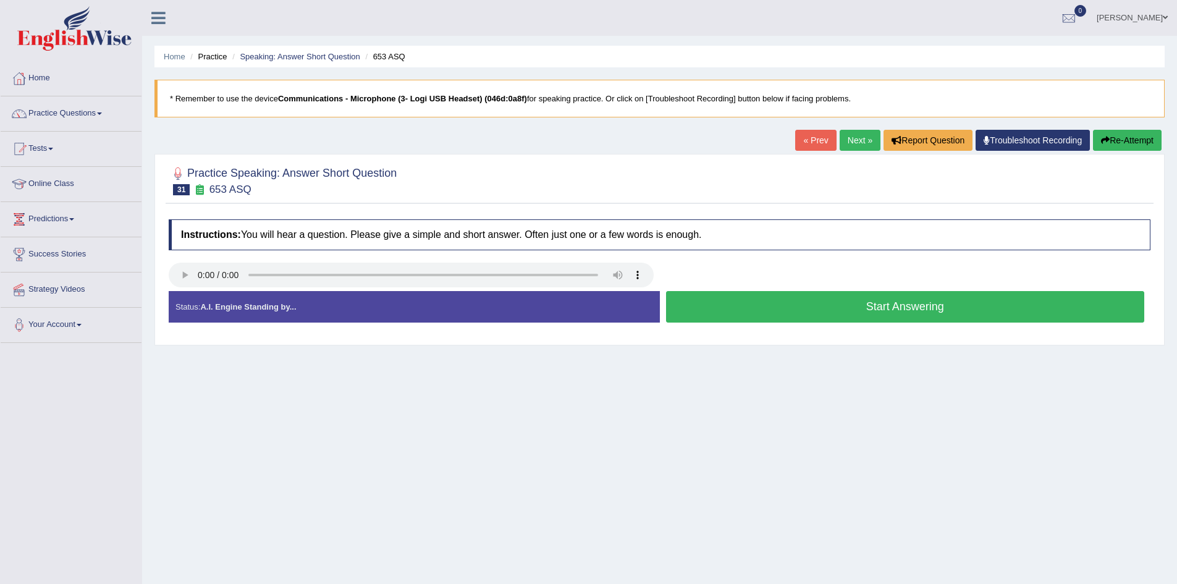
click at [865, 299] on button "Start Answering" at bounding box center [905, 307] width 479 height 32
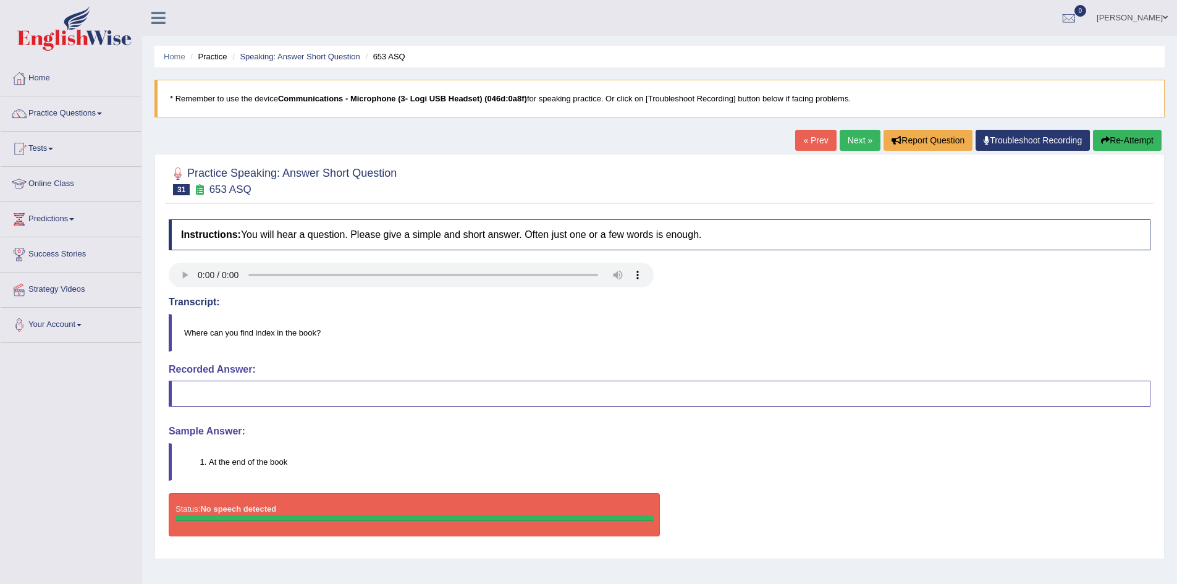
click at [1122, 142] on button "Re-Attempt" at bounding box center [1127, 140] width 69 height 21
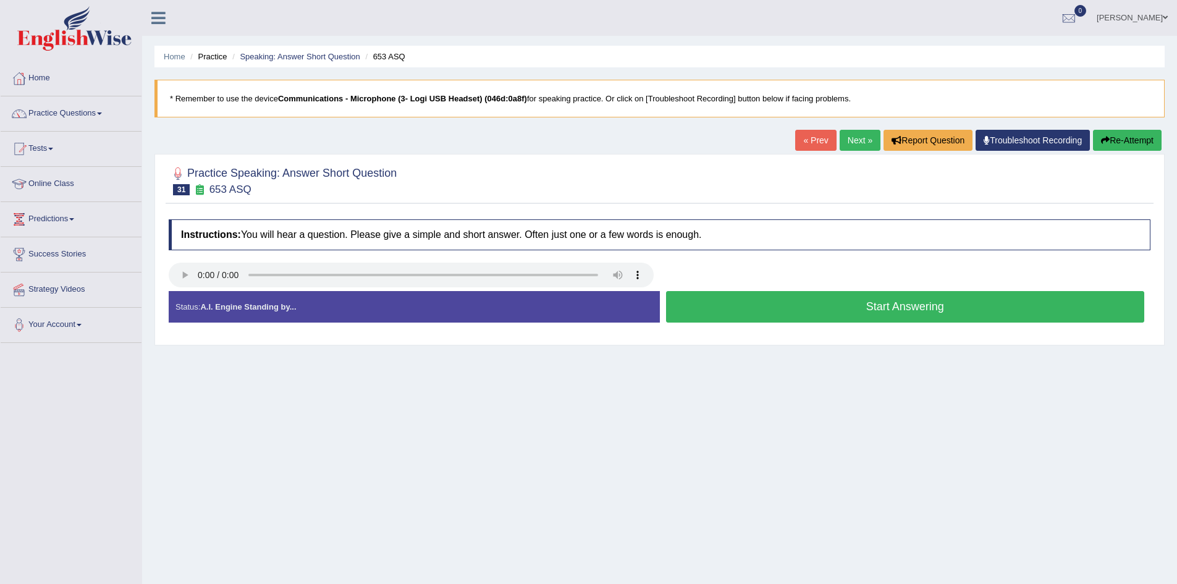
click at [881, 299] on button "Start Answering" at bounding box center [905, 307] width 479 height 32
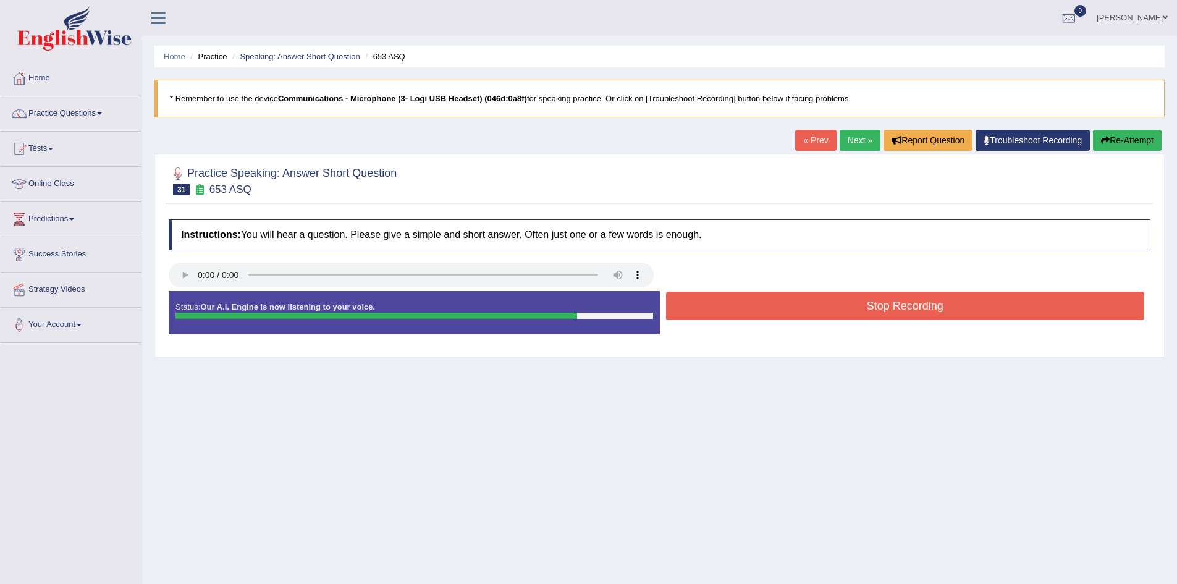
click at [881, 299] on button "Stop Recording" at bounding box center [905, 306] width 479 height 28
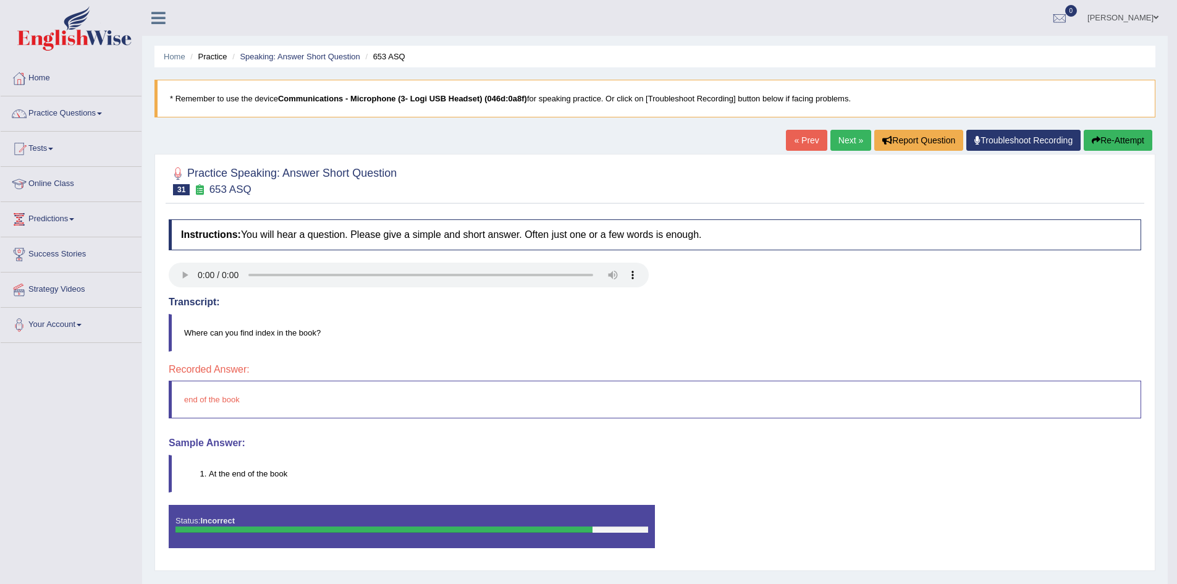
click at [1120, 144] on button "Re-Attempt" at bounding box center [1118, 140] width 69 height 21
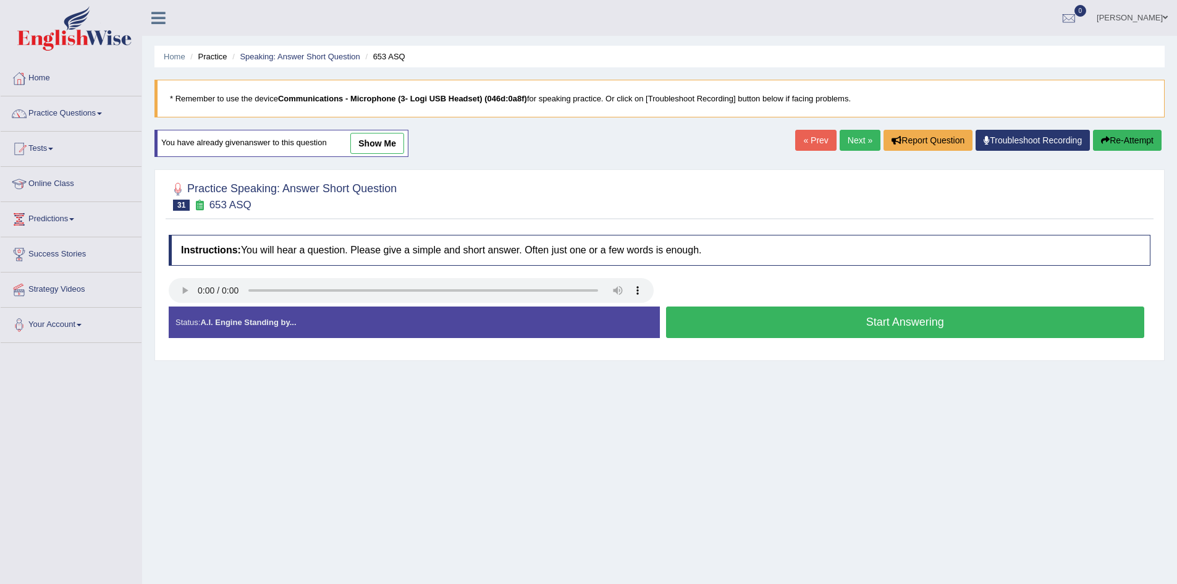
click at [706, 319] on button "Start Answering" at bounding box center [905, 323] width 479 height 32
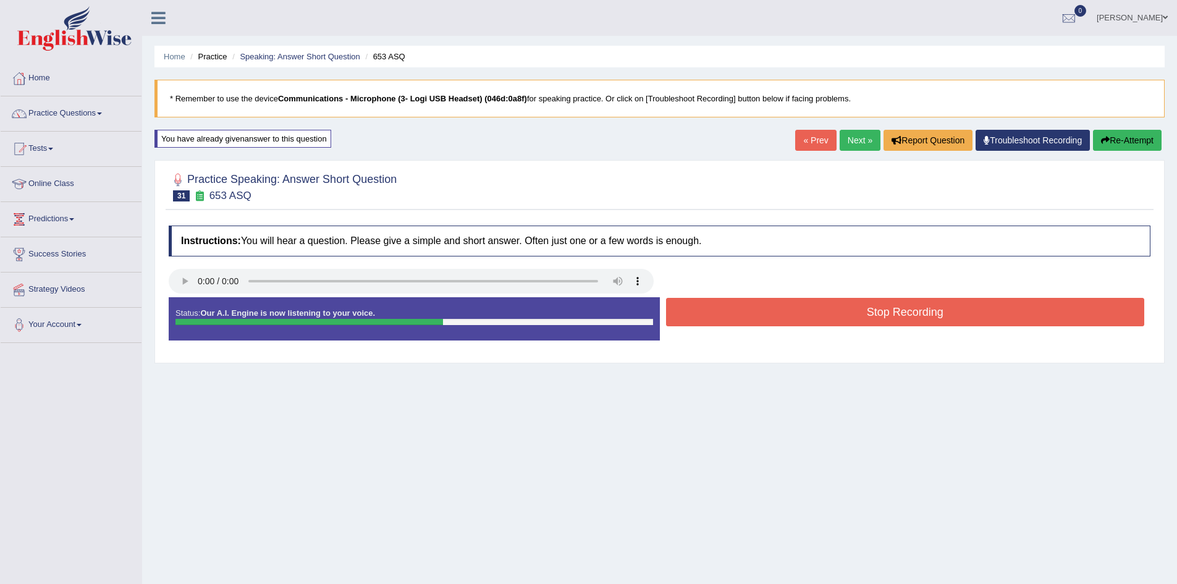
click at [706, 318] on button "Stop Recording" at bounding box center [905, 312] width 479 height 28
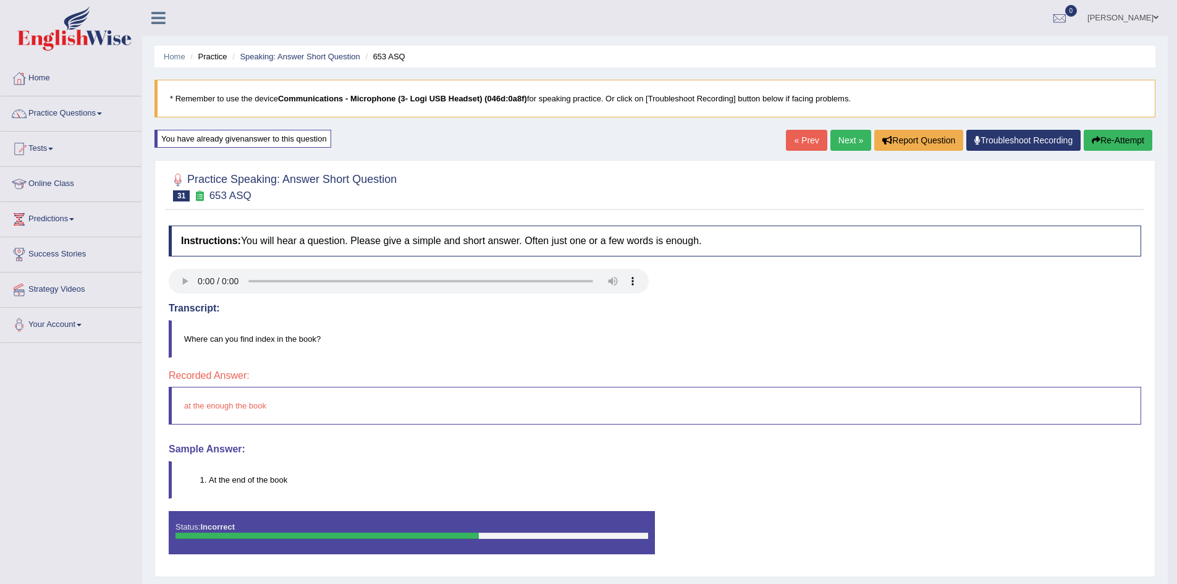
click at [837, 136] on link "Next »" at bounding box center [851, 140] width 41 height 21
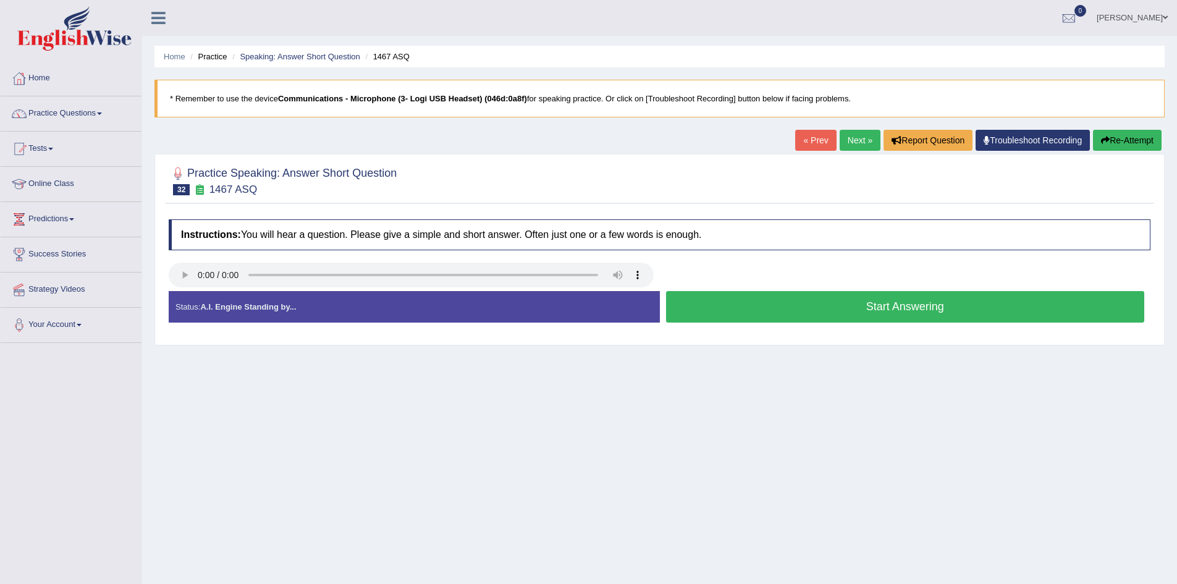
click at [779, 314] on button "Start Answering" at bounding box center [905, 307] width 479 height 32
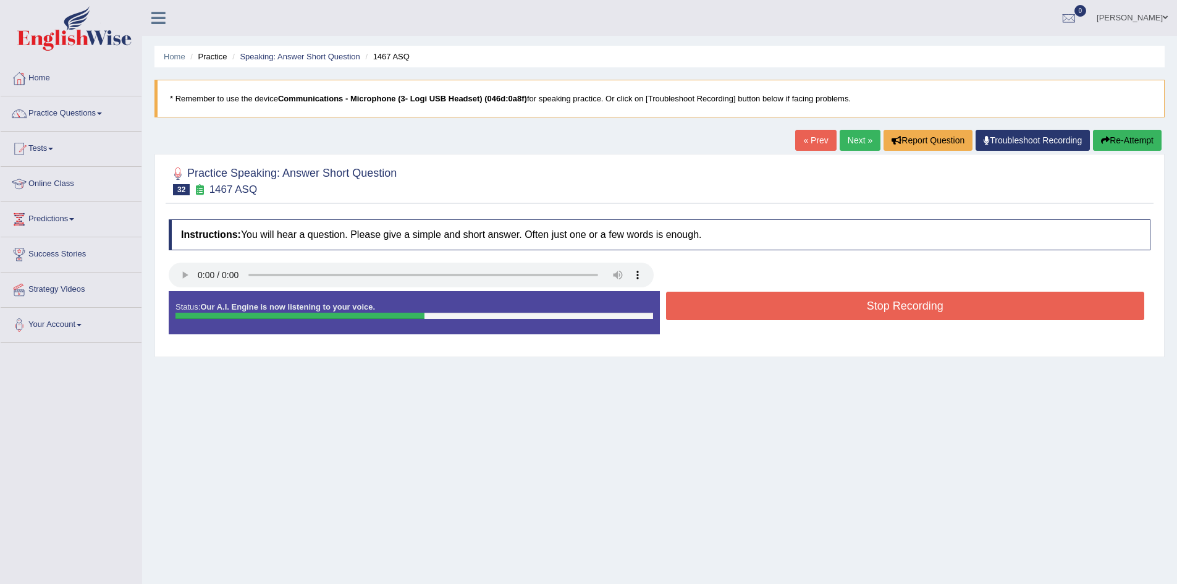
click at [837, 298] on button "Stop Recording" at bounding box center [905, 306] width 479 height 28
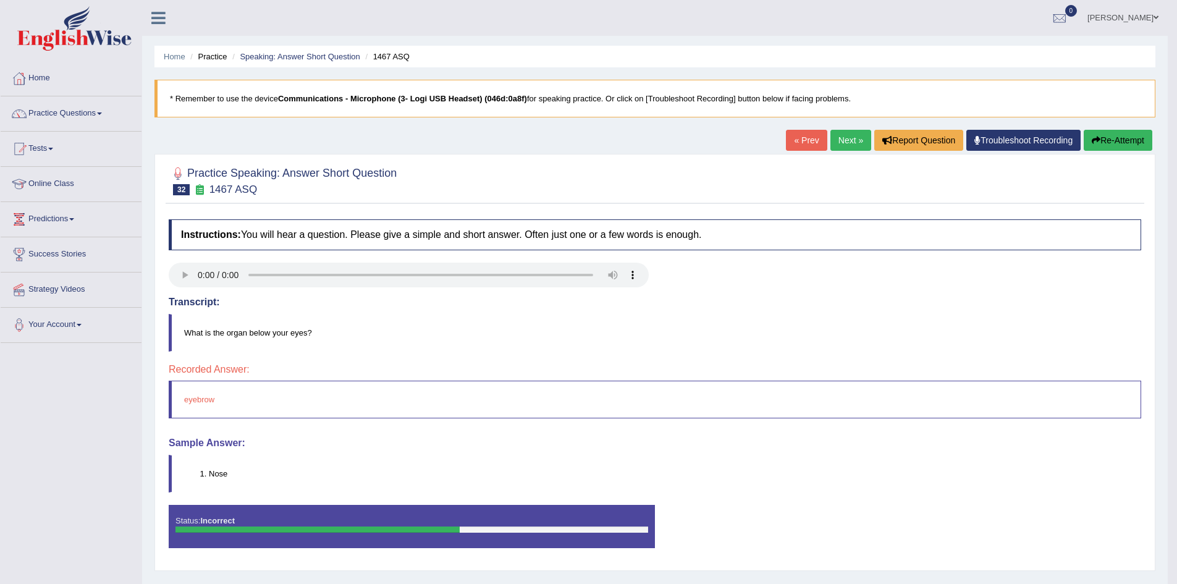
click at [835, 140] on link "Next »" at bounding box center [851, 140] width 41 height 21
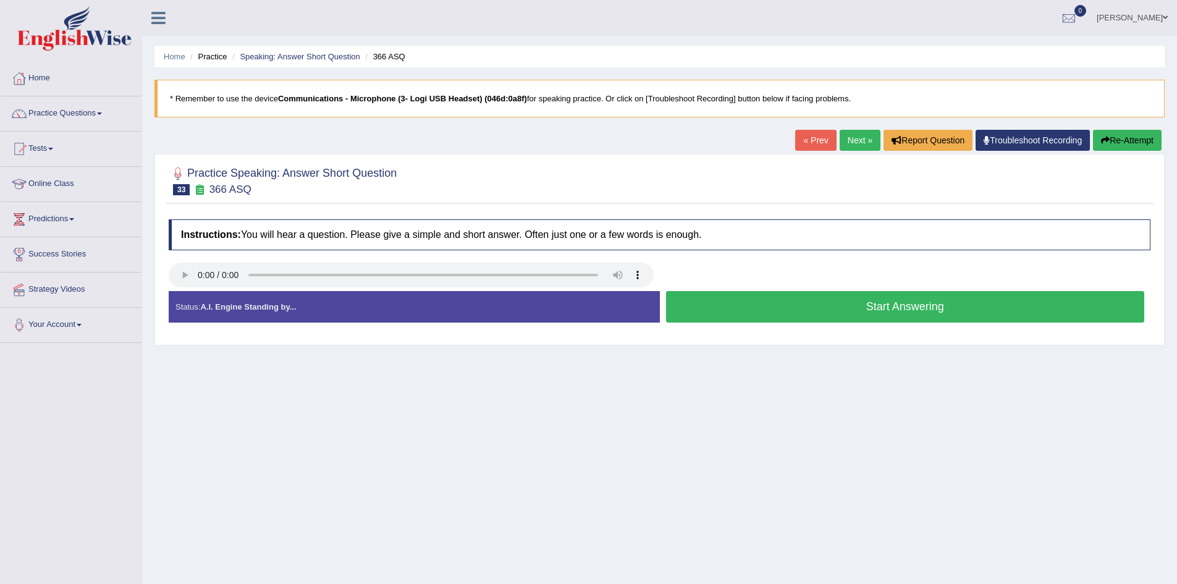
click at [814, 306] on button "Start Answering" at bounding box center [905, 307] width 479 height 32
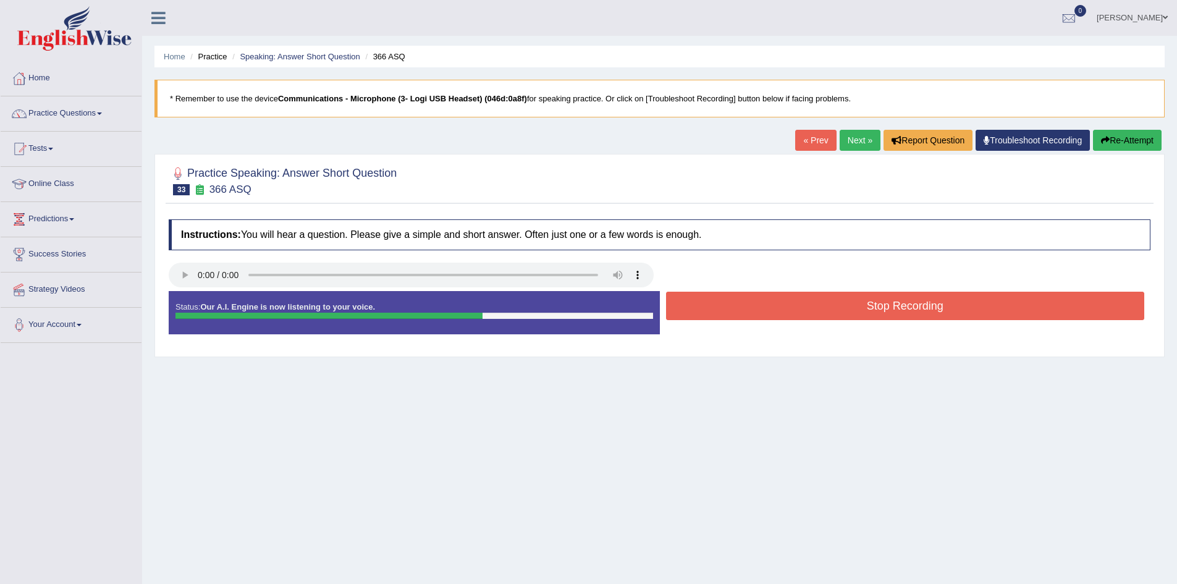
click at [814, 306] on button "Stop Recording" at bounding box center [905, 306] width 479 height 28
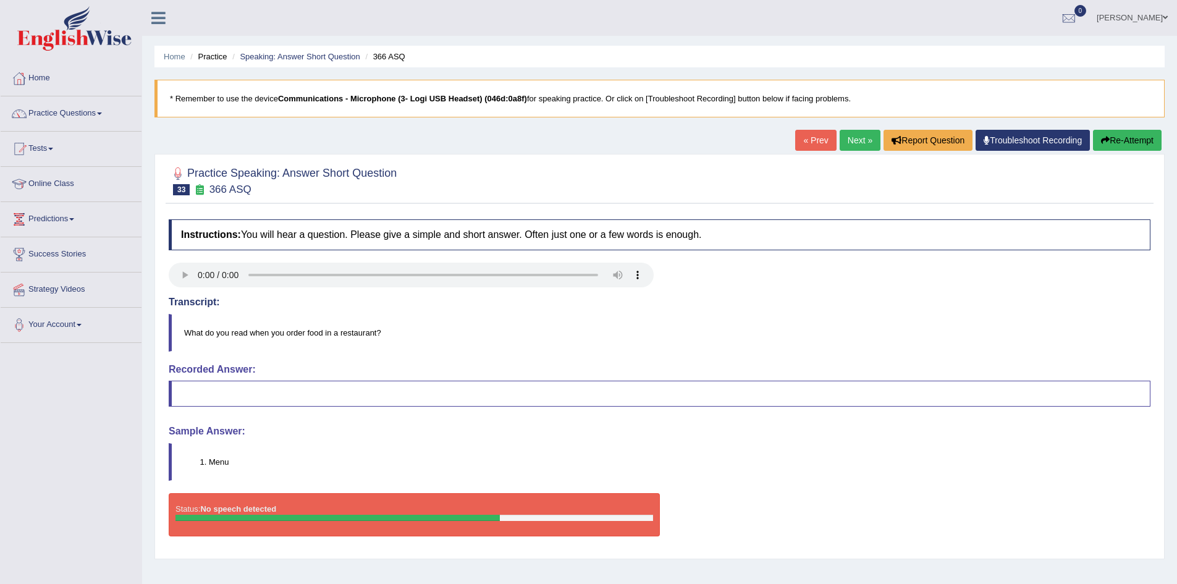
click at [1141, 143] on button "Re-Attempt" at bounding box center [1127, 140] width 69 height 21
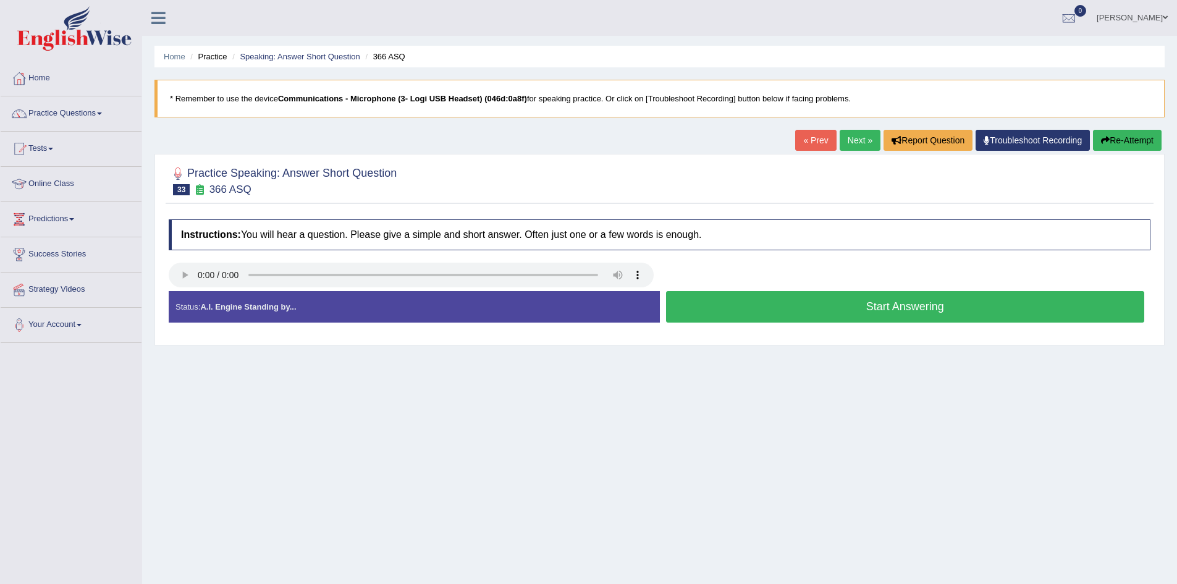
click at [949, 304] on button "Start Answering" at bounding box center [905, 307] width 479 height 32
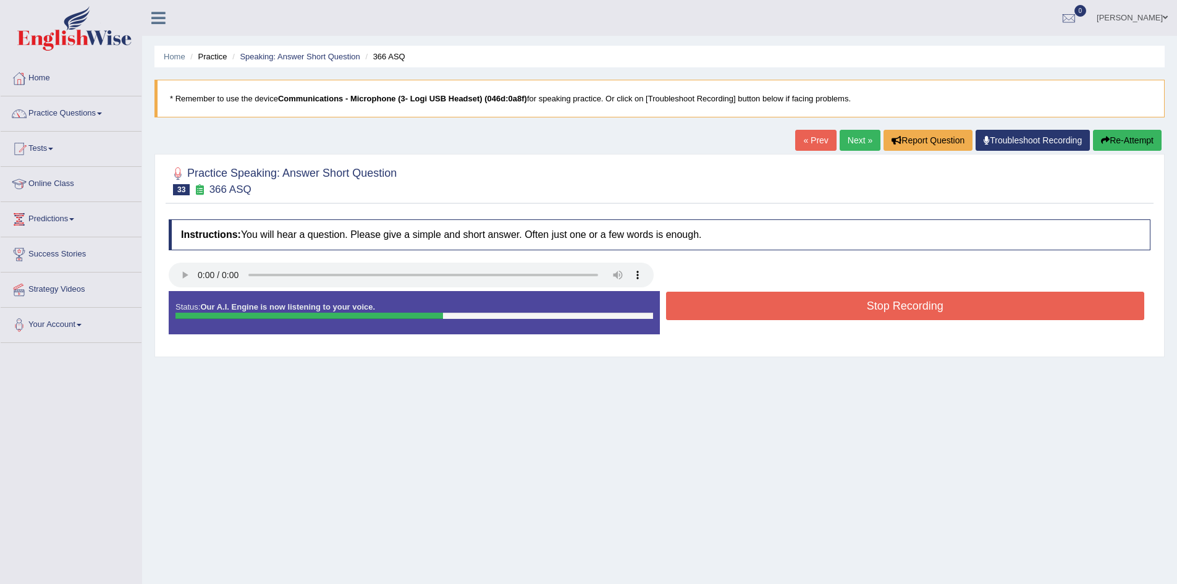
click at [949, 304] on button "Stop Recording" at bounding box center [905, 306] width 479 height 28
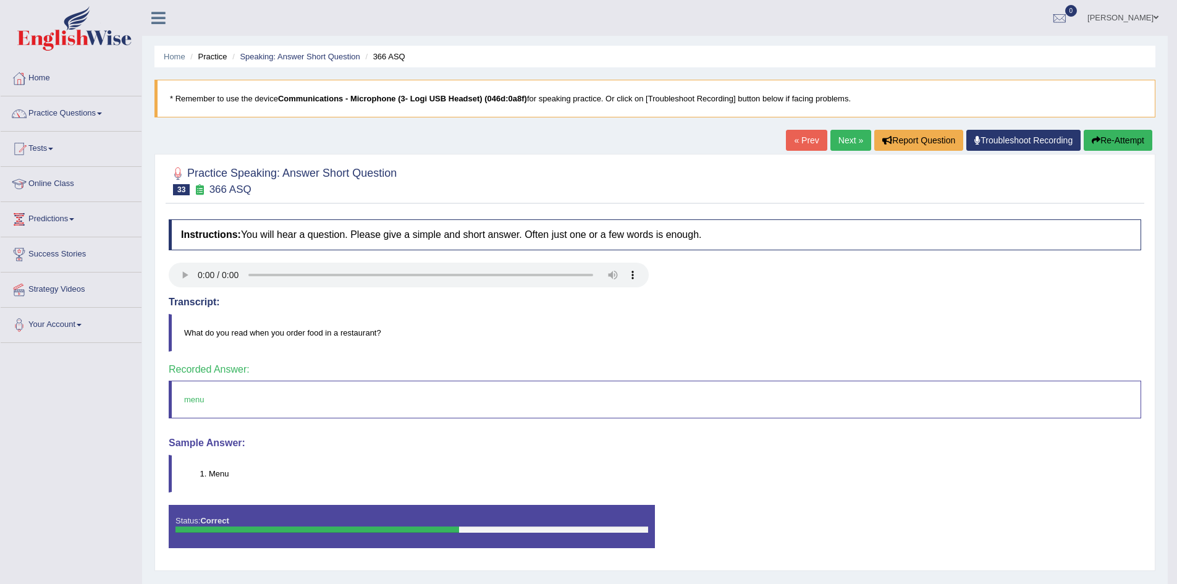
click at [841, 138] on link "Next »" at bounding box center [851, 140] width 41 height 21
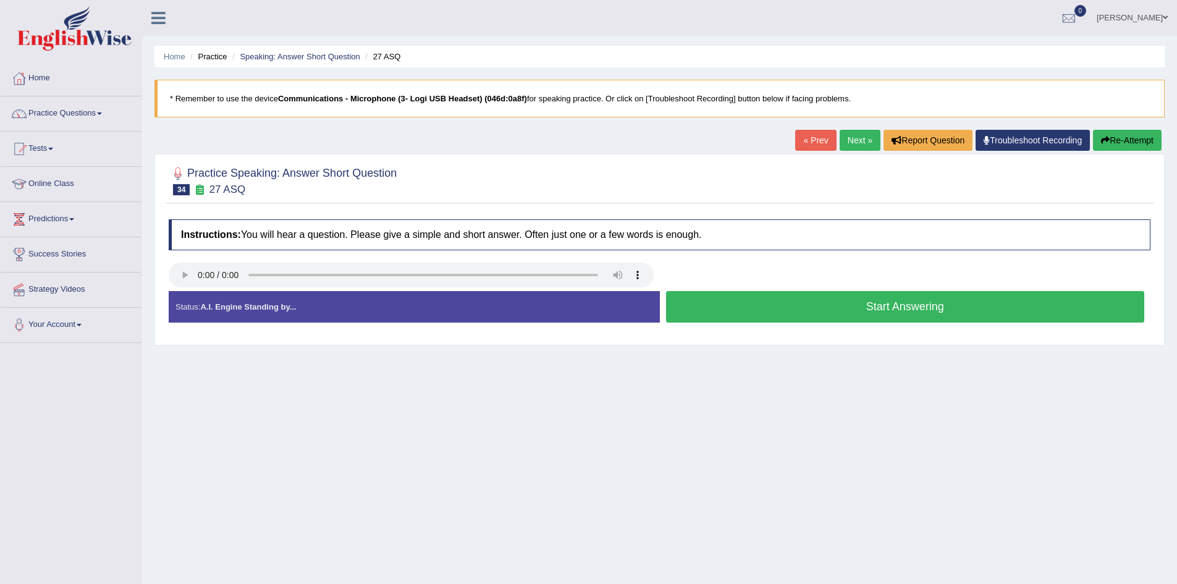
click at [742, 306] on button "Start Answering" at bounding box center [905, 307] width 479 height 32
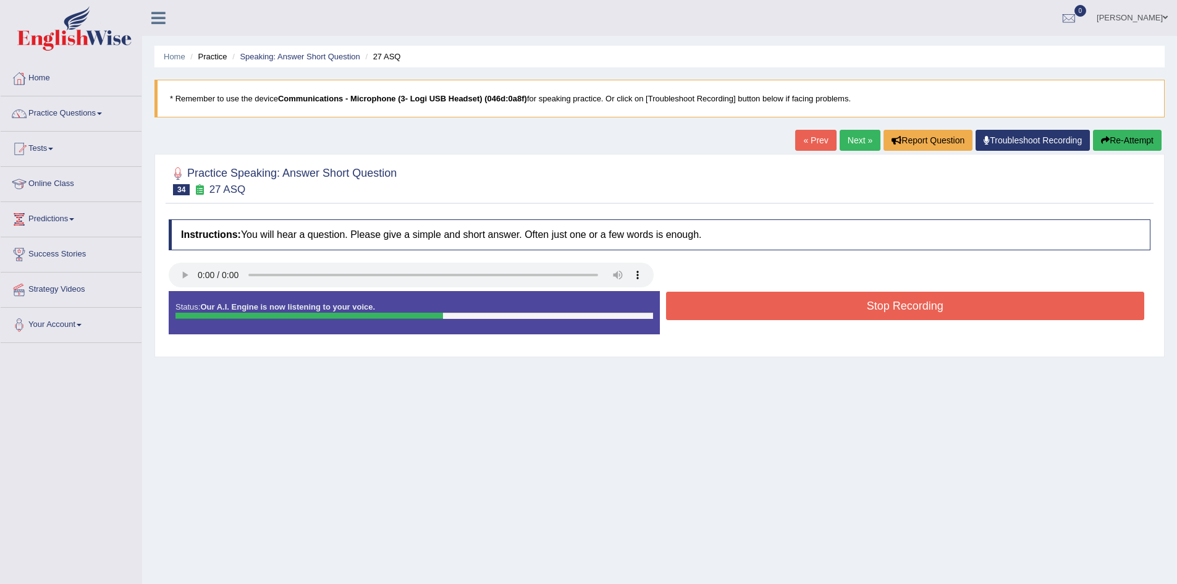
click at [737, 305] on button "Stop Recording" at bounding box center [905, 306] width 479 height 28
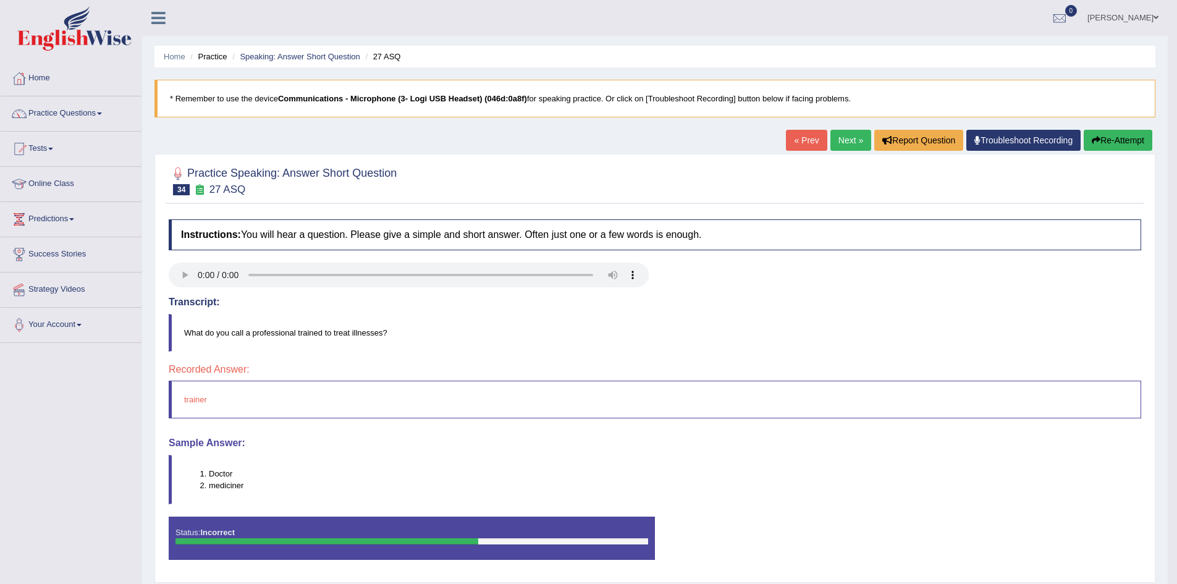
click at [844, 142] on link "Next »" at bounding box center [851, 140] width 41 height 21
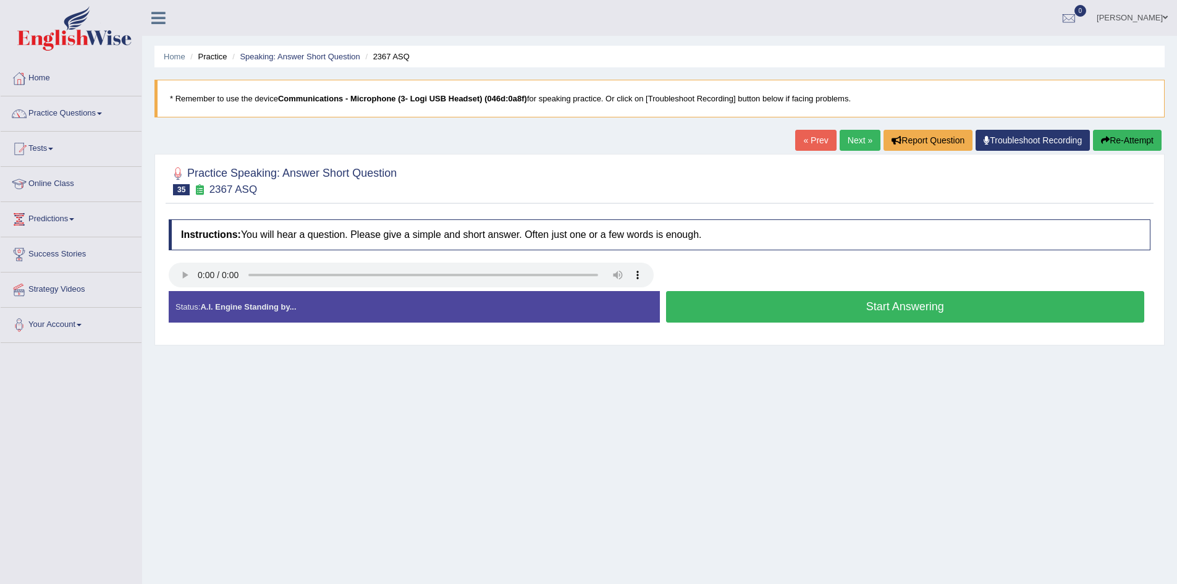
click at [780, 295] on button "Start Answering" at bounding box center [905, 307] width 479 height 32
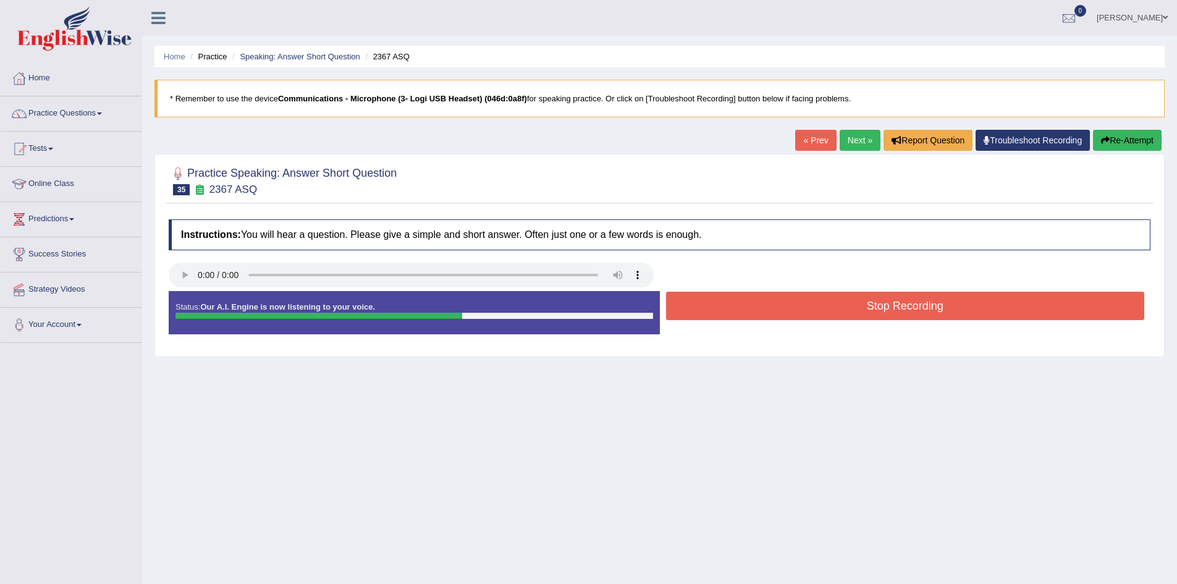
click at [779, 298] on button "Stop Recording" at bounding box center [905, 306] width 479 height 28
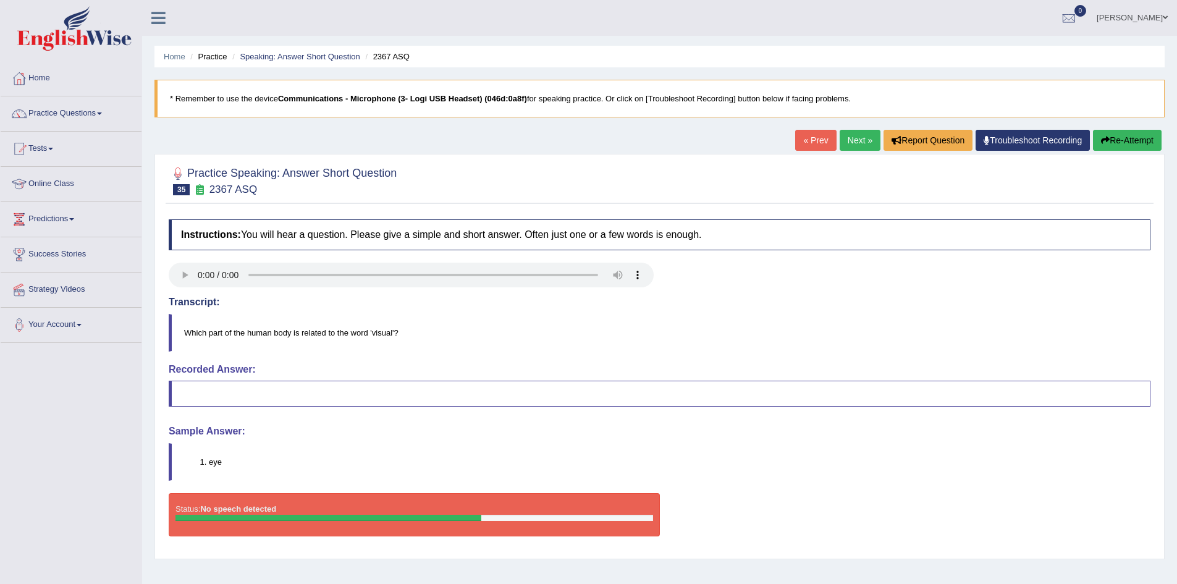
click at [1135, 135] on button "Re-Attempt" at bounding box center [1127, 140] width 69 height 21
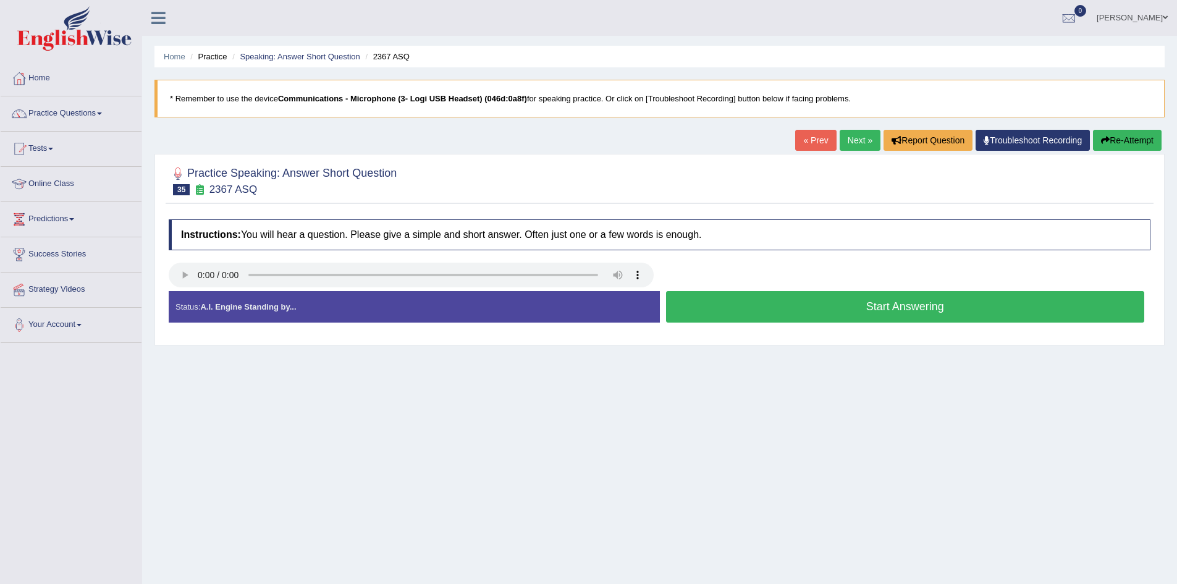
click at [775, 310] on button "Start Answering" at bounding box center [905, 307] width 479 height 32
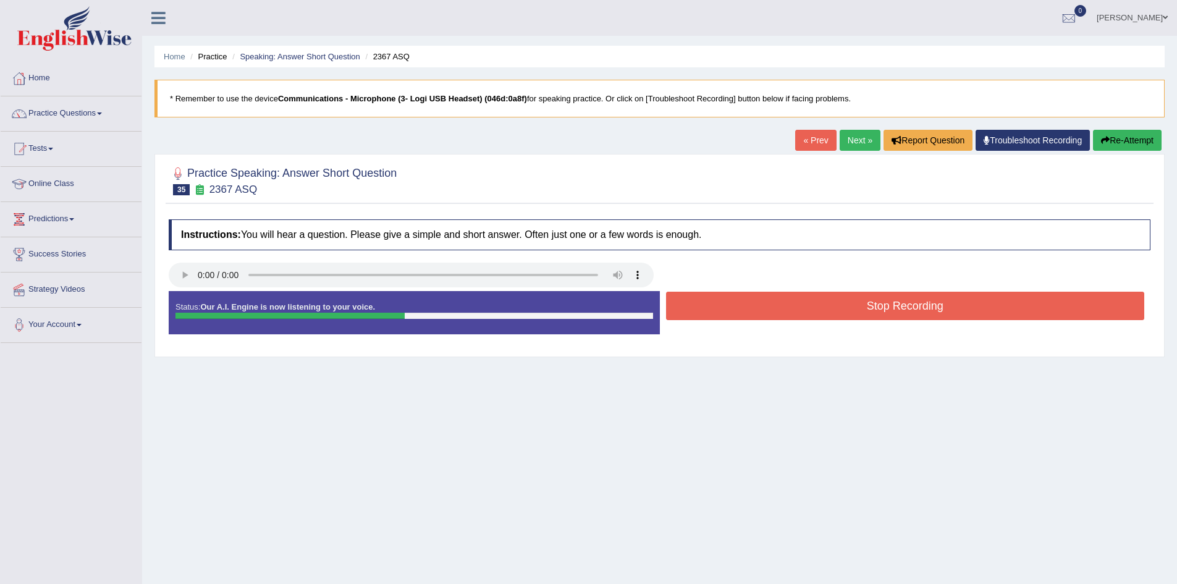
click at [775, 309] on button "Stop Recording" at bounding box center [905, 306] width 479 height 28
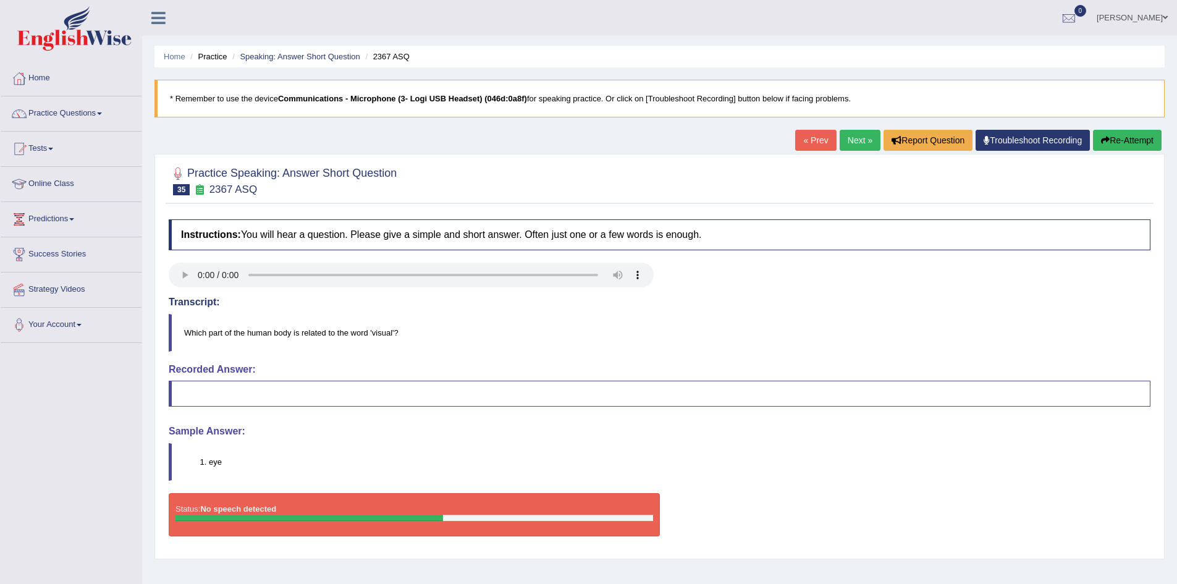
click at [1124, 142] on button "Re-Attempt" at bounding box center [1127, 140] width 69 height 21
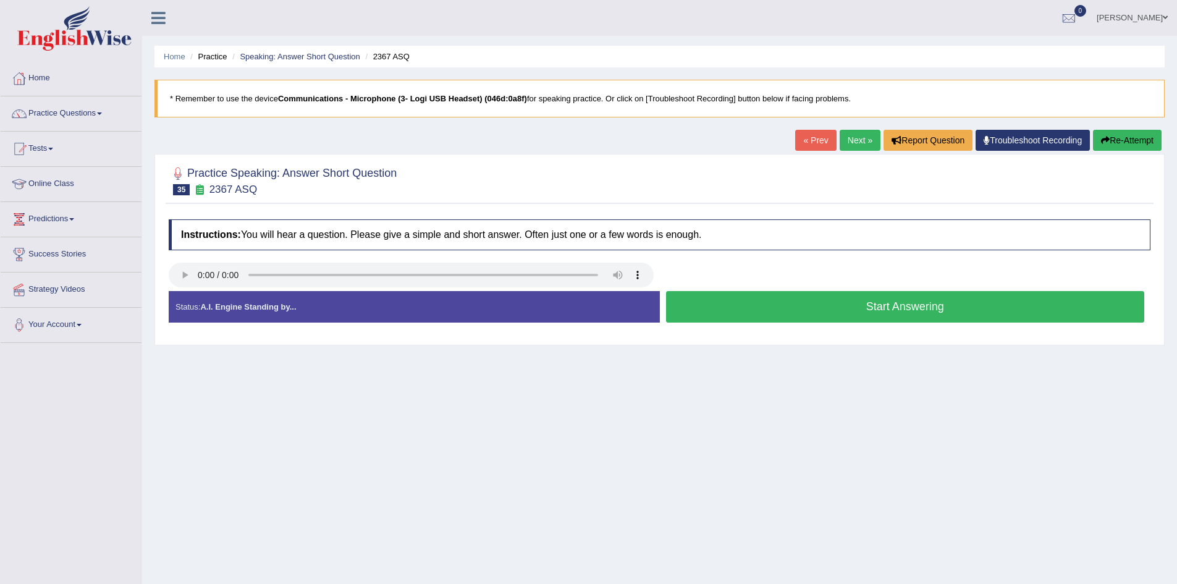
click at [915, 305] on button "Start Answering" at bounding box center [905, 307] width 479 height 32
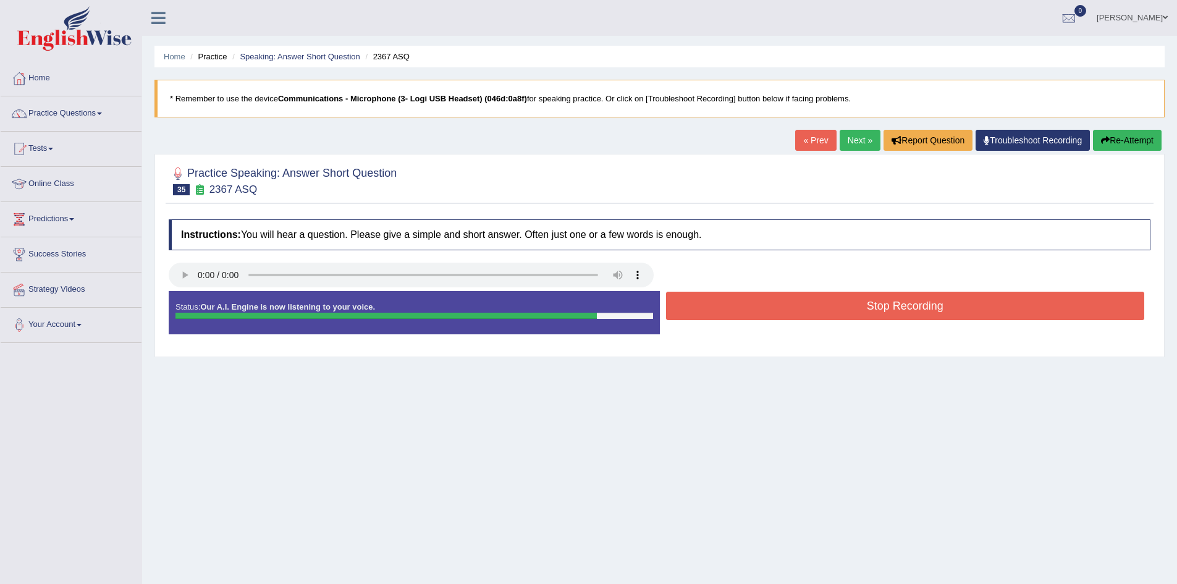
click at [926, 306] on button "Stop Recording" at bounding box center [905, 306] width 479 height 28
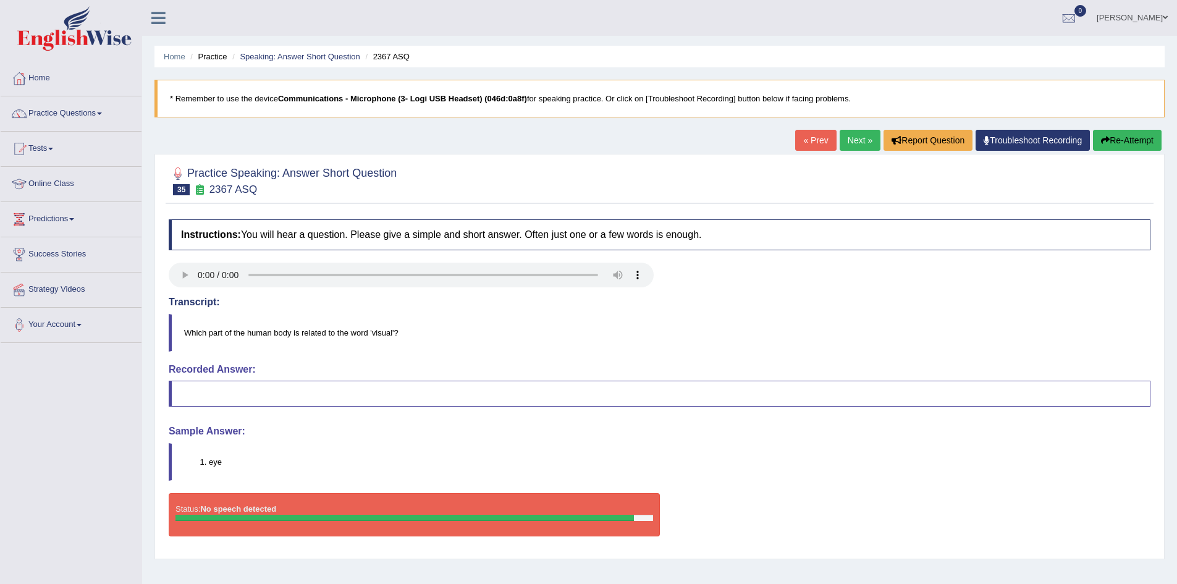
click at [1113, 137] on button "Re-Attempt" at bounding box center [1127, 140] width 69 height 21
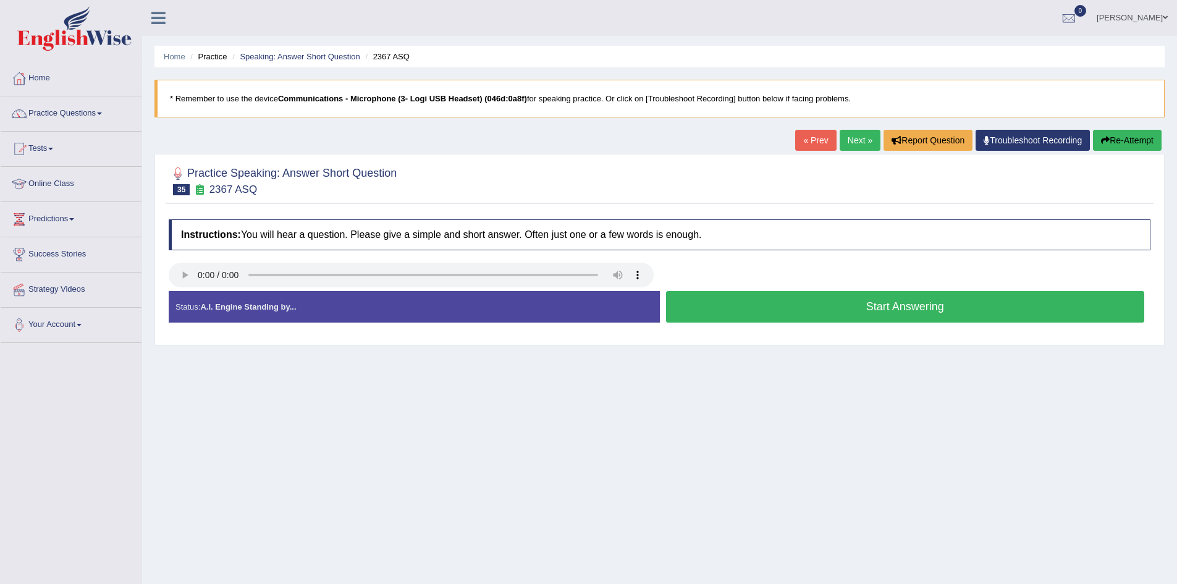
click at [821, 303] on button "Start Answering" at bounding box center [905, 307] width 479 height 32
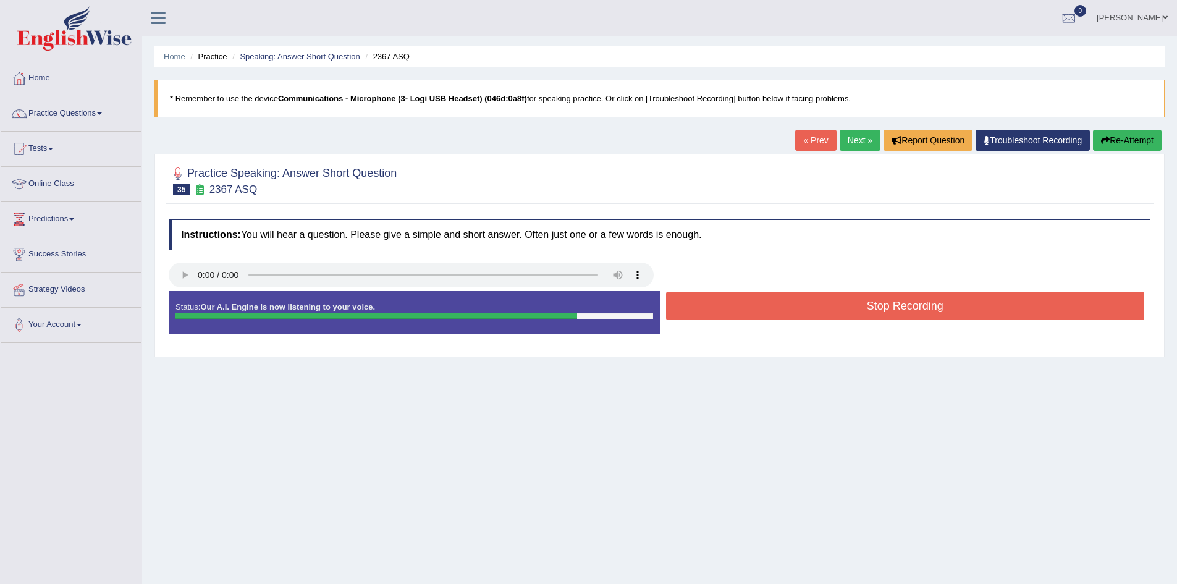
click at [821, 303] on button "Stop Recording" at bounding box center [905, 306] width 479 height 28
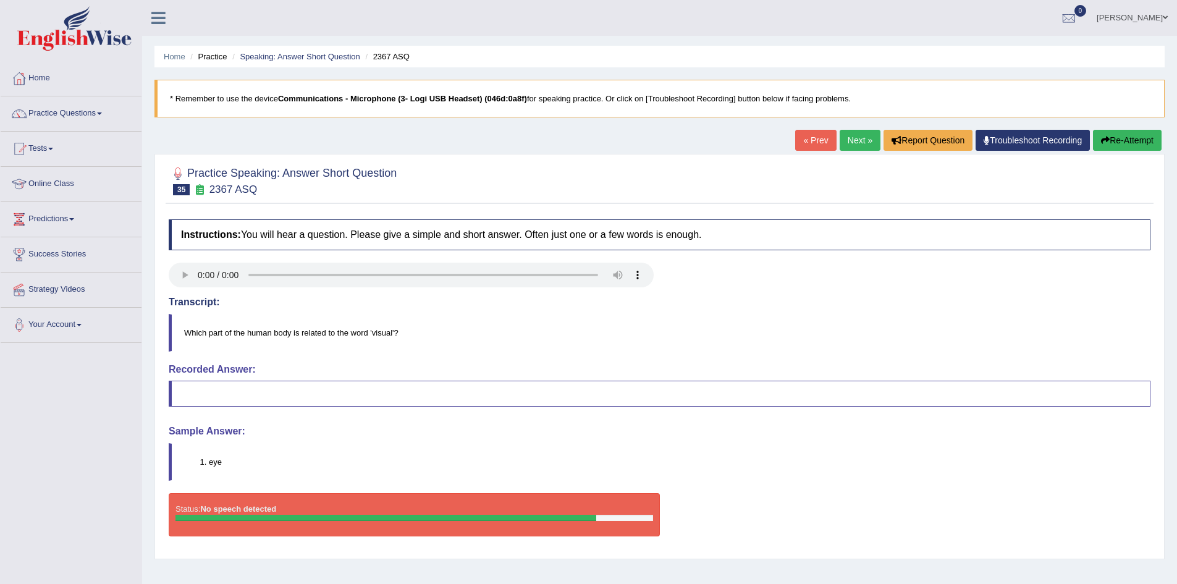
click at [1109, 137] on button "Re-Attempt" at bounding box center [1127, 140] width 69 height 21
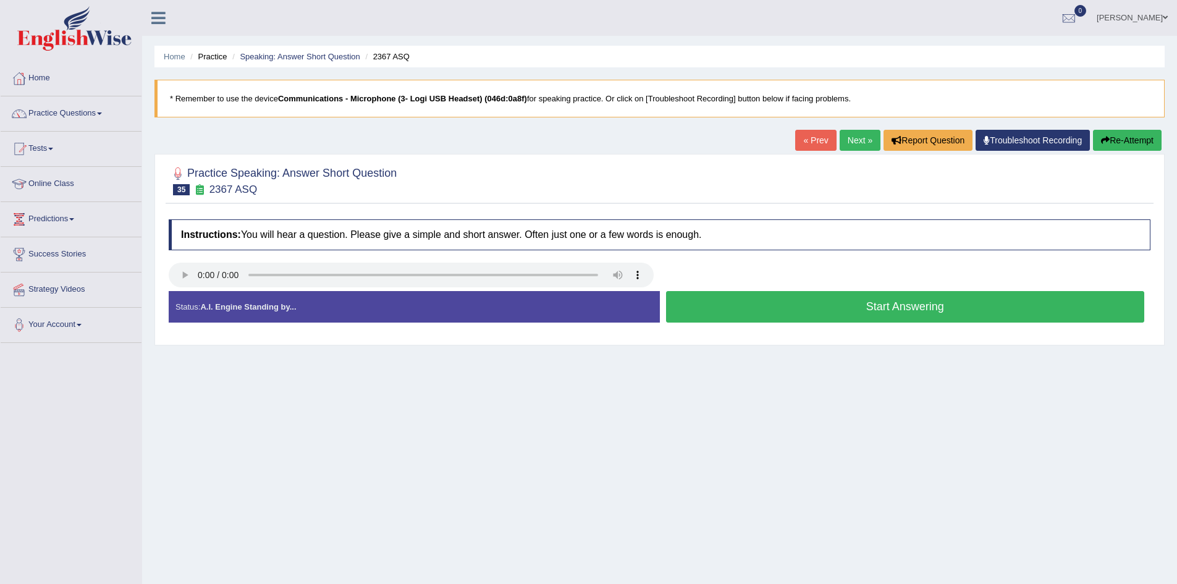
click at [897, 311] on button "Start Answering" at bounding box center [905, 307] width 479 height 32
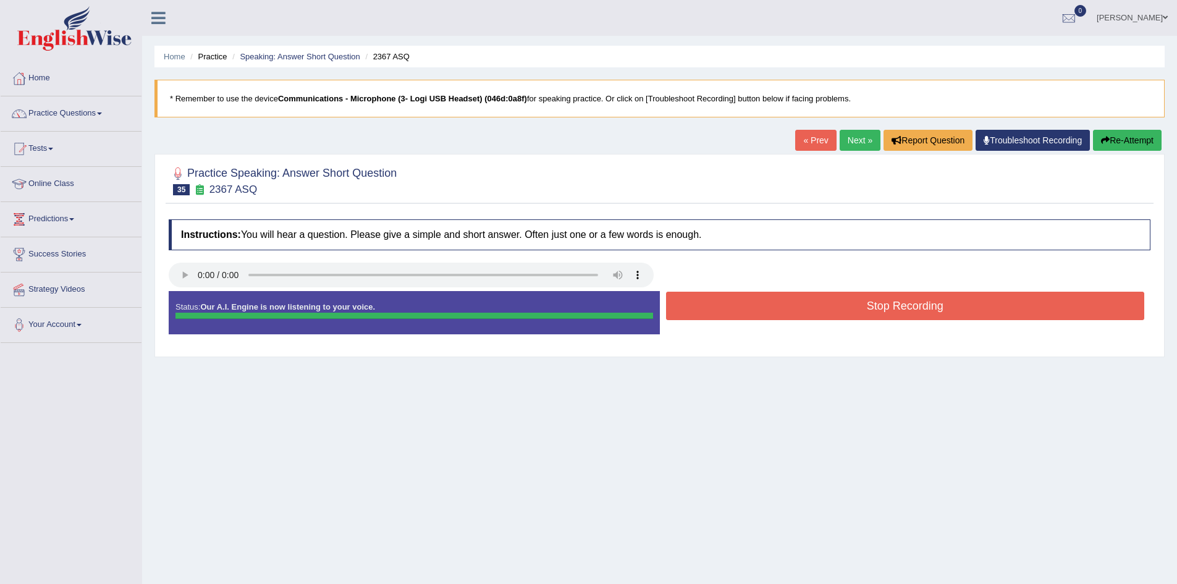
click at [886, 302] on div "Instructions: You will hear a question. Please give a simple and short answer. …" at bounding box center [660, 281] width 988 height 137
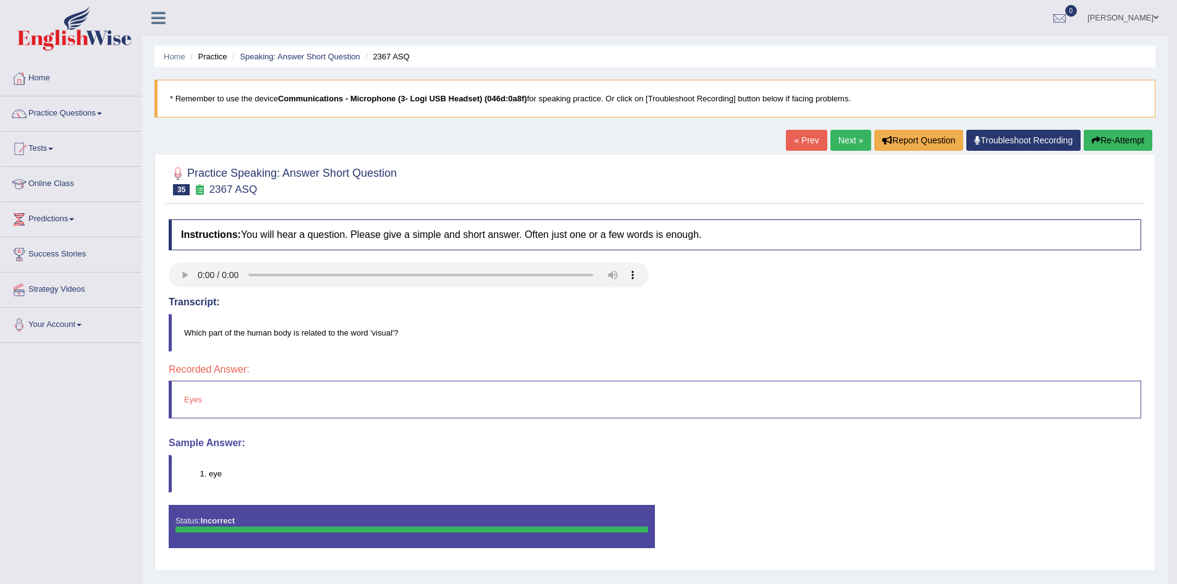
click at [1097, 144] on icon "button" at bounding box center [1096, 140] width 9 height 9
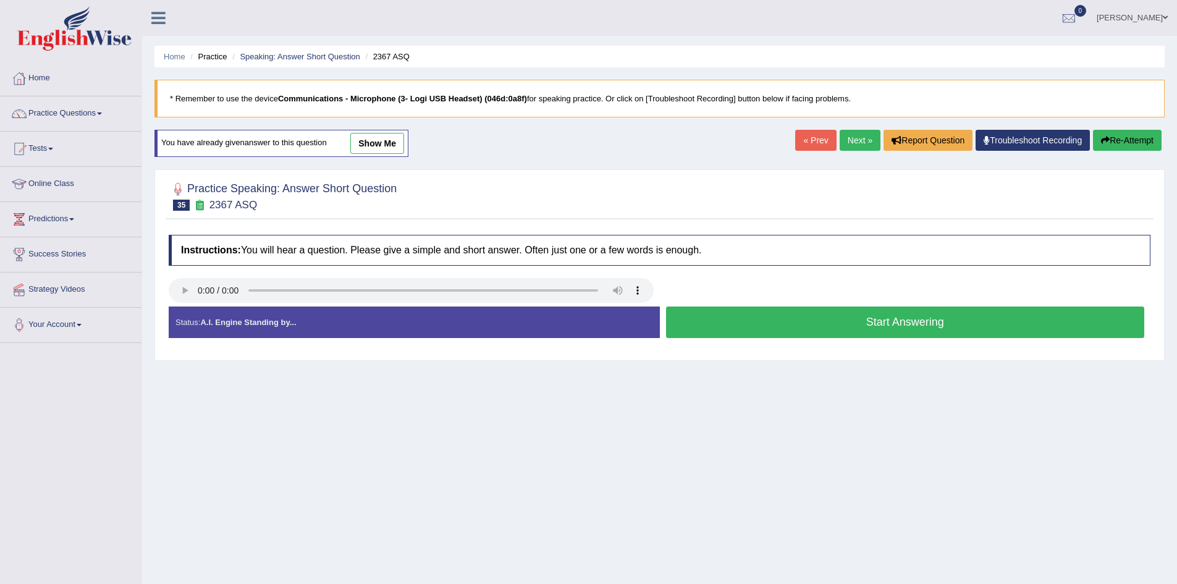
click at [912, 322] on button "Start Answering" at bounding box center [905, 323] width 479 height 32
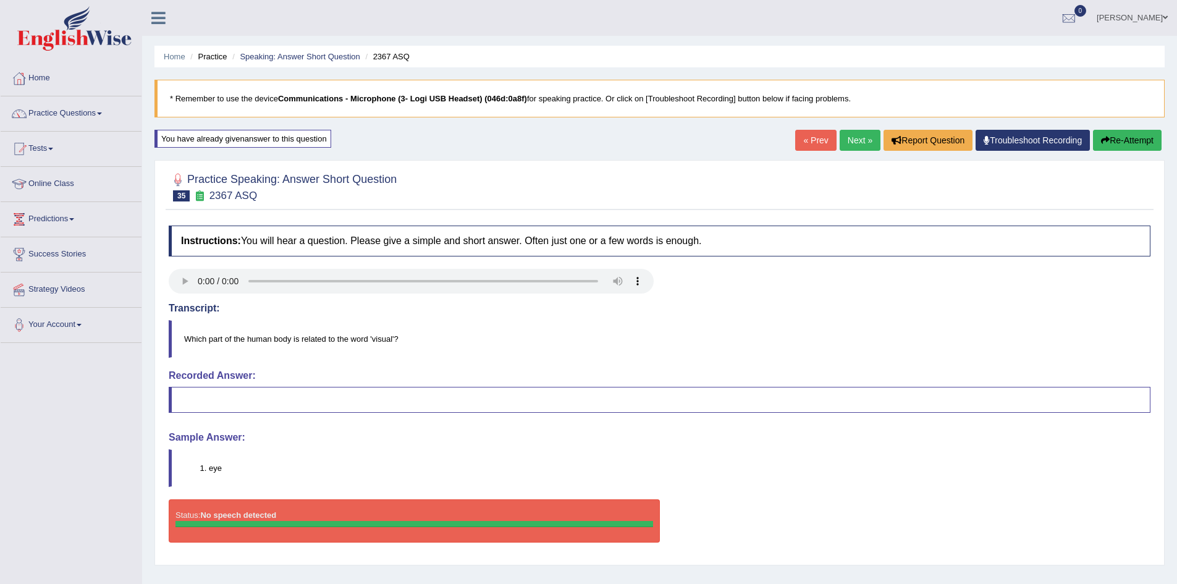
click at [1127, 137] on button "Re-Attempt" at bounding box center [1127, 140] width 69 height 21
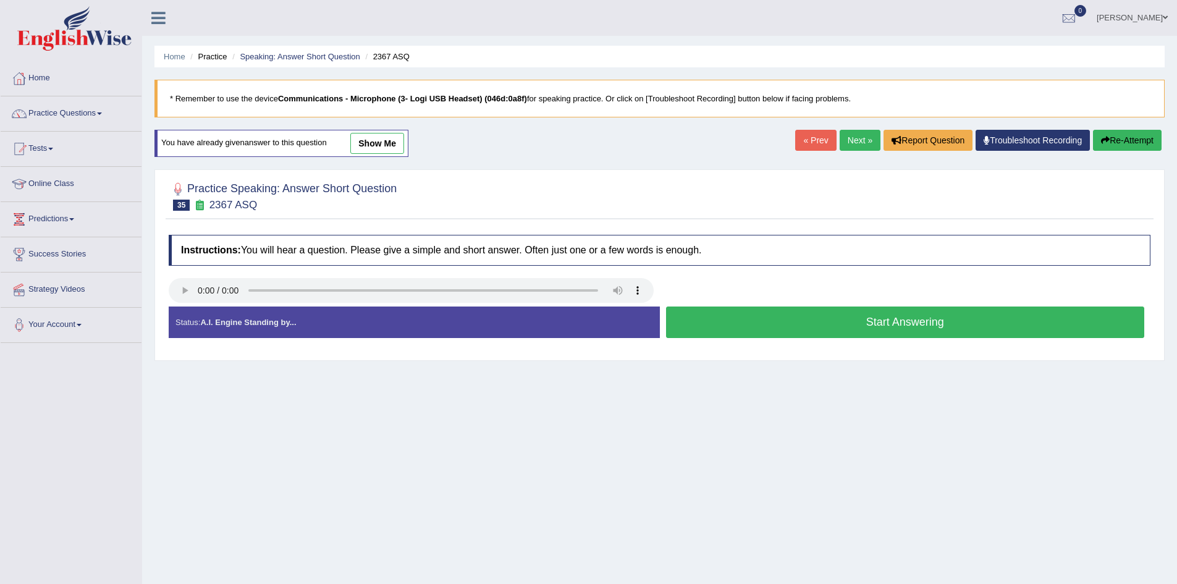
click at [837, 319] on button "Start Answering" at bounding box center [905, 323] width 479 height 32
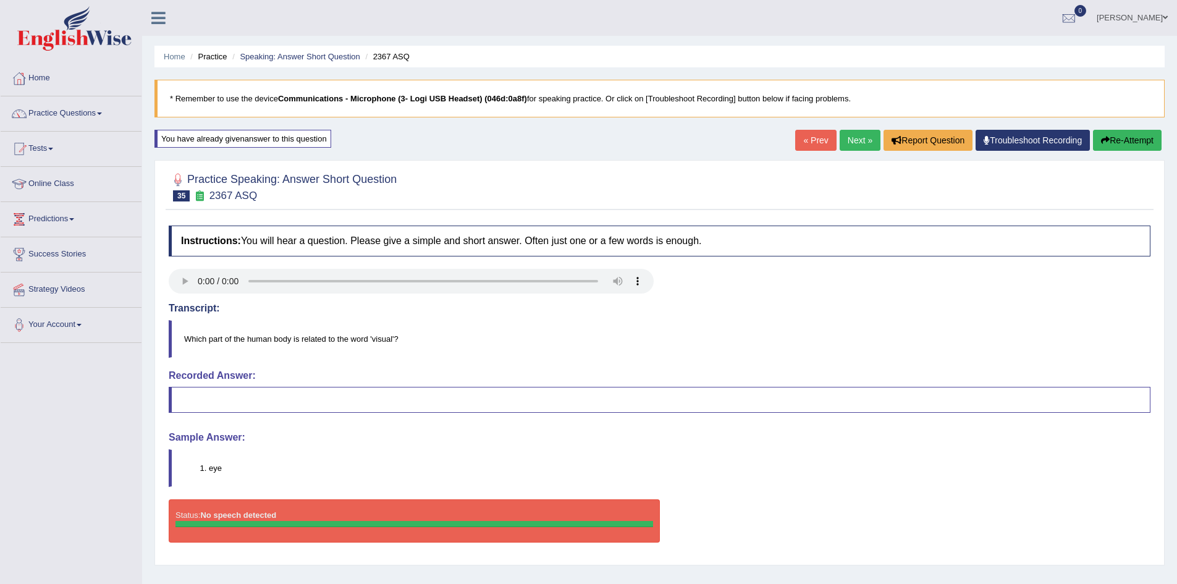
click at [1111, 143] on button "Re-Attempt" at bounding box center [1127, 140] width 69 height 21
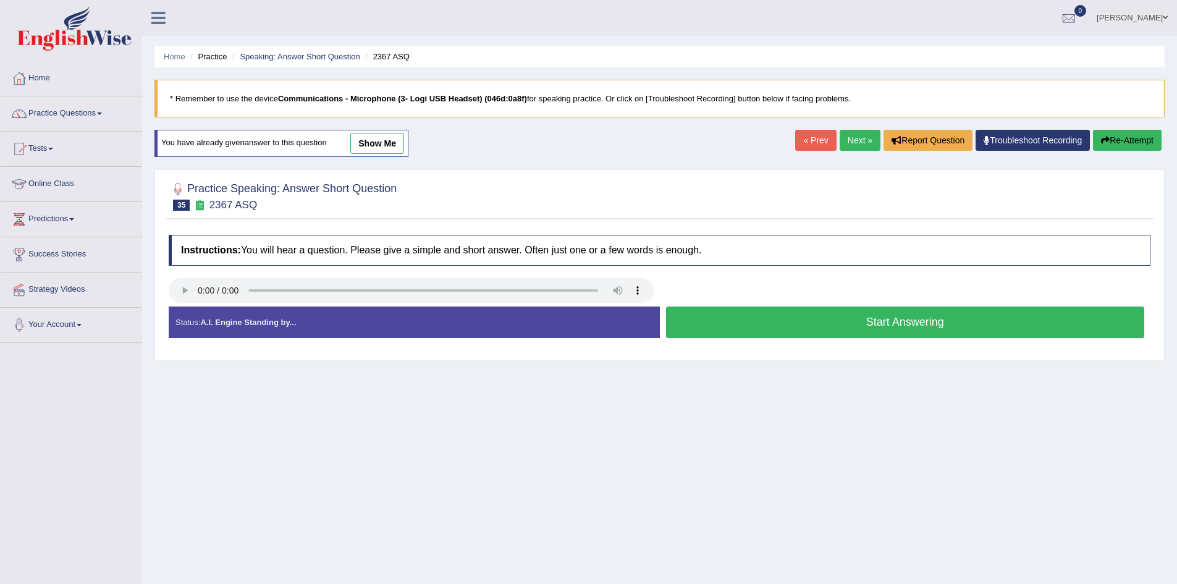
click at [899, 315] on button "Start Answering" at bounding box center [905, 323] width 479 height 32
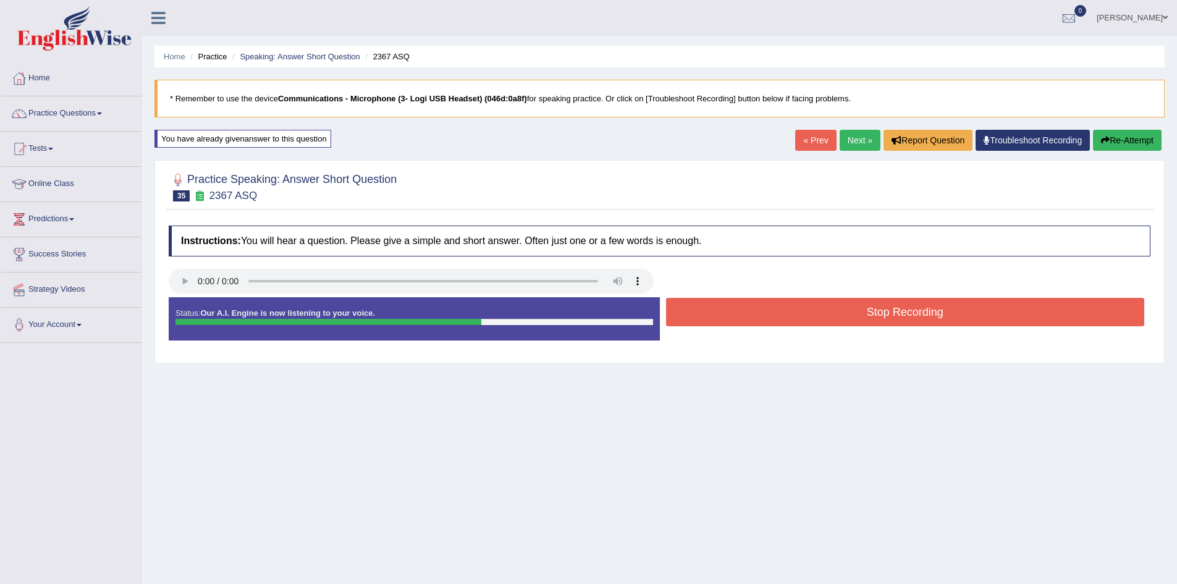
click at [902, 321] on button "Stop Recording" at bounding box center [905, 312] width 479 height 28
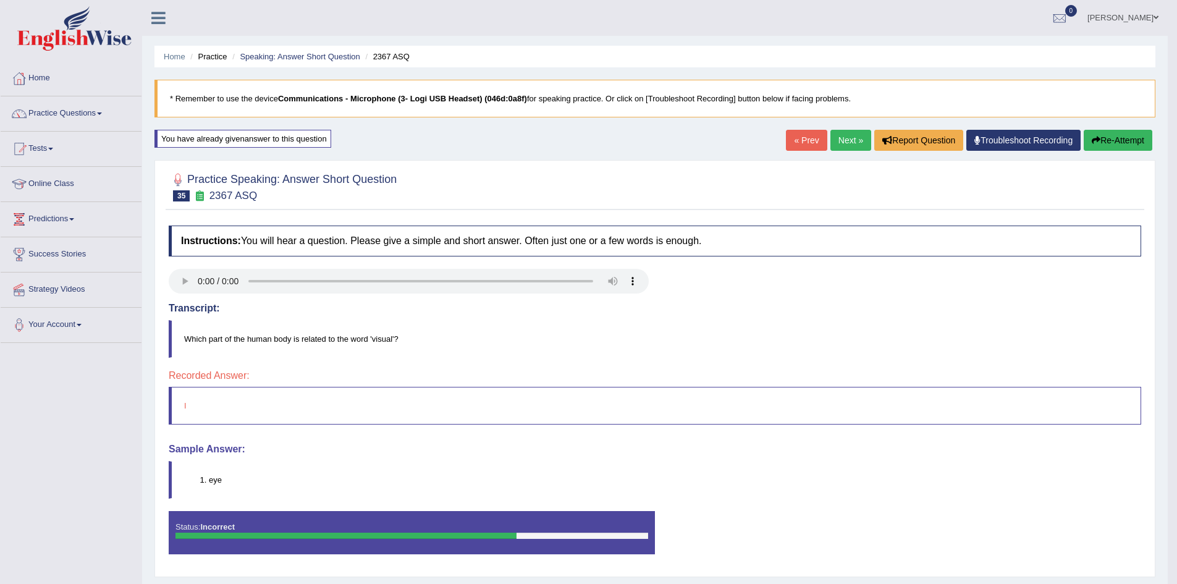
click at [1109, 136] on button "Re-Attempt" at bounding box center [1118, 140] width 69 height 21
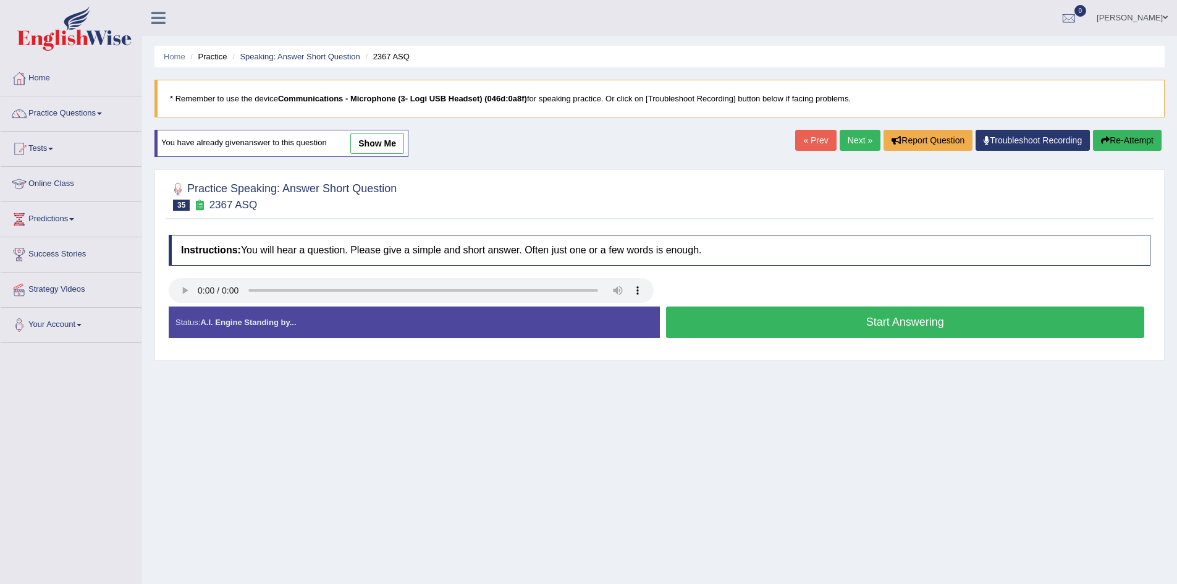
click at [961, 317] on button "Start Answering" at bounding box center [905, 323] width 479 height 32
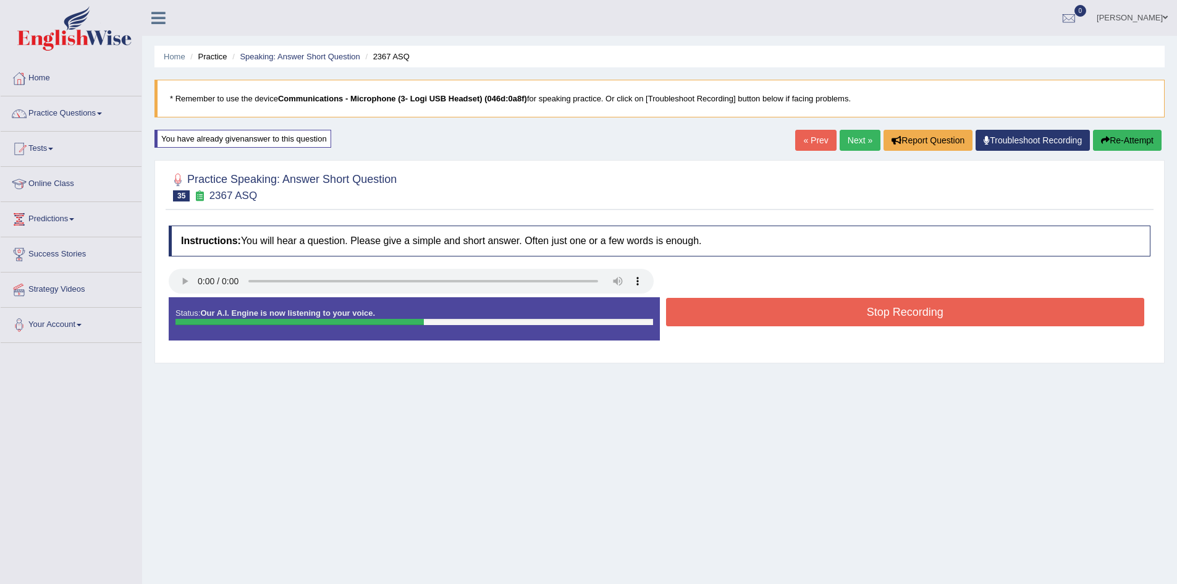
click at [963, 311] on button "Stop Recording" at bounding box center [905, 312] width 479 height 28
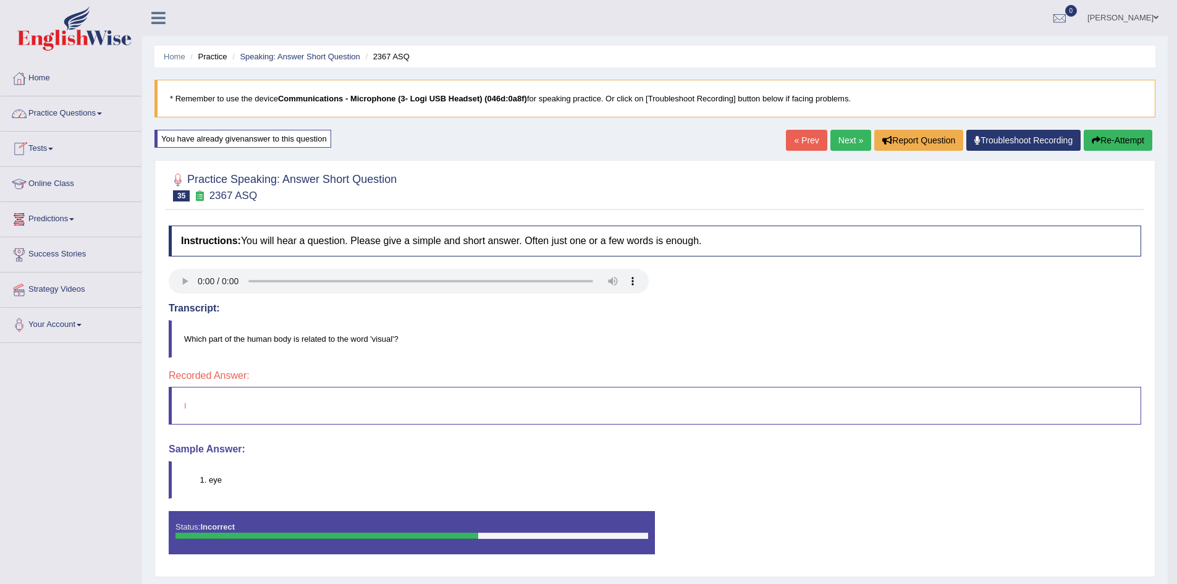
click at [96, 117] on link "Practice Questions" at bounding box center [71, 111] width 141 height 31
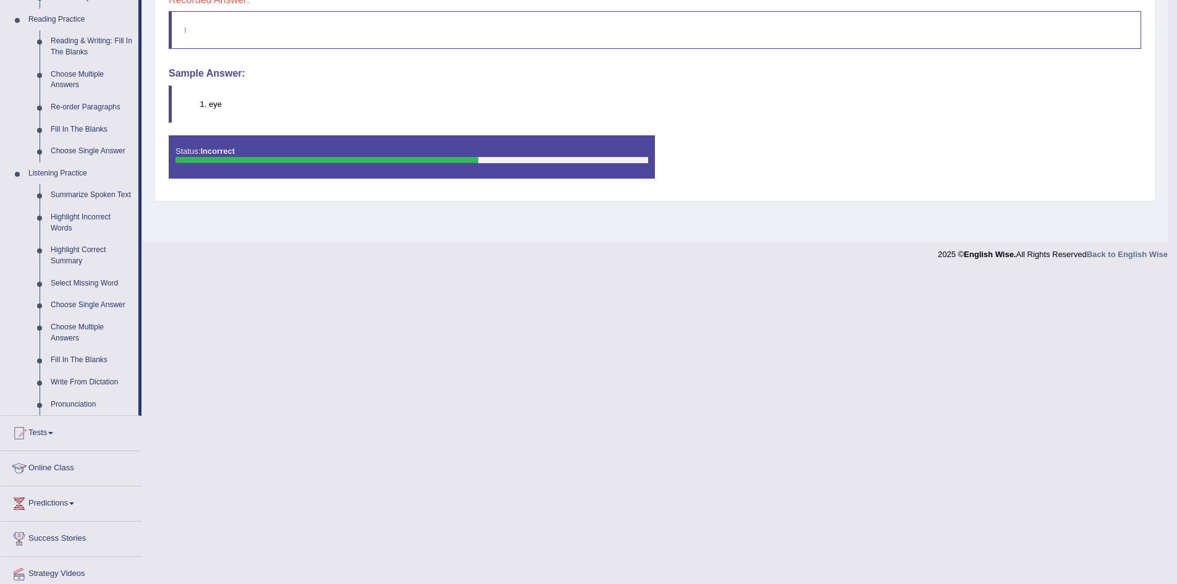
scroll to position [420, 0]
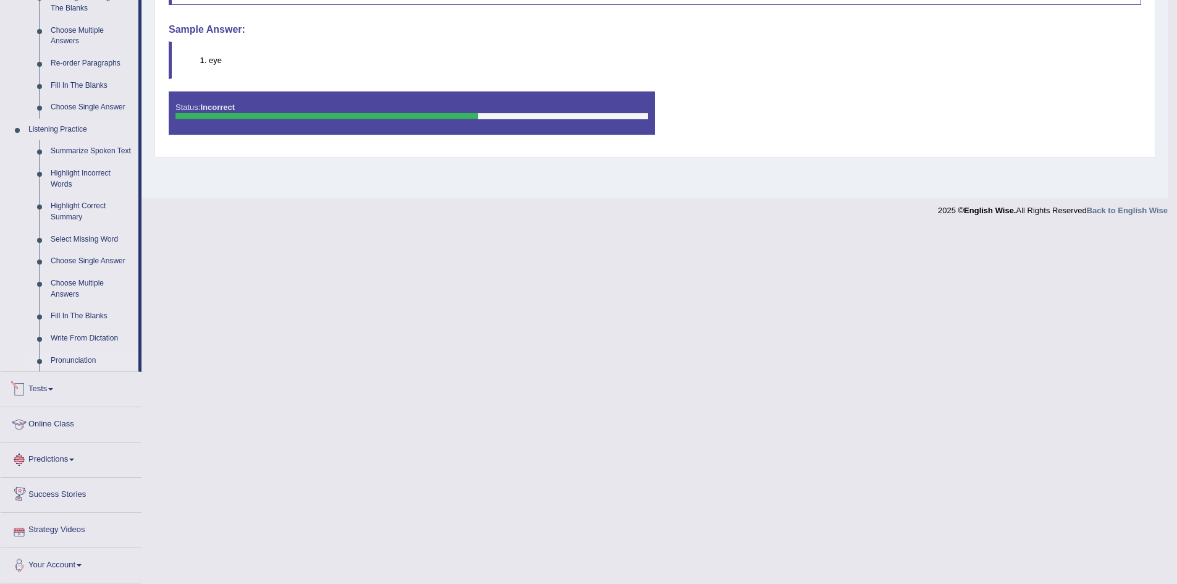
click at [62, 360] on link "Pronunciation" at bounding box center [91, 361] width 93 height 22
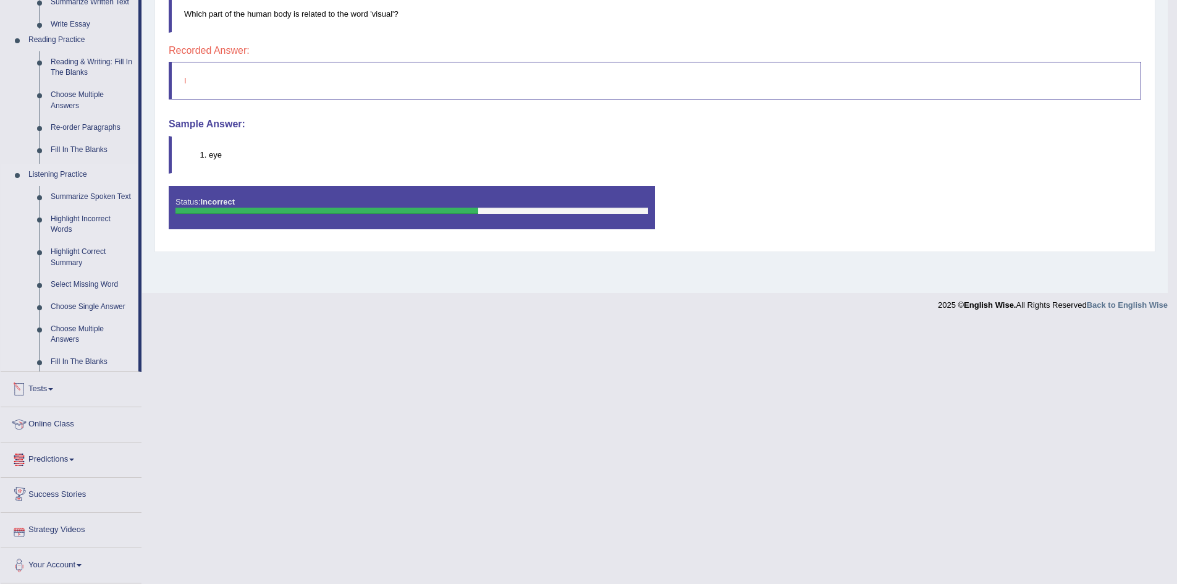
scroll to position [290, 0]
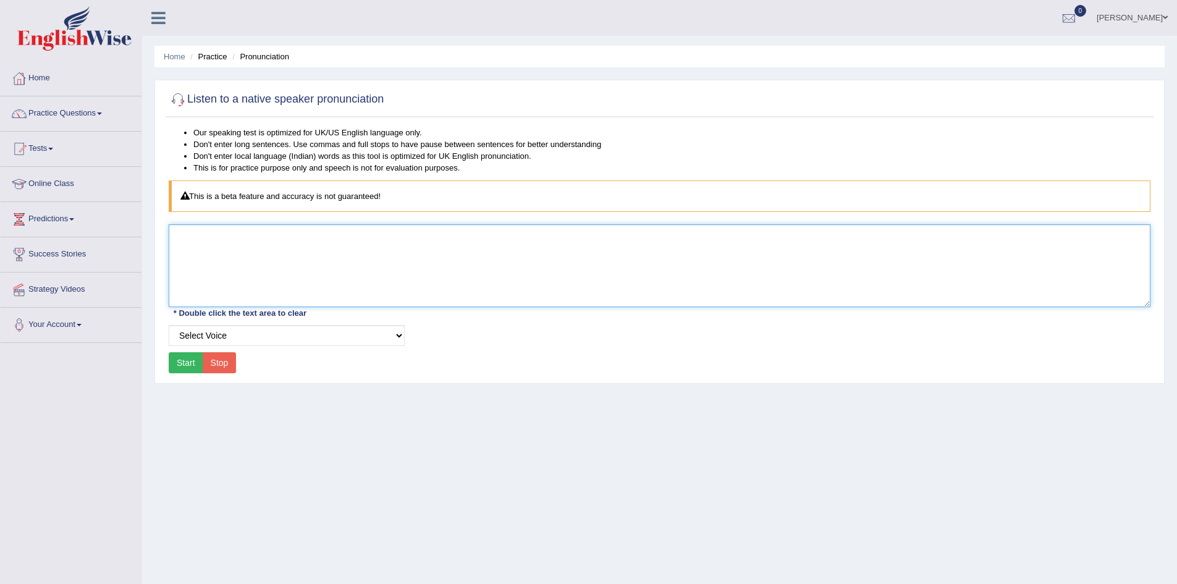
click at [271, 268] on textarea at bounding box center [660, 265] width 982 height 83
type textarea "eye"
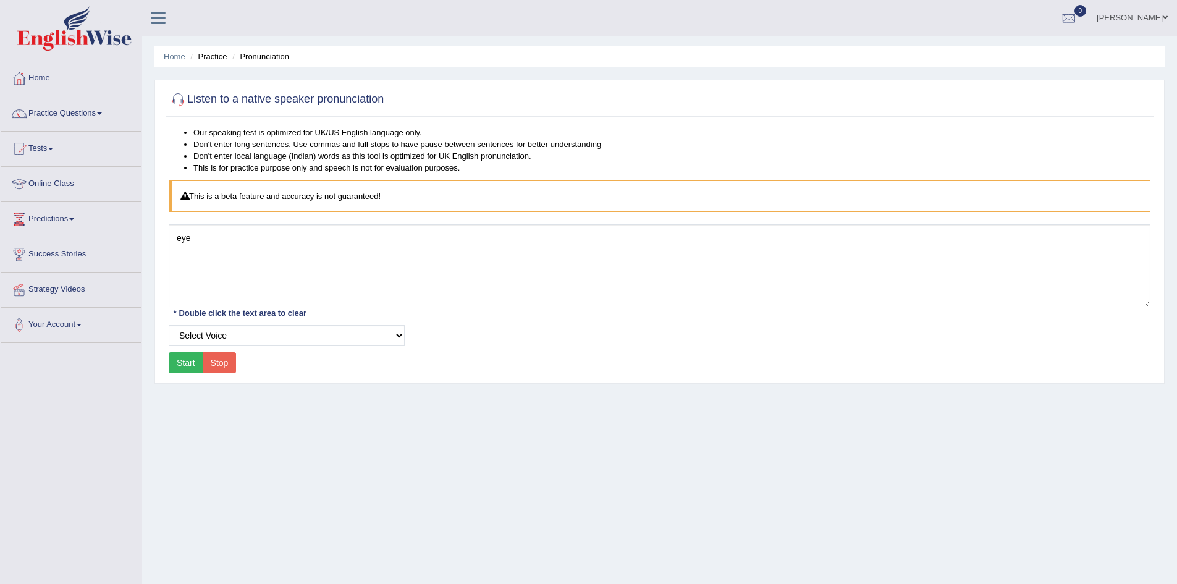
click at [181, 358] on button "Start" at bounding box center [186, 362] width 35 height 21
click at [180, 360] on button "Start" at bounding box center [186, 362] width 35 height 21
click at [102, 111] on link "Practice Questions" at bounding box center [71, 111] width 141 height 31
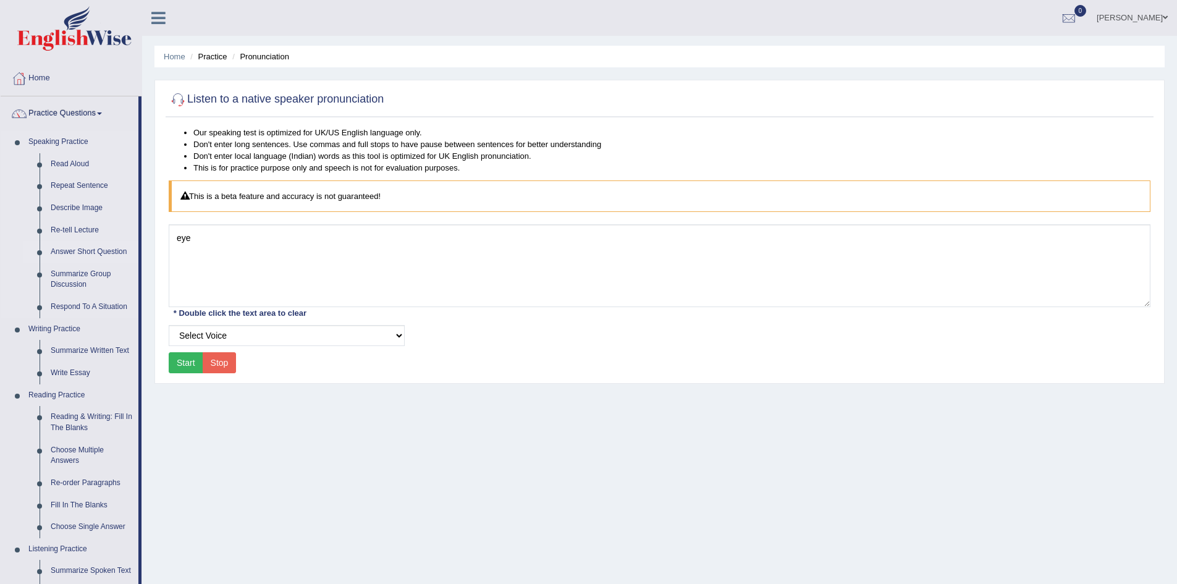
click at [121, 247] on link "Answer Short Question" at bounding box center [91, 252] width 93 height 22
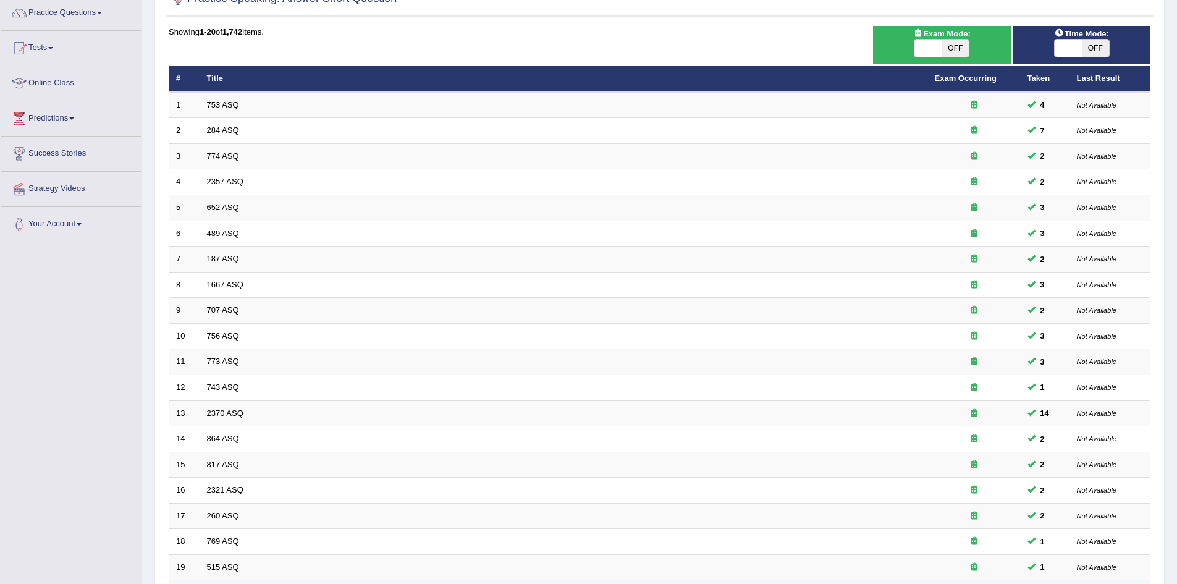
scroll to position [234, 0]
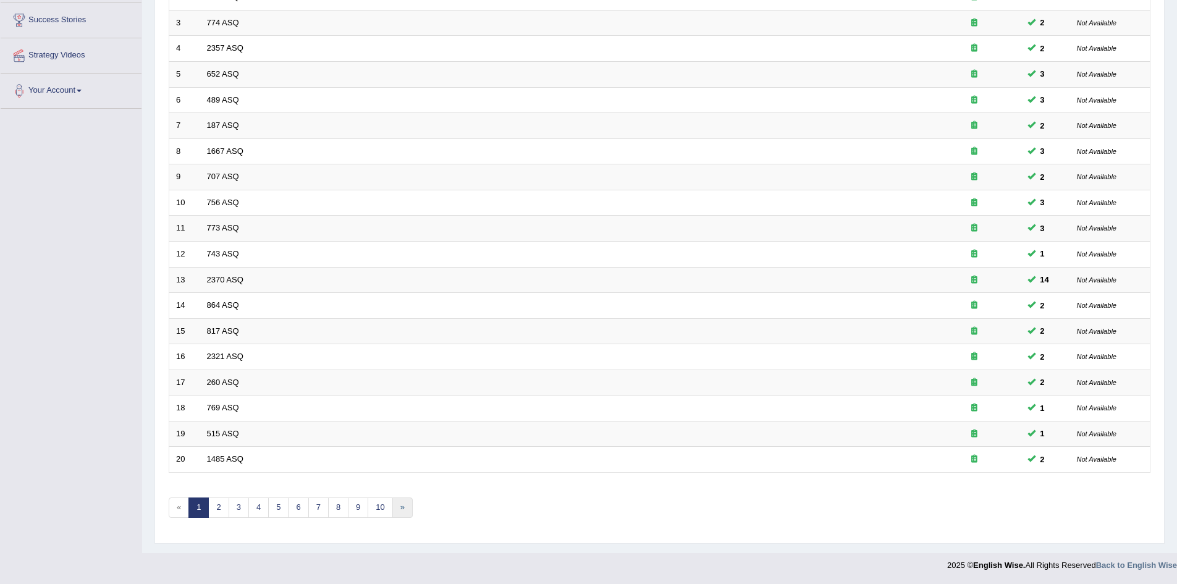
click at [402, 515] on link "»" at bounding box center [402, 507] width 20 height 20
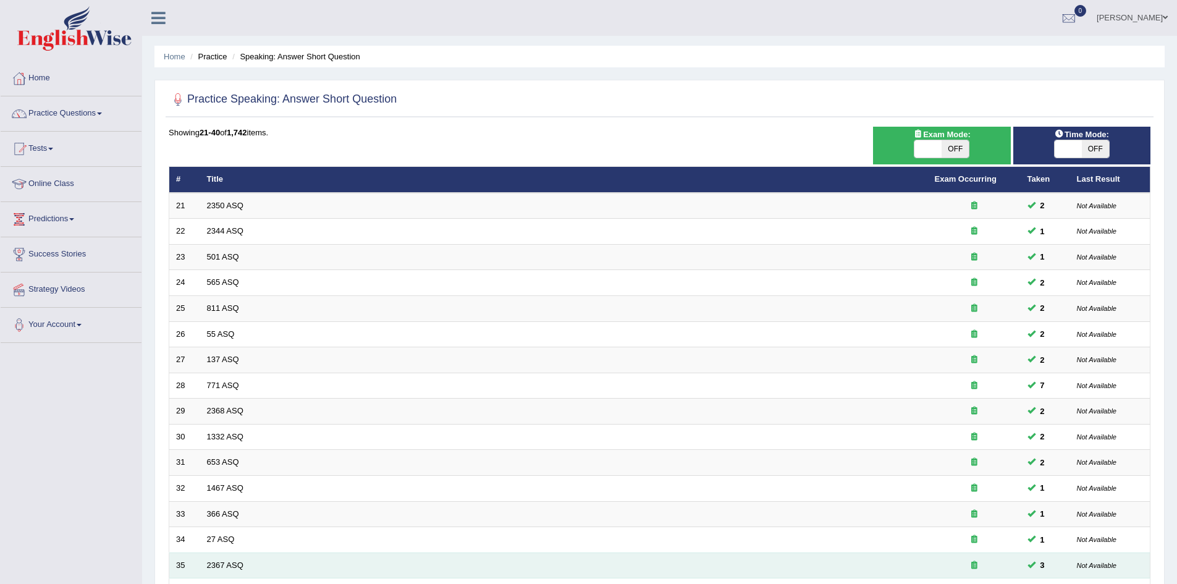
click at [248, 565] on td "2367 ASQ" at bounding box center [564, 565] width 728 height 26
click at [198, 564] on td "35" at bounding box center [184, 565] width 31 height 26
click at [209, 564] on link "2367 ASQ" at bounding box center [225, 564] width 36 height 9
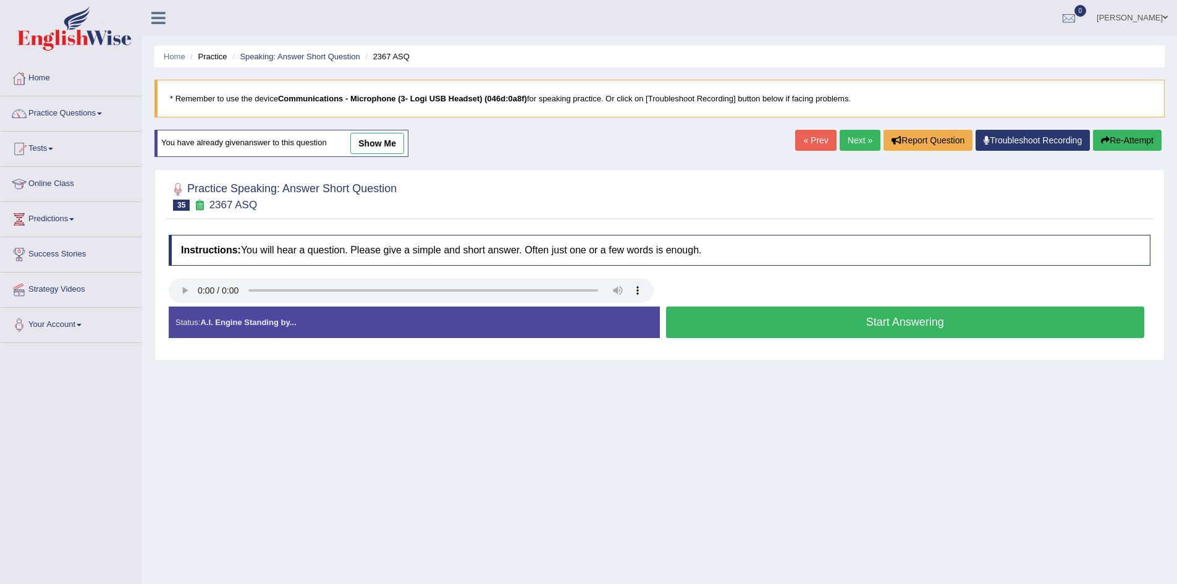
click at [753, 321] on button "Start Answering" at bounding box center [905, 323] width 479 height 32
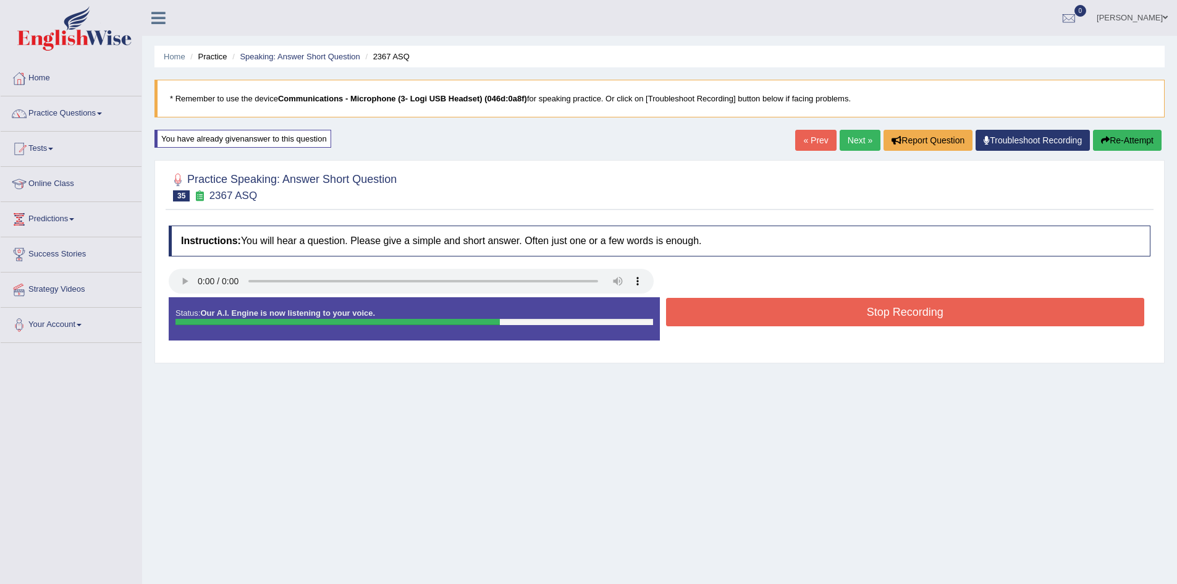
click at [747, 310] on button "Stop Recording" at bounding box center [905, 312] width 479 height 28
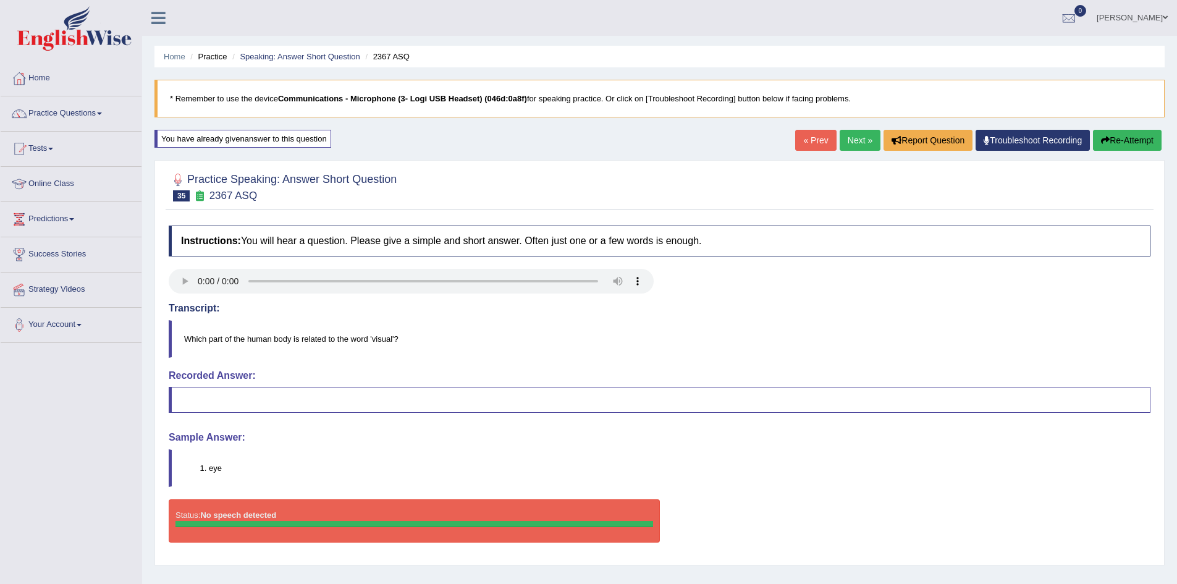
click at [1133, 142] on button "Re-Attempt" at bounding box center [1127, 140] width 69 height 21
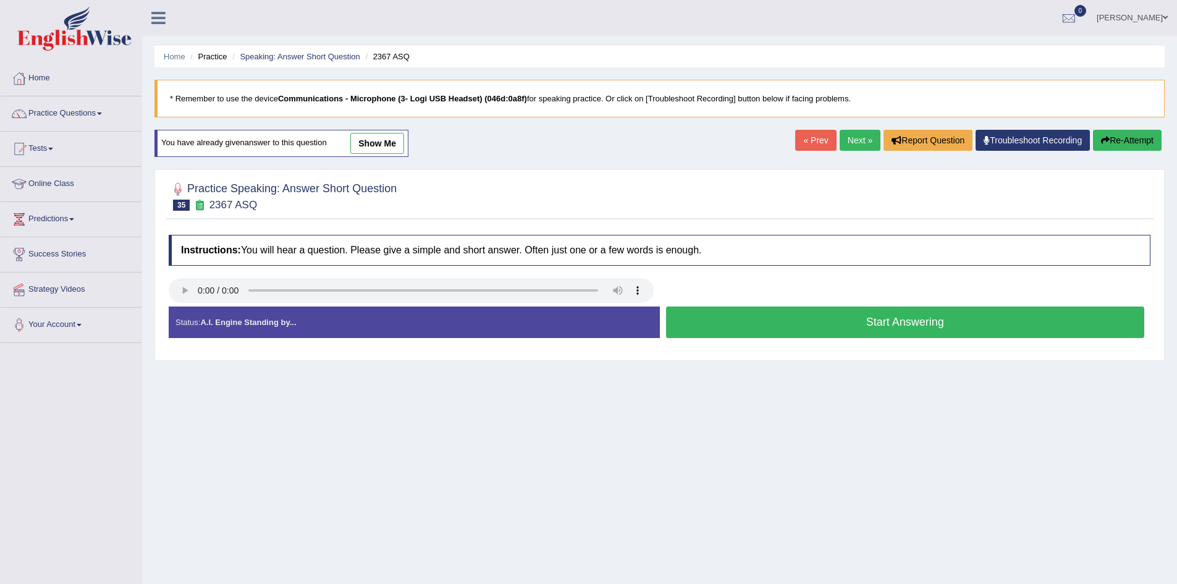
click at [805, 326] on button "Start Answering" at bounding box center [905, 323] width 479 height 32
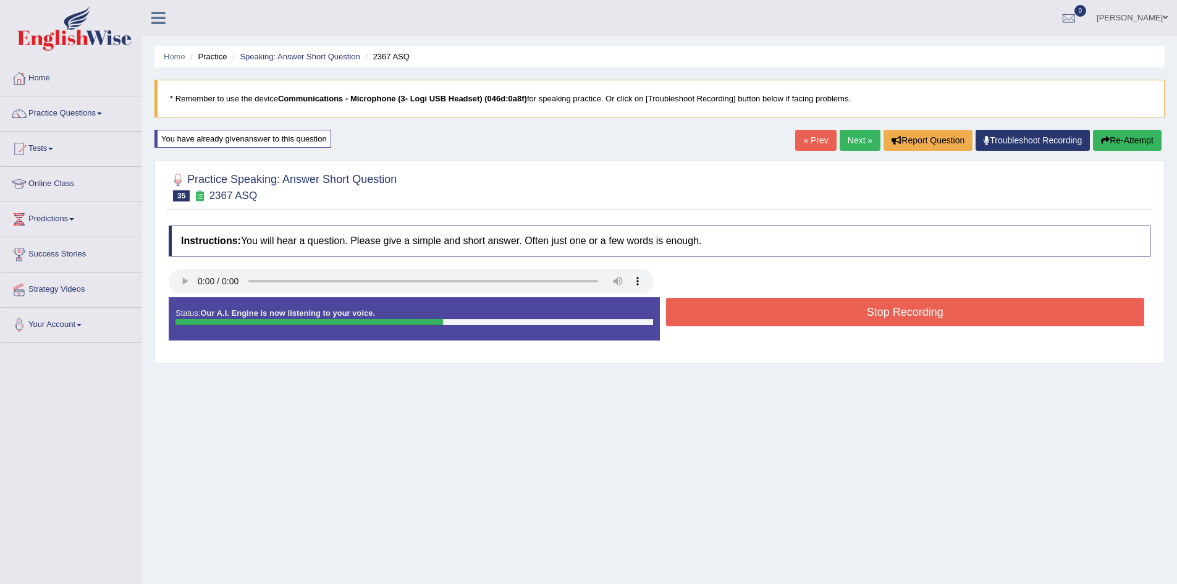
click at [809, 324] on button "Stop Recording" at bounding box center [905, 312] width 479 height 28
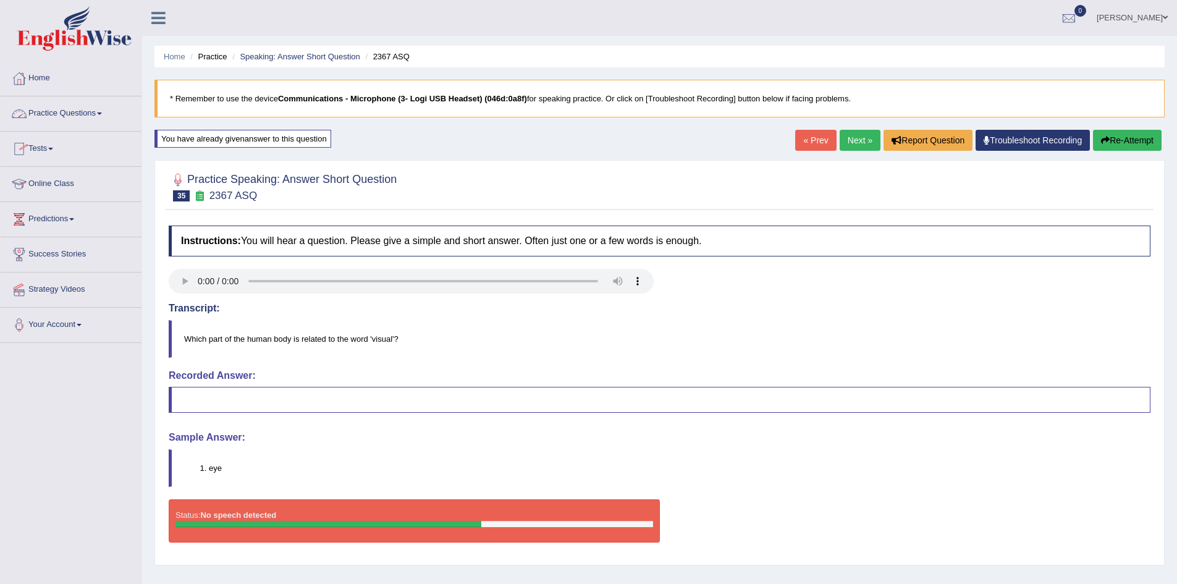
click at [101, 114] on link "Practice Questions" at bounding box center [71, 111] width 141 height 31
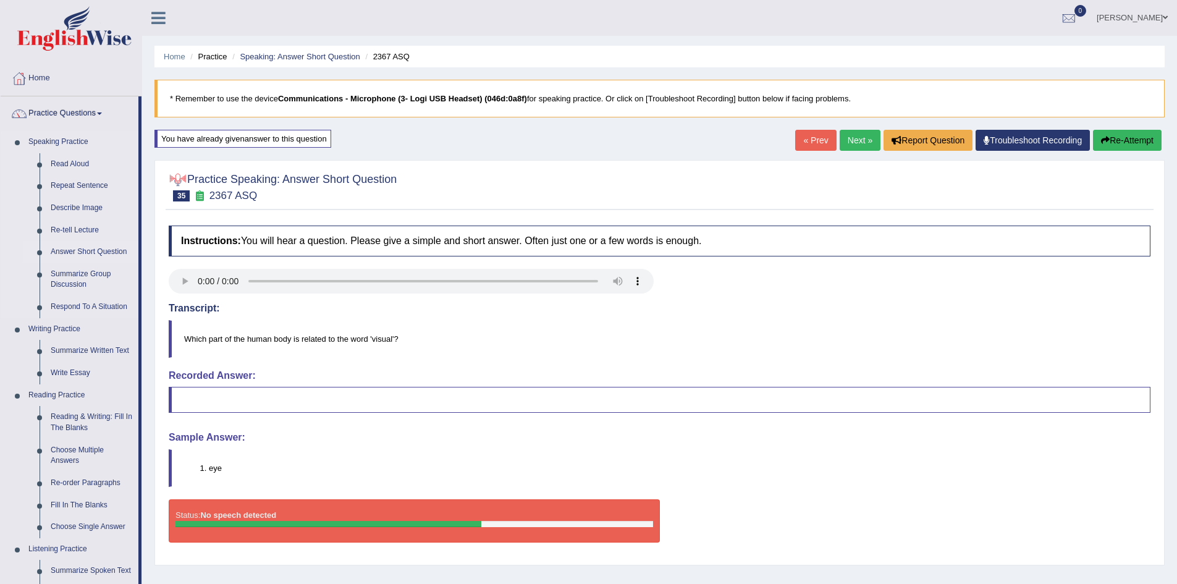
click at [108, 252] on link "Answer Short Question" at bounding box center [91, 252] width 93 height 22
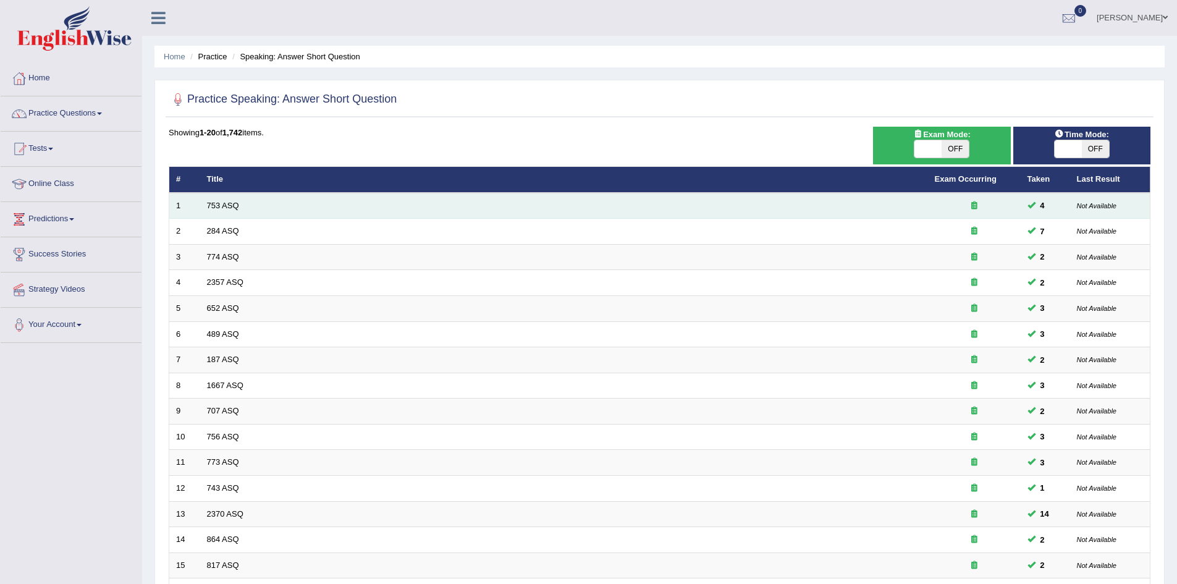
click at [284, 203] on td "753 ASQ" at bounding box center [564, 206] width 728 height 26
click at [215, 205] on link "753 ASQ" at bounding box center [223, 205] width 32 height 9
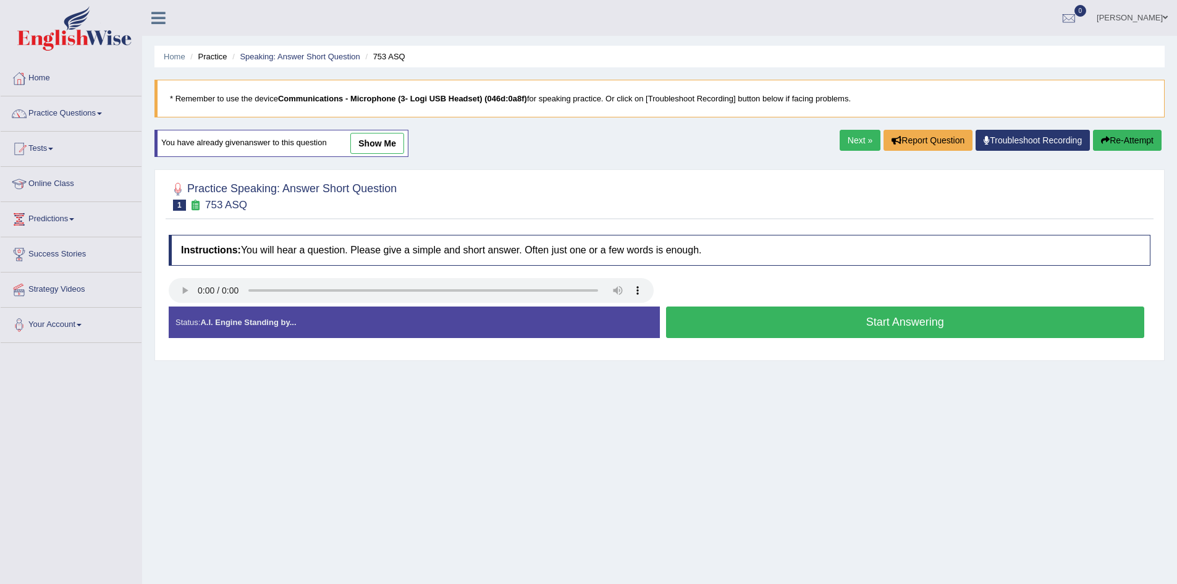
click at [797, 333] on button "Start Answering" at bounding box center [905, 323] width 479 height 32
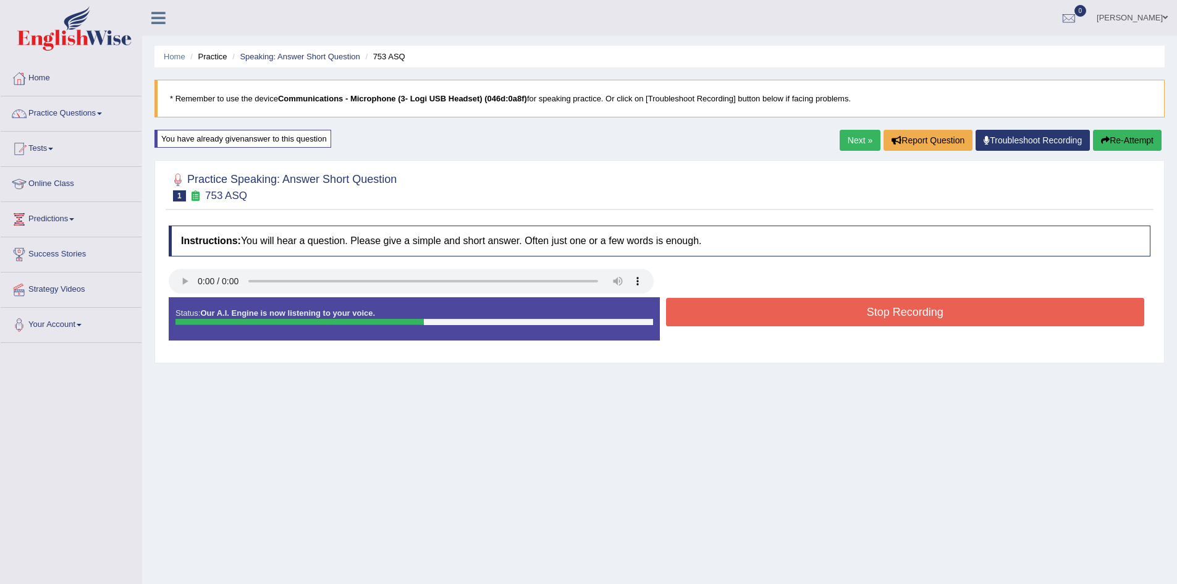
click at [797, 318] on button "Stop Recording" at bounding box center [905, 312] width 479 height 28
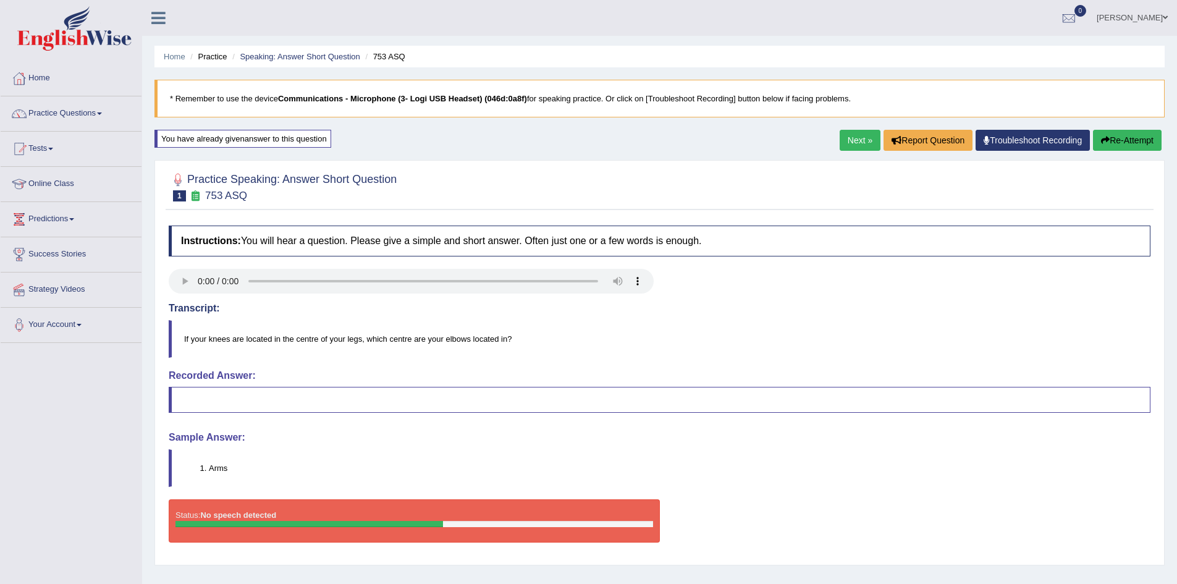
click at [1139, 138] on button "Re-Attempt" at bounding box center [1127, 140] width 69 height 21
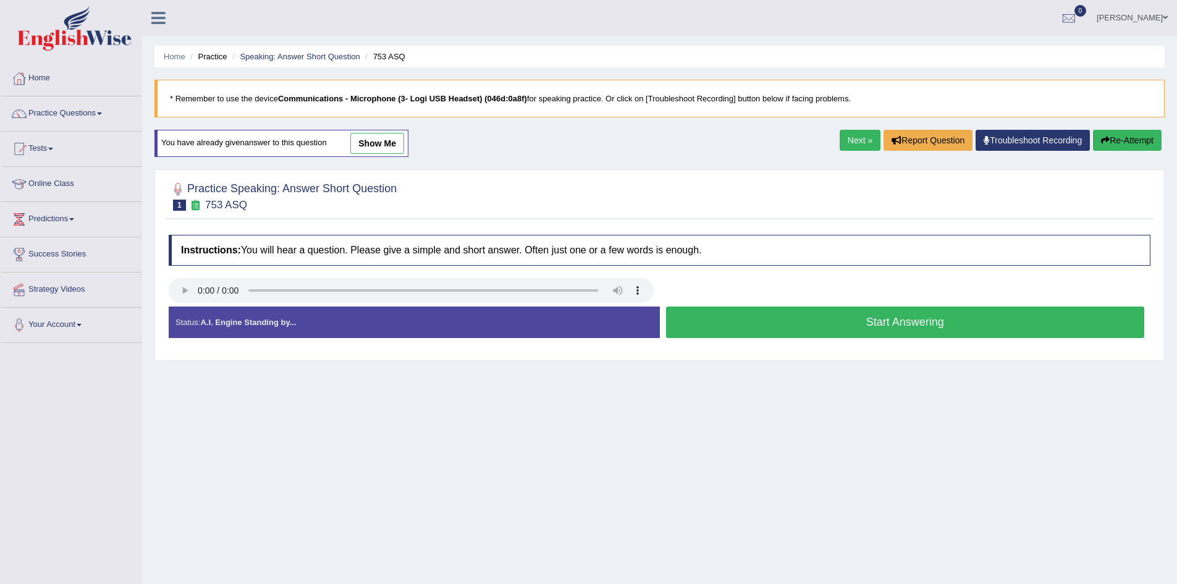
click at [806, 316] on button "Start Answering" at bounding box center [905, 323] width 479 height 32
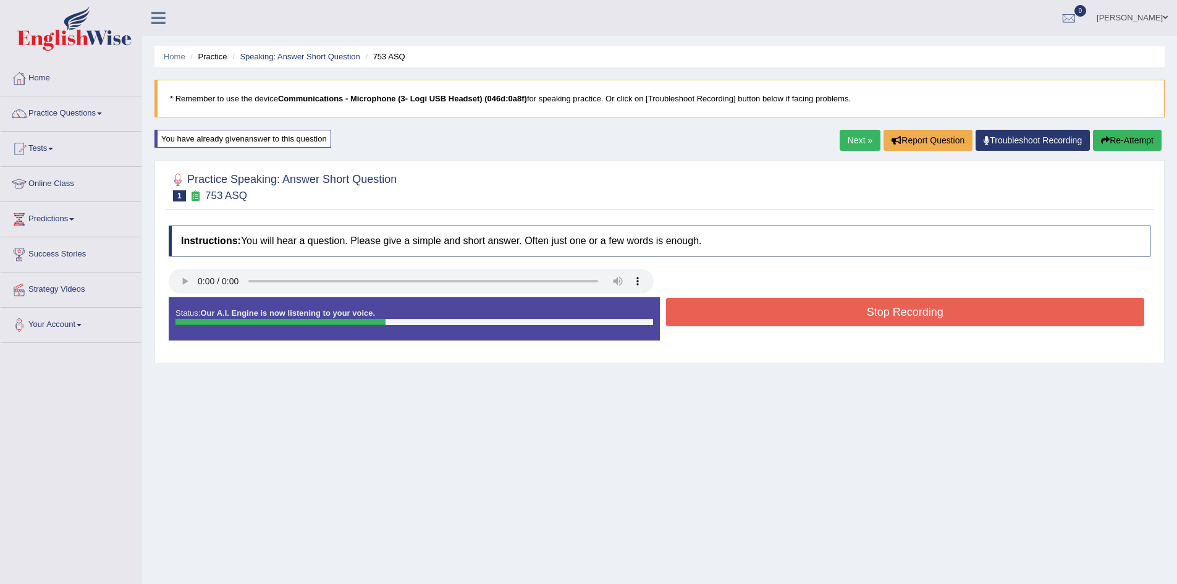
click at [804, 318] on button "Stop Recording" at bounding box center [905, 312] width 479 height 28
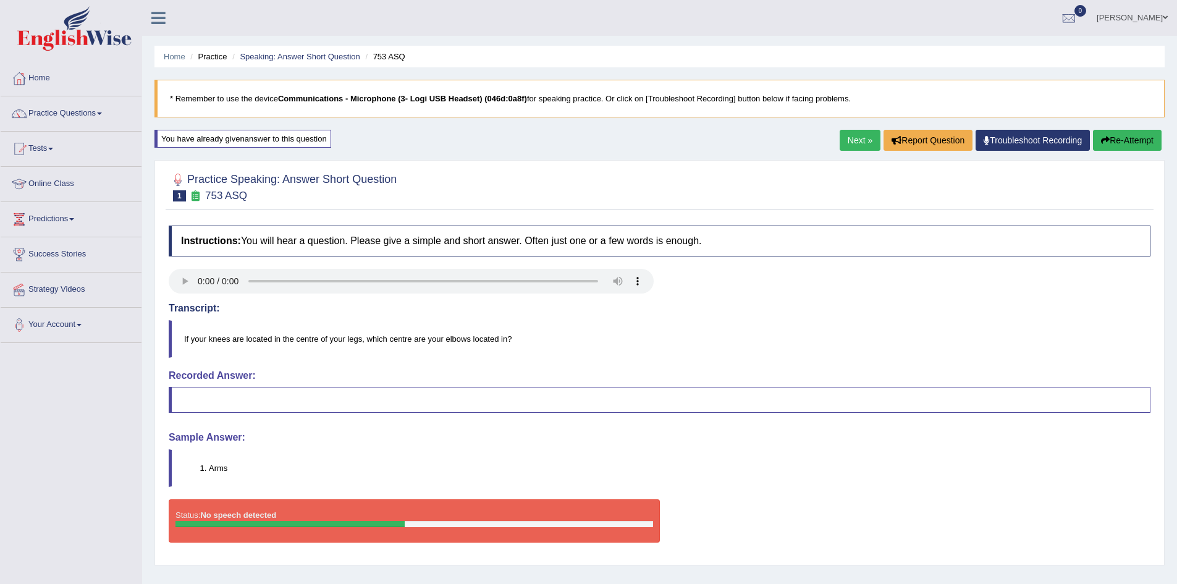
click at [1138, 144] on button "Re-Attempt" at bounding box center [1127, 140] width 69 height 21
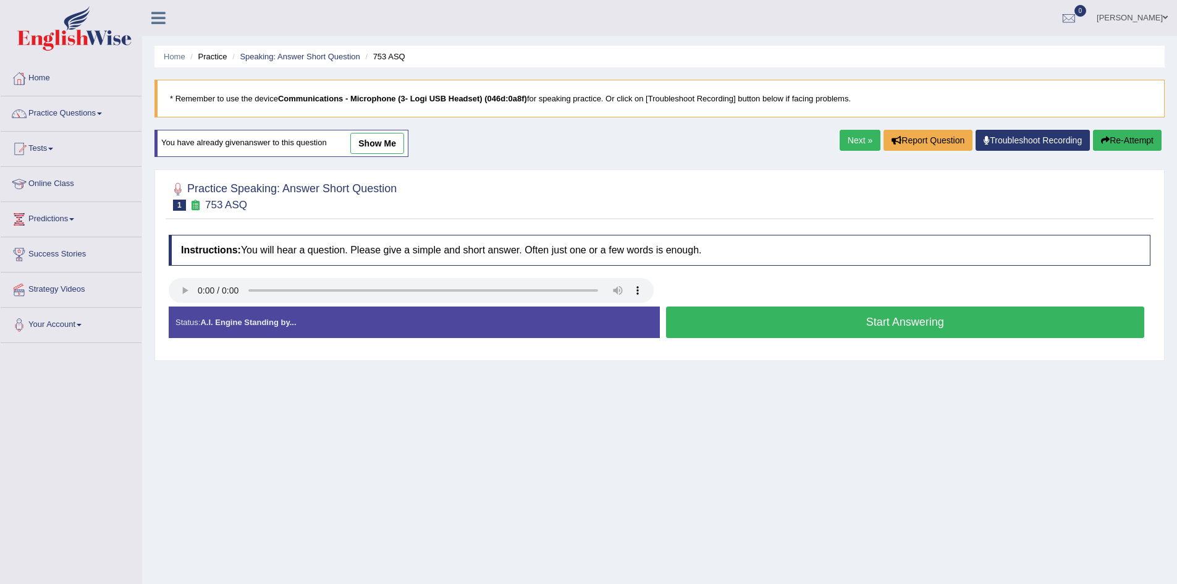
click at [726, 327] on button "Start Answering" at bounding box center [905, 323] width 479 height 32
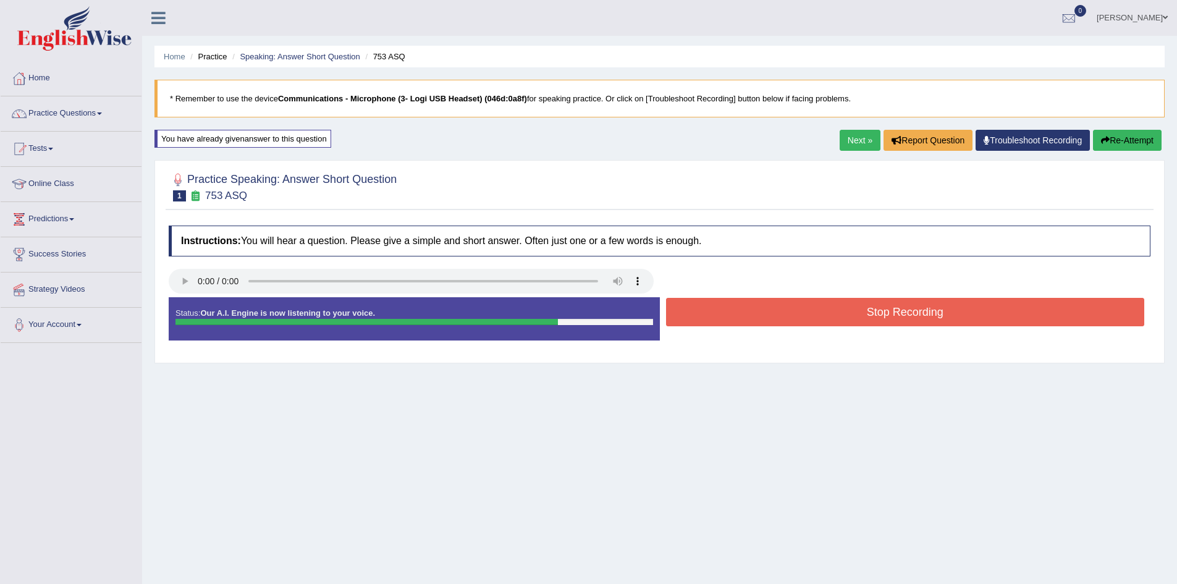
click at [727, 321] on button "Stop Recording" at bounding box center [905, 312] width 479 height 28
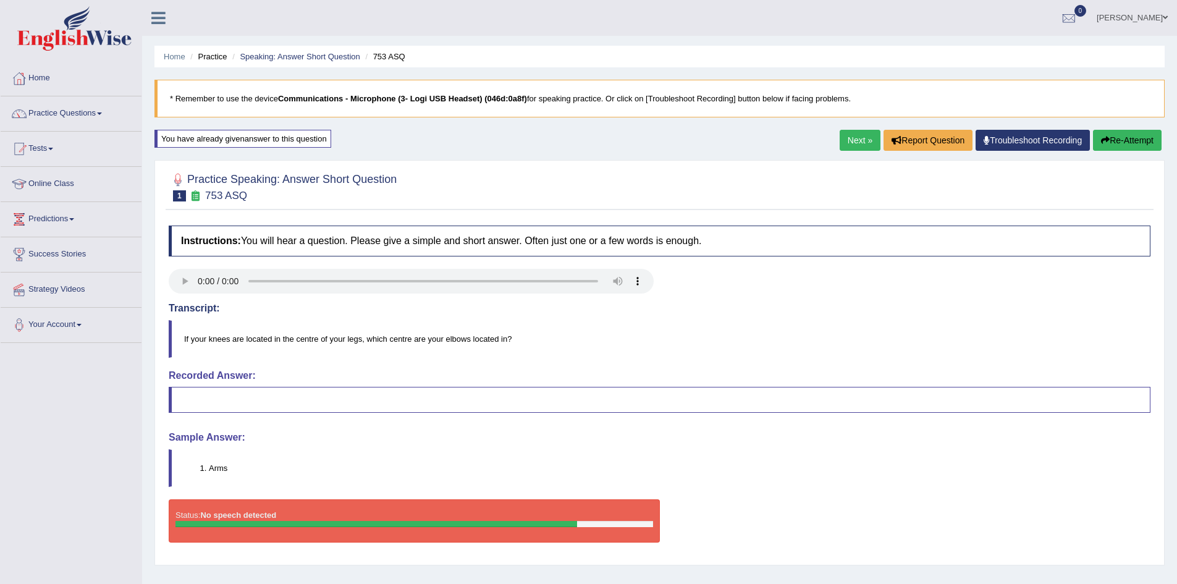
click at [1132, 138] on button "Re-Attempt" at bounding box center [1127, 140] width 69 height 21
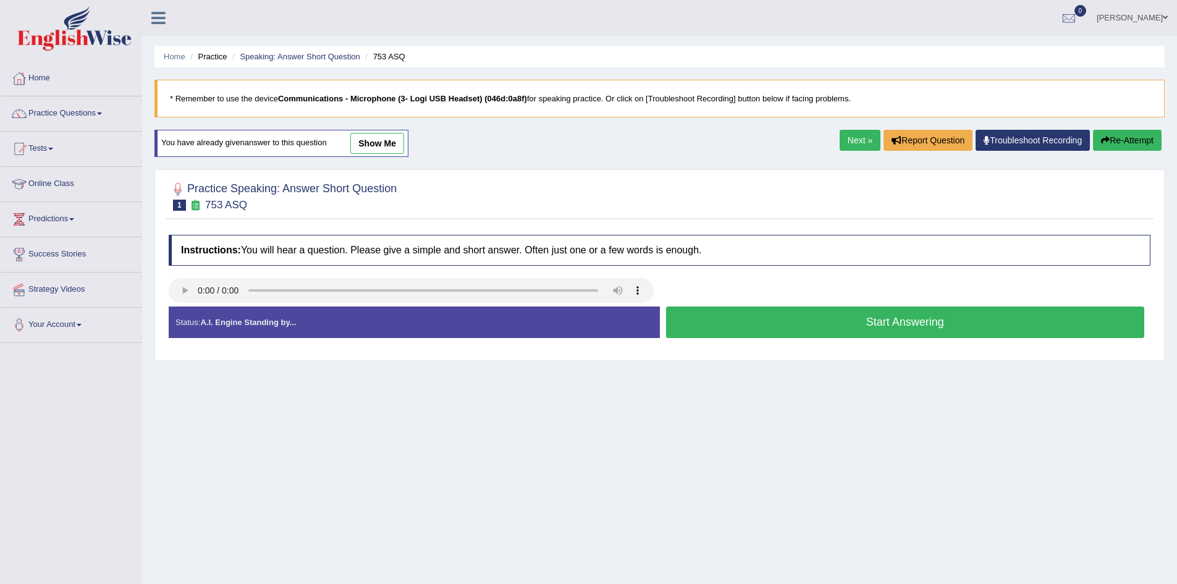
click at [928, 319] on button "Start Answering" at bounding box center [905, 323] width 479 height 32
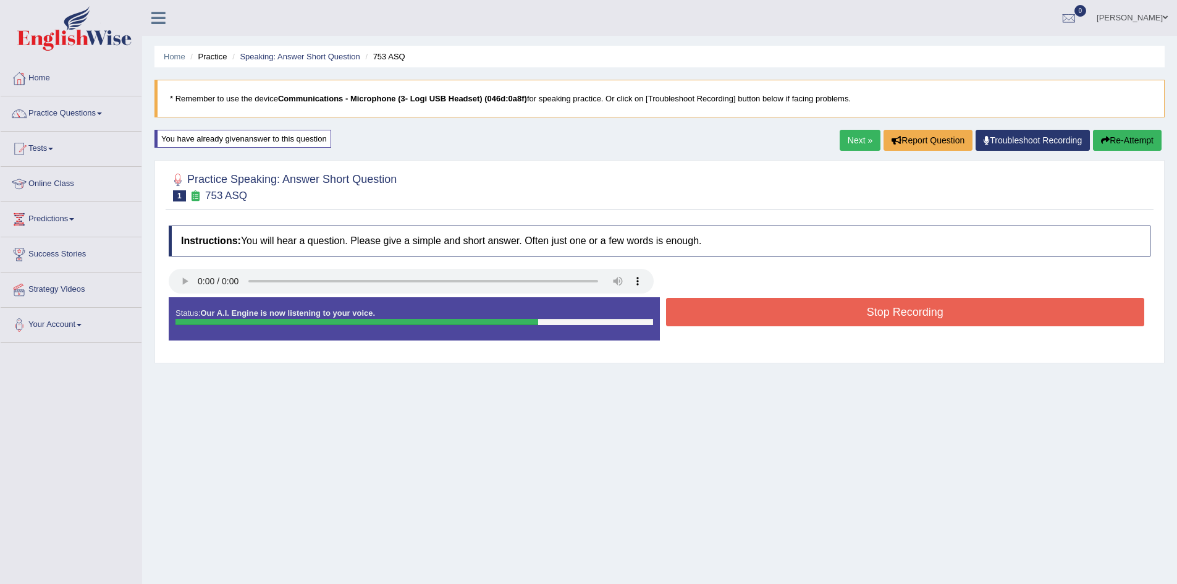
click at [926, 320] on button "Stop Recording" at bounding box center [905, 312] width 479 height 28
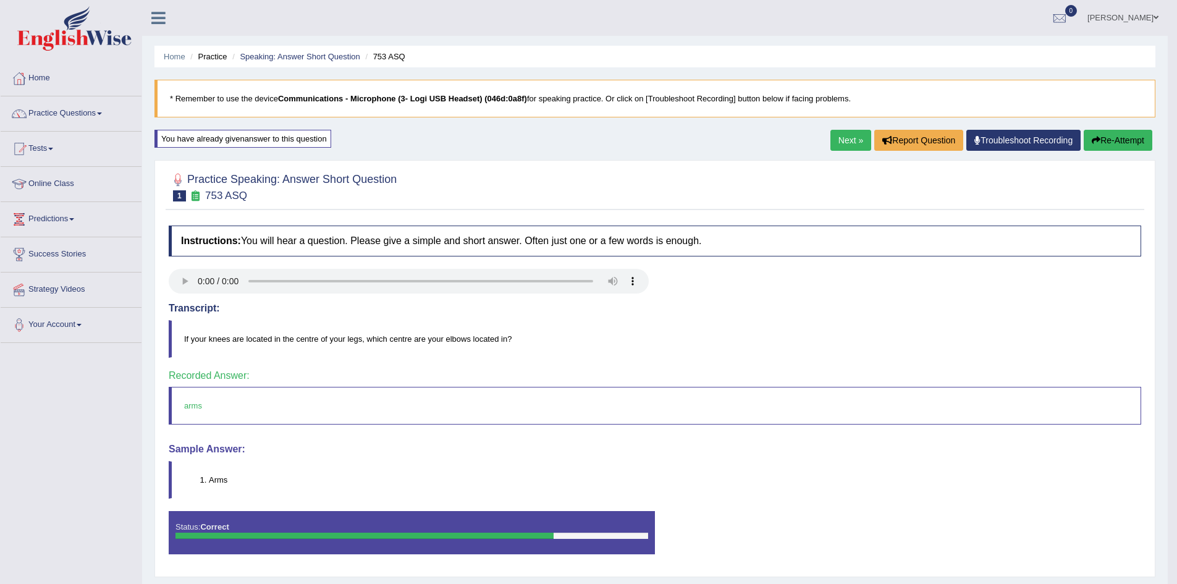
click at [831, 137] on link "Next »" at bounding box center [851, 140] width 41 height 21
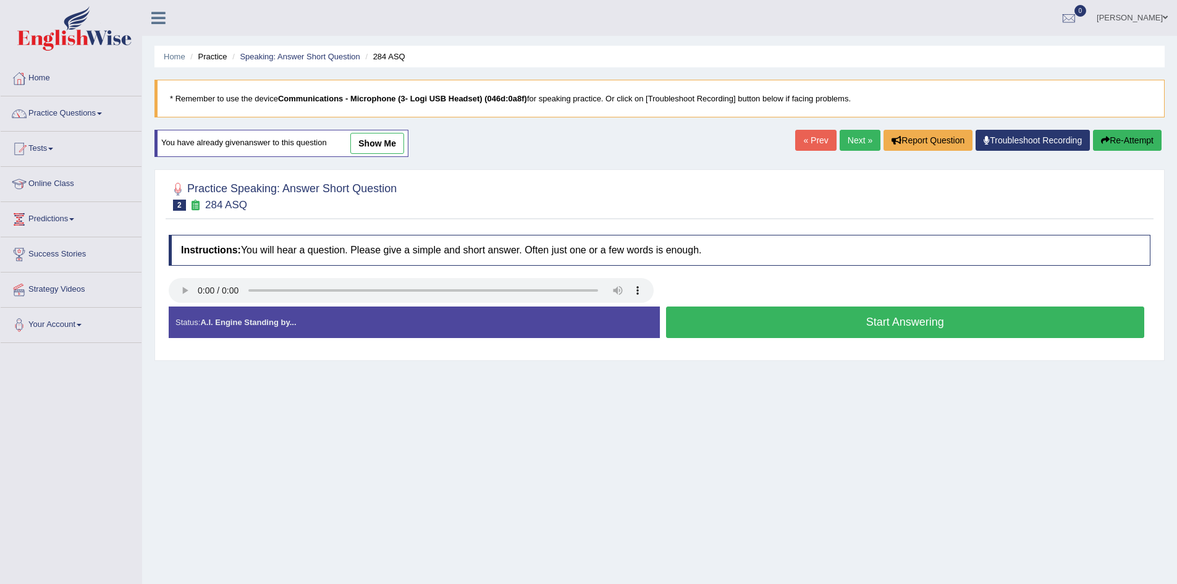
click at [770, 324] on button "Start Answering" at bounding box center [905, 323] width 479 height 32
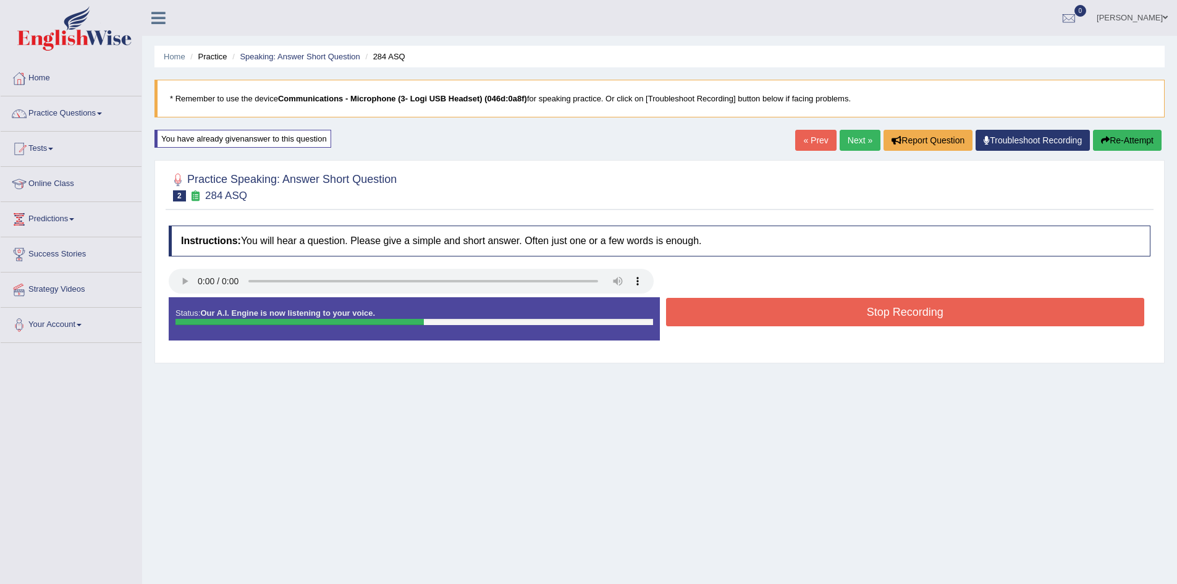
click at [777, 318] on button "Stop Recording" at bounding box center [905, 312] width 479 height 28
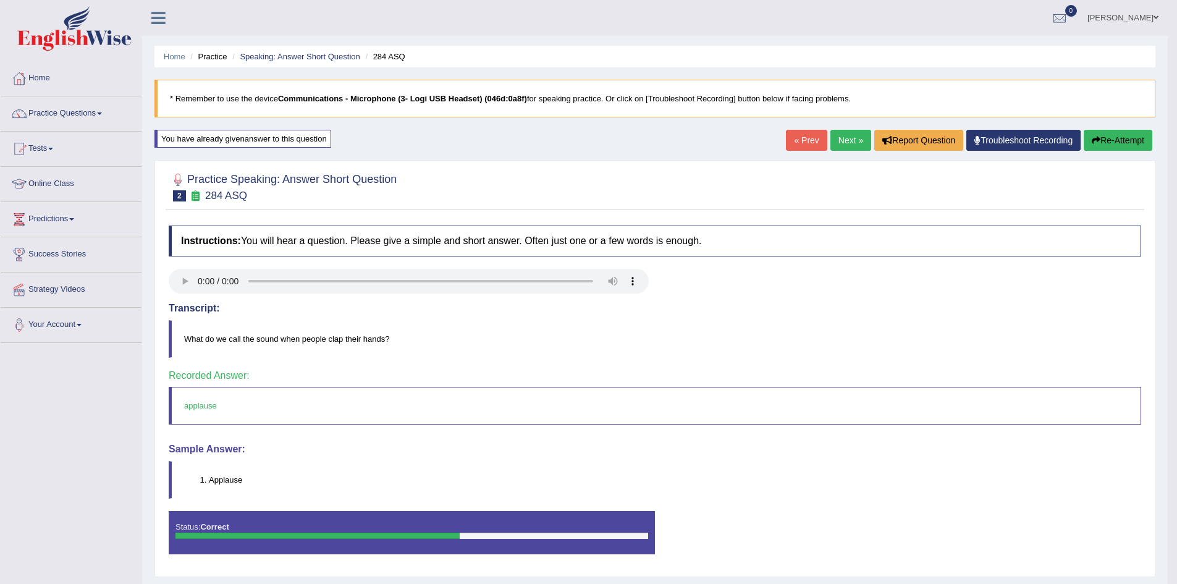
click at [856, 146] on link "Next »" at bounding box center [851, 140] width 41 height 21
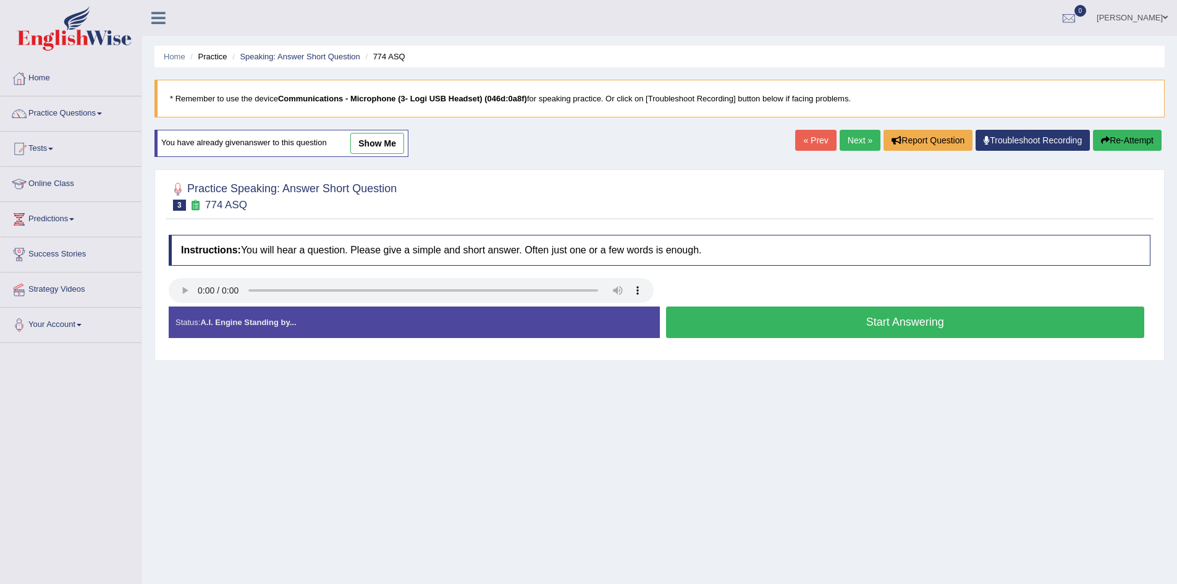
click at [849, 145] on link "Next »" at bounding box center [860, 140] width 41 height 21
click at [766, 323] on button "Start Answering" at bounding box center [905, 323] width 479 height 32
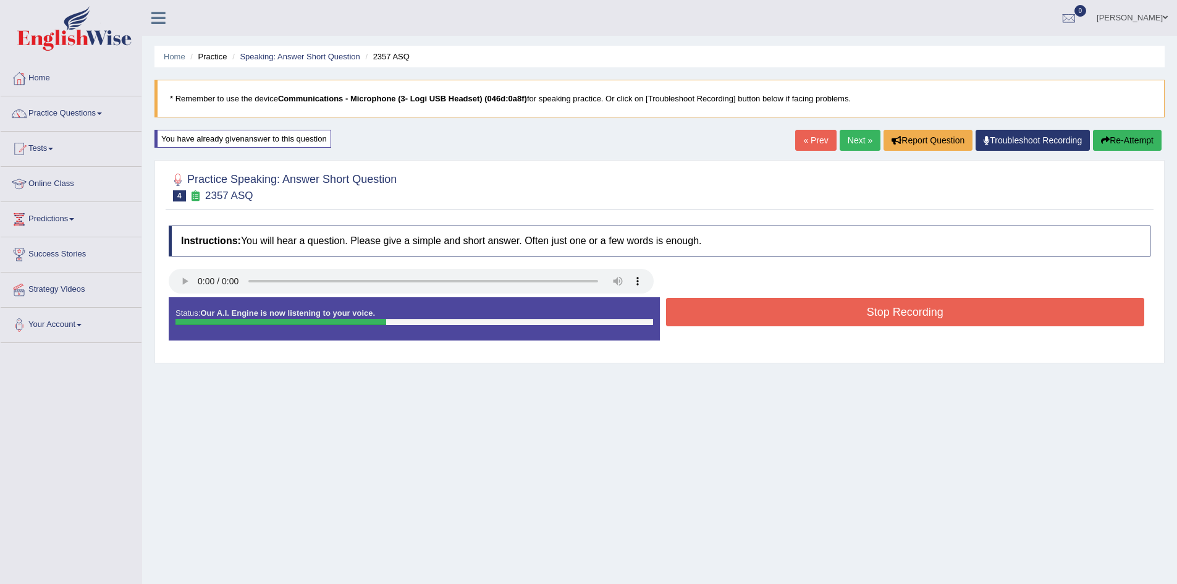
click at [798, 323] on button "Stop Recording" at bounding box center [905, 312] width 479 height 28
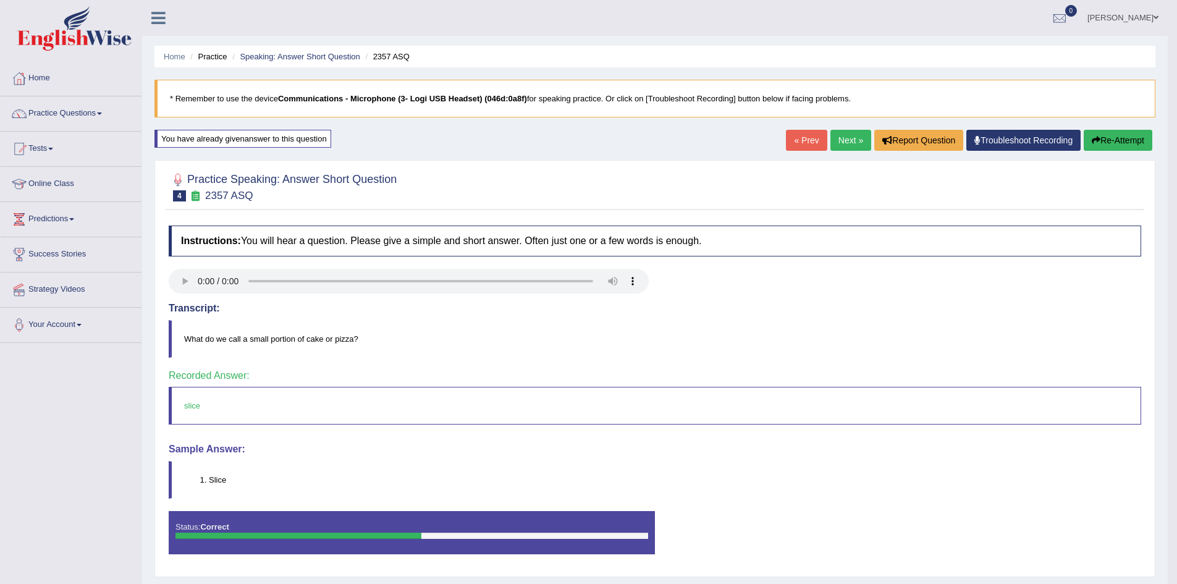
click at [848, 138] on link "Next »" at bounding box center [851, 140] width 41 height 21
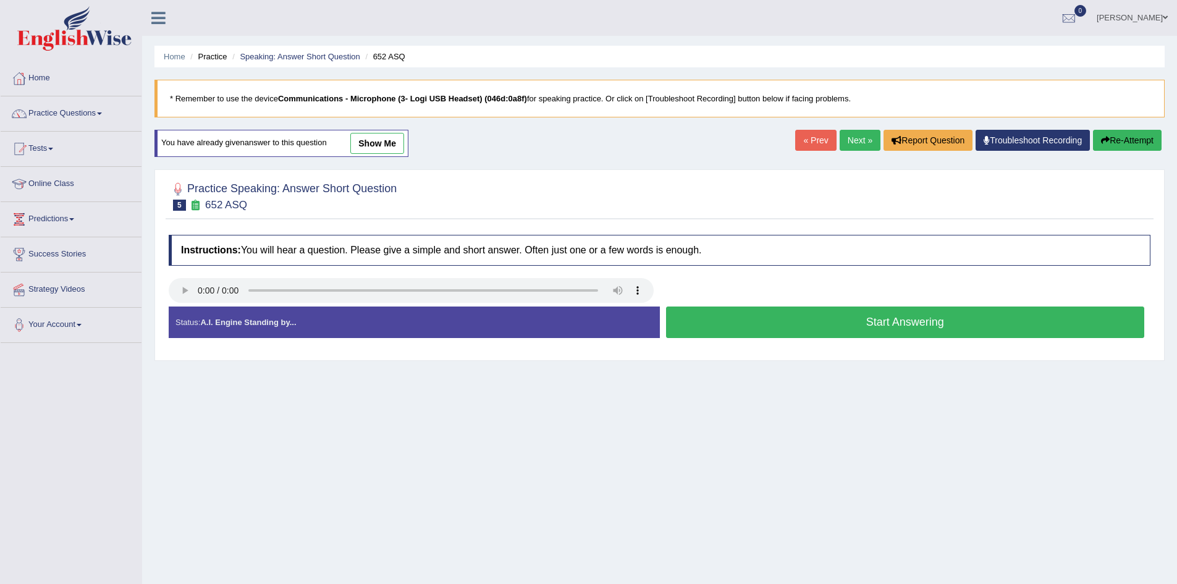
click at [727, 328] on button "Start Answering" at bounding box center [905, 323] width 479 height 32
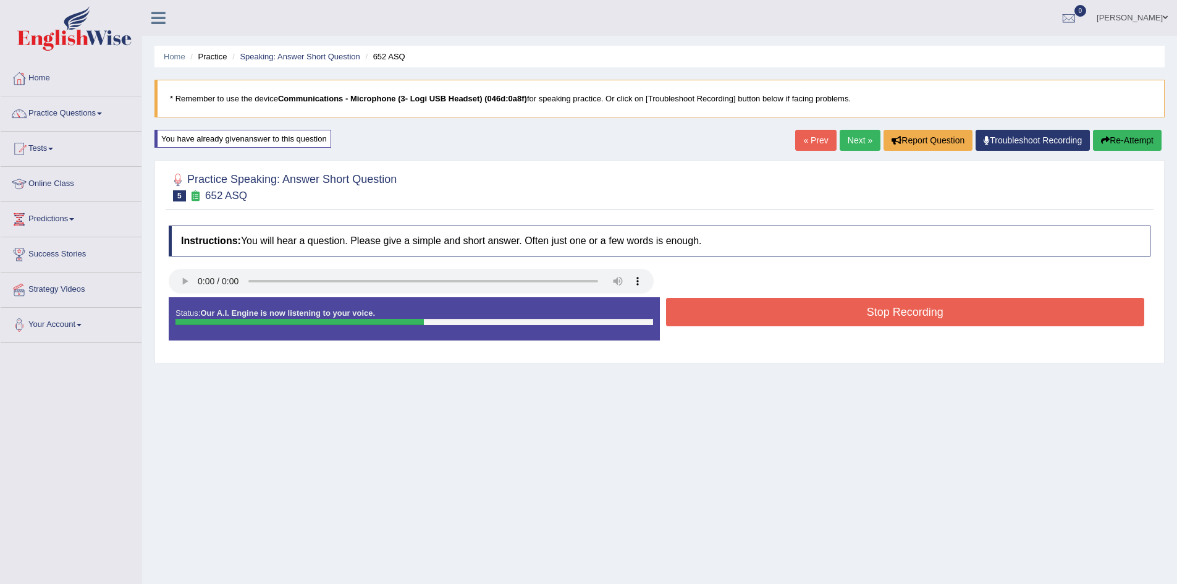
click at [730, 320] on button "Stop Recording" at bounding box center [905, 312] width 479 height 28
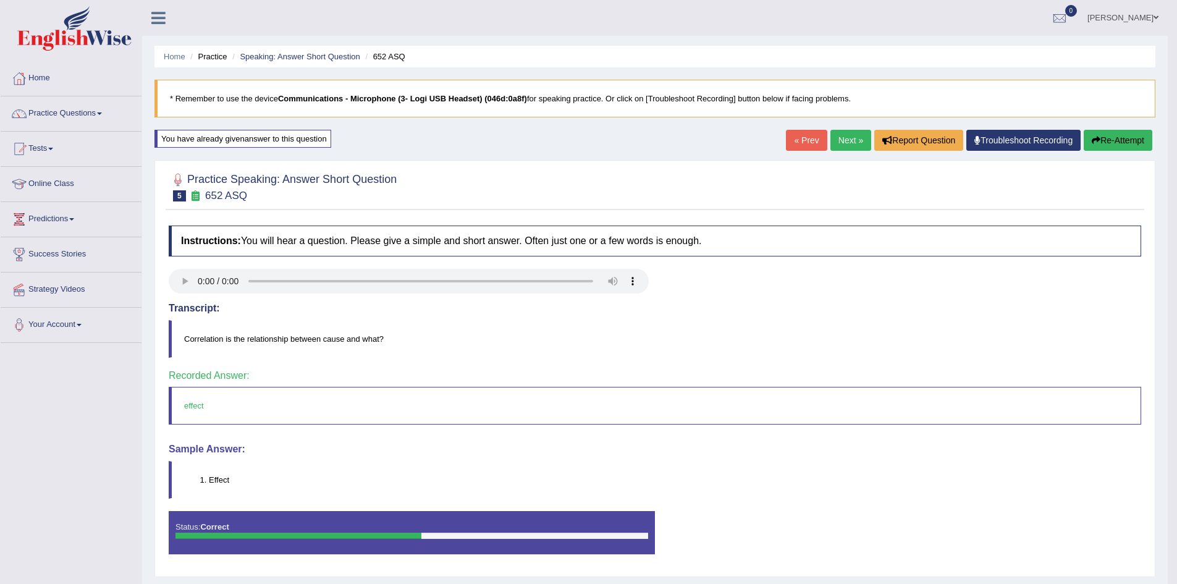
click at [855, 144] on link "Next »" at bounding box center [851, 140] width 41 height 21
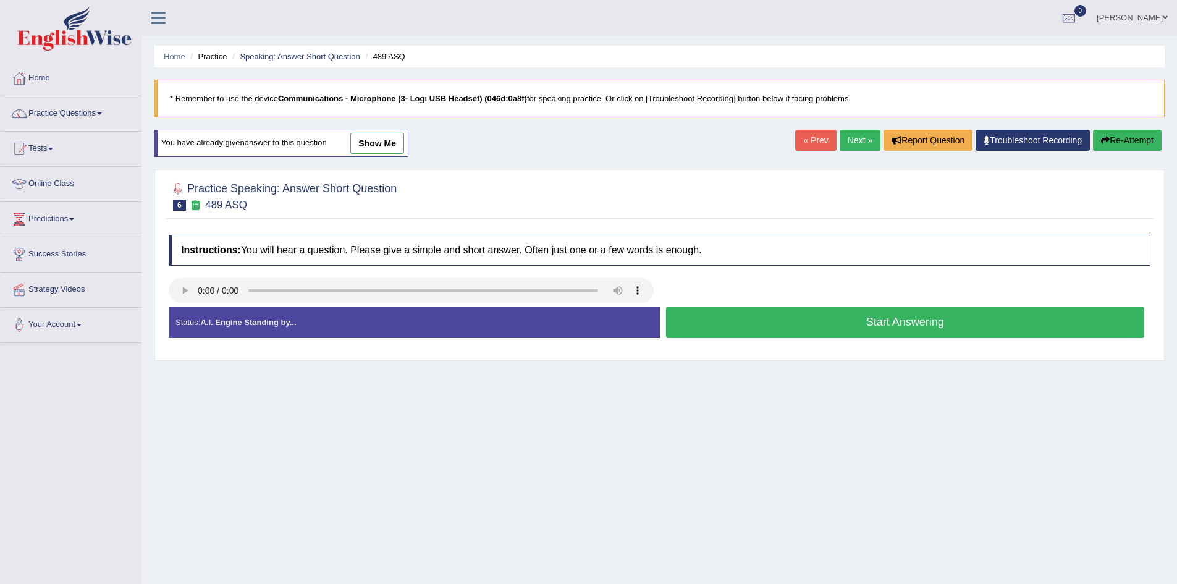
click at [703, 329] on button "Start Answering" at bounding box center [905, 323] width 479 height 32
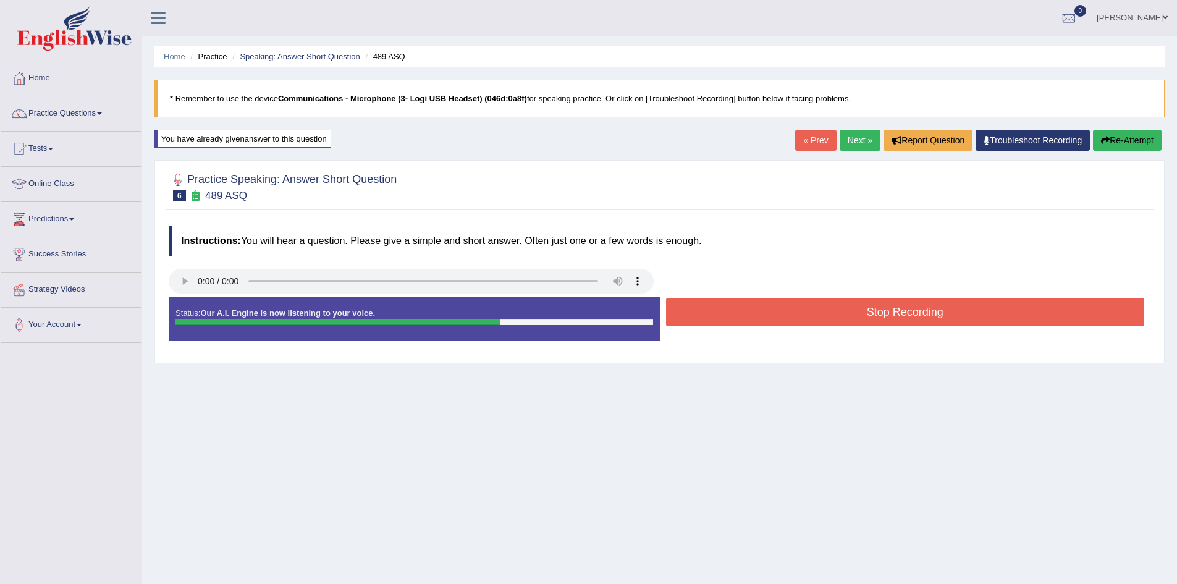
click at [808, 309] on button "Stop Recording" at bounding box center [905, 312] width 479 height 28
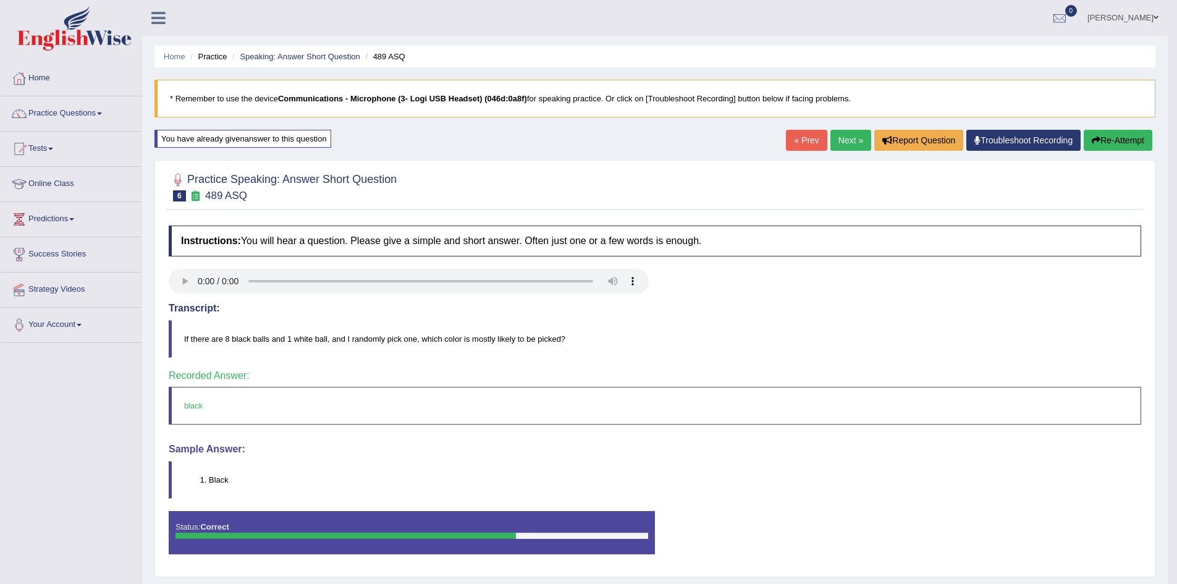
click at [852, 143] on link "Next »" at bounding box center [851, 140] width 41 height 21
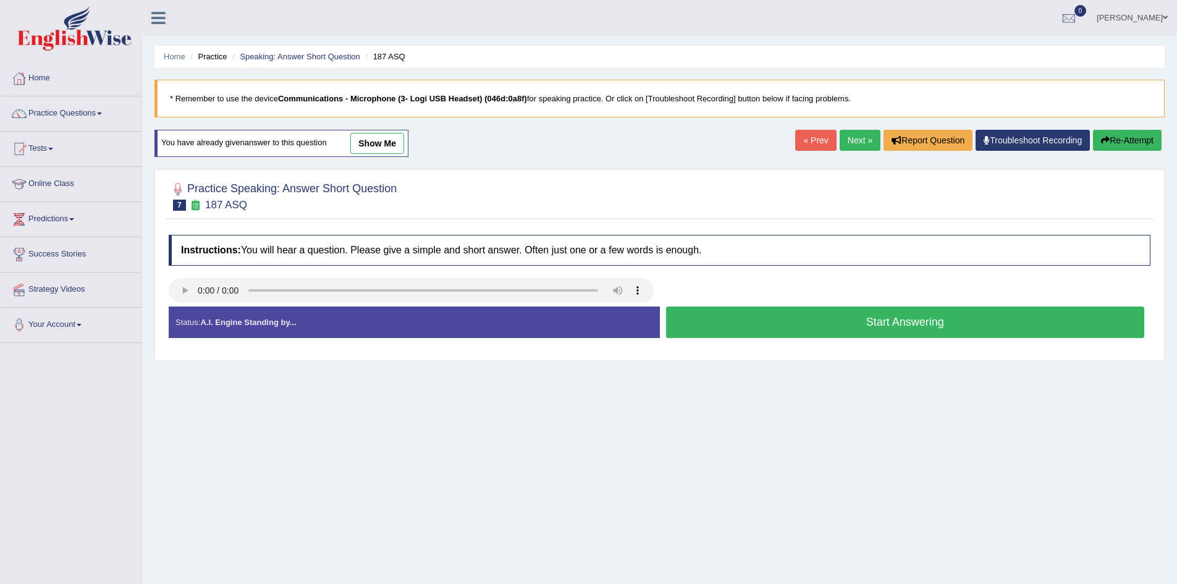
click at [706, 328] on button "Start Answering" at bounding box center [905, 323] width 479 height 32
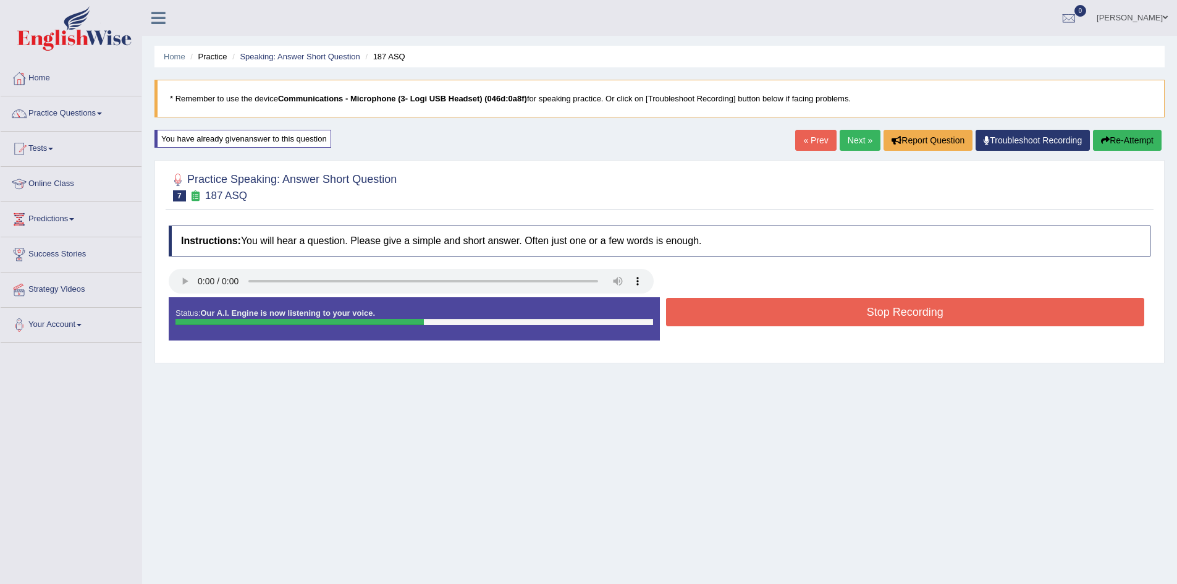
click at [772, 310] on button "Stop Recording" at bounding box center [905, 312] width 479 height 28
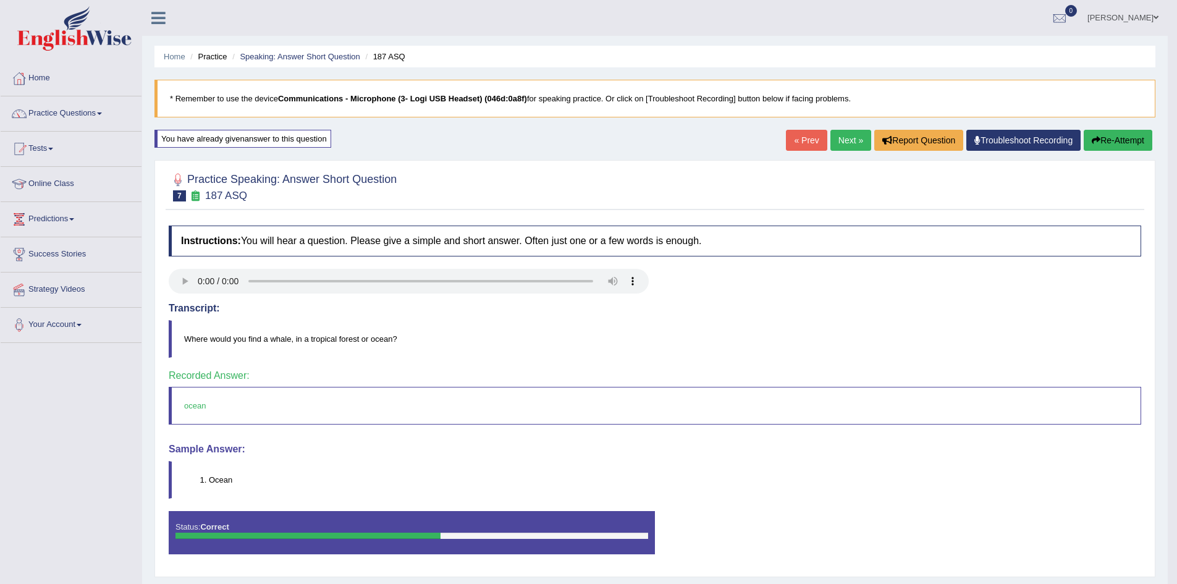
click at [853, 146] on link "Next »" at bounding box center [851, 140] width 41 height 21
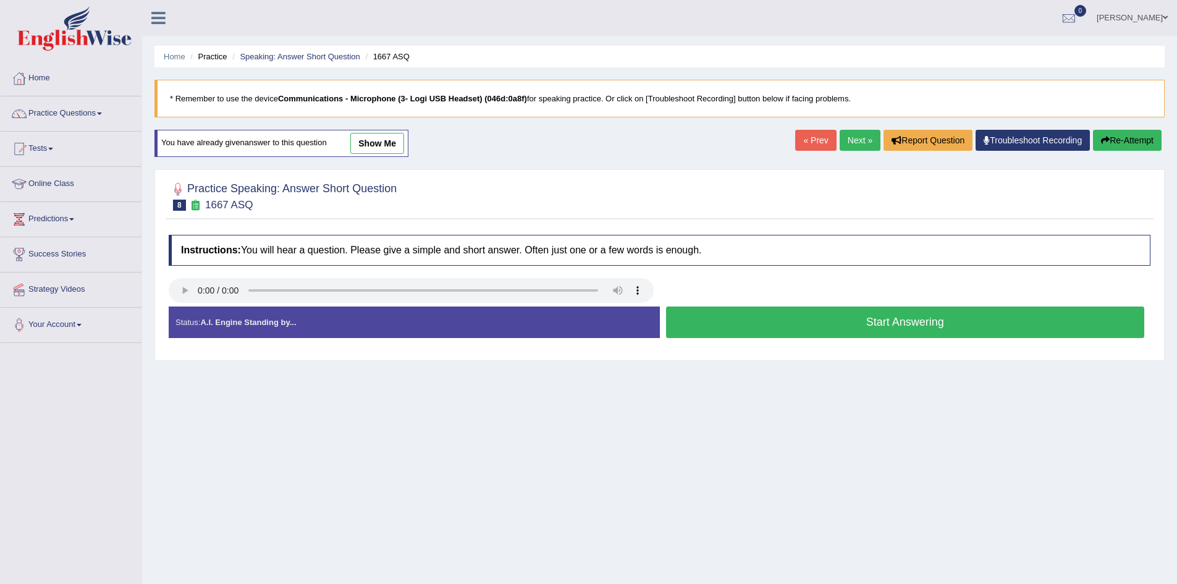
click at [743, 326] on button "Start Answering" at bounding box center [905, 323] width 479 height 32
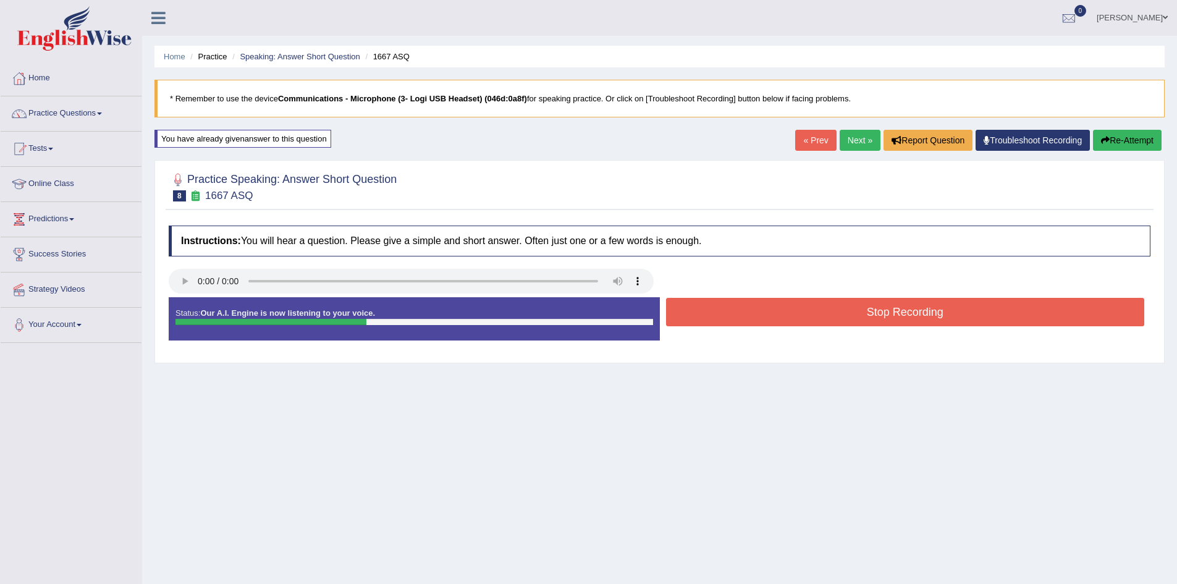
click at [763, 300] on button "Stop Recording" at bounding box center [905, 312] width 479 height 28
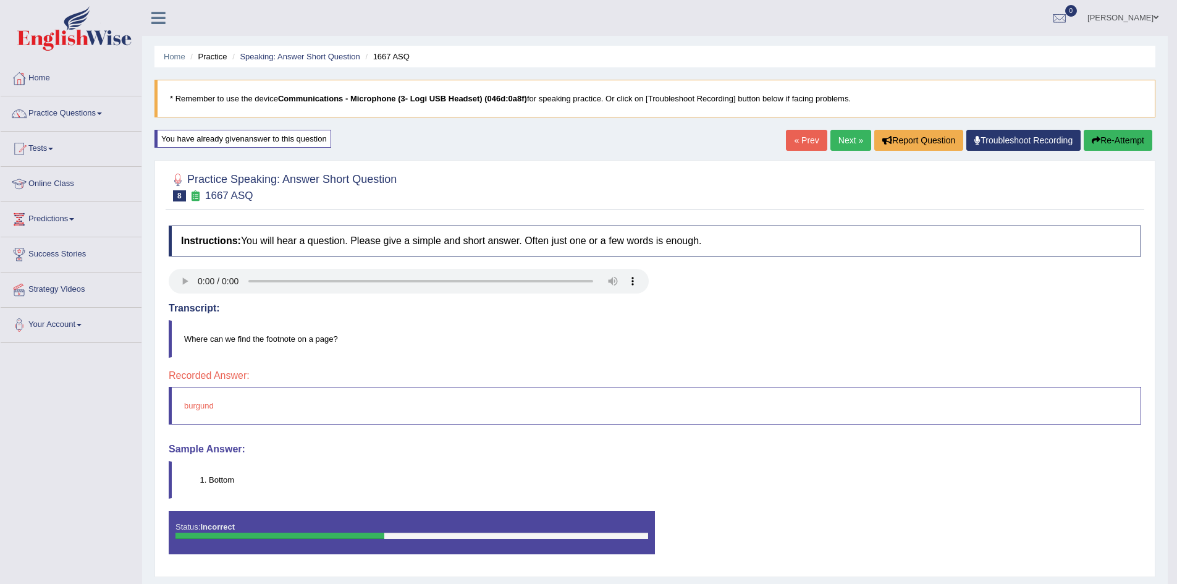
click at [854, 141] on link "Next »" at bounding box center [851, 140] width 41 height 21
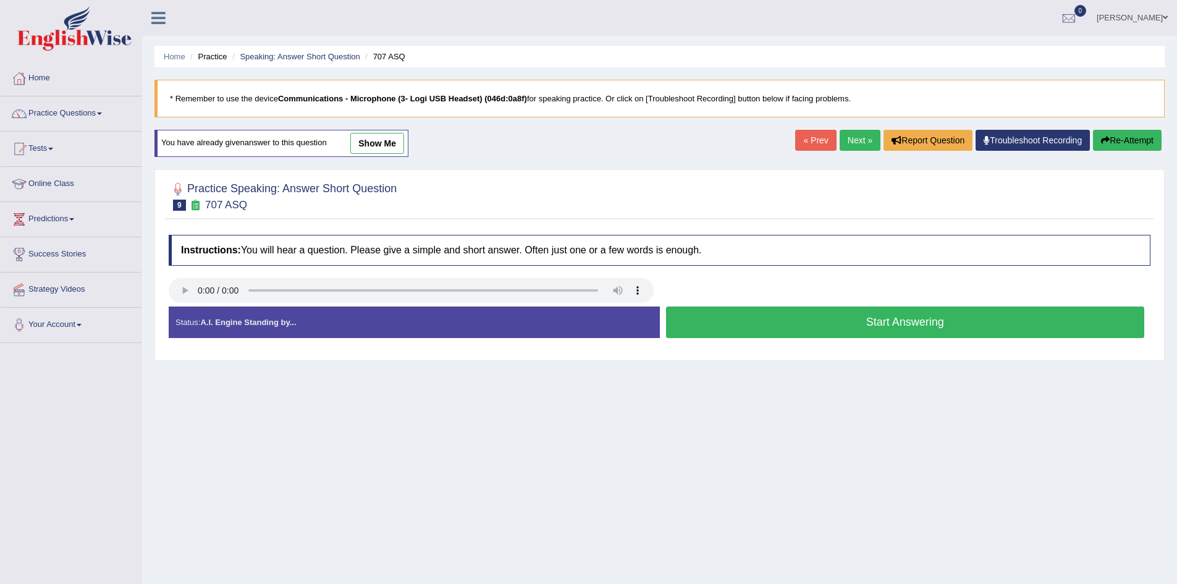
click at [714, 319] on button "Start Answering" at bounding box center [905, 323] width 479 height 32
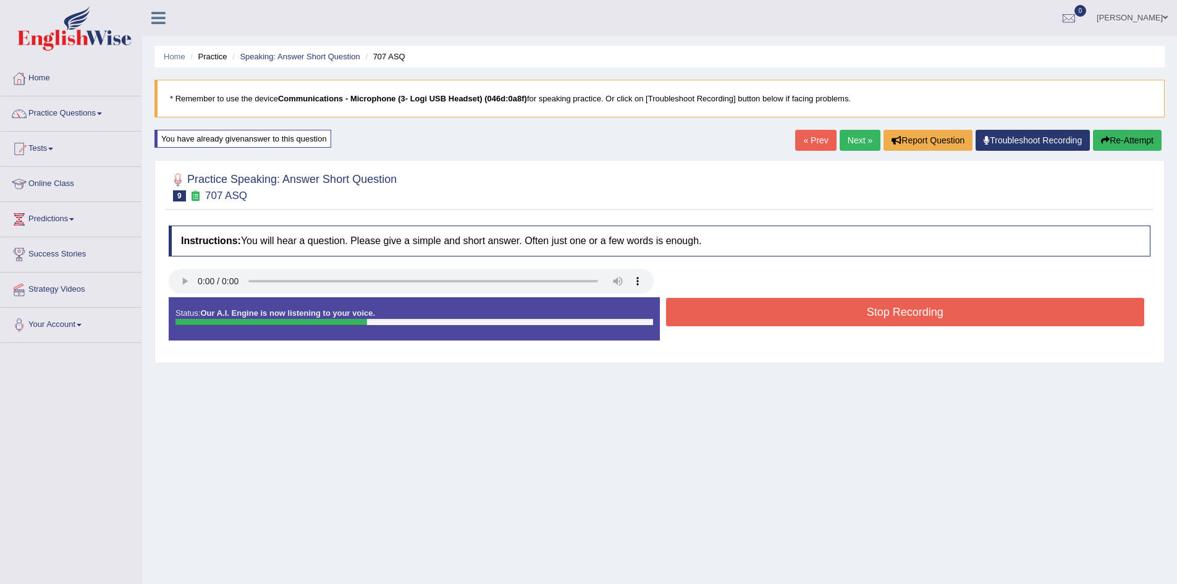
click at [714, 319] on button "Stop Recording" at bounding box center [905, 312] width 479 height 28
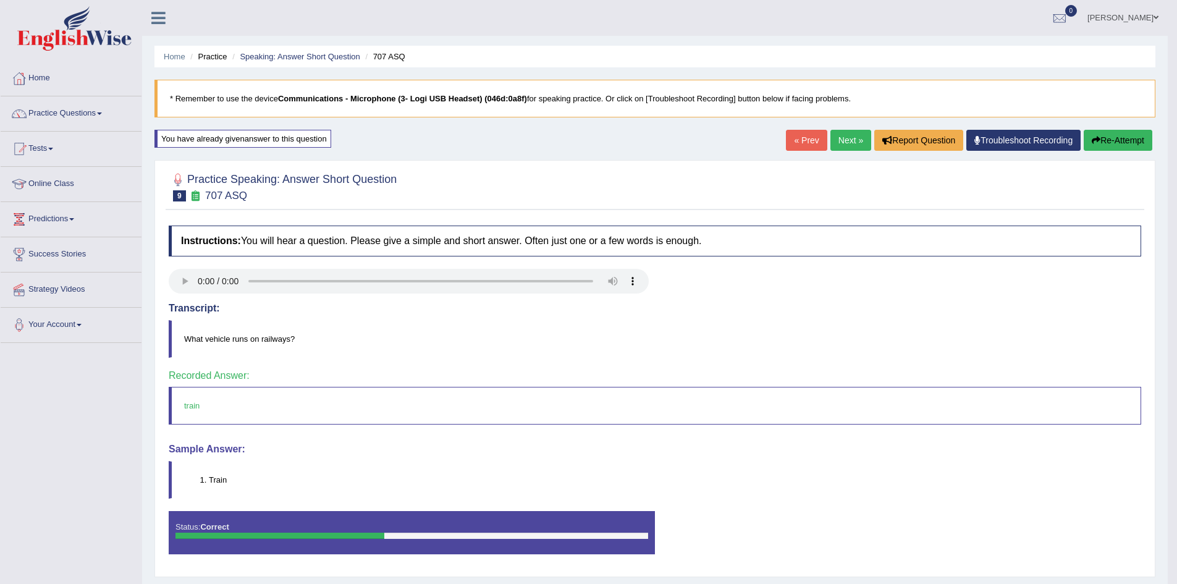
click at [852, 140] on link "Next »" at bounding box center [851, 140] width 41 height 21
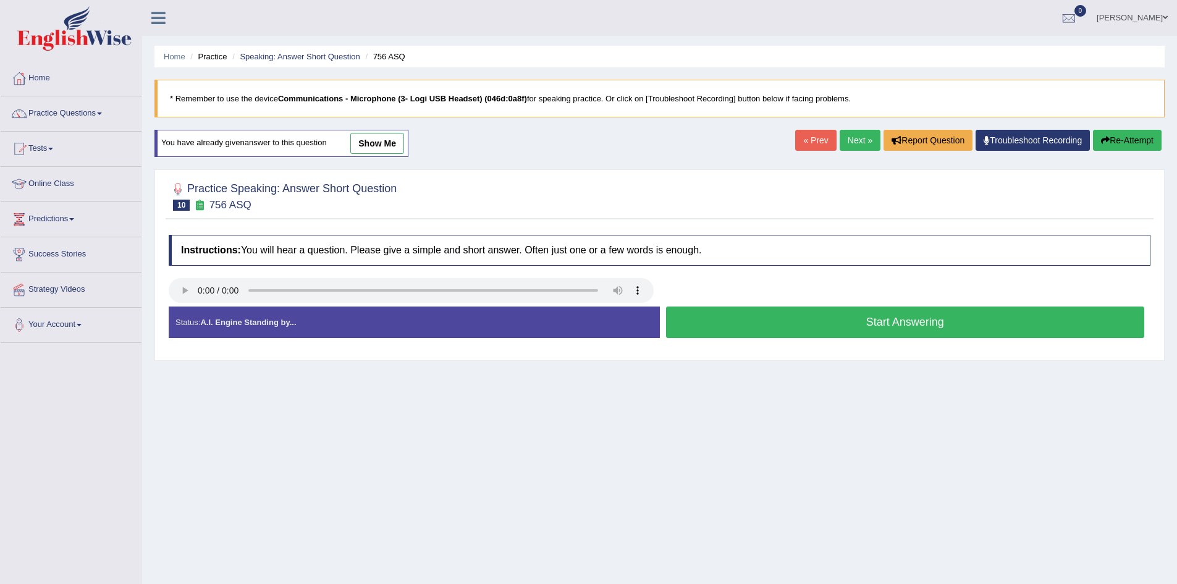
click at [814, 329] on button "Start Answering" at bounding box center [905, 323] width 479 height 32
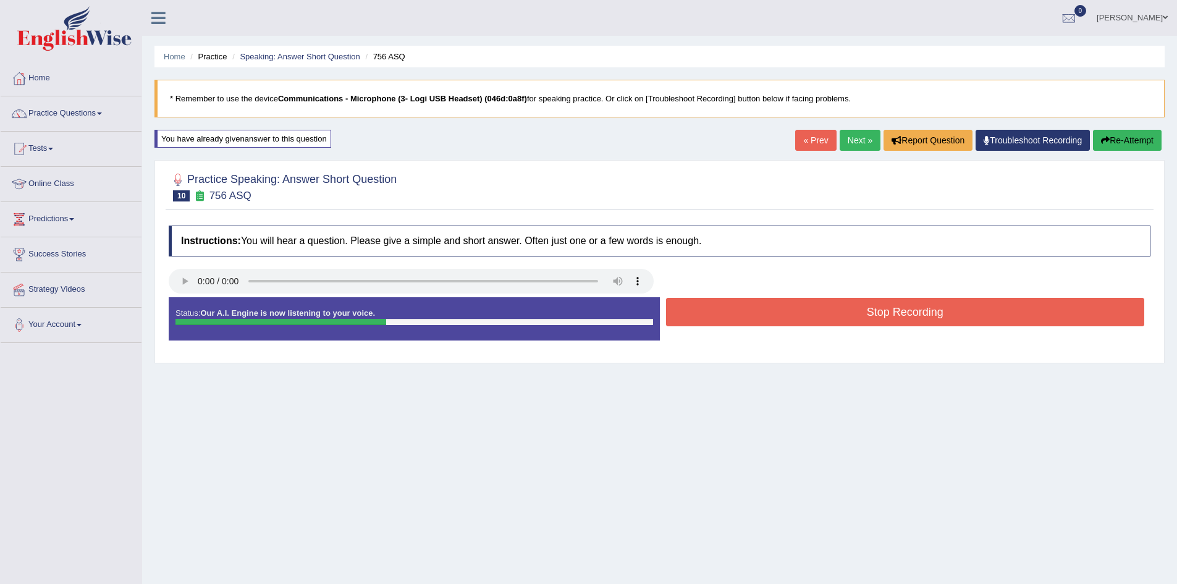
click at [815, 312] on button "Stop Recording" at bounding box center [905, 312] width 479 height 28
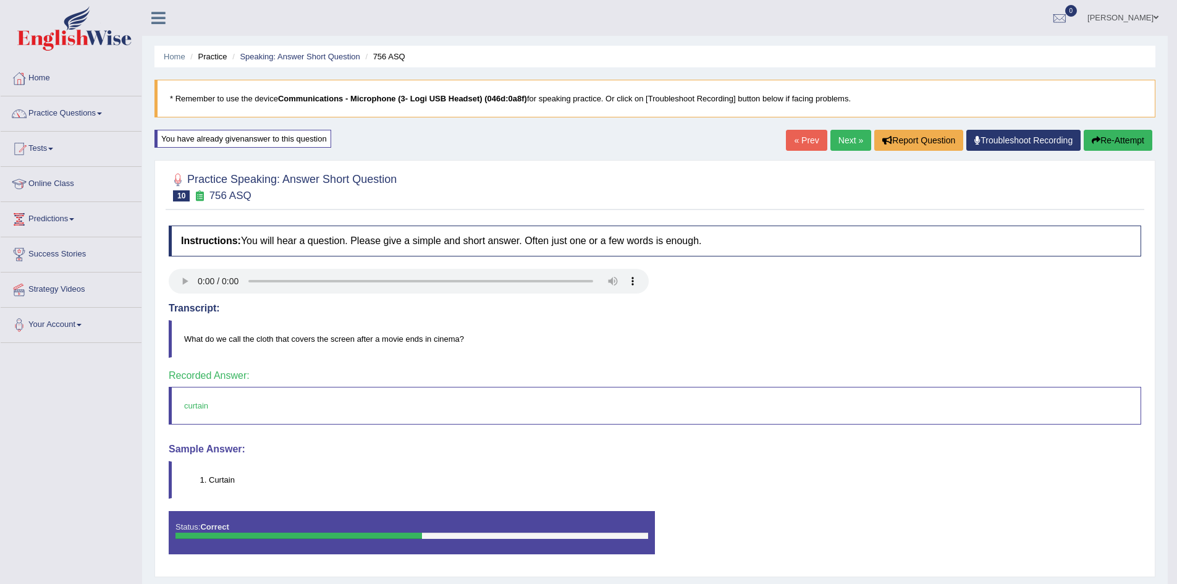
click at [849, 142] on link "Next »" at bounding box center [851, 140] width 41 height 21
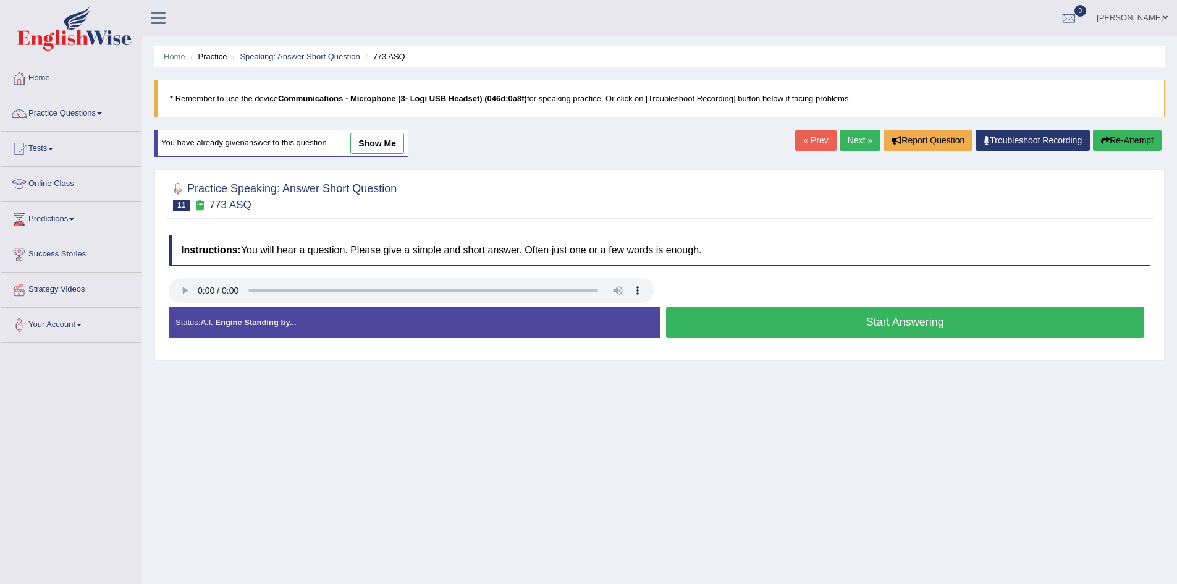
click at [753, 329] on button "Start Answering" at bounding box center [905, 323] width 479 height 32
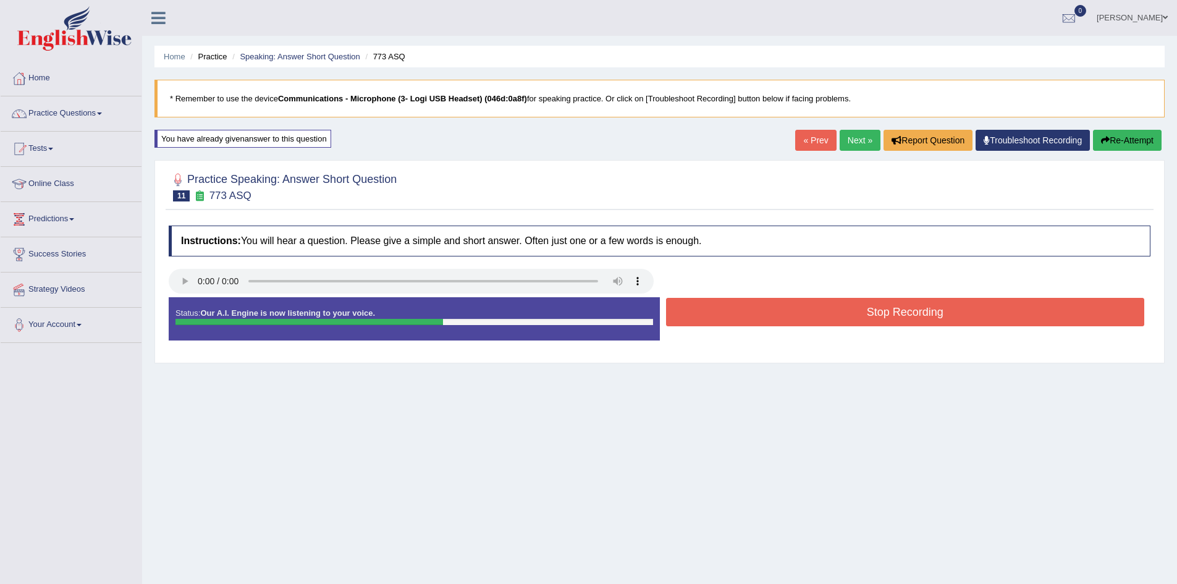
click at [729, 316] on button "Stop Recording" at bounding box center [905, 312] width 479 height 28
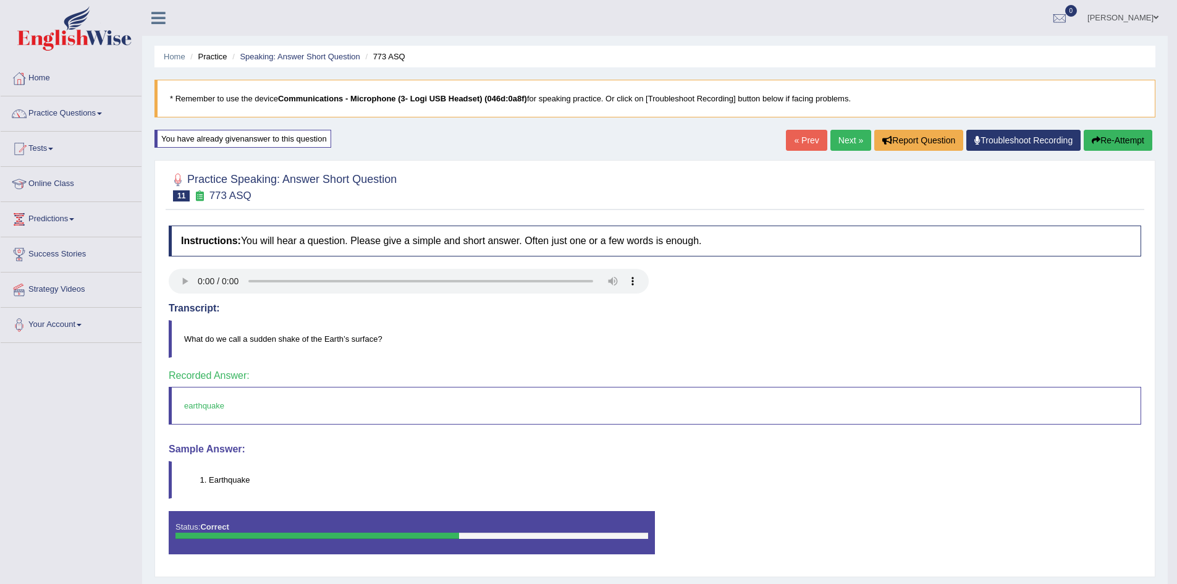
click at [853, 142] on link "Next »" at bounding box center [851, 140] width 41 height 21
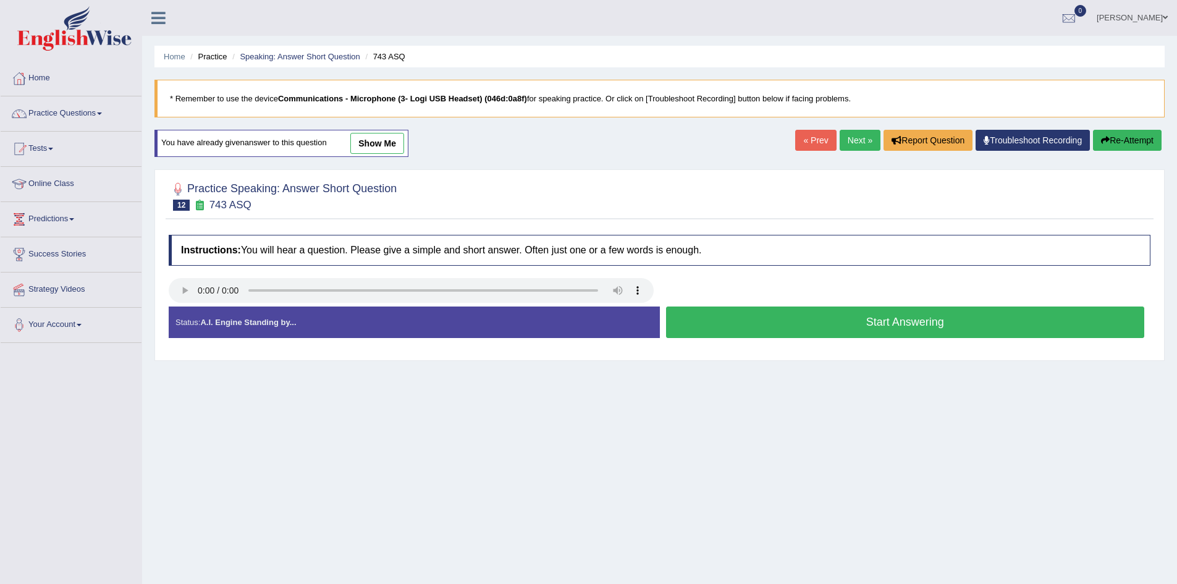
click at [838, 323] on button "Start Answering" at bounding box center [905, 323] width 479 height 32
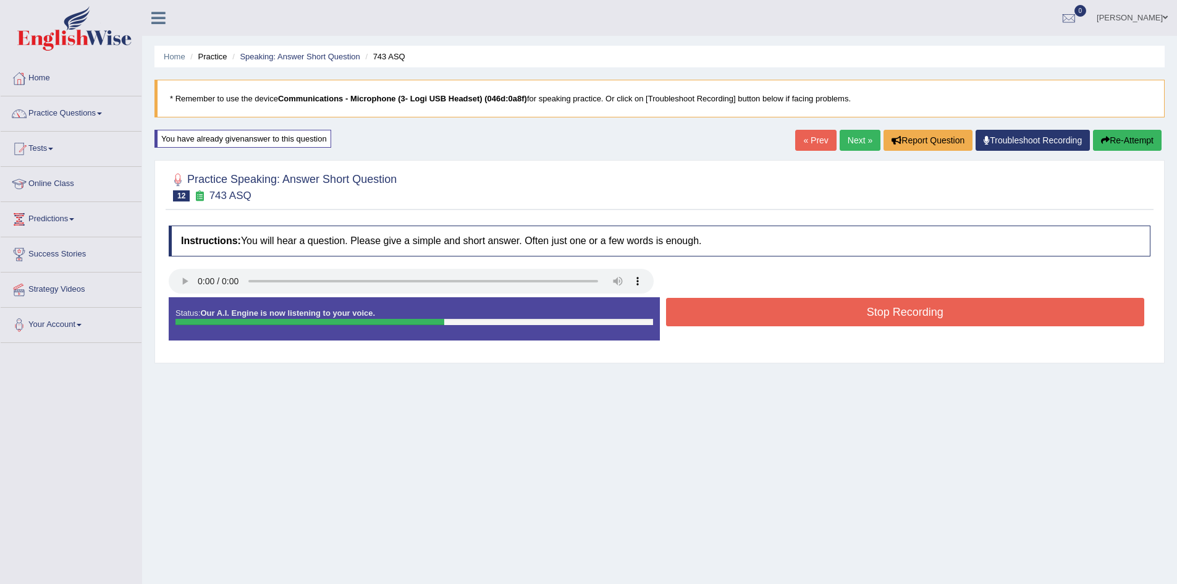
click at [837, 319] on button "Stop Recording" at bounding box center [905, 312] width 479 height 28
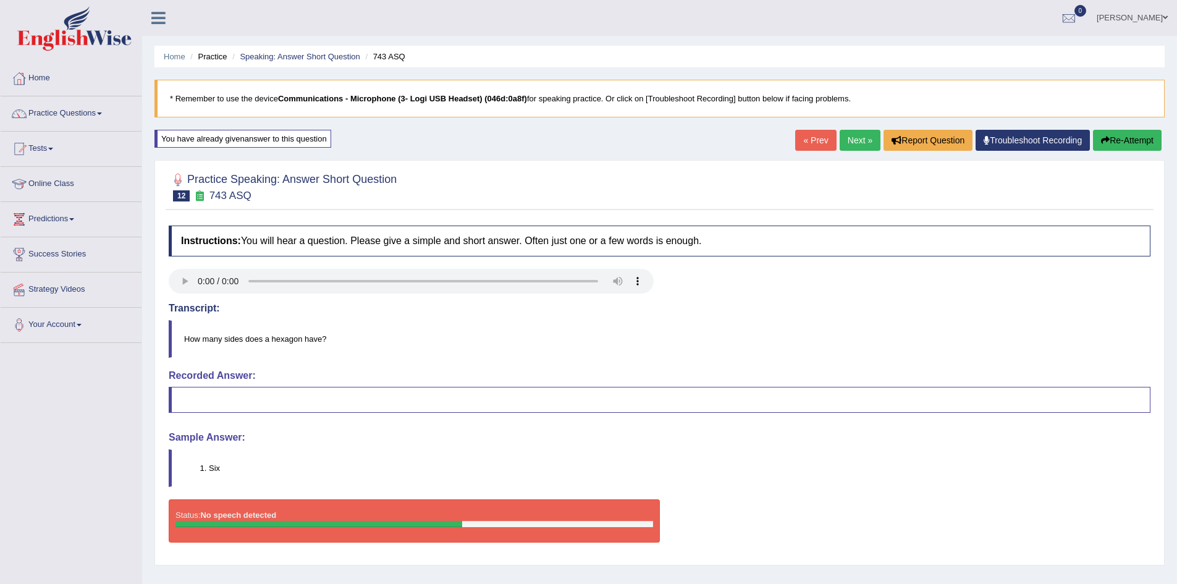
click at [844, 140] on link "Next »" at bounding box center [860, 140] width 41 height 21
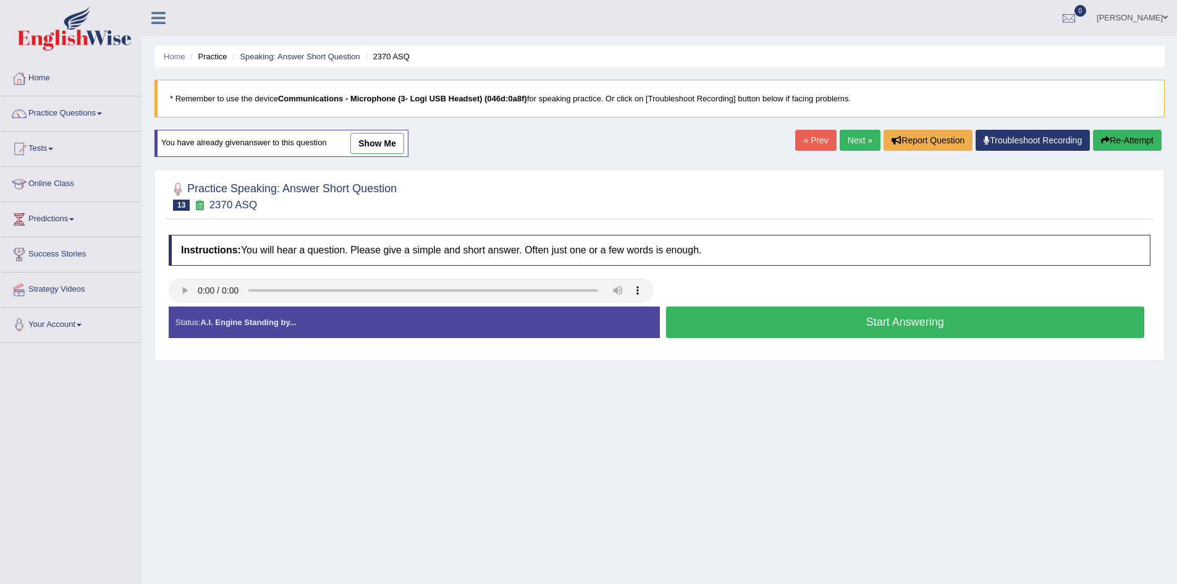
click at [781, 326] on button "Start Answering" at bounding box center [905, 323] width 479 height 32
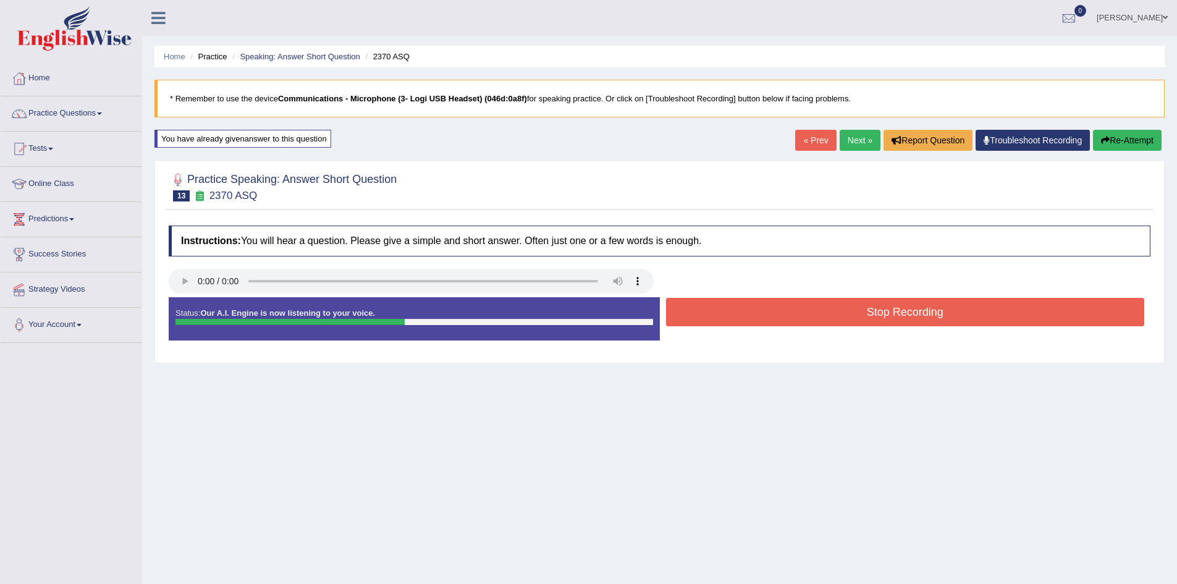
click at [781, 321] on button "Stop Recording" at bounding box center [905, 312] width 479 height 28
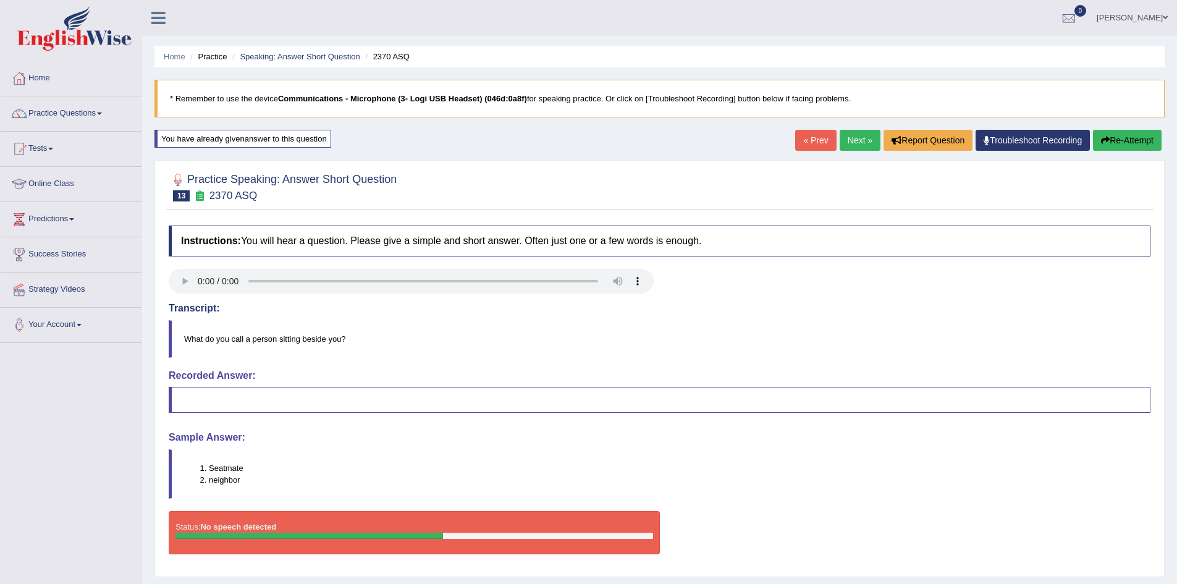
click at [1117, 143] on button "Re-Attempt" at bounding box center [1127, 140] width 69 height 21
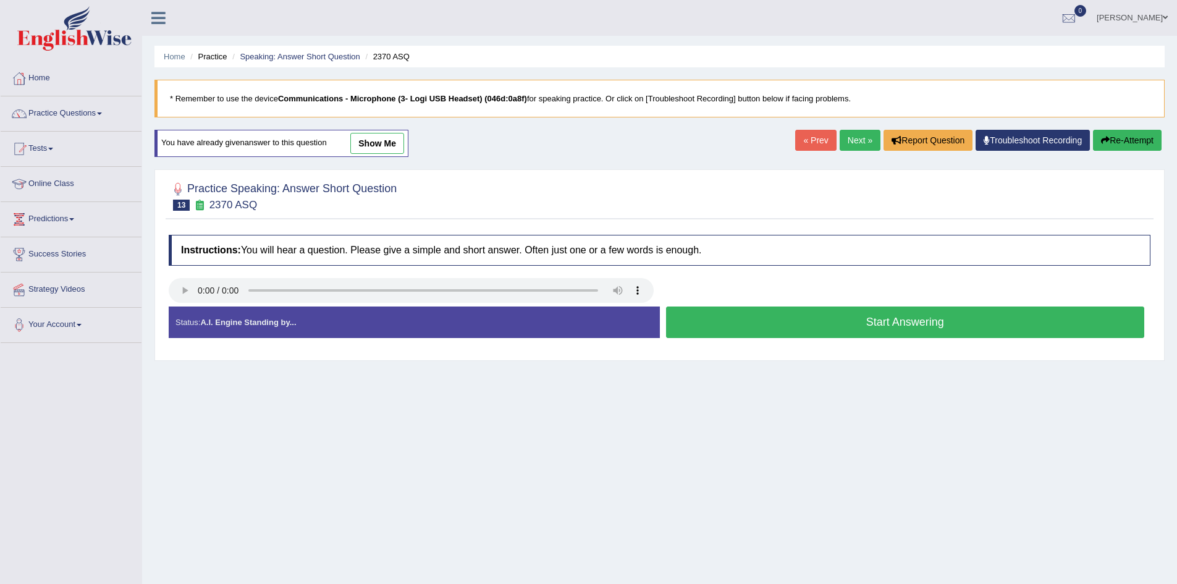
click at [753, 321] on button "Start Answering" at bounding box center [905, 323] width 479 height 32
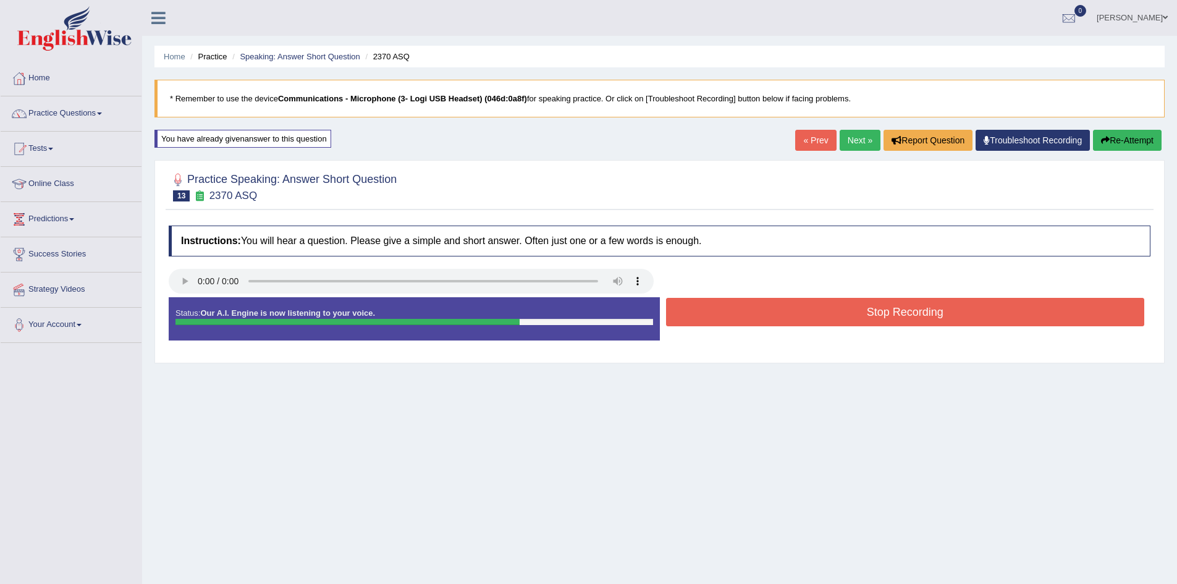
click at [753, 321] on button "Stop Recording" at bounding box center [905, 312] width 479 height 28
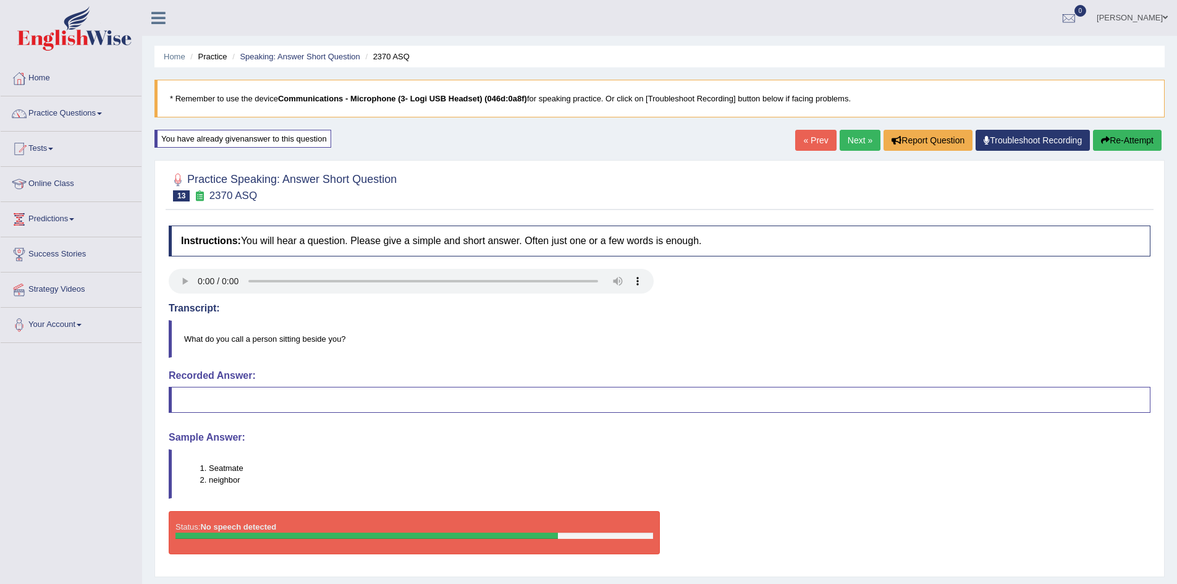
click at [1121, 136] on button "Re-Attempt" at bounding box center [1127, 140] width 69 height 21
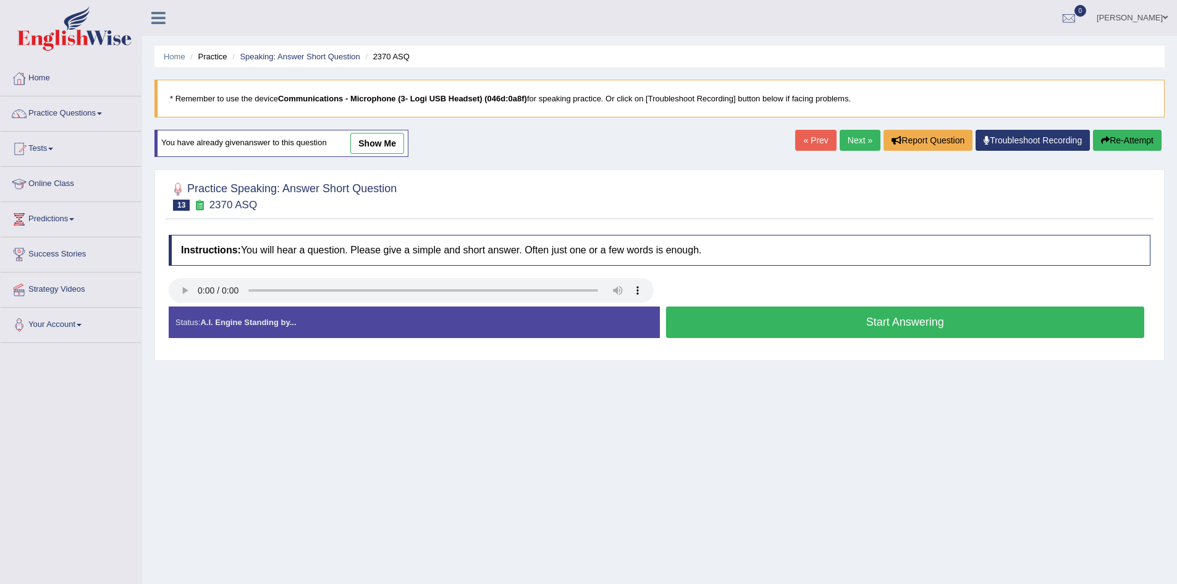
click at [794, 326] on button "Start Answering" at bounding box center [905, 323] width 479 height 32
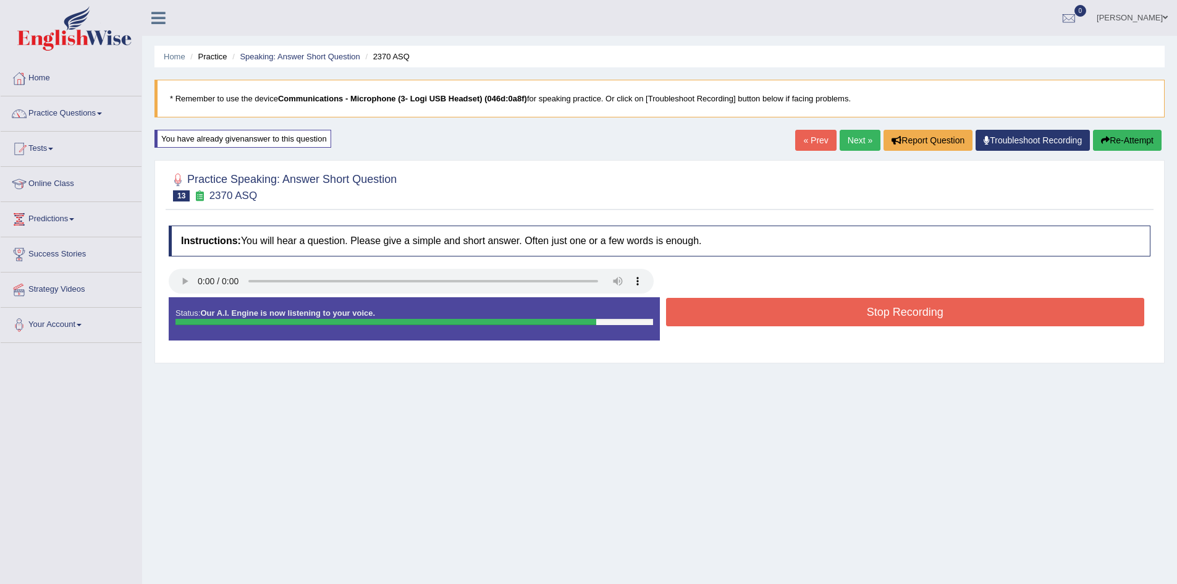
click at [793, 321] on button "Stop Recording" at bounding box center [905, 312] width 479 height 28
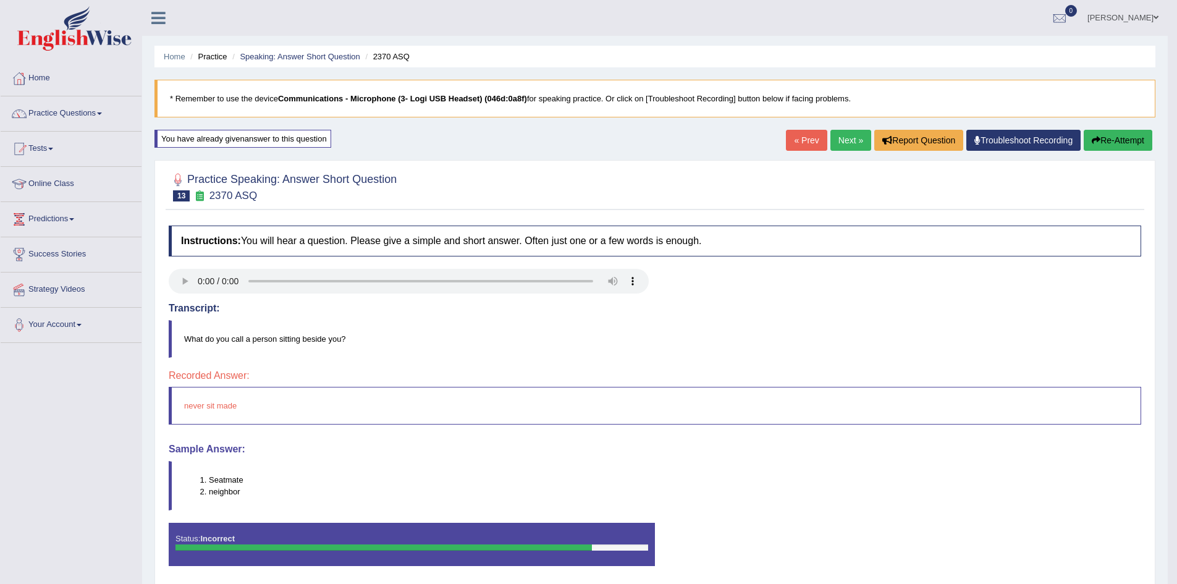
click at [1103, 135] on button "Re-Attempt" at bounding box center [1118, 140] width 69 height 21
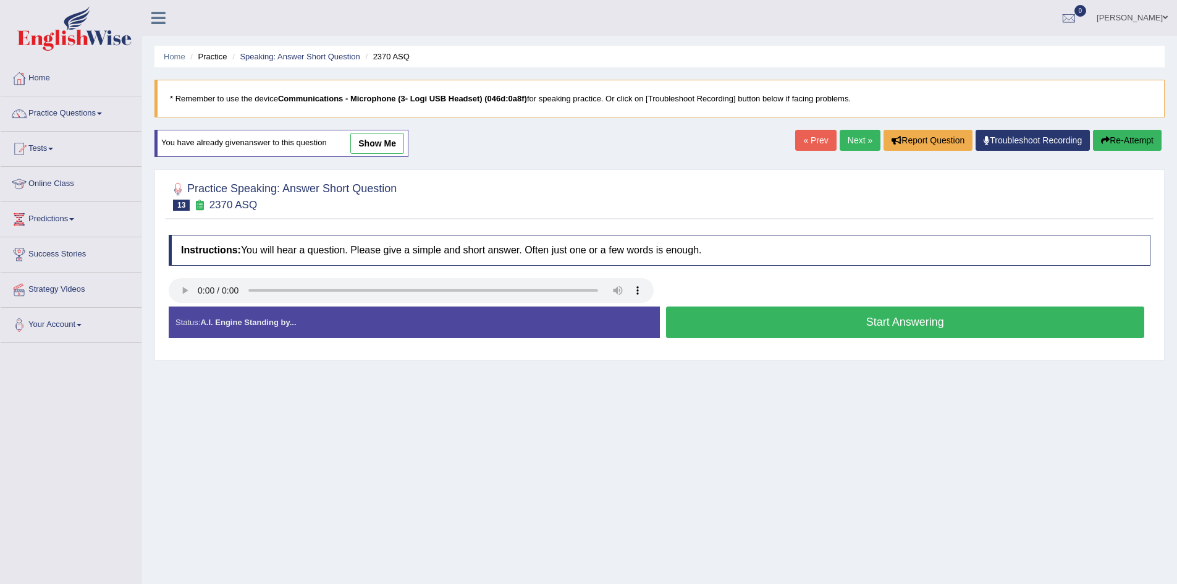
click at [786, 318] on button "Start Answering" at bounding box center [905, 323] width 479 height 32
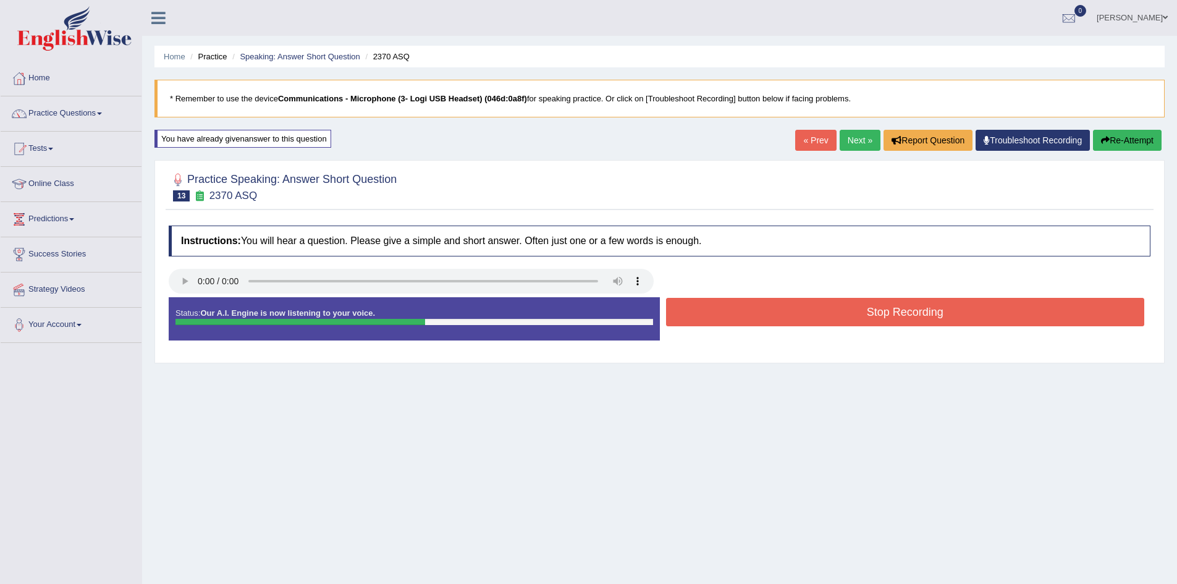
click at [786, 318] on button "Stop Recording" at bounding box center [905, 312] width 479 height 28
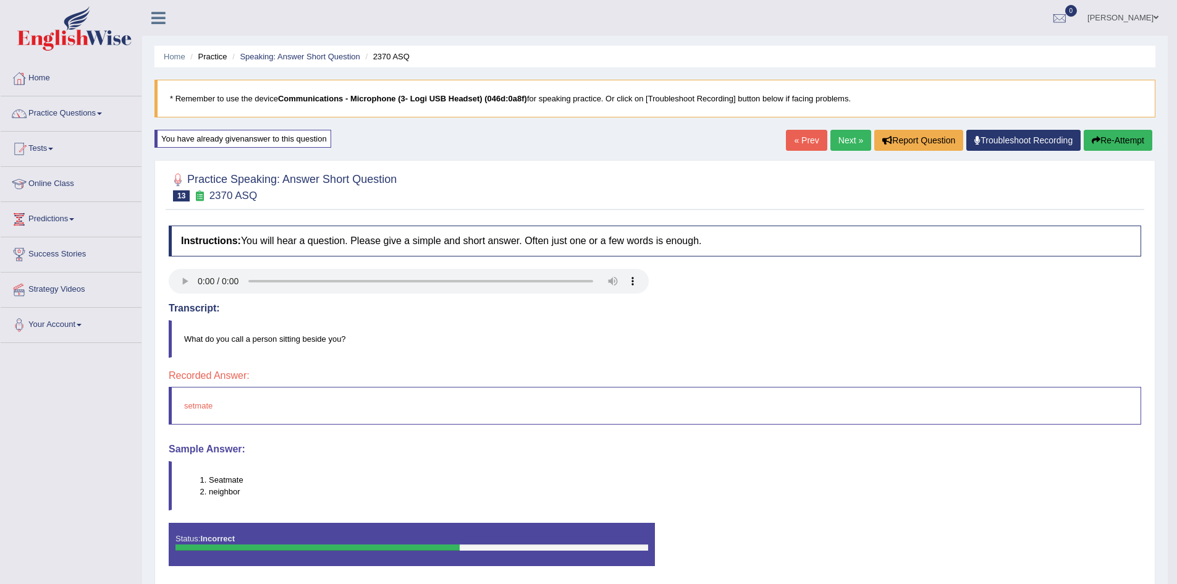
click at [1121, 137] on button "Re-Attempt" at bounding box center [1118, 140] width 69 height 21
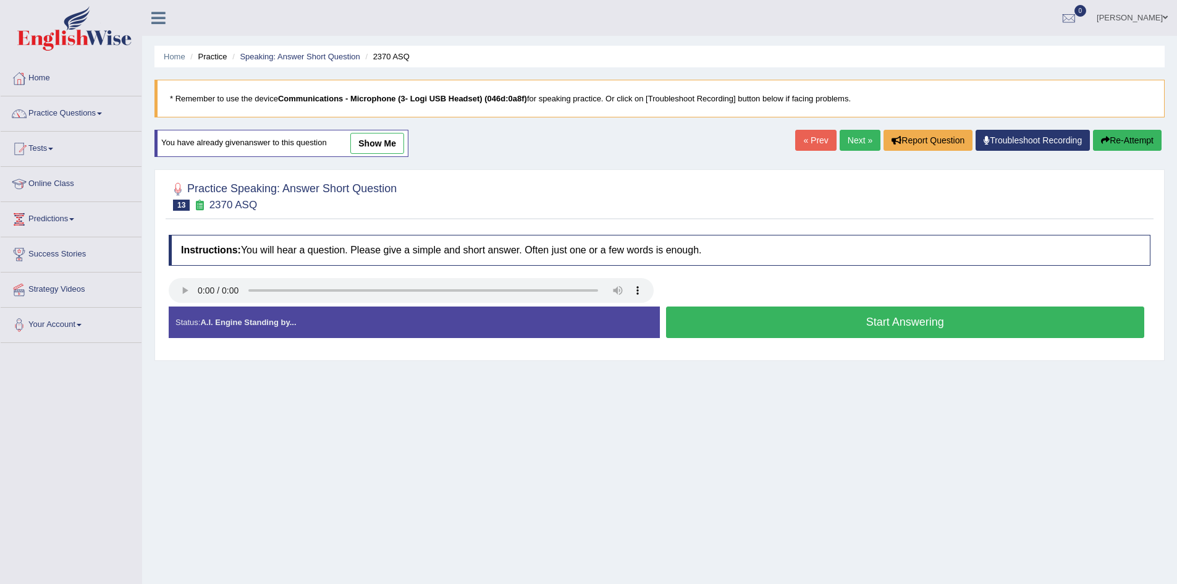
click at [743, 323] on button "Start Answering" at bounding box center [905, 323] width 479 height 32
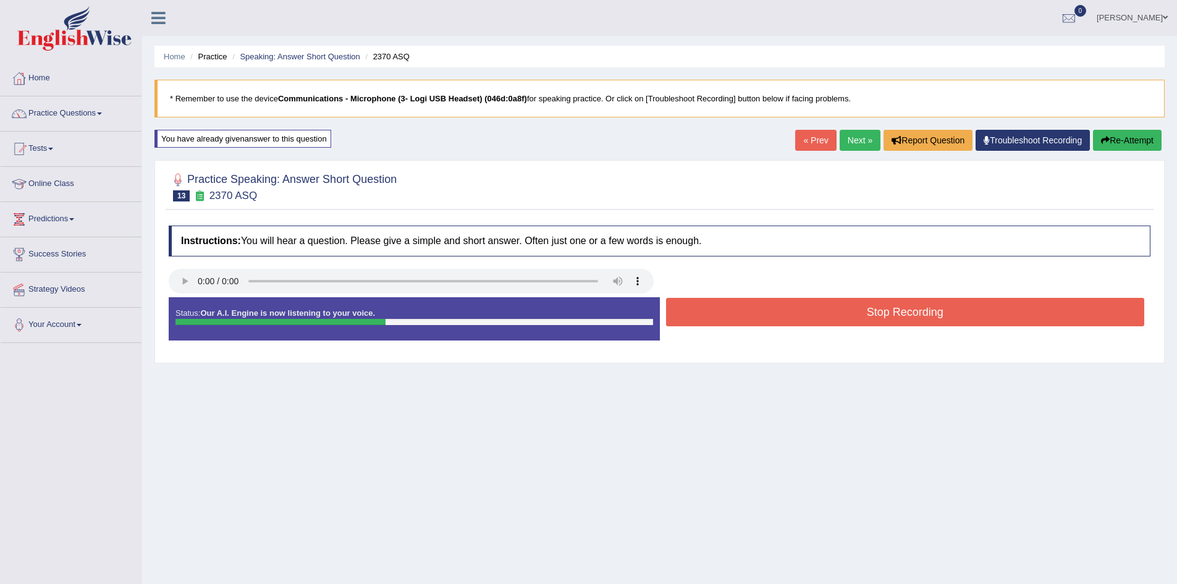
click at [746, 310] on button "Stop Recording" at bounding box center [905, 312] width 479 height 28
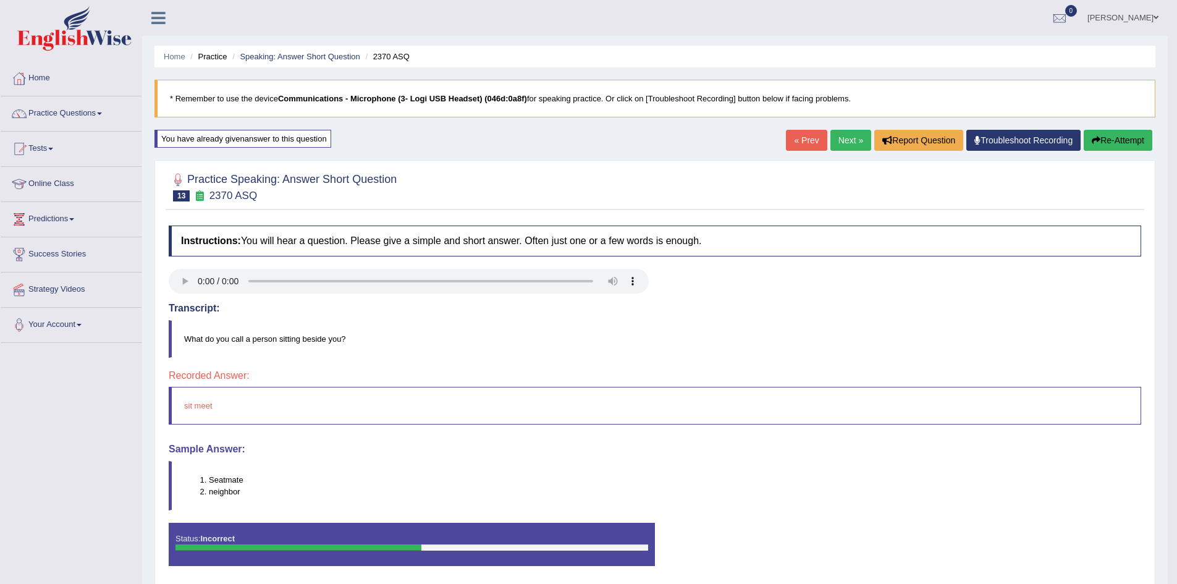
click at [1125, 146] on button "Re-Attempt" at bounding box center [1118, 140] width 69 height 21
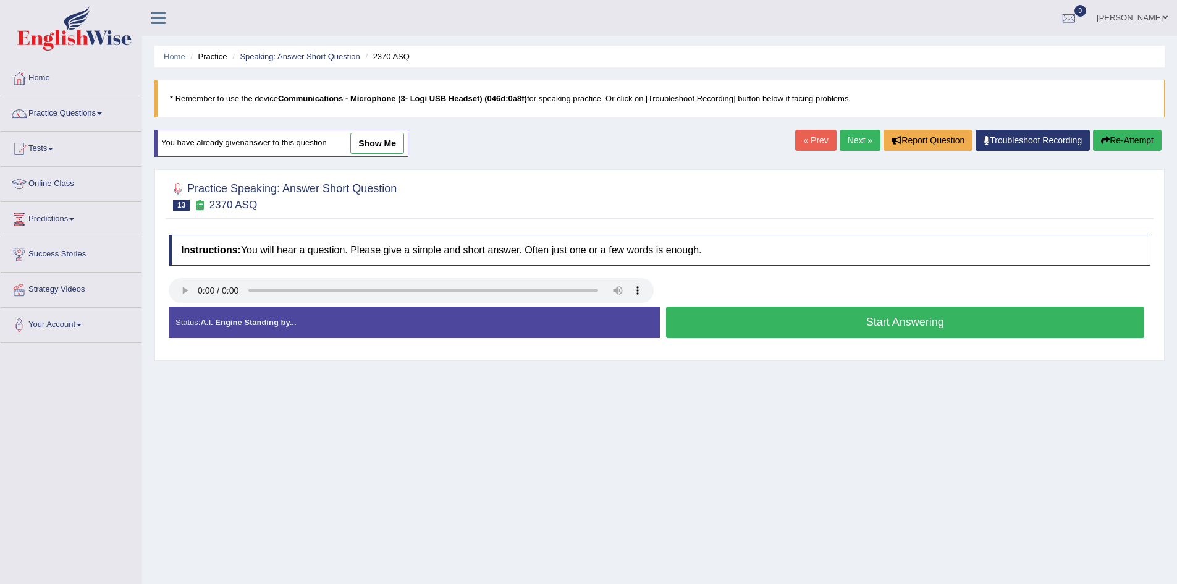
click at [936, 329] on button "Start Answering" at bounding box center [905, 323] width 479 height 32
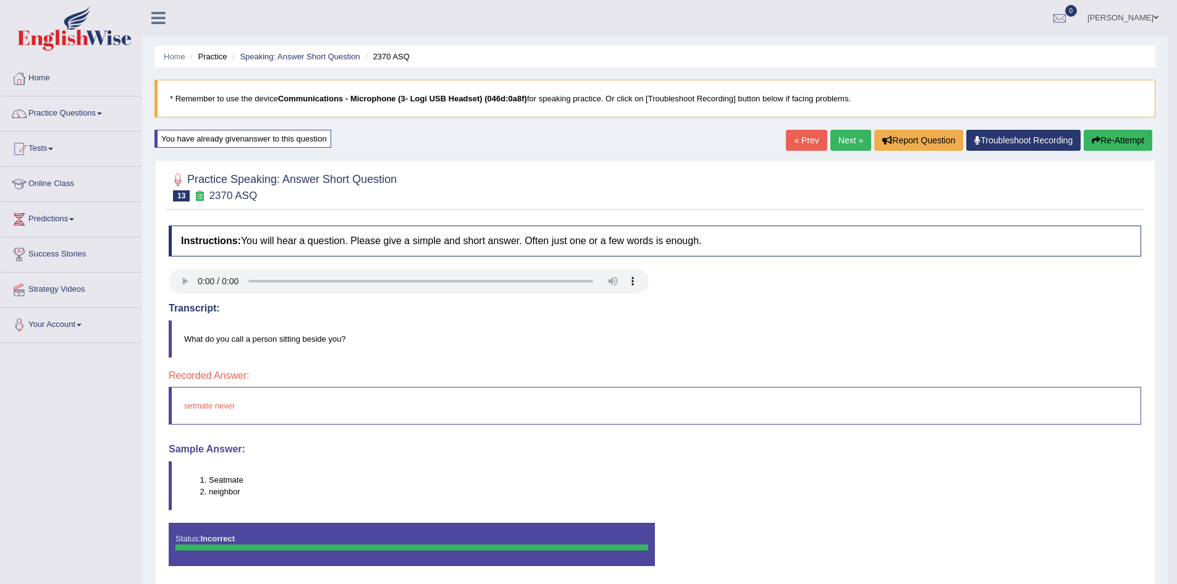
click at [854, 140] on link "Next »" at bounding box center [851, 140] width 41 height 21
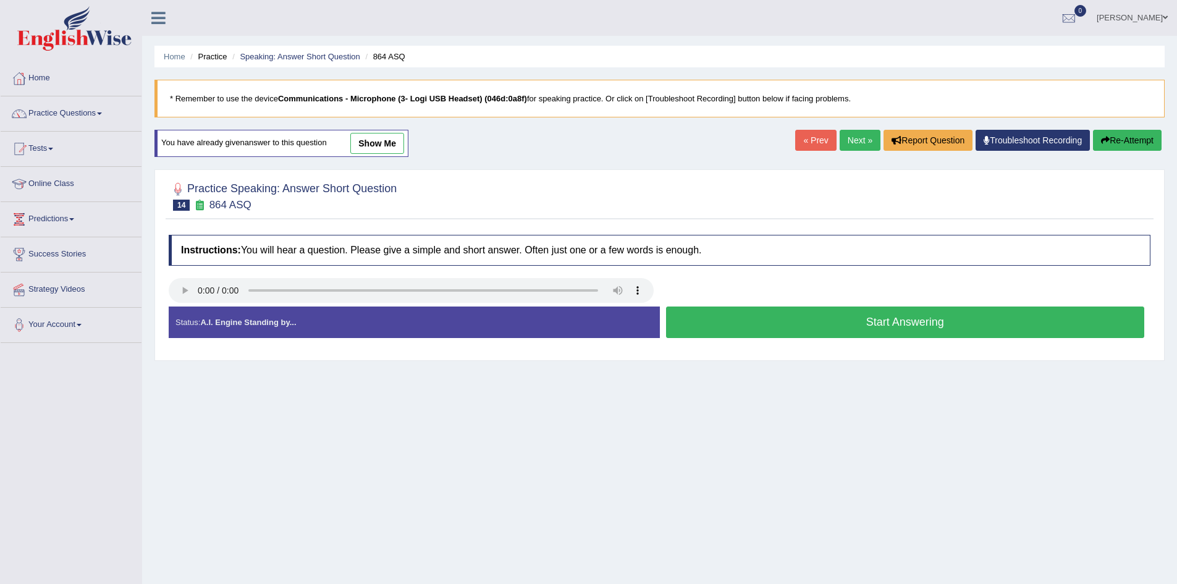
click at [784, 337] on button "Start Answering" at bounding box center [905, 323] width 479 height 32
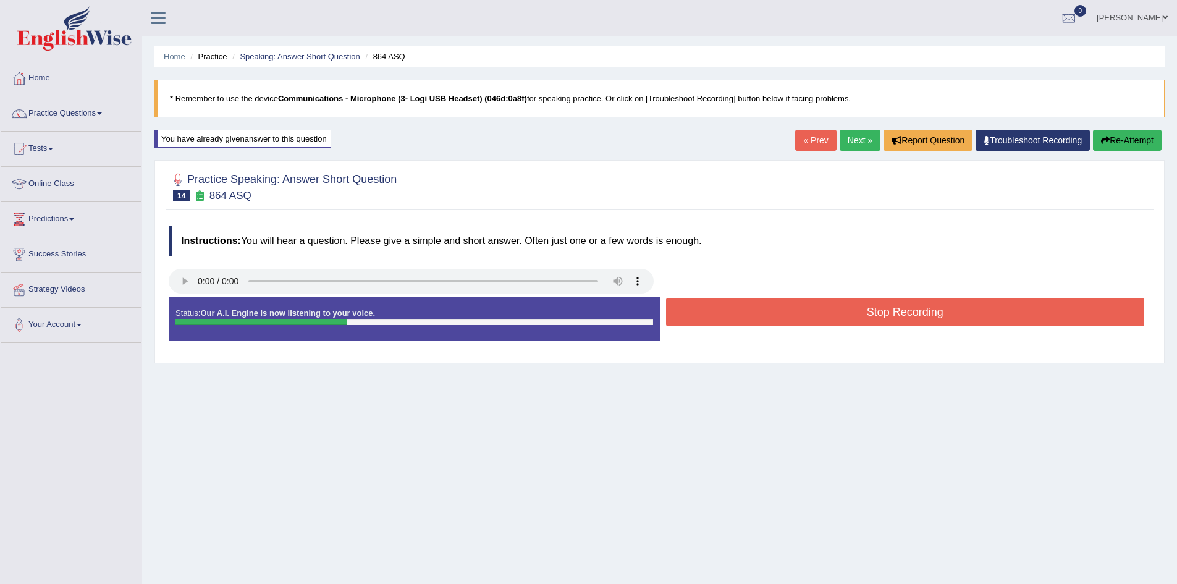
click at [792, 322] on button "Stop Recording" at bounding box center [905, 312] width 479 height 28
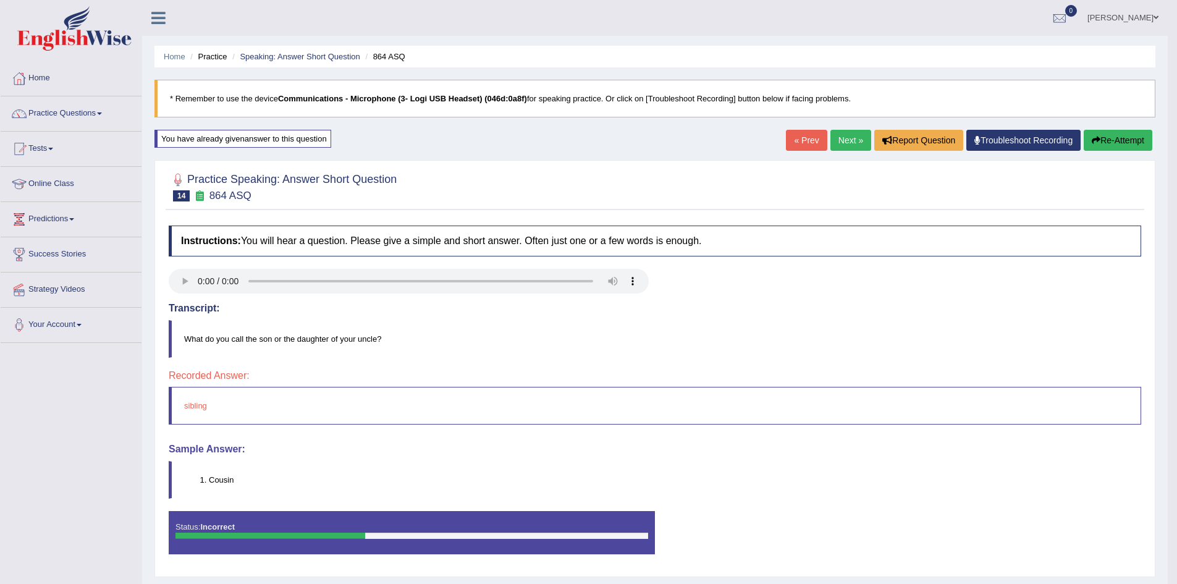
click at [850, 137] on link "Next »" at bounding box center [851, 140] width 41 height 21
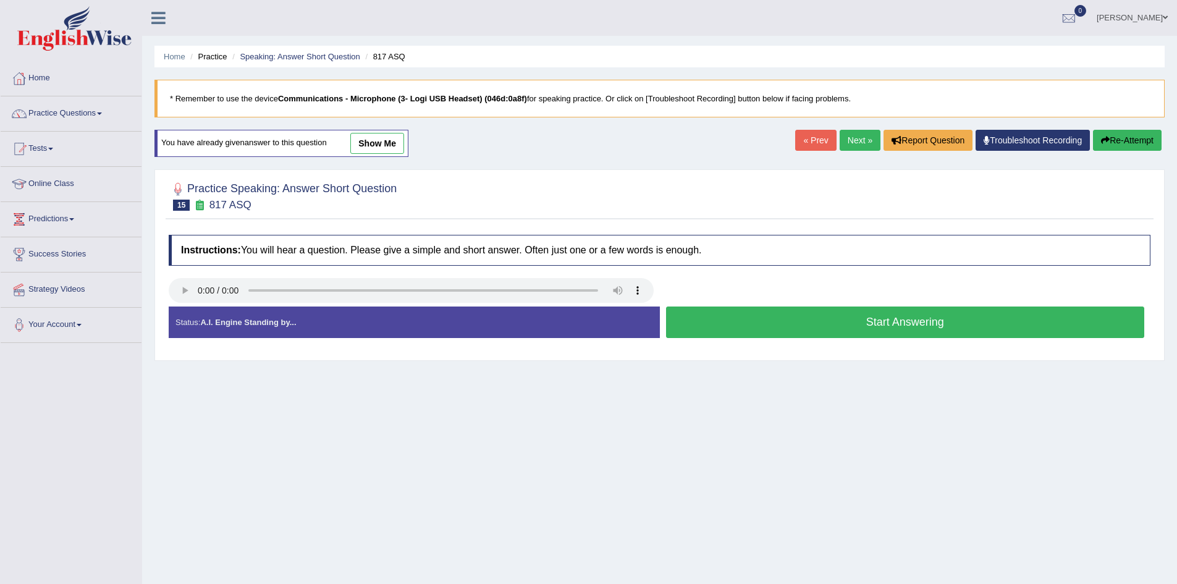
click at [711, 320] on button "Start Answering" at bounding box center [905, 323] width 479 height 32
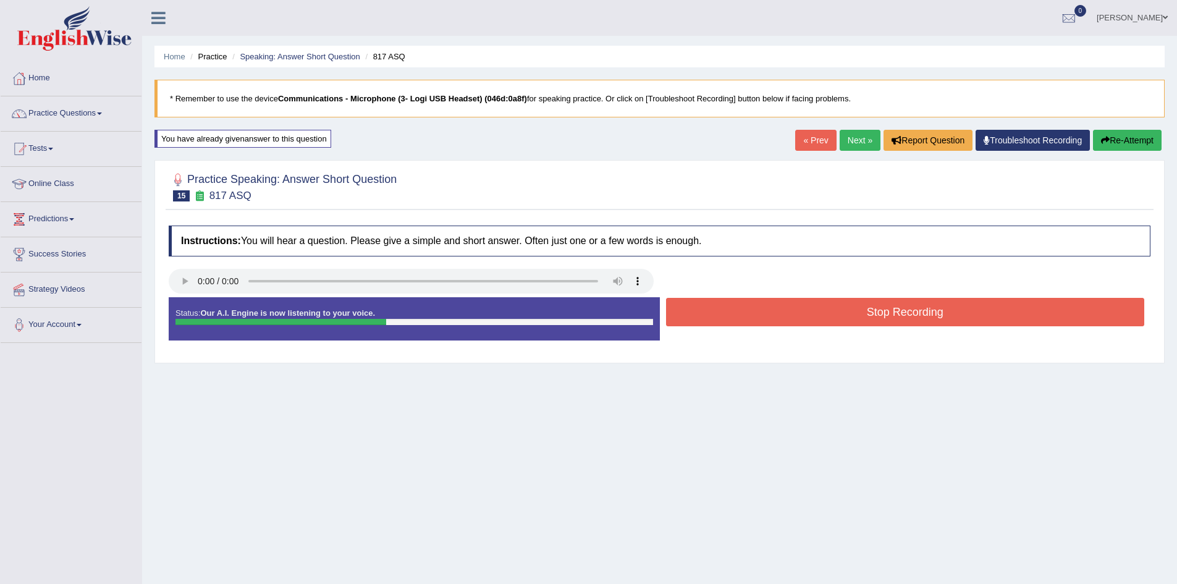
click at [716, 313] on button "Stop Recording" at bounding box center [905, 312] width 479 height 28
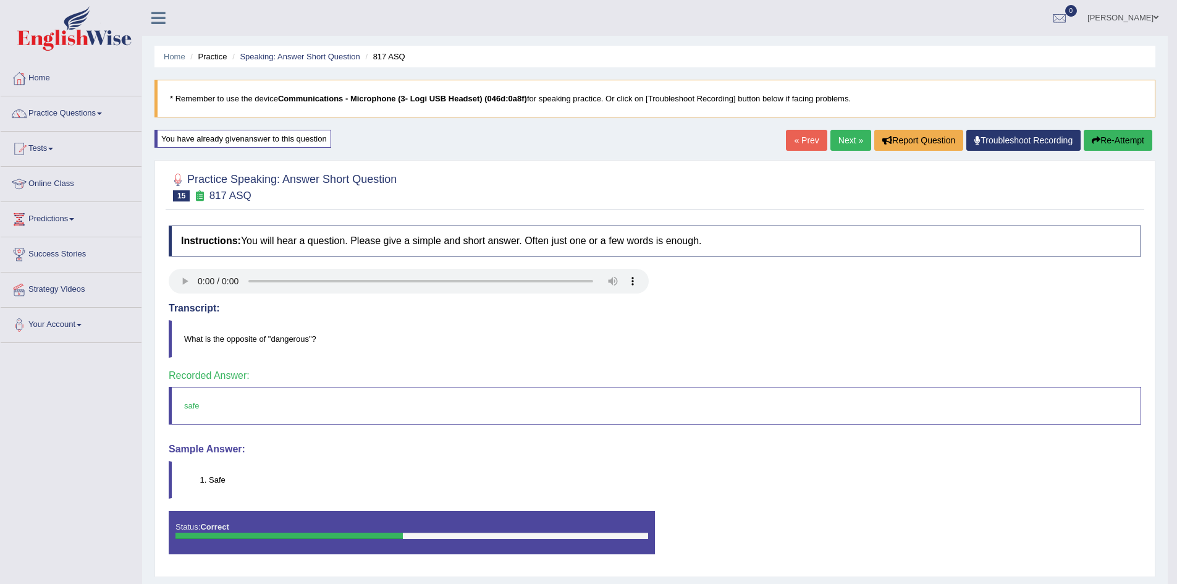
click at [836, 140] on link "Next »" at bounding box center [851, 140] width 41 height 21
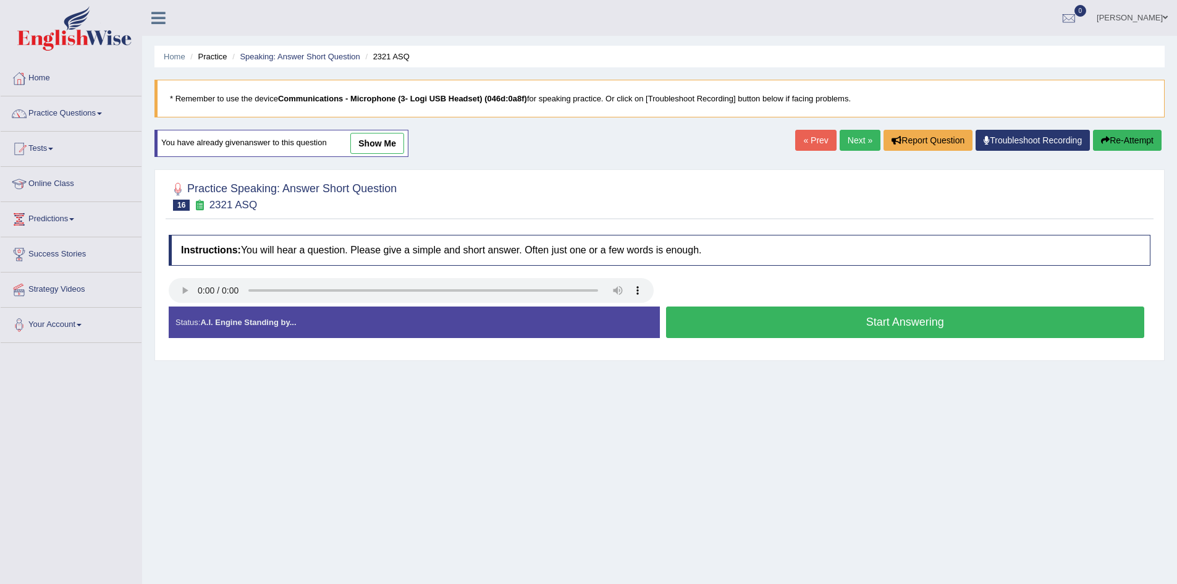
click at [701, 325] on button "Start Answering" at bounding box center [905, 323] width 479 height 32
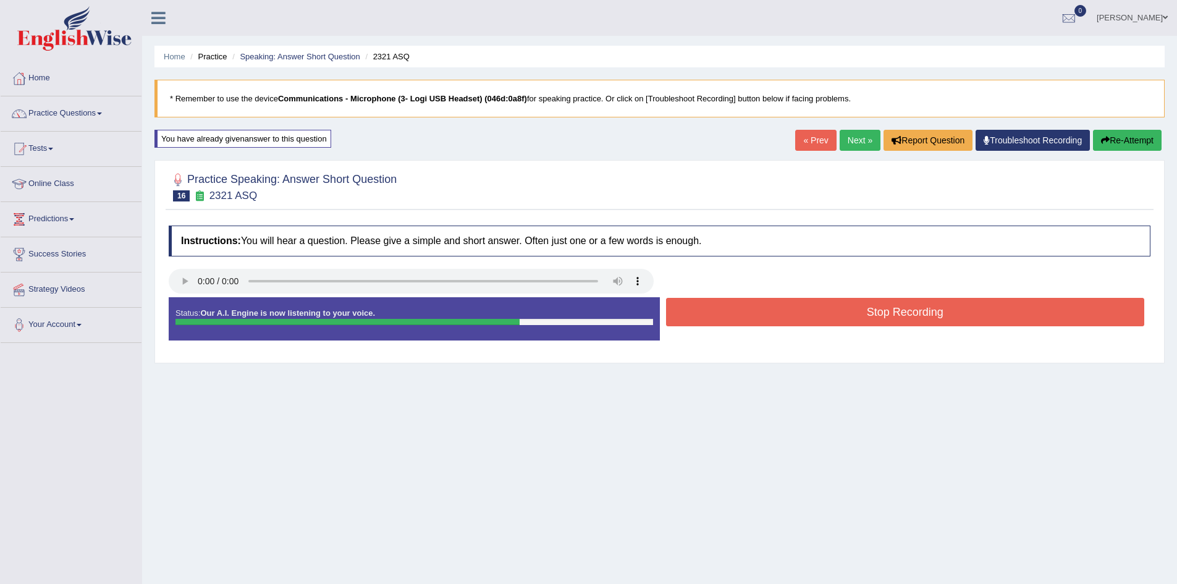
click at [708, 315] on button "Stop Recording" at bounding box center [905, 312] width 479 height 28
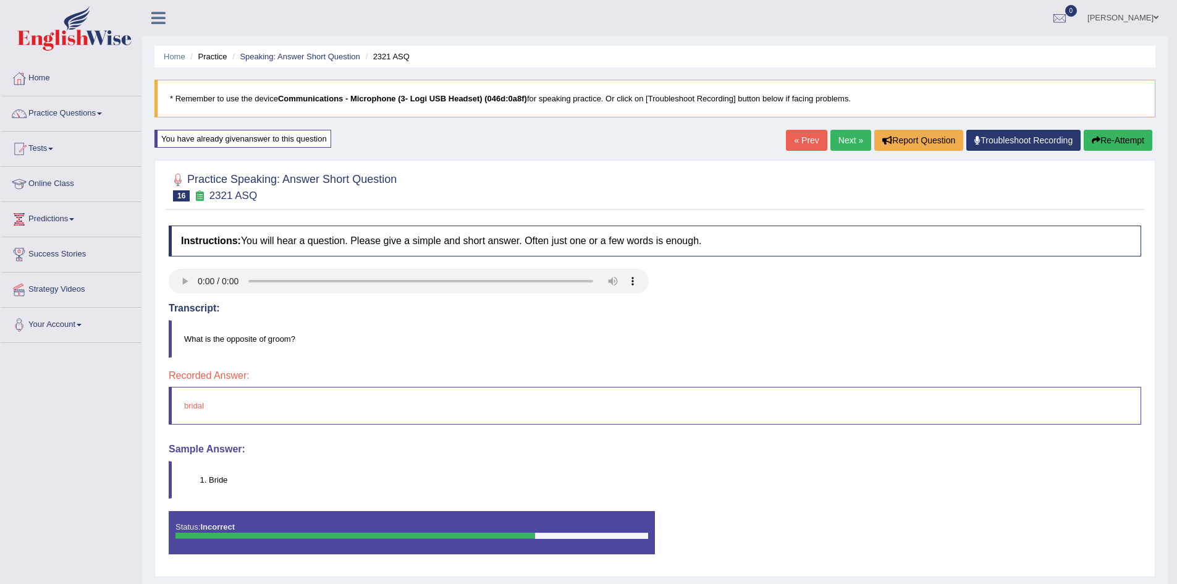
click at [856, 140] on link "Next »" at bounding box center [851, 140] width 41 height 21
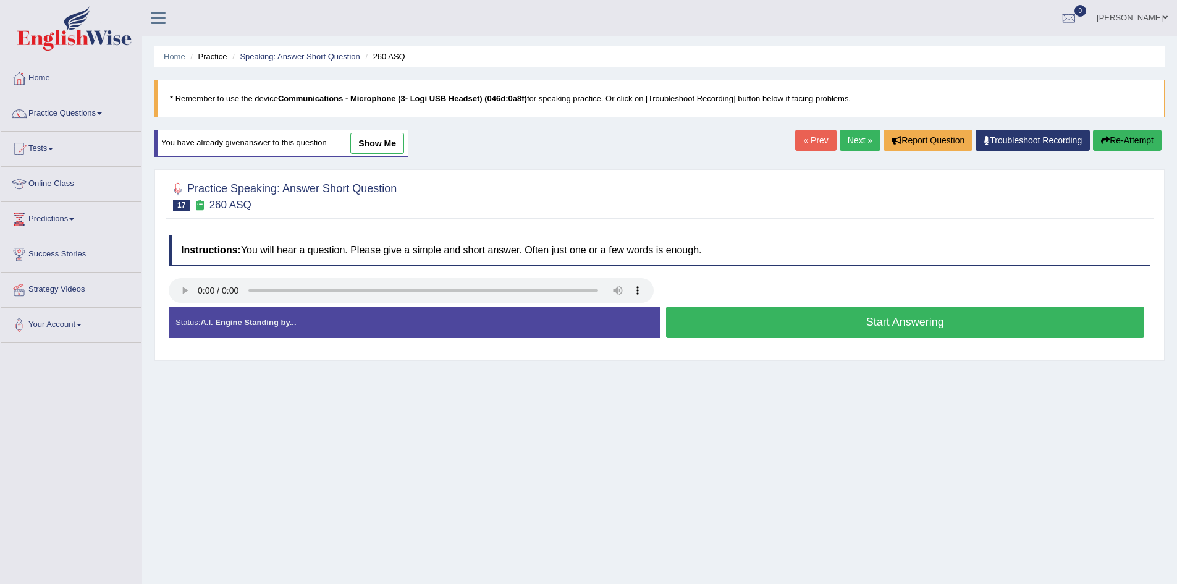
click at [731, 326] on button "Start Answering" at bounding box center [905, 323] width 479 height 32
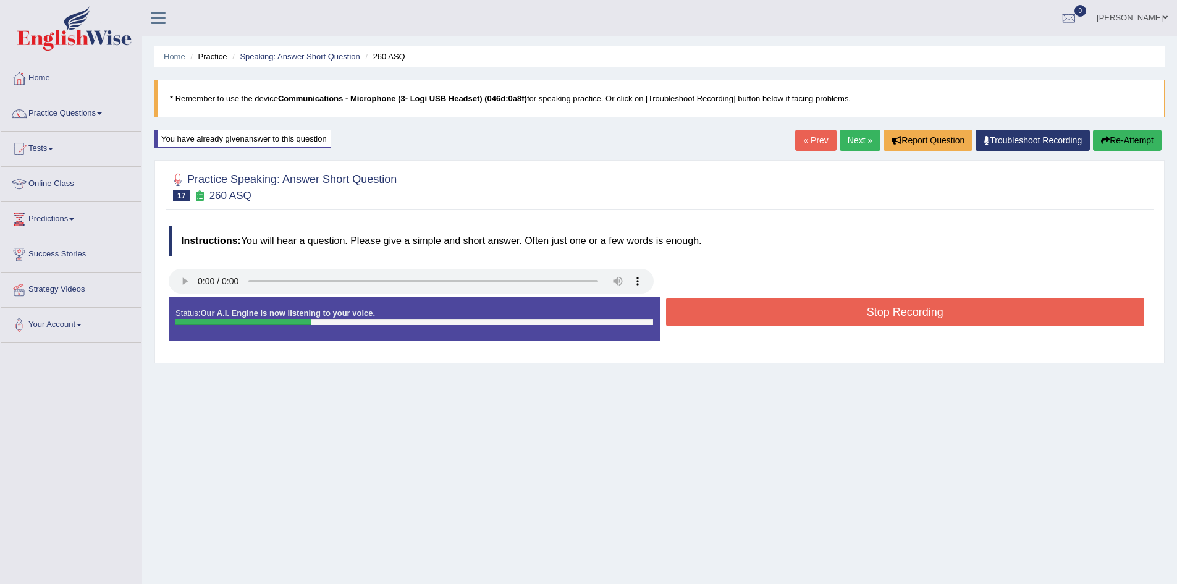
click at [803, 303] on button "Stop Recording" at bounding box center [905, 312] width 479 height 28
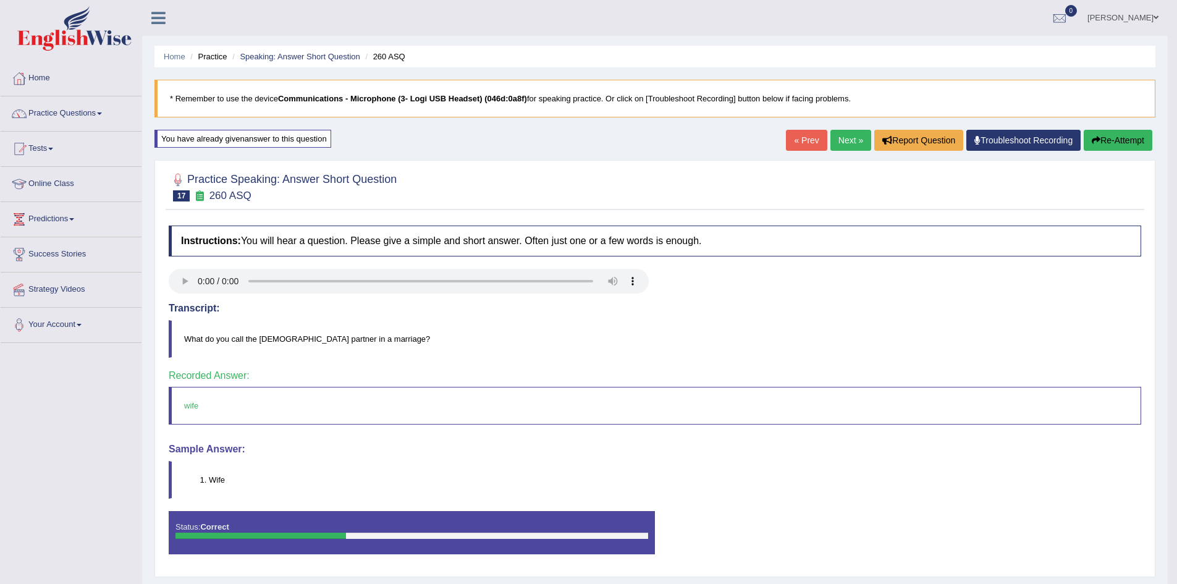
click at [848, 143] on link "Next »" at bounding box center [851, 140] width 41 height 21
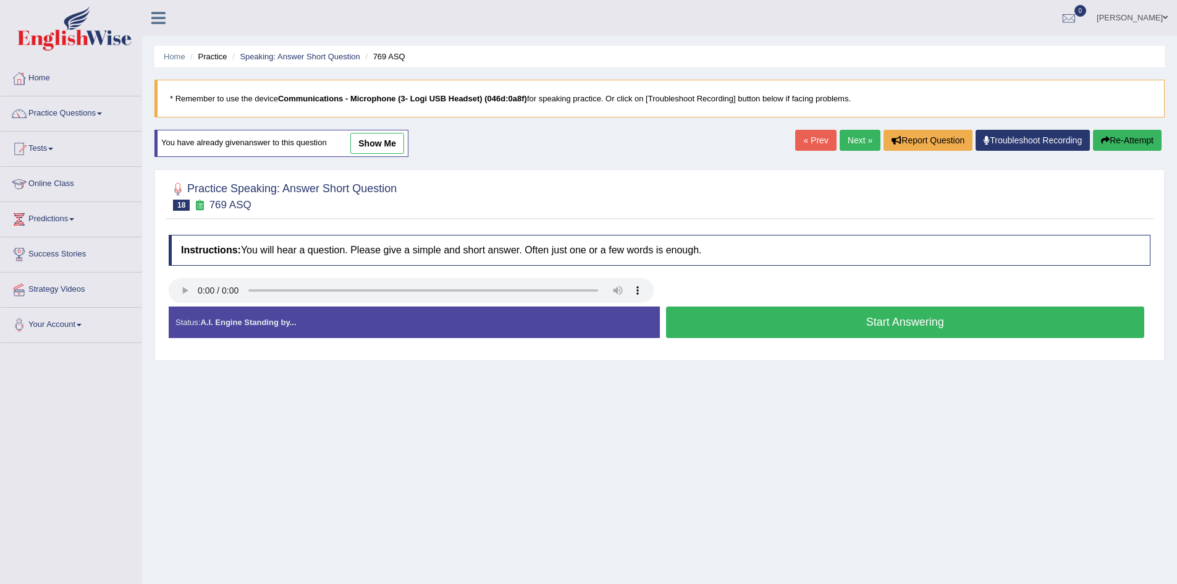
click at [713, 319] on button "Start Answering" at bounding box center [905, 323] width 479 height 32
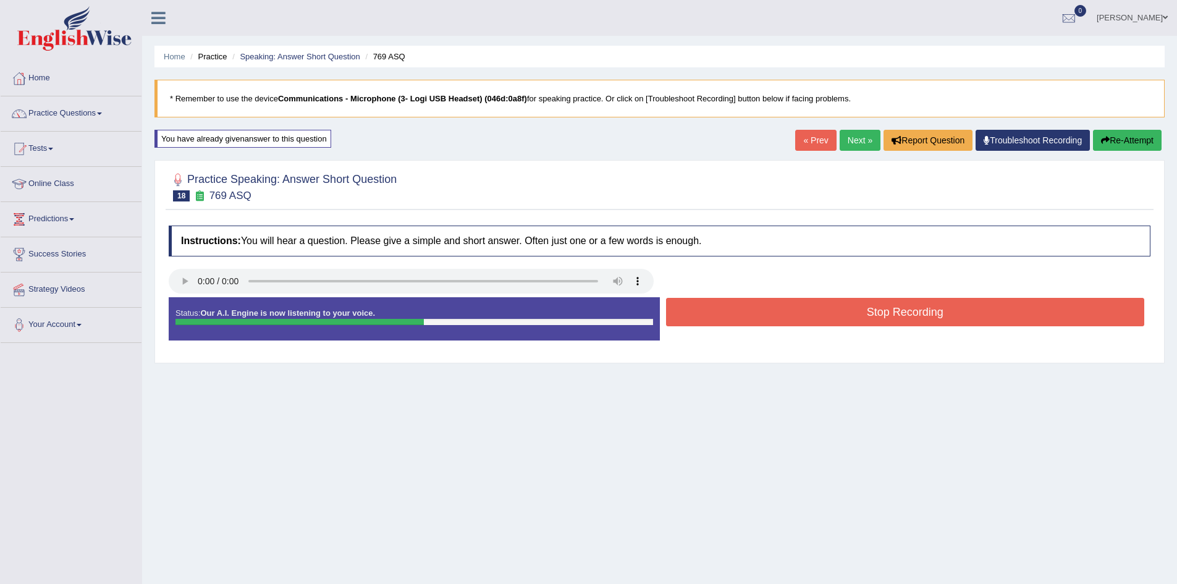
click at [713, 319] on button "Stop Recording" at bounding box center [905, 312] width 479 height 28
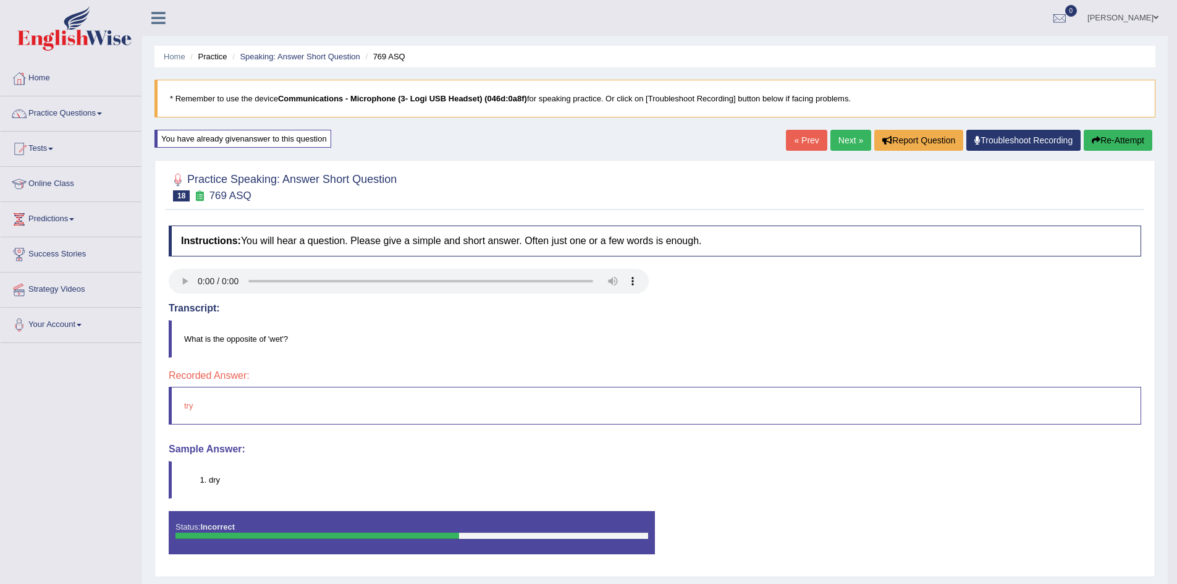
click at [1112, 135] on button "Re-Attempt" at bounding box center [1118, 140] width 69 height 21
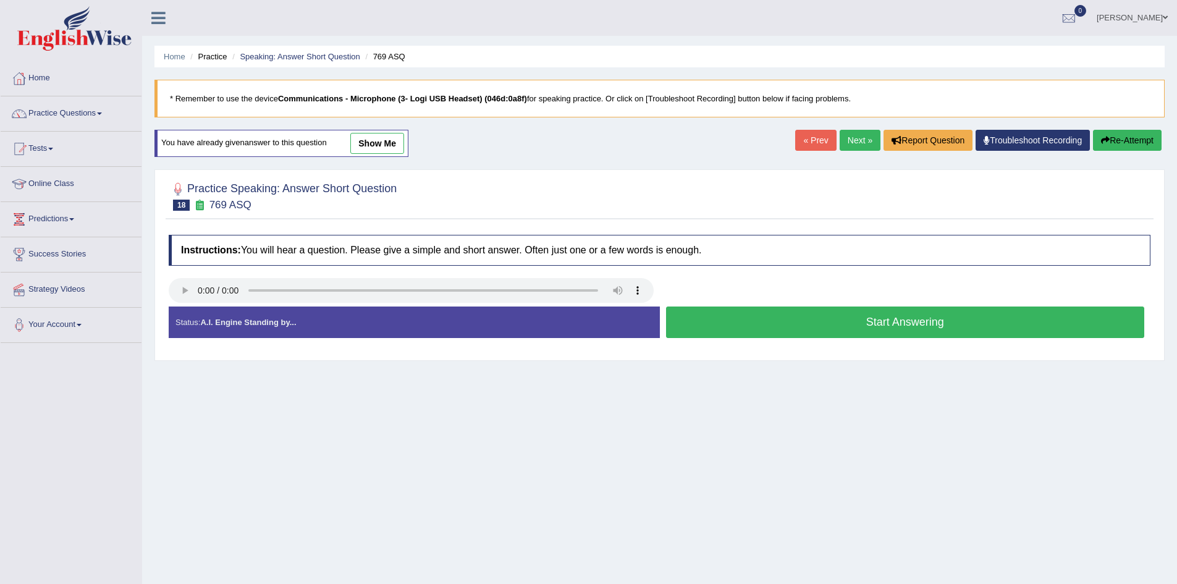
click at [866, 316] on button "Start Answering" at bounding box center [905, 323] width 479 height 32
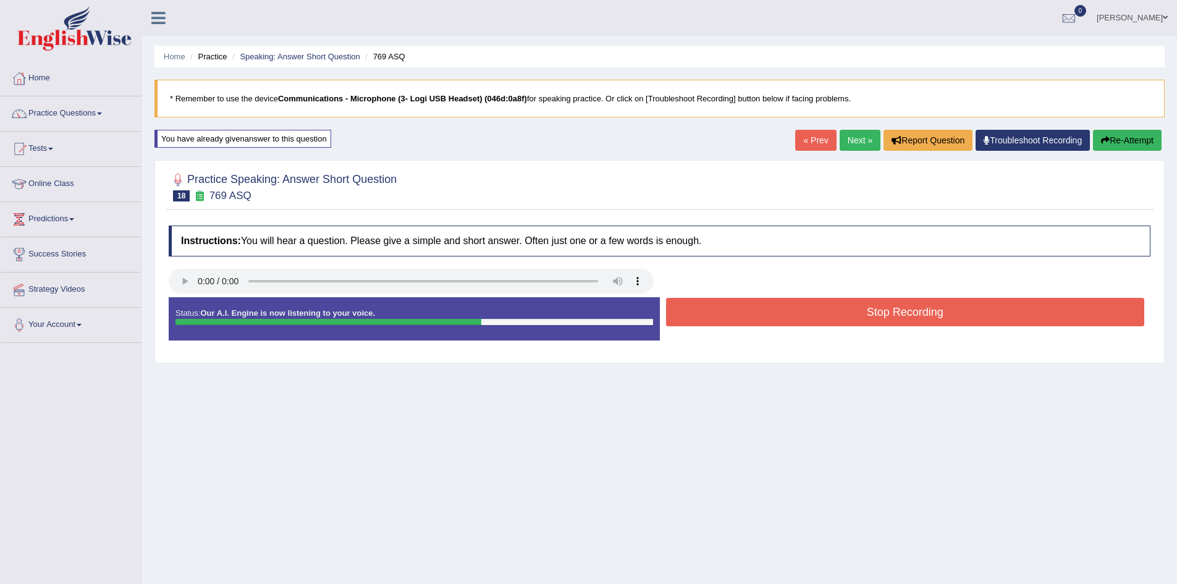
click at [870, 310] on button "Stop Recording" at bounding box center [905, 312] width 479 height 28
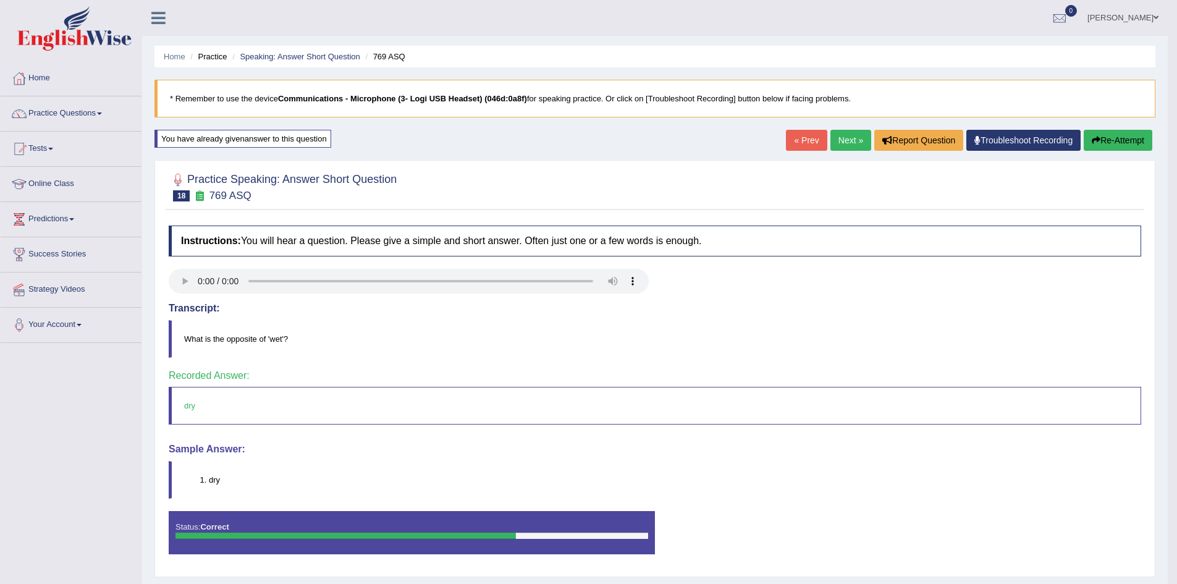
click at [839, 142] on link "Next »" at bounding box center [851, 140] width 41 height 21
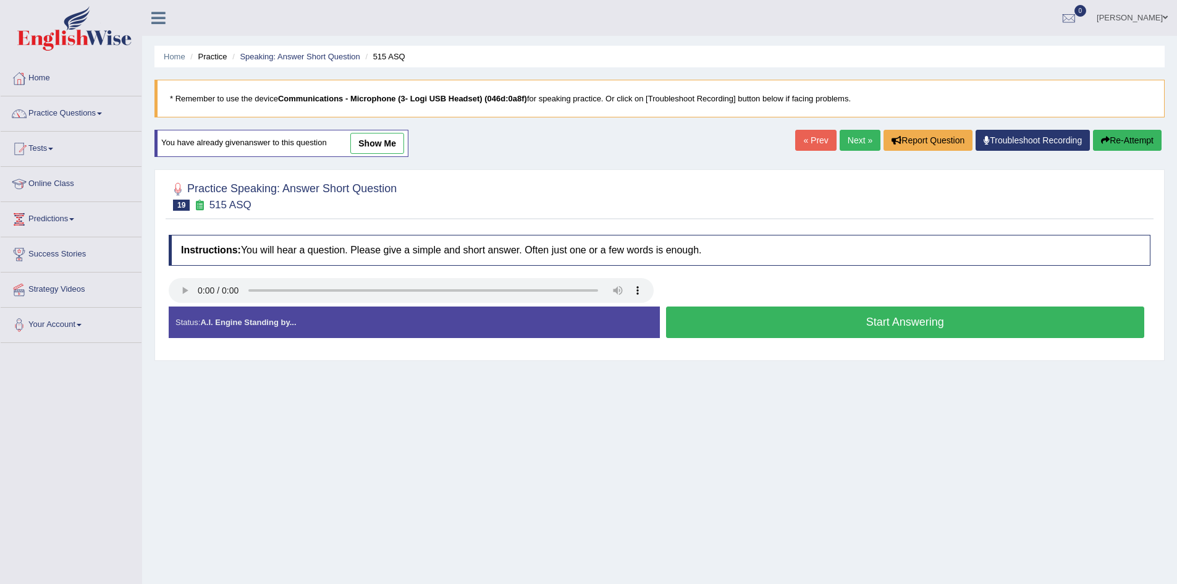
click at [715, 327] on button "Start Answering" at bounding box center [905, 323] width 479 height 32
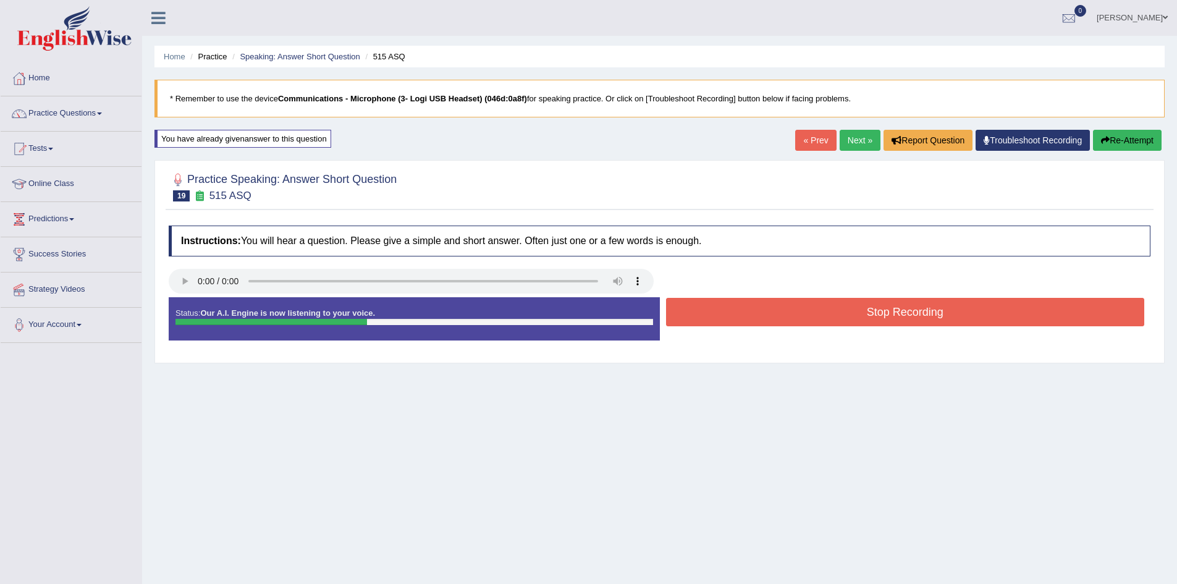
click at [719, 325] on button "Stop Recording" at bounding box center [905, 312] width 479 height 28
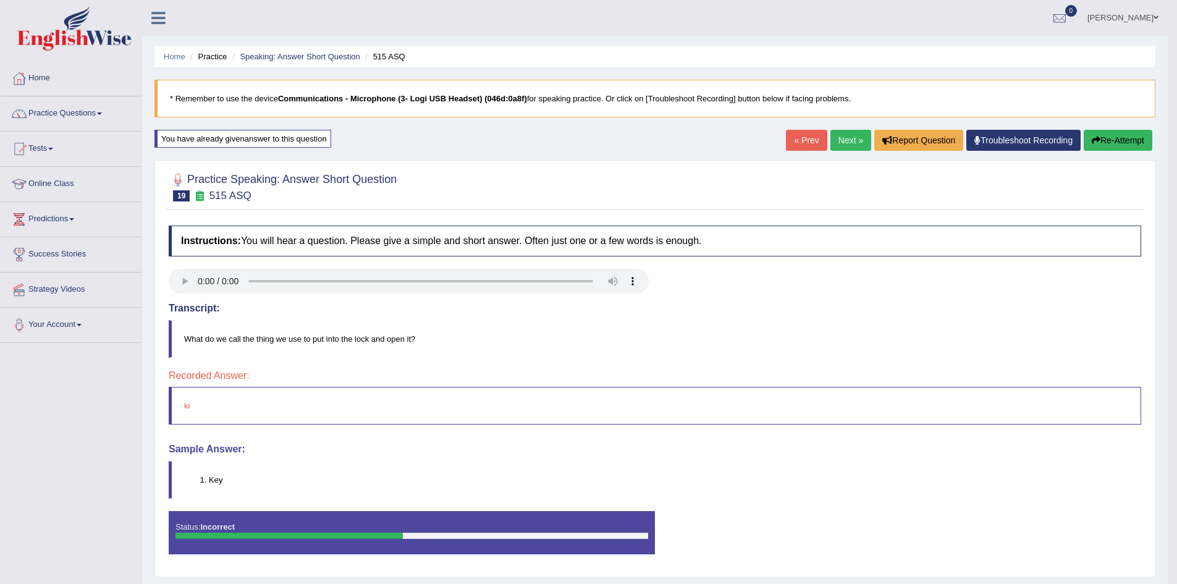
click at [846, 146] on link "Next »" at bounding box center [851, 140] width 41 height 21
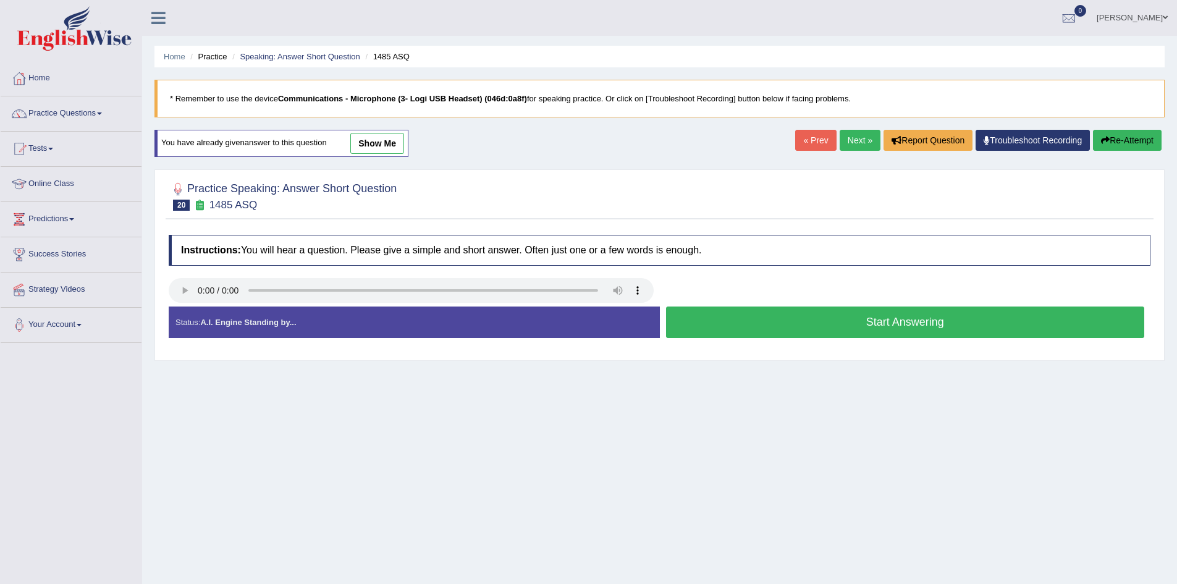
click at [913, 311] on button "Start Answering" at bounding box center [905, 323] width 479 height 32
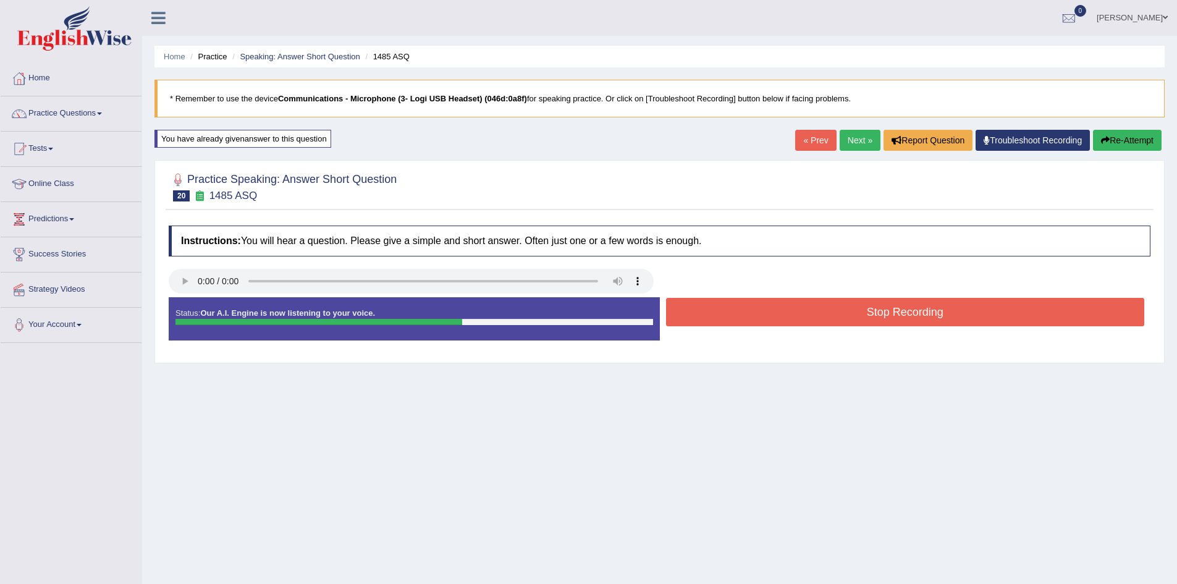
click at [916, 311] on button "Stop Recording" at bounding box center [905, 312] width 479 height 28
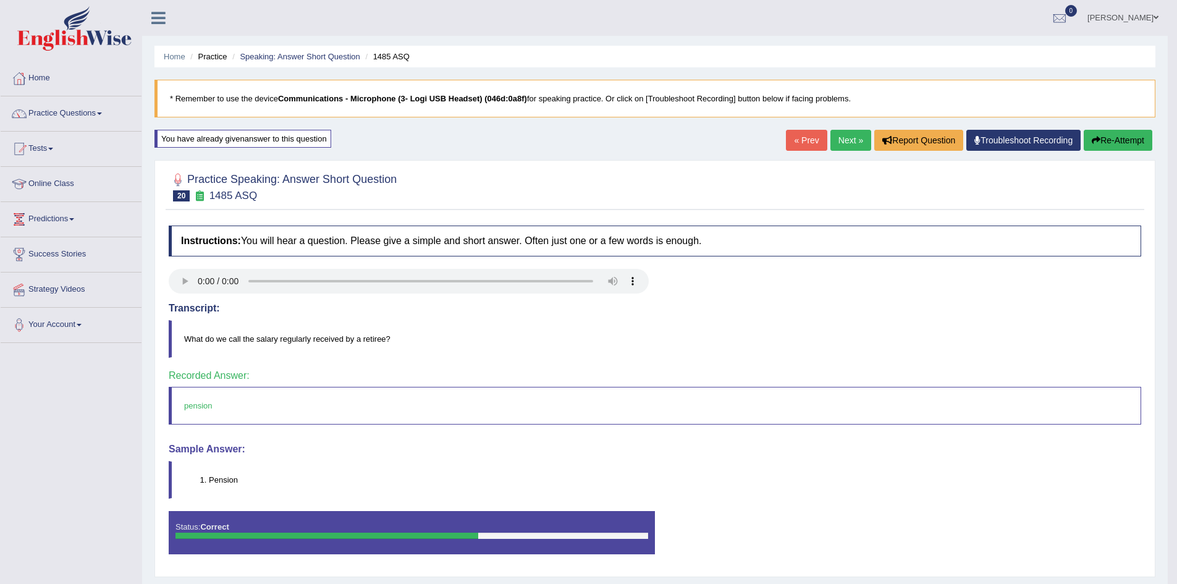
click at [844, 145] on link "Next »" at bounding box center [851, 140] width 41 height 21
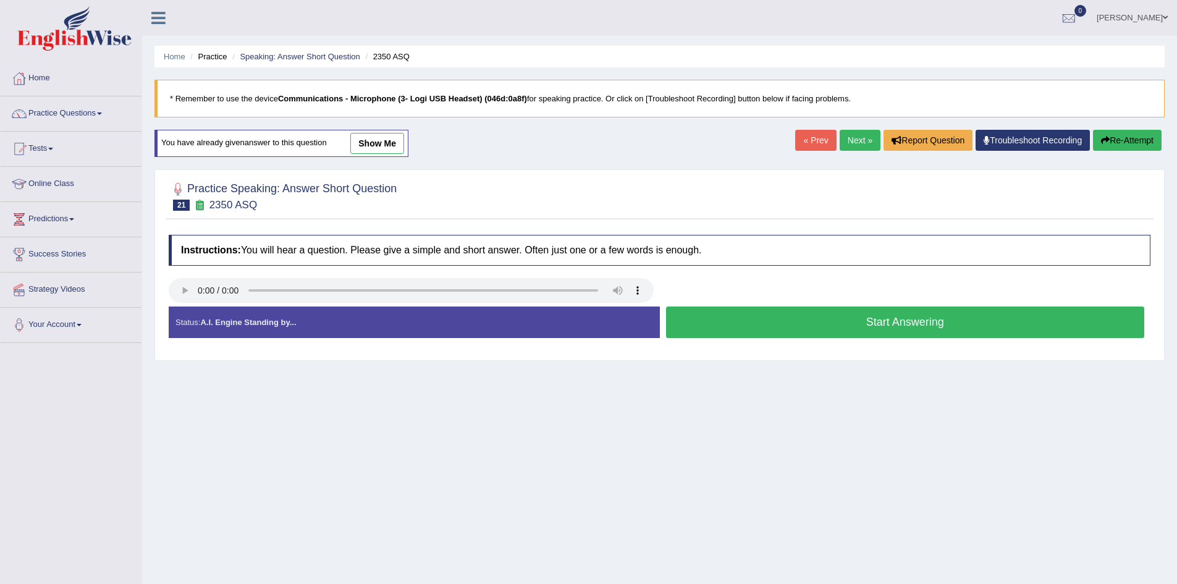
click at [960, 321] on button "Start Answering" at bounding box center [905, 323] width 479 height 32
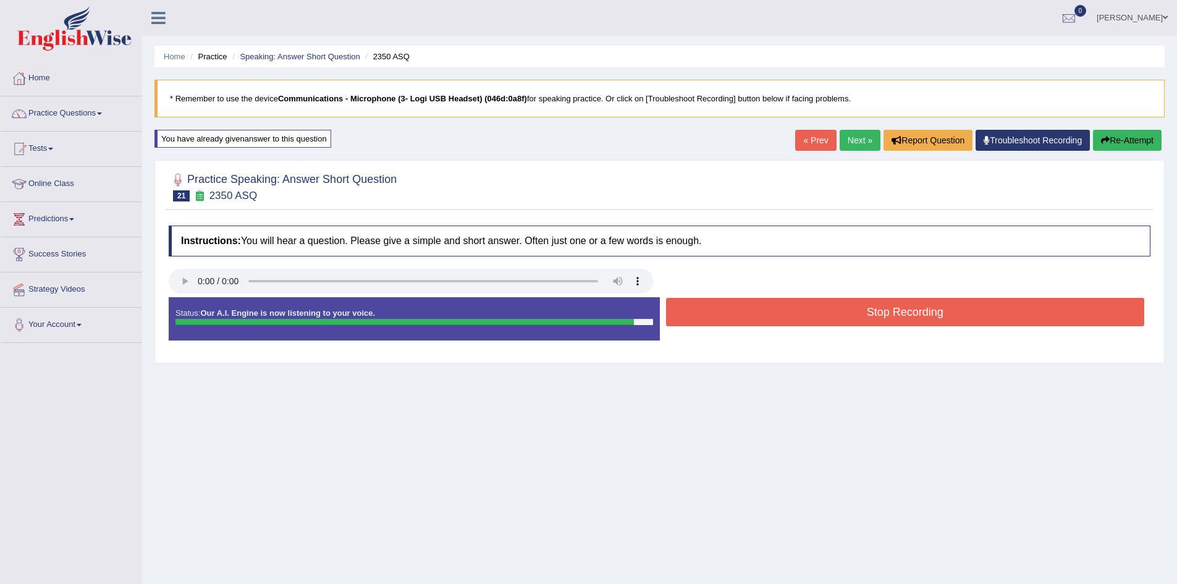
click at [976, 315] on button "Stop Recording" at bounding box center [905, 312] width 479 height 28
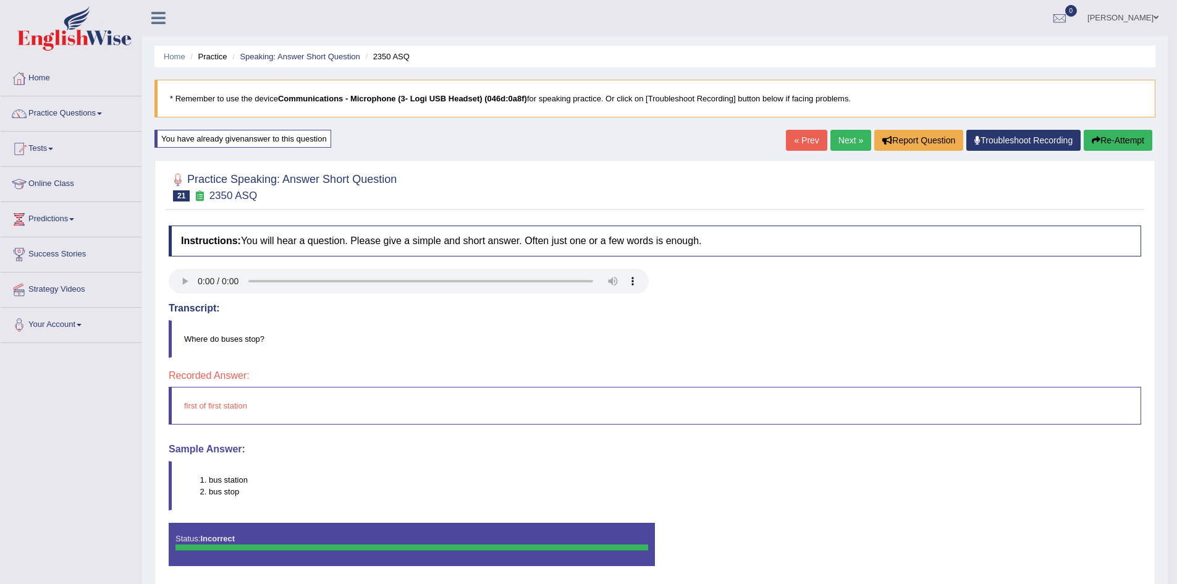
click at [1133, 133] on button "Re-Attempt" at bounding box center [1118, 140] width 69 height 21
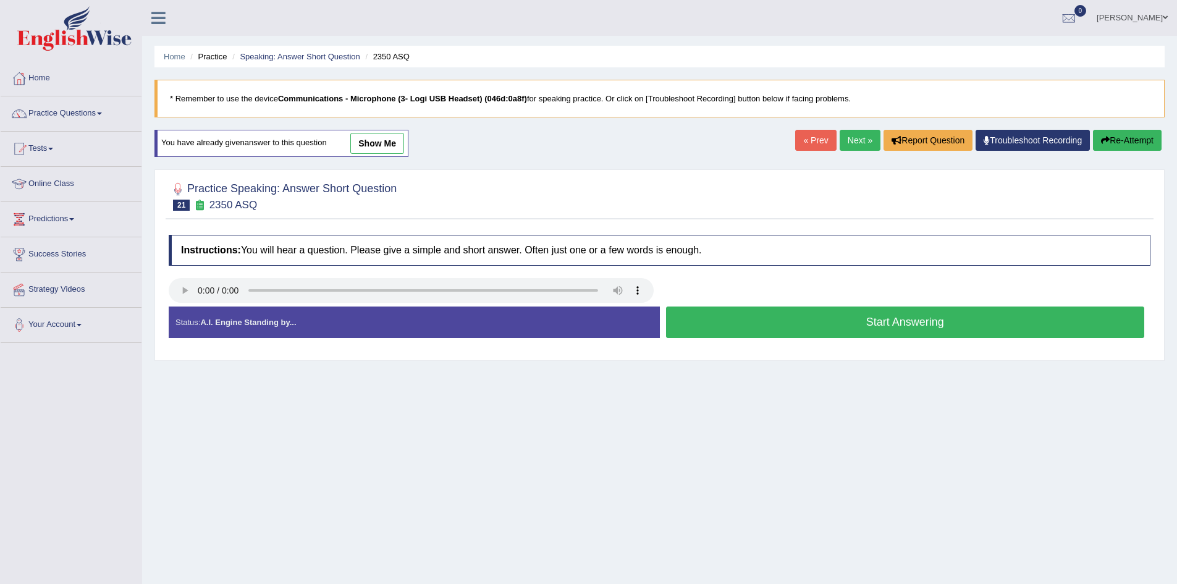
click at [875, 319] on button "Start Answering" at bounding box center [905, 323] width 479 height 32
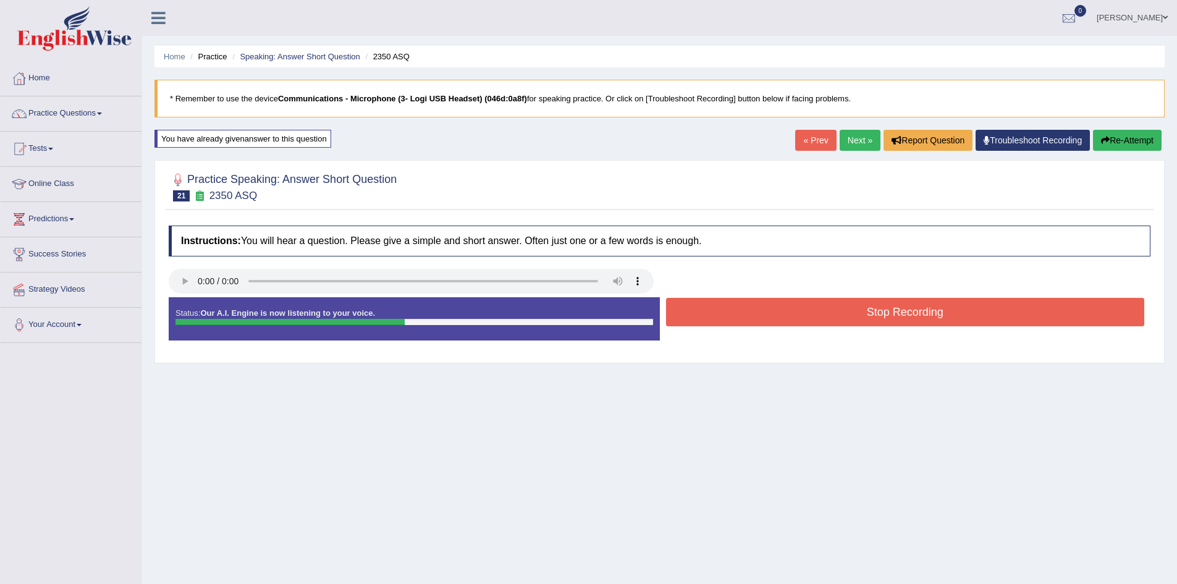
click at [878, 318] on button "Stop Recording" at bounding box center [905, 312] width 479 height 28
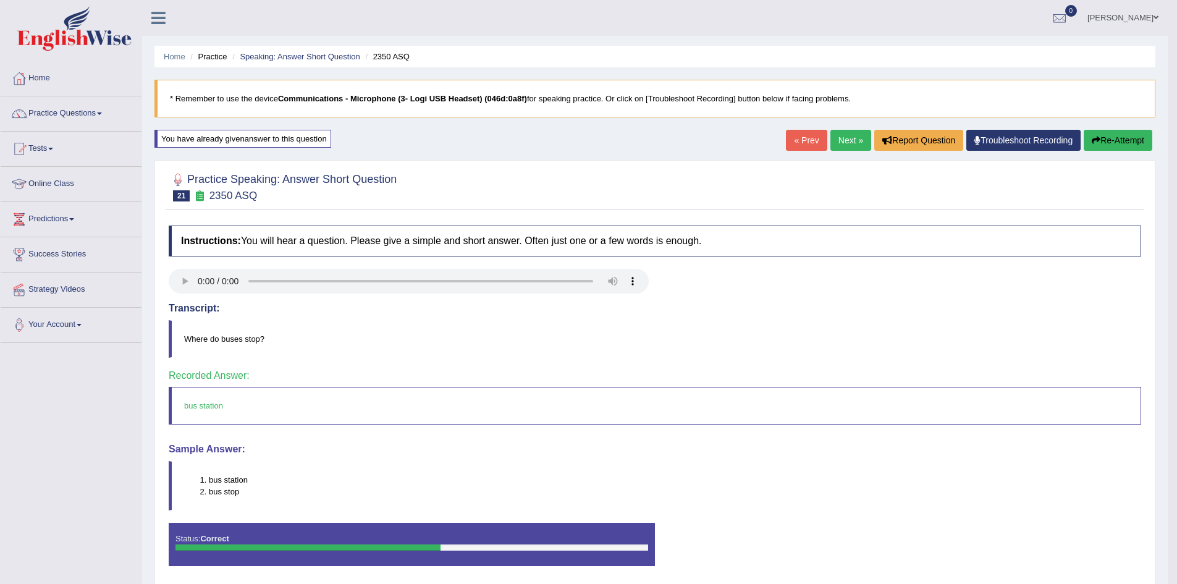
click at [852, 147] on link "Next »" at bounding box center [851, 140] width 41 height 21
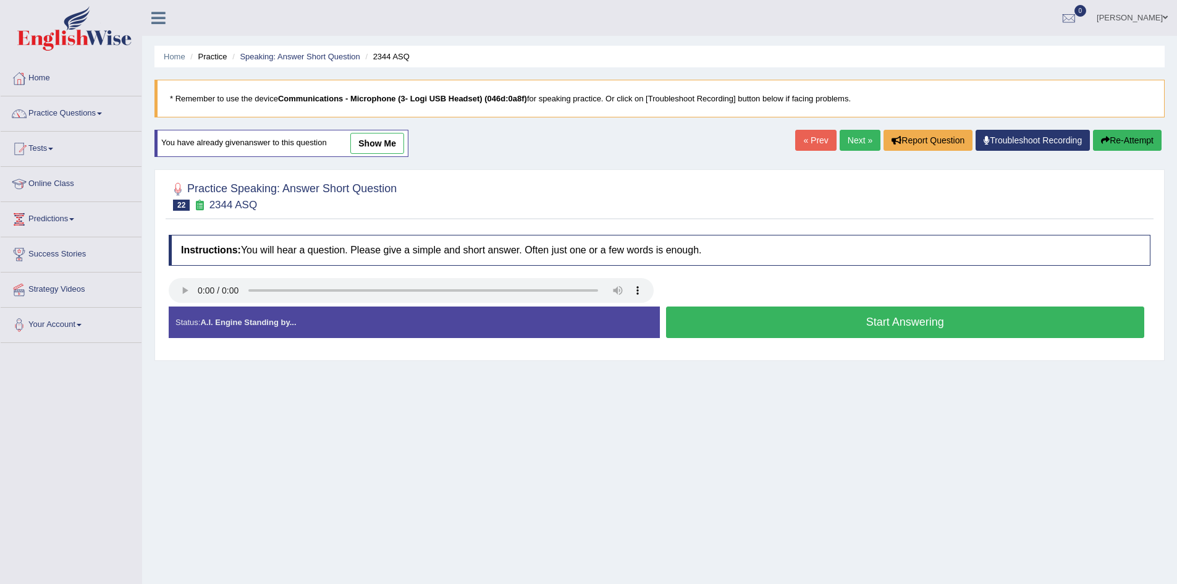
click at [798, 324] on button "Start Answering" at bounding box center [905, 323] width 479 height 32
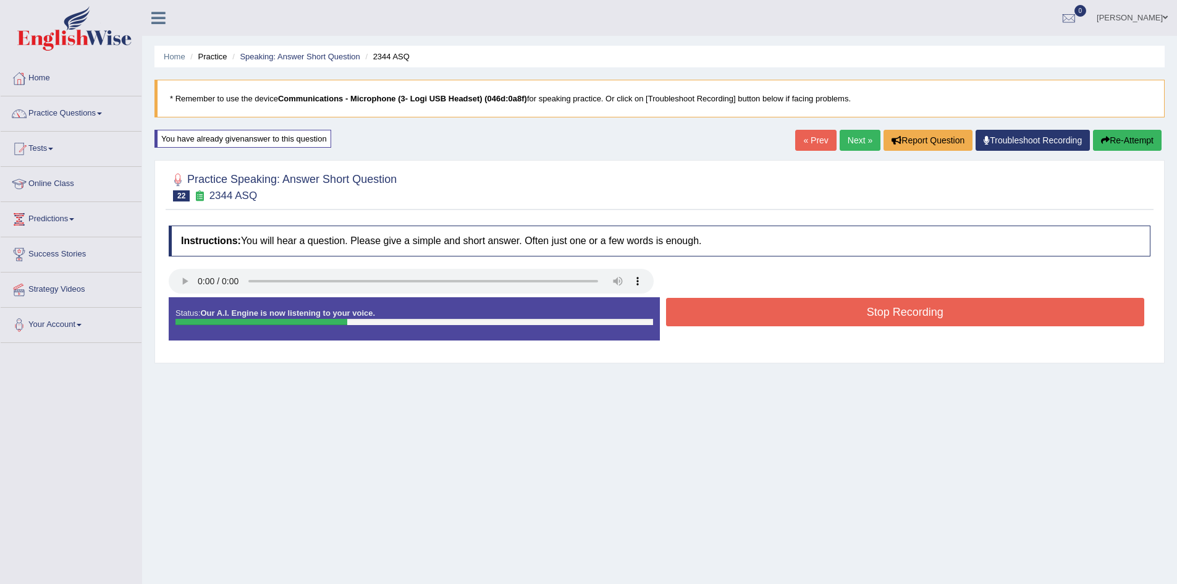
click at [800, 324] on button "Stop Recording" at bounding box center [905, 312] width 479 height 28
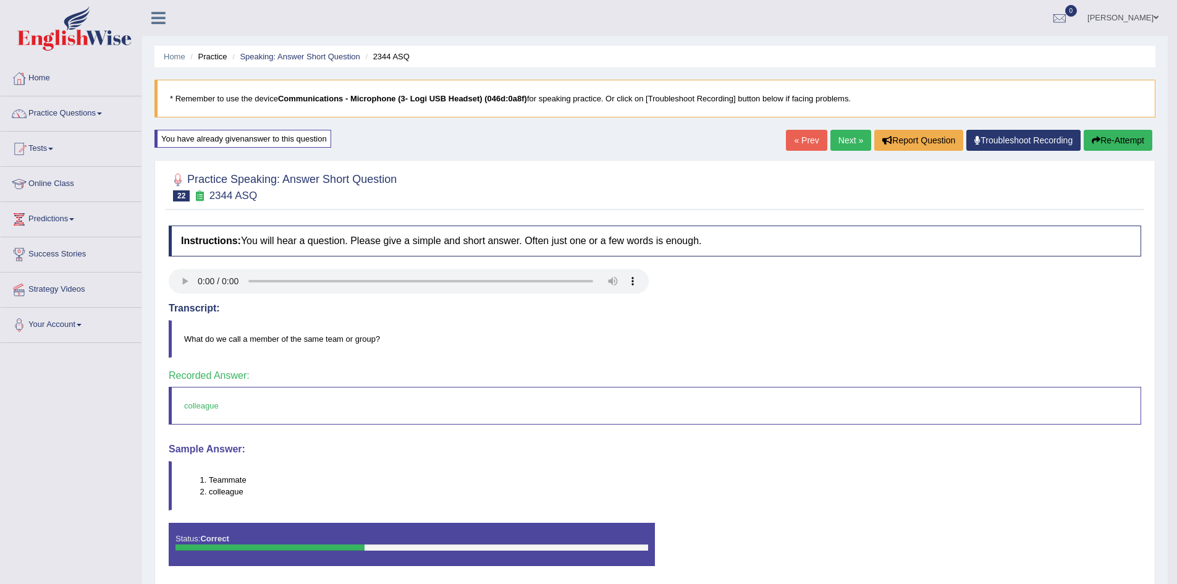
click at [858, 137] on link "Next »" at bounding box center [851, 140] width 41 height 21
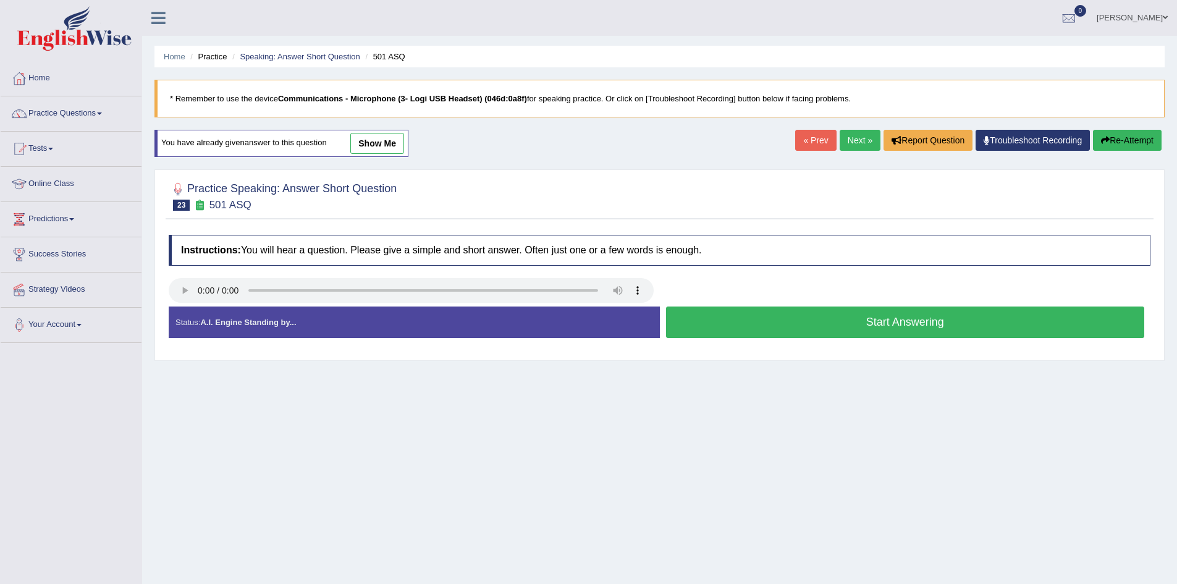
click at [771, 316] on button "Start Answering" at bounding box center [905, 323] width 479 height 32
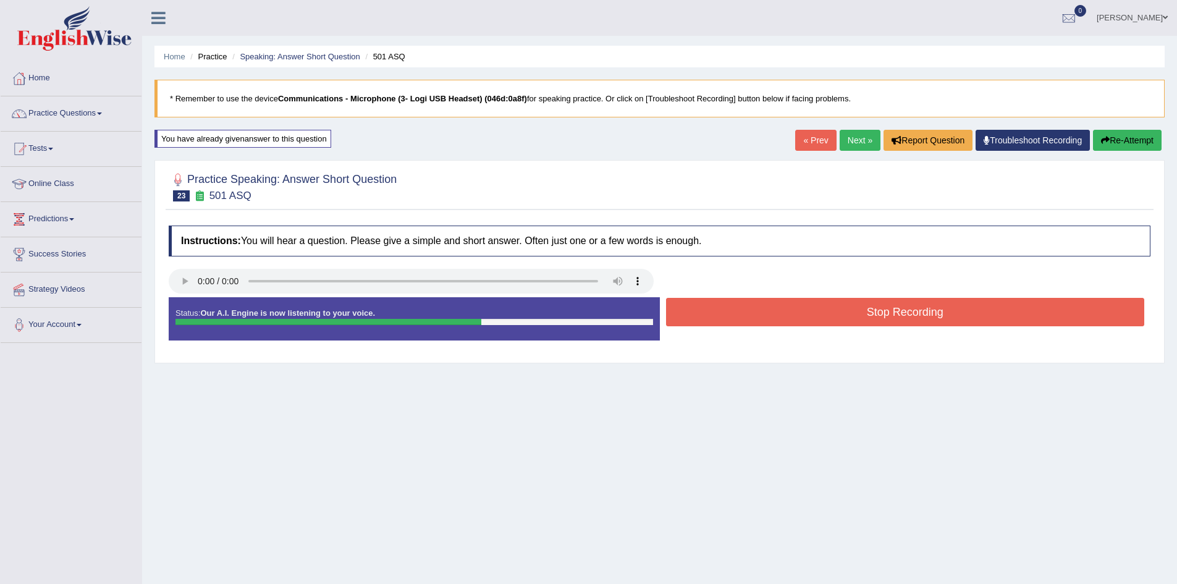
click at [784, 304] on button "Stop Recording" at bounding box center [905, 312] width 479 height 28
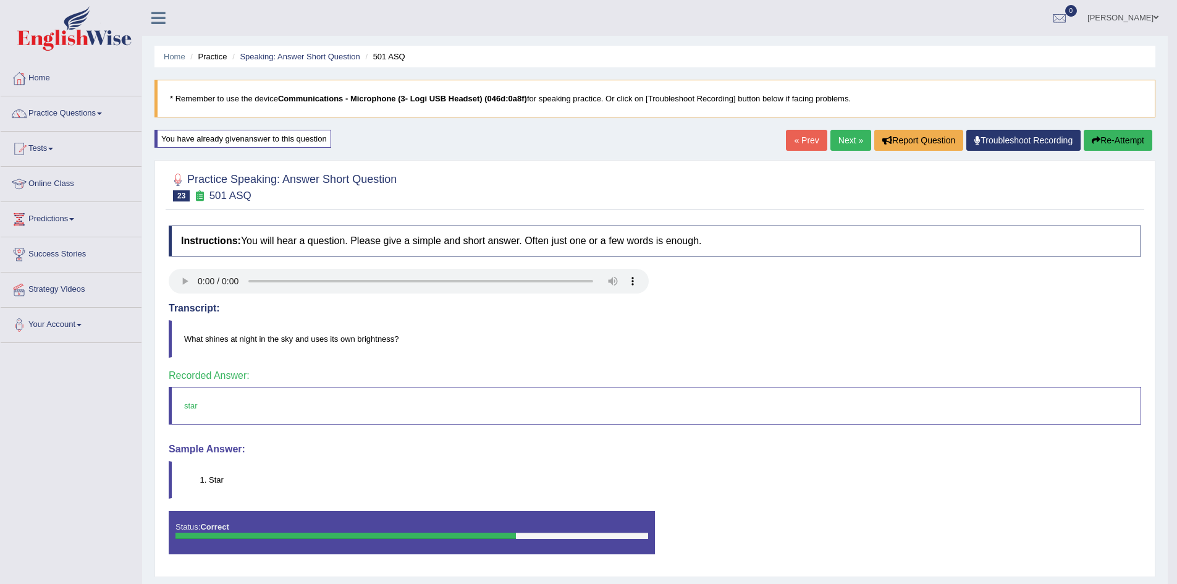
click at [856, 137] on link "Next »" at bounding box center [851, 140] width 41 height 21
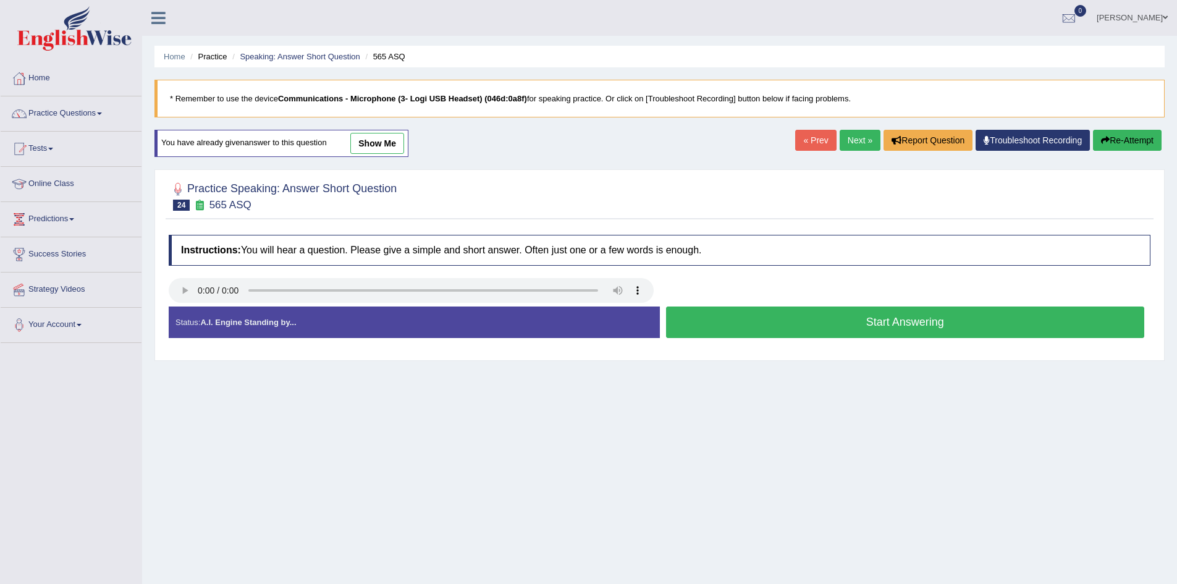
click at [788, 321] on button "Start Answering" at bounding box center [905, 323] width 479 height 32
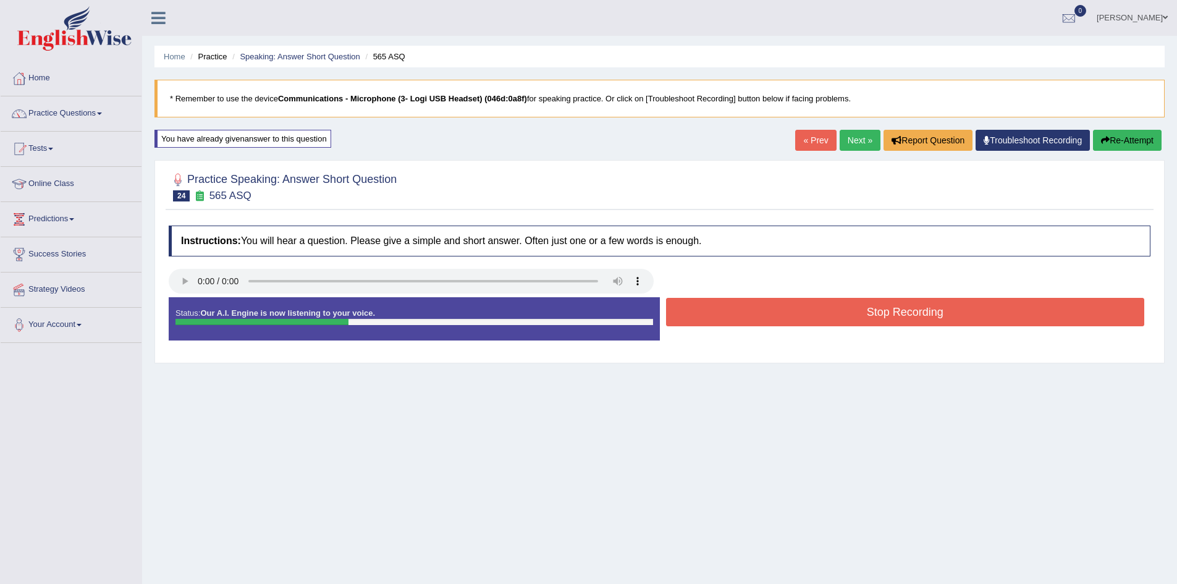
click at [793, 314] on button "Stop Recording" at bounding box center [905, 312] width 479 height 28
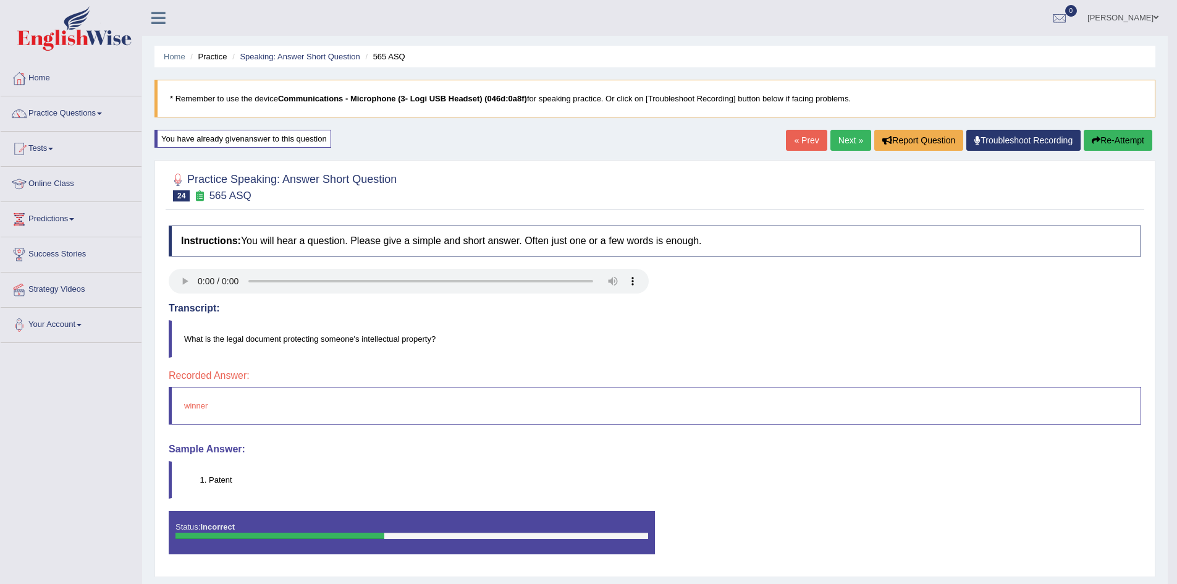
click at [1123, 138] on button "Re-Attempt" at bounding box center [1118, 140] width 69 height 21
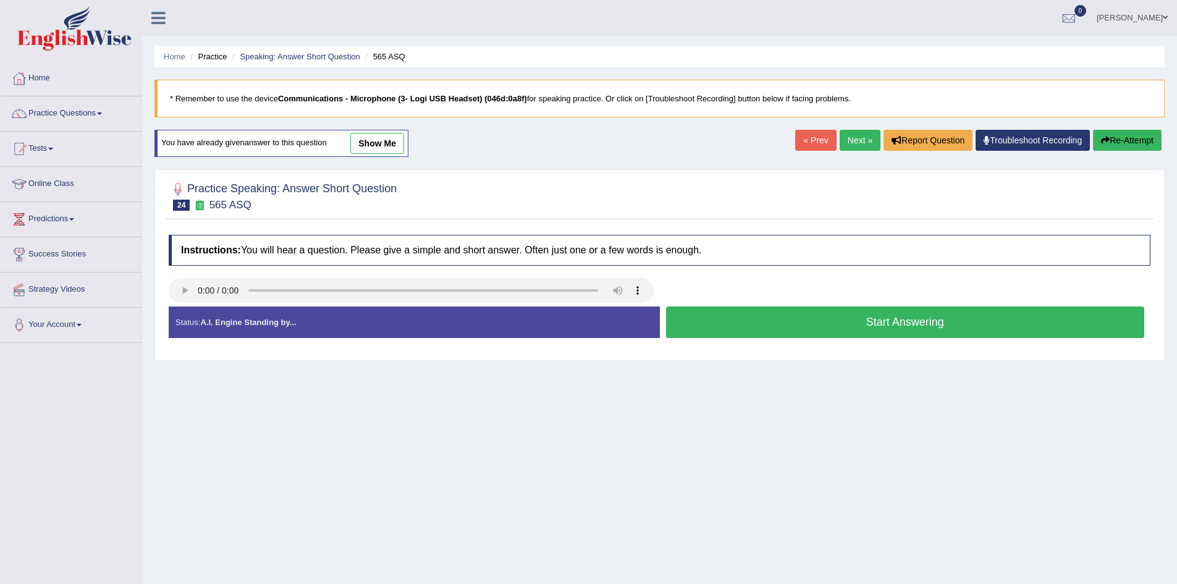
click at [926, 313] on button "Start Answering" at bounding box center [905, 323] width 479 height 32
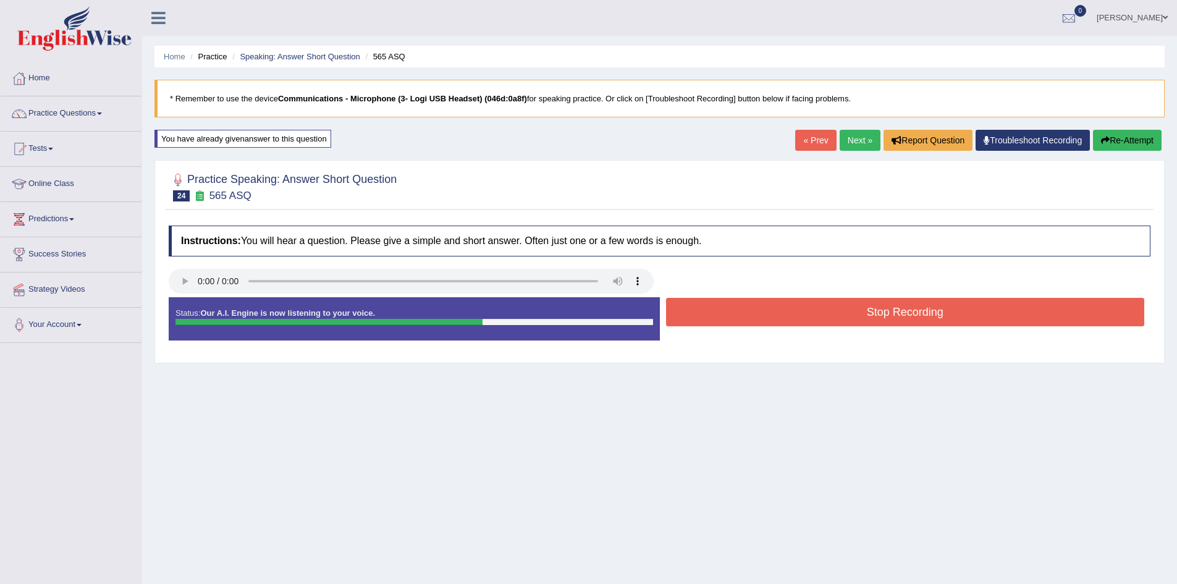
click at [931, 310] on button "Stop Recording" at bounding box center [905, 312] width 479 height 28
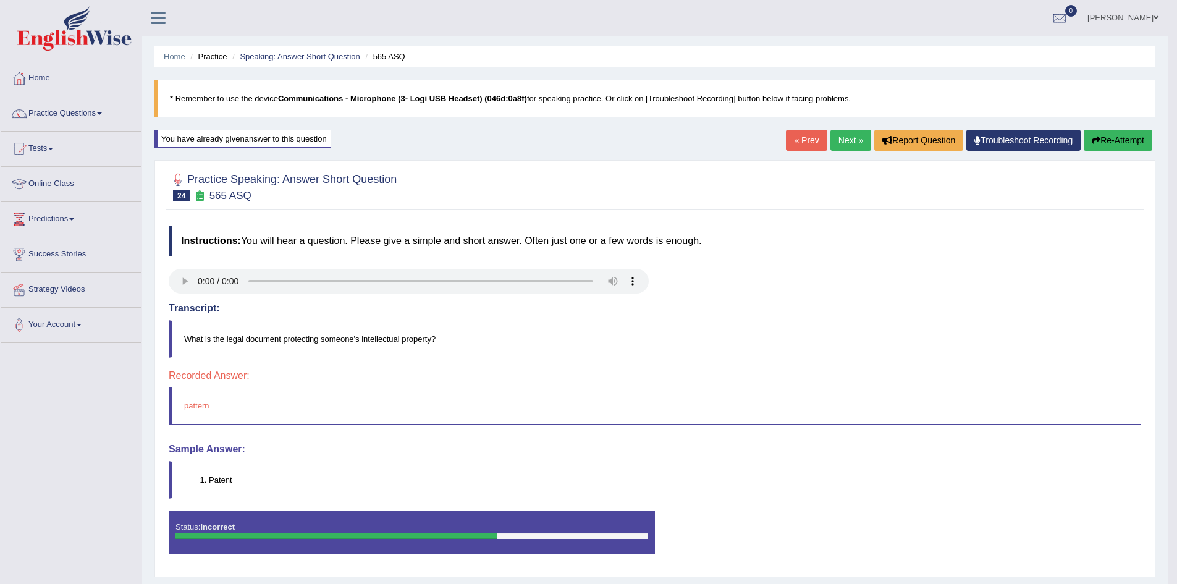
click at [1125, 138] on button "Re-Attempt" at bounding box center [1118, 140] width 69 height 21
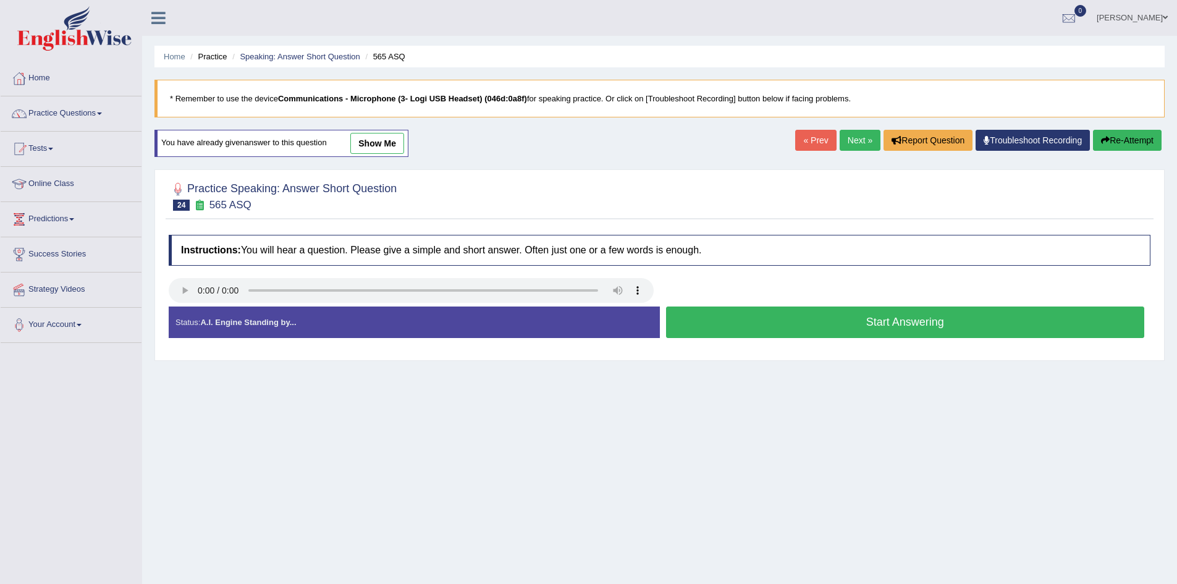
click at [1018, 316] on button "Start Answering" at bounding box center [905, 323] width 479 height 32
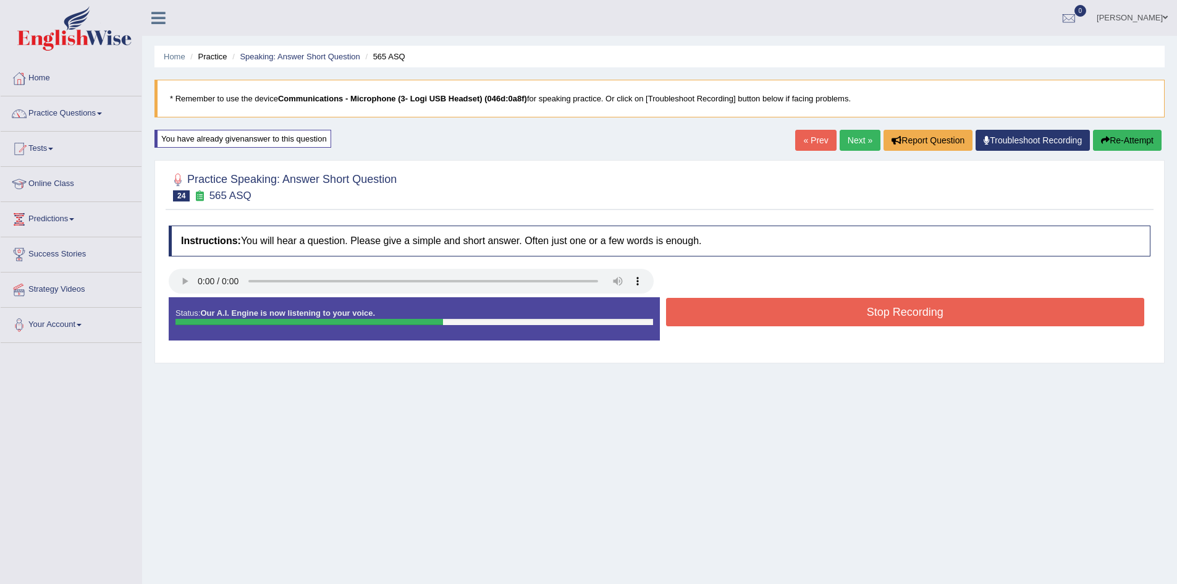
click at [990, 321] on button "Stop Recording" at bounding box center [905, 312] width 479 height 28
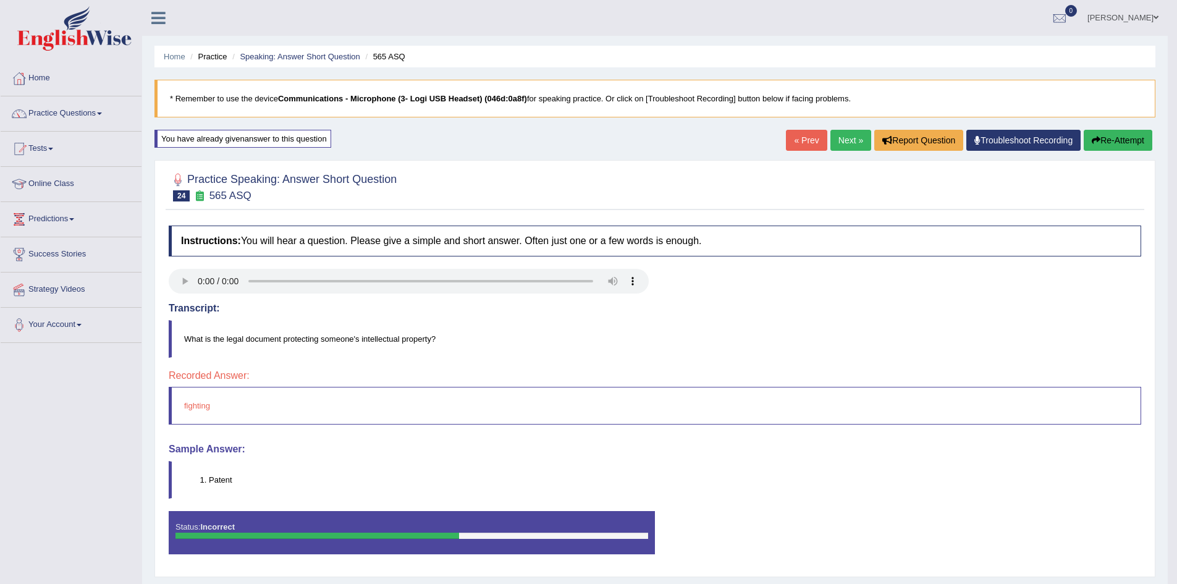
click at [1098, 133] on button "Re-Attempt" at bounding box center [1118, 140] width 69 height 21
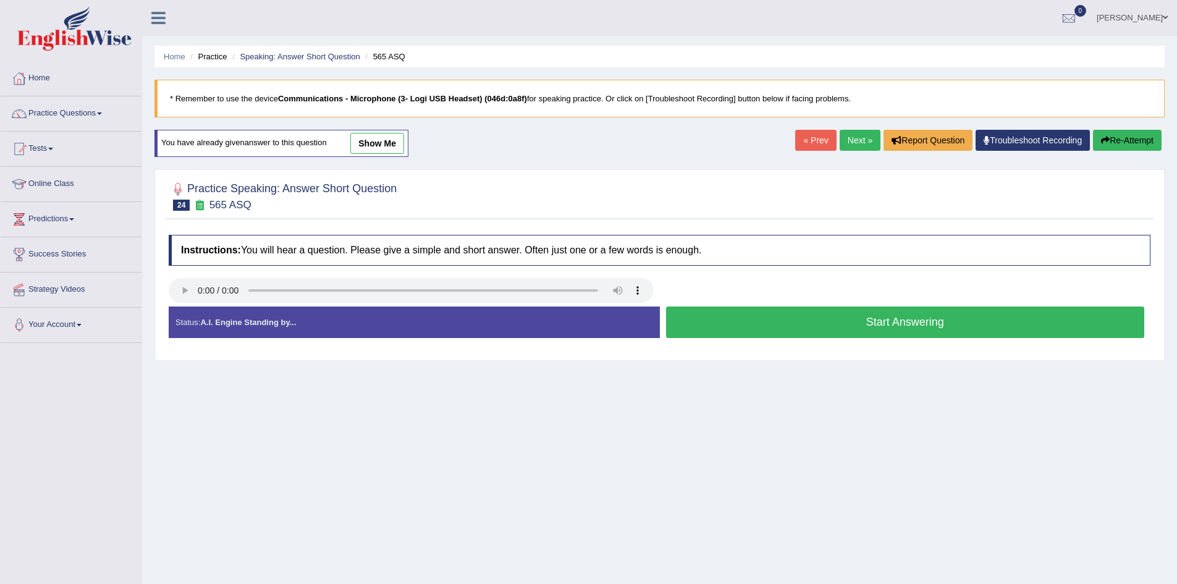
click at [852, 318] on button "Start Answering" at bounding box center [905, 323] width 479 height 32
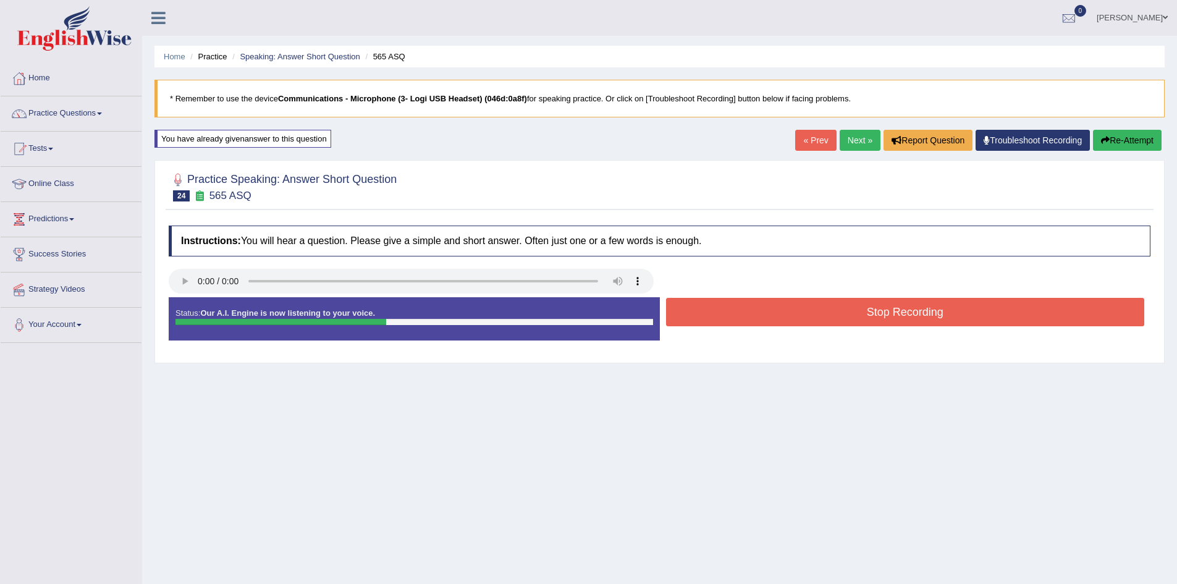
click at [853, 314] on button "Stop Recording" at bounding box center [905, 312] width 479 height 28
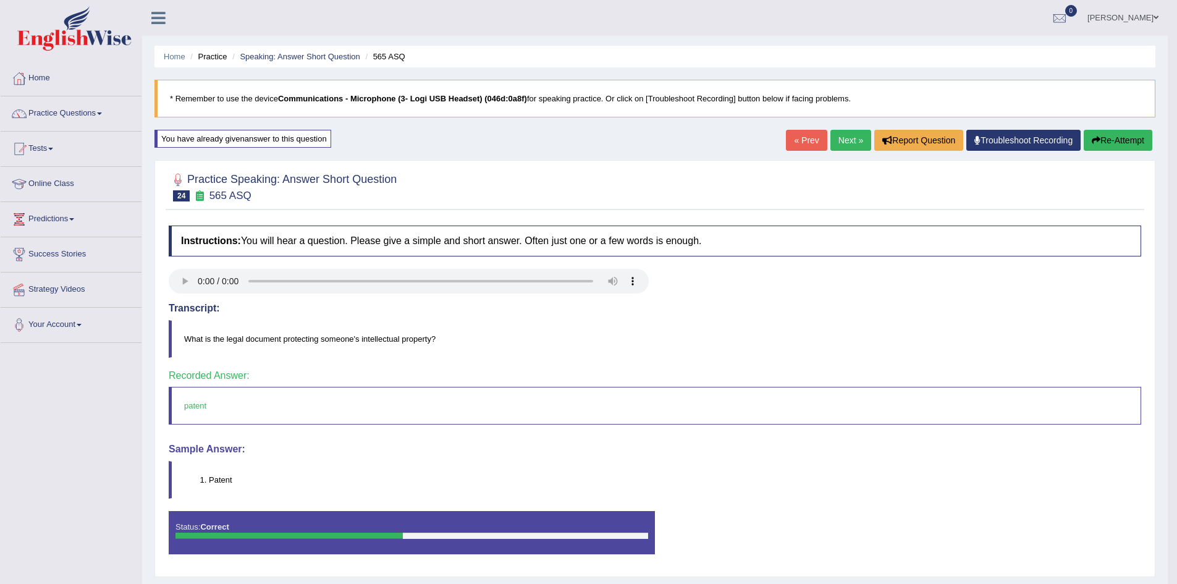
click at [1109, 139] on button "Re-Attempt" at bounding box center [1118, 140] width 69 height 21
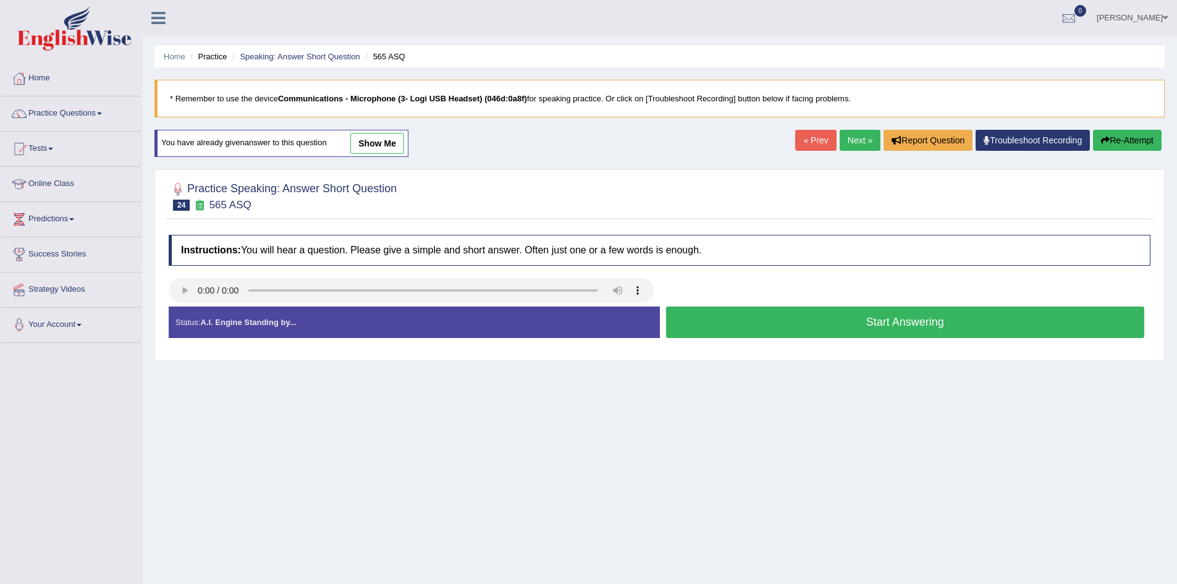
click at [864, 142] on link "Next »" at bounding box center [860, 140] width 41 height 21
click at [758, 321] on button "Start Answering" at bounding box center [905, 323] width 479 height 32
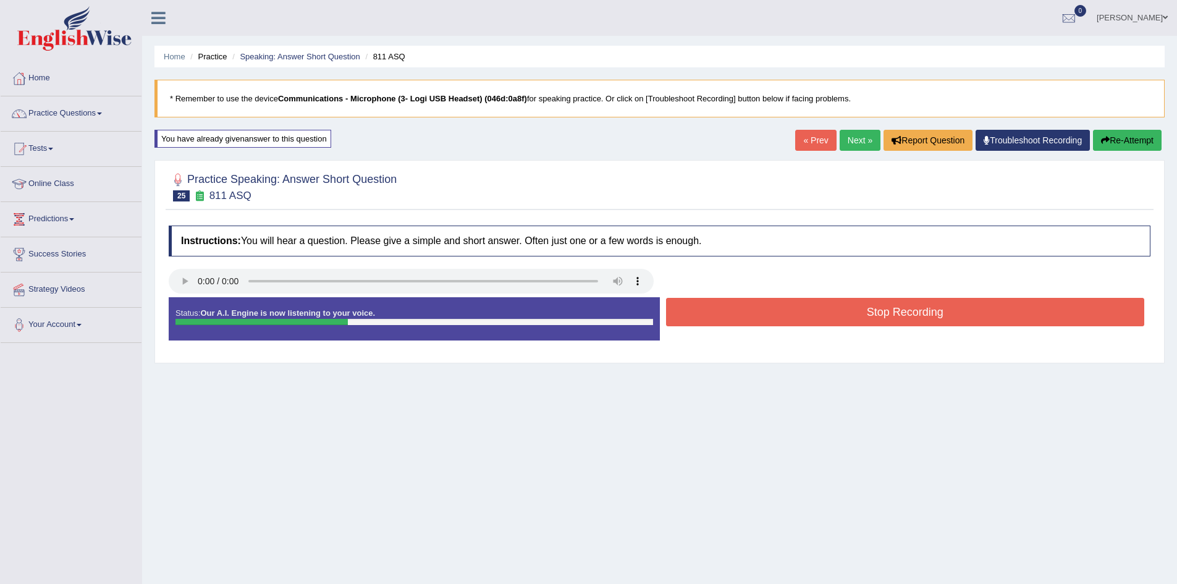
click at [761, 315] on button "Stop Recording" at bounding box center [905, 312] width 479 height 28
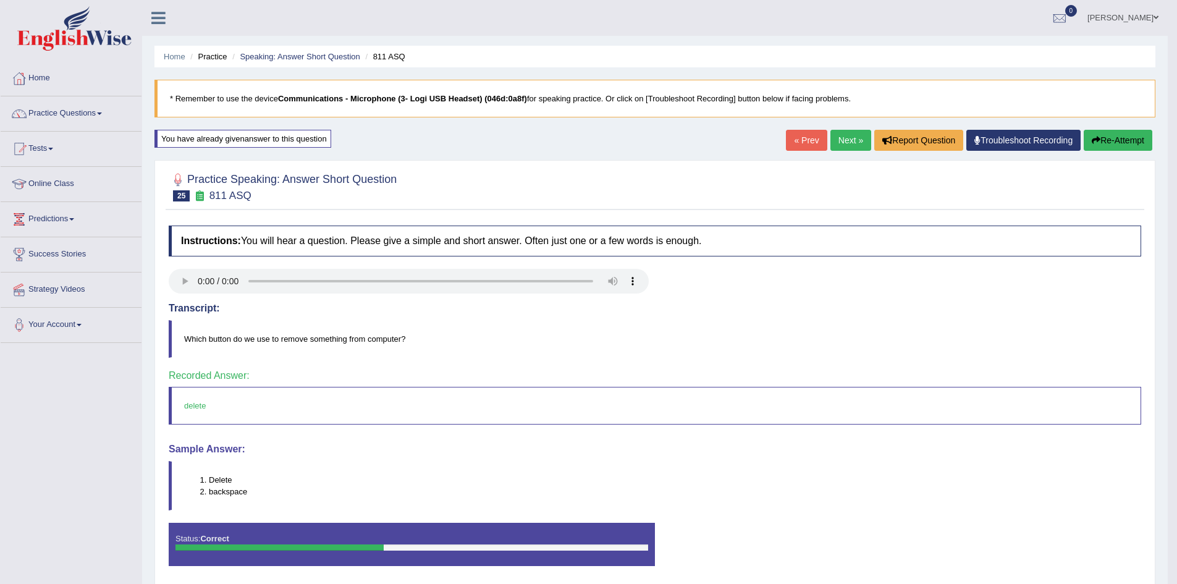
click at [856, 142] on link "Next »" at bounding box center [851, 140] width 41 height 21
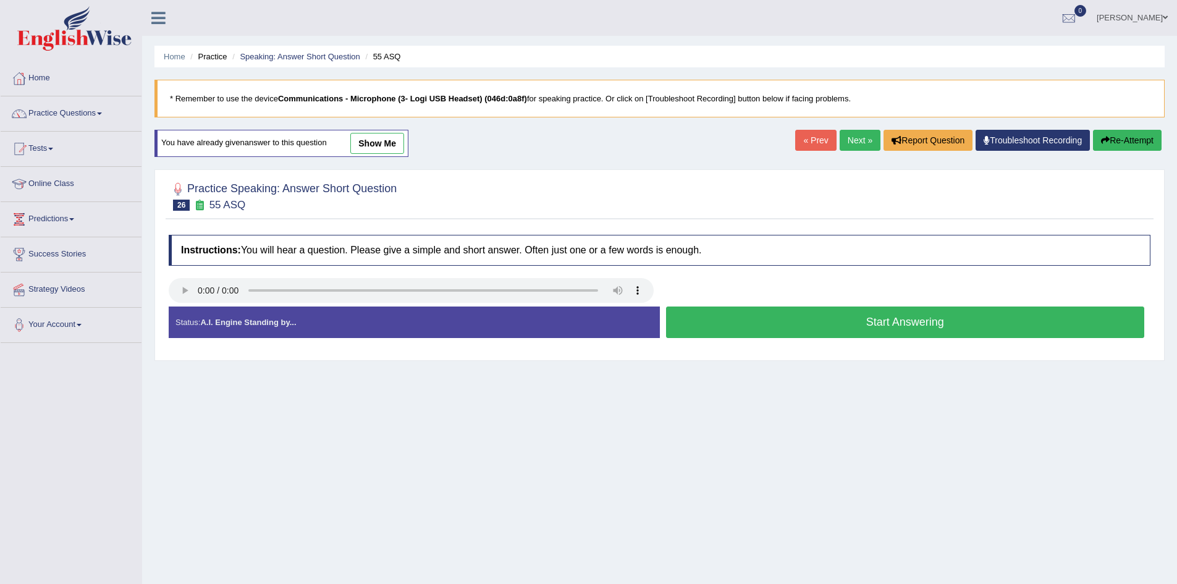
click at [726, 320] on button "Start Answering" at bounding box center [905, 323] width 479 height 32
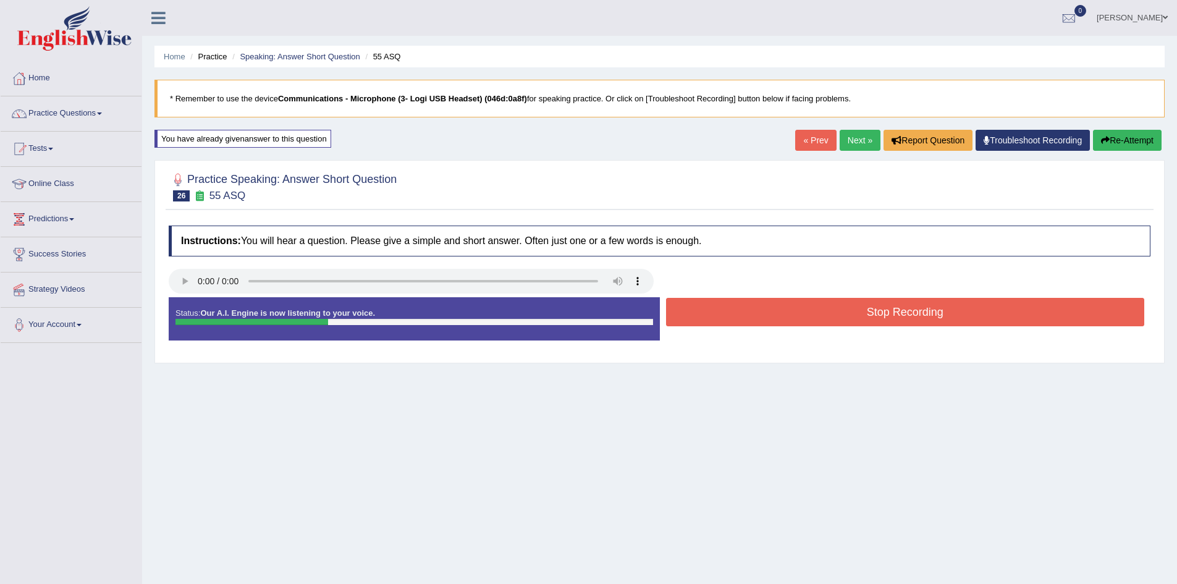
click at [729, 312] on button "Stop Recording" at bounding box center [905, 312] width 479 height 28
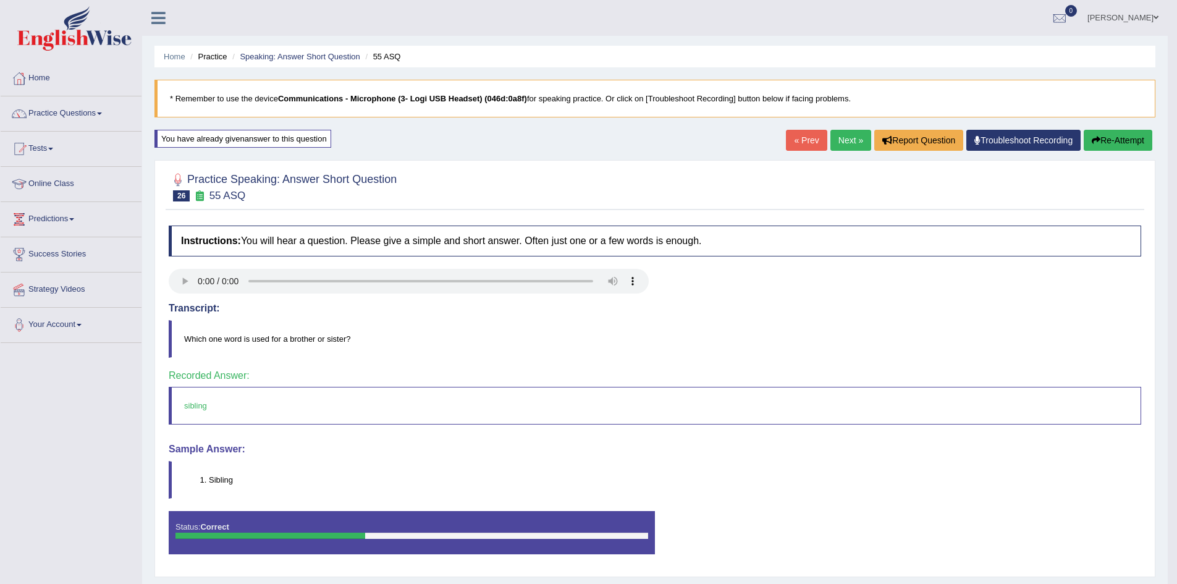
click at [840, 143] on link "Next »" at bounding box center [851, 140] width 41 height 21
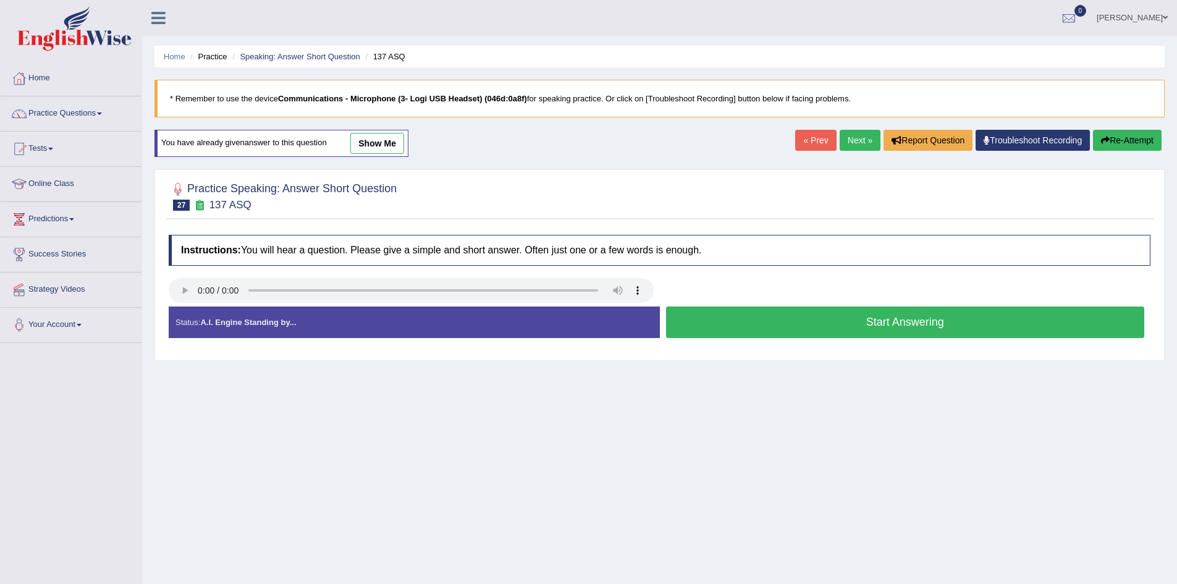
click at [697, 324] on button "Start Answering" at bounding box center [905, 323] width 479 height 32
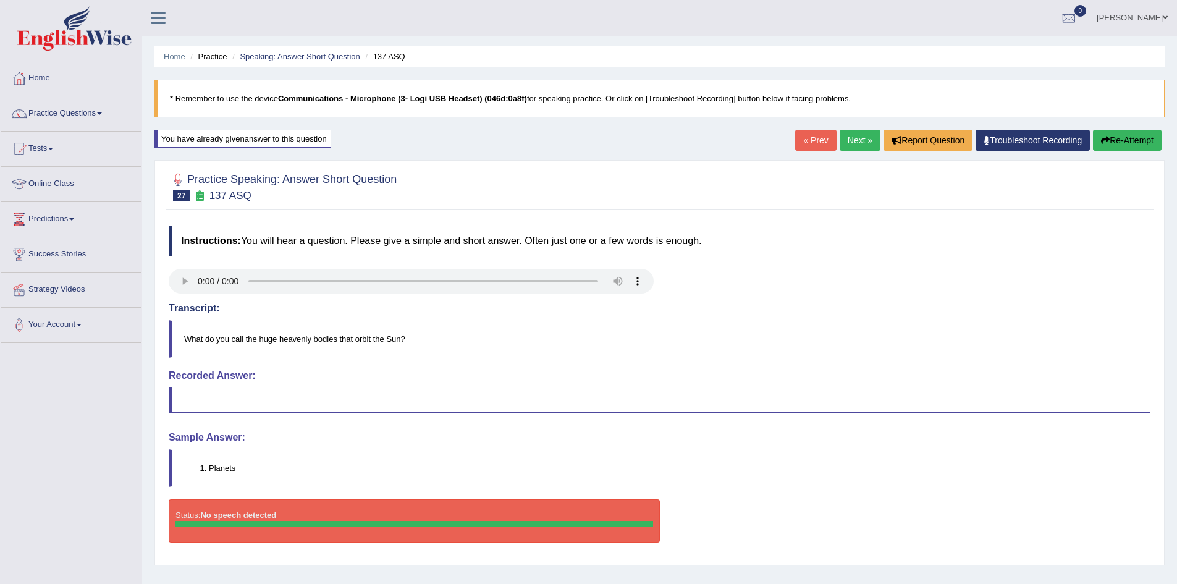
click at [1137, 136] on button "Re-Attempt" at bounding box center [1127, 140] width 69 height 21
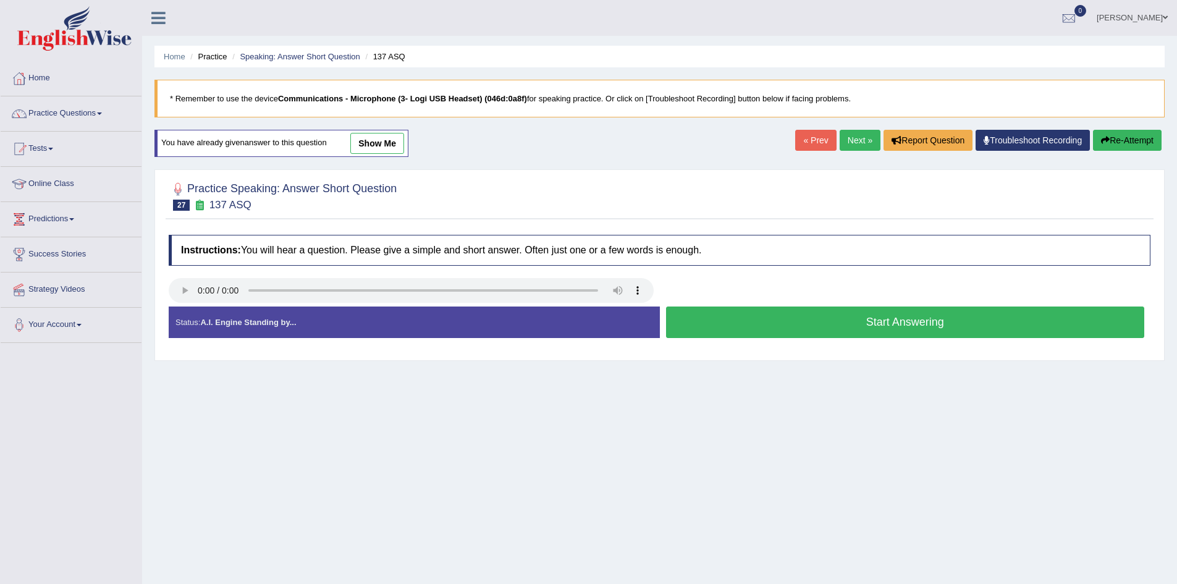
click at [819, 315] on button "Start Answering" at bounding box center [905, 323] width 479 height 32
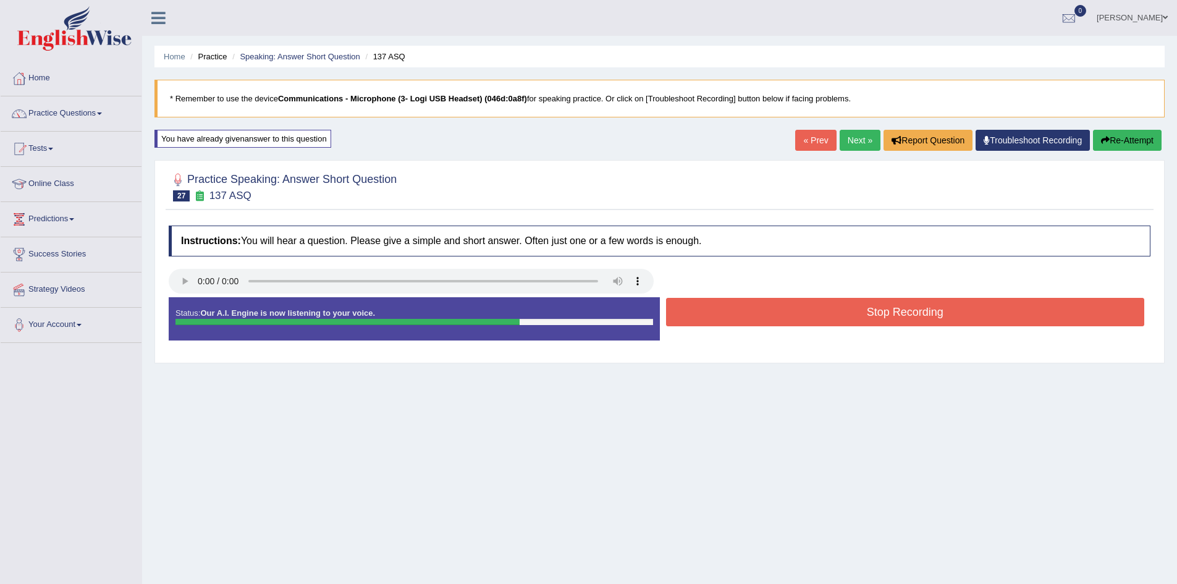
click at [823, 310] on button "Stop Recording" at bounding box center [905, 312] width 479 height 28
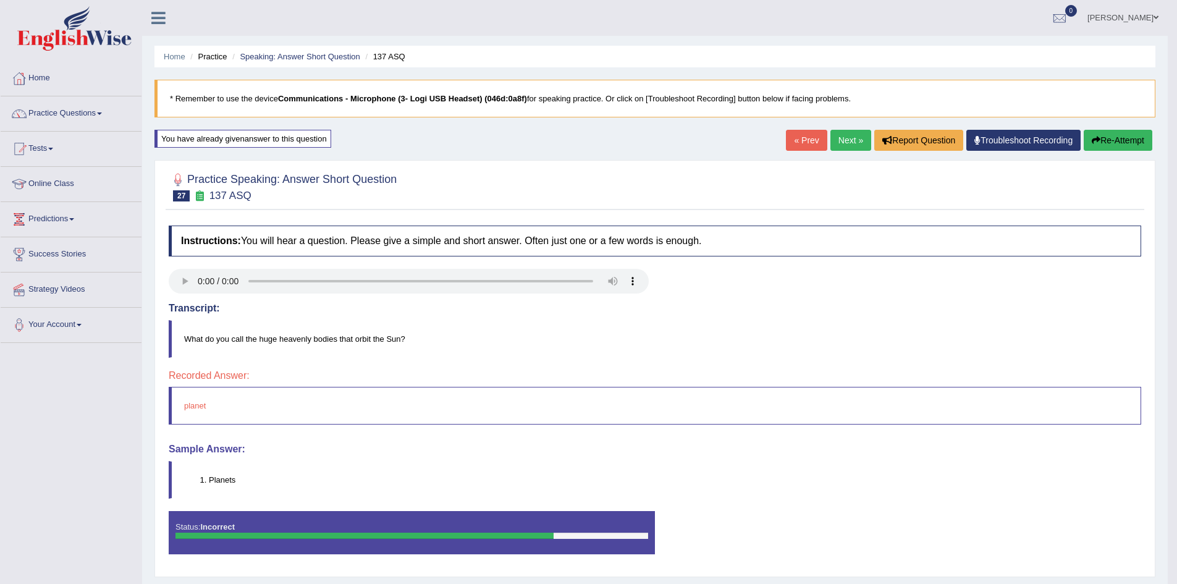
click at [848, 142] on link "Next »" at bounding box center [851, 140] width 41 height 21
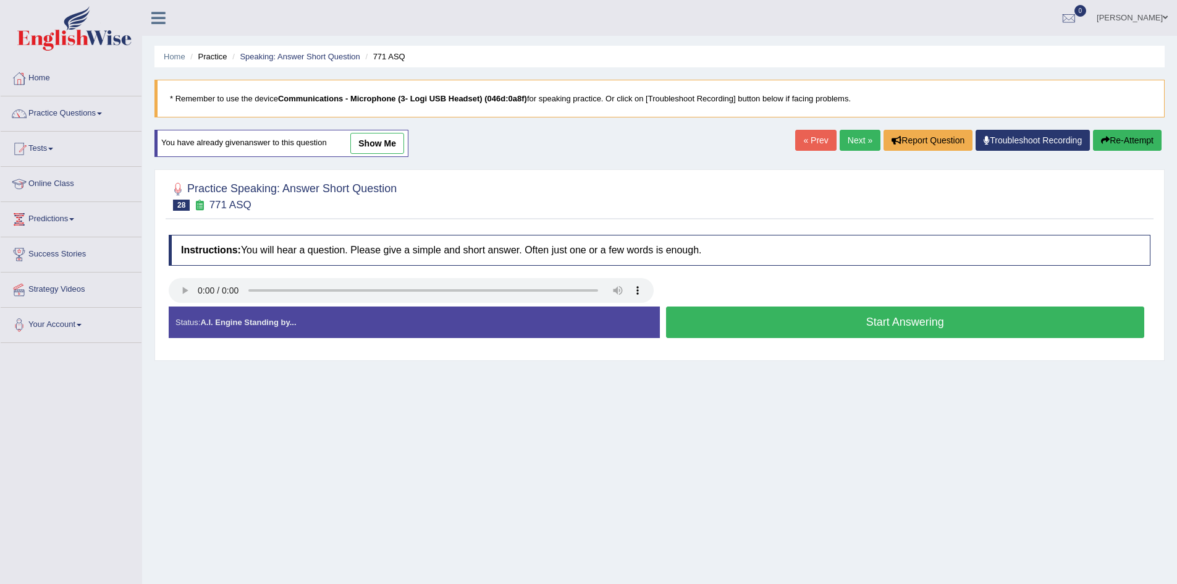
click at [748, 324] on button "Start Answering" at bounding box center [905, 323] width 479 height 32
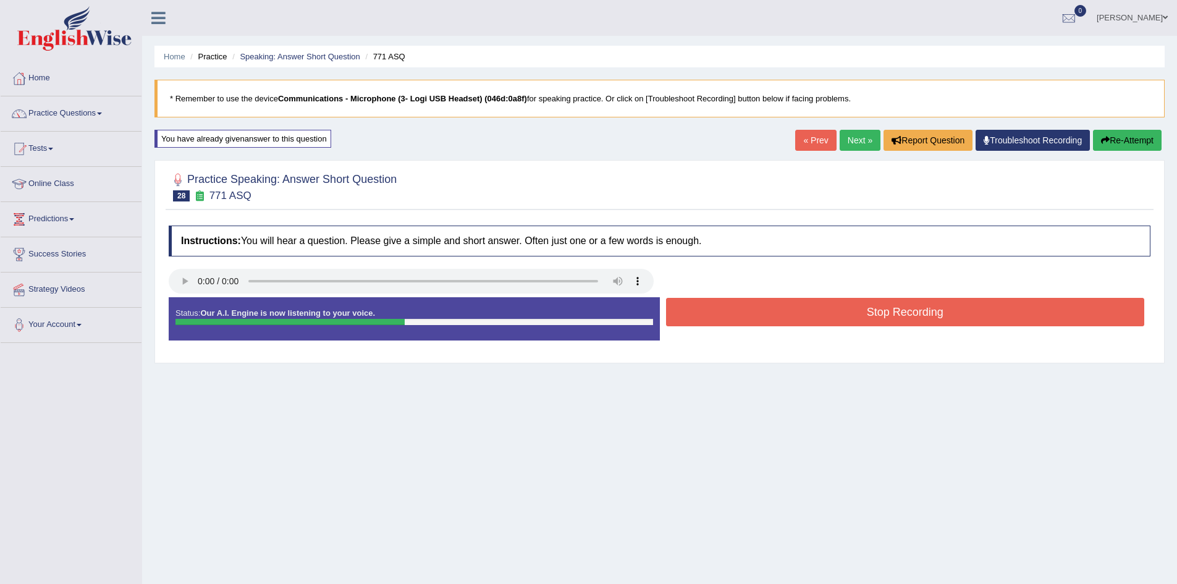
click at [748, 315] on button "Stop Recording" at bounding box center [905, 312] width 479 height 28
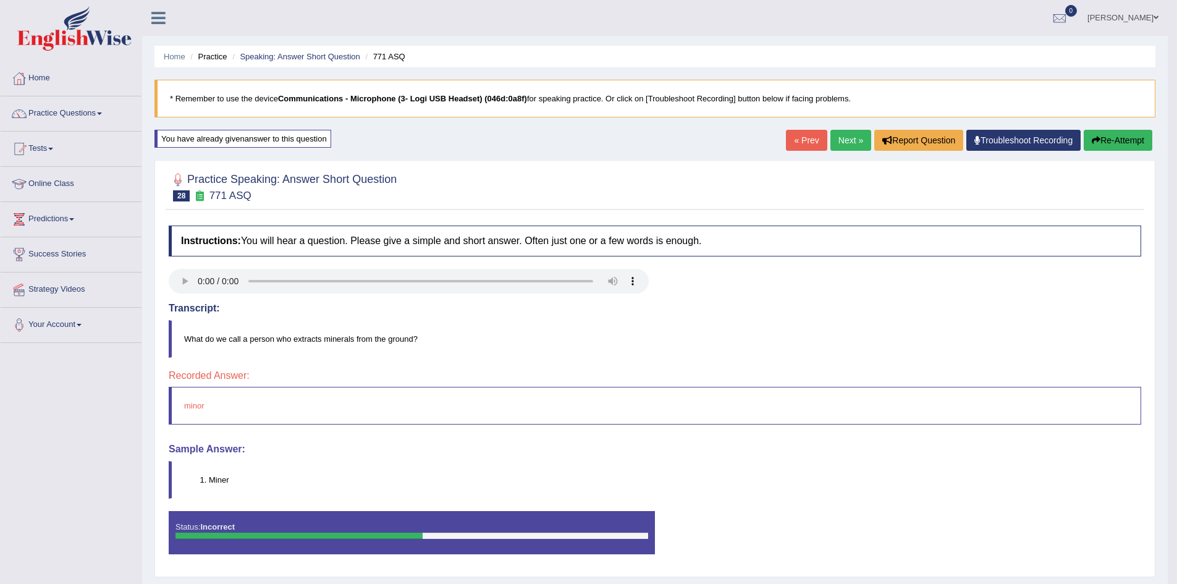
click at [1113, 131] on button "Re-Attempt" at bounding box center [1118, 140] width 69 height 21
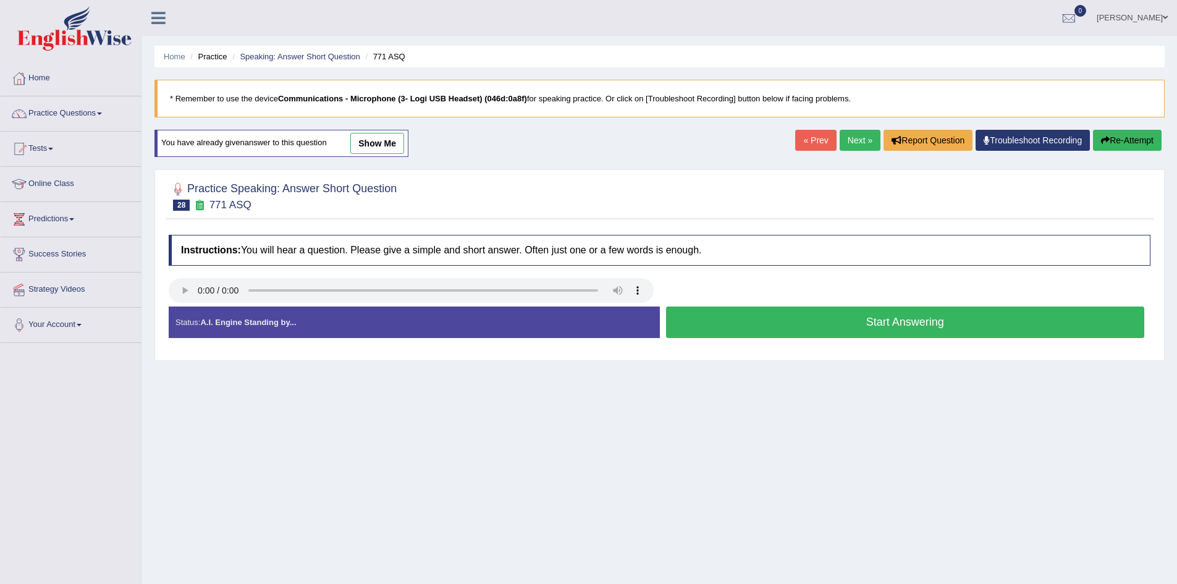
click at [954, 319] on button "Start Answering" at bounding box center [905, 323] width 479 height 32
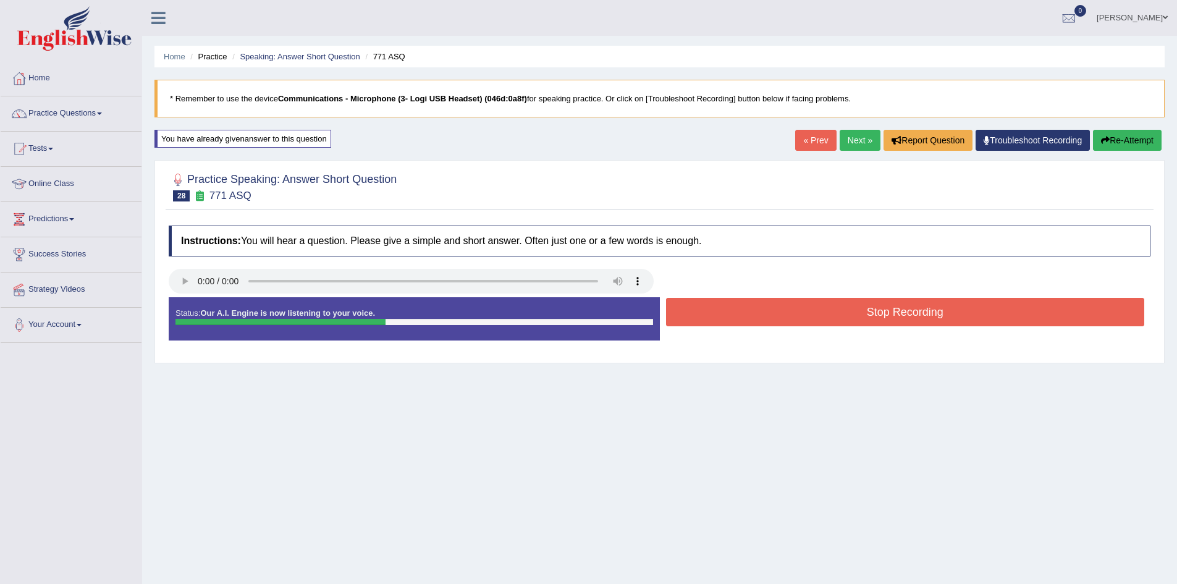
click at [951, 307] on button "Stop Recording" at bounding box center [905, 312] width 479 height 28
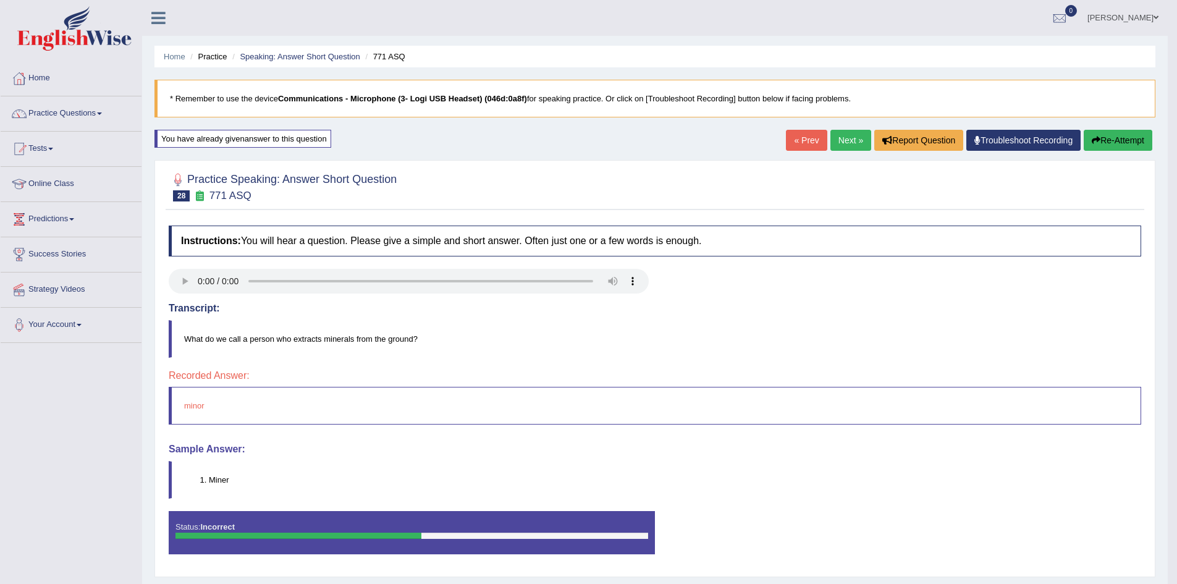
click at [1110, 141] on button "Re-Attempt" at bounding box center [1118, 140] width 69 height 21
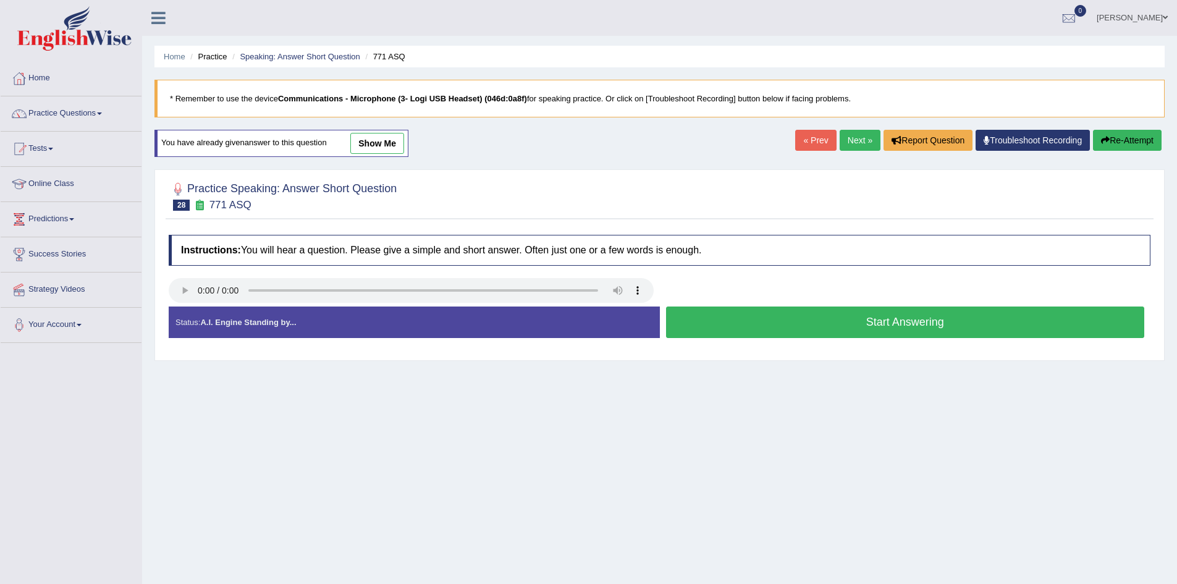
click at [931, 314] on button "Start Answering" at bounding box center [905, 323] width 479 height 32
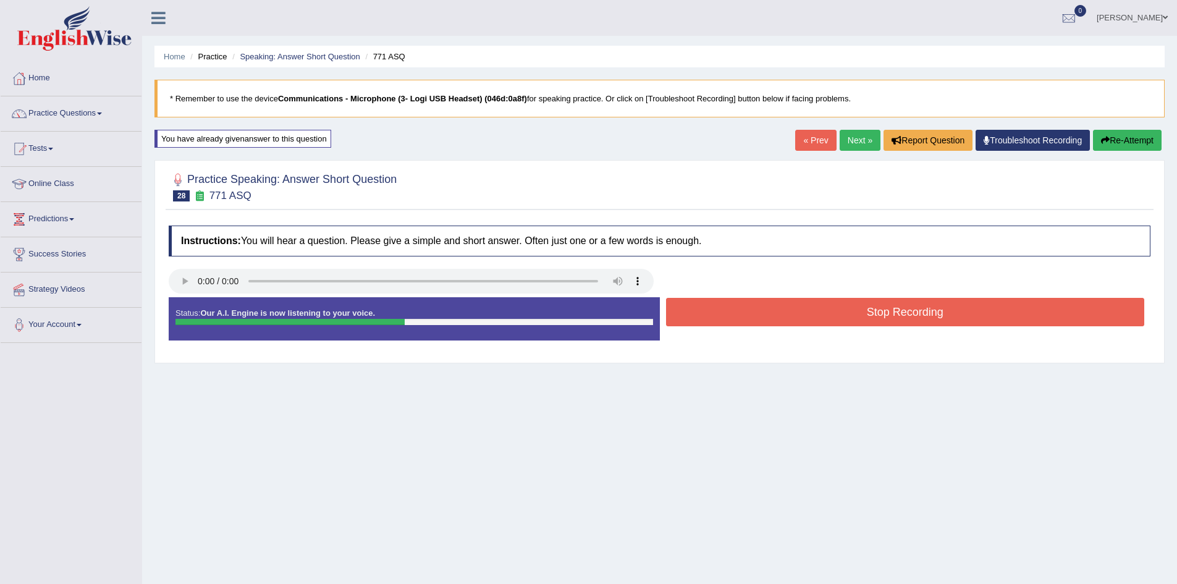
click at [935, 311] on button "Stop Recording" at bounding box center [905, 312] width 479 height 28
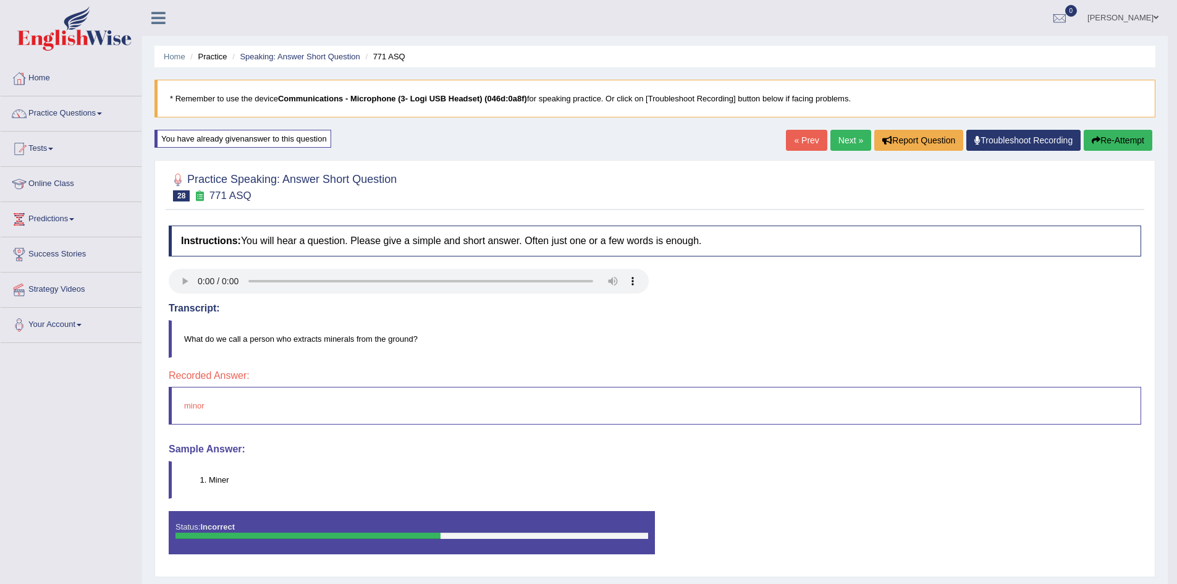
click at [1112, 137] on button "Re-Attempt" at bounding box center [1118, 140] width 69 height 21
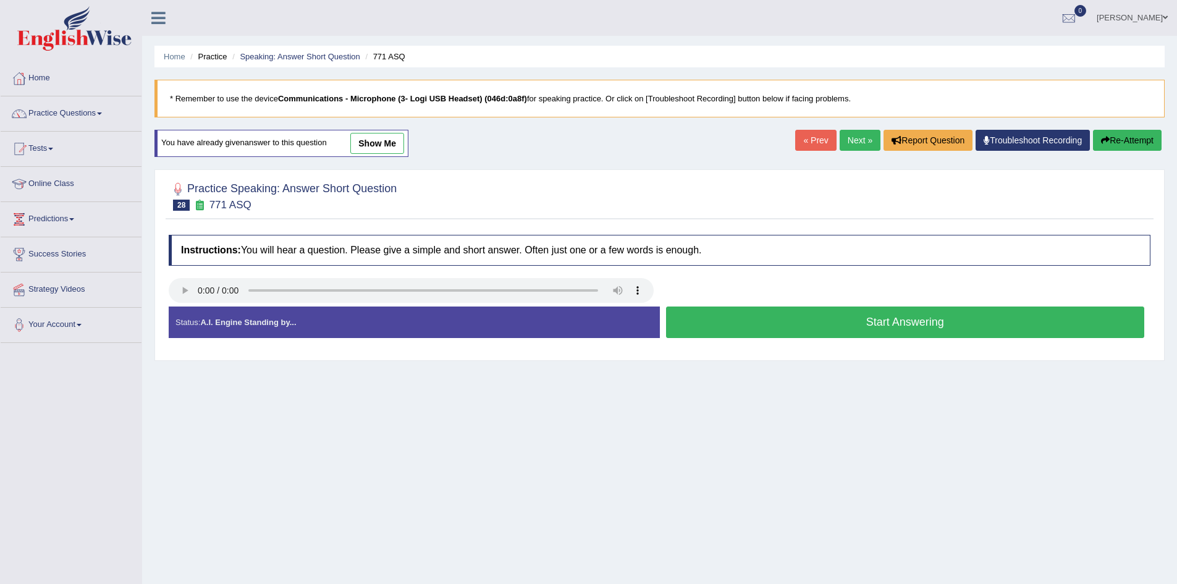
click at [886, 319] on button "Start Answering" at bounding box center [905, 323] width 479 height 32
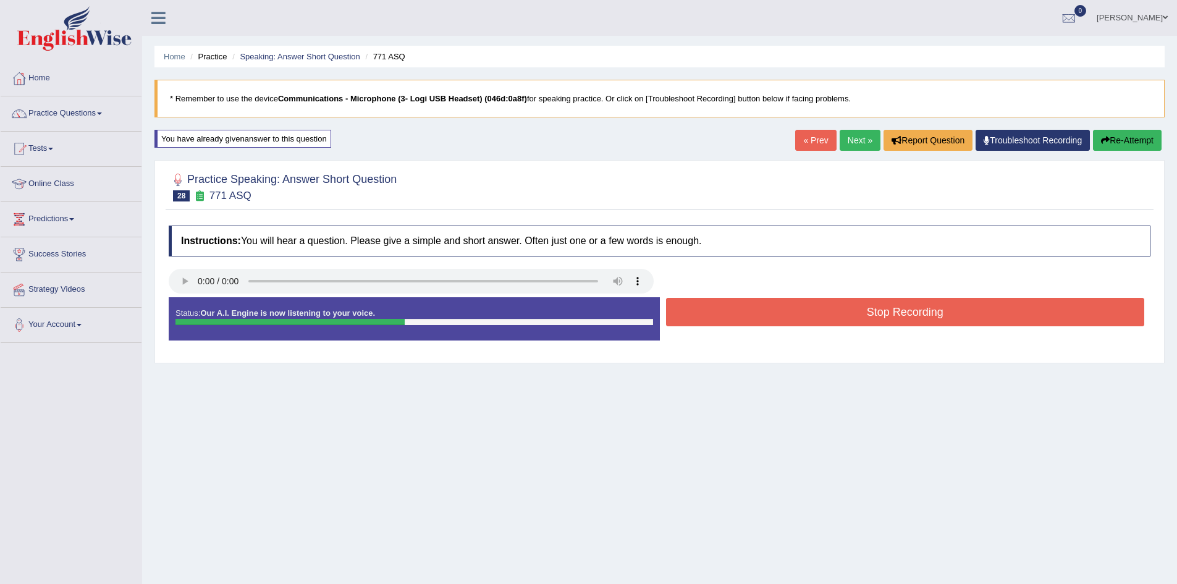
click at [887, 318] on button "Stop Recording" at bounding box center [905, 312] width 479 height 28
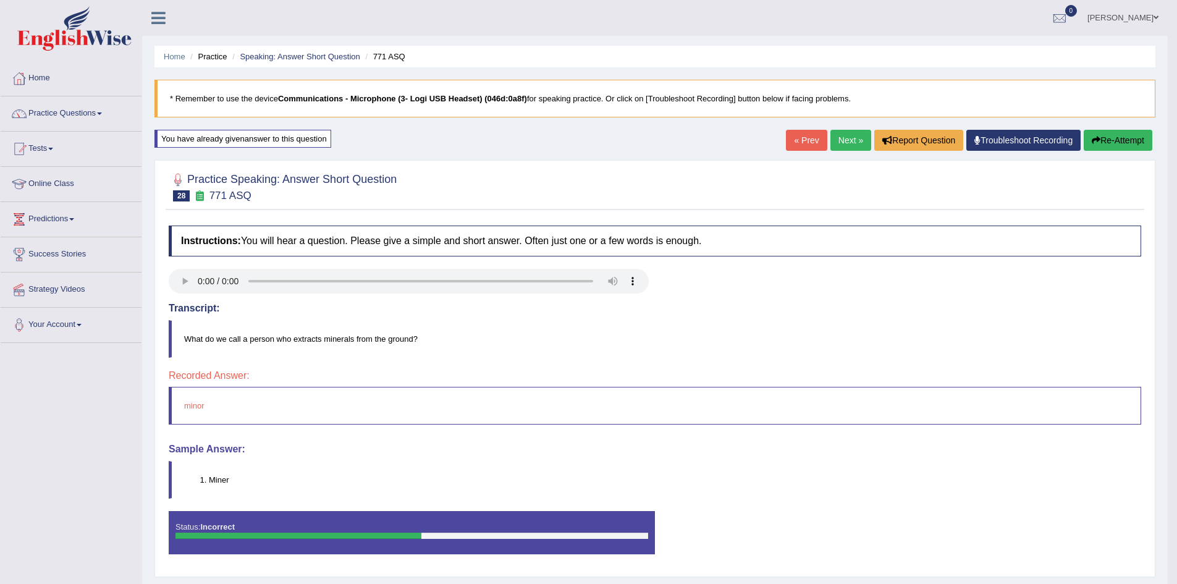
click at [1119, 142] on button "Re-Attempt" at bounding box center [1118, 140] width 69 height 21
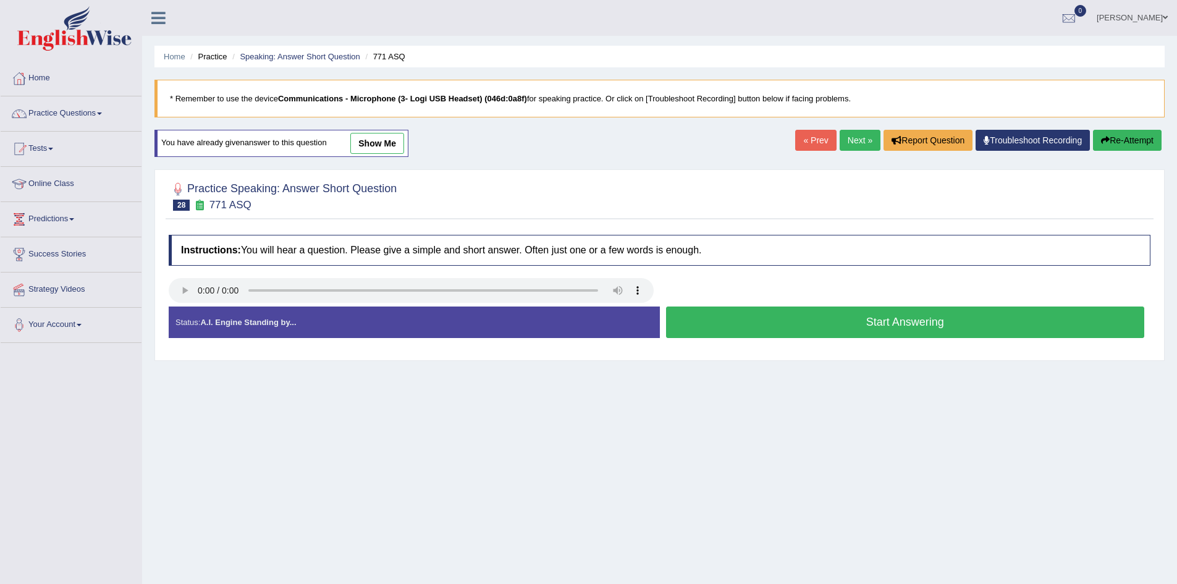
click at [954, 313] on button "Start Answering" at bounding box center [905, 323] width 479 height 32
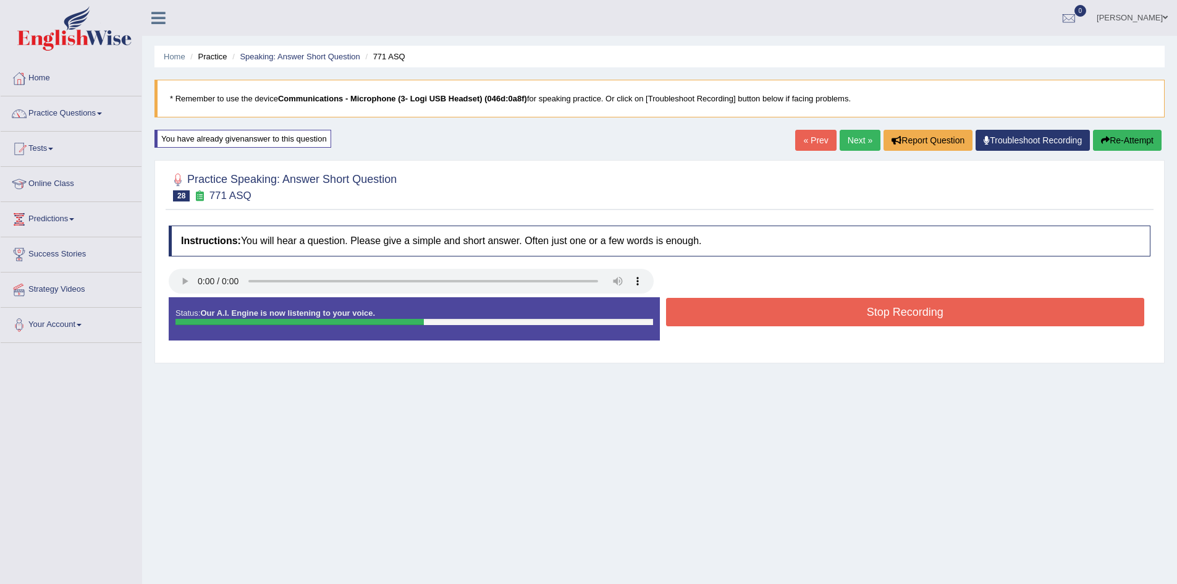
click at [958, 310] on button "Stop Recording" at bounding box center [905, 312] width 479 height 28
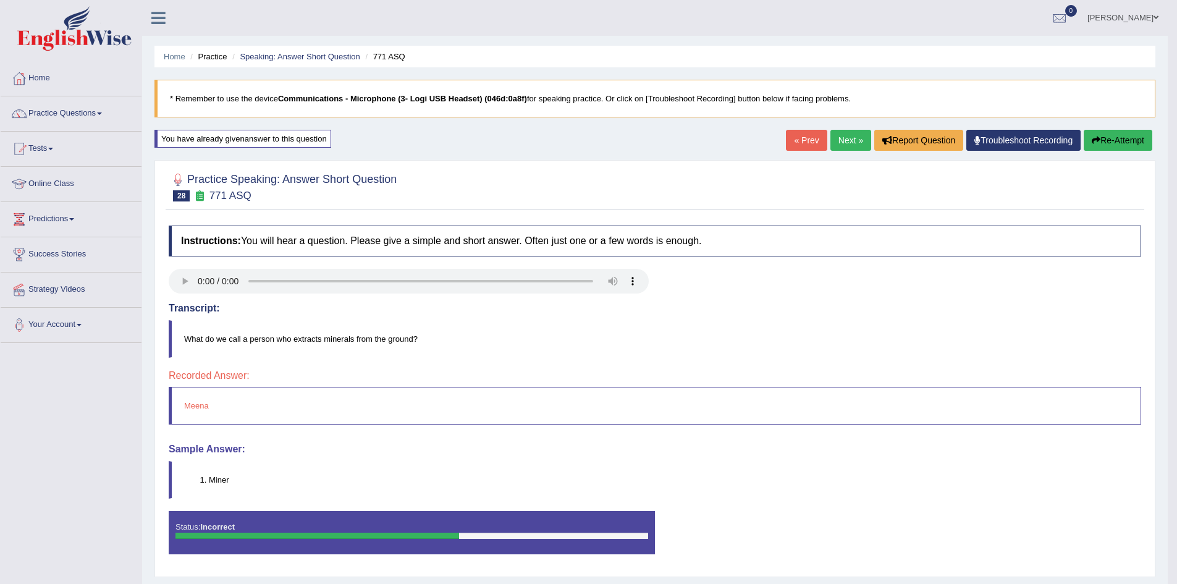
click at [1080, 138] on div "« Prev Next » Report Question Troubleshoot Recording Re-Attempt" at bounding box center [971, 142] width 370 height 24
click at [1104, 140] on button "Re-Attempt" at bounding box center [1118, 140] width 69 height 21
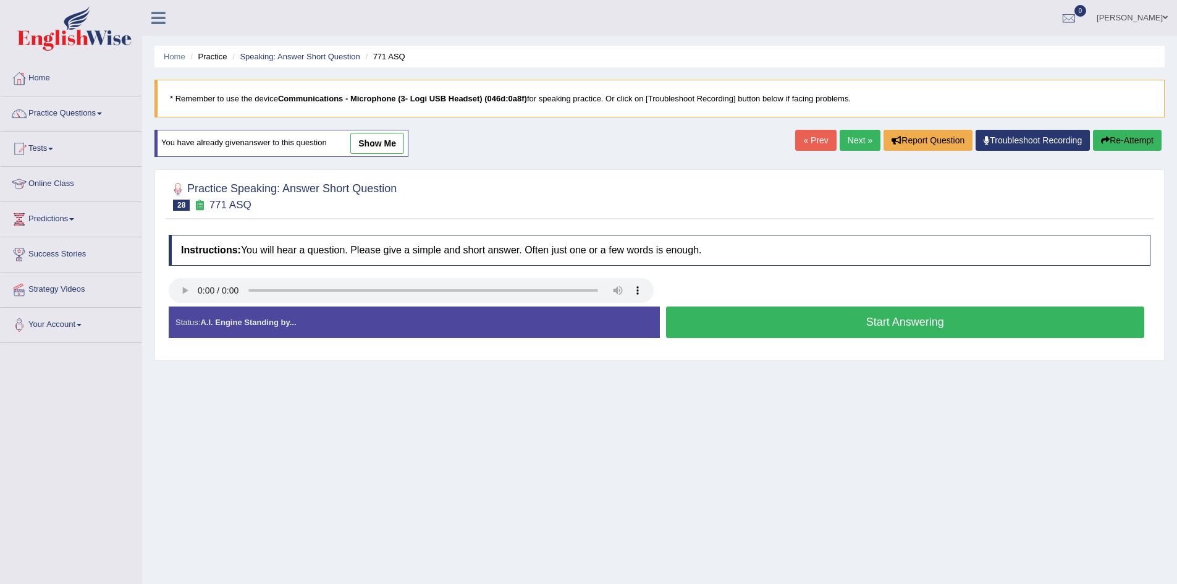
click at [914, 319] on button "Start Answering" at bounding box center [905, 323] width 479 height 32
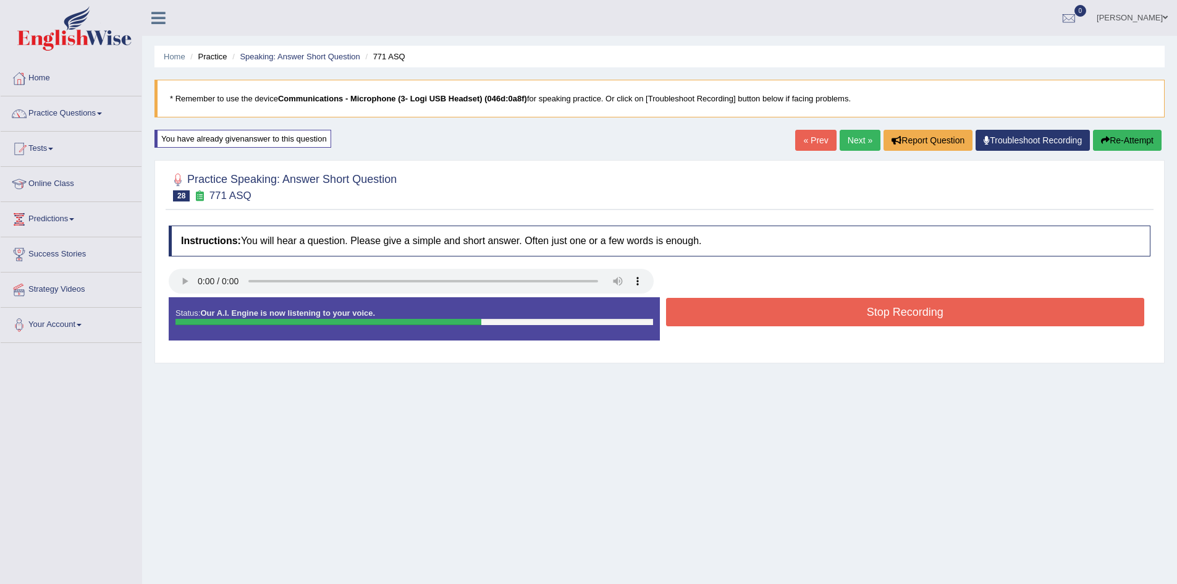
click at [914, 319] on button "Stop Recording" at bounding box center [905, 312] width 479 height 28
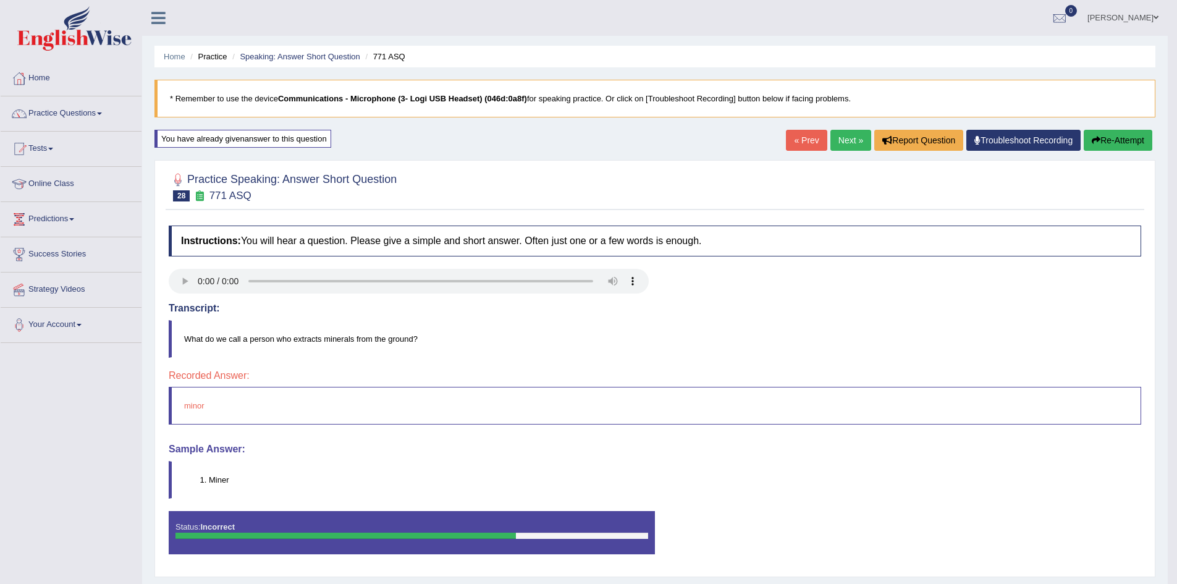
click at [843, 142] on link "Next »" at bounding box center [851, 140] width 41 height 21
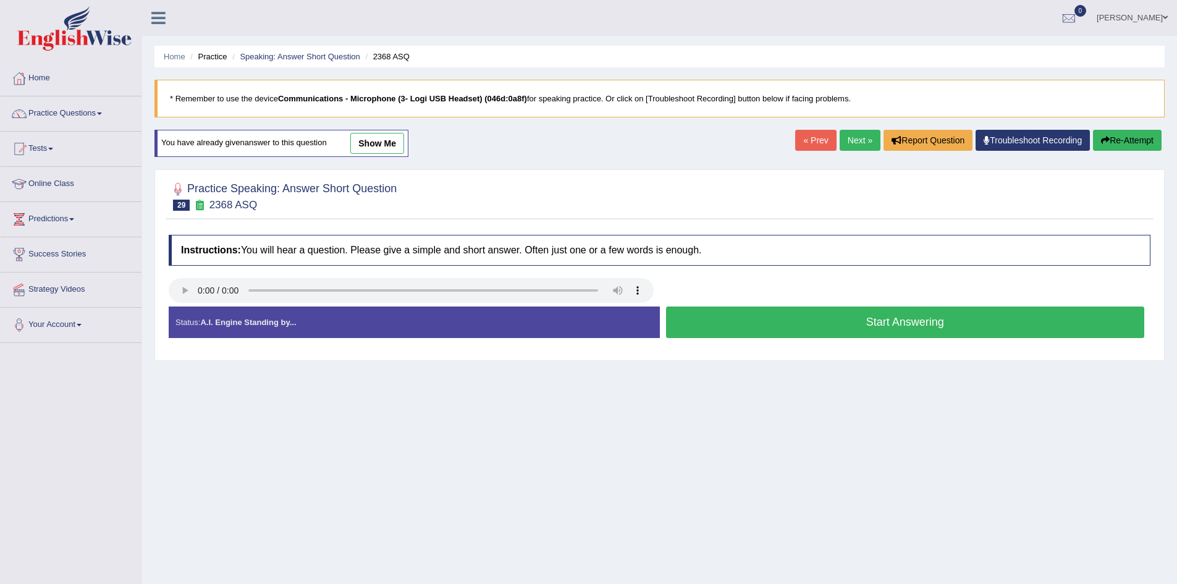
click at [937, 324] on button "Start Answering" at bounding box center [905, 323] width 479 height 32
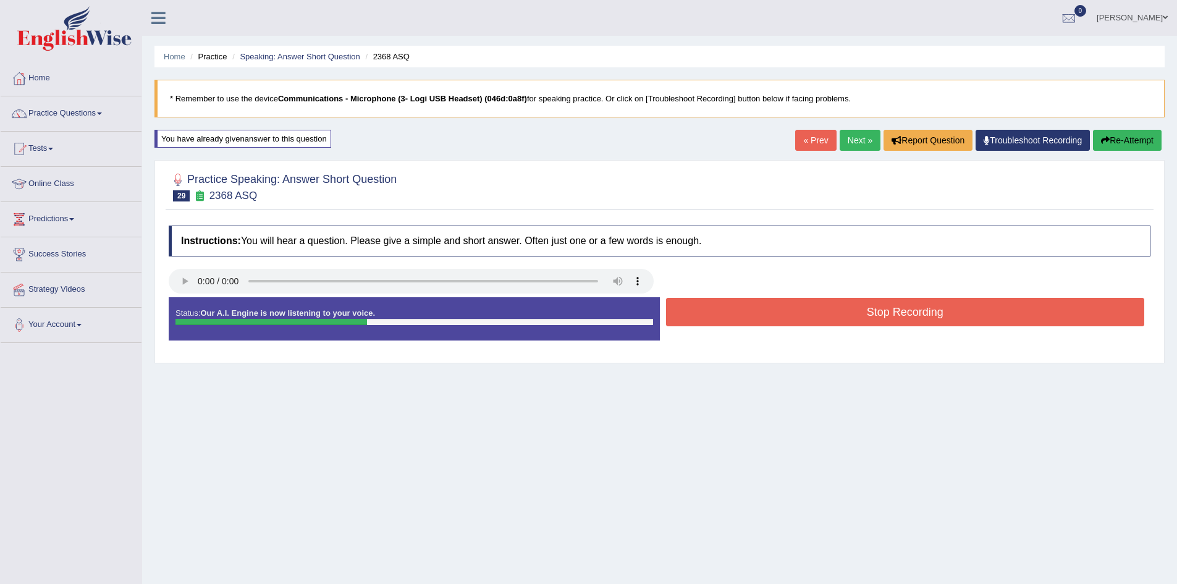
click at [908, 298] on button "Stop Recording" at bounding box center [905, 312] width 479 height 28
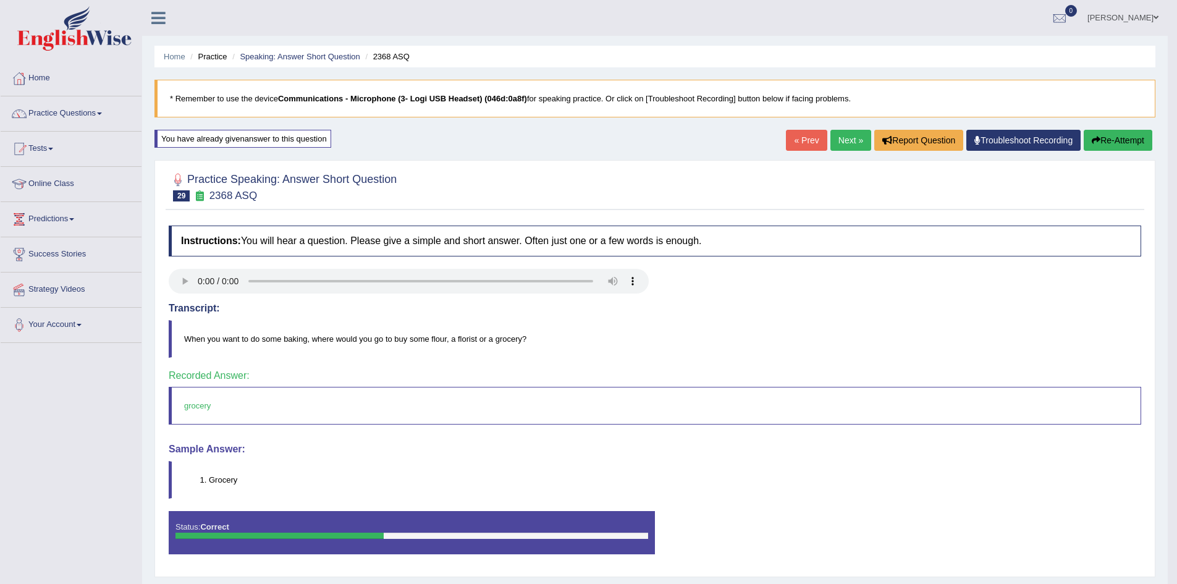
click at [848, 141] on link "Next »" at bounding box center [851, 140] width 41 height 21
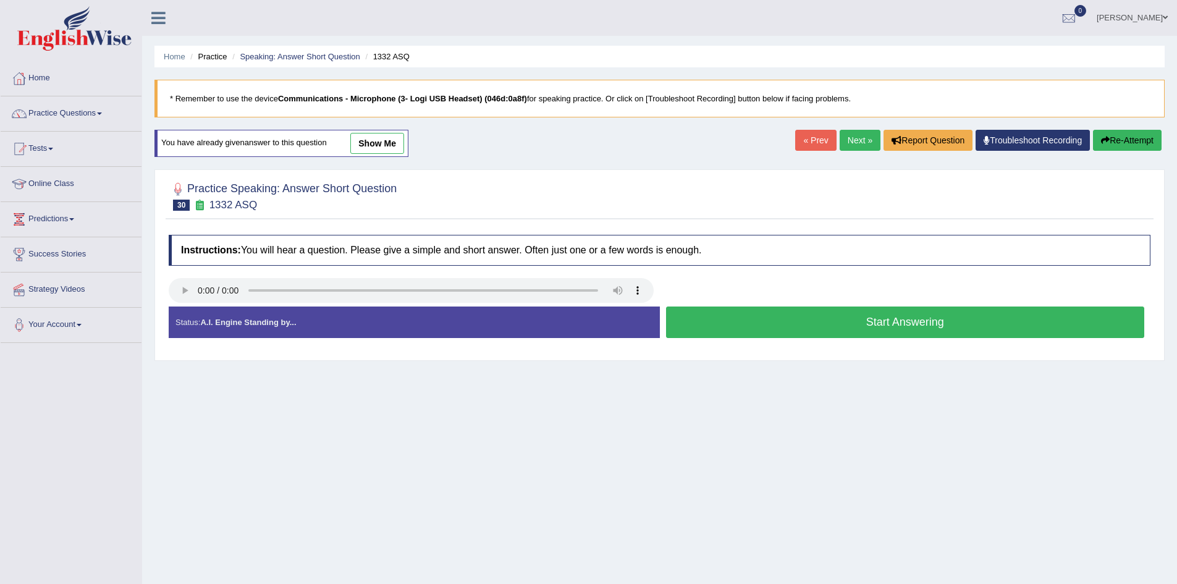
click at [703, 315] on button "Start Answering" at bounding box center [905, 323] width 479 height 32
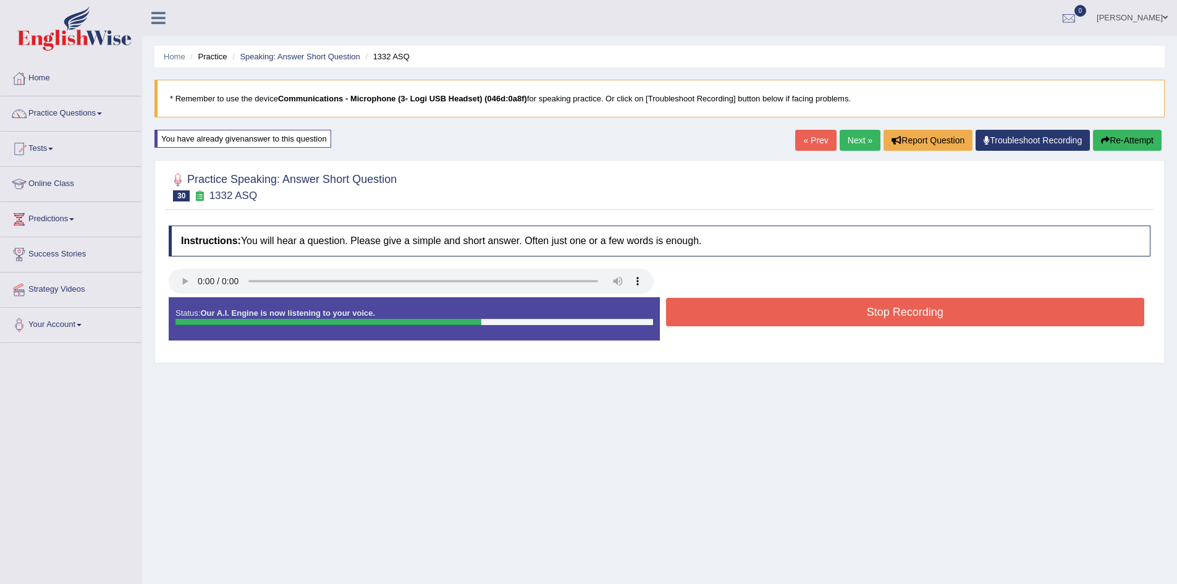
click at [828, 316] on button "Stop Recording" at bounding box center [905, 312] width 479 height 28
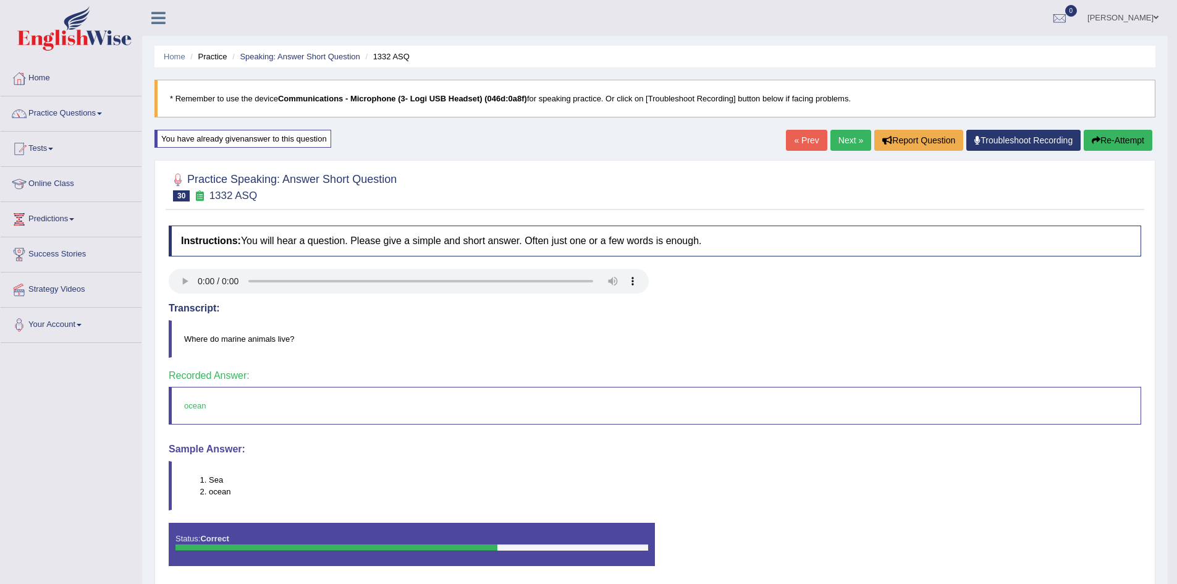
click at [853, 138] on link "Next »" at bounding box center [851, 140] width 41 height 21
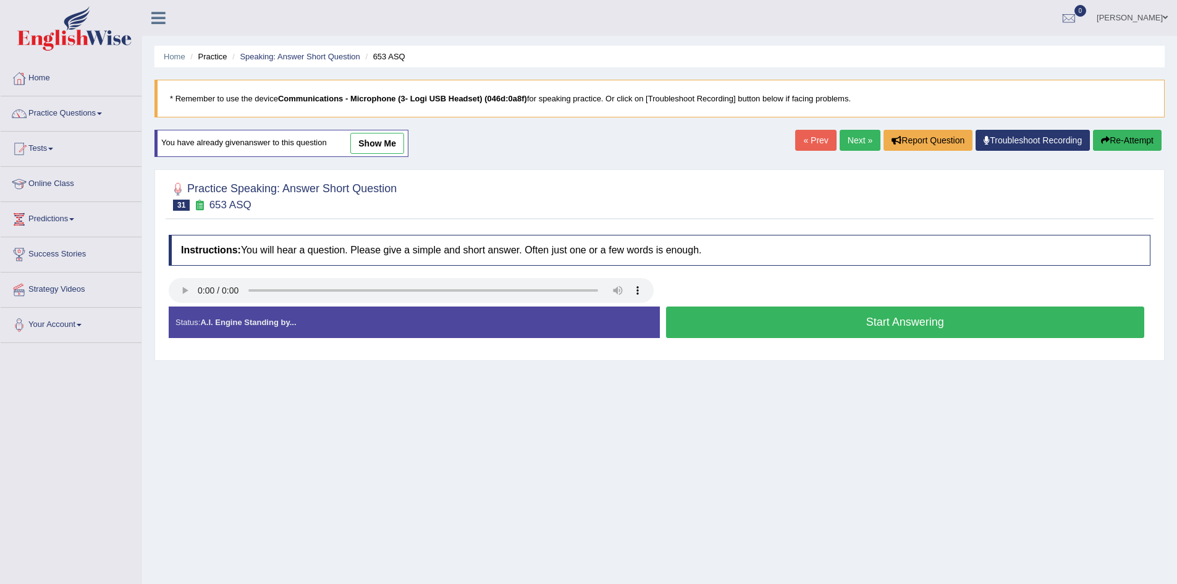
click at [724, 324] on button "Start Answering" at bounding box center [905, 323] width 479 height 32
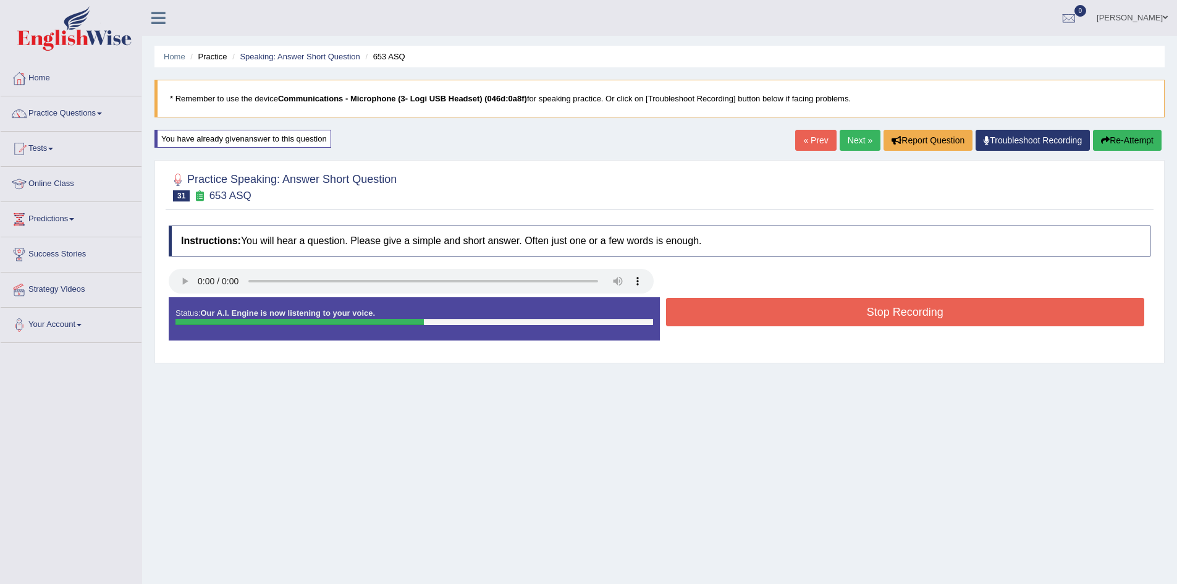
click at [724, 319] on button "Stop Recording" at bounding box center [905, 312] width 479 height 28
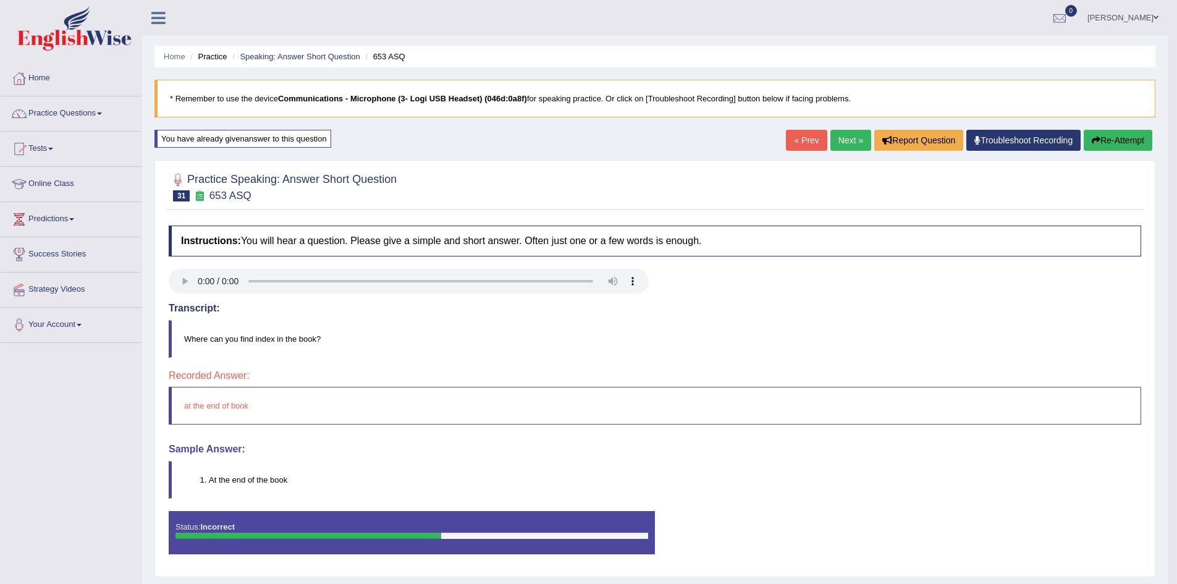
click at [854, 142] on link "Next »" at bounding box center [851, 140] width 41 height 21
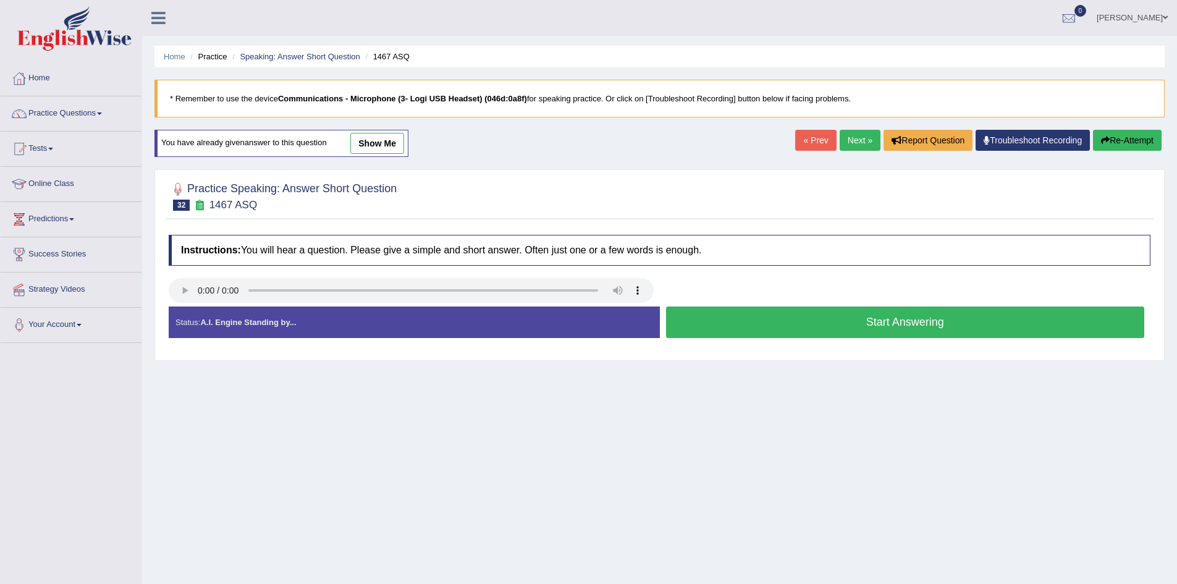
click at [755, 316] on button "Start Answering" at bounding box center [905, 323] width 479 height 32
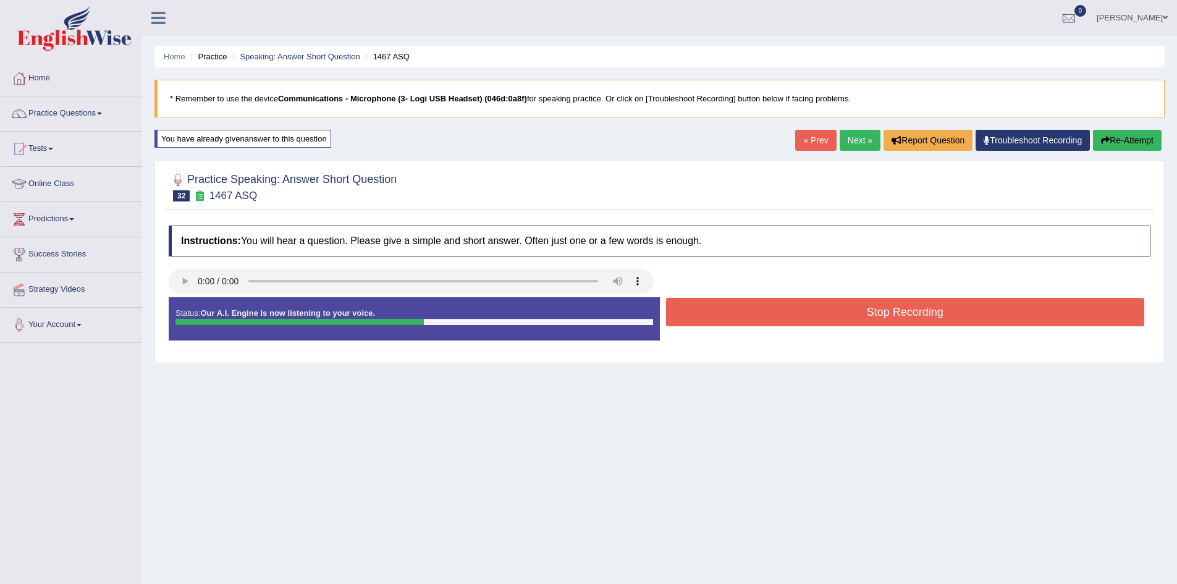
click at [768, 304] on button "Stop Recording" at bounding box center [905, 312] width 479 height 28
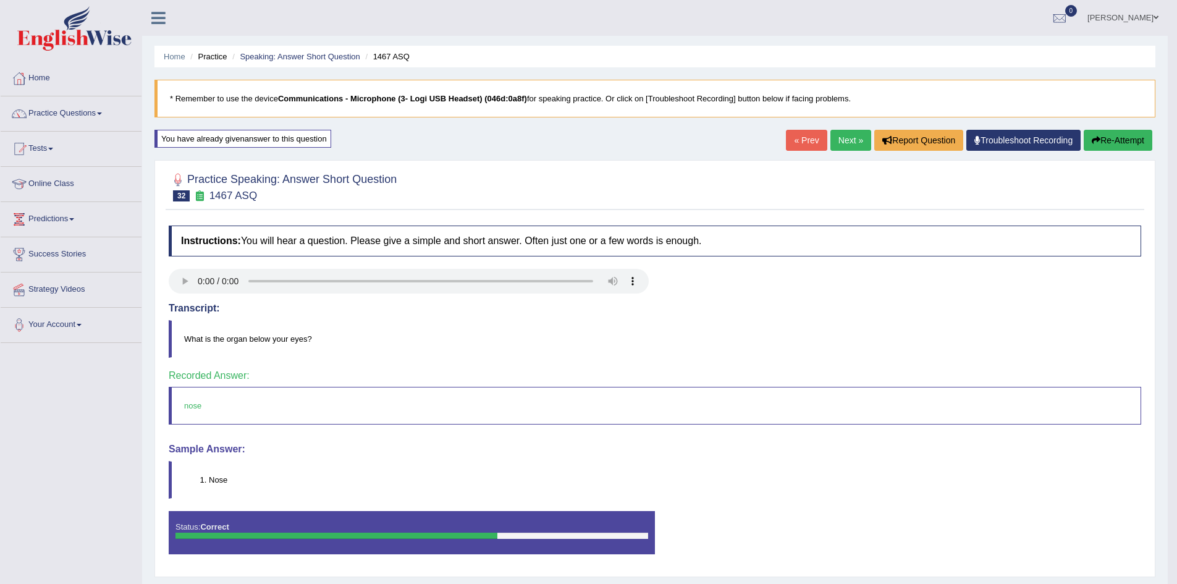
click at [848, 144] on link "Next »" at bounding box center [851, 140] width 41 height 21
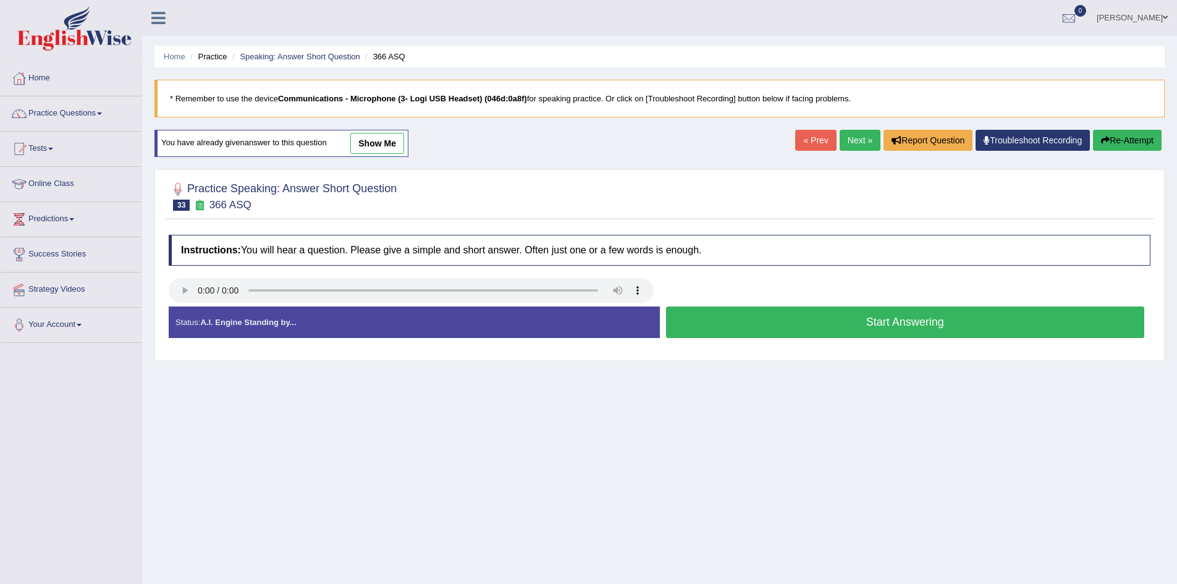
click at [690, 324] on button "Start Answering" at bounding box center [905, 323] width 479 height 32
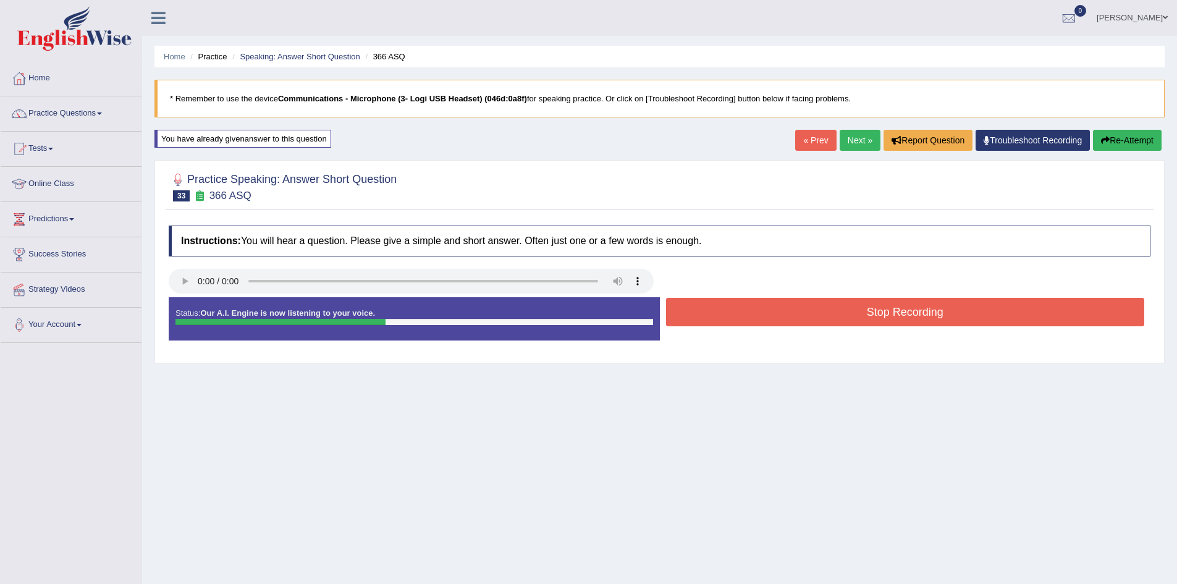
click at [768, 315] on button "Stop Recording" at bounding box center [905, 312] width 479 height 28
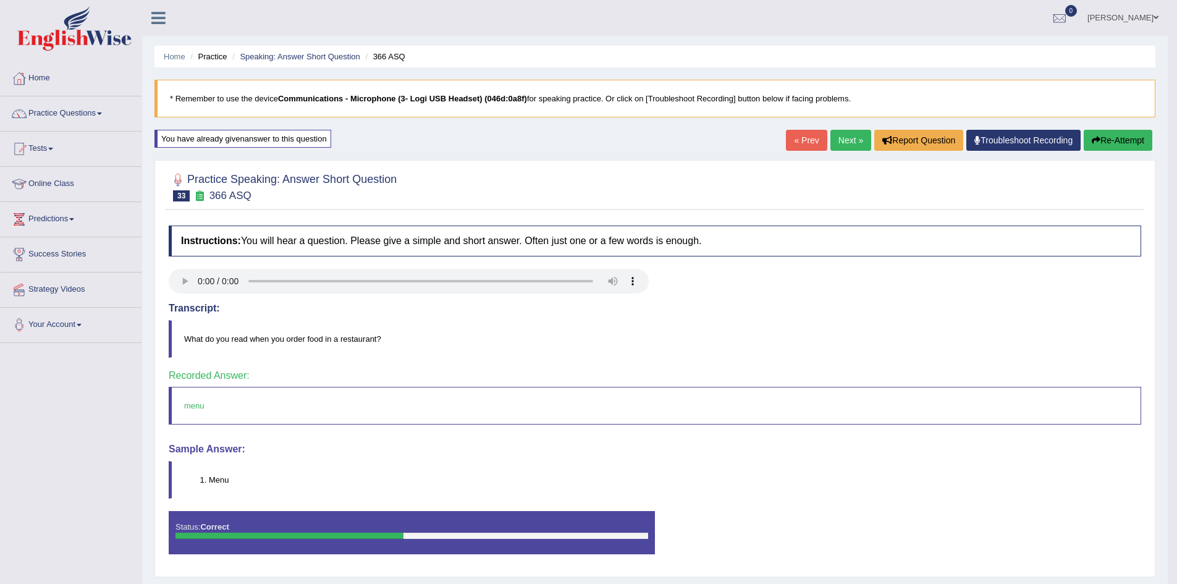
click at [846, 139] on link "Next »" at bounding box center [851, 140] width 41 height 21
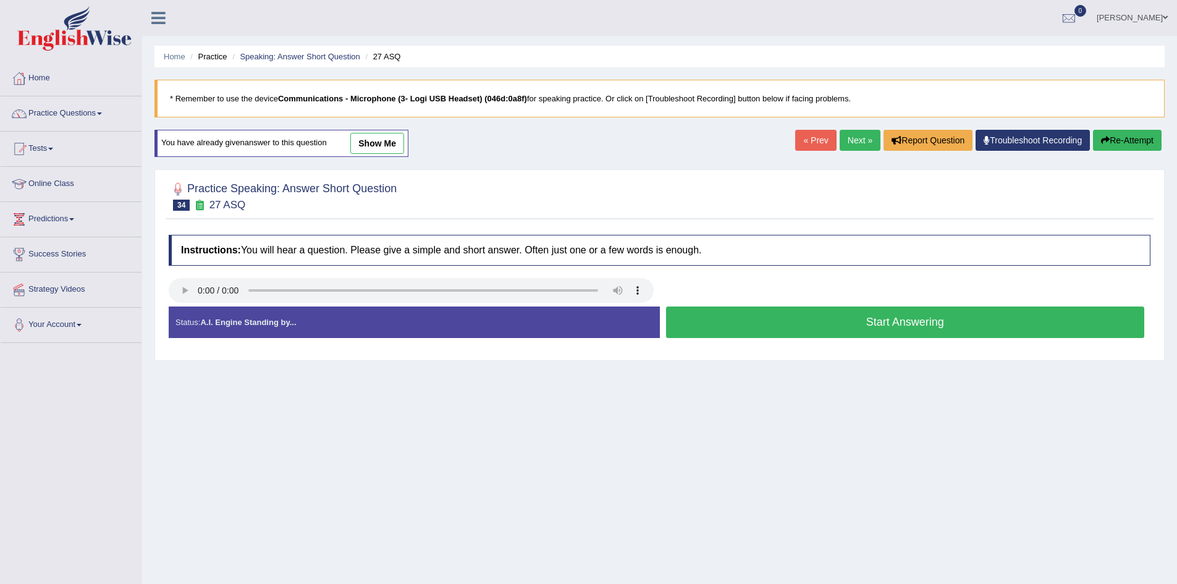
click at [850, 315] on button "Start Answering" at bounding box center [905, 323] width 479 height 32
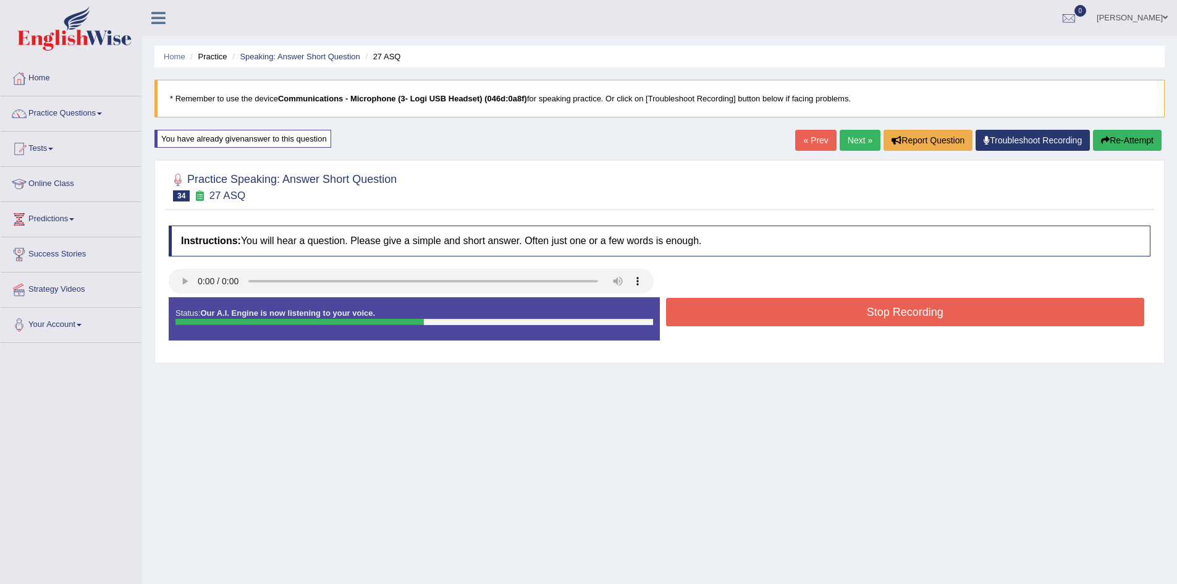
click at [849, 315] on button "Stop Recording" at bounding box center [905, 312] width 479 height 28
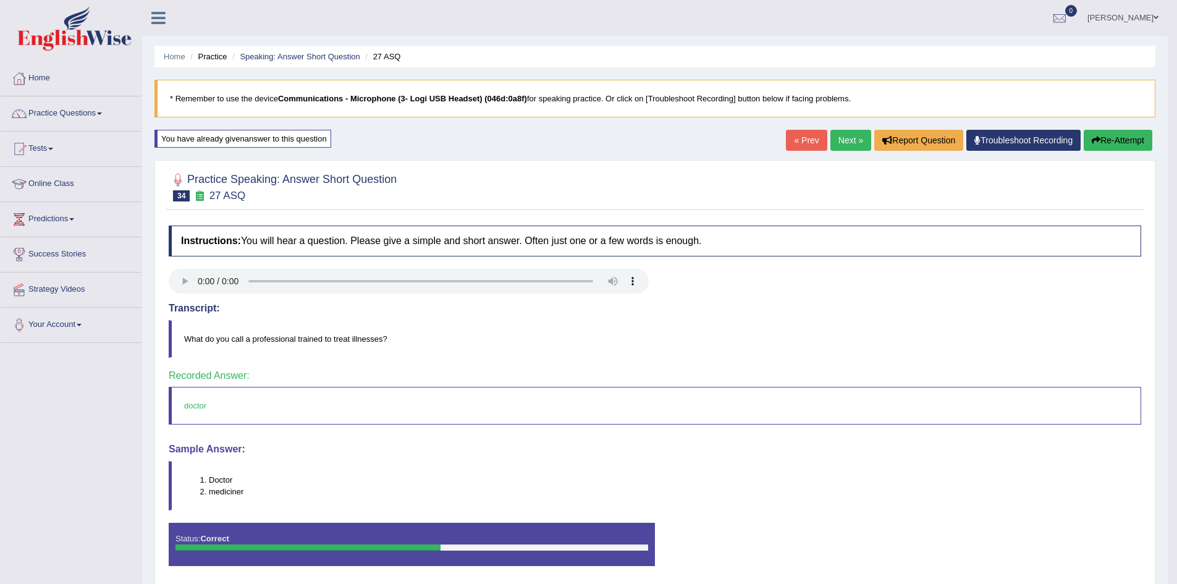
click at [841, 150] on link "Next »" at bounding box center [851, 140] width 41 height 21
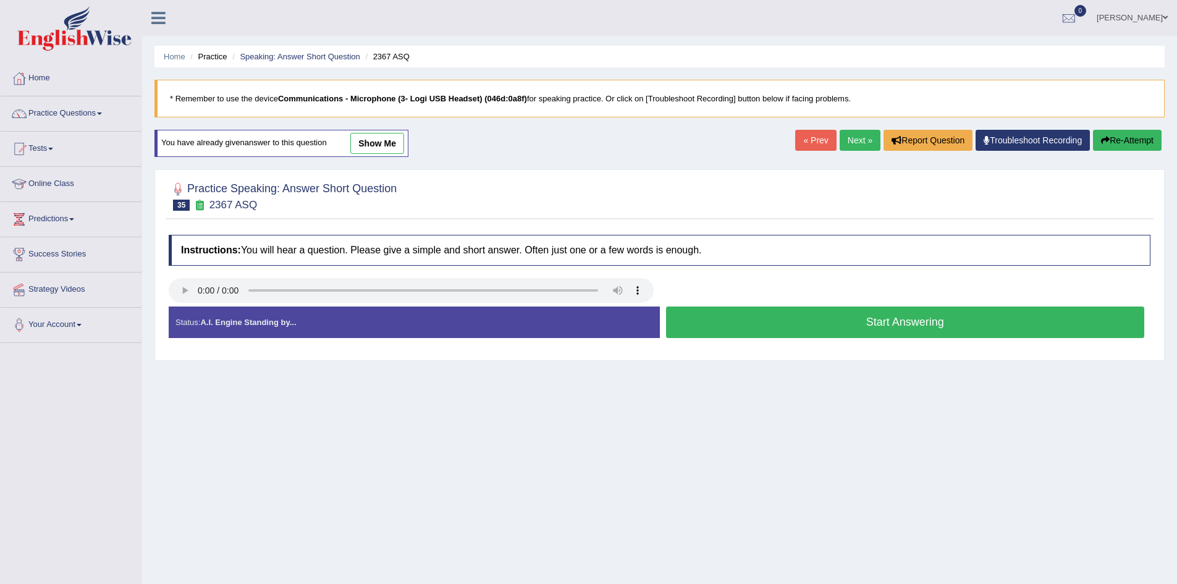
click at [801, 321] on button "Start Answering" at bounding box center [905, 323] width 479 height 32
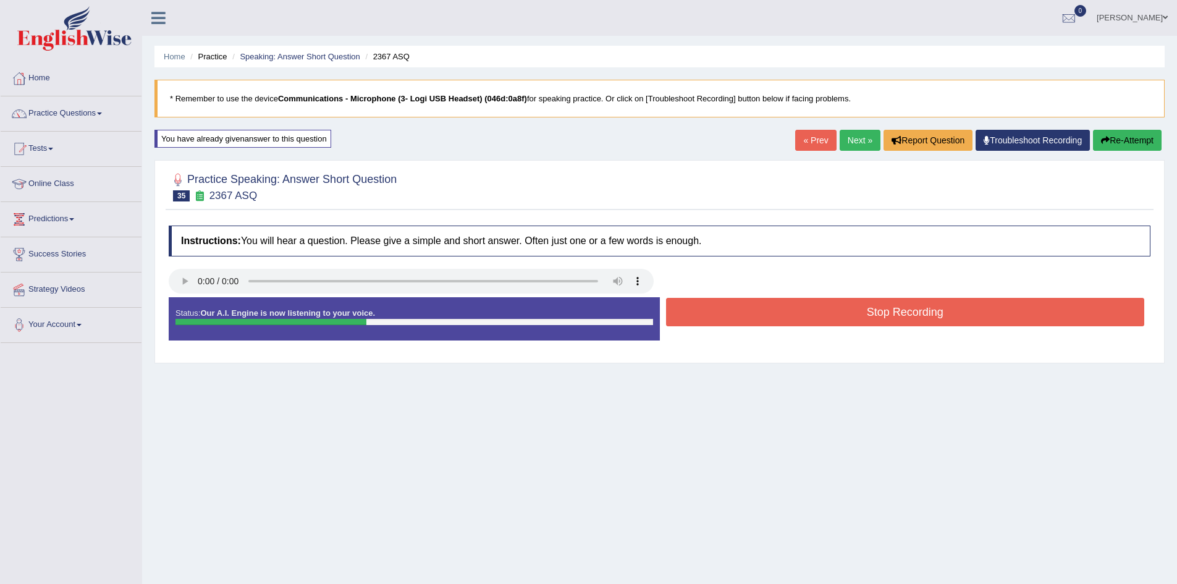
click at [801, 321] on button "Stop Recording" at bounding box center [905, 312] width 479 height 28
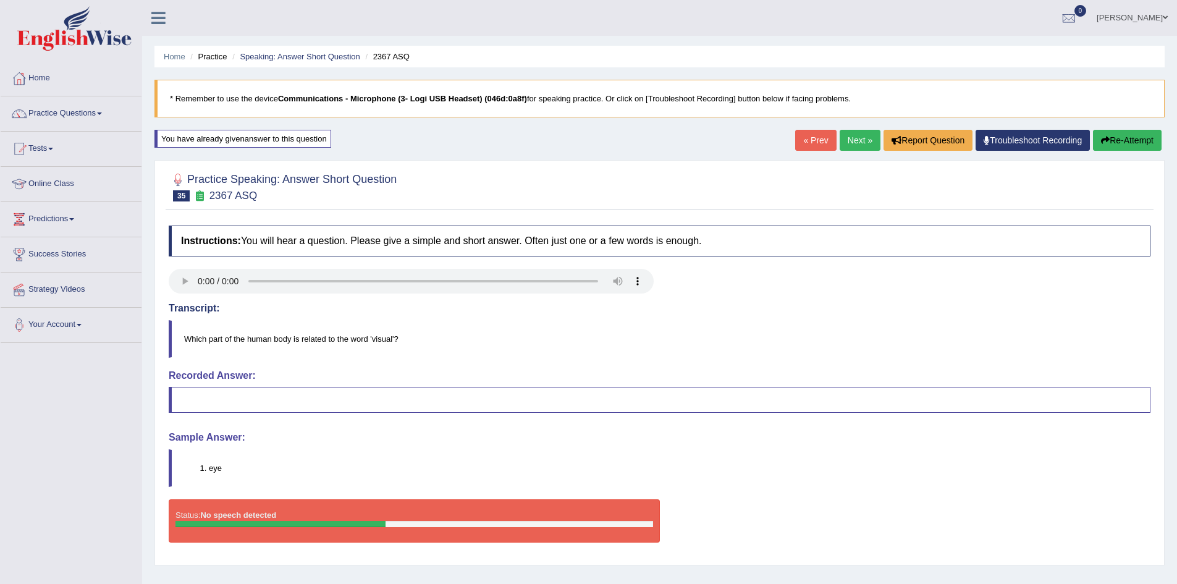
click at [1114, 141] on button "Re-Attempt" at bounding box center [1127, 140] width 69 height 21
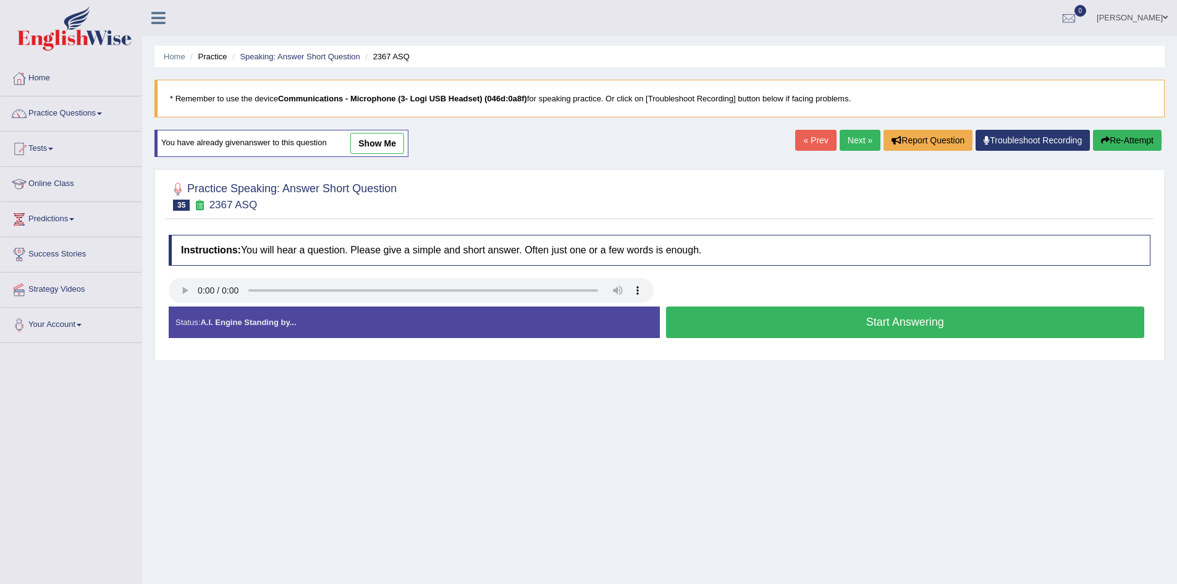
click at [786, 315] on button "Start Answering" at bounding box center [905, 323] width 479 height 32
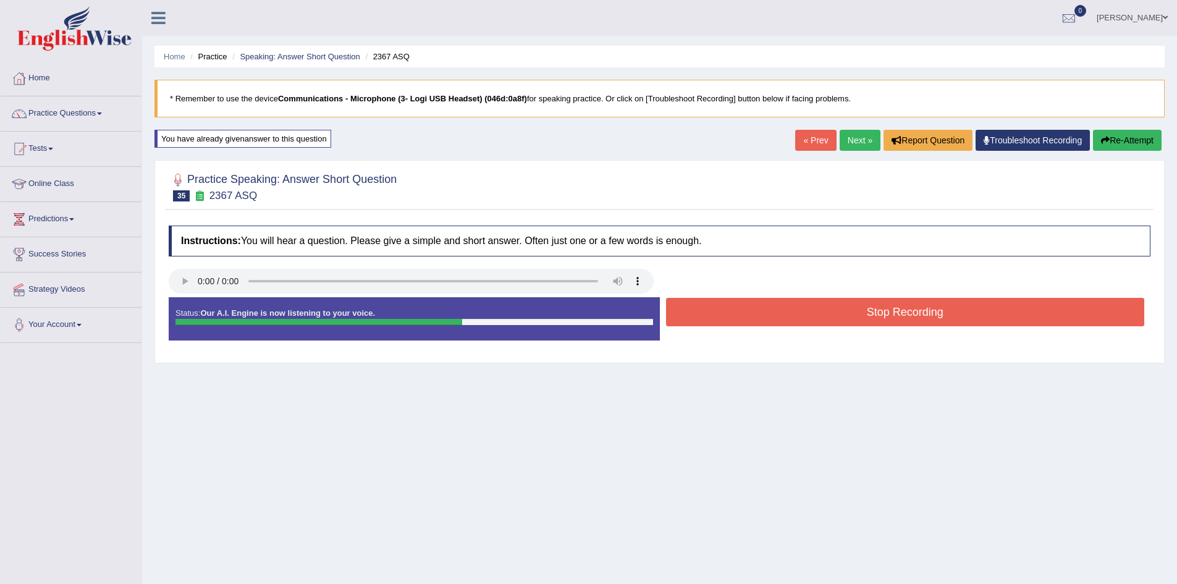
click at [808, 307] on button "Stop Recording" at bounding box center [905, 312] width 479 height 28
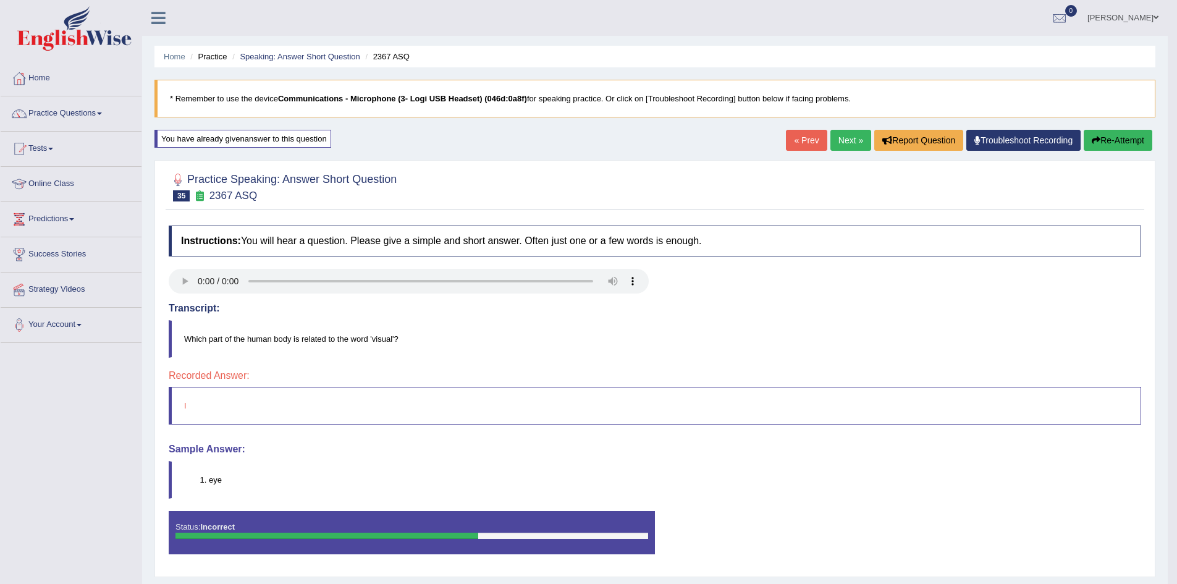
click at [1104, 136] on button "Re-Attempt" at bounding box center [1118, 140] width 69 height 21
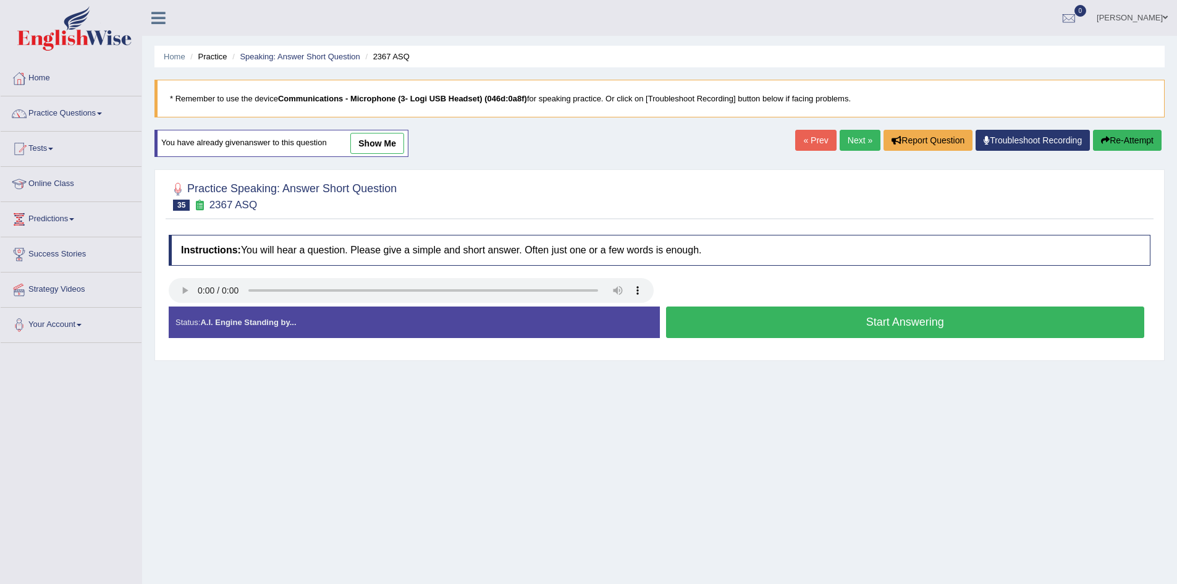
click at [744, 316] on button "Start Answering" at bounding box center [905, 323] width 479 height 32
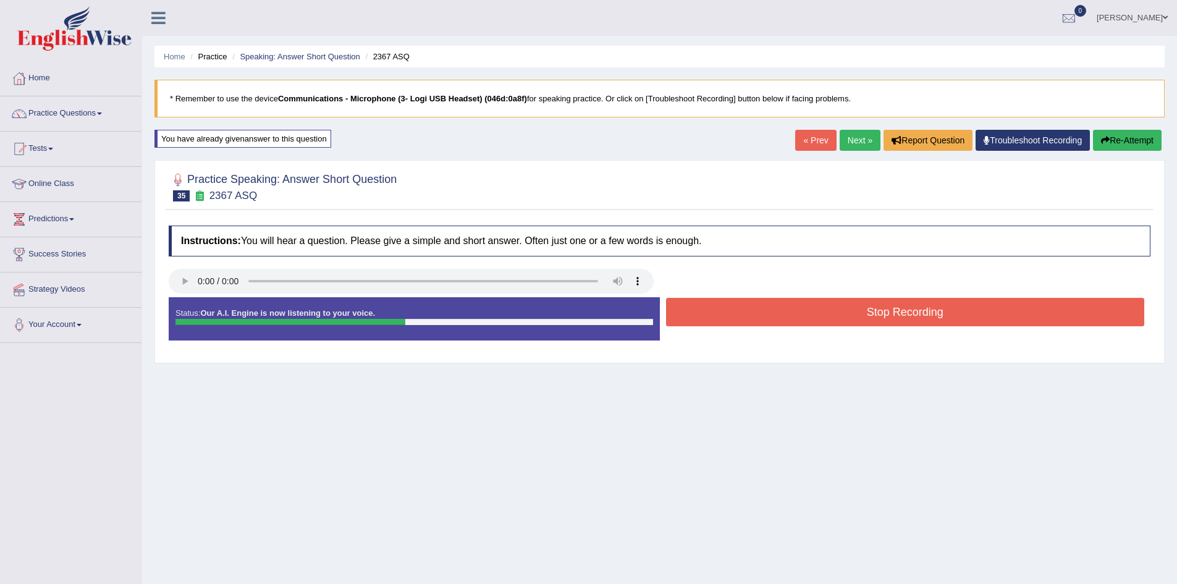
click at [748, 311] on button "Stop Recording" at bounding box center [905, 312] width 479 height 28
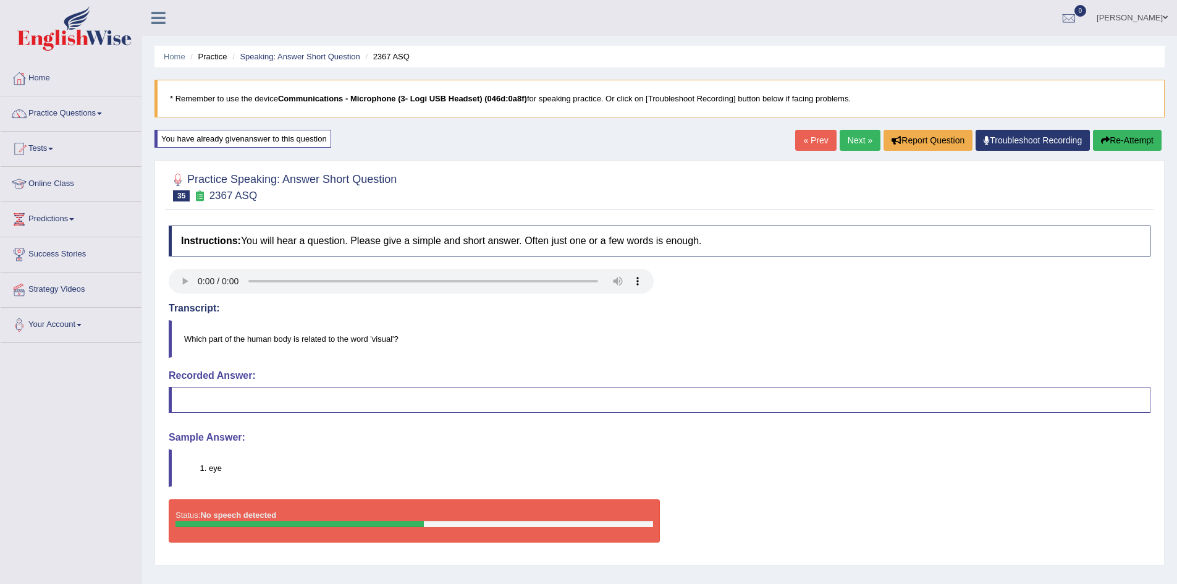
click at [1135, 138] on button "Re-Attempt" at bounding box center [1127, 140] width 69 height 21
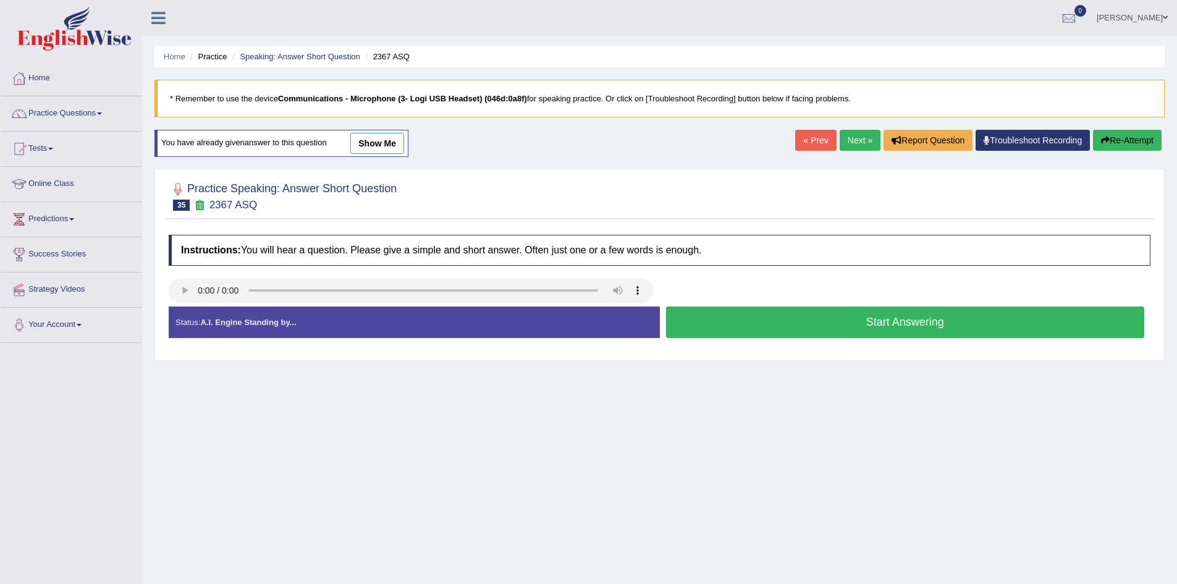
click at [897, 315] on button "Start Answering" at bounding box center [905, 323] width 479 height 32
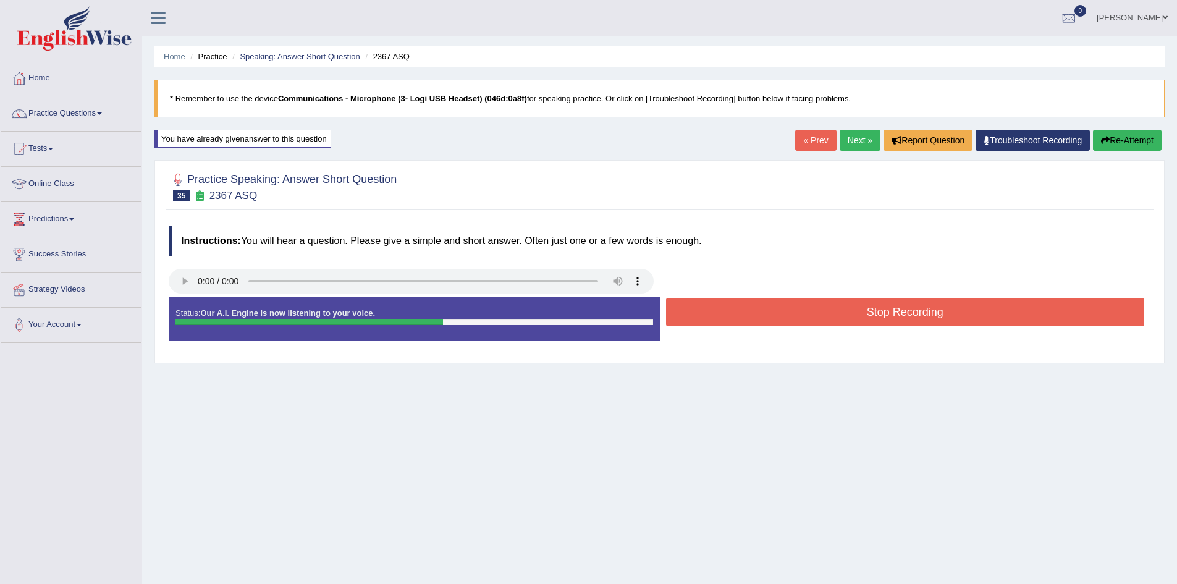
click at [927, 300] on button "Stop Recording" at bounding box center [905, 312] width 479 height 28
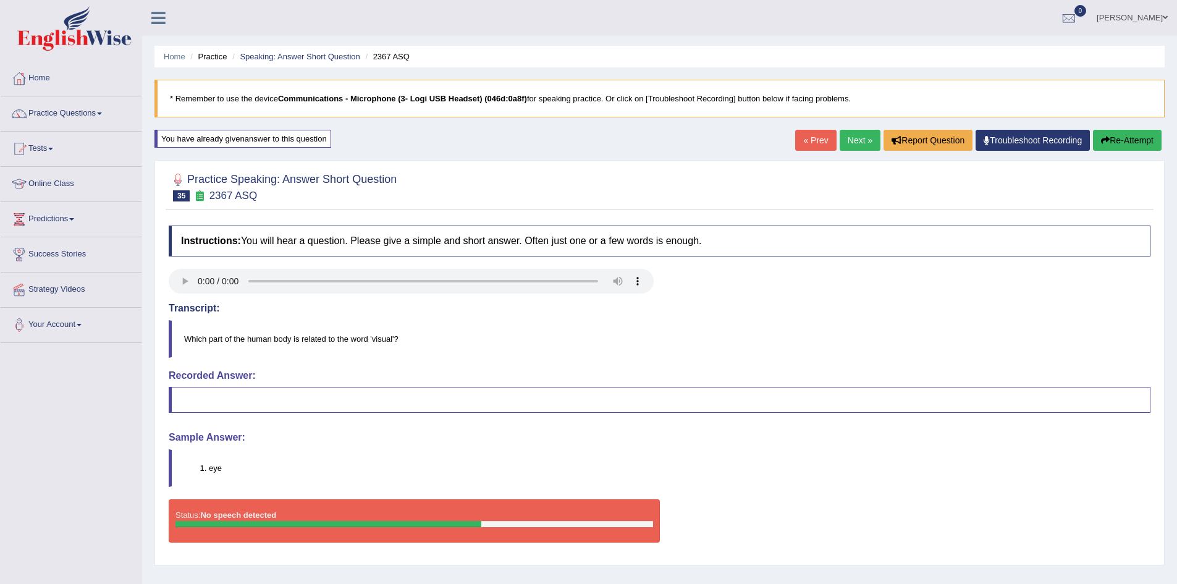
click at [1118, 140] on button "Re-Attempt" at bounding box center [1127, 140] width 69 height 21
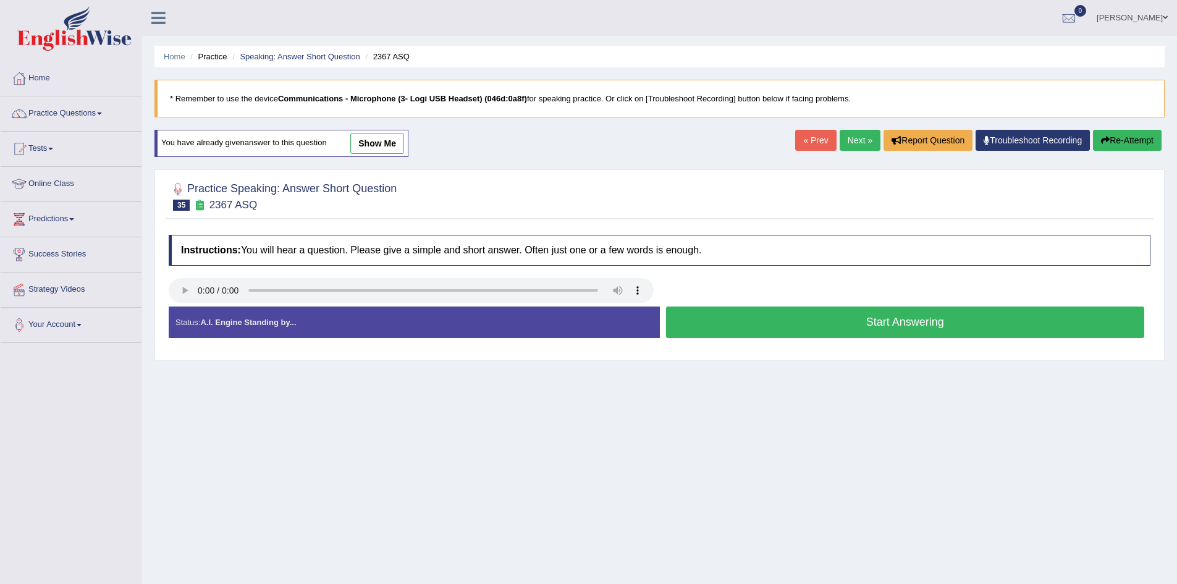
click at [751, 316] on button "Start Answering" at bounding box center [905, 323] width 479 height 32
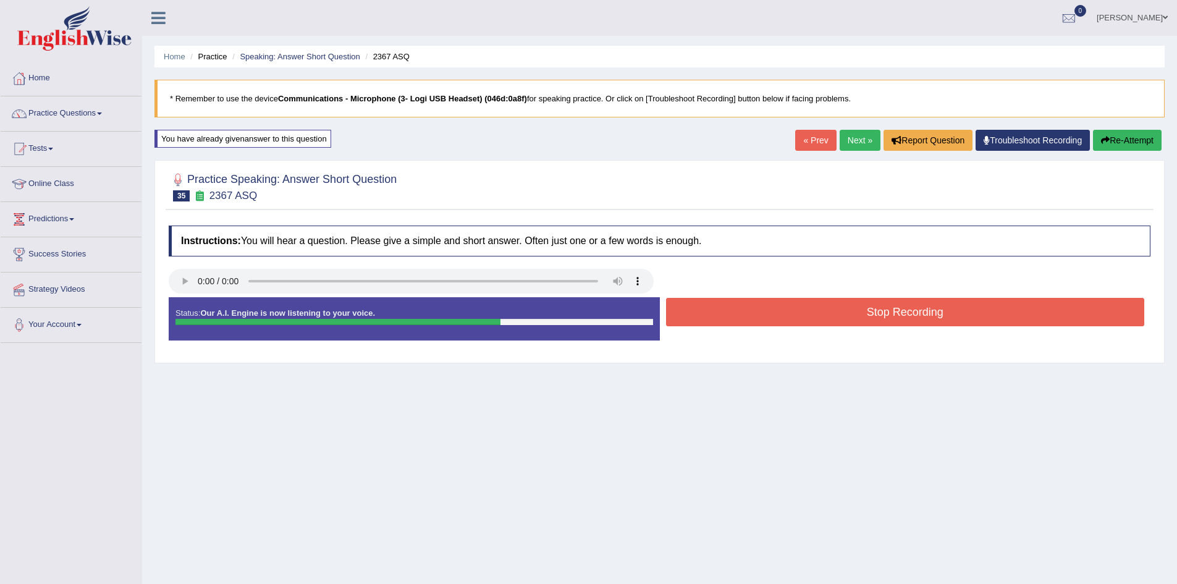
click at [754, 310] on button "Stop Recording" at bounding box center [905, 312] width 479 height 28
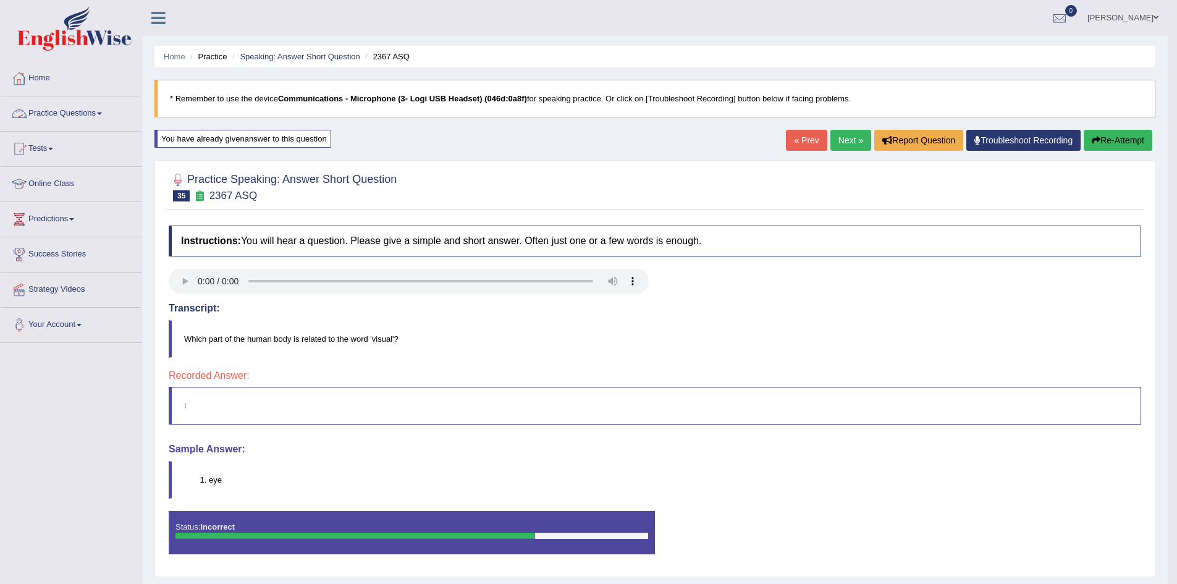
click at [98, 116] on link "Practice Questions" at bounding box center [71, 111] width 141 height 31
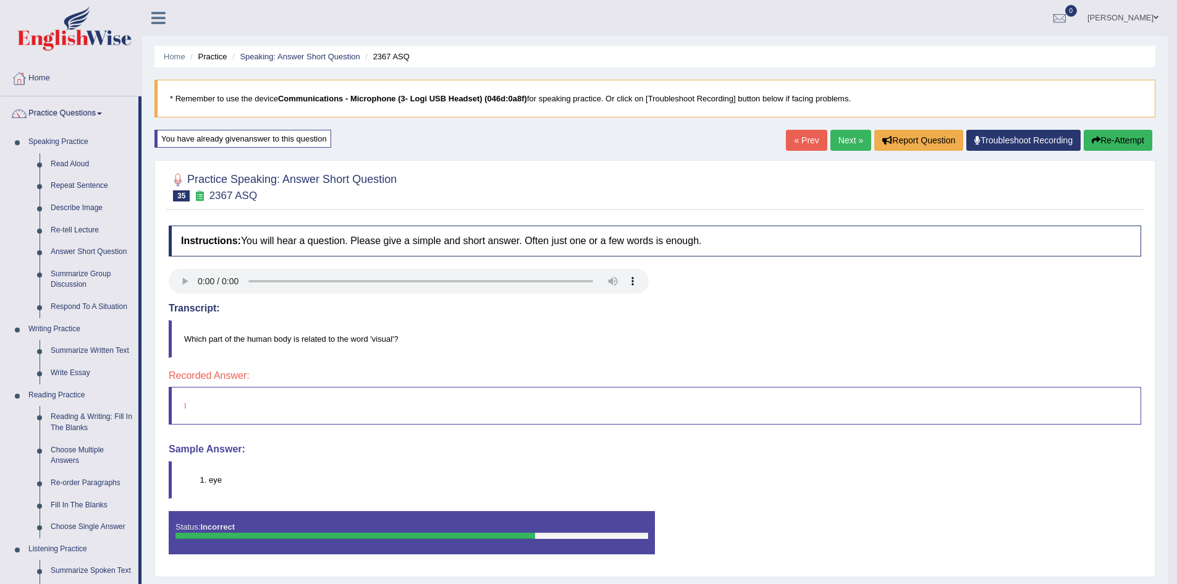
click at [1105, 142] on button "Re-Attempt" at bounding box center [1118, 140] width 69 height 21
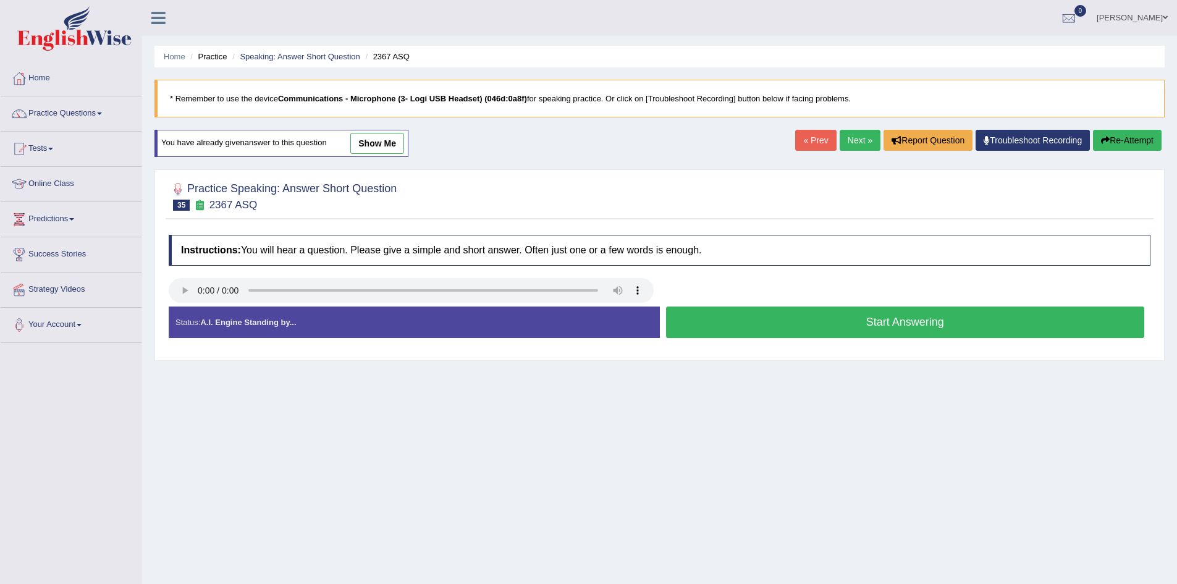
click at [675, 318] on button "Start Answering" at bounding box center [905, 323] width 479 height 32
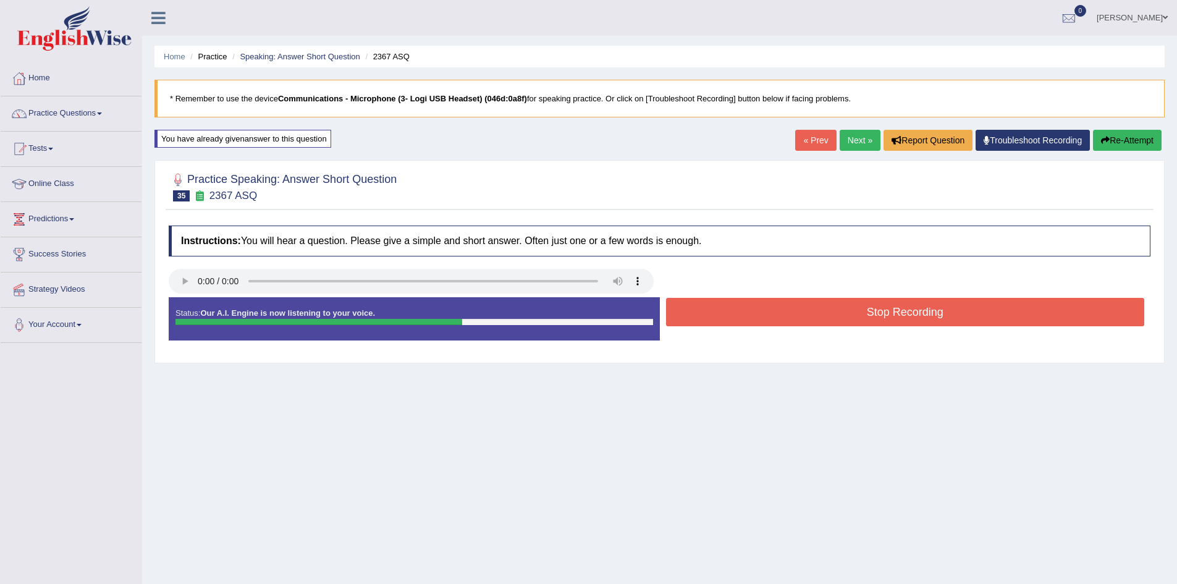
click at [675, 318] on button "Stop Recording" at bounding box center [905, 312] width 479 height 28
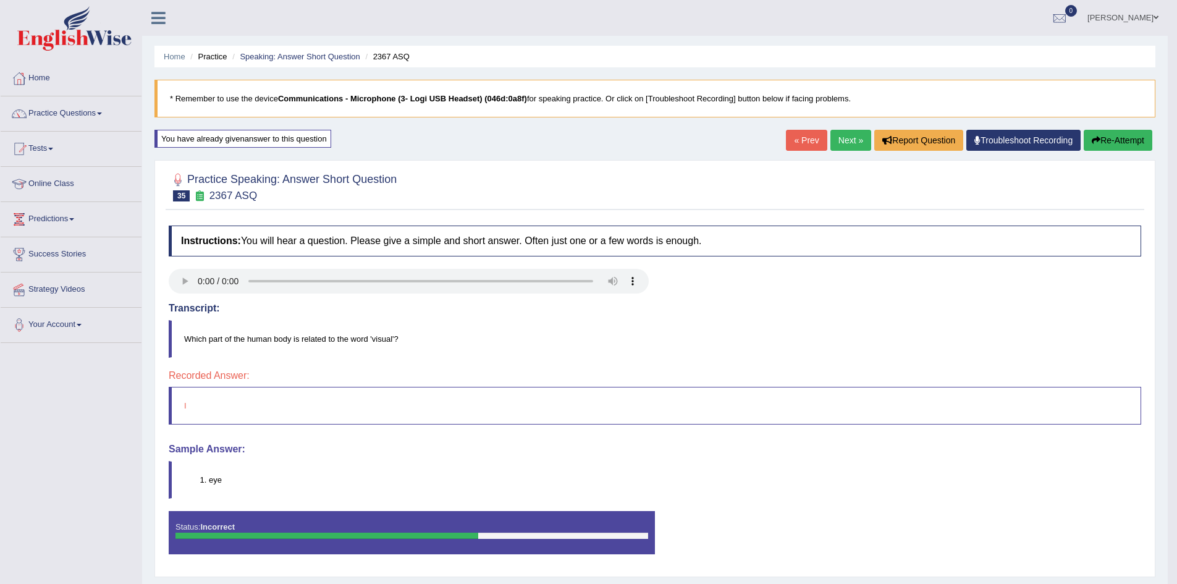
click at [1098, 141] on button "Re-Attempt" at bounding box center [1118, 140] width 69 height 21
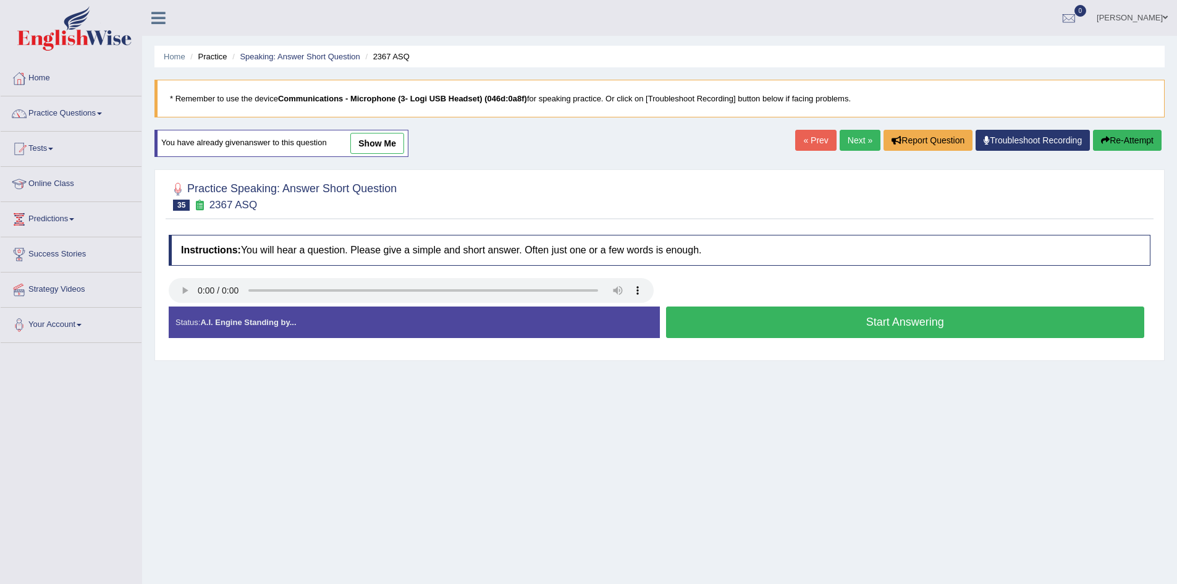
click at [680, 319] on button "Start Answering" at bounding box center [905, 323] width 479 height 32
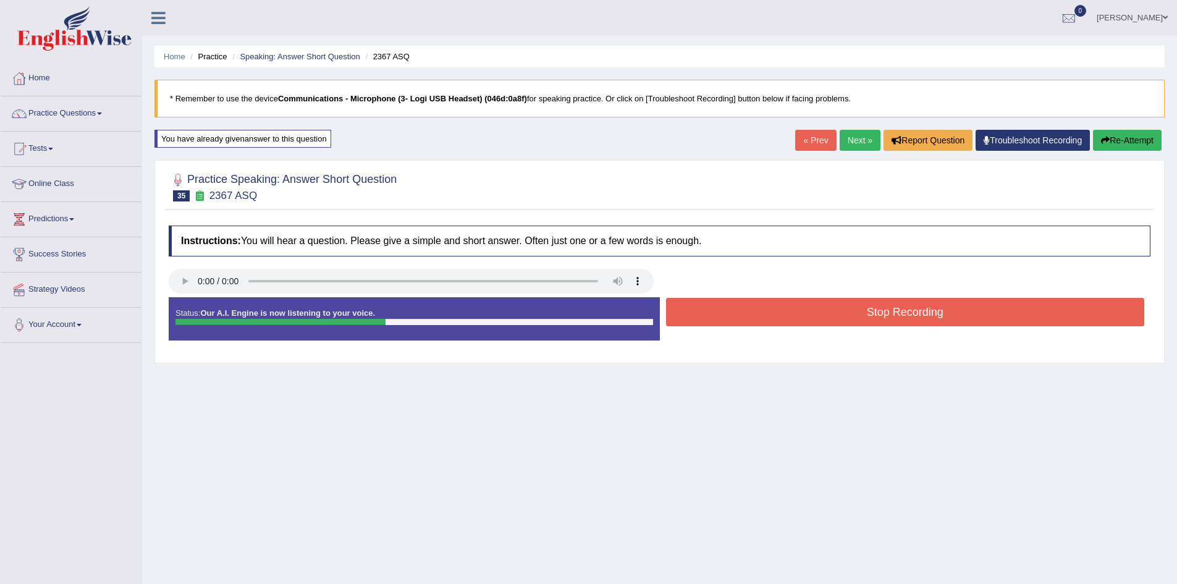
click at [680, 319] on button "Stop Recording" at bounding box center [905, 312] width 479 height 28
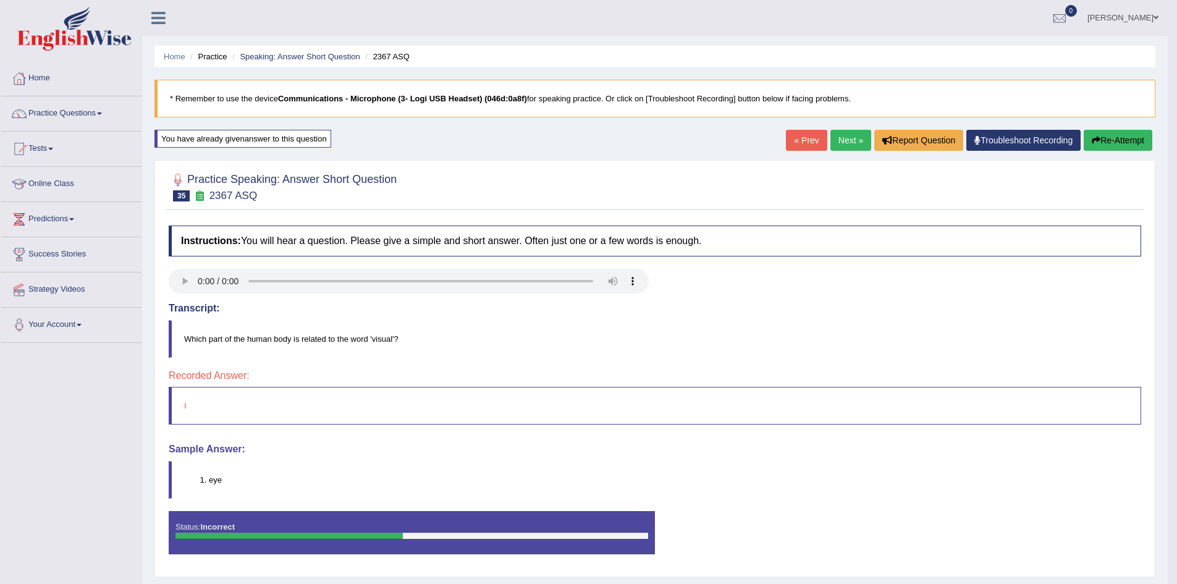
click at [1125, 138] on button "Re-Attempt" at bounding box center [1118, 140] width 69 height 21
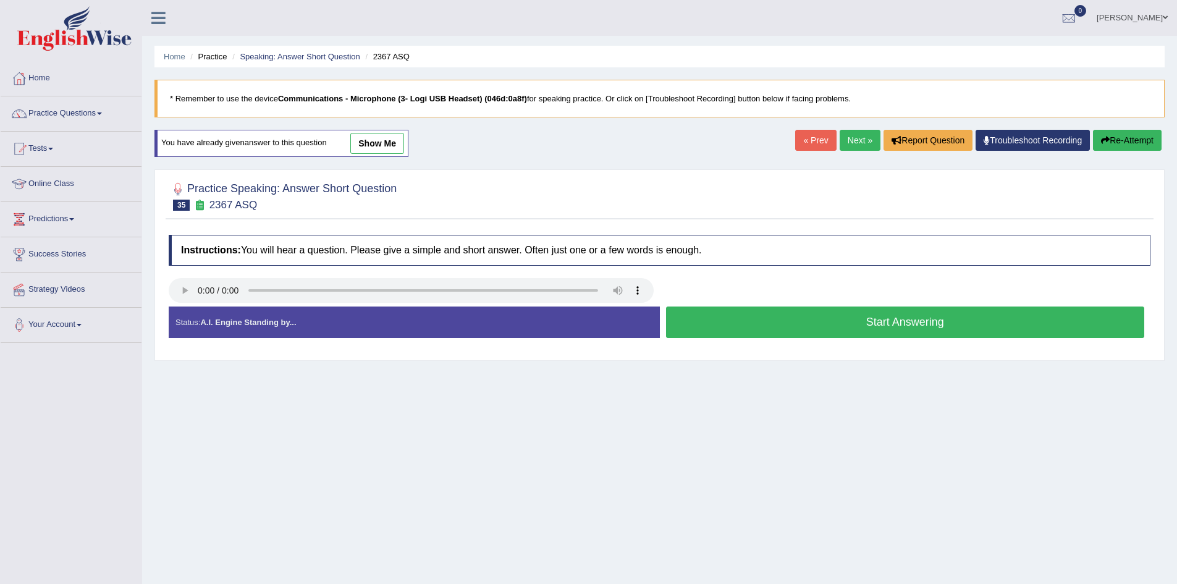
click at [947, 316] on button "Start Answering" at bounding box center [905, 323] width 479 height 32
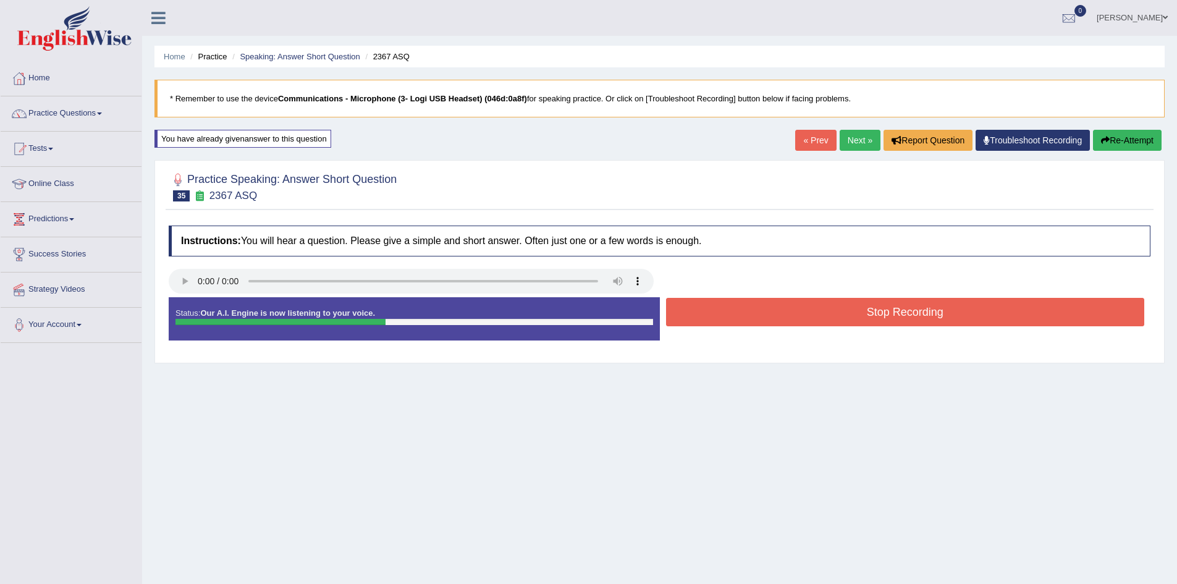
click at [948, 316] on button "Stop Recording" at bounding box center [905, 312] width 479 height 28
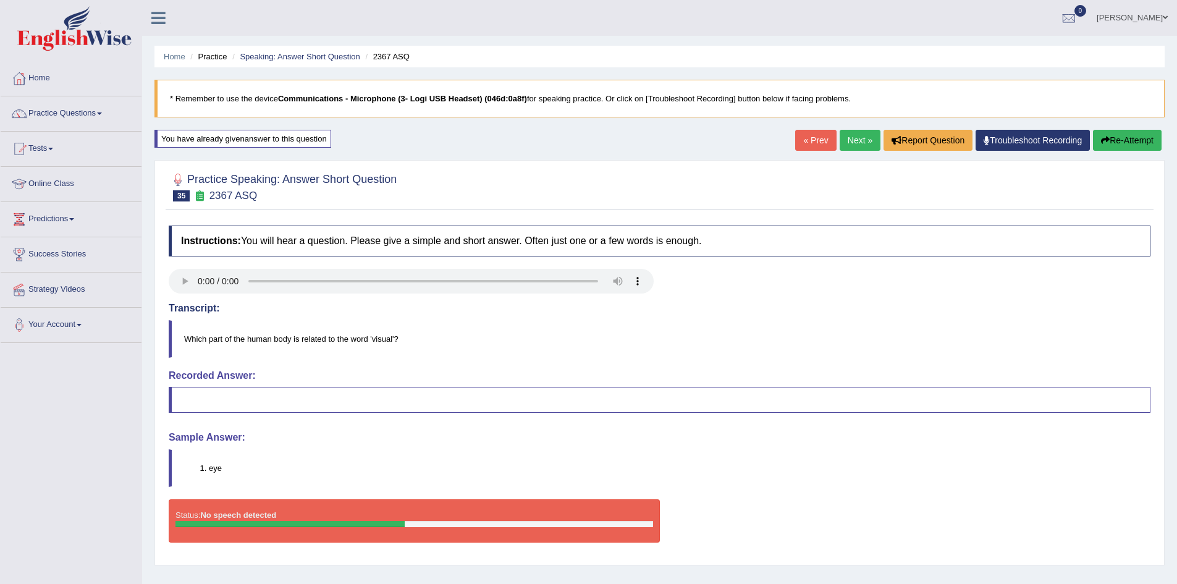
click at [1144, 138] on button "Re-Attempt" at bounding box center [1127, 140] width 69 height 21
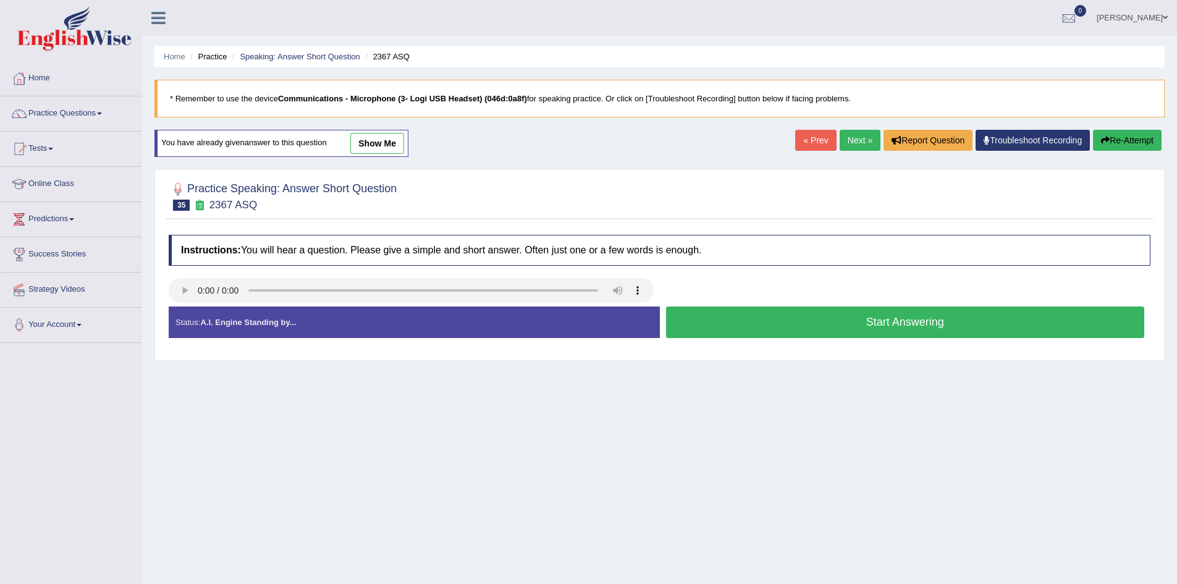
click at [887, 326] on button "Start Answering" at bounding box center [905, 323] width 479 height 32
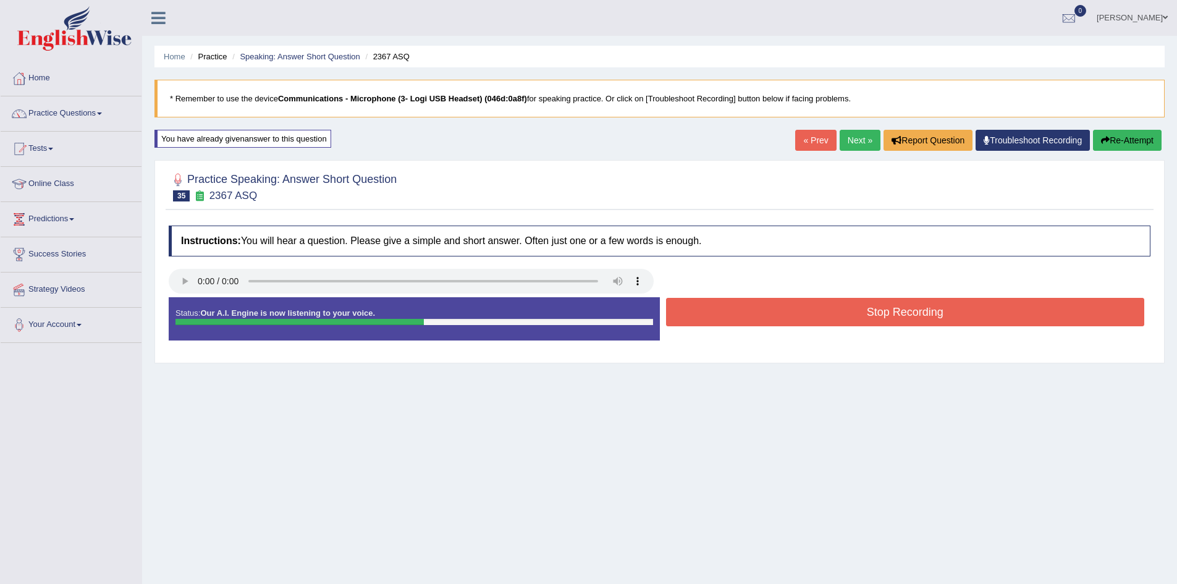
click at [889, 323] on button "Stop Recording" at bounding box center [905, 312] width 479 height 28
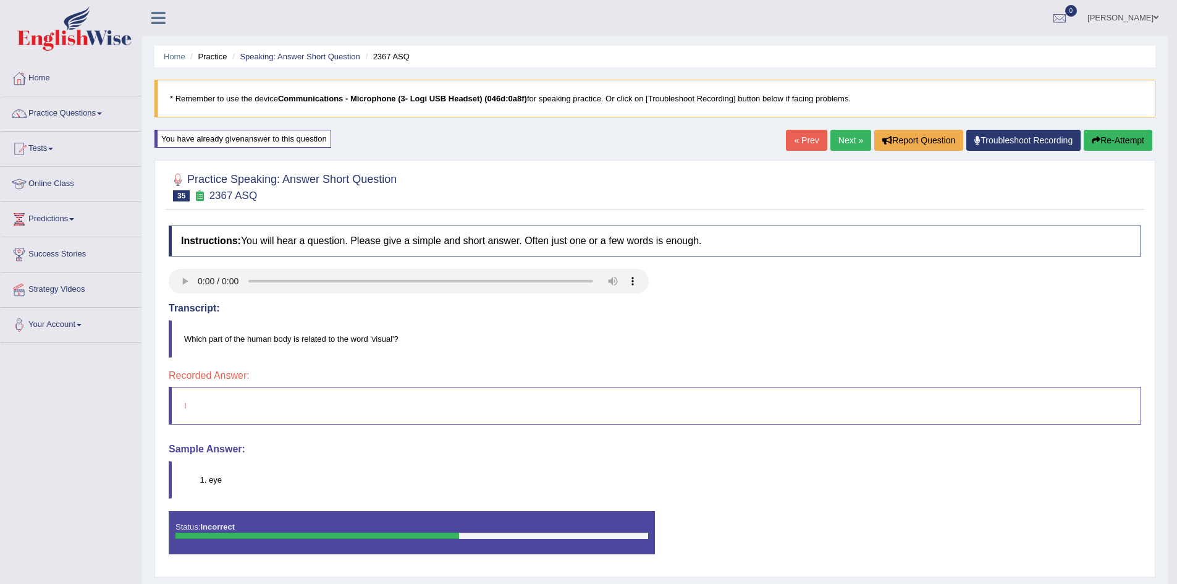
click at [1110, 142] on button "Re-Attempt" at bounding box center [1118, 140] width 69 height 21
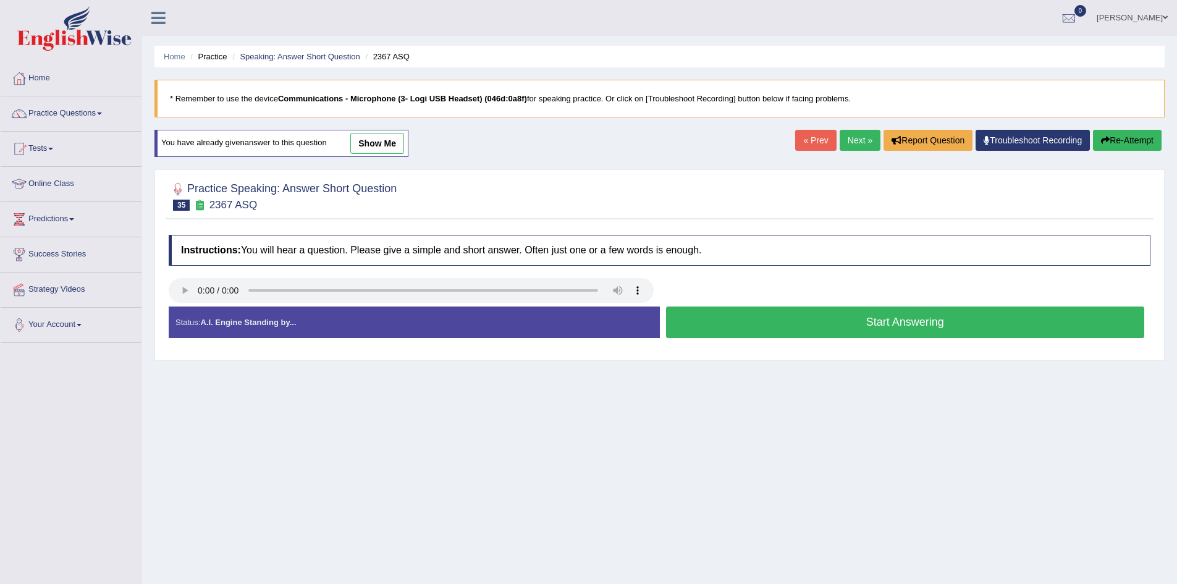
click at [780, 318] on button "Start Answering" at bounding box center [905, 323] width 479 height 32
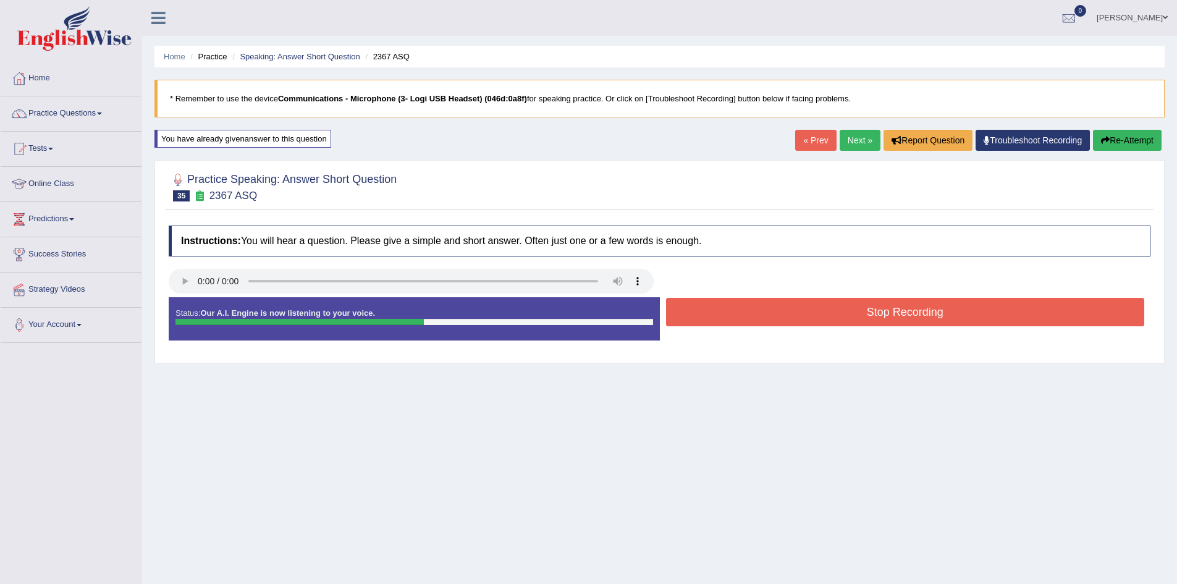
click at [779, 317] on button "Stop Recording" at bounding box center [905, 312] width 479 height 28
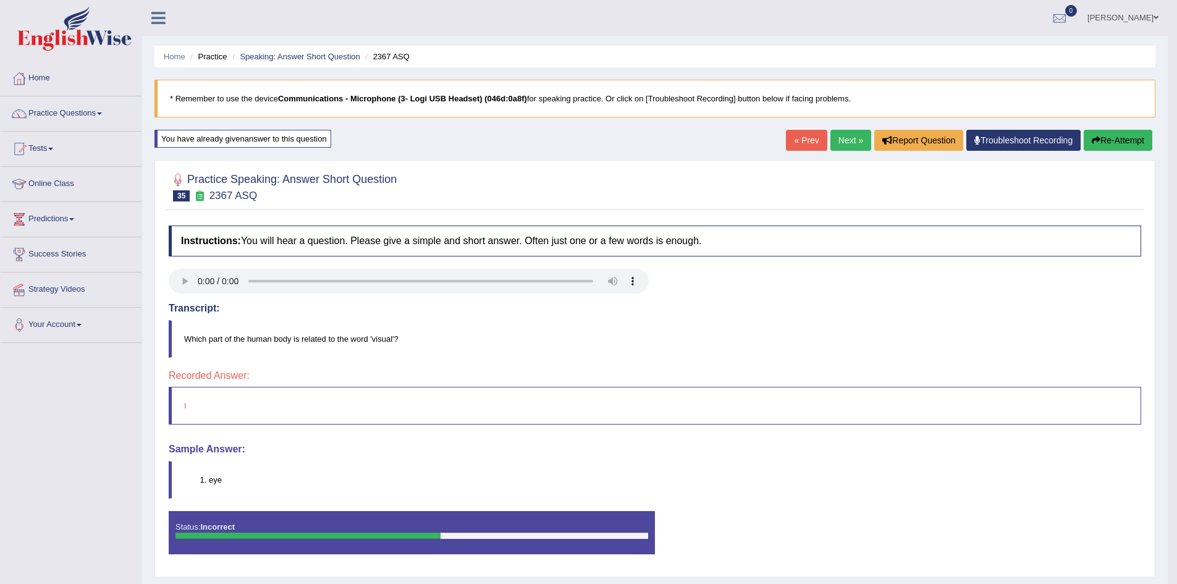
click at [1122, 137] on button "Re-Attempt" at bounding box center [1118, 140] width 69 height 21
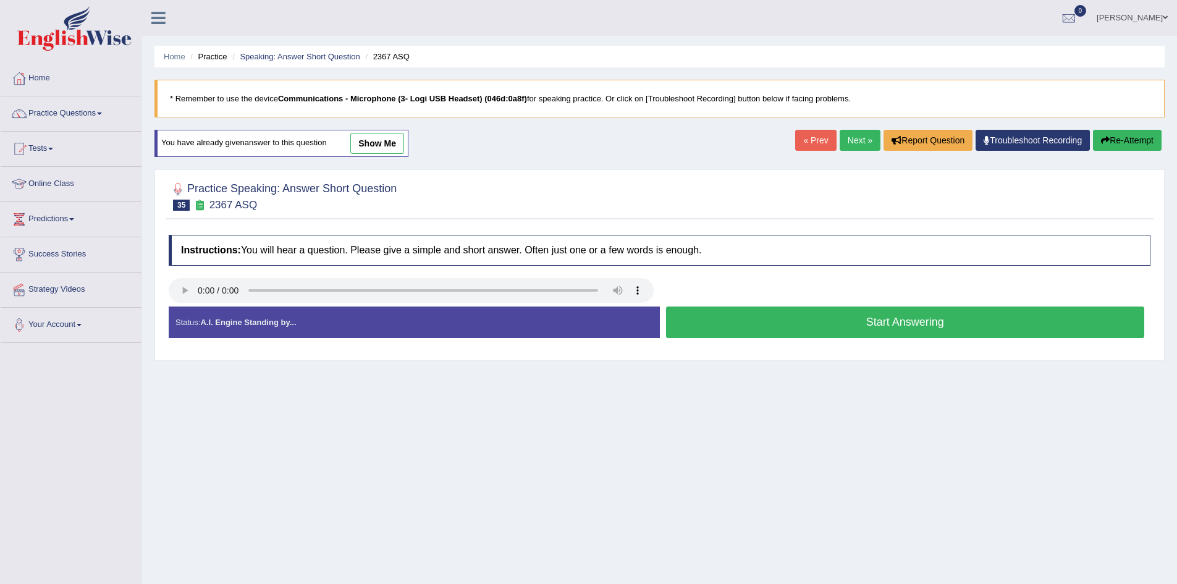
click at [721, 326] on button "Start Answering" at bounding box center [905, 323] width 479 height 32
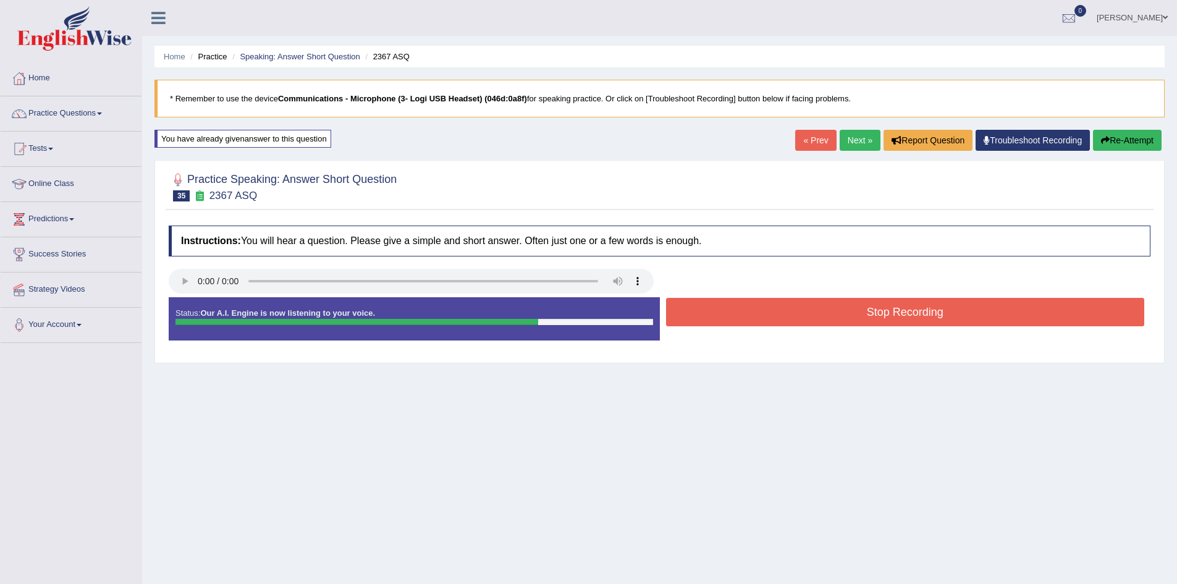
click at [695, 320] on button "Stop Recording" at bounding box center [905, 312] width 479 height 28
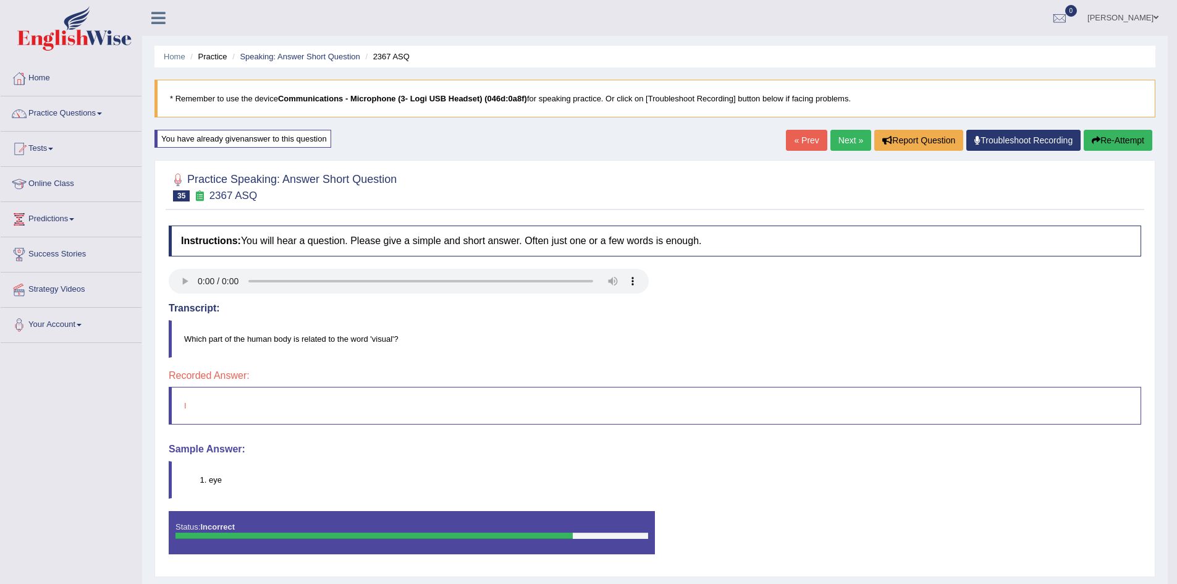
click at [1124, 130] on div "Home Practice Speaking: Answer Short Question 2367 ASQ * Remember to use the de…" at bounding box center [655, 309] width 1026 height 618
click at [1124, 135] on button "Re-Attempt" at bounding box center [1118, 140] width 69 height 21
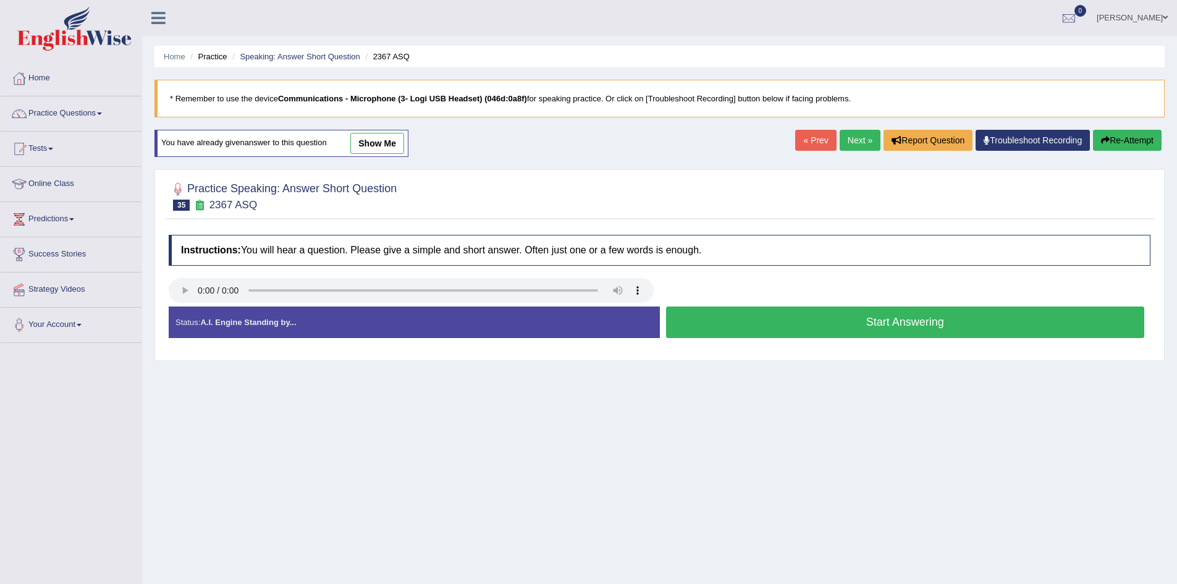
click at [857, 318] on button "Start Answering" at bounding box center [905, 323] width 479 height 32
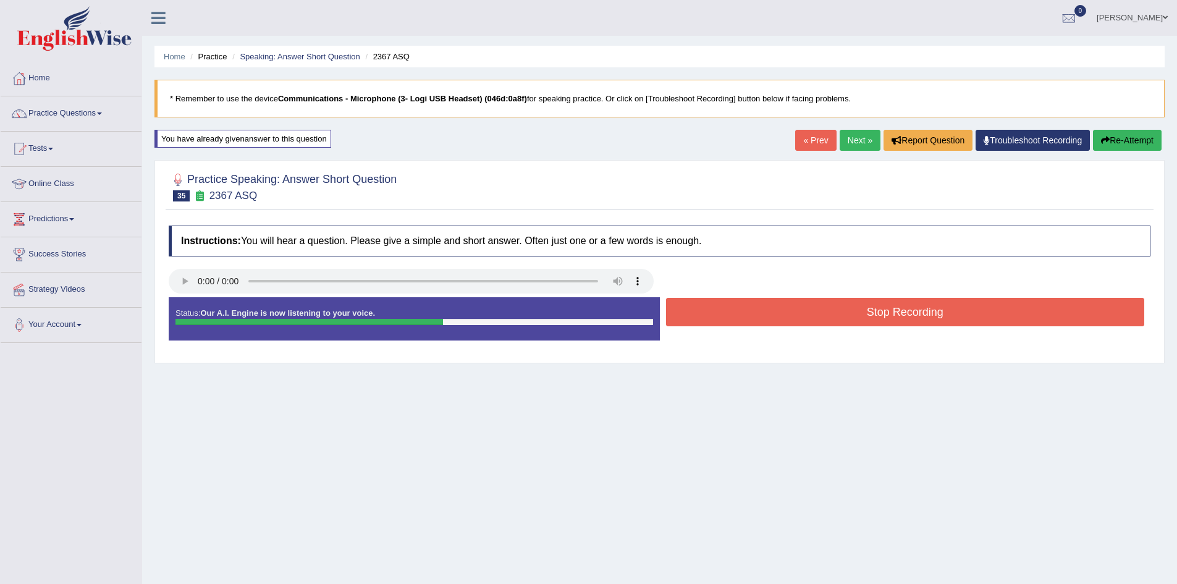
click at [856, 318] on button "Stop Recording" at bounding box center [905, 312] width 479 height 28
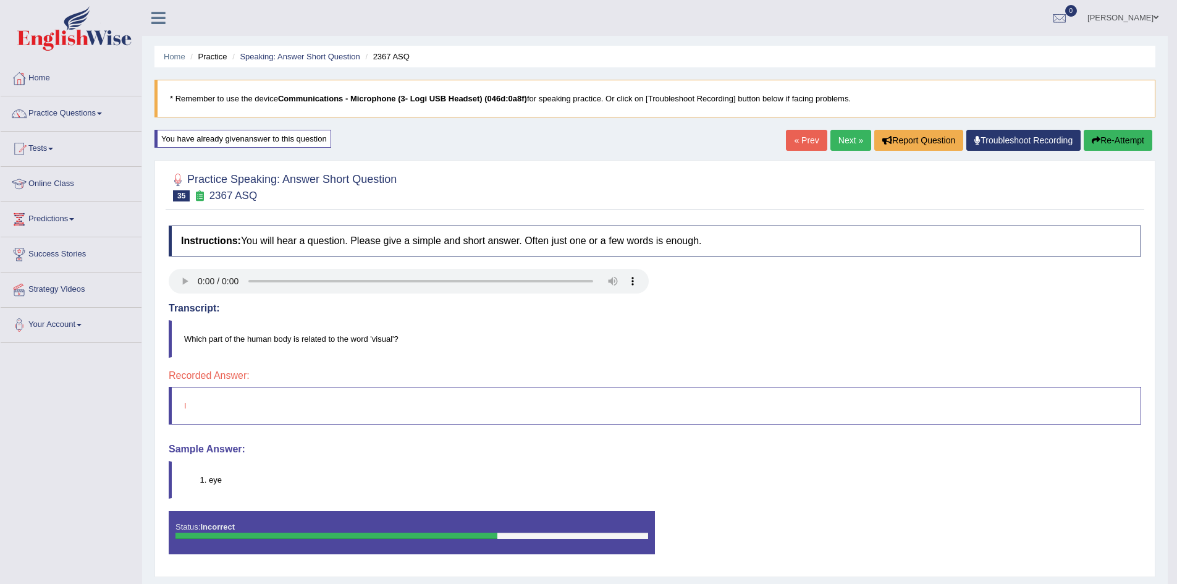
click at [1107, 134] on button "Re-Attempt" at bounding box center [1118, 140] width 69 height 21
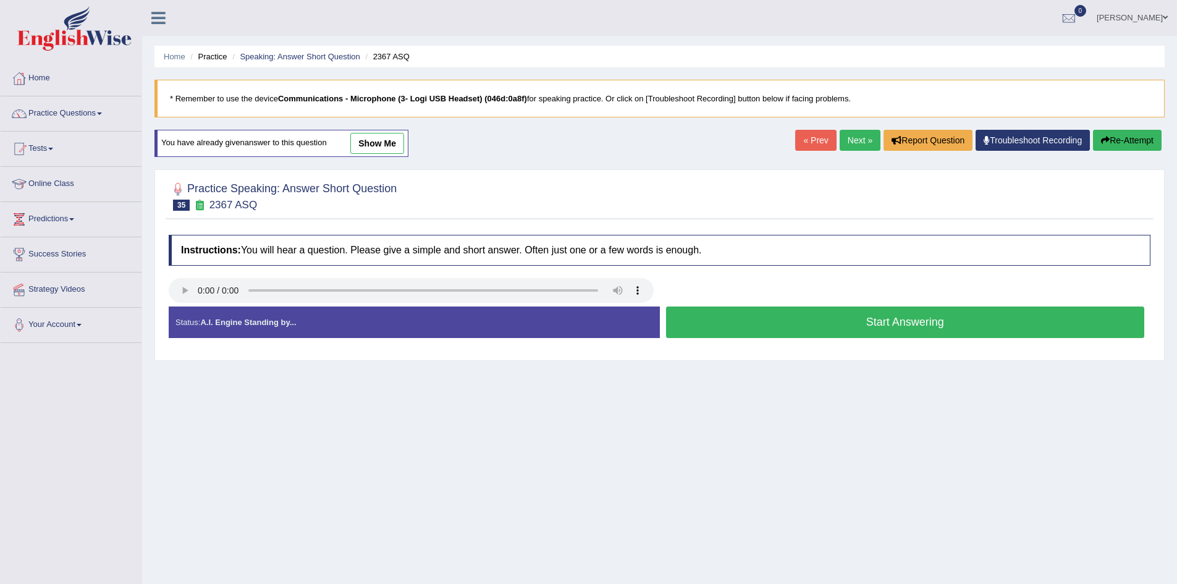
click at [953, 320] on button "Start Answering" at bounding box center [905, 323] width 479 height 32
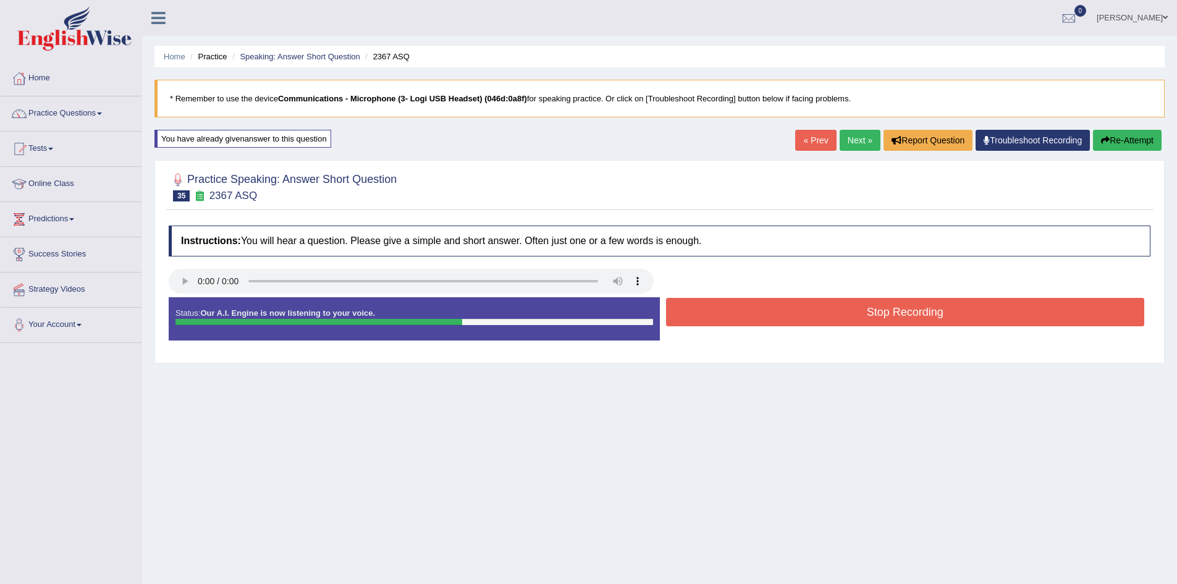
click at [953, 320] on button "Stop Recording" at bounding box center [905, 312] width 479 height 28
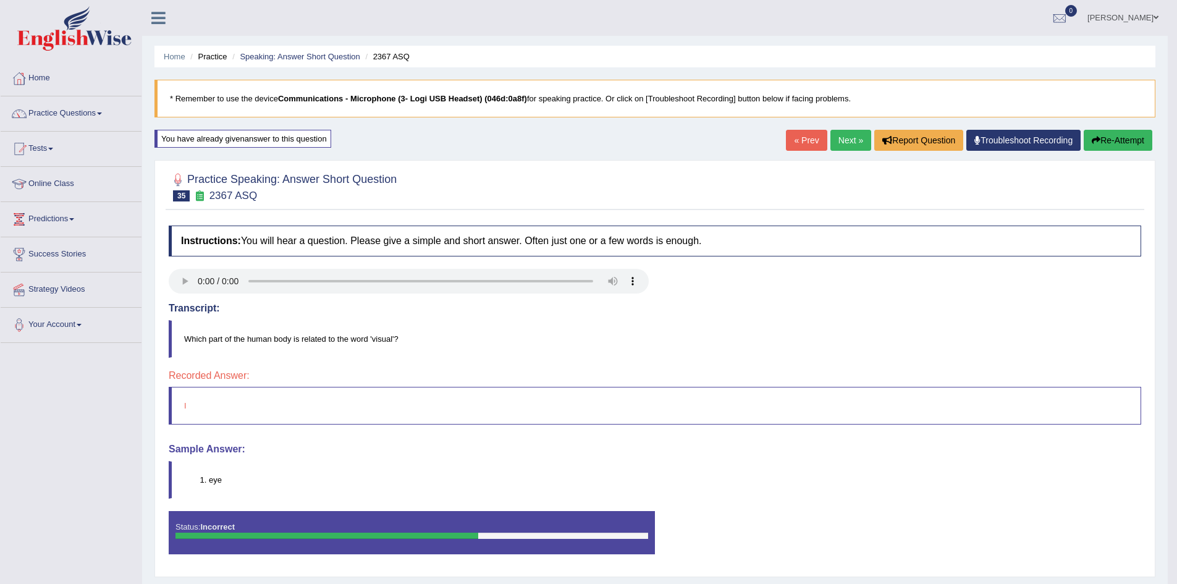
click at [842, 141] on link "Next »" at bounding box center [851, 140] width 41 height 21
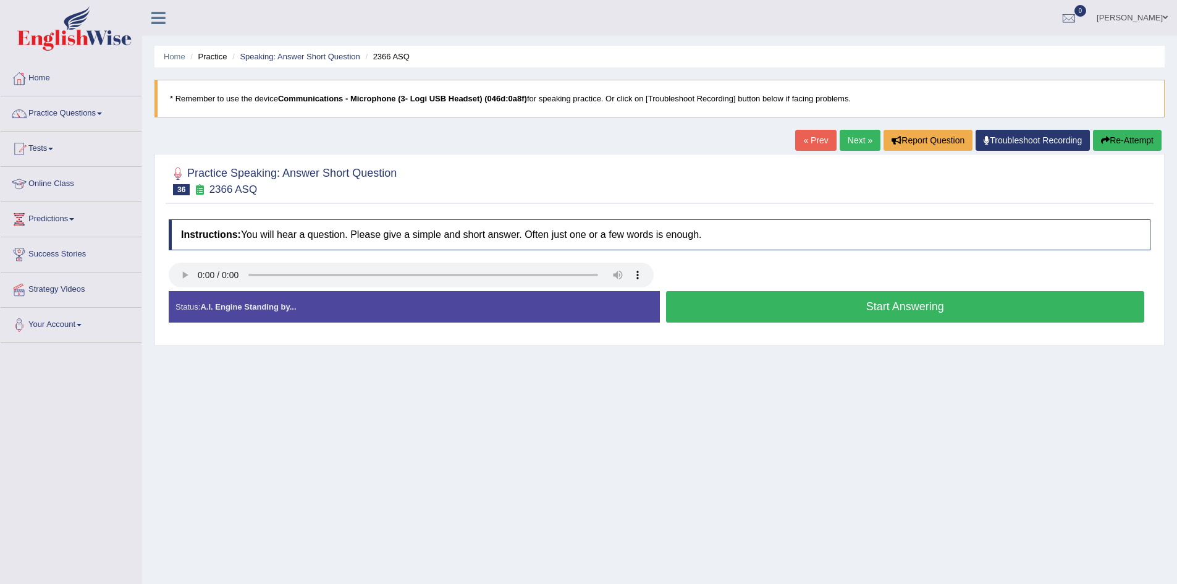
click at [874, 315] on button "Start Answering" at bounding box center [905, 307] width 479 height 32
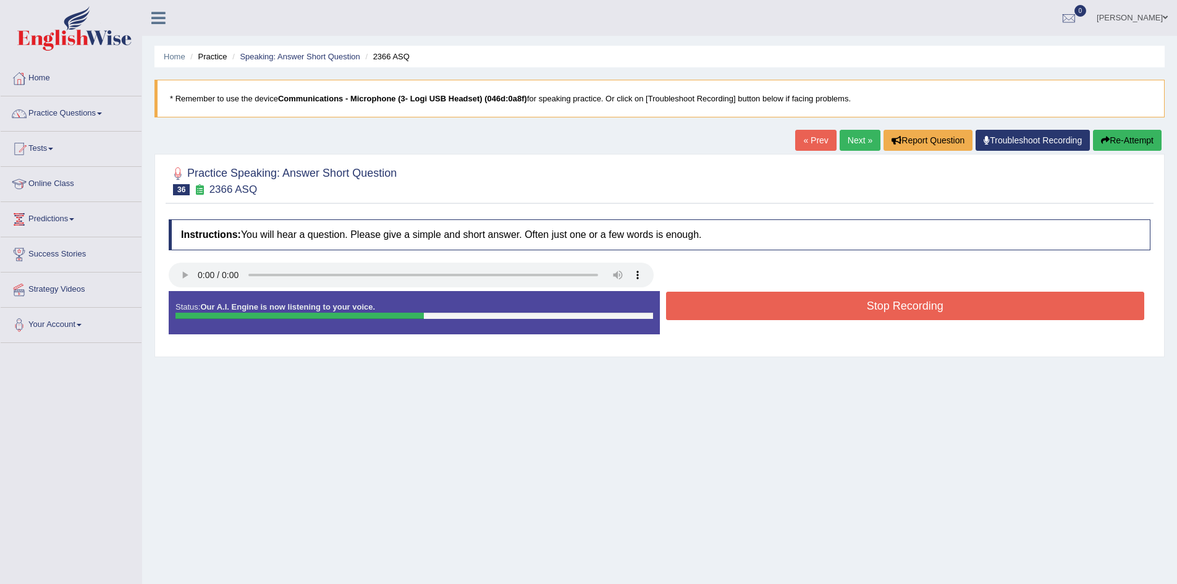
click at [874, 315] on button "Stop Recording" at bounding box center [905, 306] width 479 height 28
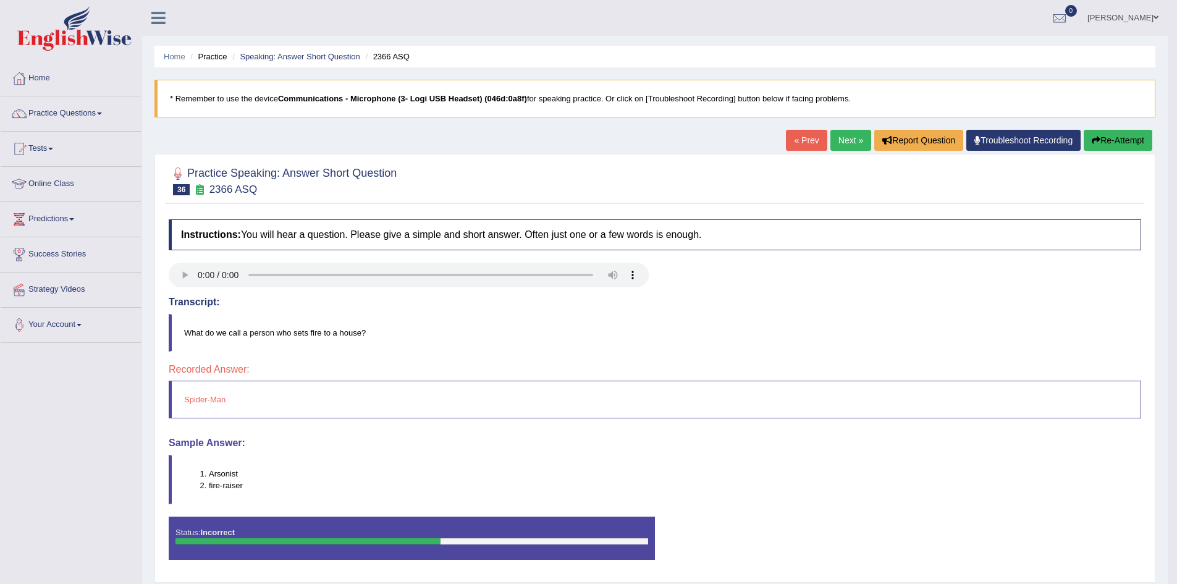
click at [1125, 132] on button "Re-Attempt" at bounding box center [1118, 140] width 69 height 21
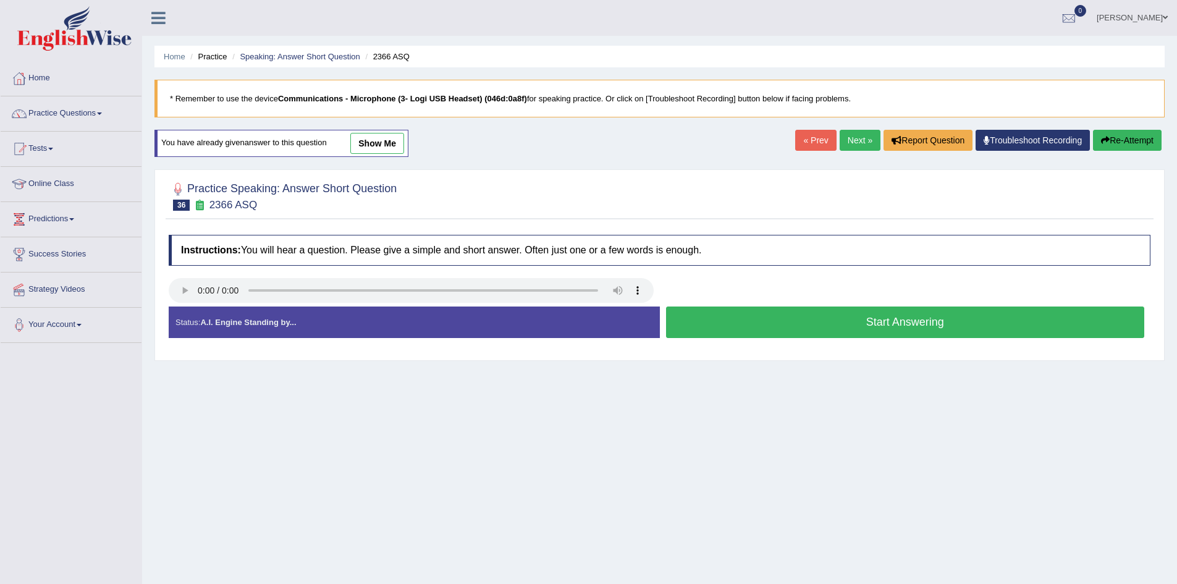
click at [748, 328] on button "Start Answering" at bounding box center [905, 323] width 479 height 32
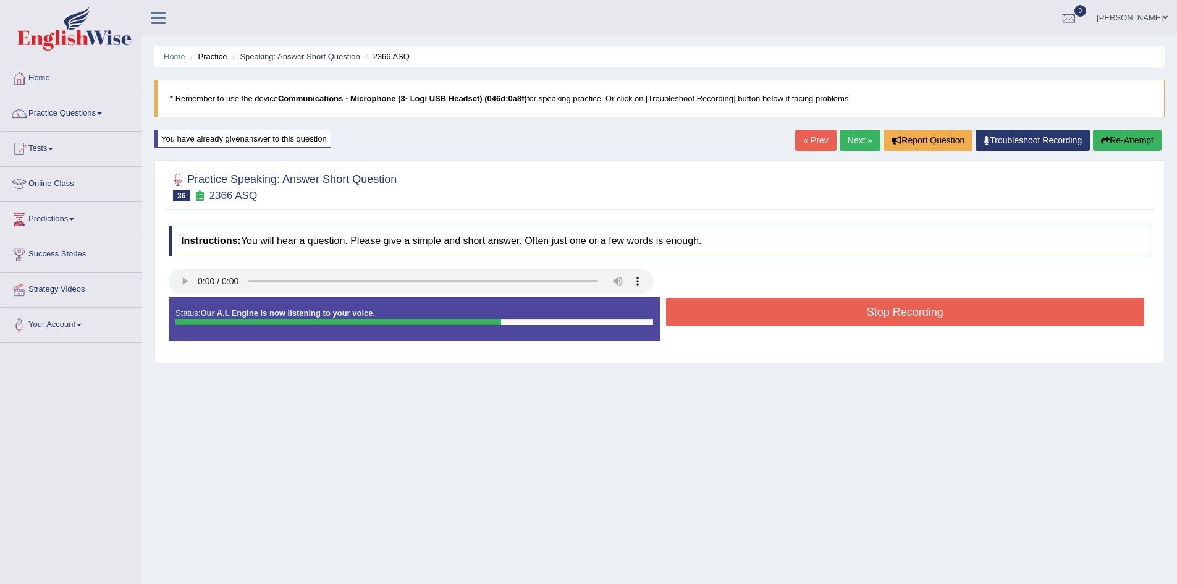
click at [750, 322] on button "Stop Recording" at bounding box center [905, 312] width 479 height 28
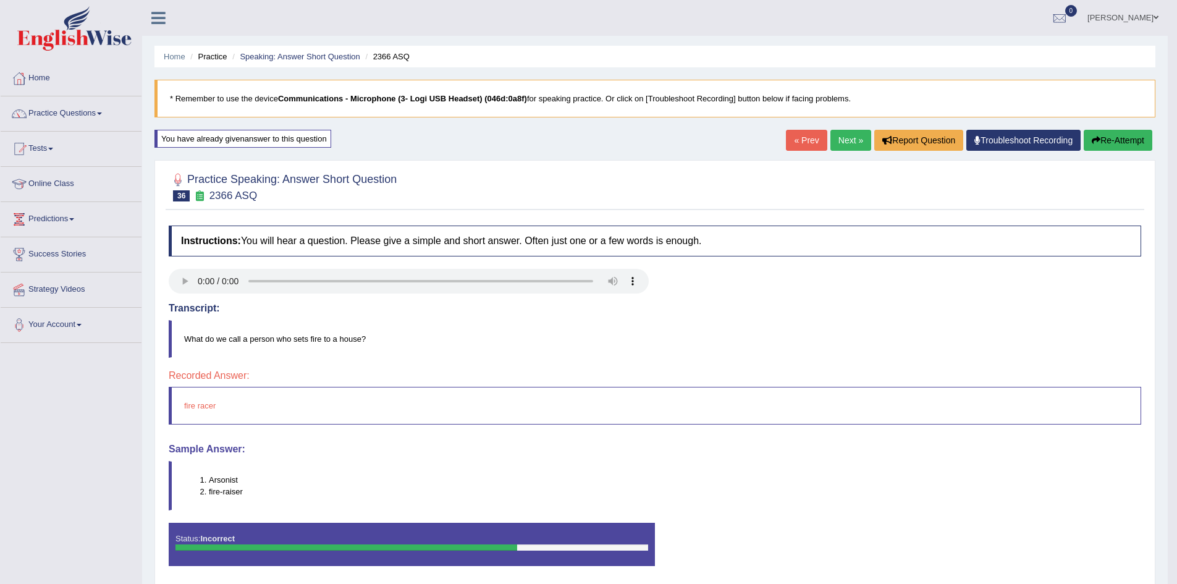
click at [1098, 138] on button "Re-Attempt" at bounding box center [1118, 140] width 69 height 21
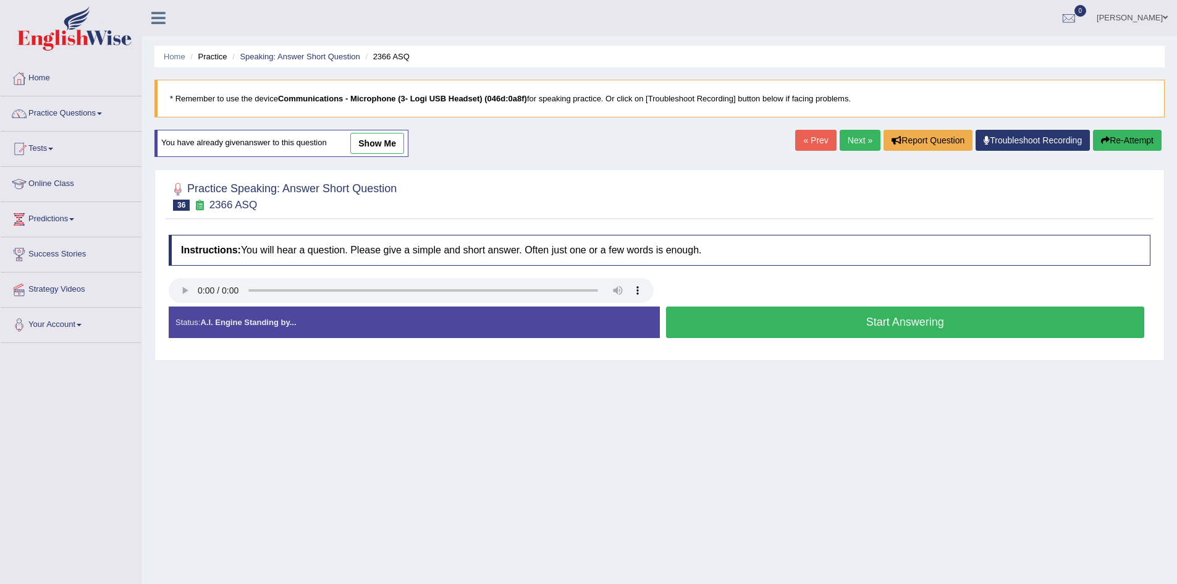
click at [750, 309] on button "Start Answering" at bounding box center [905, 323] width 479 height 32
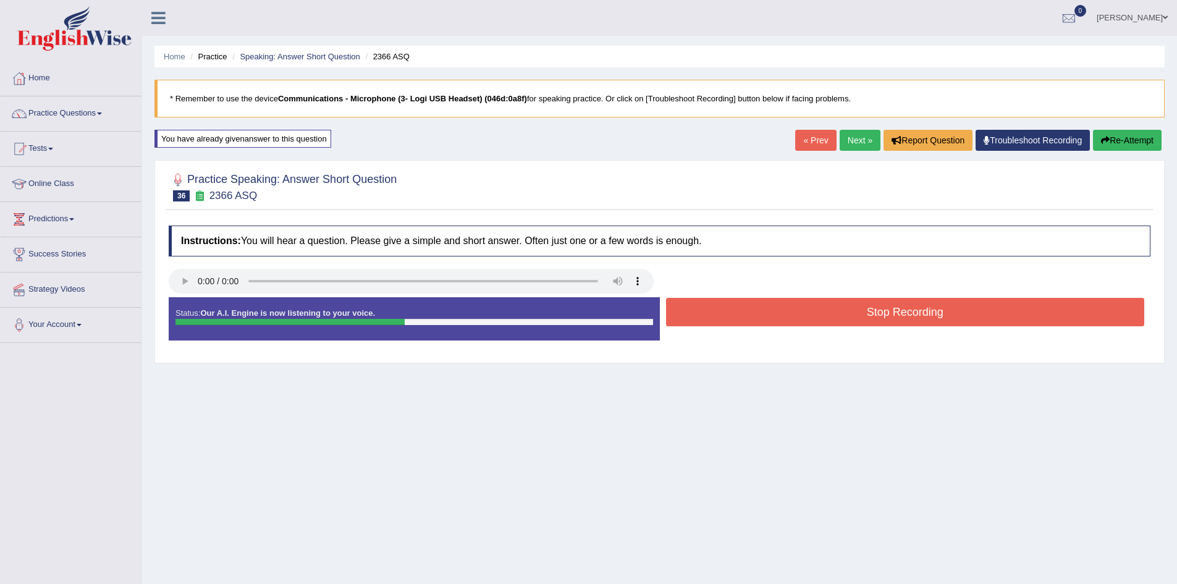
click at [750, 309] on button "Stop Recording" at bounding box center [905, 312] width 479 height 28
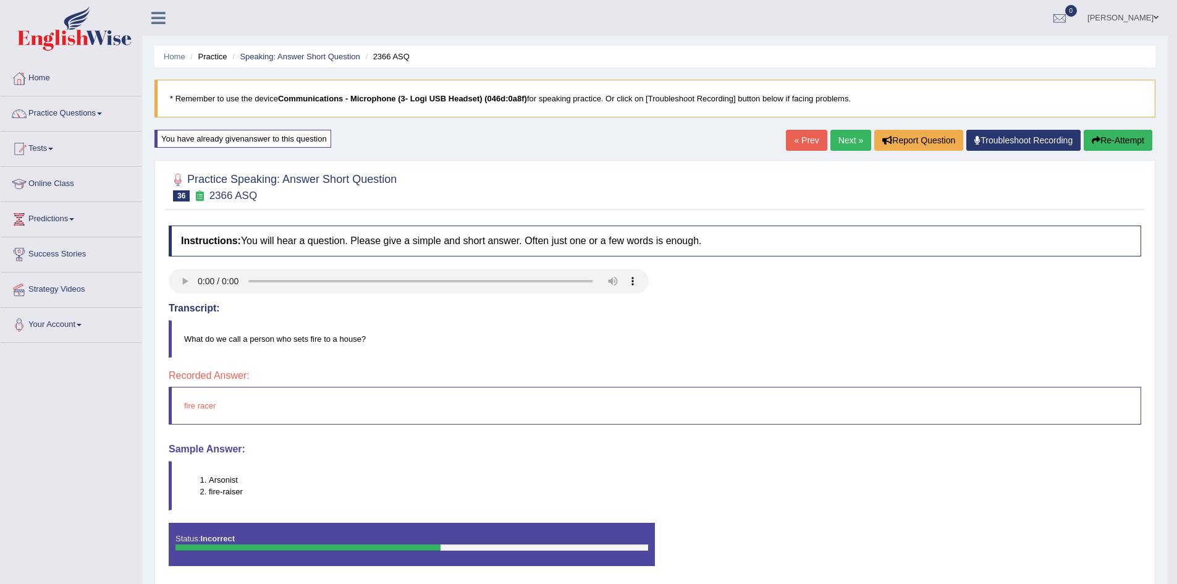
click at [1109, 141] on button "Re-Attempt" at bounding box center [1118, 140] width 69 height 21
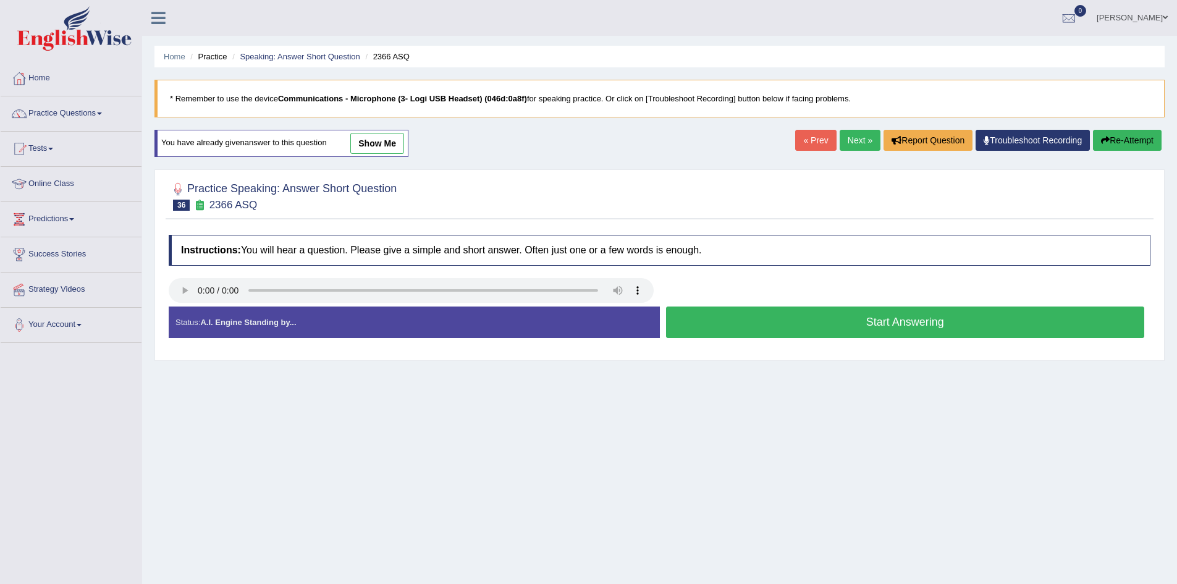
click at [798, 308] on button "Start Answering" at bounding box center [905, 323] width 479 height 32
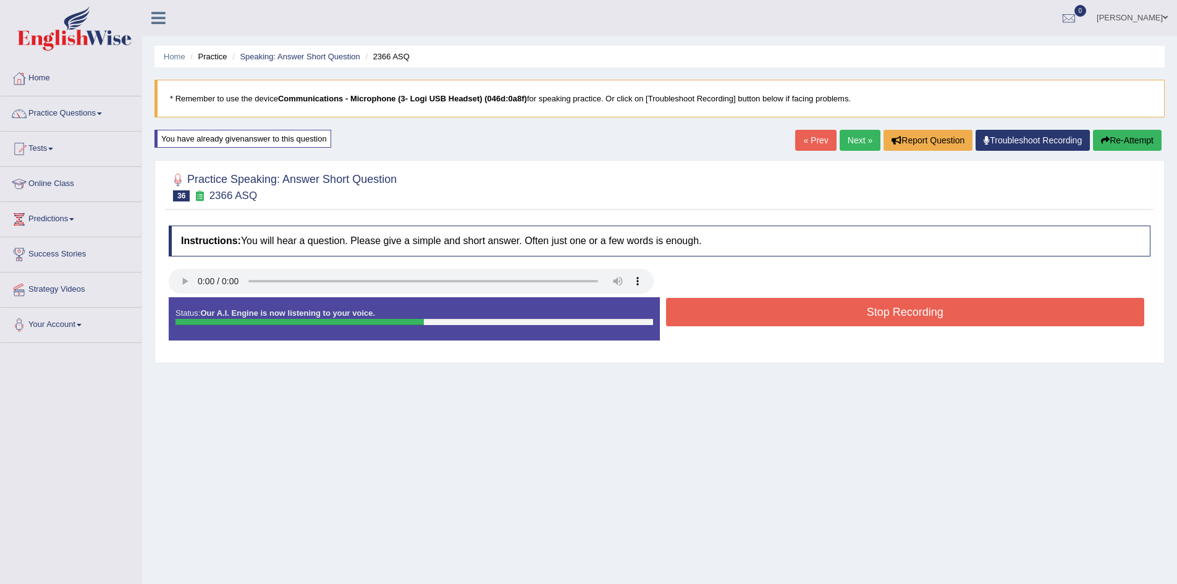
click at [798, 308] on button "Stop Recording" at bounding box center [905, 312] width 479 height 28
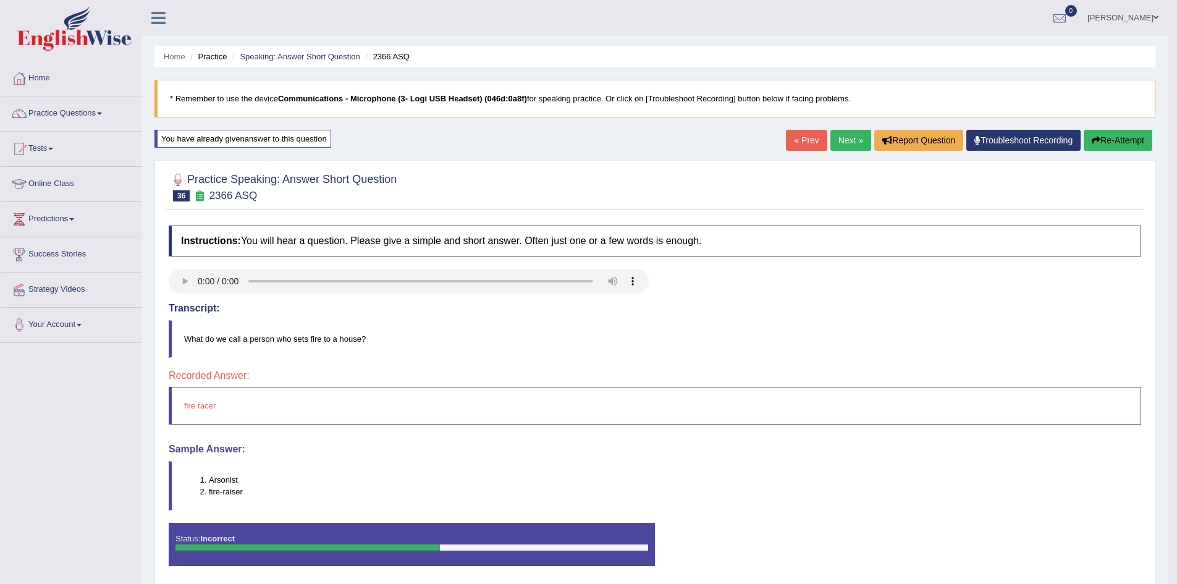
click at [1120, 145] on button "Re-Attempt" at bounding box center [1118, 140] width 69 height 21
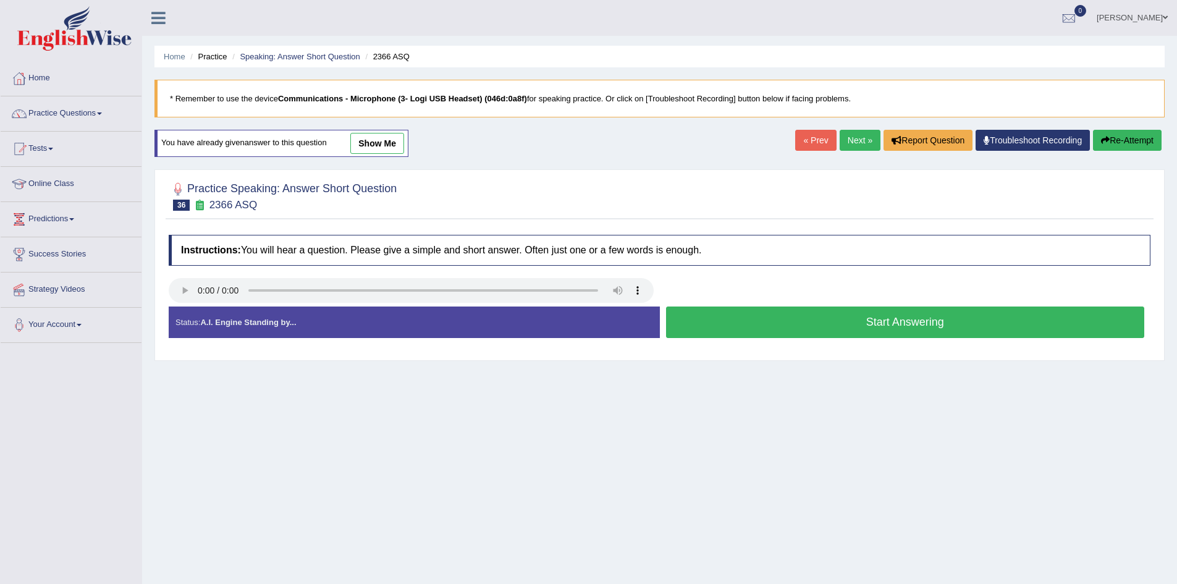
click at [870, 319] on button "Start Answering" at bounding box center [905, 323] width 479 height 32
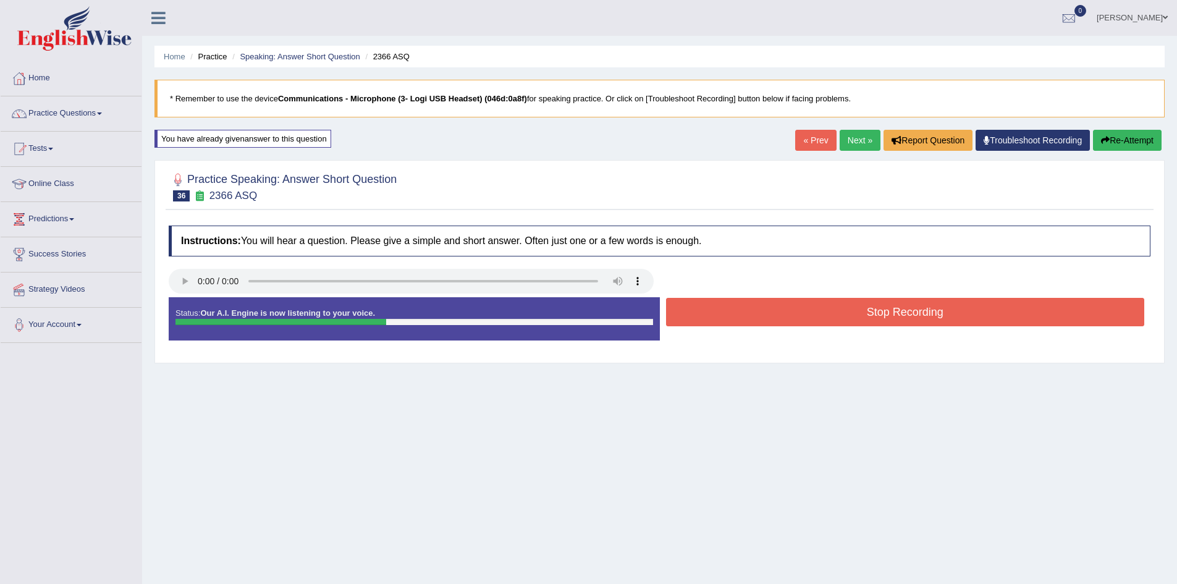
click at [871, 319] on button "Stop Recording" at bounding box center [905, 312] width 479 height 28
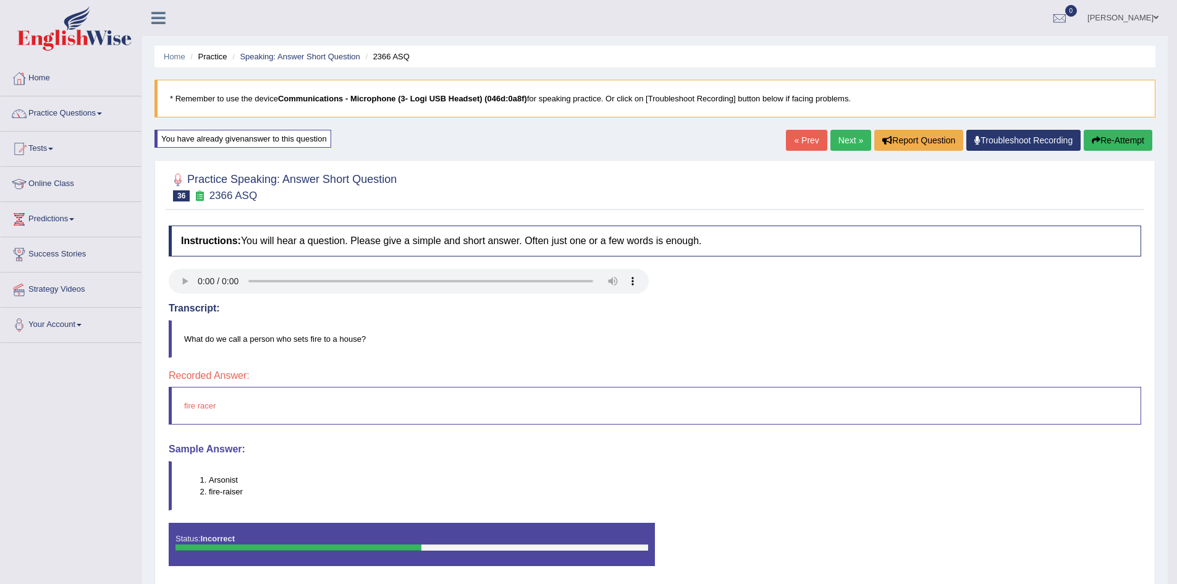
click at [1129, 136] on button "Re-Attempt" at bounding box center [1118, 140] width 69 height 21
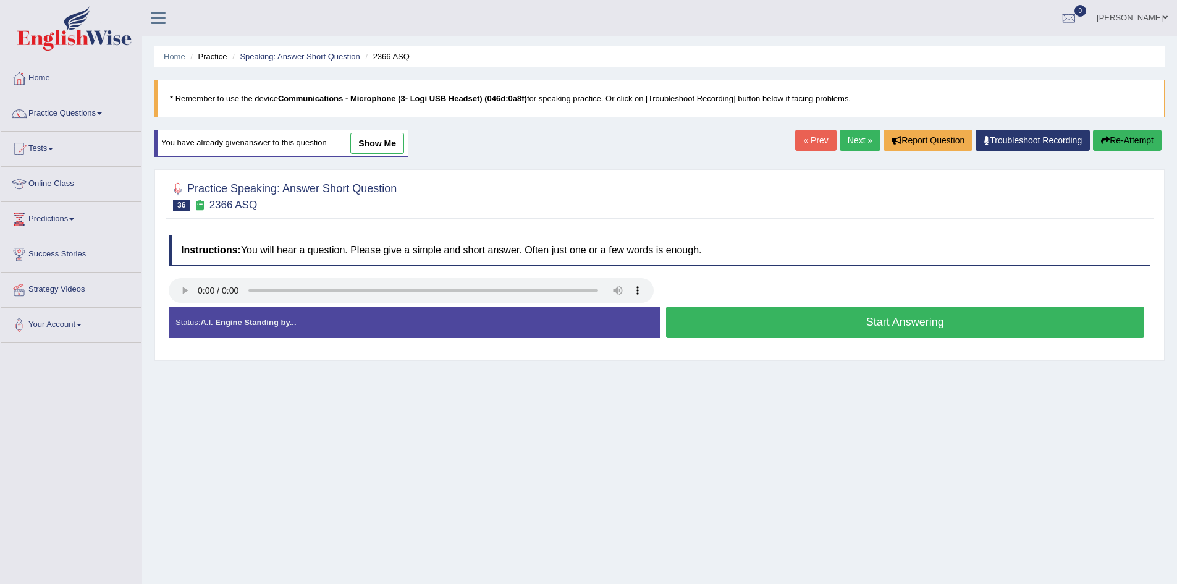
click at [928, 317] on button "Start Answering" at bounding box center [905, 323] width 479 height 32
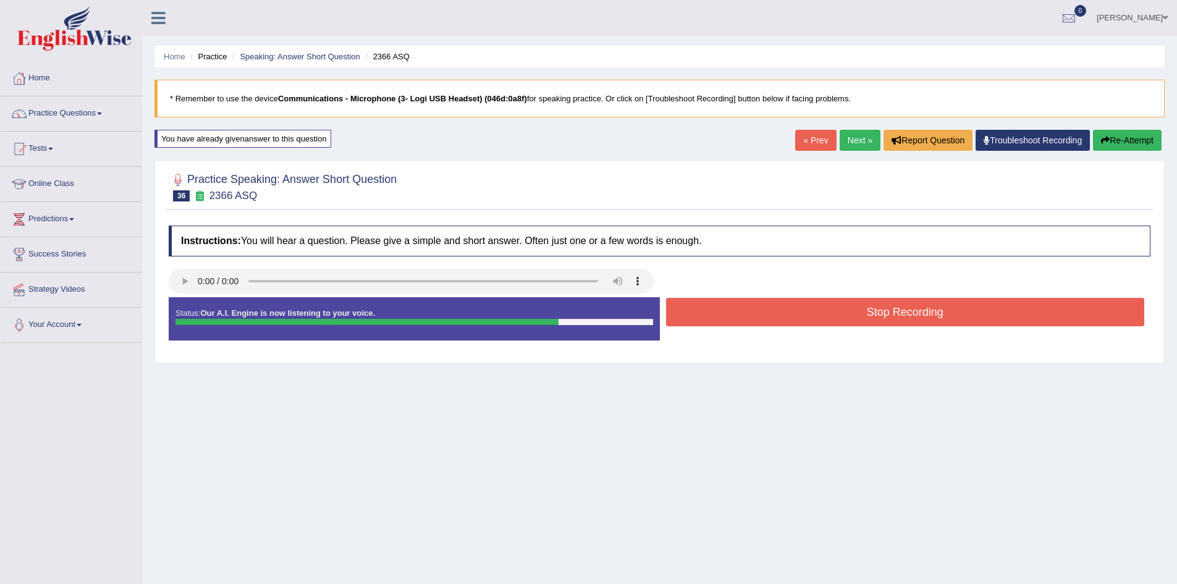
click at [928, 316] on button "Stop Recording" at bounding box center [905, 312] width 479 height 28
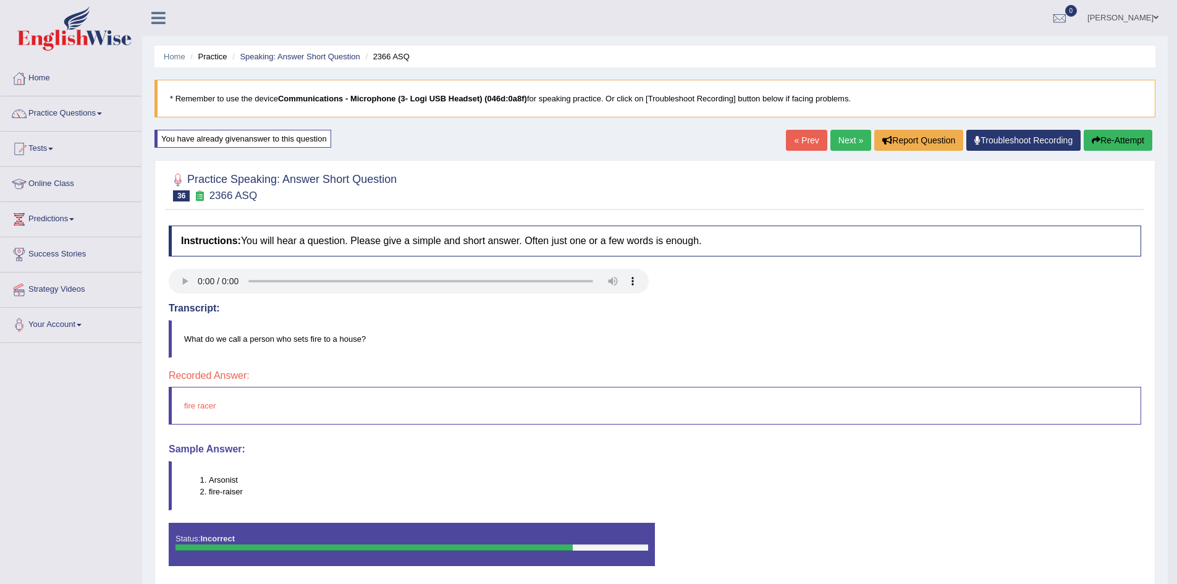
click at [839, 140] on link "Next »" at bounding box center [851, 140] width 41 height 21
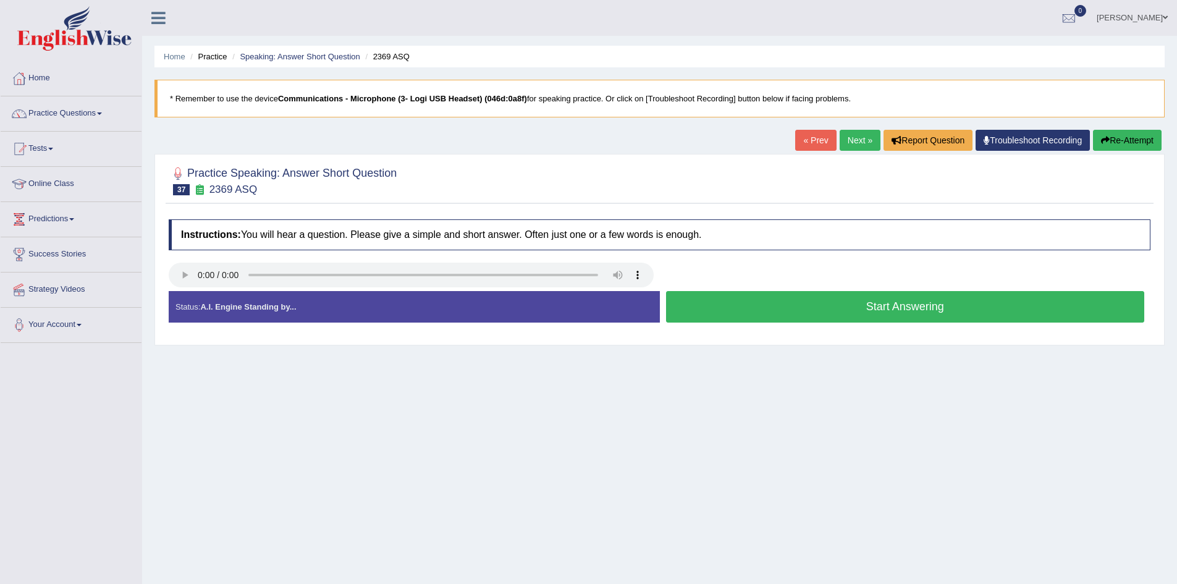
click at [920, 307] on button "Start Answering" at bounding box center [905, 307] width 479 height 32
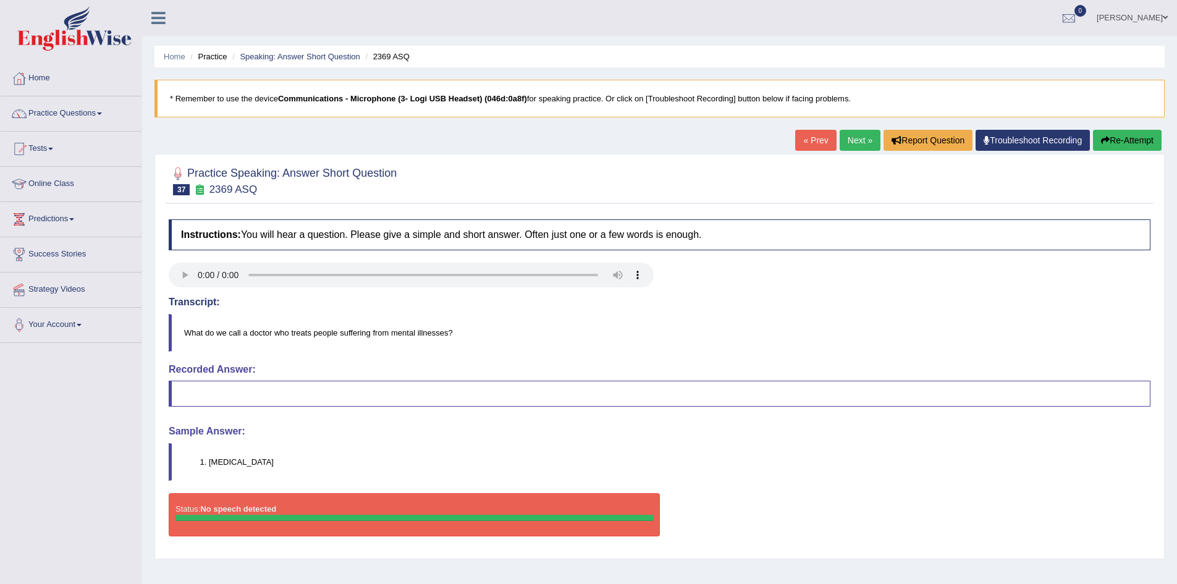
click at [1122, 138] on button "Re-Attempt" at bounding box center [1127, 140] width 69 height 21
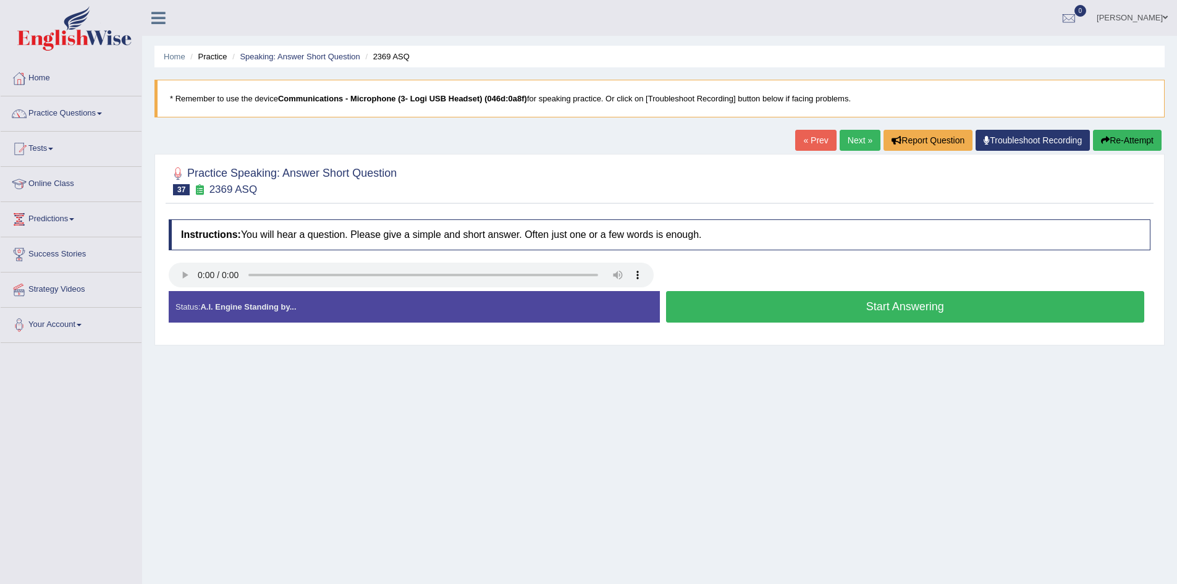
click at [923, 310] on button "Start Answering" at bounding box center [905, 307] width 479 height 32
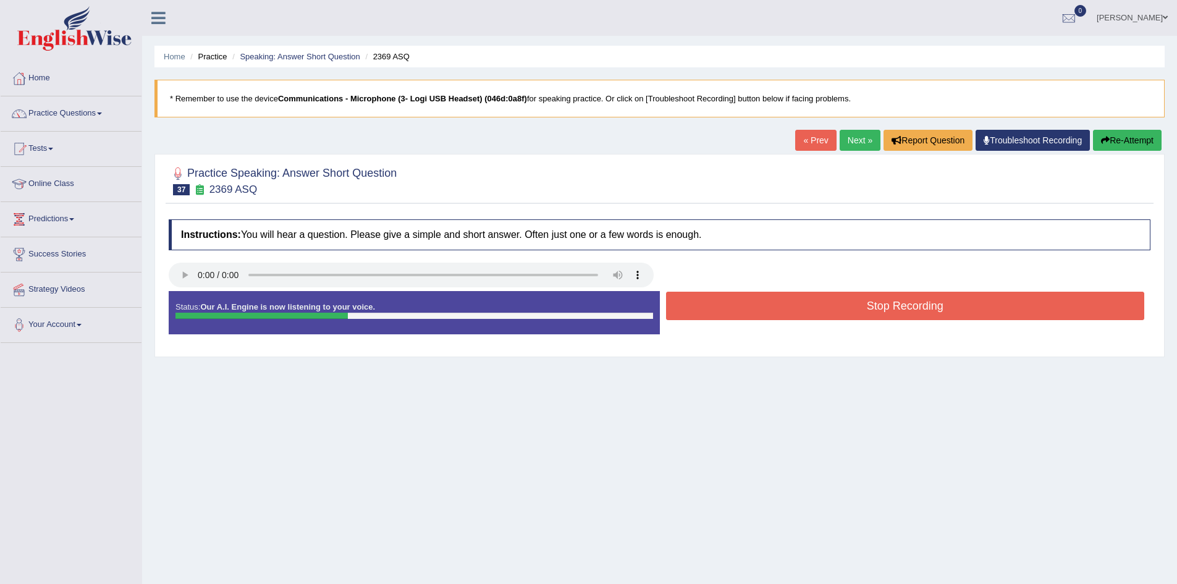
click at [923, 303] on button "Stop Recording" at bounding box center [905, 306] width 479 height 28
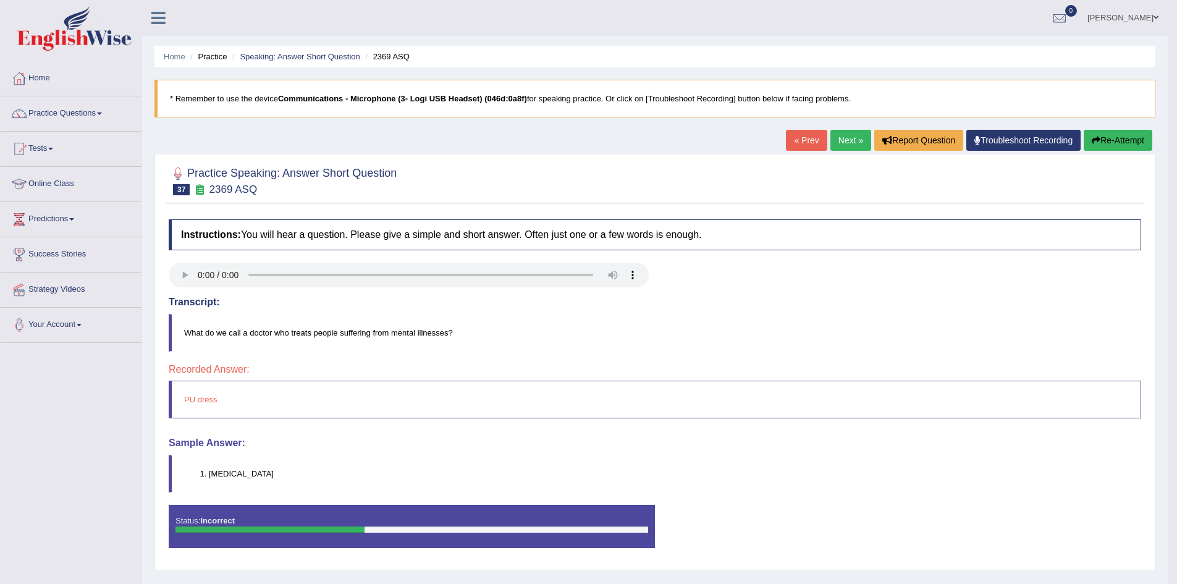
click at [1119, 139] on button "Re-Attempt" at bounding box center [1118, 140] width 69 height 21
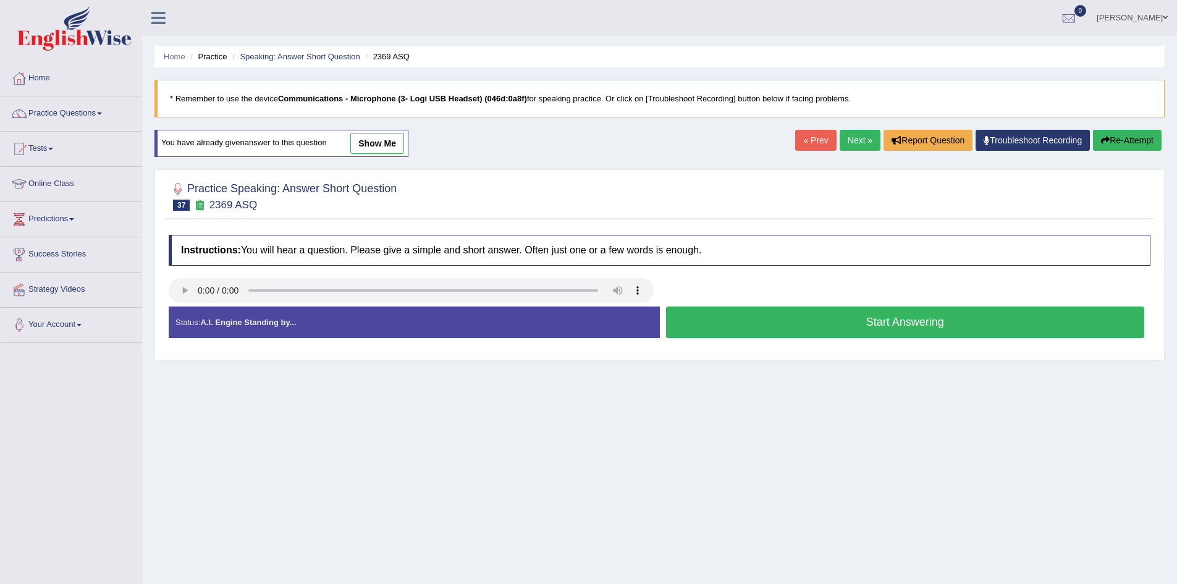
click at [871, 321] on button "Start Answering" at bounding box center [905, 323] width 479 height 32
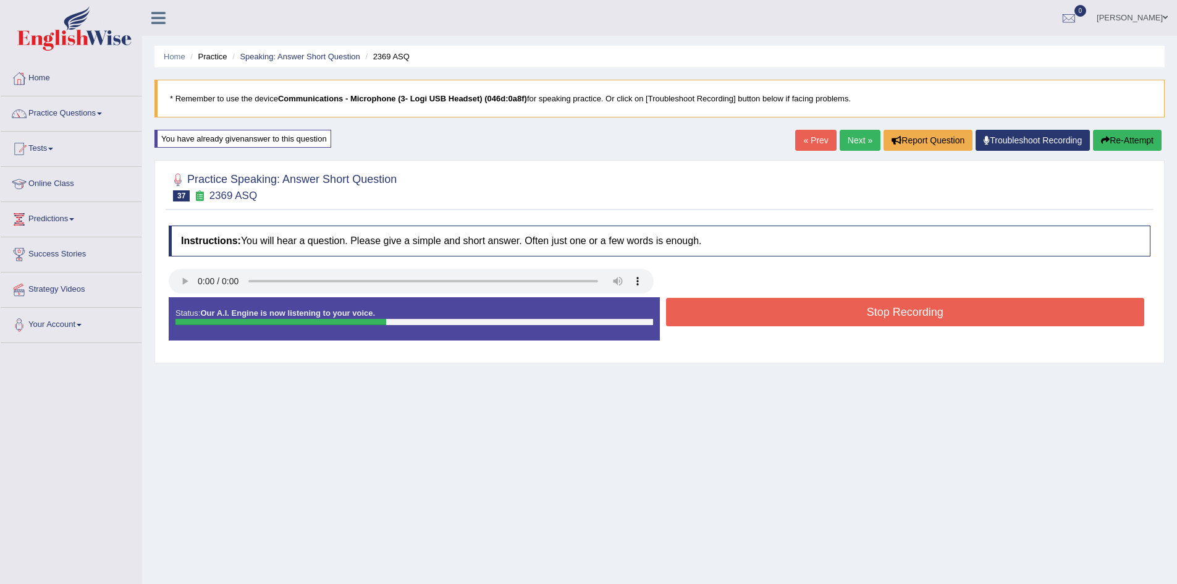
click at [876, 310] on button "Stop Recording" at bounding box center [905, 312] width 479 height 28
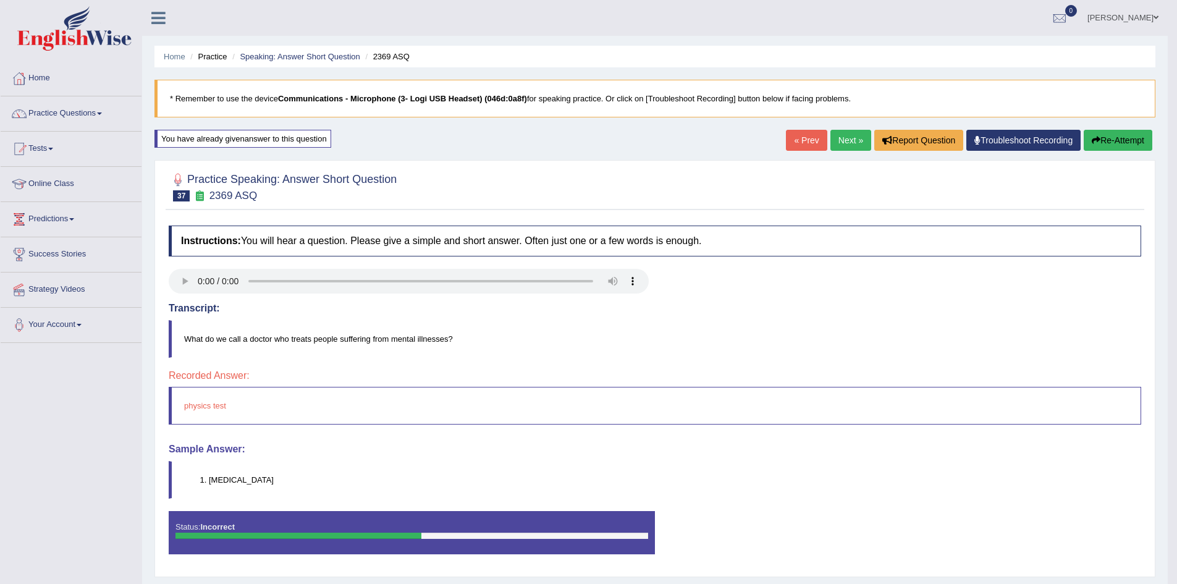
click at [844, 139] on link "Next »" at bounding box center [851, 140] width 41 height 21
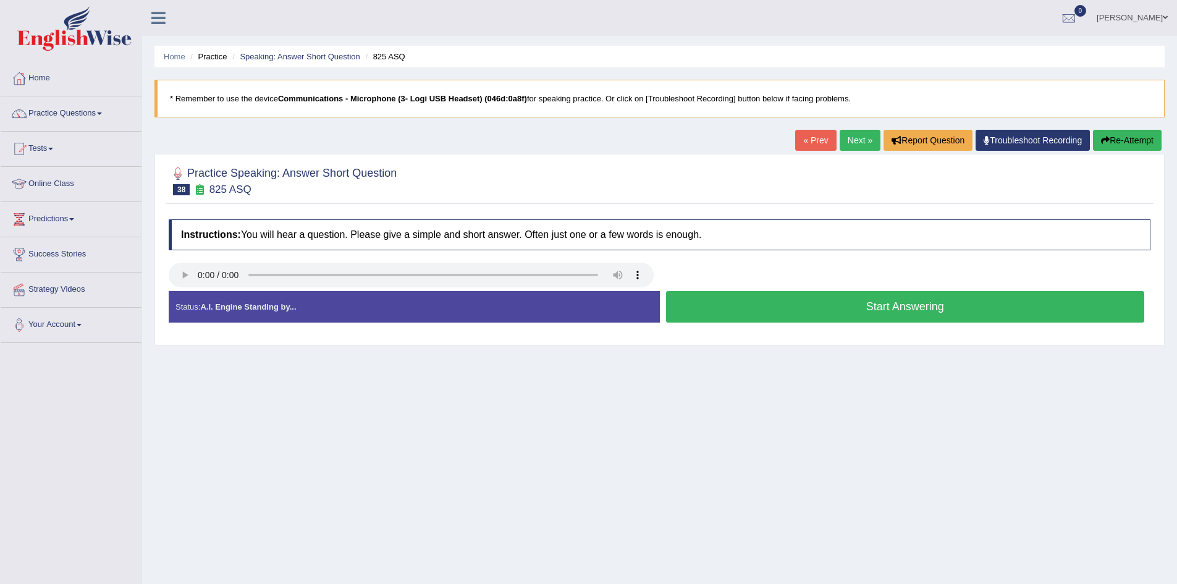
click at [688, 313] on button "Start Answering" at bounding box center [905, 307] width 479 height 32
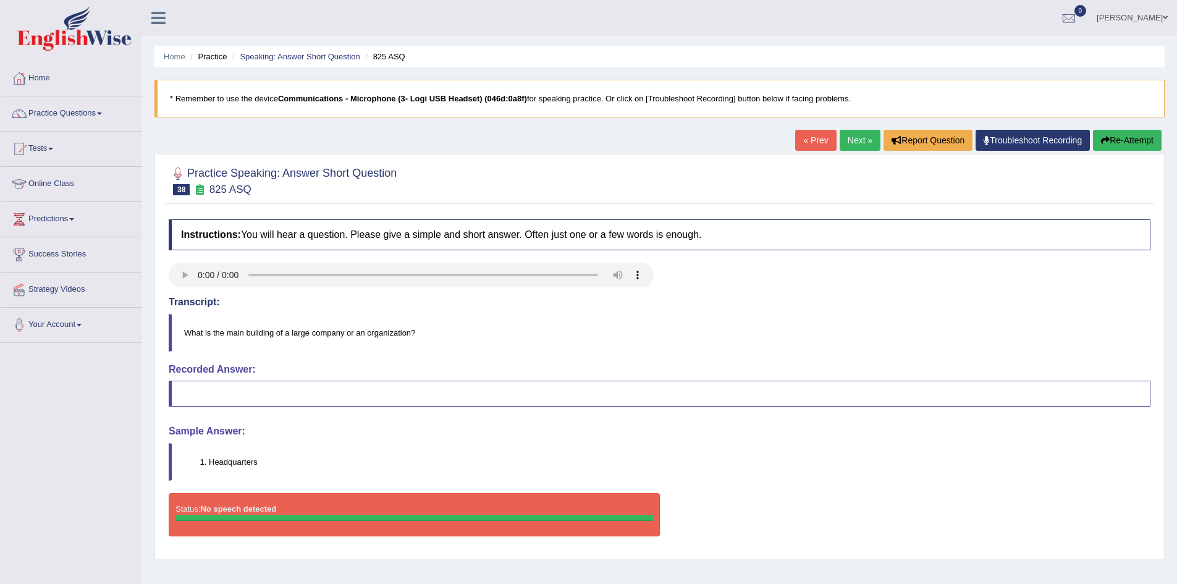
click at [854, 144] on link "Next »" at bounding box center [860, 140] width 41 height 21
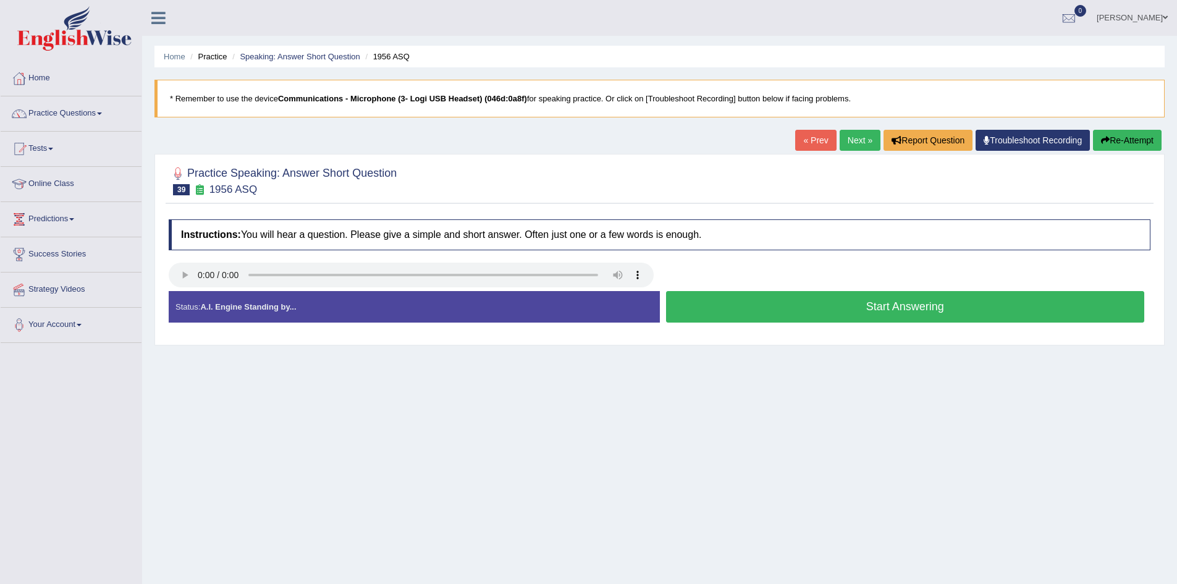
click at [857, 305] on button "Start Answering" at bounding box center [905, 307] width 479 height 32
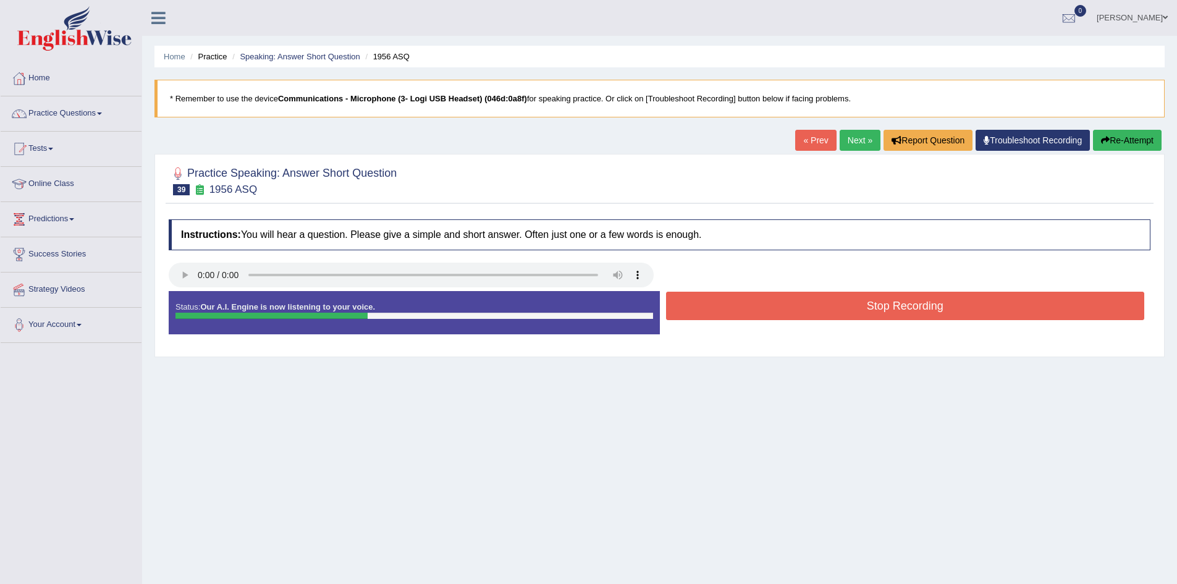
click at [782, 308] on button "Stop Recording" at bounding box center [905, 306] width 479 height 28
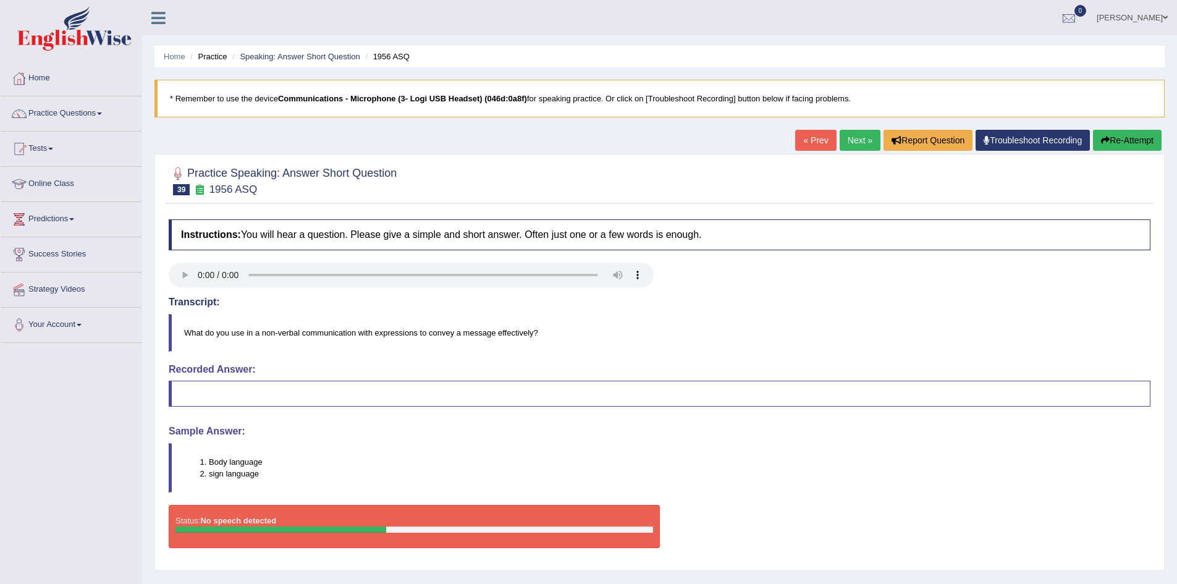
click at [1106, 137] on icon "button" at bounding box center [1105, 140] width 9 height 9
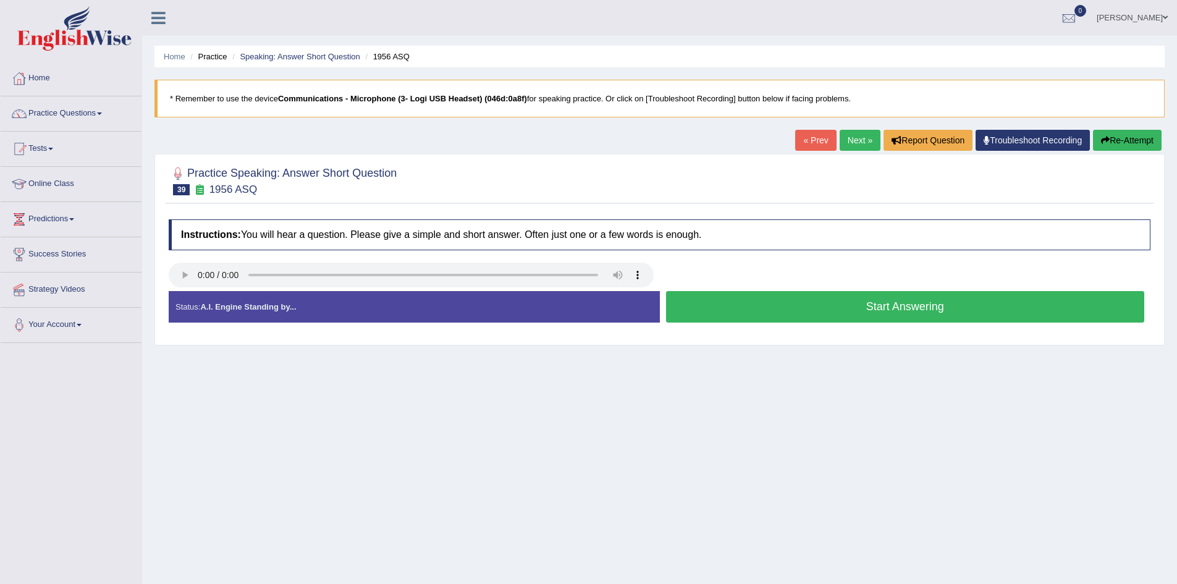
click at [849, 315] on button "Start Answering" at bounding box center [905, 307] width 479 height 32
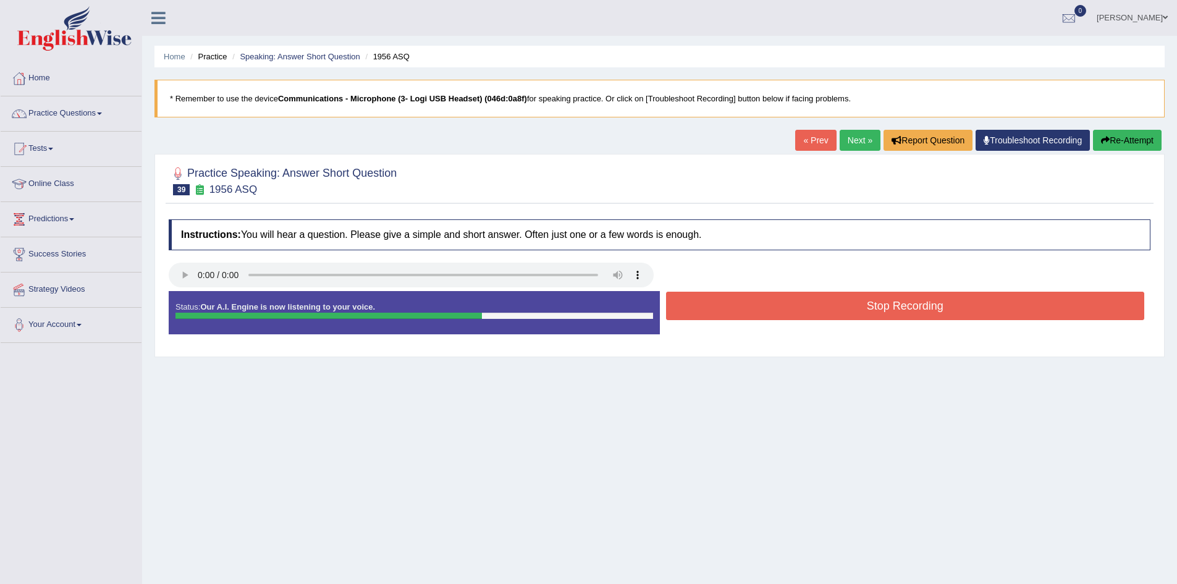
click at [850, 304] on button "Stop Recording" at bounding box center [905, 306] width 479 height 28
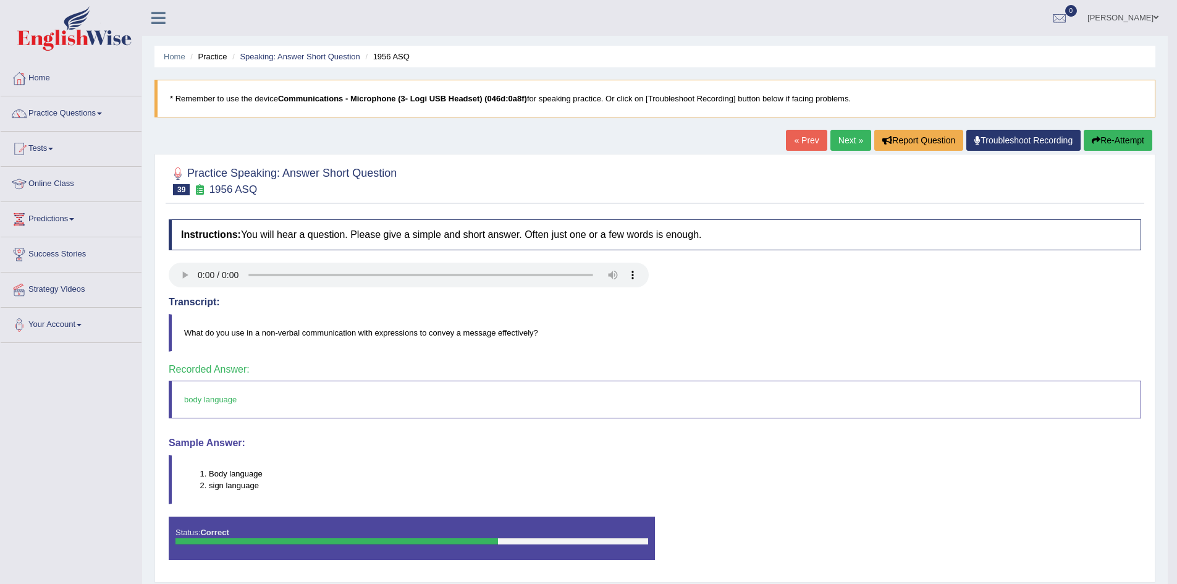
click at [850, 144] on link "Next »" at bounding box center [851, 140] width 41 height 21
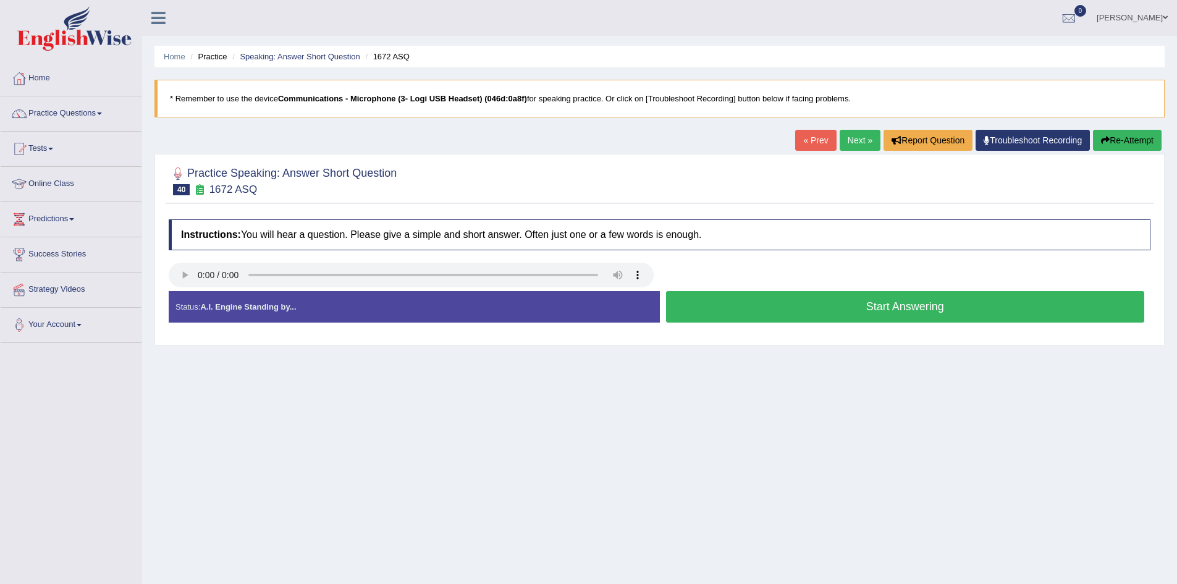
click at [960, 298] on button "Start Answering" at bounding box center [905, 307] width 479 height 32
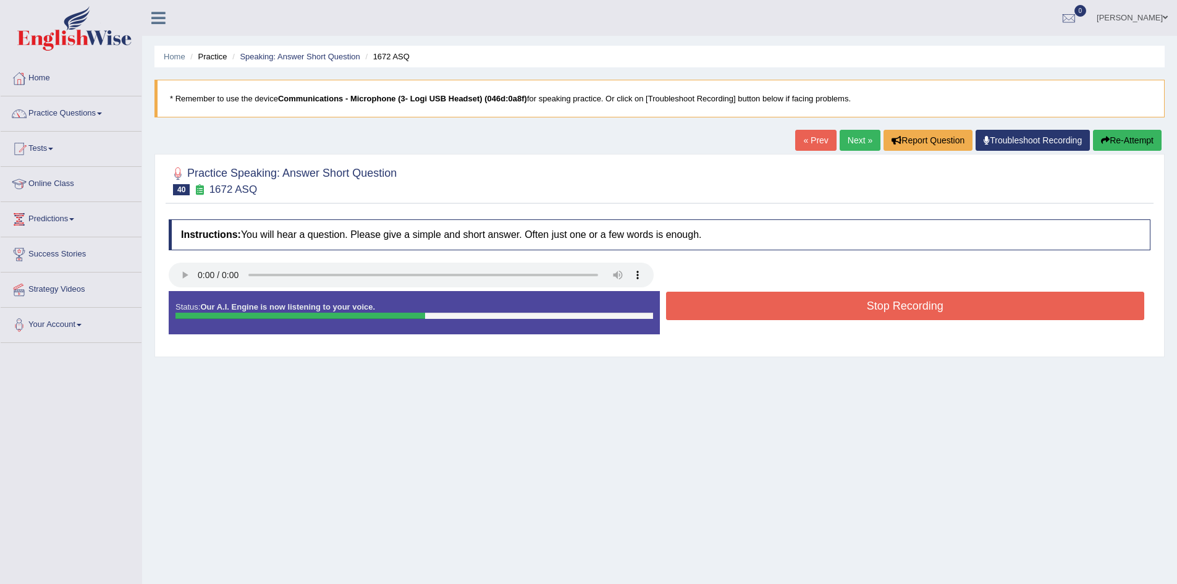
click at [947, 311] on button "Stop Recording" at bounding box center [905, 306] width 479 height 28
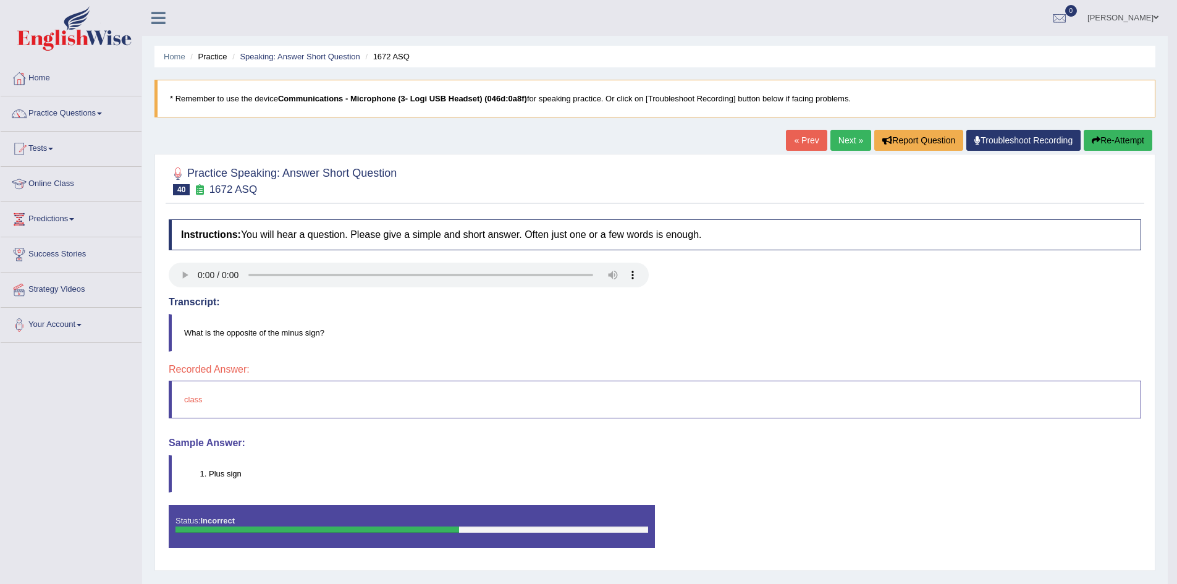
click at [1129, 137] on button "Re-Attempt" at bounding box center [1118, 140] width 69 height 21
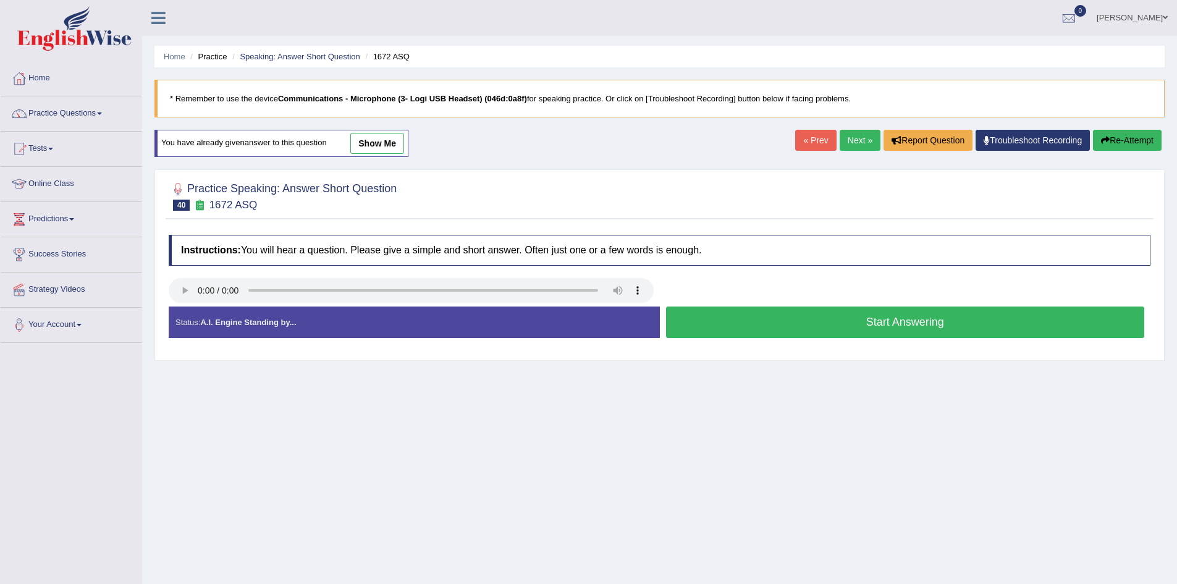
click at [719, 322] on button "Start Answering" at bounding box center [905, 323] width 479 height 32
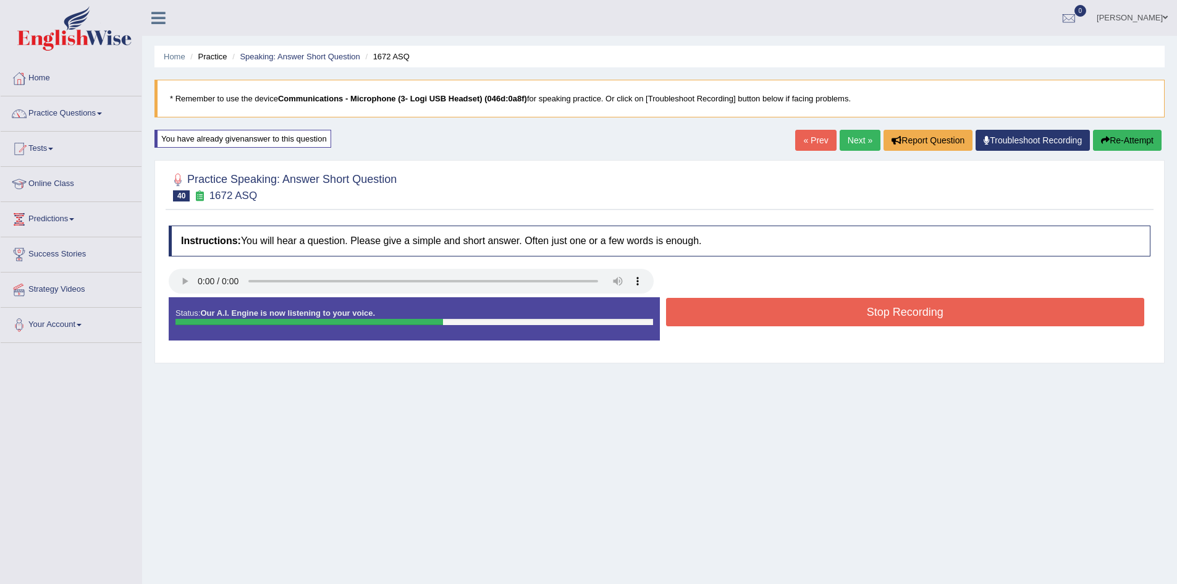
click at [722, 324] on button "Stop Recording" at bounding box center [905, 312] width 479 height 28
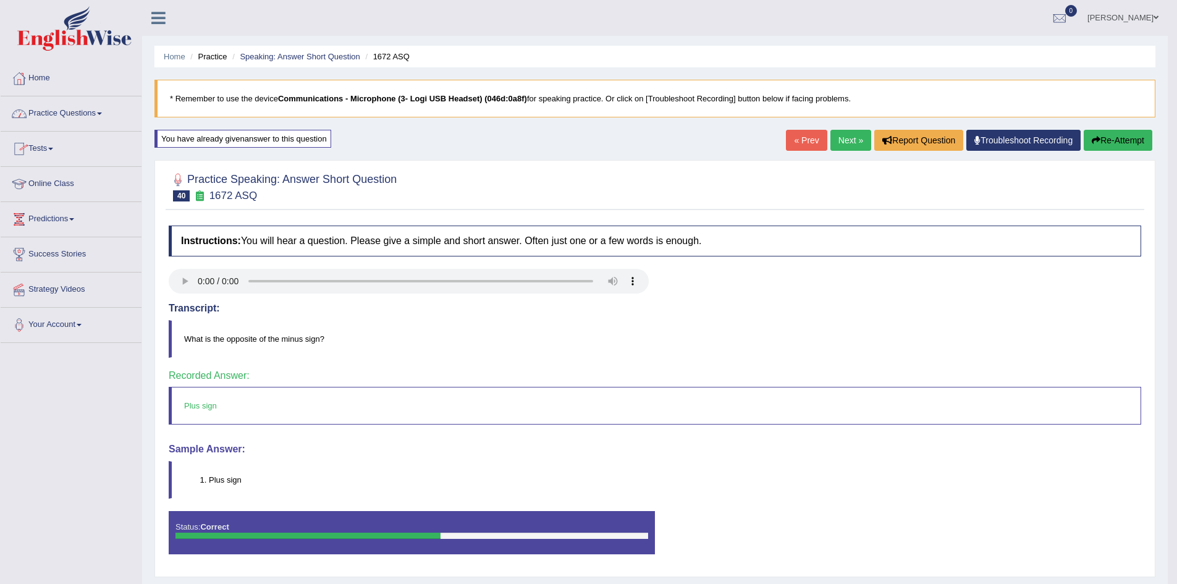
click at [107, 113] on link "Practice Questions" at bounding box center [71, 111] width 141 height 31
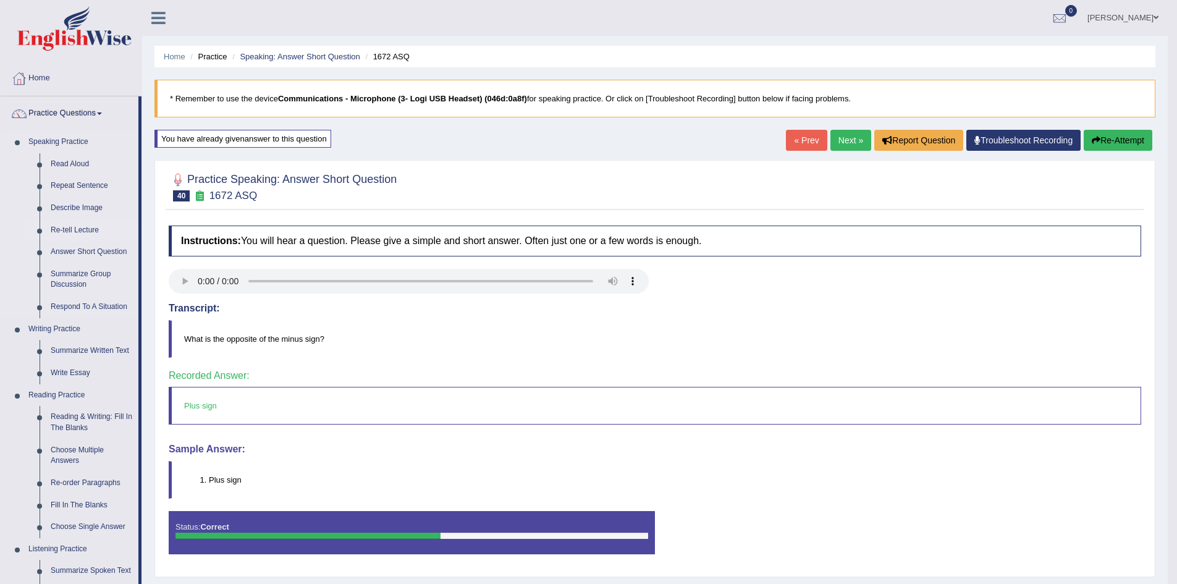
click at [79, 231] on link "Re-tell Lecture" at bounding box center [91, 230] width 93 height 22
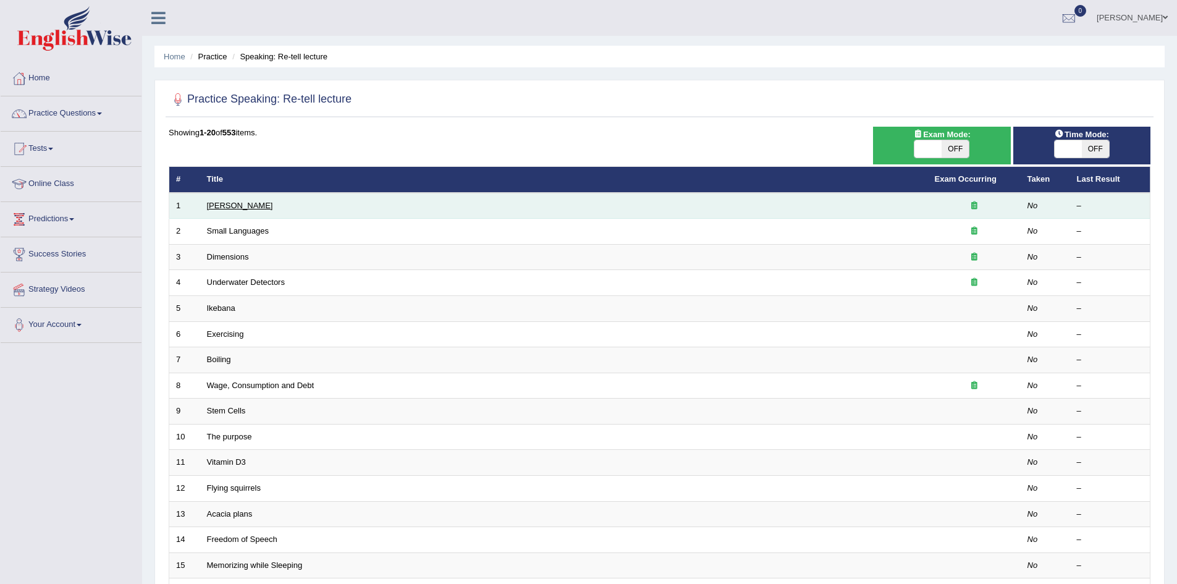
click at [207, 204] on link "[PERSON_NAME]" at bounding box center [240, 205] width 66 height 9
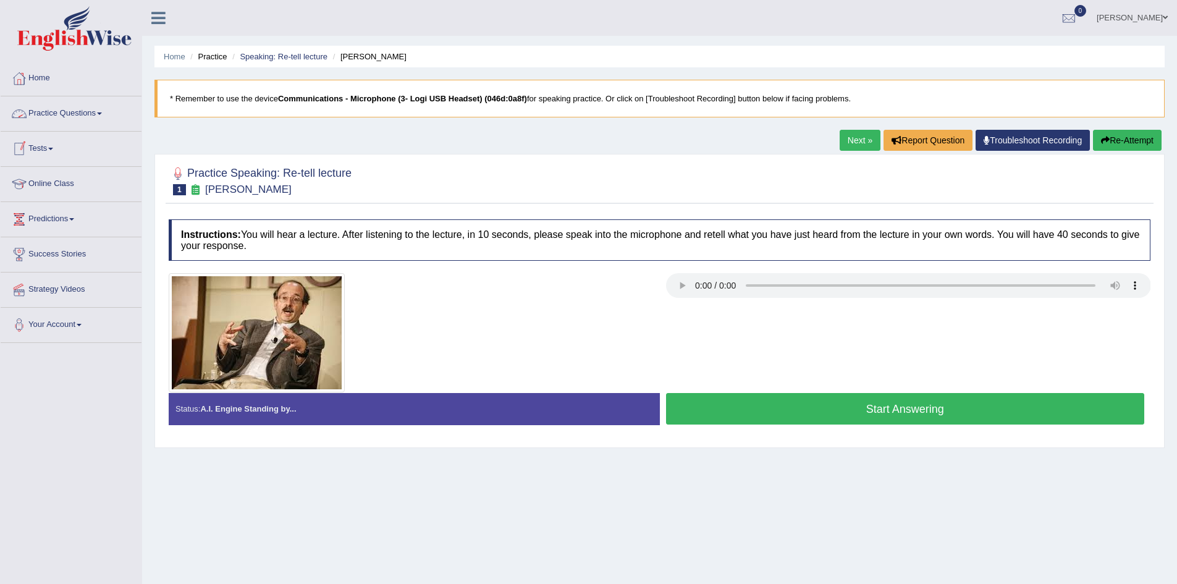
click at [99, 114] on link "Practice Questions" at bounding box center [71, 111] width 141 height 31
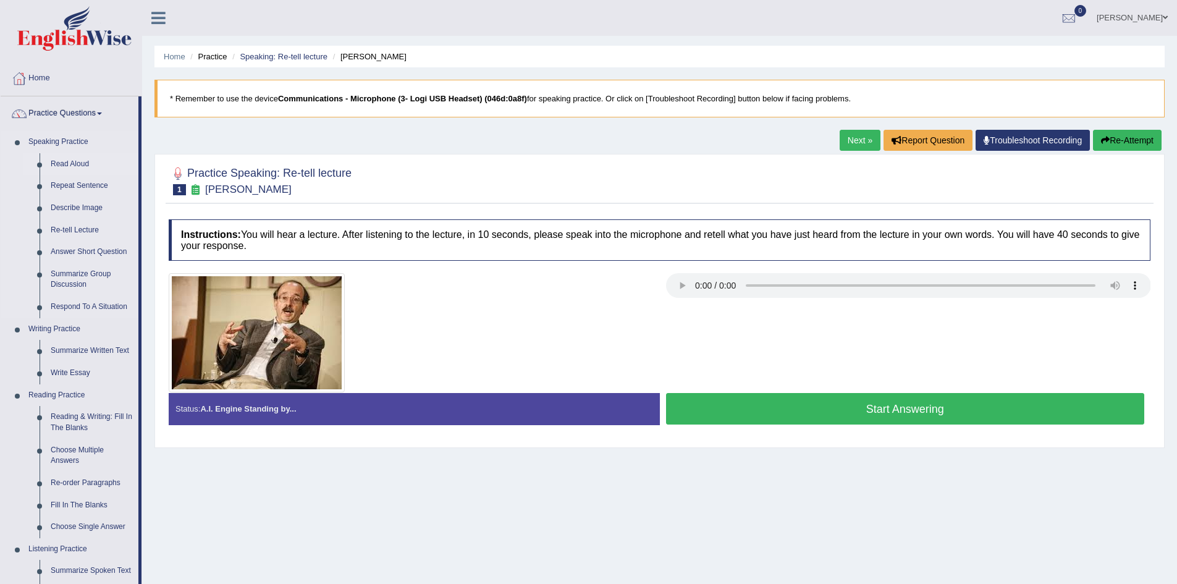
click at [84, 162] on link "Read Aloud" at bounding box center [91, 164] width 93 height 22
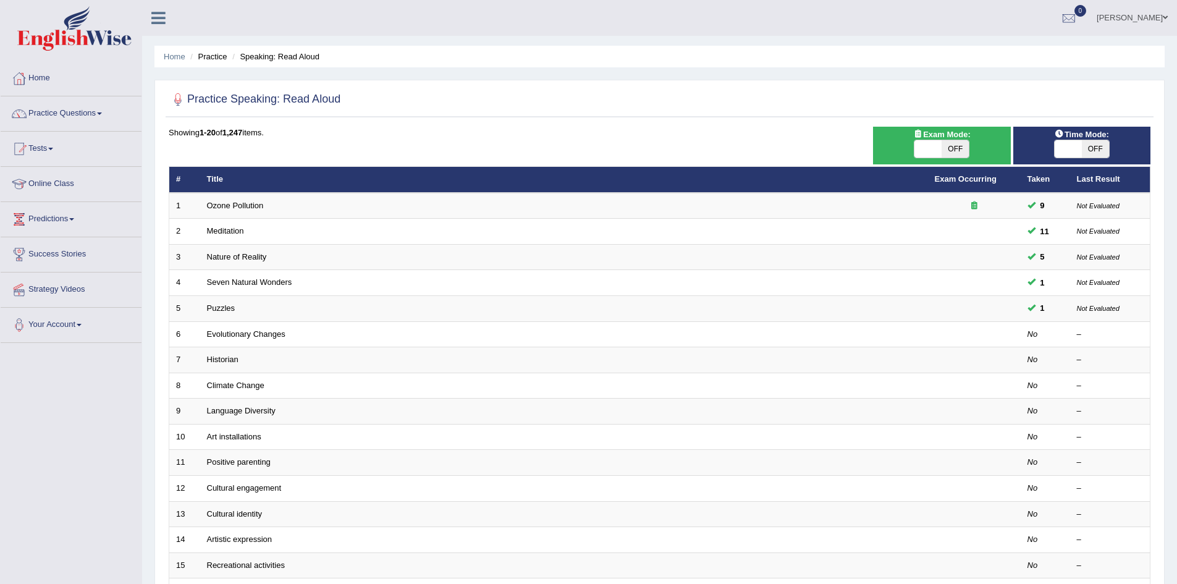
click at [102, 113] on span at bounding box center [99, 113] width 5 height 2
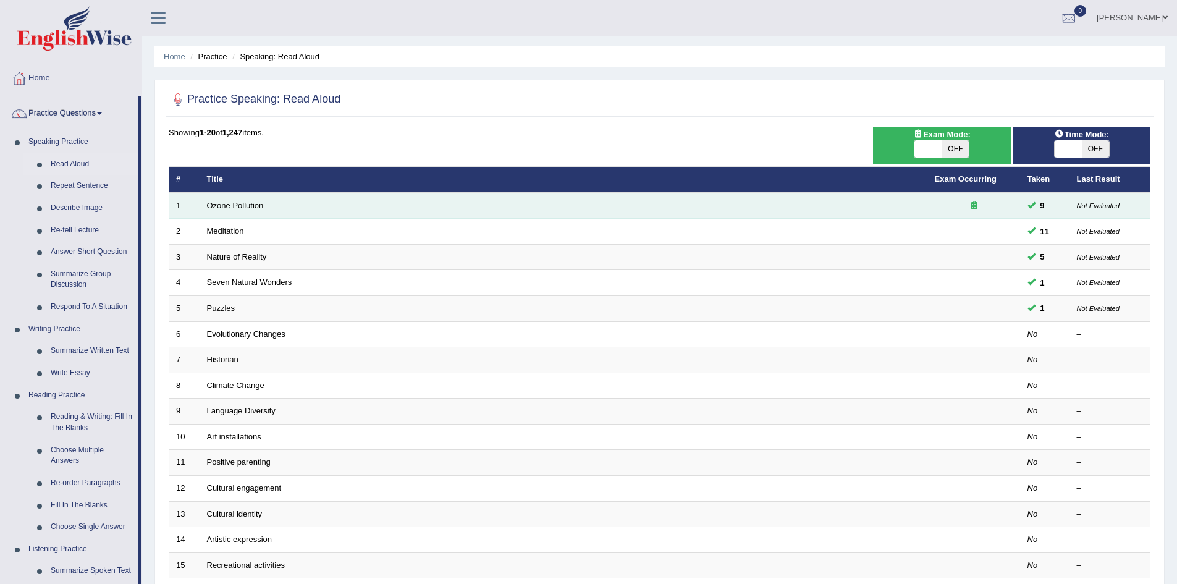
click at [230, 211] on td "Ozone Pollution" at bounding box center [564, 206] width 728 height 26
click at [217, 201] on link "Ozone Pollution" at bounding box center [235, 205] width 57 height 9
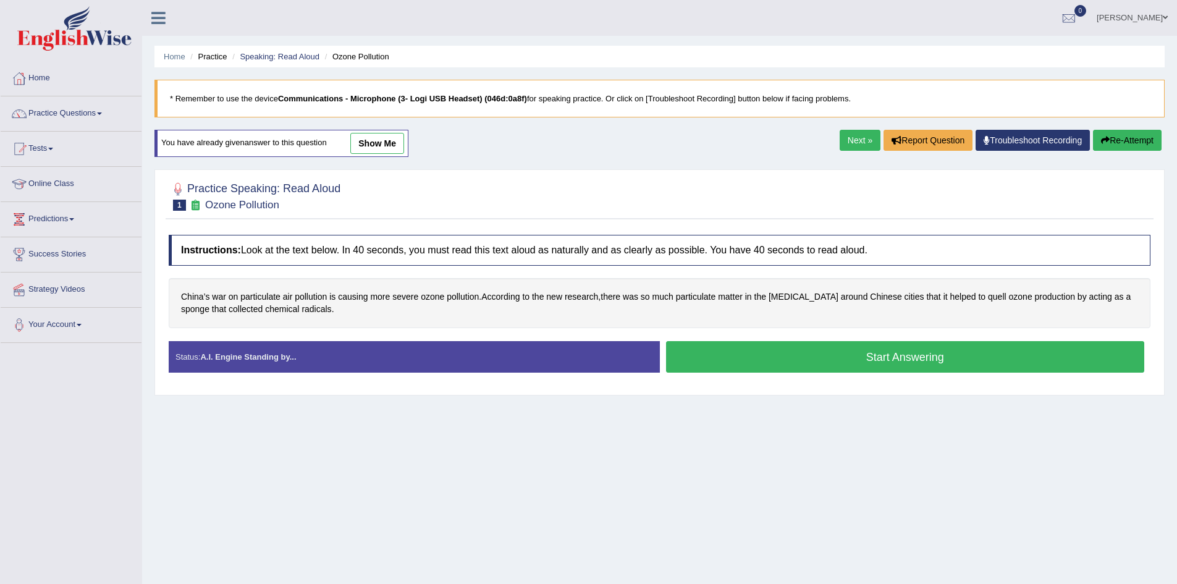
click at [693, 363] on button "Start Answering" at bounding box center [905, 357] width 479 height 32
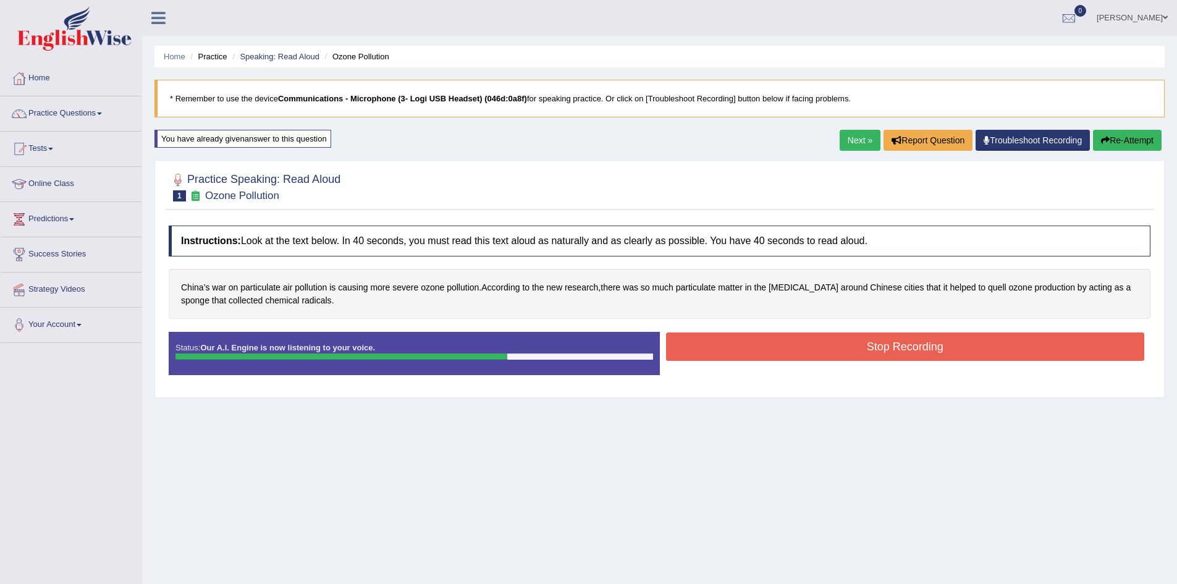
click at [697, 344] on button "Stop Recording" at bounding box center [905, 346] width 479 height 28
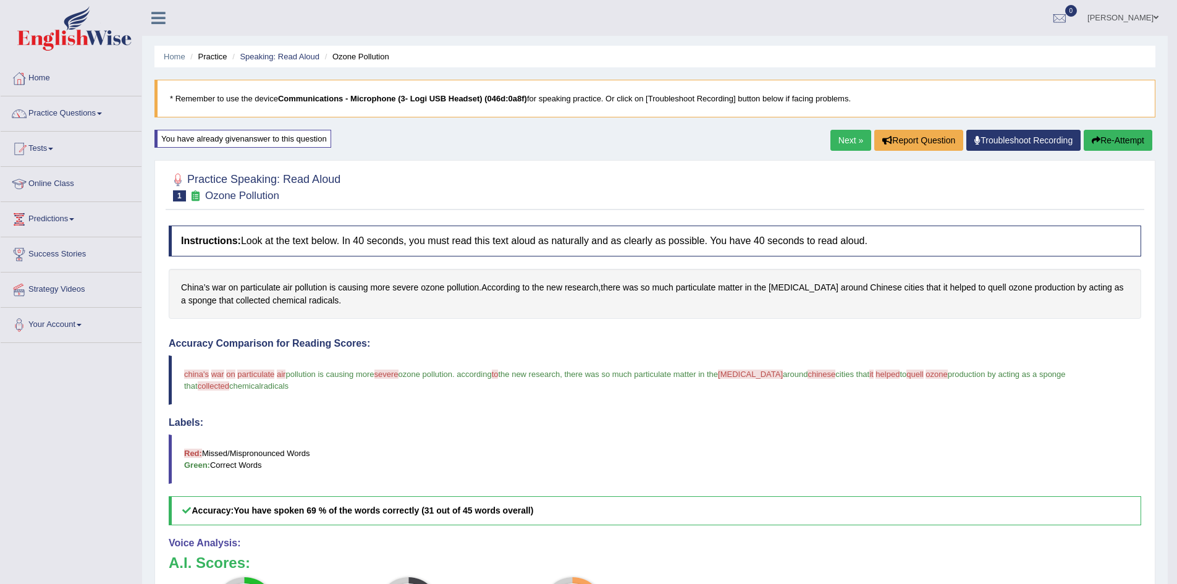
click at [1096, 135] on button "Re-Attempt" at bounding box center [1118, 140] width 69 height 21
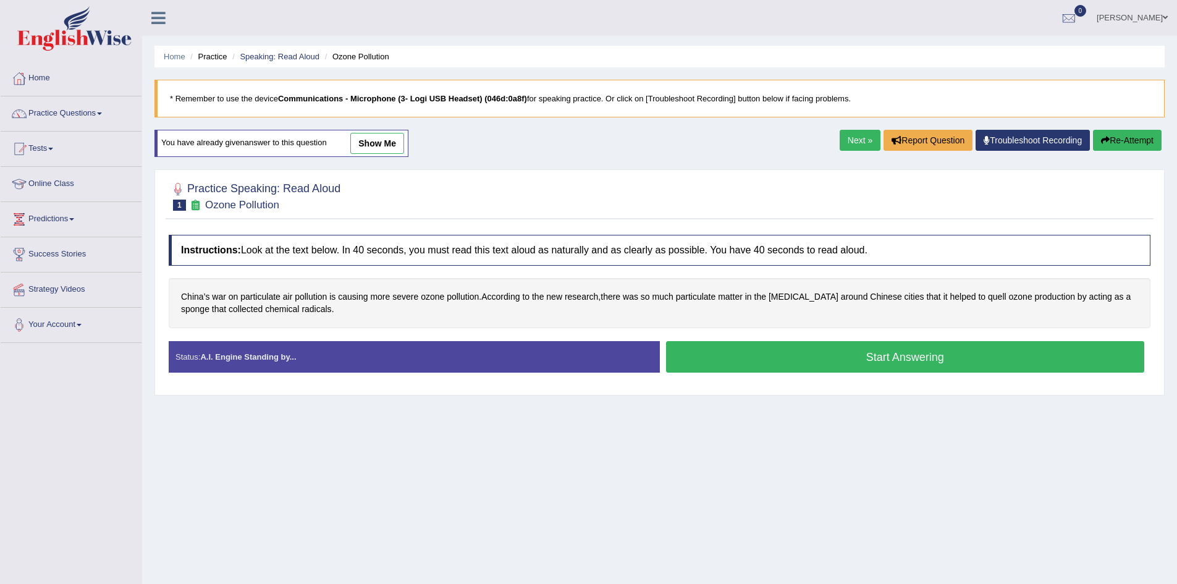
click at [777, 353] on button "Start Answering" at bounding box center [905, 357] width 479 height 32
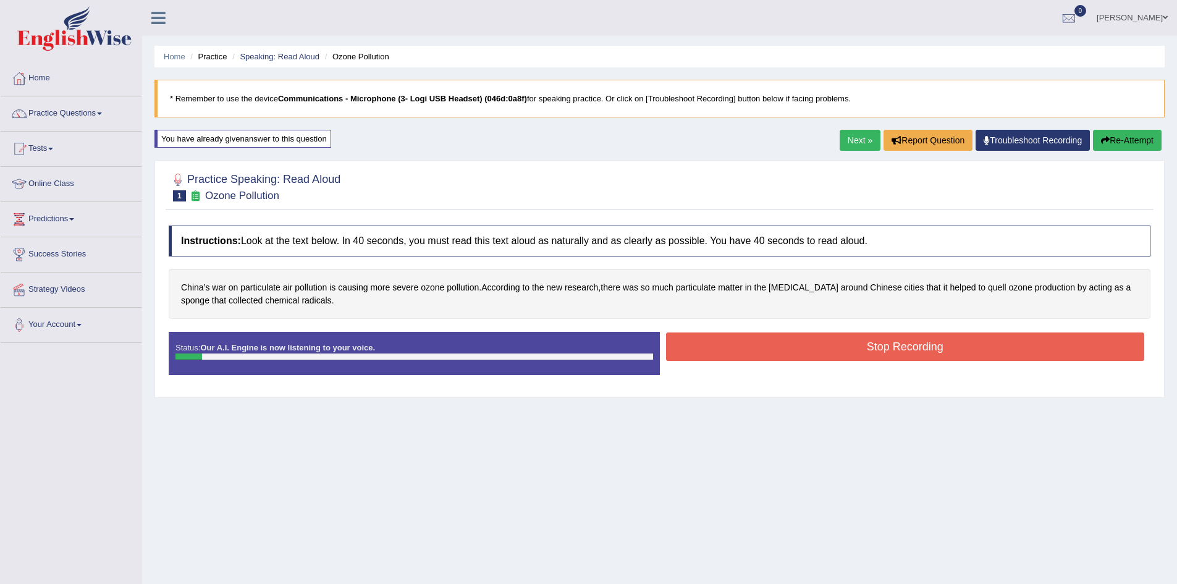
click at [777, 353] on button "Stop Recording" at bounding box center [905, 346] width 479 height 28
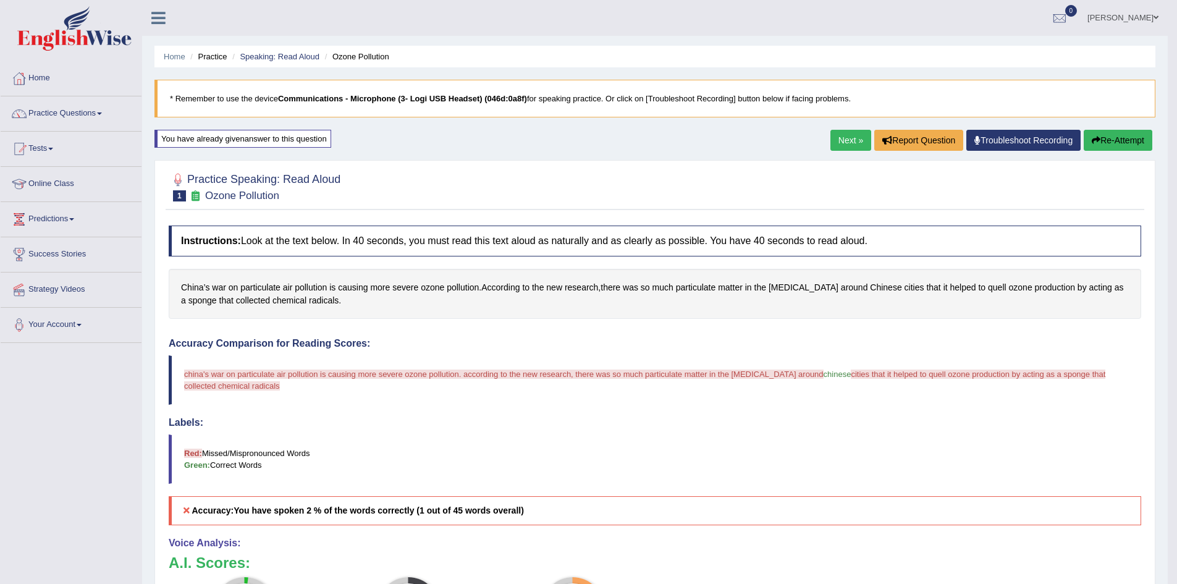
click at [1114, 136] on body "Toggle navigation Home Practice Questions Speaking Practice Read Aloud Repeat S…" at bounding box center [588, 292] width 1177 height 584
click at [1120, 135] on button "Re-Attempt" at bounding box center [1118, 140] width 69 height 21
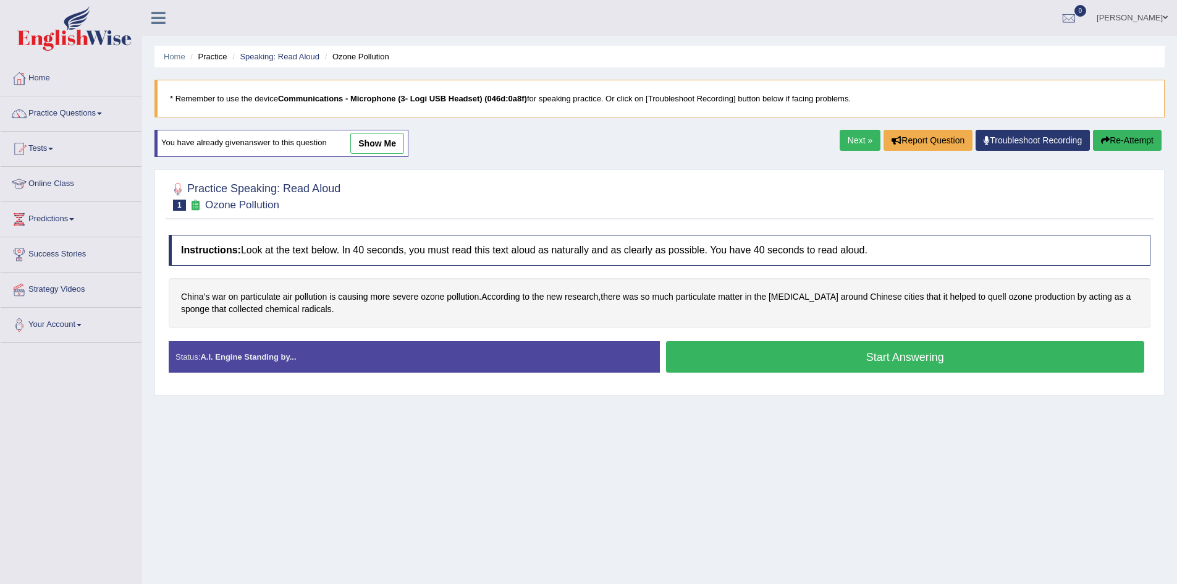
click at [696, 356] on button "Start Answering" at bounding box center [905, 357] width 479 height 32
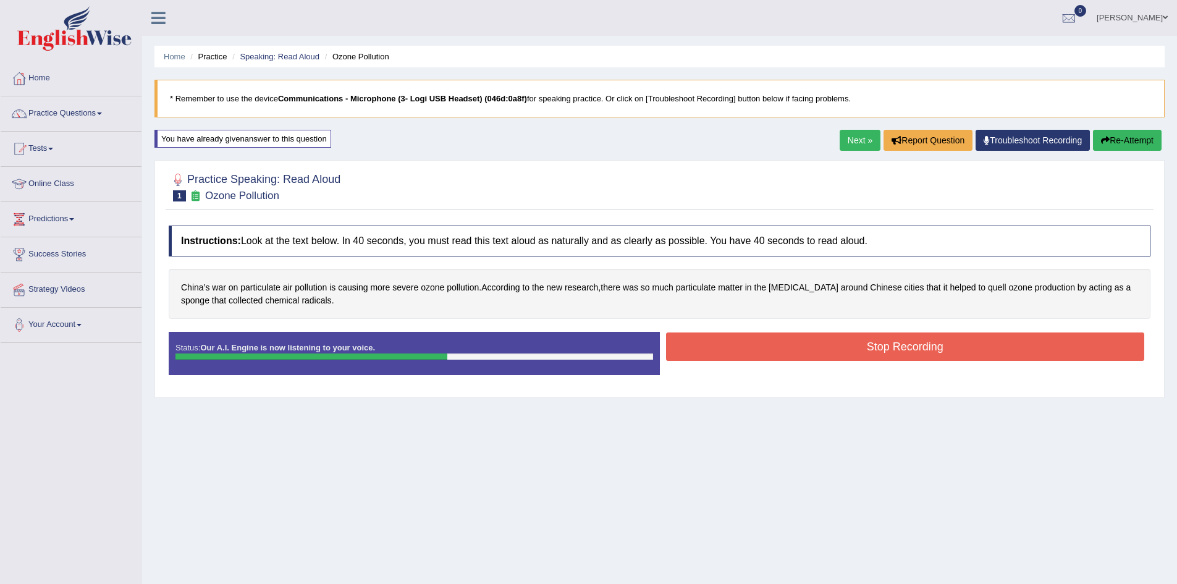
click at [701, 373] on div "Status: Our A.I. Engine is now listening to your voice. Start Answering Stop Re…" at bounding box center [660, 360] width 982 height 56
click at [730, 340] on button "Stop Recording" at bounding box center [905, 346] width 479 height 28
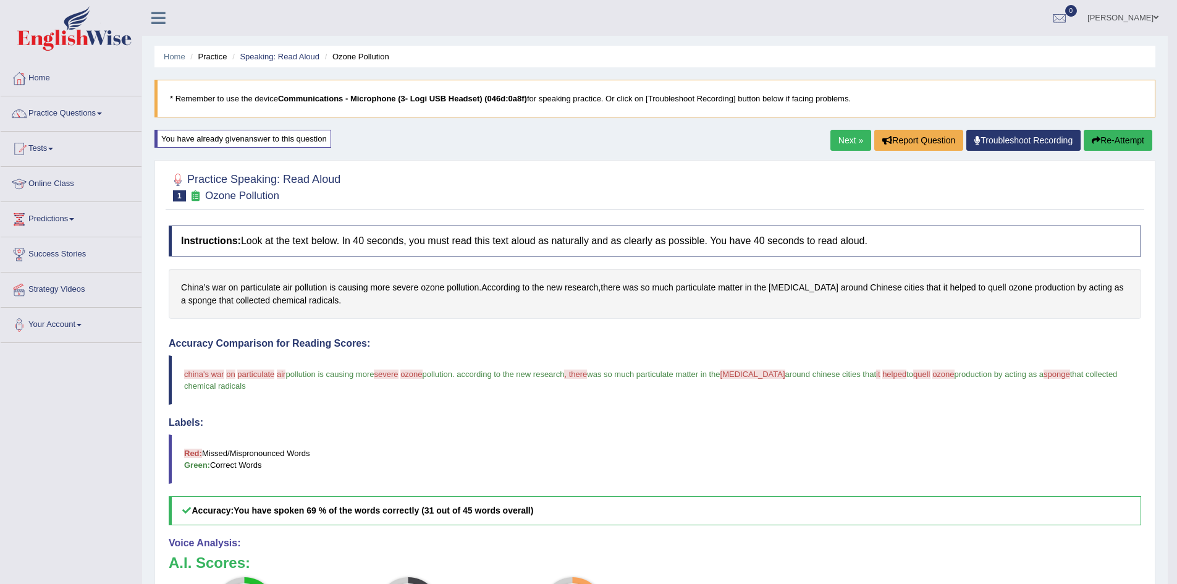
click at [846, 144] on link "Next »" at bounding box center [851, 140] width 41 height 21
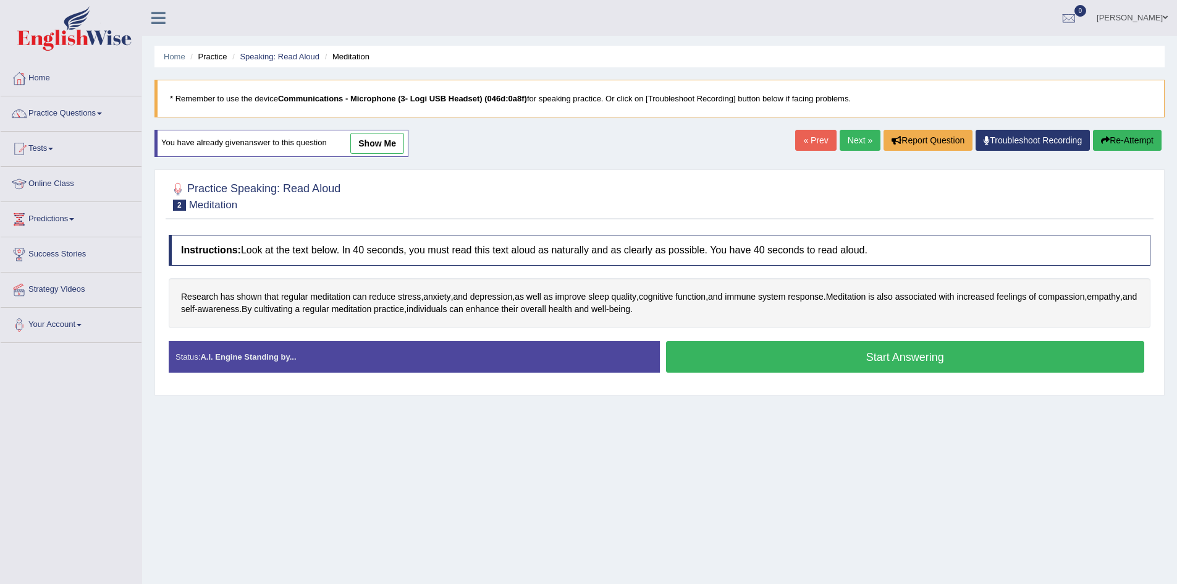
click at [732, 357] on button "Start Answering" at bounding box center [905, 357] width 479 height 32
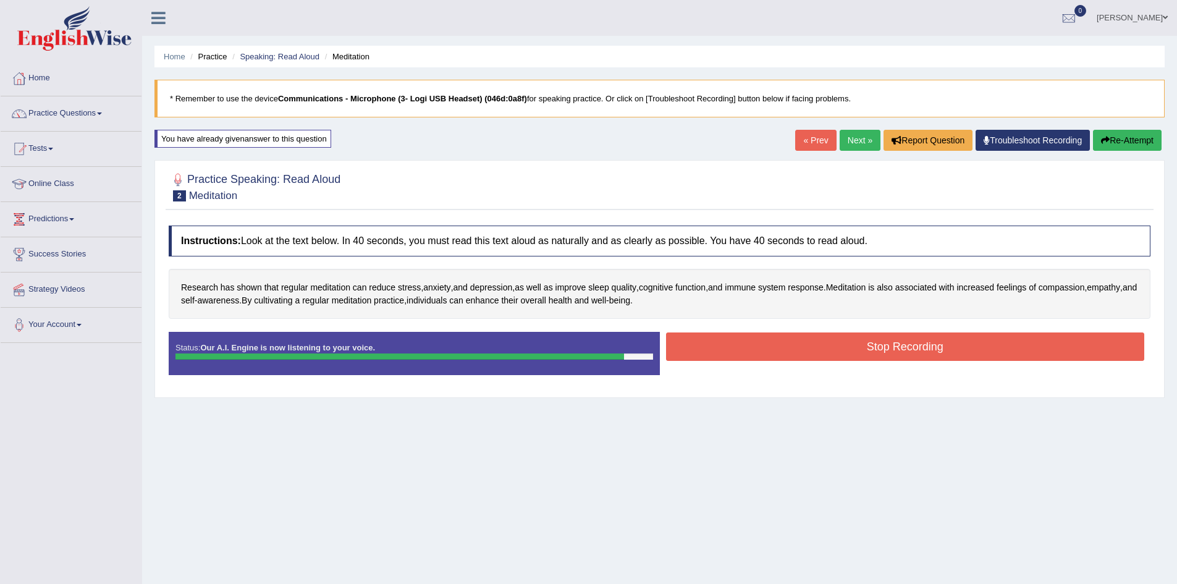
click at [732, 355] on button "Stop Recording" at bounding box center [905, 346] width 479 height 28
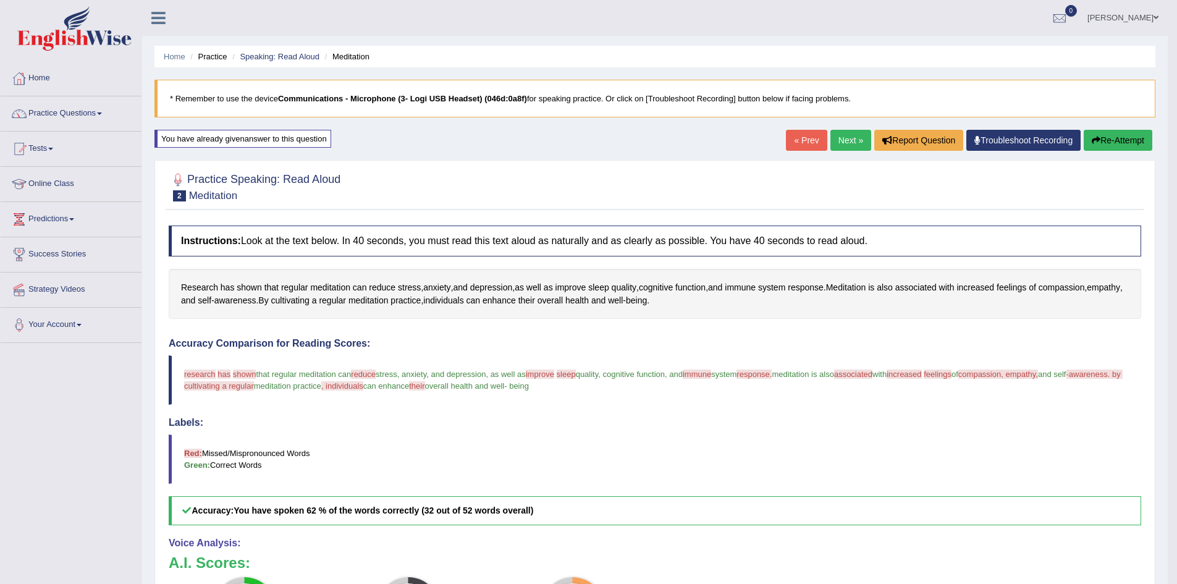
click at [1128, 135] on button "Re-Attempt" at bounding box center [1118, 140] width 69 height 21
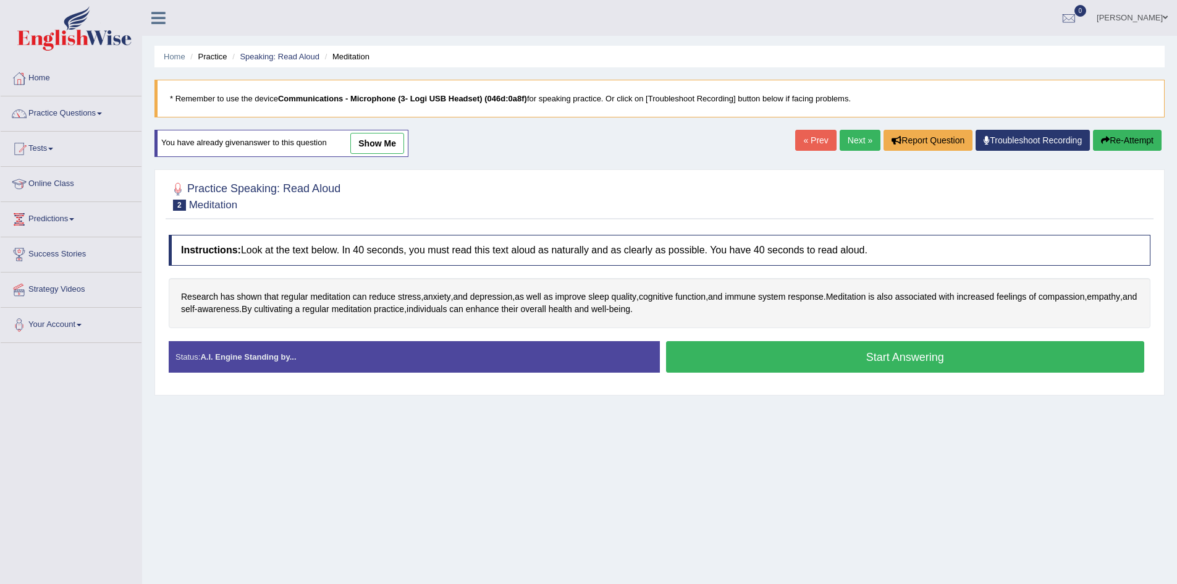
click at [869, 352] on button "Start Answering" at bounding box center [905, 357] width 479 height 32
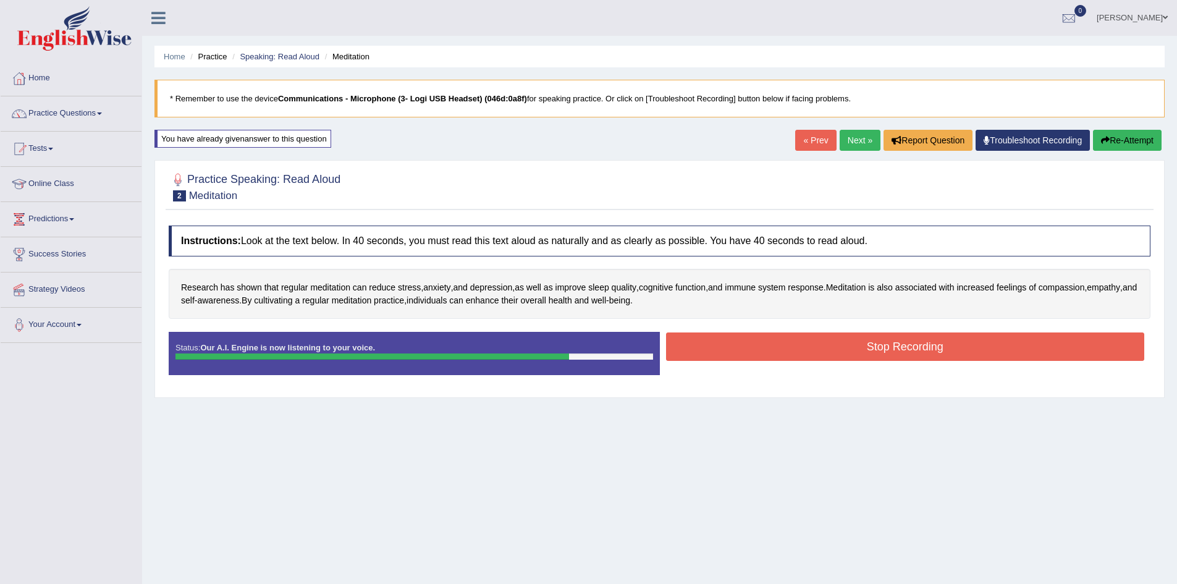
click at [870, 350] on button "Stop Recording" at bounding box center [905, 346] width 479 height 28
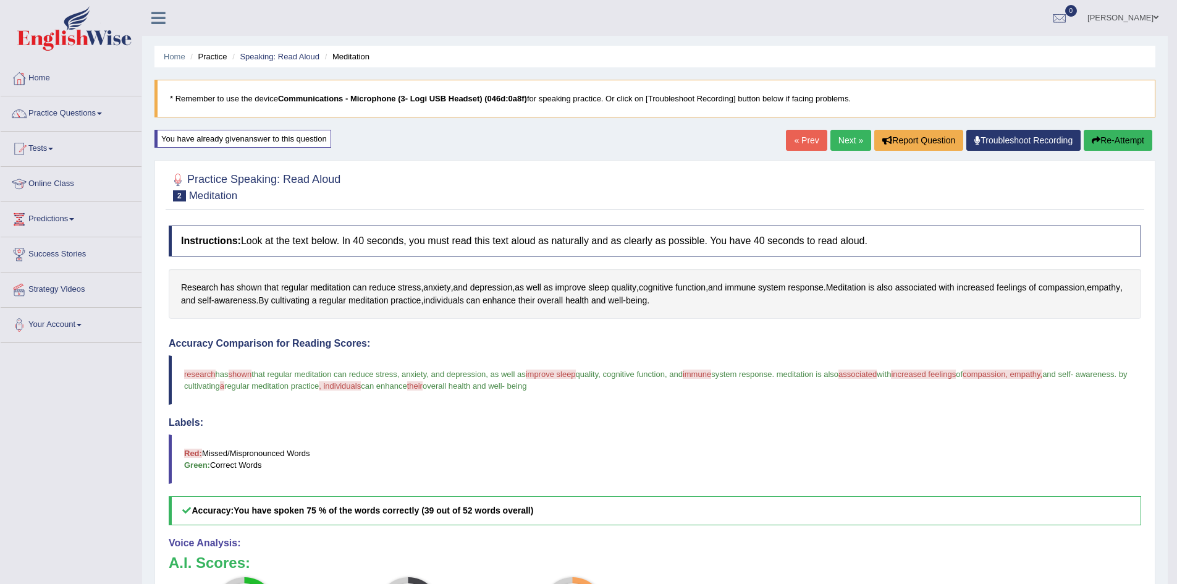
click at [853, 140] on link "Next »" at bounding box center [851, 140] width 41 height 21
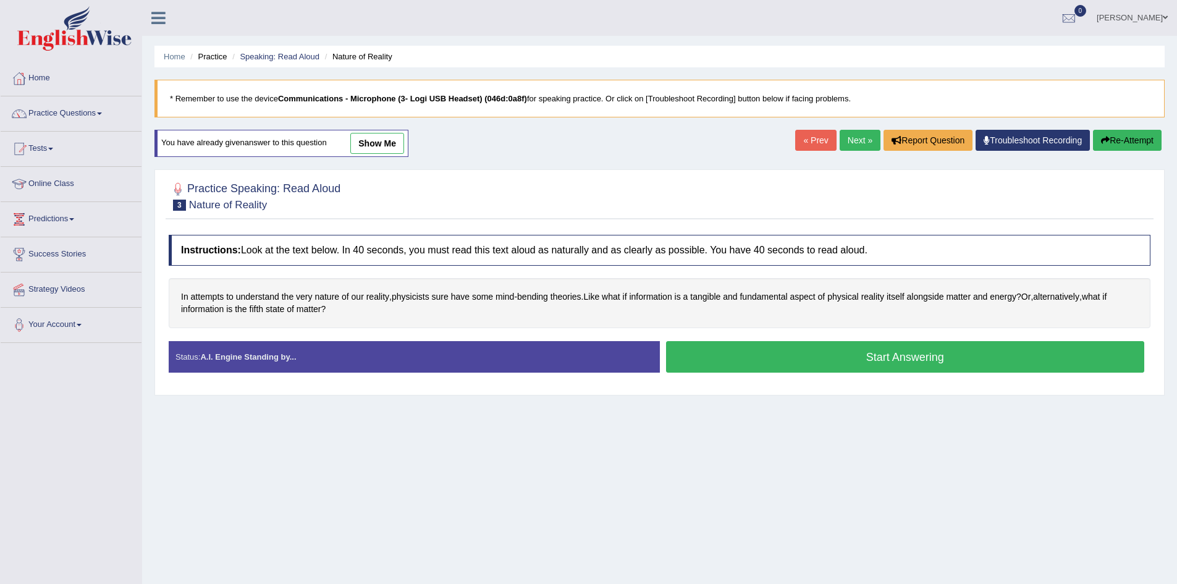
click at [700, 355] on button "Start Answering" at bounding box center [905, 357] width 479 height 32
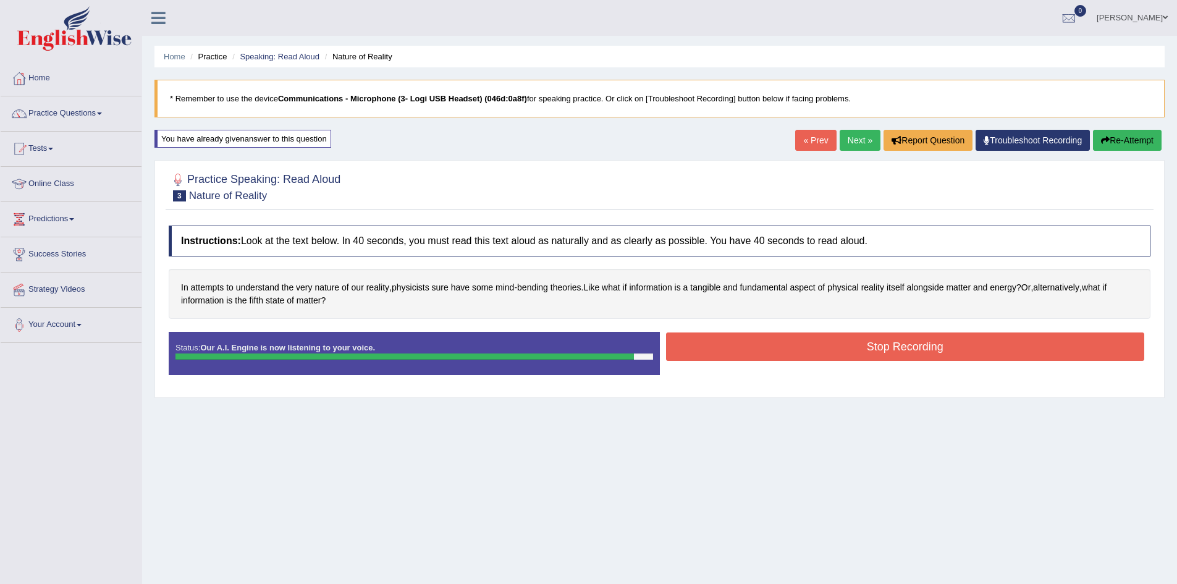
click at [702, 347] on button "Stop Recording" at bounding box center [905, 346] width 479 height 28
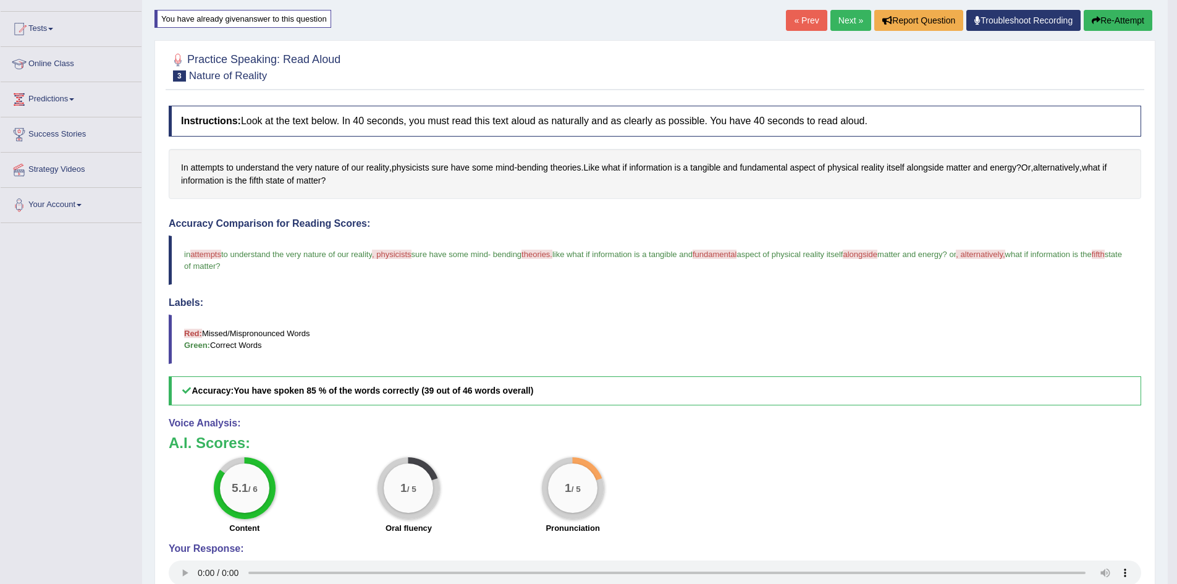
scroll to position [107, 0]
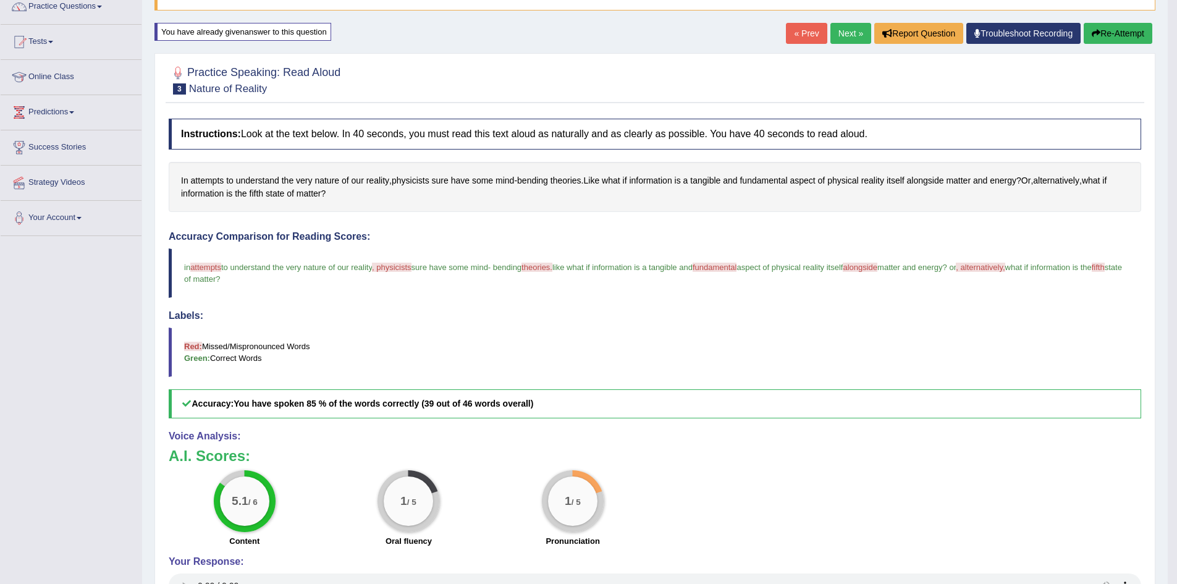
click at [1125, 26] on button "Re-Attempt" at bounding box center [1118, 33] width 69 height 21
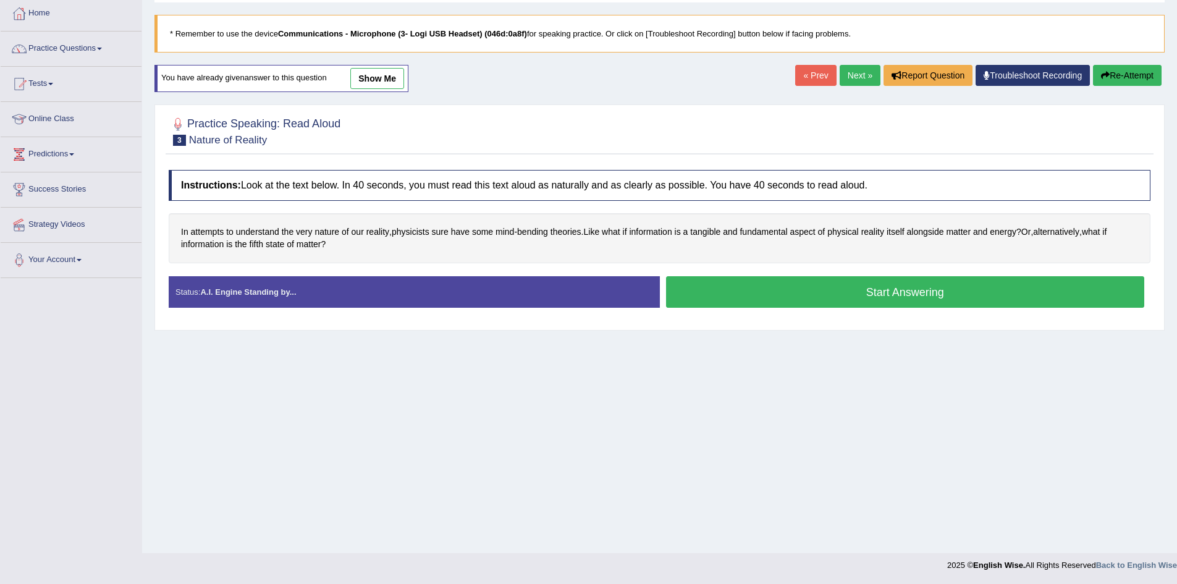
click at [843, 281] on button "Start Answering" at bounding box center [905, 292] width 479 height 32
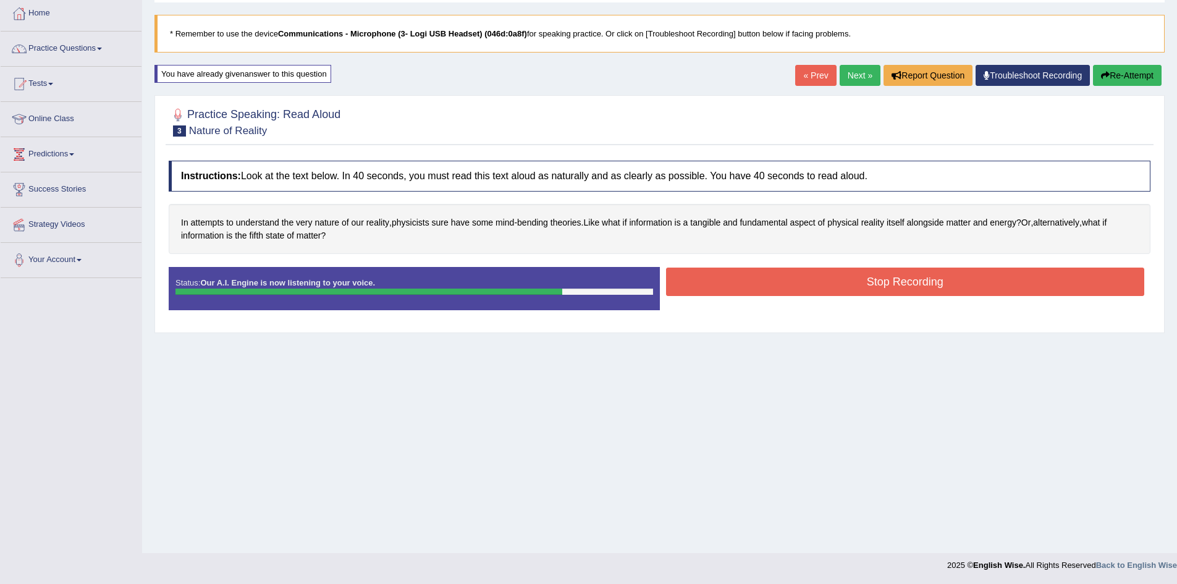
click at [843, 281] on button "Stop Recording" at bounding box center [905, 282] width 479 height 28
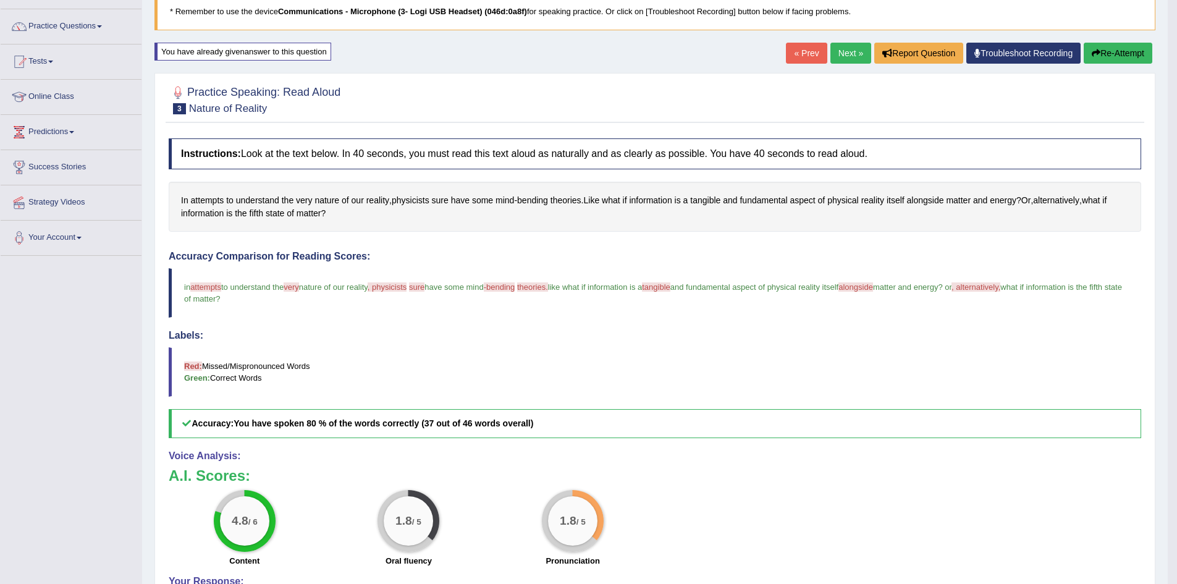
scroll to position [45, 0]
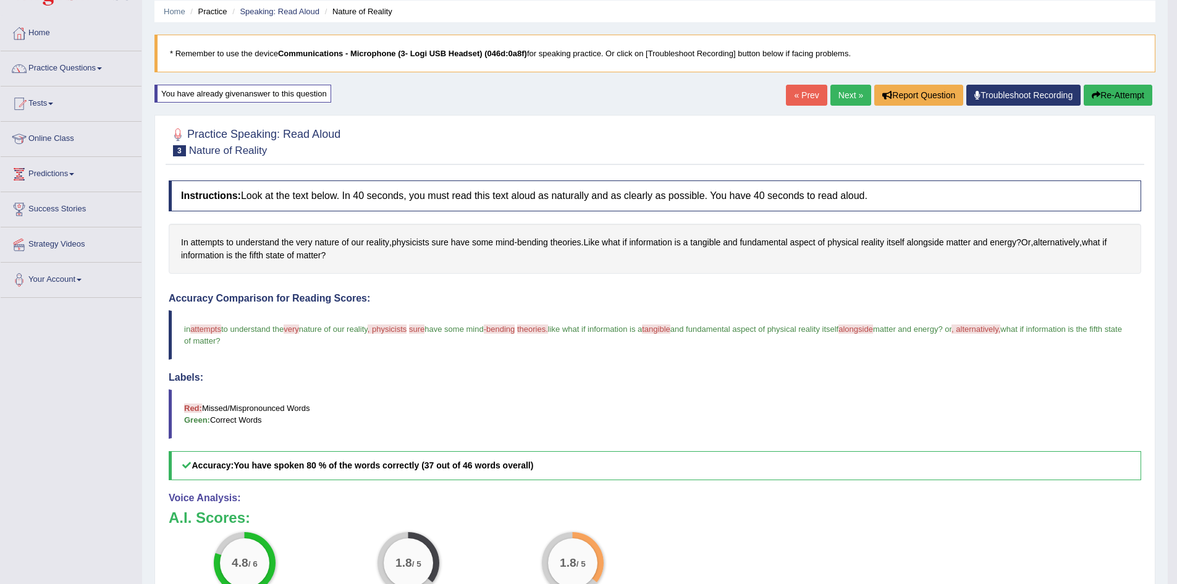
click at [842, 99] on link "Next »" at bounding box center [851, 95] width 41 height 21
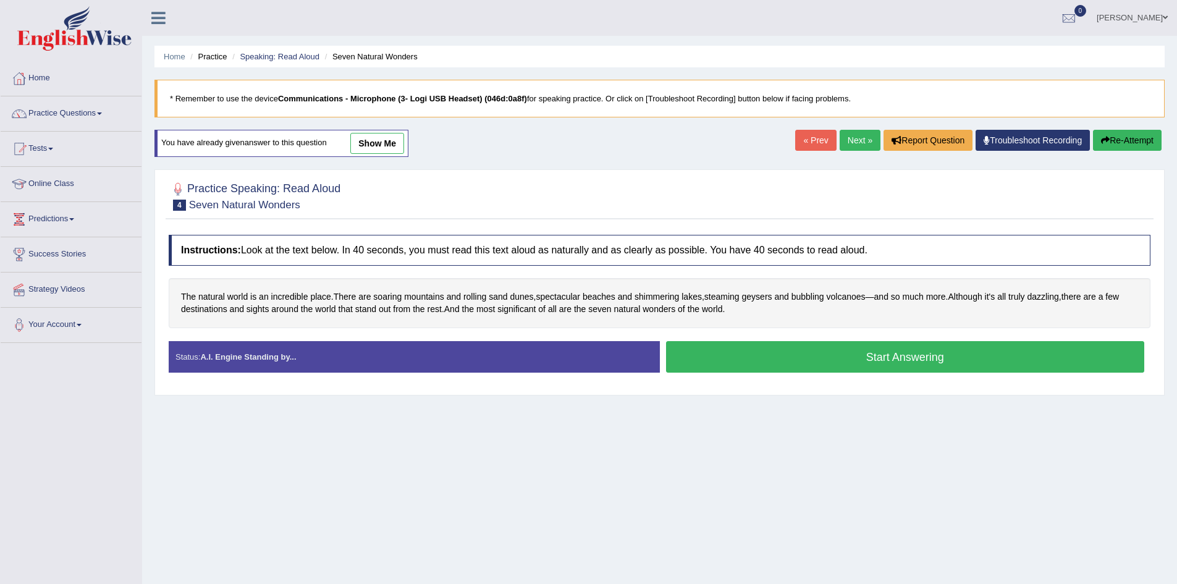
click at [734, 353] on button "Start Answering" at bounding box center [905, 357] width 479 height 32
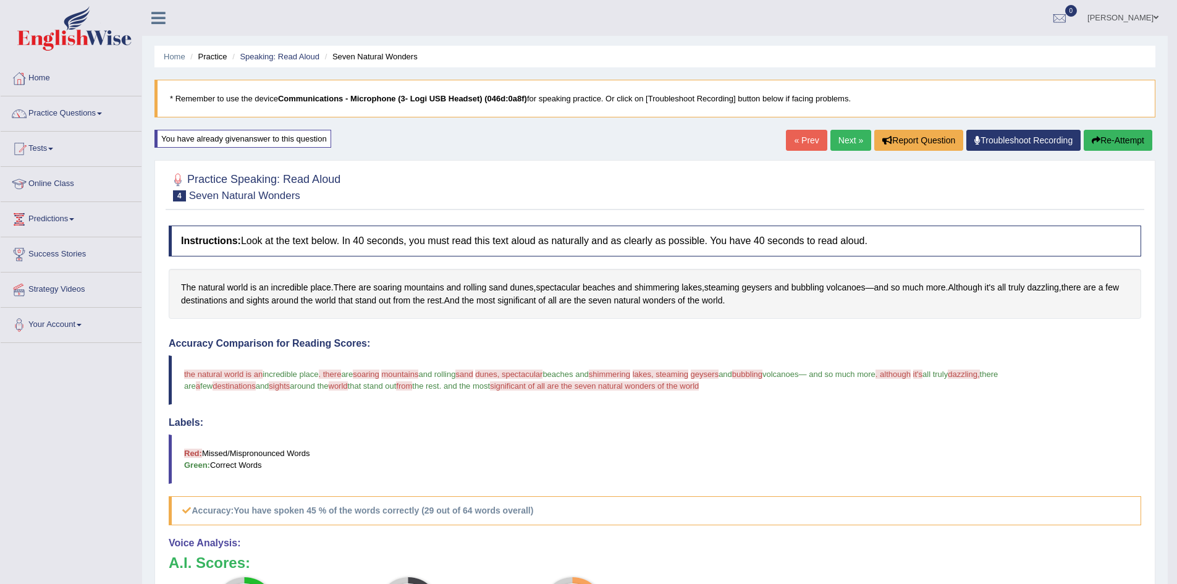
click at [103, 111] on link "Practice Questions" at bounding box center [71, 111] width 141 height 31
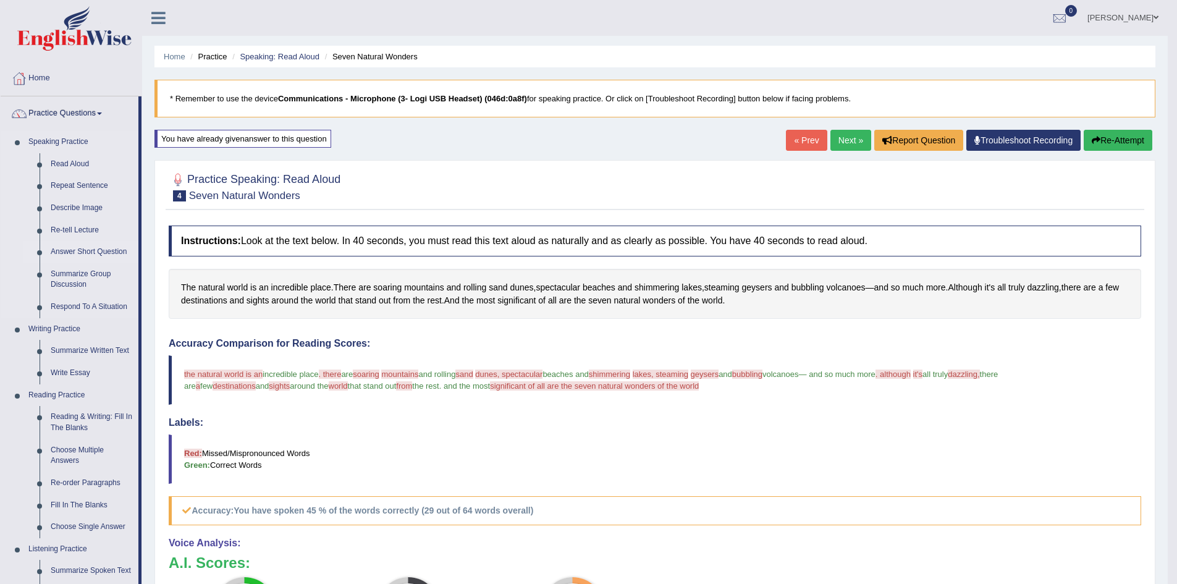
click at [109, 253] on link "Answer Short Question" at bounding box center [91, 252] width 93 height 22
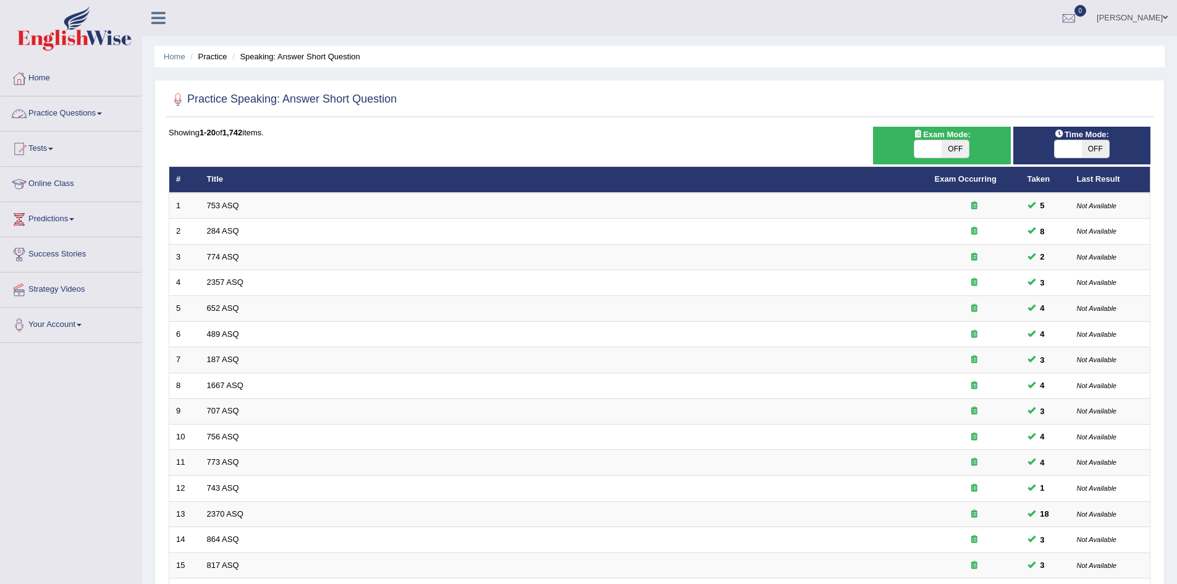
click at [96, 113] on link "Practice Questions" at bounding box center [71, 111] width 141 height 31
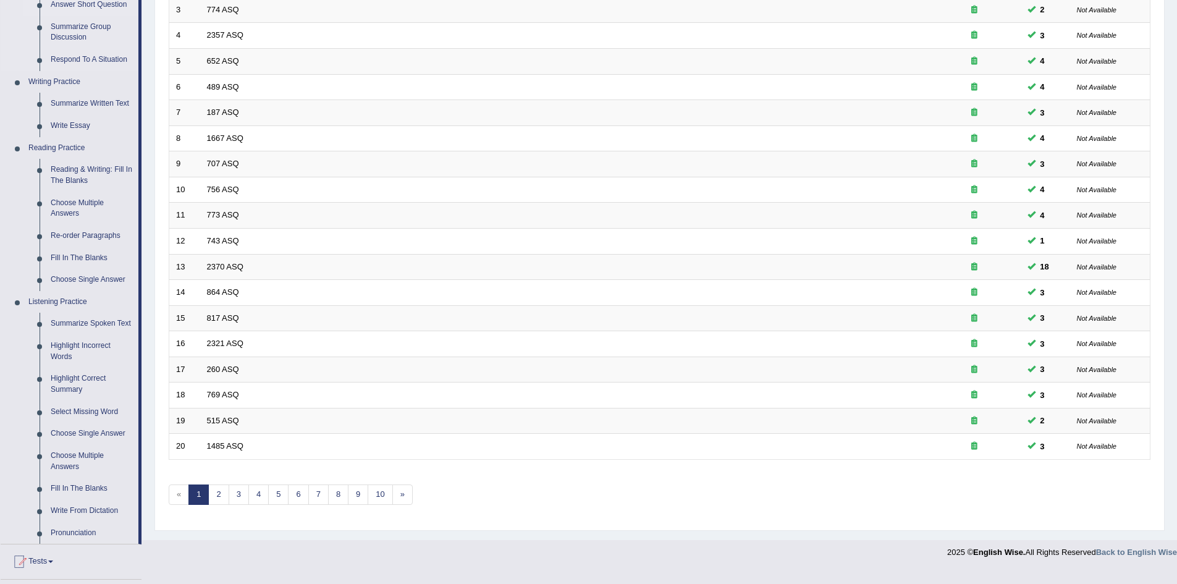
scroll to position [309, 0]
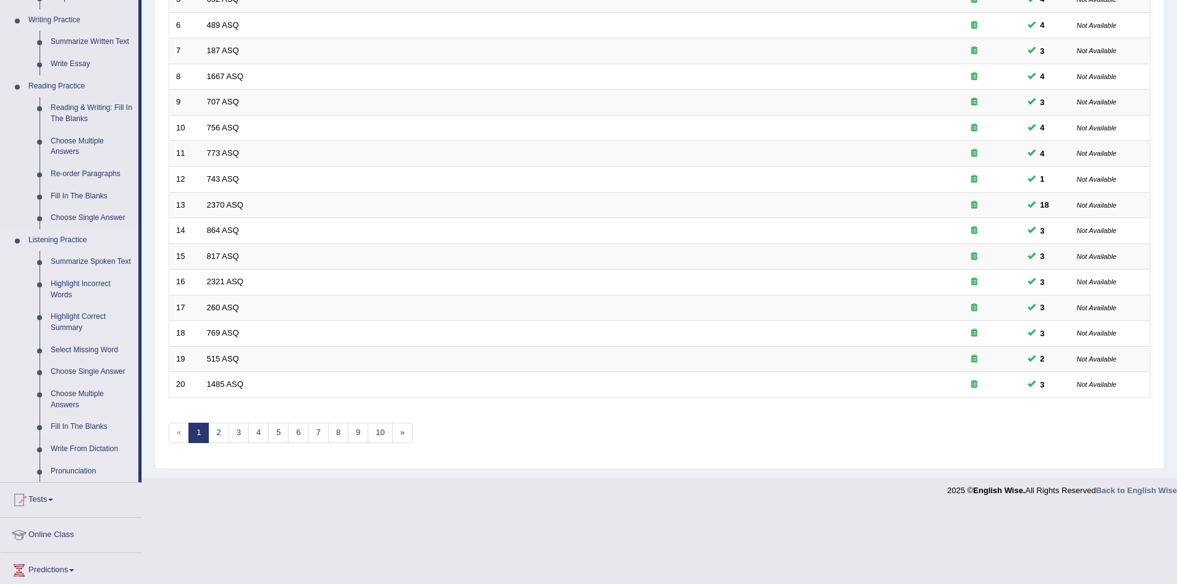
click at [93, 426] on link "Fill In The Blanks" at bounding box center [91, 427] width 93 height 22
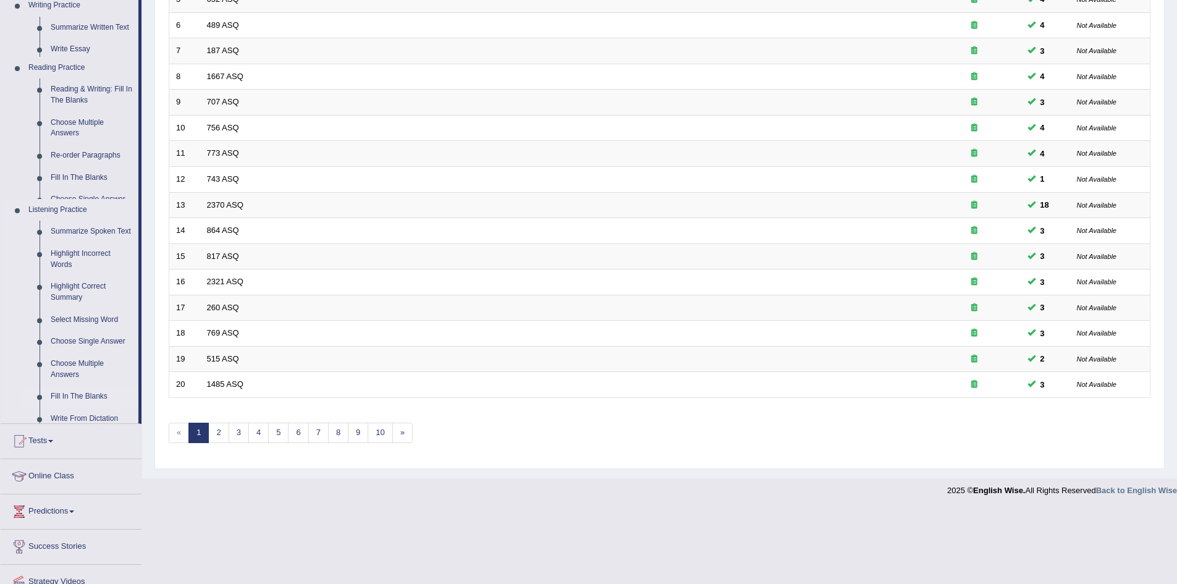
scroll to position [234, 0]
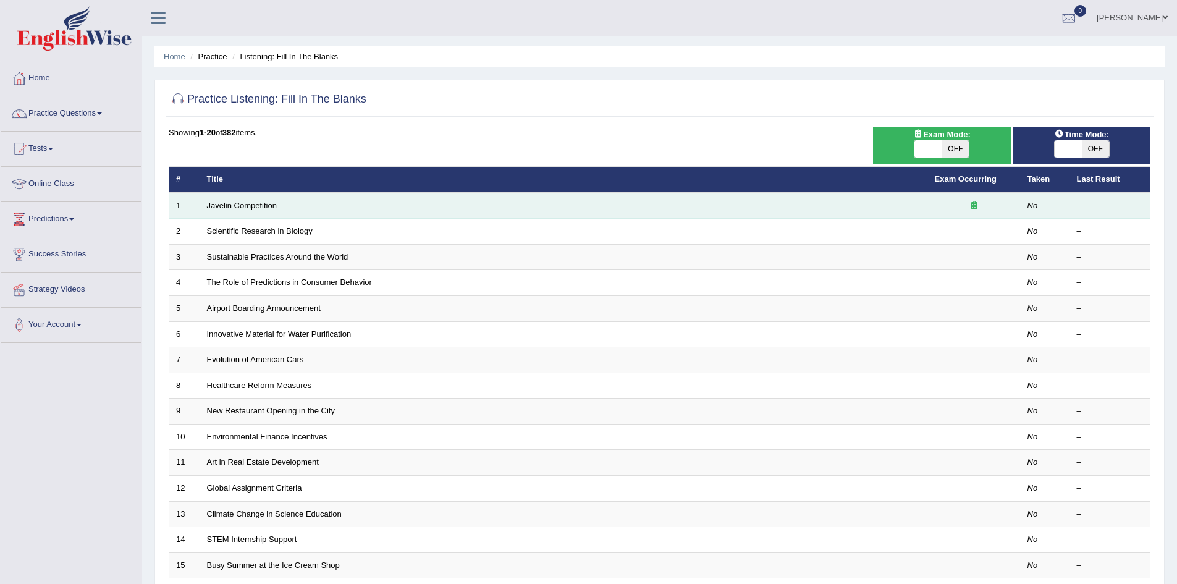
click at [302, 208] on td "Javelin Competition" at bounding box center [564, 206] width 728 height 26
click at [260, 206] on link "Javelin Competition" at bounding box center [242, 205] width 70 height 9
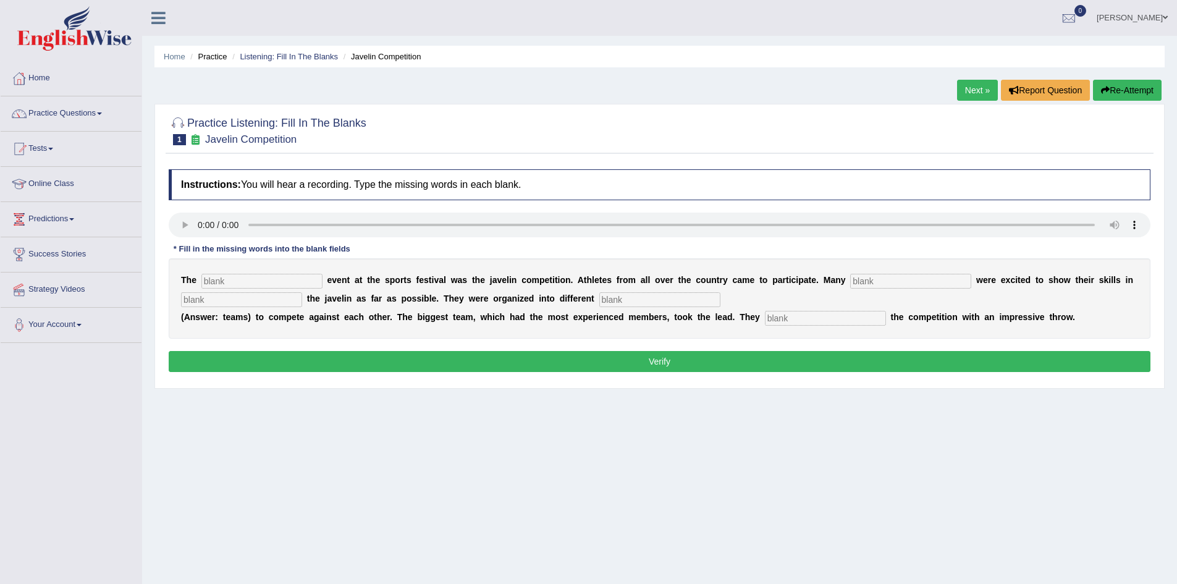
click at [310, 275] on input "text" at bounding box center [261, 281] width 121 height 15
click at [243, 281] on input "text" at bounding box center [261, 281] width 121 height 15
type input "bigest"
click at [614, 299] on input "text" at bounding box center [659, 299] width 121 height 15
type input "teams"
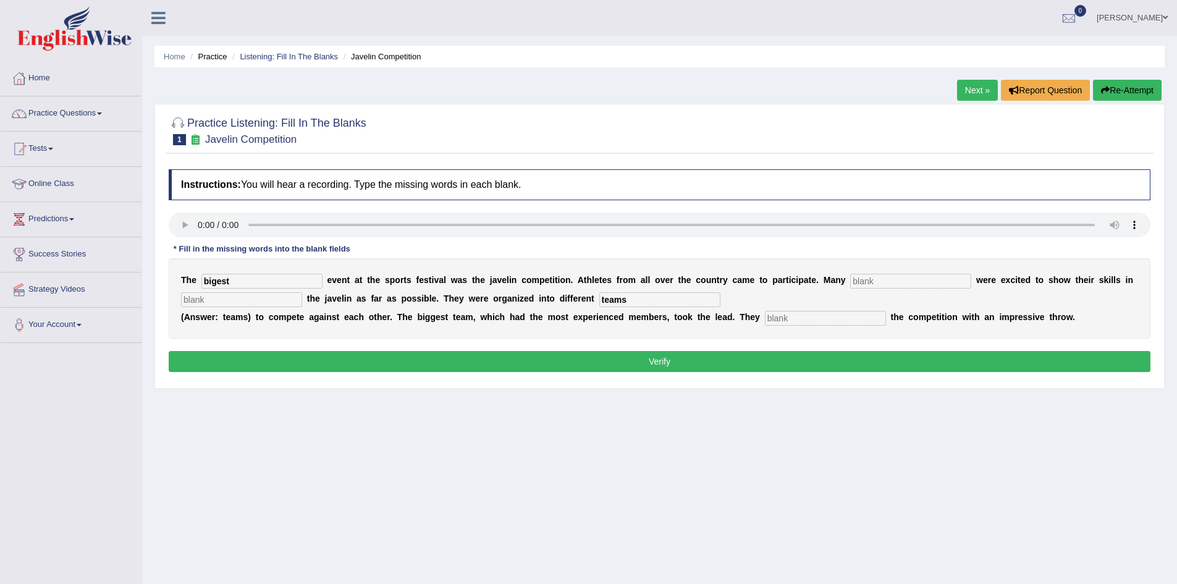
click at [790, 317] on input "text" at bounding box center [825, 318] width 121 height 15
type input "started"
click at [256, 282] on input "bigest" at bounding box center [261, 281] width 121 height 15
click at [874, 281] on input "text" at bounding box center [910, 281] width 121 height 15
click at [910, 284] on input "peopel" at bounding box center [910, 281] width 121 height 15
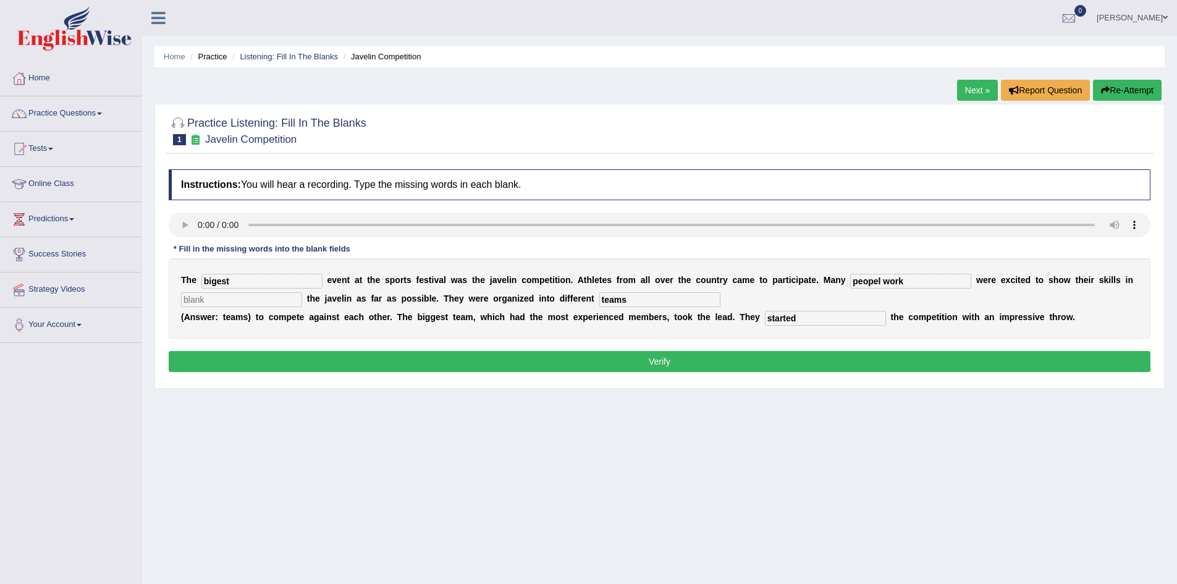
click at [907, 282] on input "peopel work" at bounding box center [910, 281] width 121 height 15
type input "peopel work excited"
click at [266, 304] on input "text" at bounding box center [241, 299] width 121 height 15
type input "from jablim"
click at [452, 361] on button "Verify" at bounding box center [660, 361] width 982 height 21
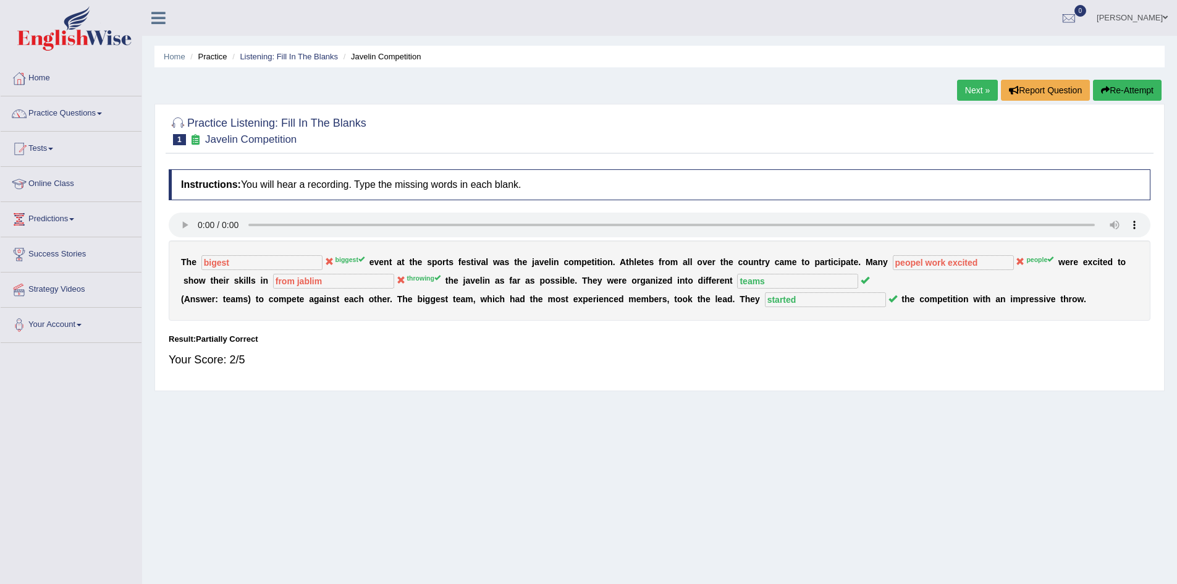
click at [1124, 85] on button "Re-Attempt" at bounding box center [1127, 90] width 69 height 21
